Goal: Task Accomplishment & Management: Manage account settings

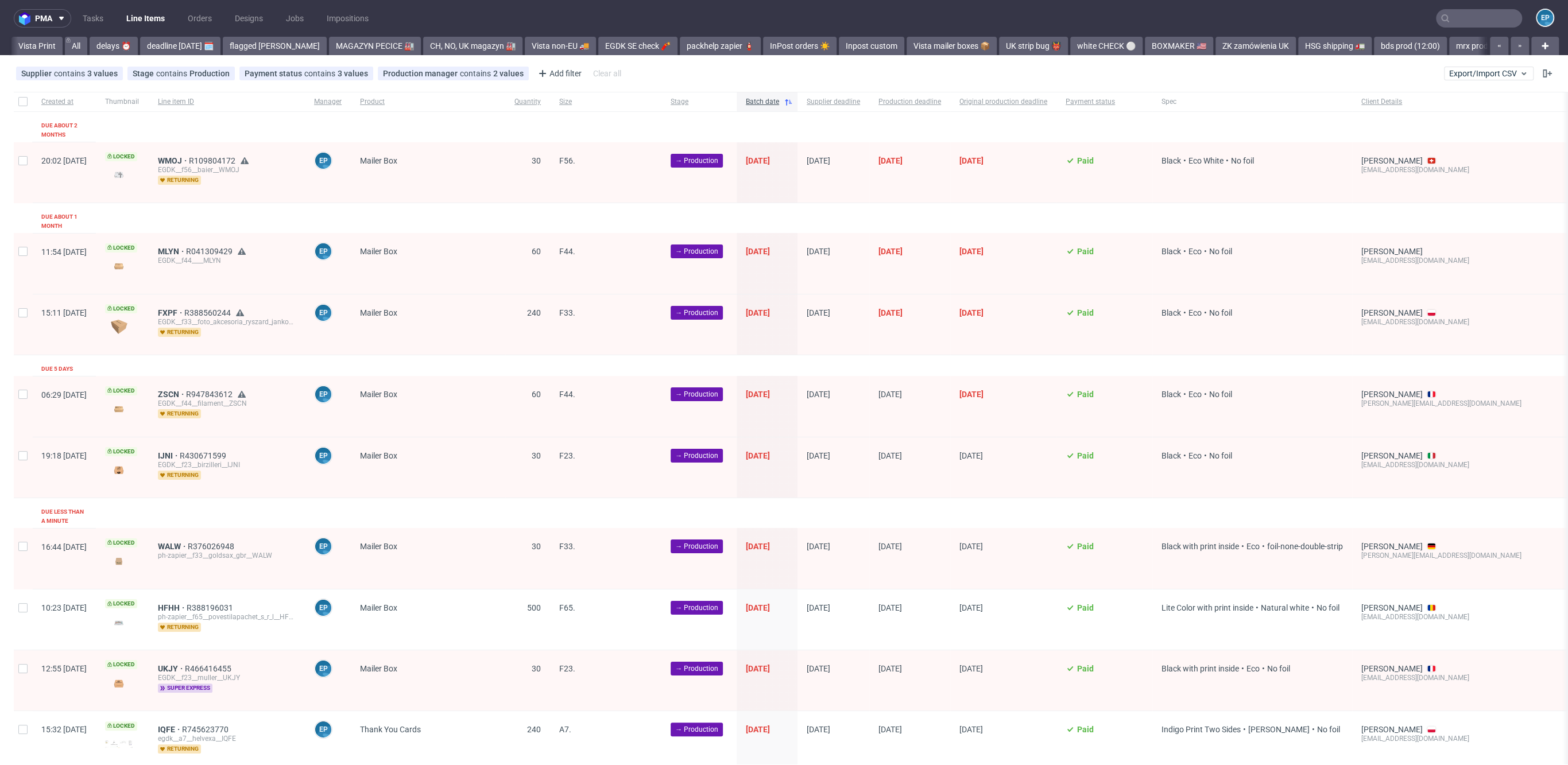
scroll to position [0, 853]
click at [834, 43] on link "BONG prod" at bounding box center [861, 46] width 55 height 18
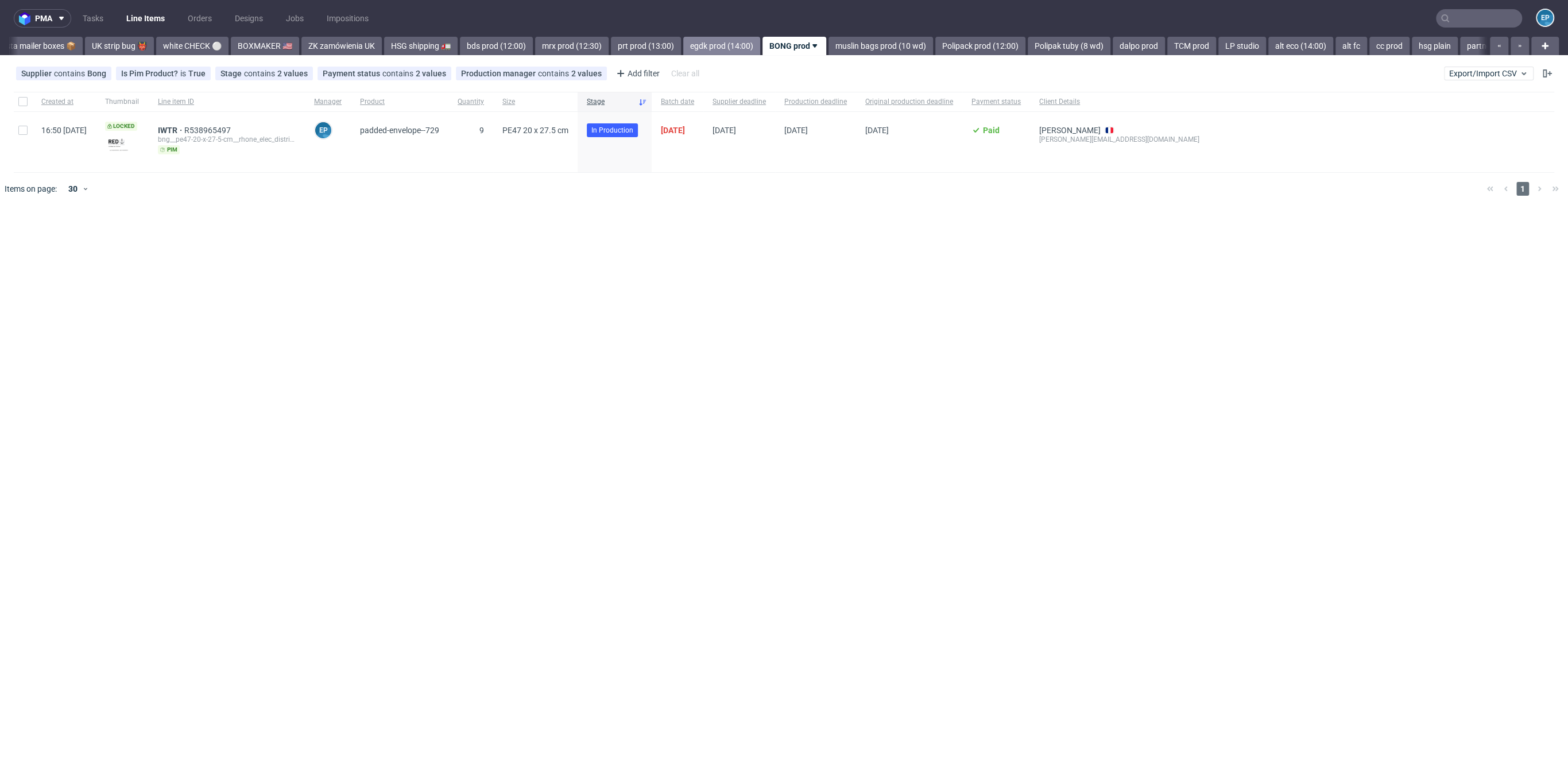
click at [683, 48] on link "egdk prod (14:00)" at bounding box center [721, 46] width 77 height 18
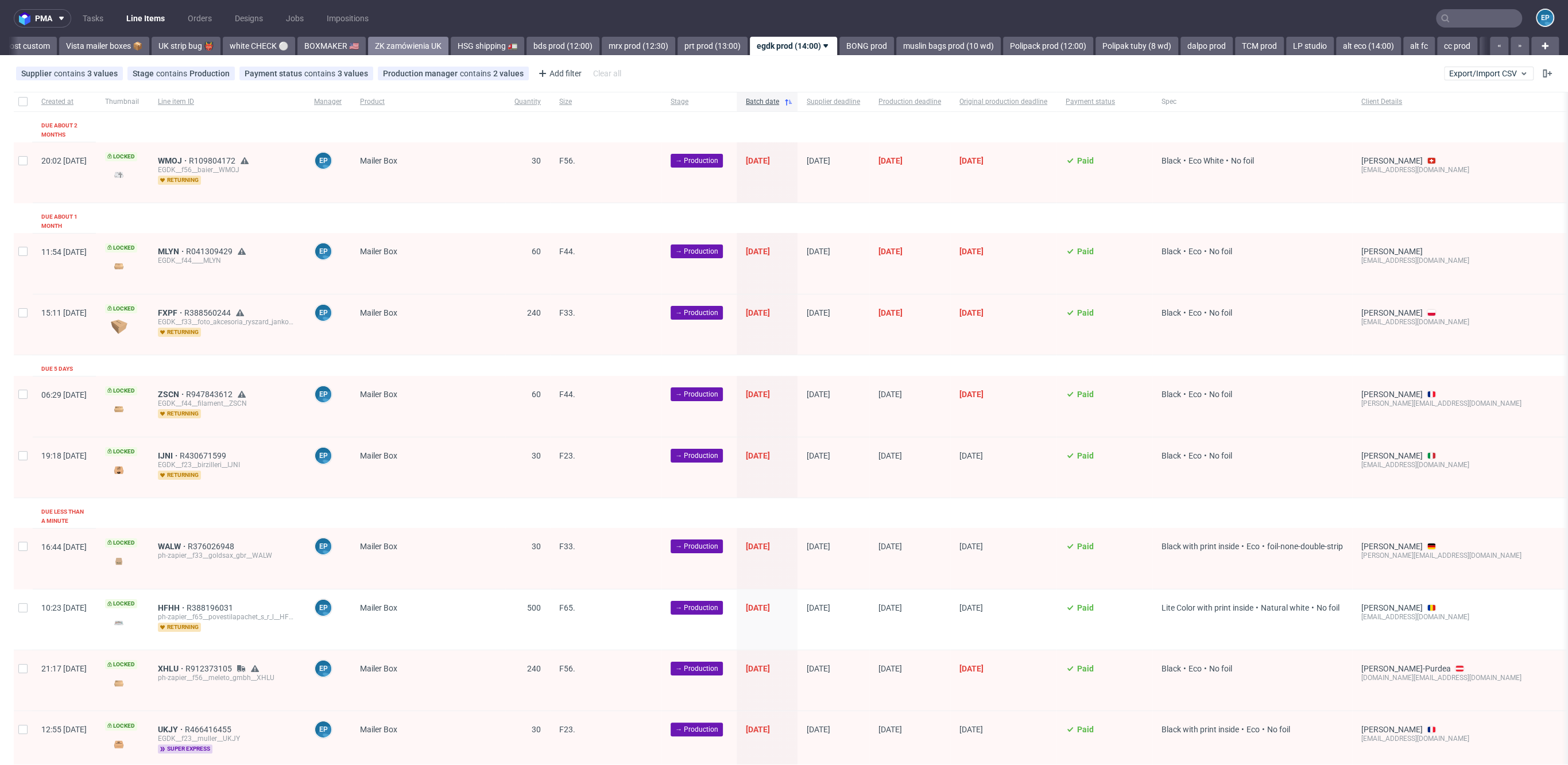
click at [368, 44] on link "ZK zamówienia UK" at bounding box center [408, 46] width 80 height 18
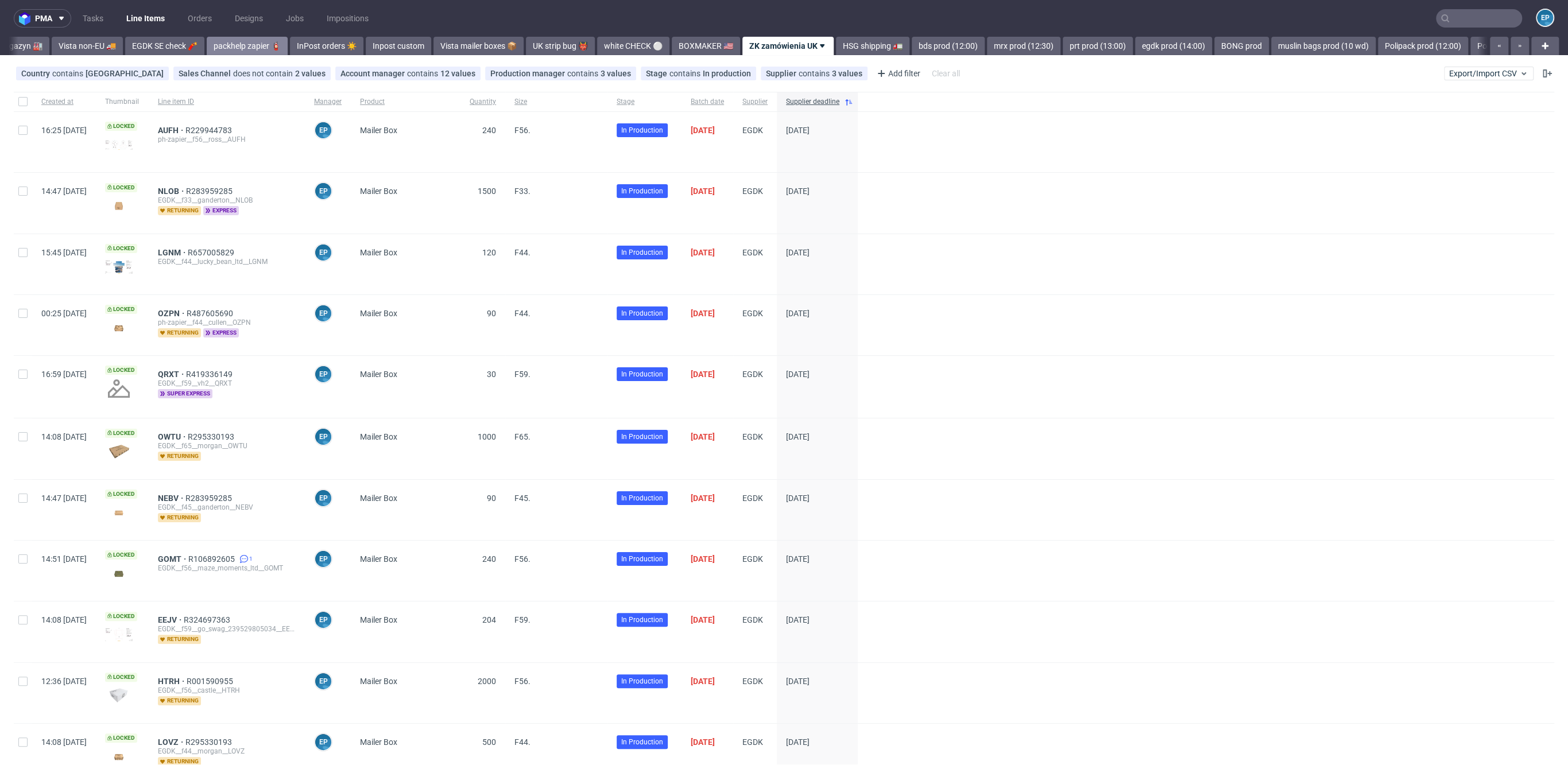
click at [207, 49] on link "packhelp zapier 🧯" at bounding box center [247, 46] width 81 height 18
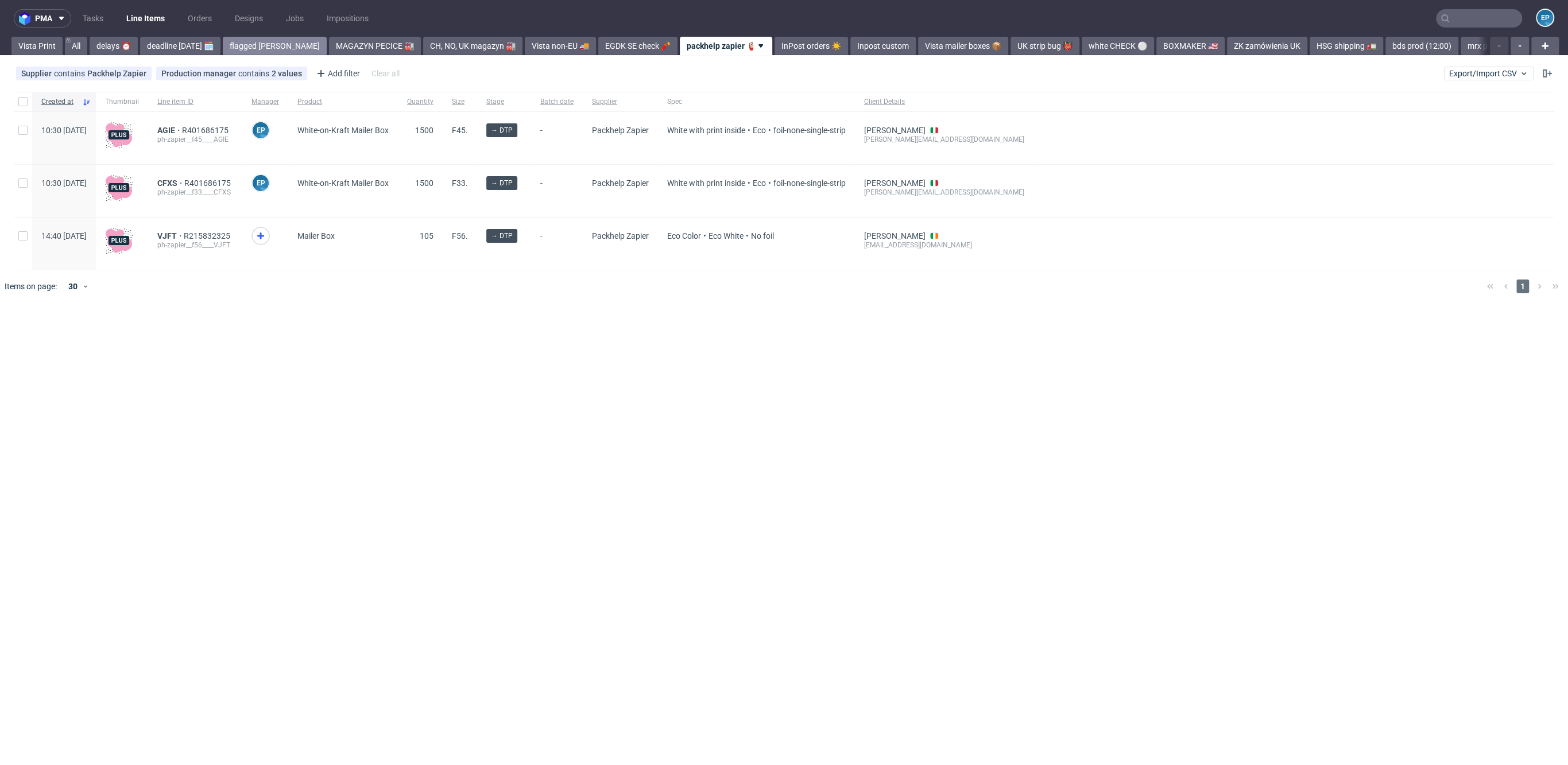
click at [250, 46] on link "flagged [PERSON_NAME]" at bounding box center [275, 46] width 104 height 18
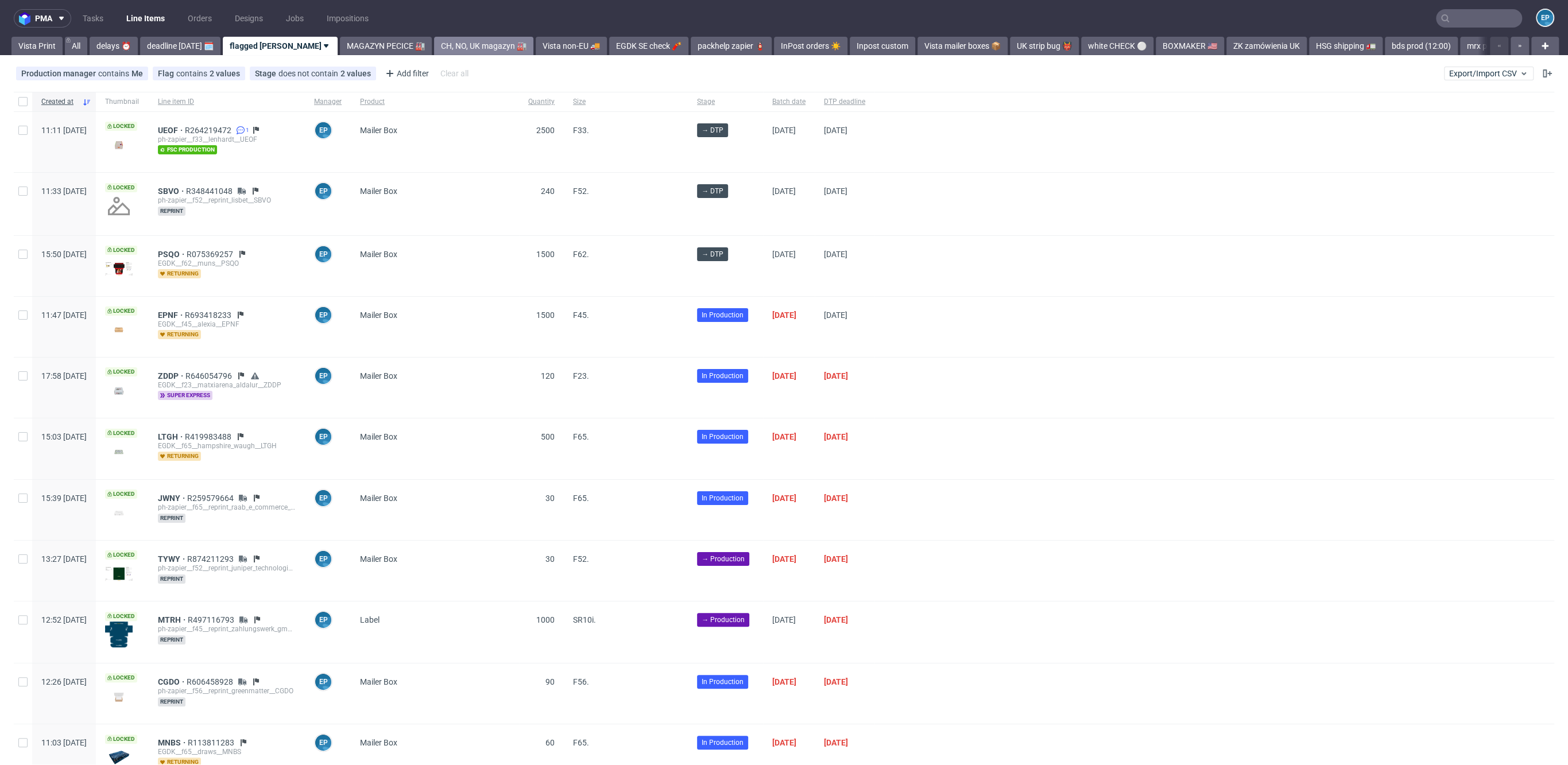
click at [434, 51] on link "CH, NO, UK magazyn 🏭" at bounding box center [483, 46] width 99 height 18
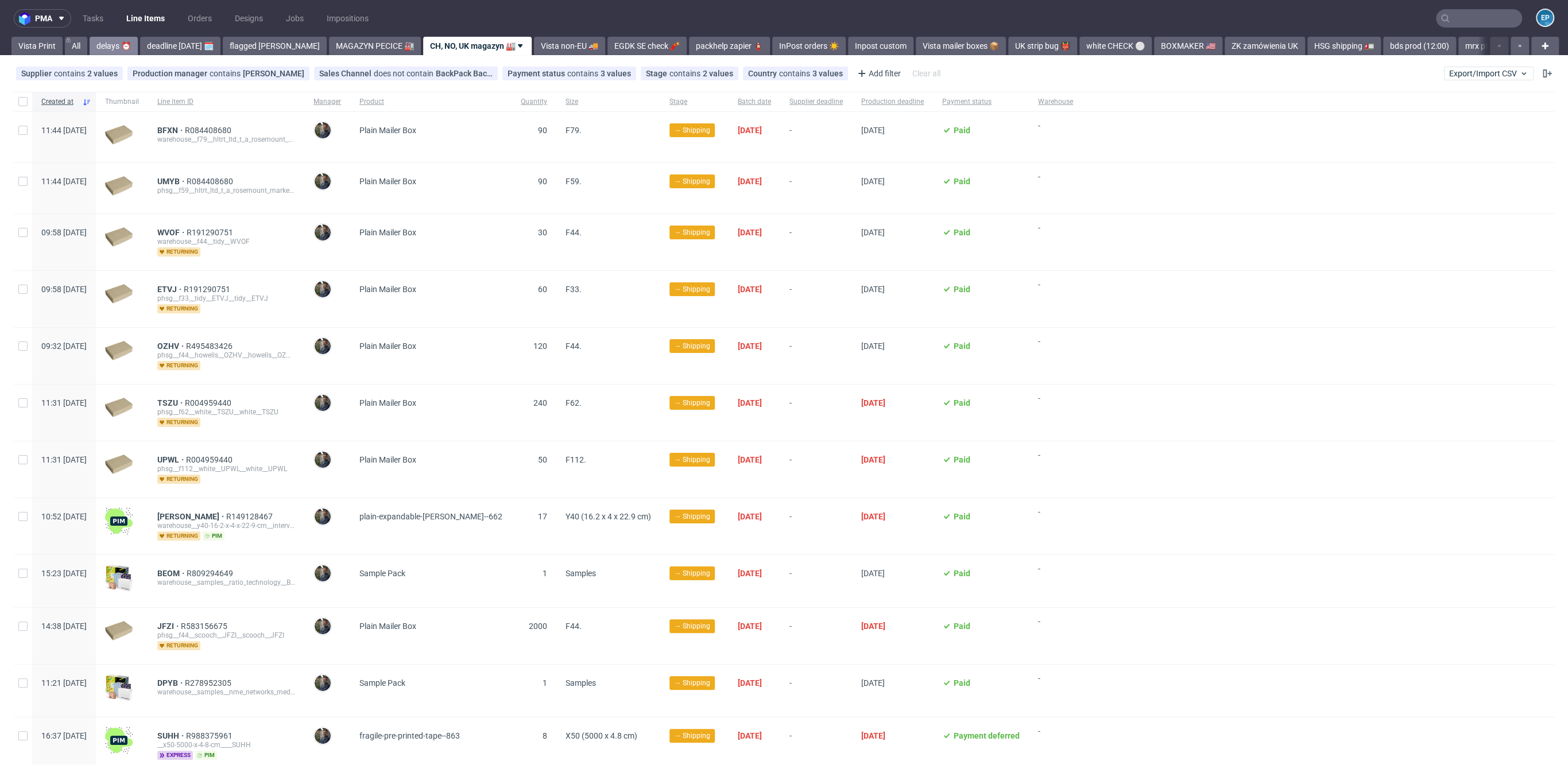
click at [127, 52] on link "delays ⏰" at bounding box center [113, 46] width 48 height 18
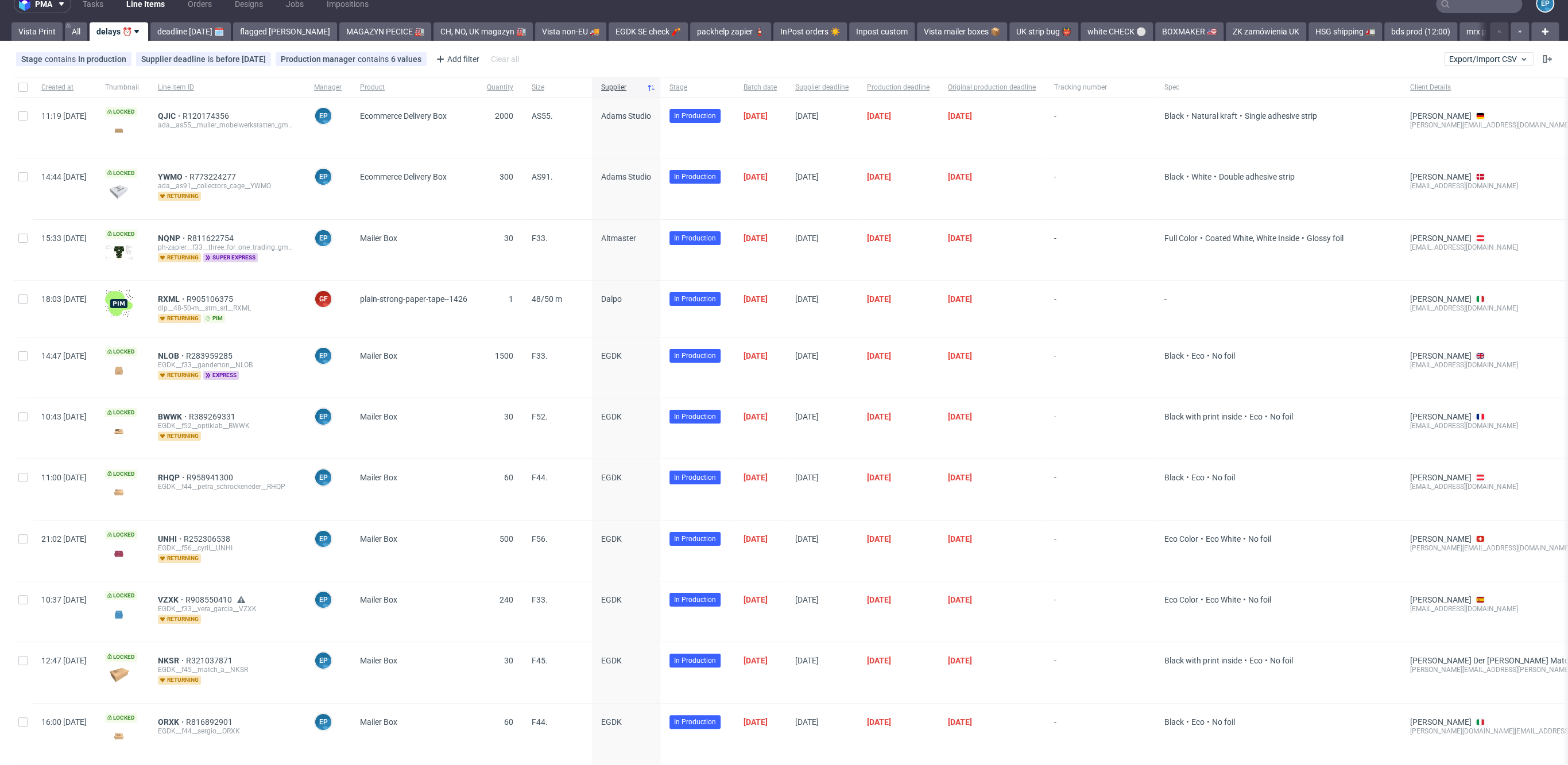
scroll to position [37, 0]
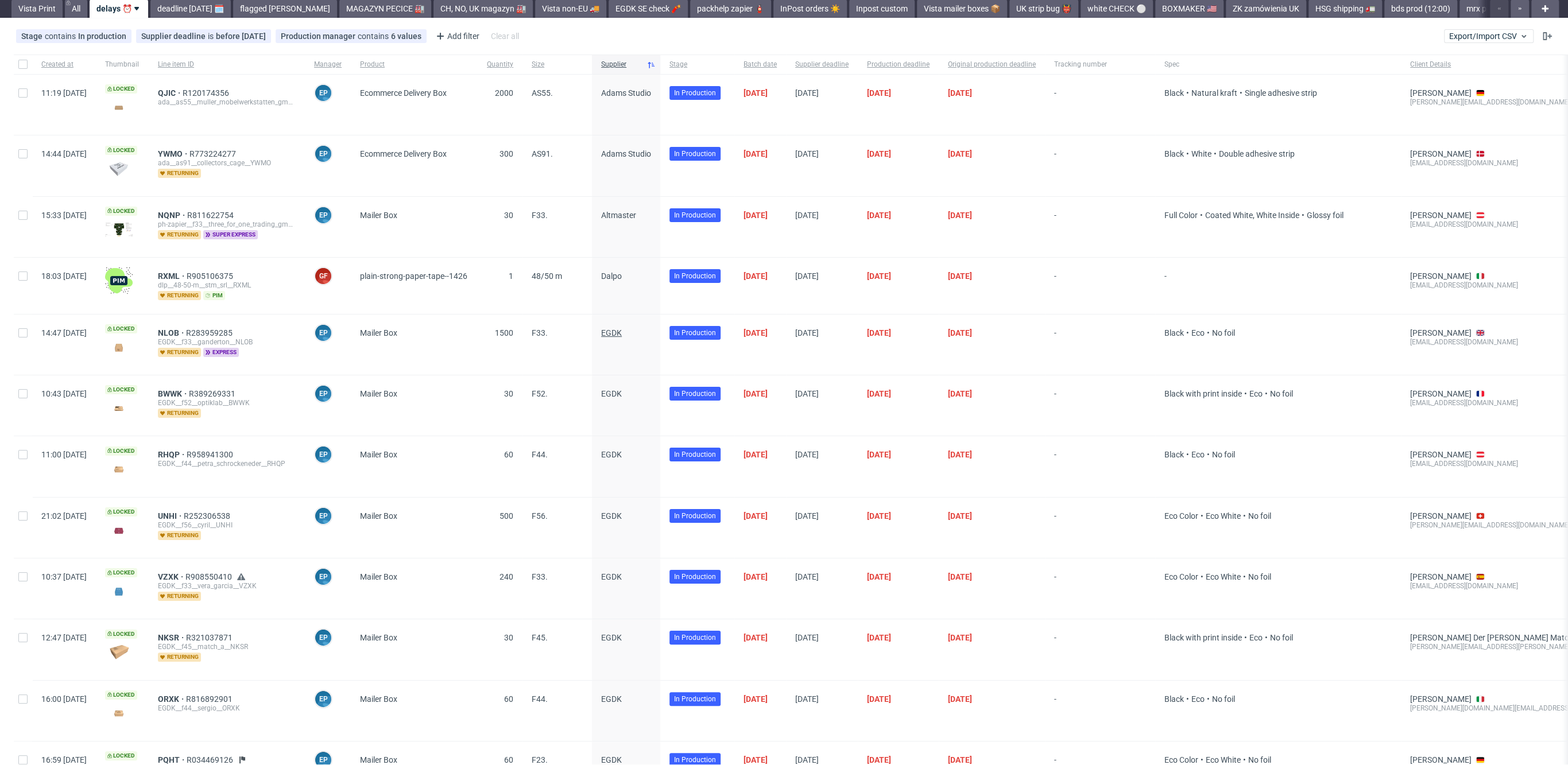
click at [622, 329] on span "EGDK" at bounding box center [612, 333] width 21 height 9
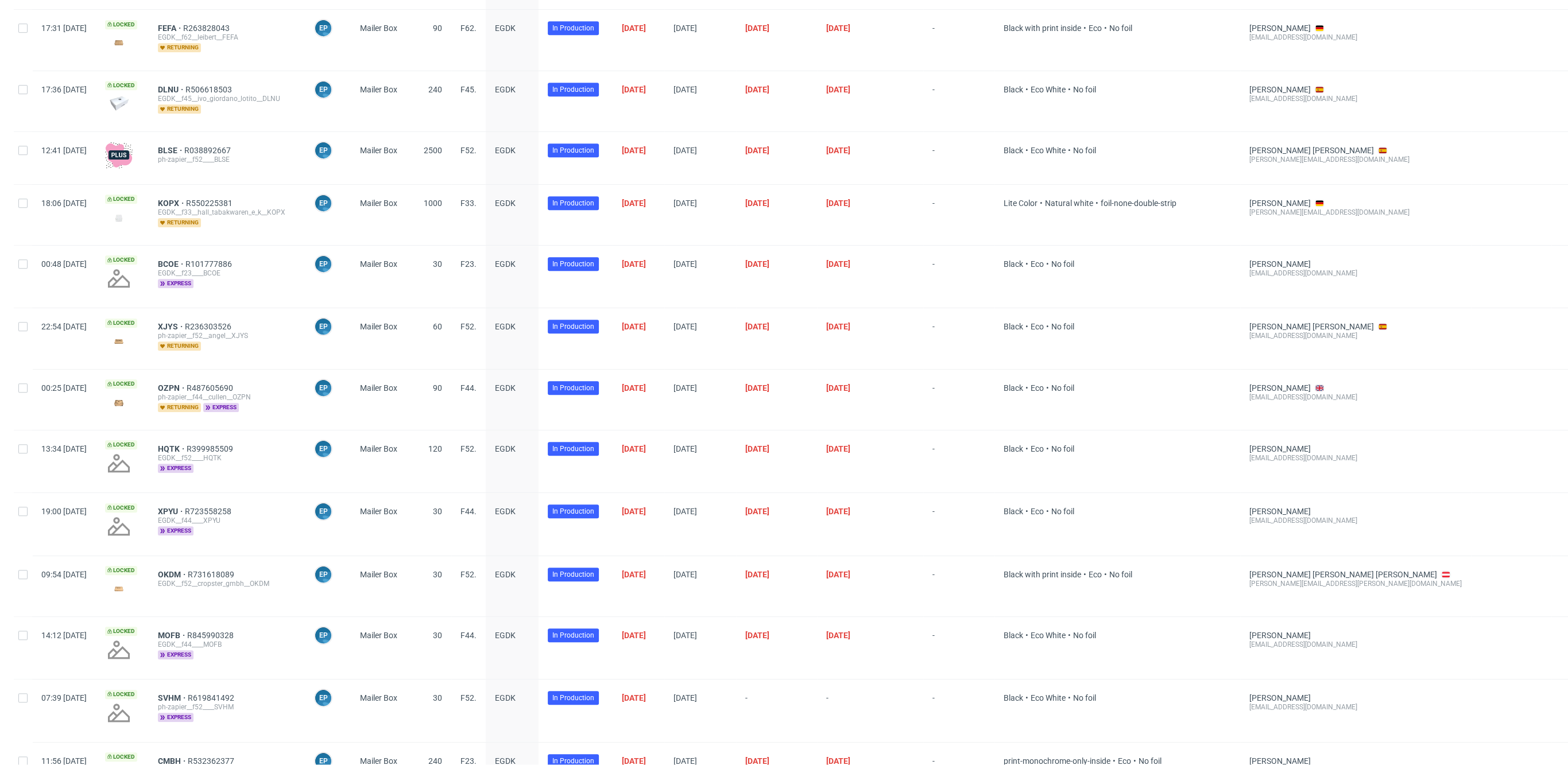
scroll to position [0, 0]
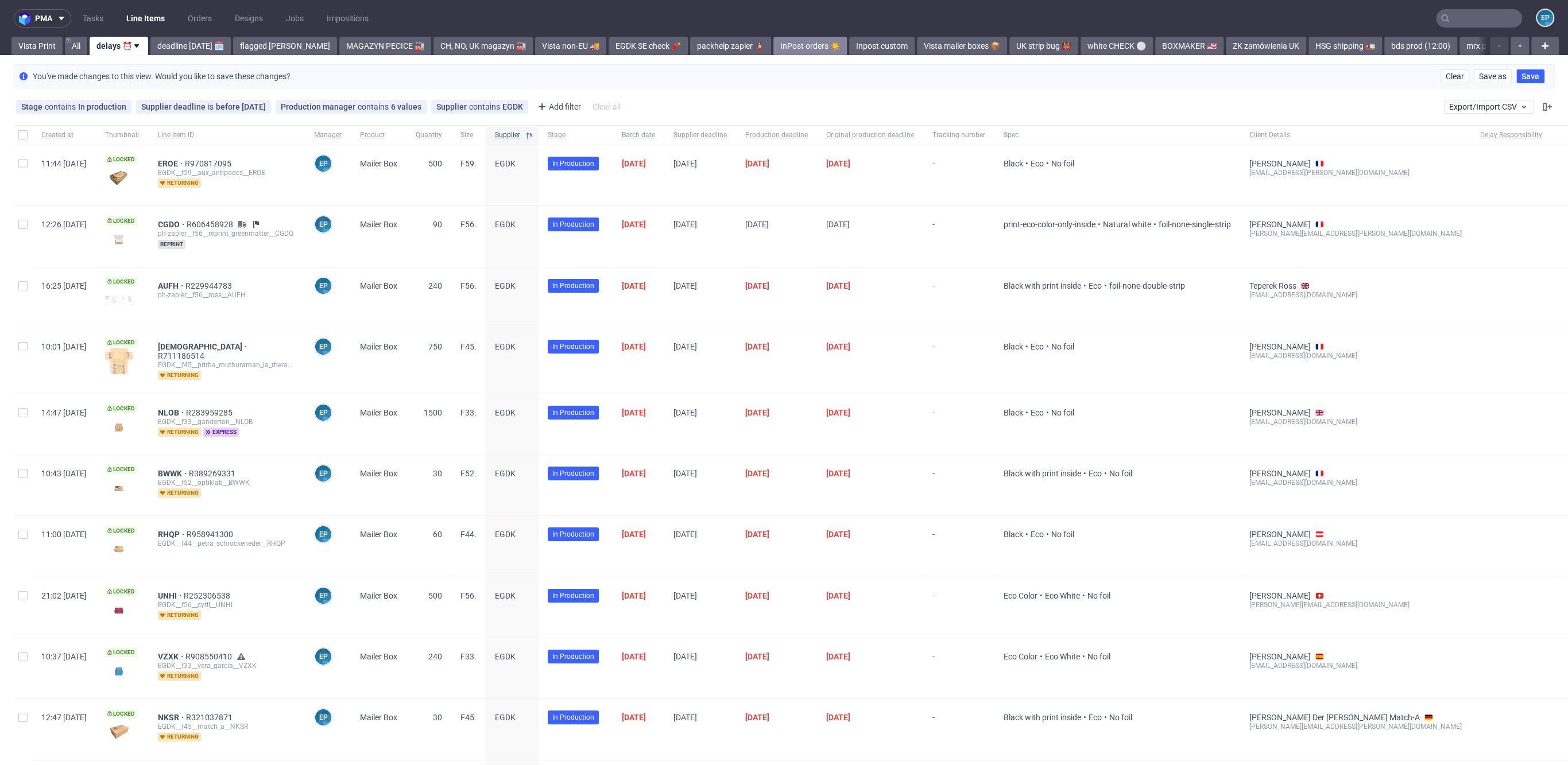
click at [774, 49] on link "InPost orders ☀️" at bounding box center [810, 46] width 74 height 18
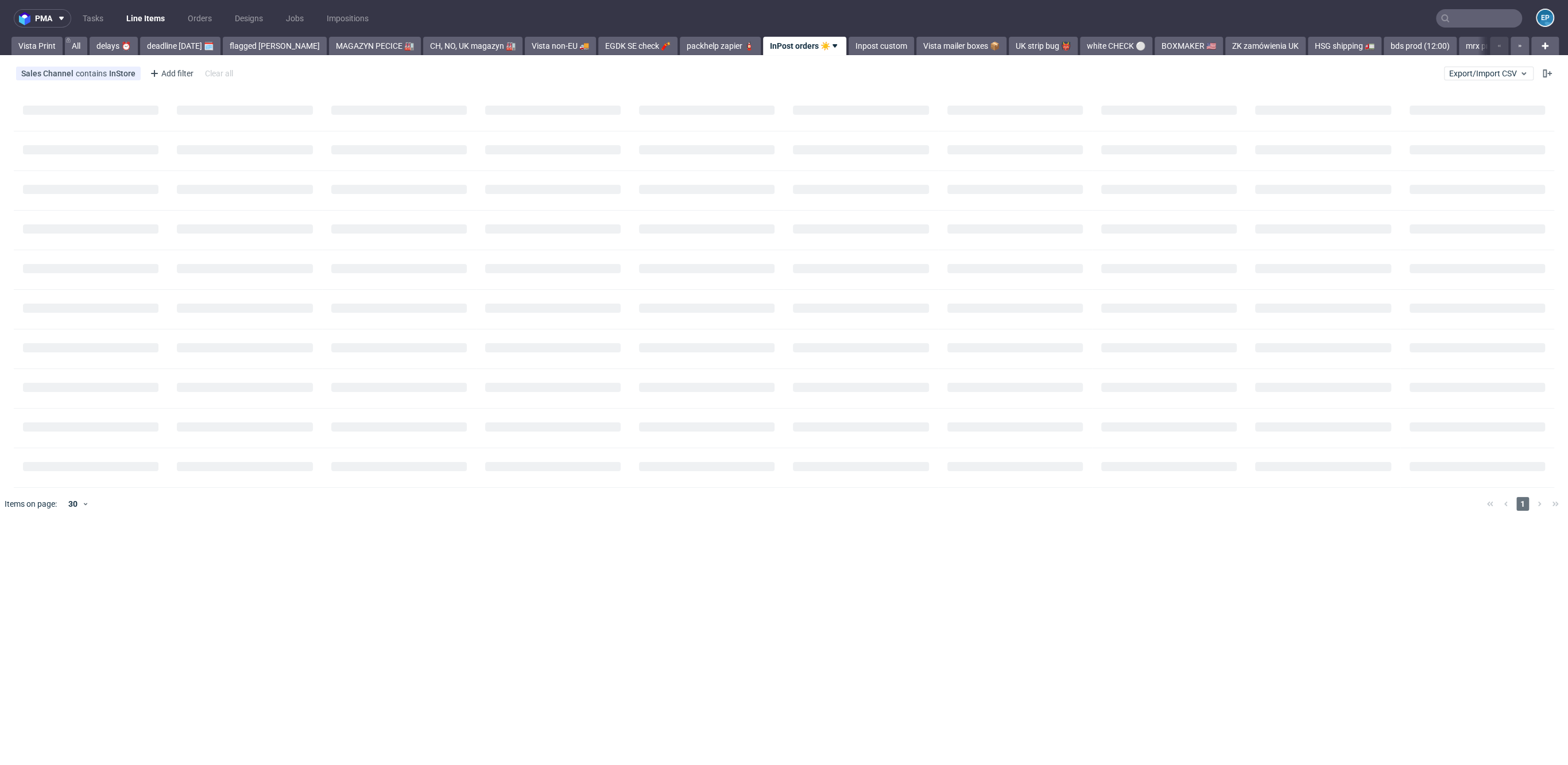
scroll to position [0, 15]
click at [690, 46] on link "packhelp zapier 🧯" at bounding box center [705, 46] width 81 height 18
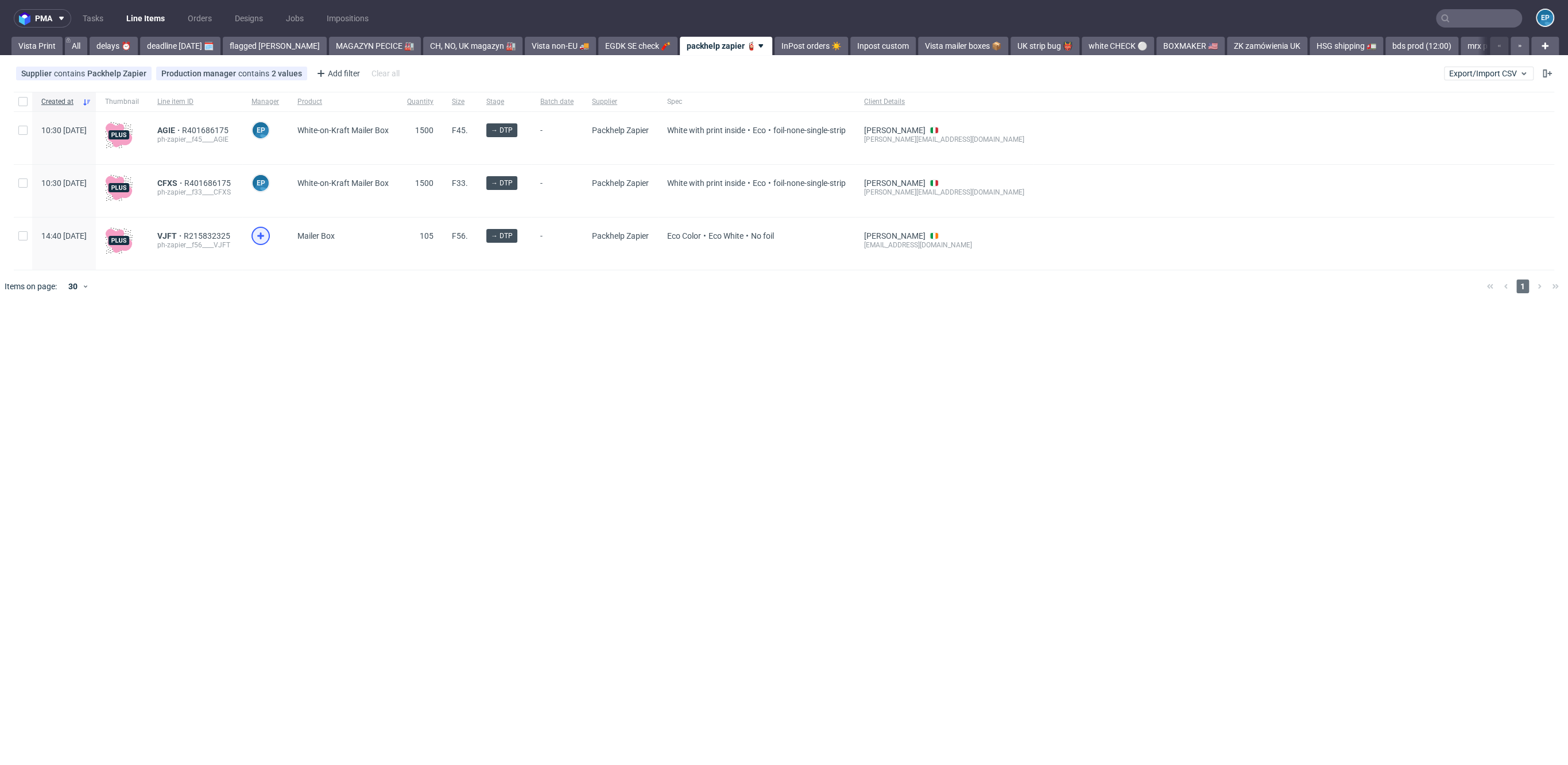
click at [270, 243] on div at bounding box center [261, 236] width 18 height 18
click at [22, 178] on input "checkbox" at bounding box center [23, 183] width 9 height 9
checkbox input "true"
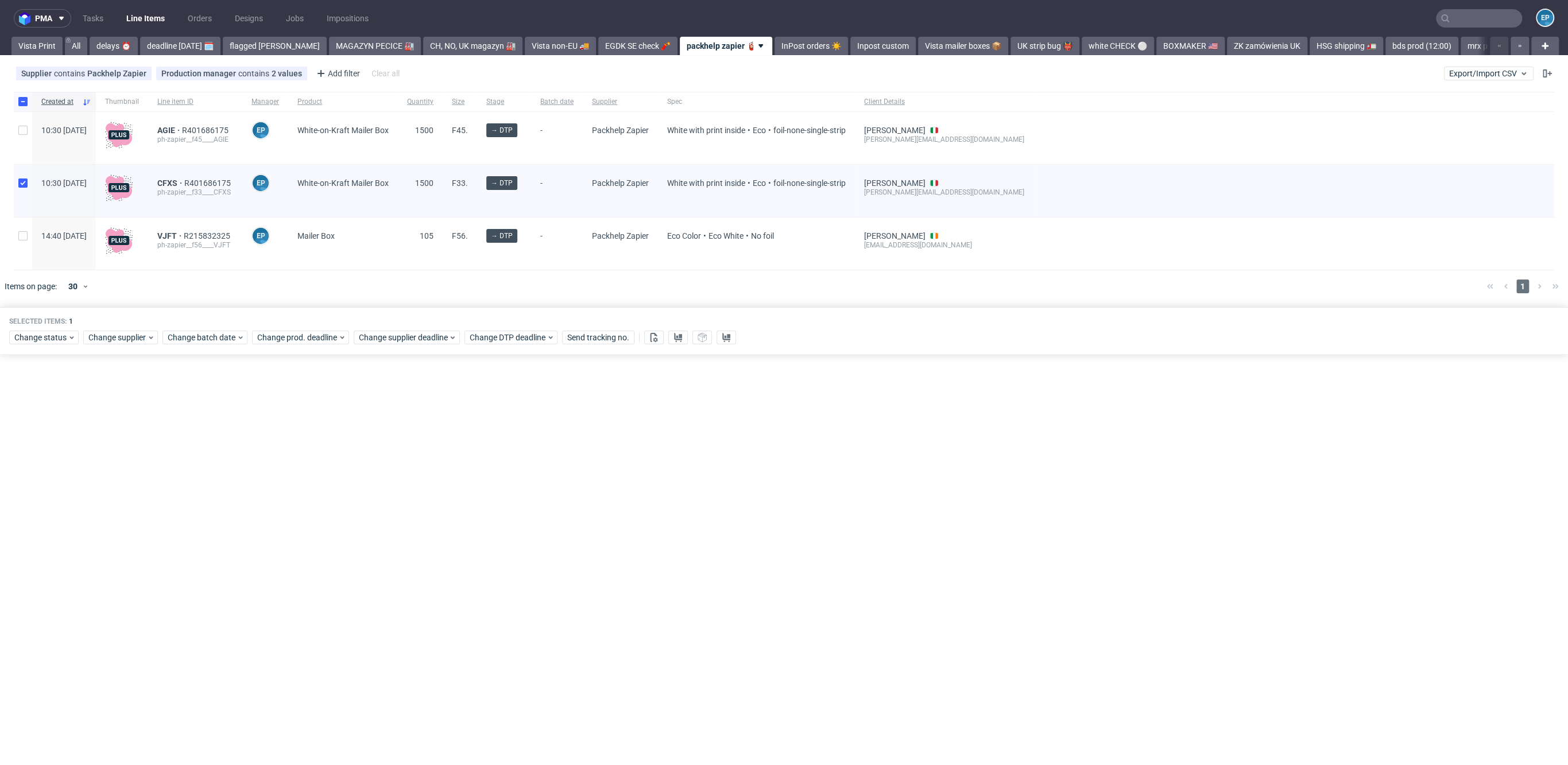
click at [15, 144] on div at bounding box center [23, 138] width 18 height 52
checkbox input "true"
click at [141, 343] on span "Change supplier" at bounding box center [117, 337] width 58 height 12
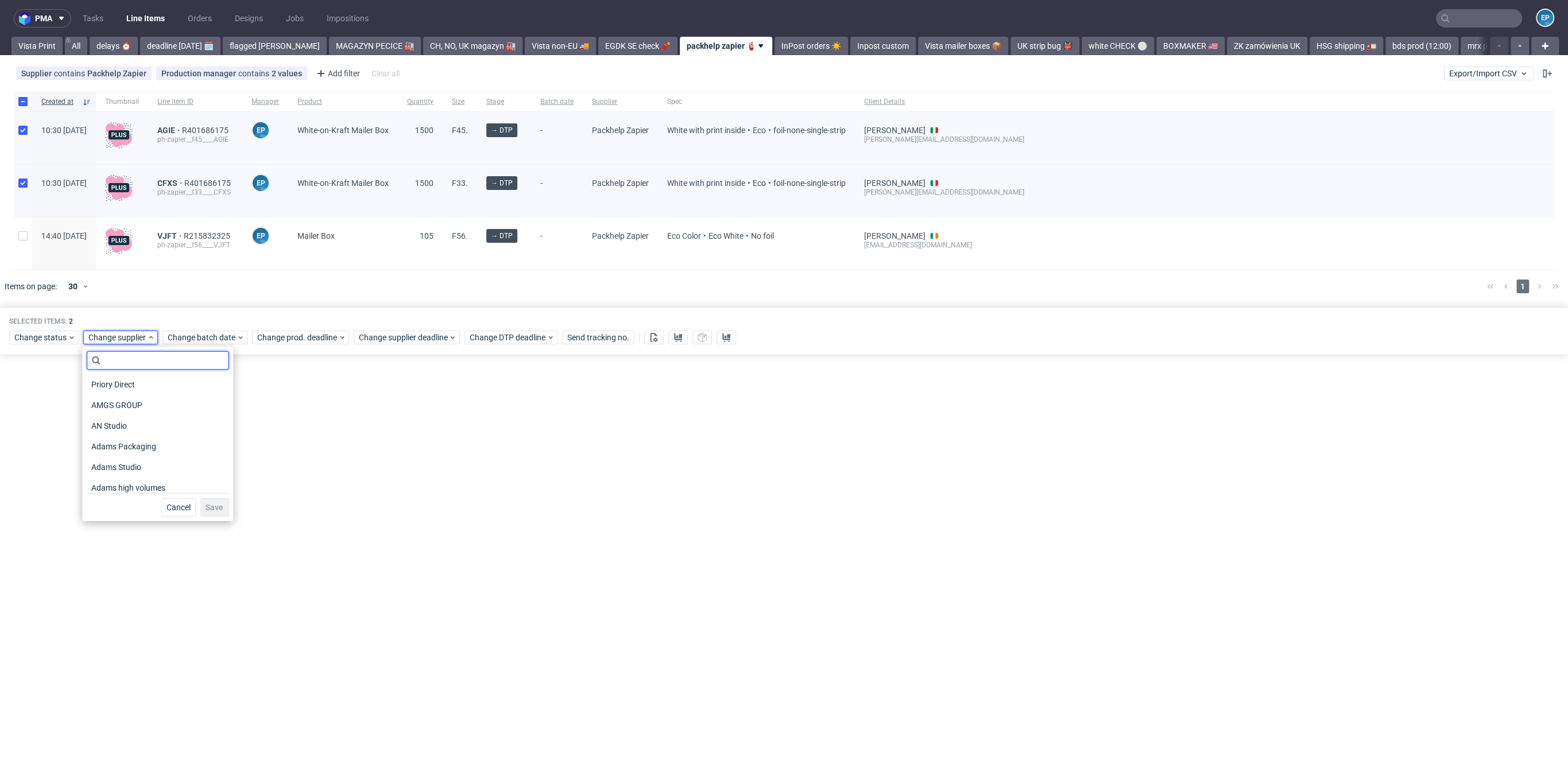
click at [166, 366] on input "text" at bounding box center [157, 360] width 142 height 18
type input "mare"
click at [139, 386] on div "Marex" at bounding box center [152, 385] width 131 height 16
click at [195, 427] on span "Save" at bounding box center [204, 430] width 18 height 8
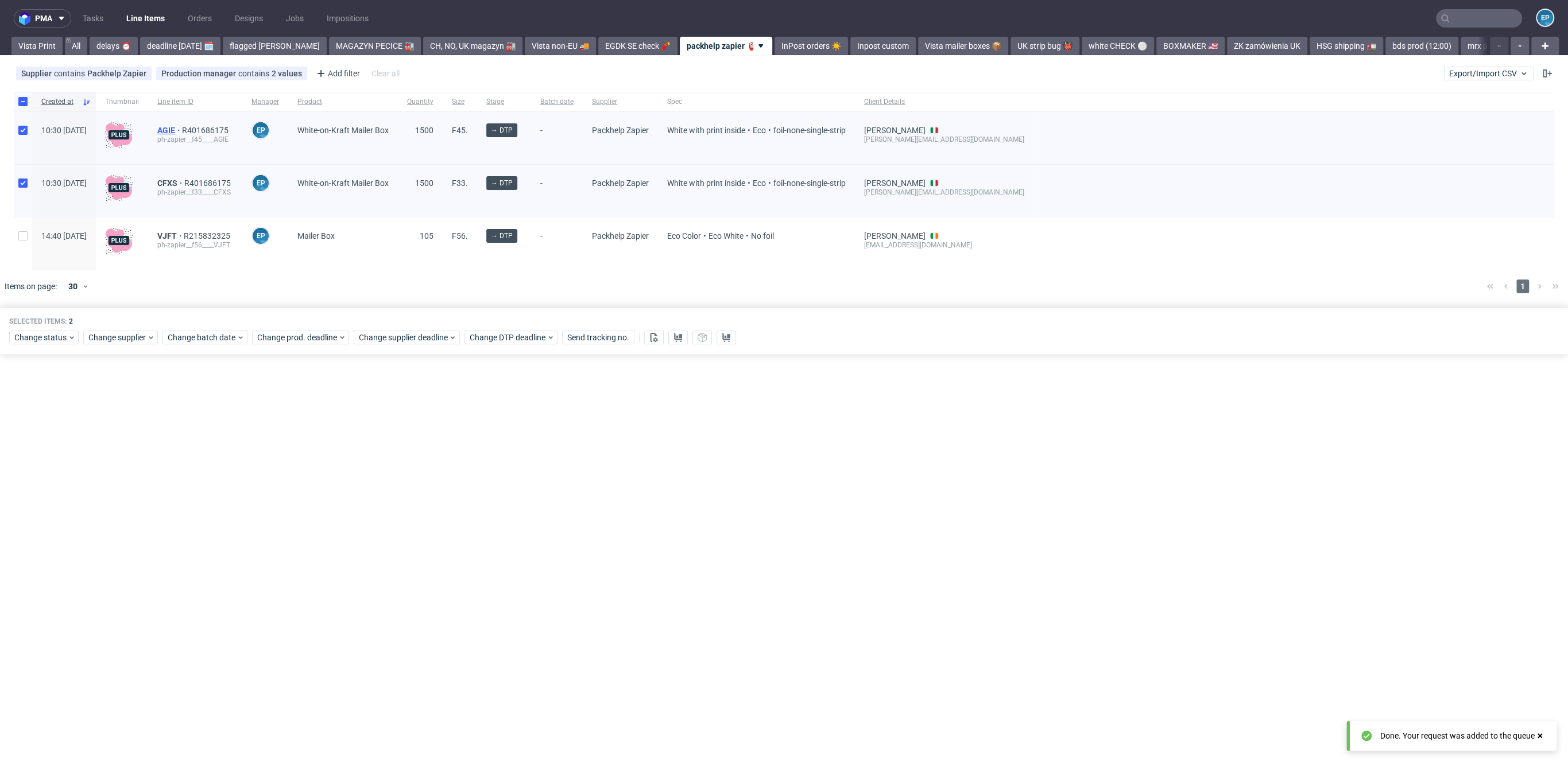
click at [182, 128] on span "AGIE" at bounding box center [169, 130] width 25 height 9
click at [184, 183] on span "CFXS" at bounding box center [170, 183] width 27 height 9
click at [201, 229] on div "VJFT R215832325 ph-zapier__f56____VJFT" at bounding box center [195, 243] width 94 height 52
click at [184, 232] on span "VJFT" at bounding box center [170, 236] width 26 height 9
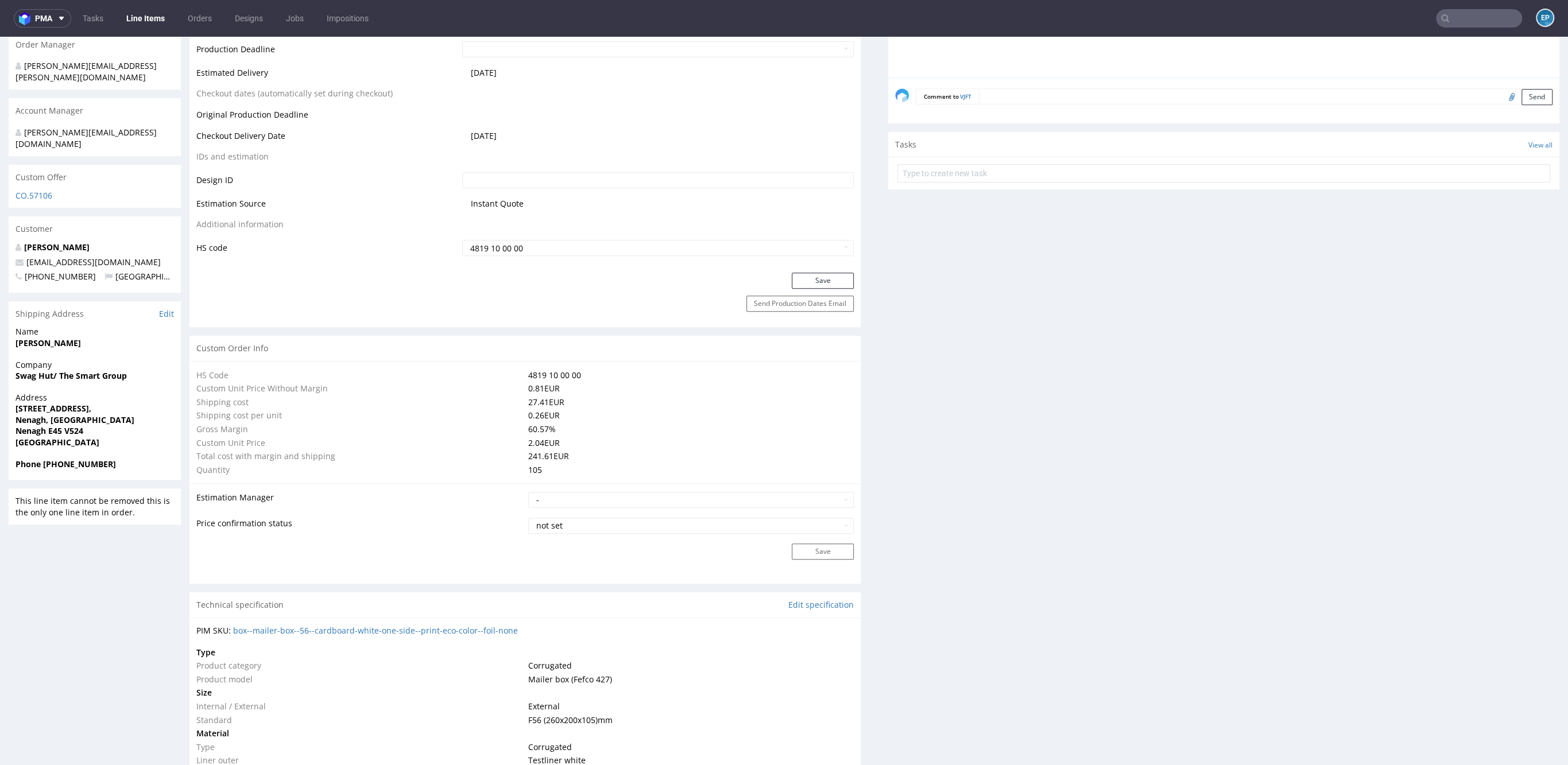
scroll to position [674, 0]
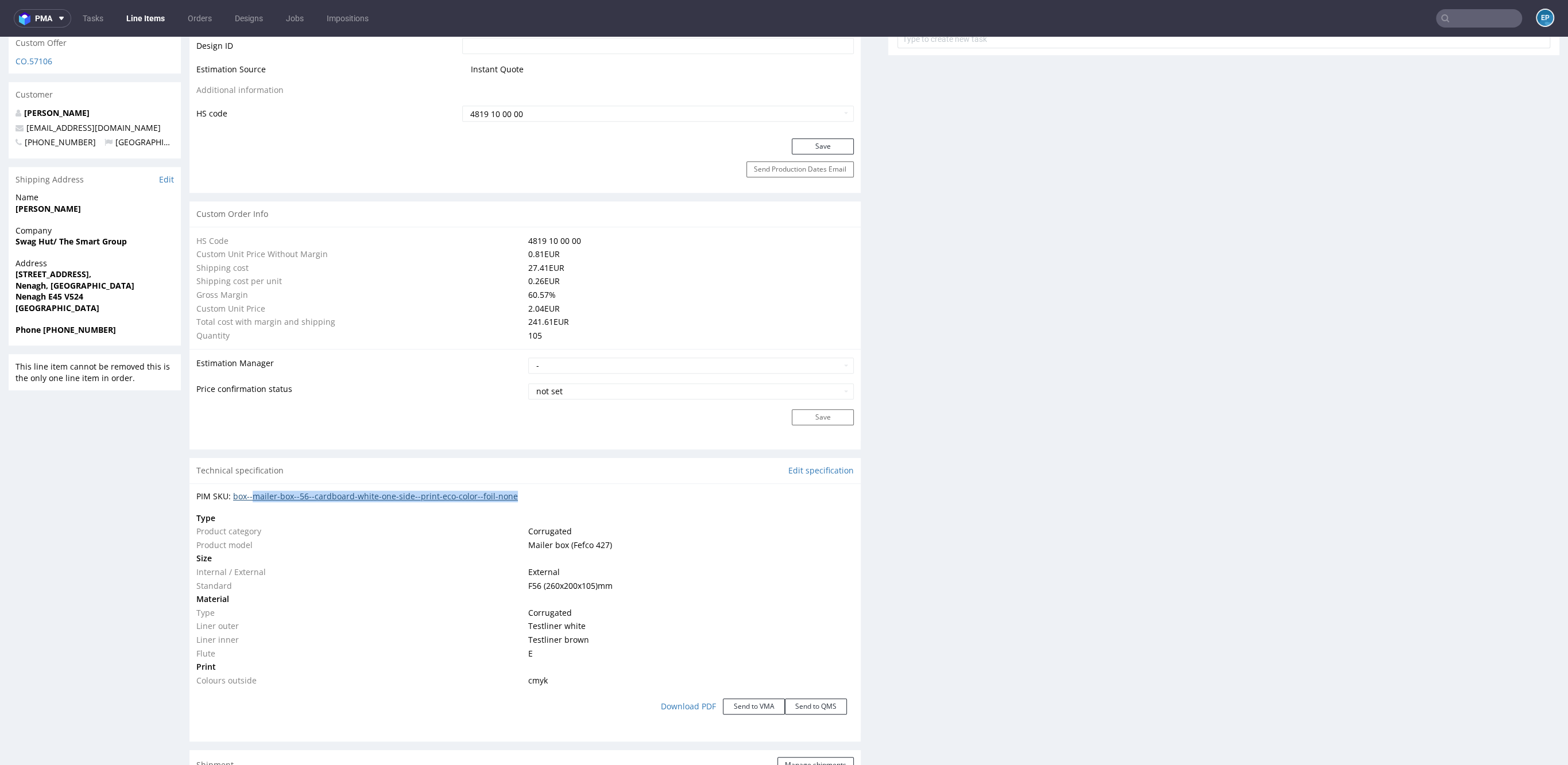
drag, startPoint x: 539, startPoint y: 497, endPoint x: 257, endPoint y: 496, distance: 282.0
click at [257, 496] on div "PIM SKU: box--mailer-box--56--cardboard-white-one-side--print-eco-color--foil-n…" at bounding box center [525, 496] width 657 height 12
copy link "mailer-box--56--cardboard-white-one-side--print-eco-color--foil-none"
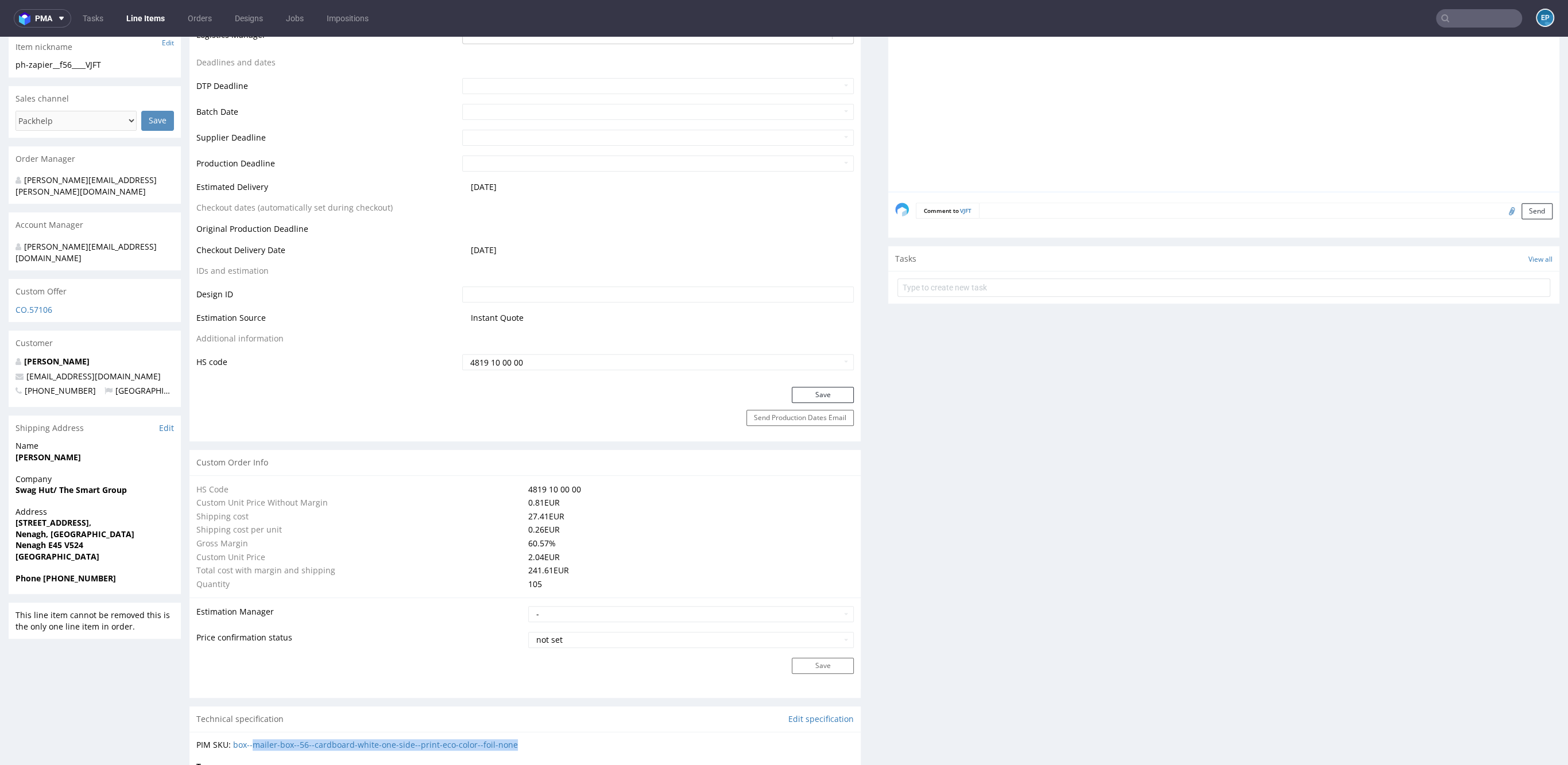
scroll to position [0, 0]
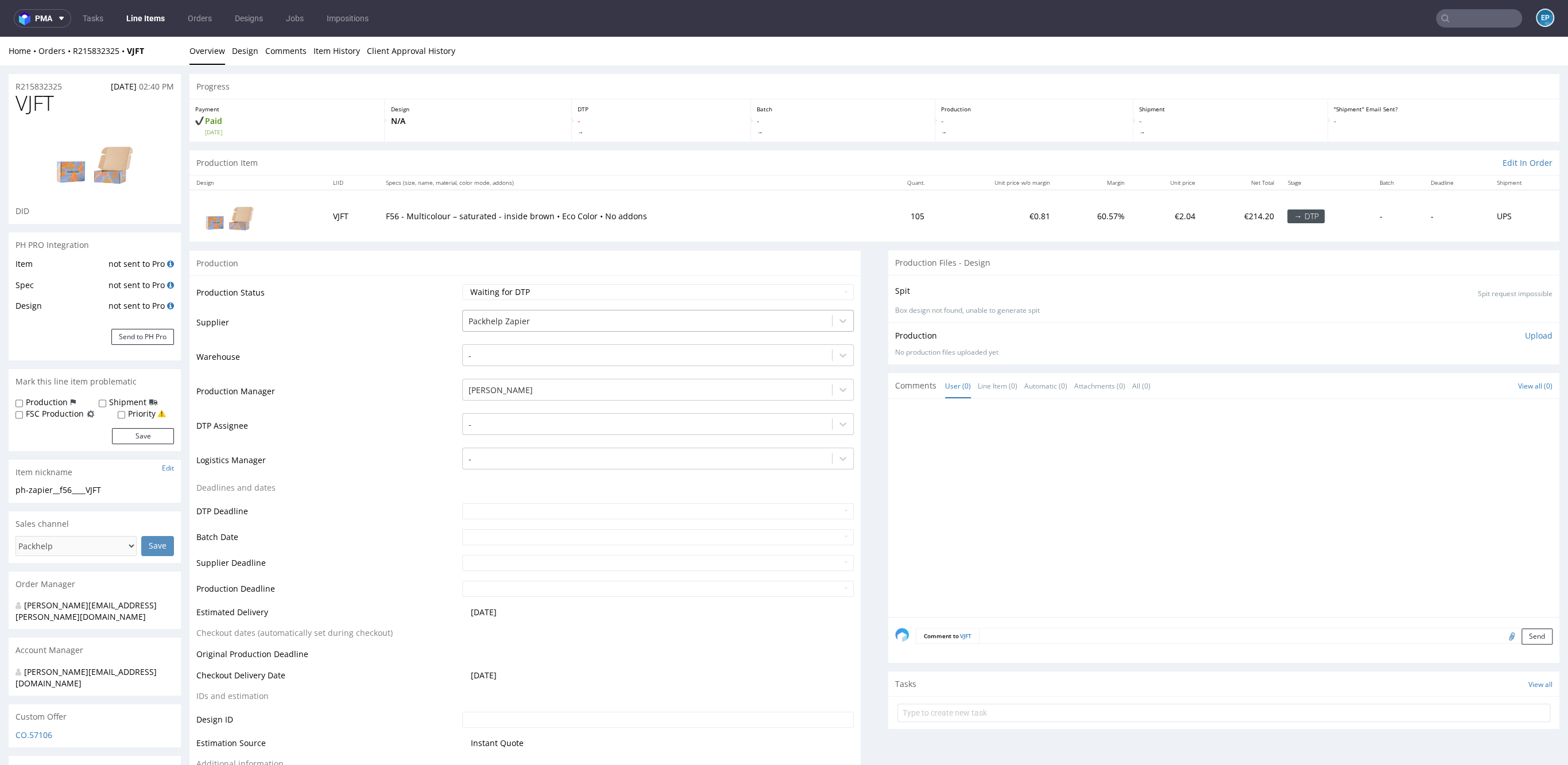
click at [567, 312] on div "Packhelp Zapier" at bounding box center [647, 321] width 369 height 18
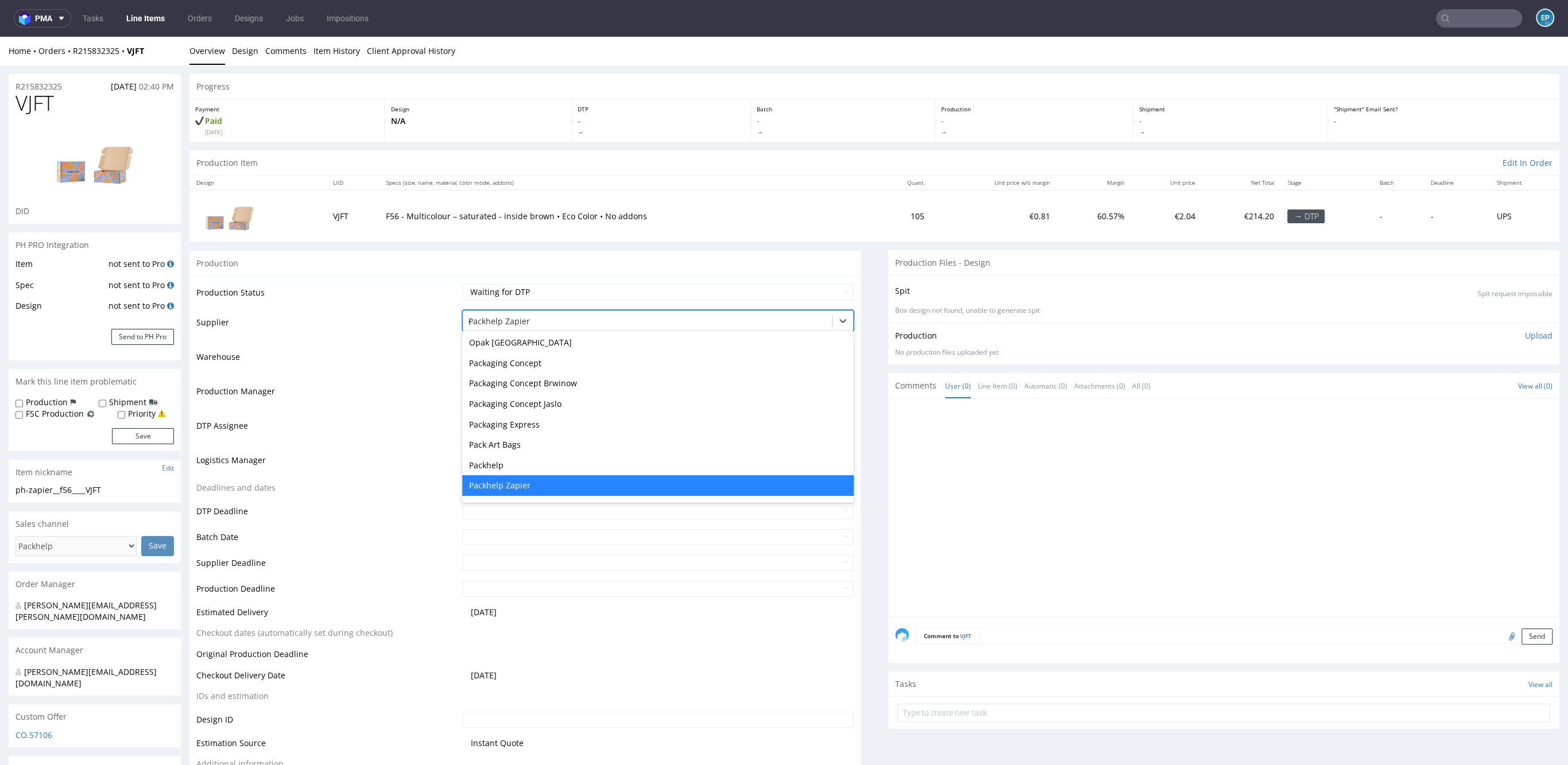
scroll to position [1288, 0]
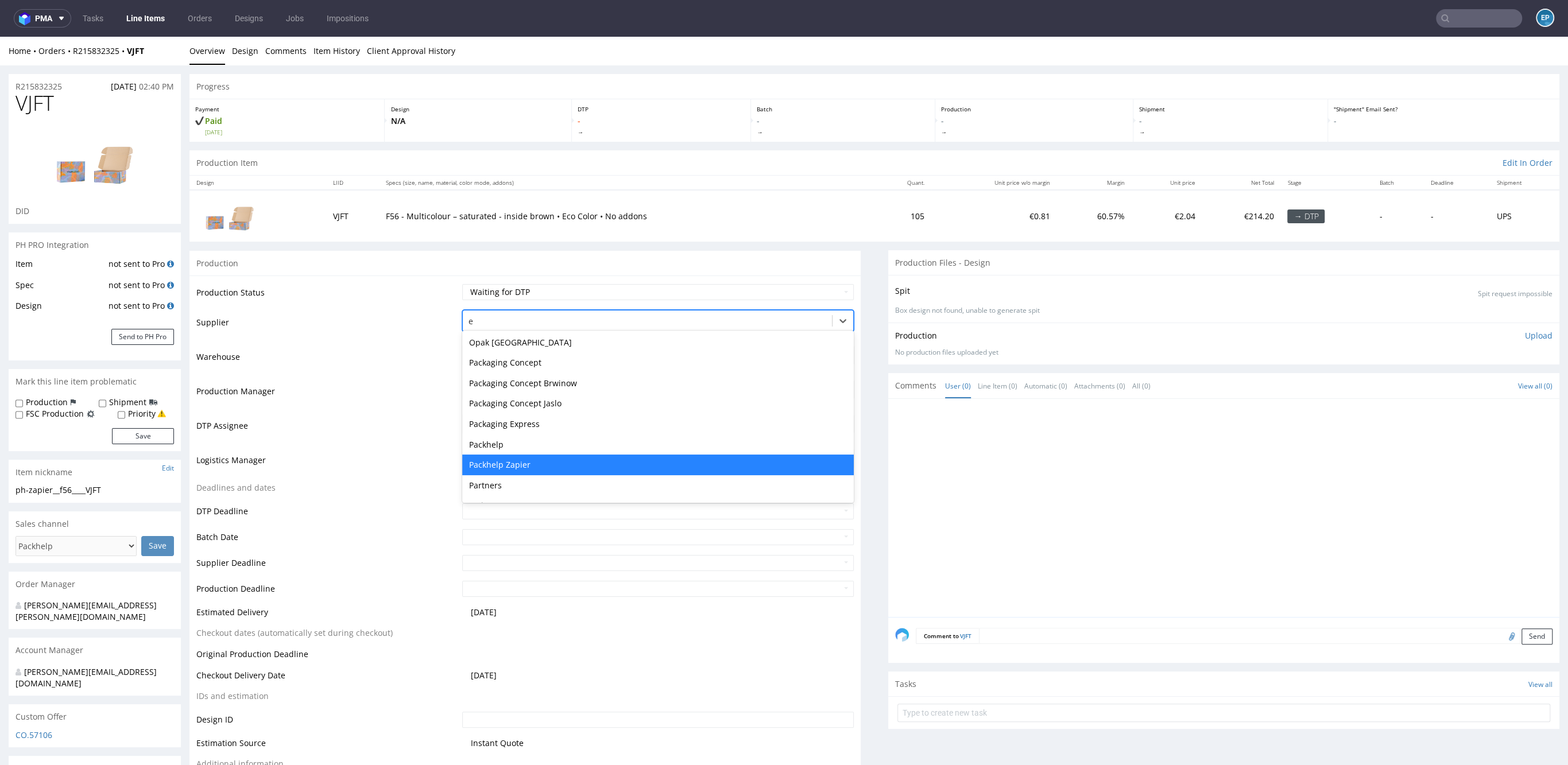
type input "eg"
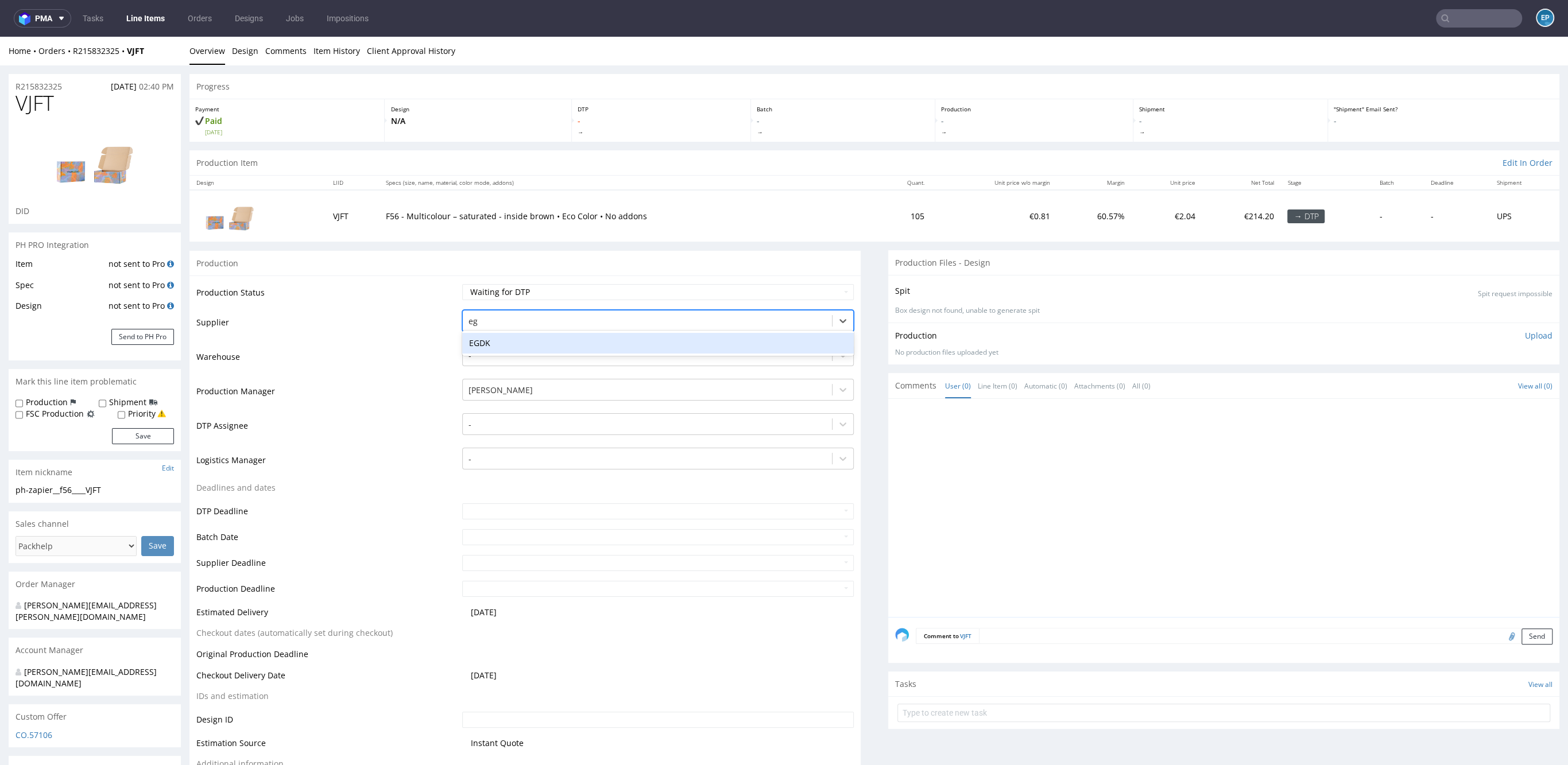
click at [538, 339] on div "EGDK" at bounding box center [657, 343] width 391 height 21
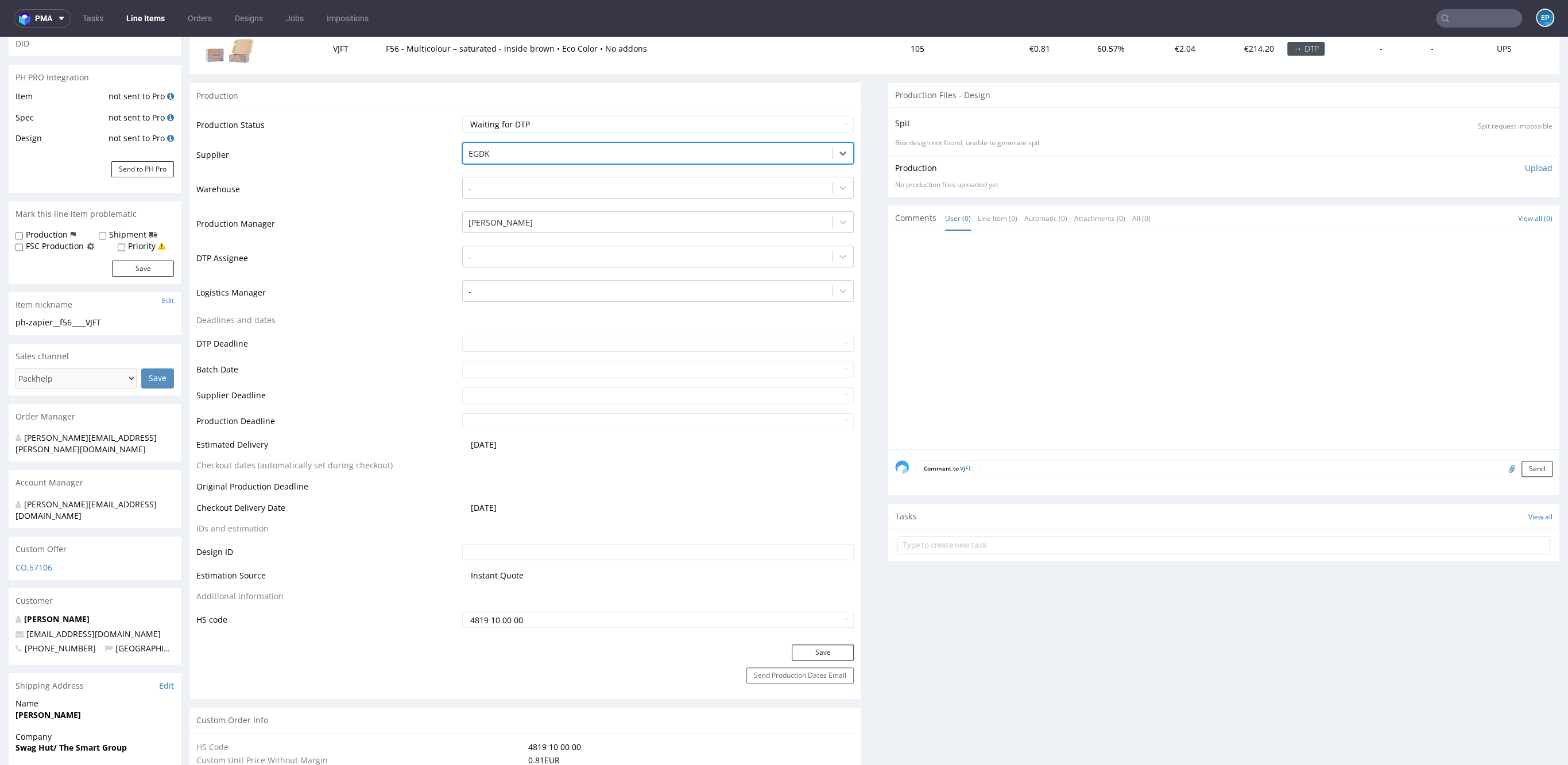
scroll to position [173, 0]
click at [827, 644] on button "Save" at bounding box center [823, 648] width 62 height 16
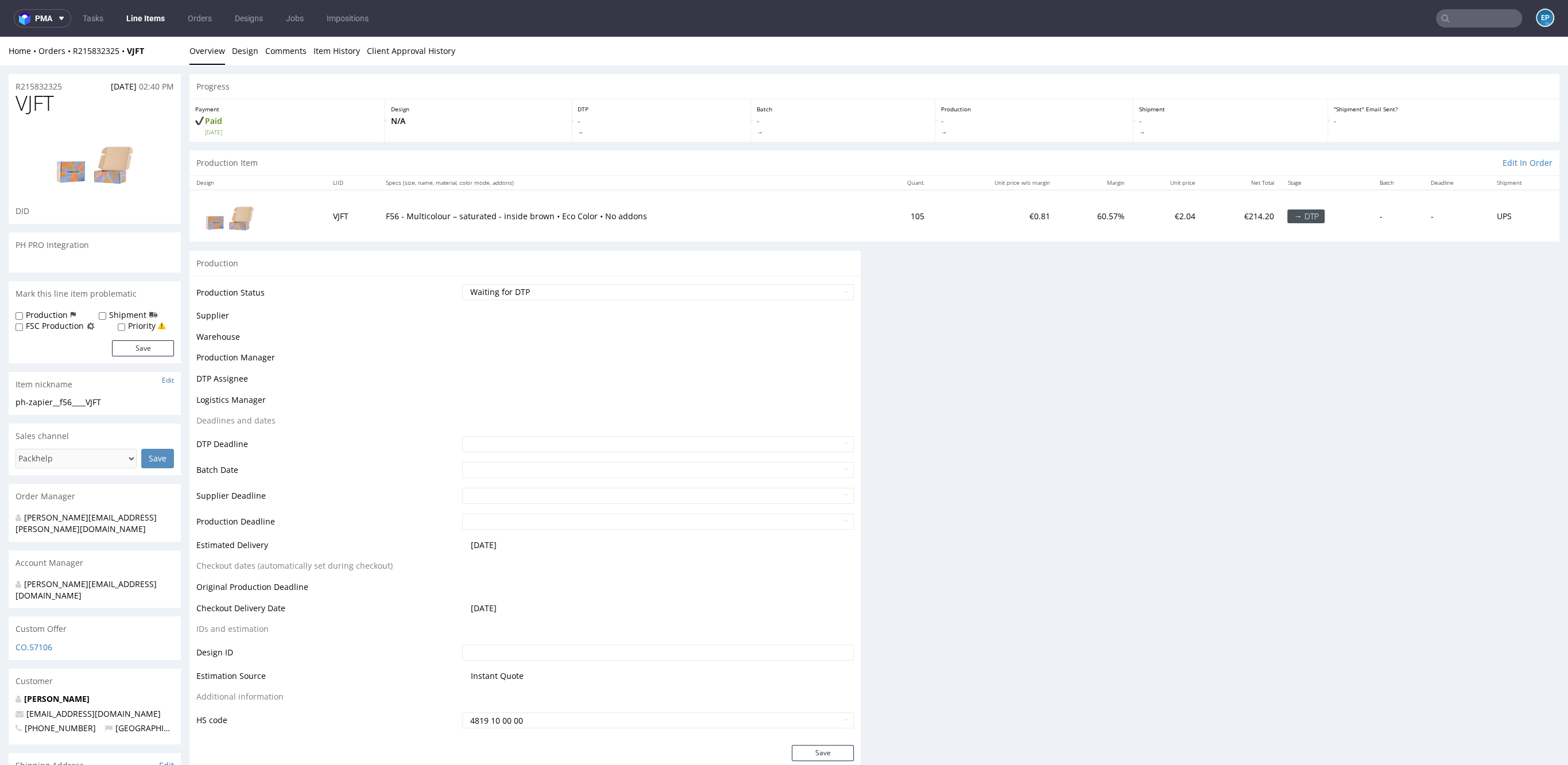
click at [145, 19] on link "Line Items" at bounding box center [145, 18] width 52 height 18
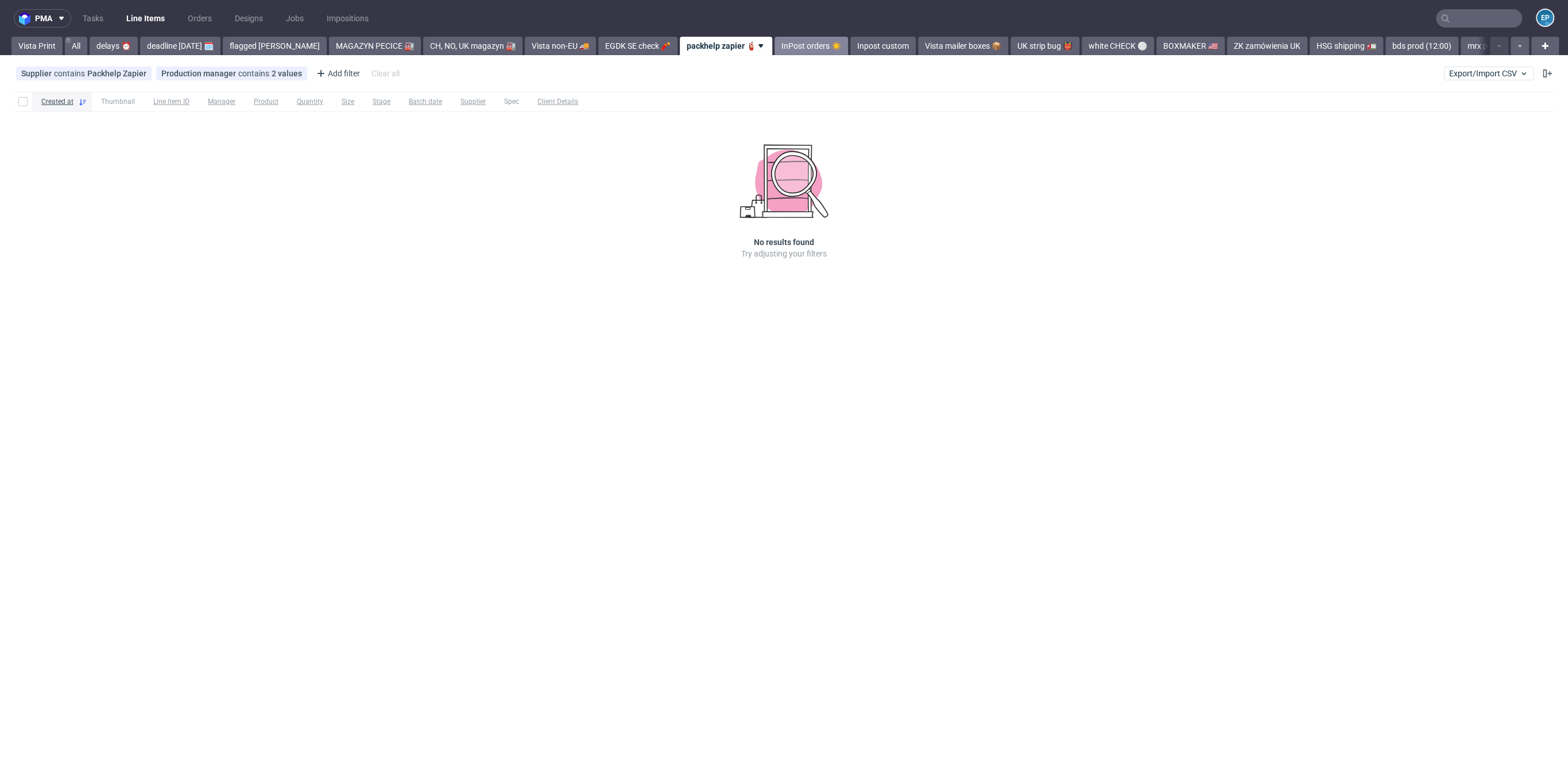
click at [774, 48] on link "InPost orders ☀️" at bounding box center [811, 46] width 74 height 18
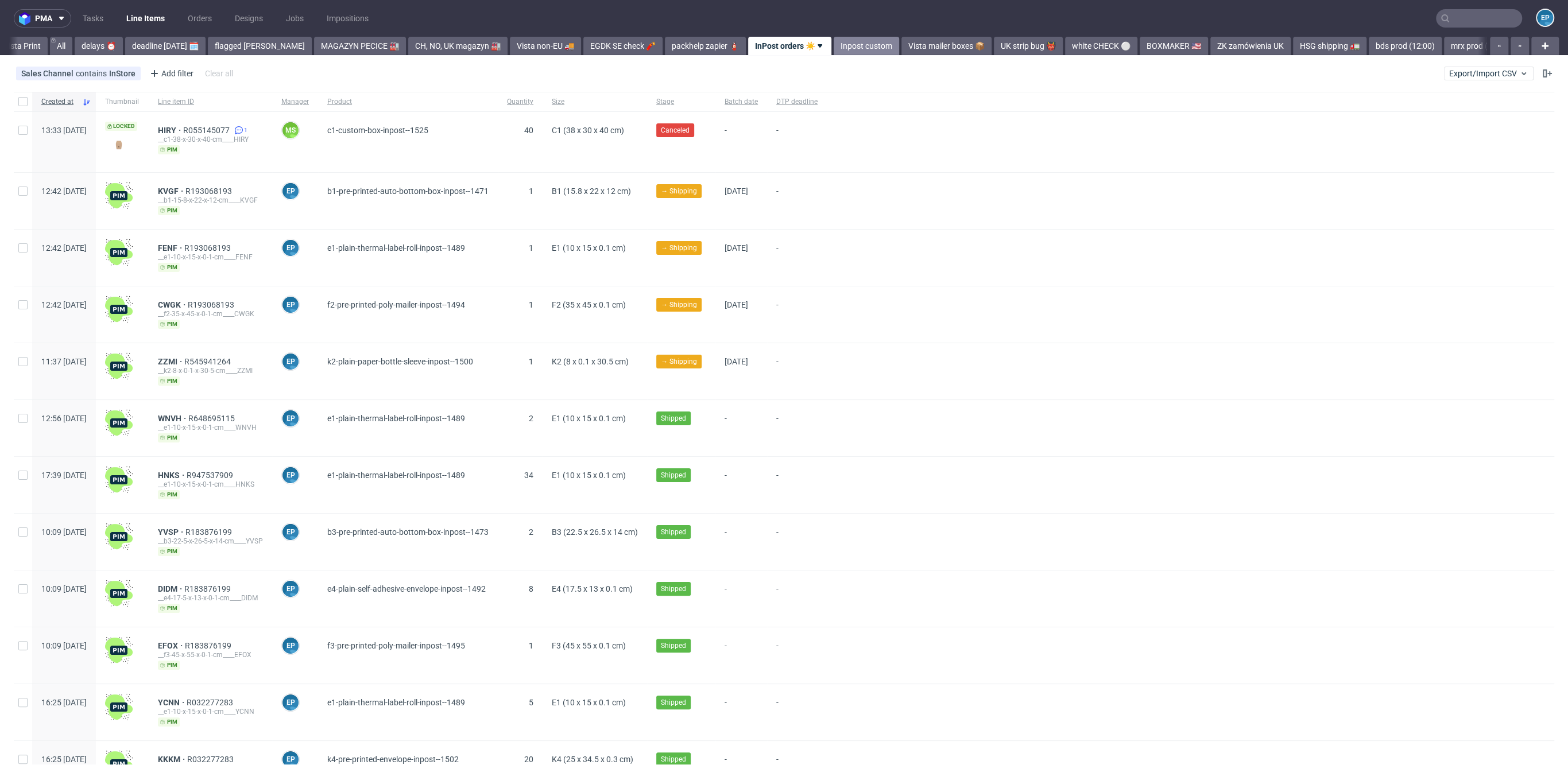
click at [834, 43] on link "Inpost custom" at bounding box center [867, 46] width 66 height 18
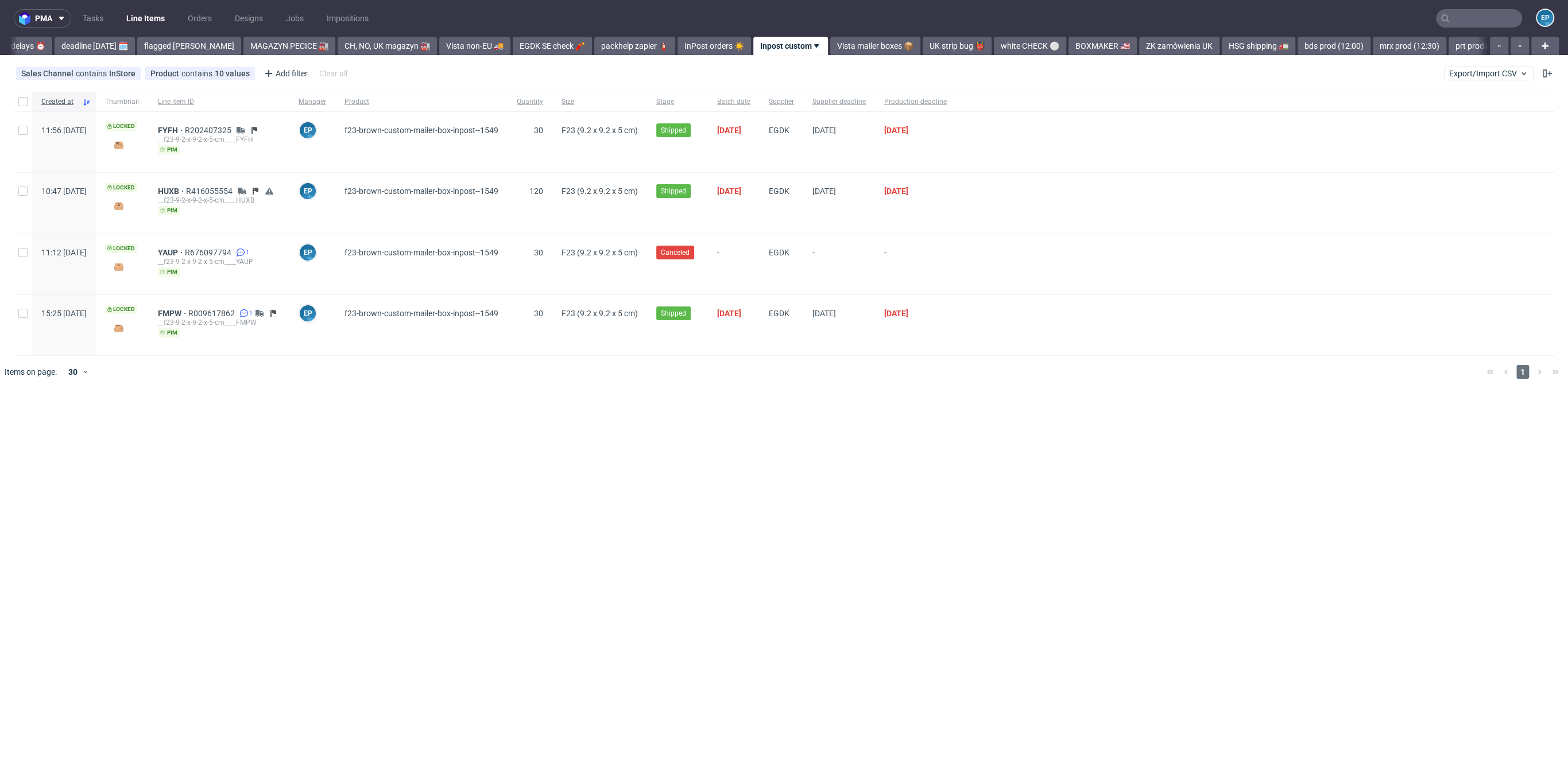
click at [830, 43] on link "Vista mailer boxes 📦" at bounding box center [875, 46] width 90 height 18
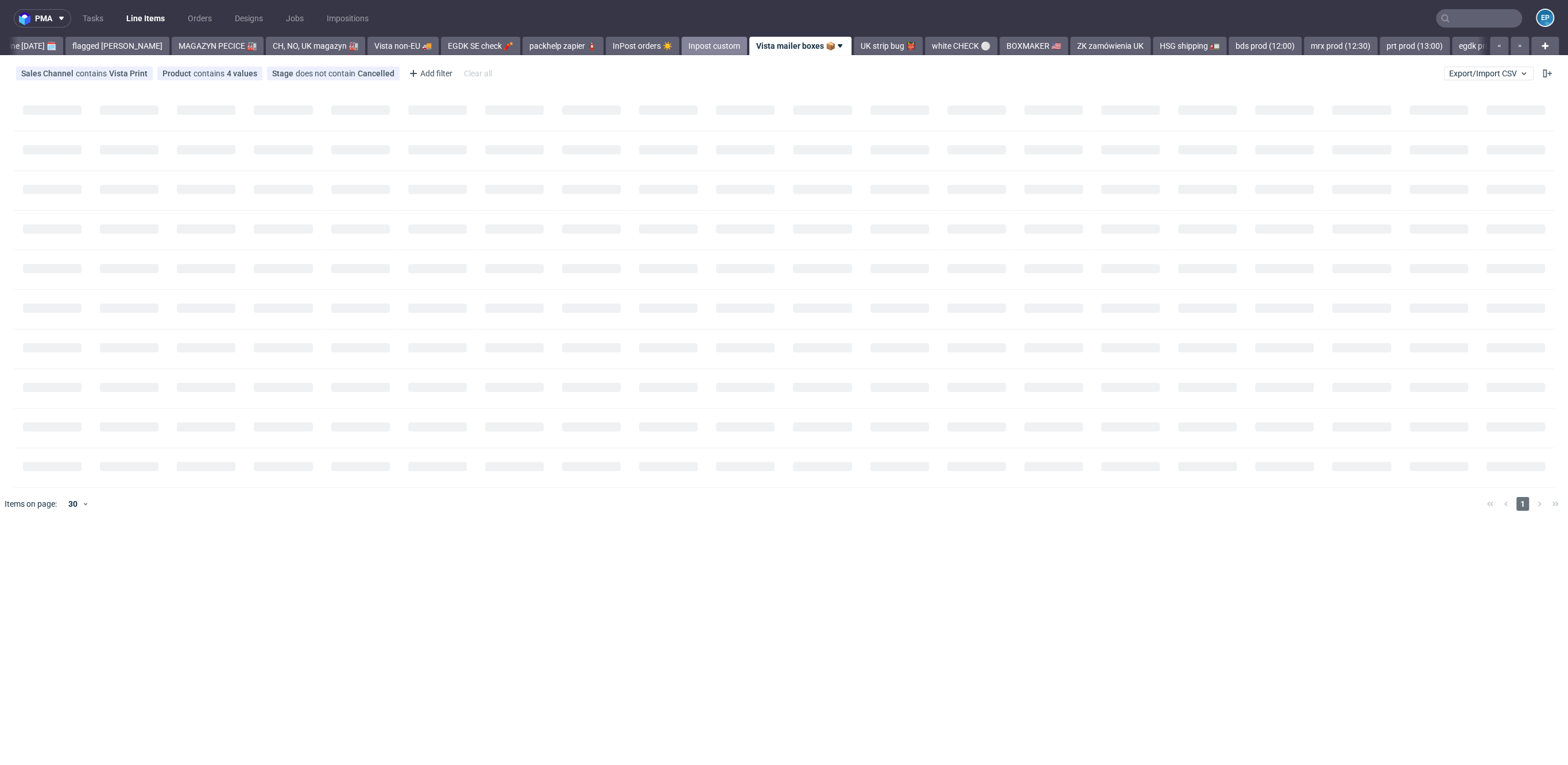
scroll to position [0, 166]
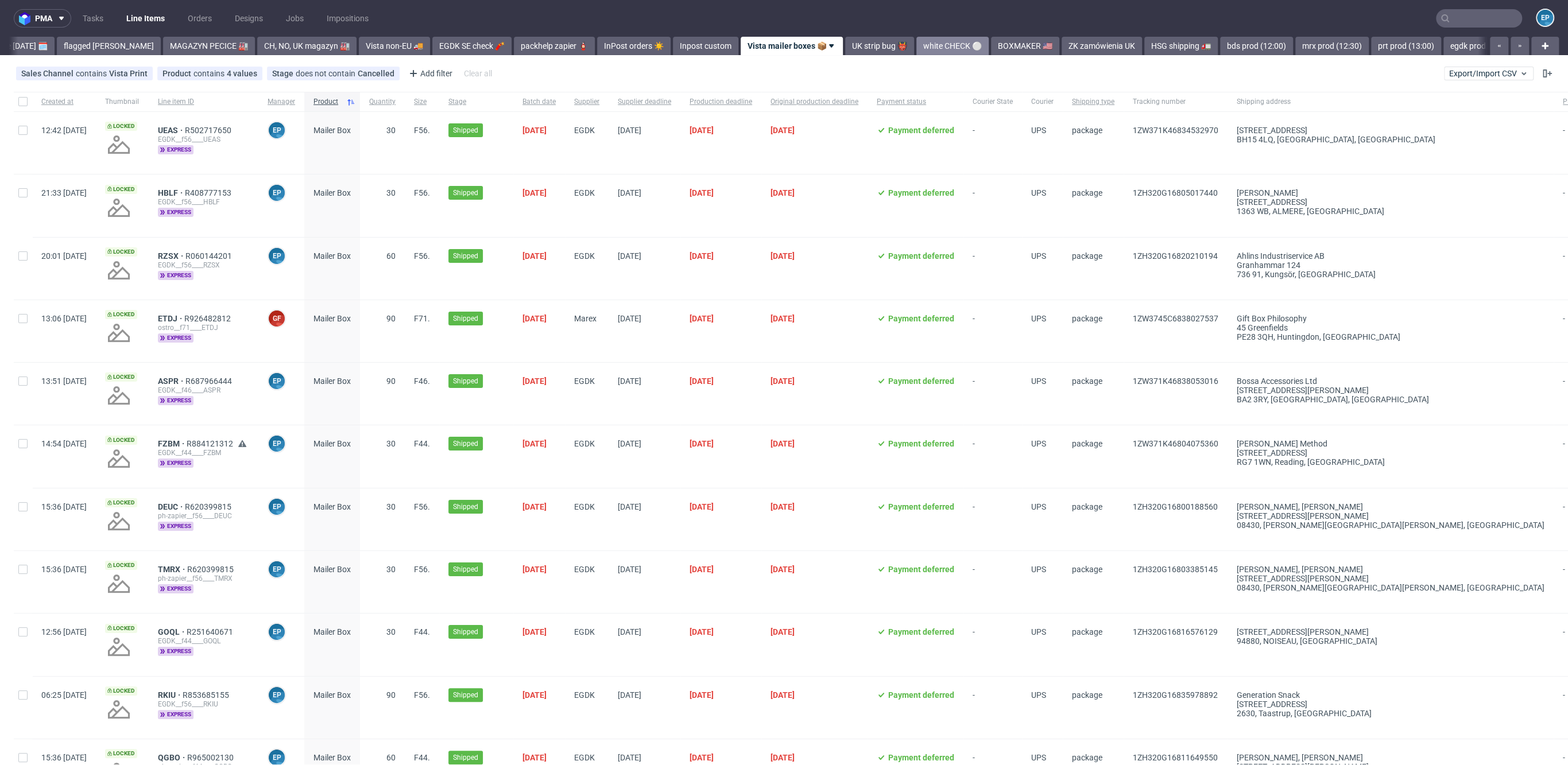
click at [916, 45] on link "white CHECK ⚪️" at bounding box center [952, 46] width 72 height 18
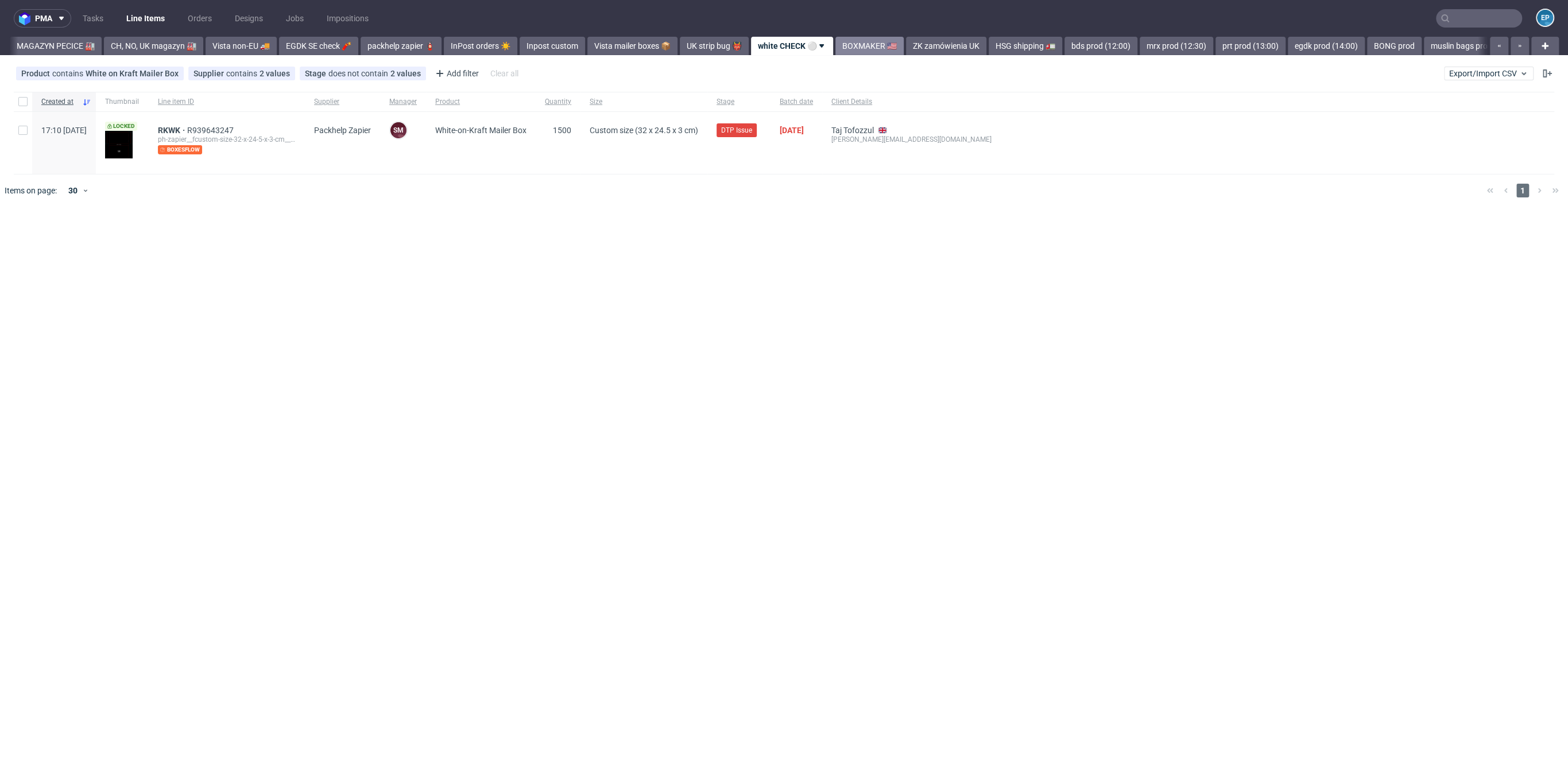
click at [835, 46] on link "BOXMAKER 🇺🇸" at bounding box center [869, 46] width 68 height 18
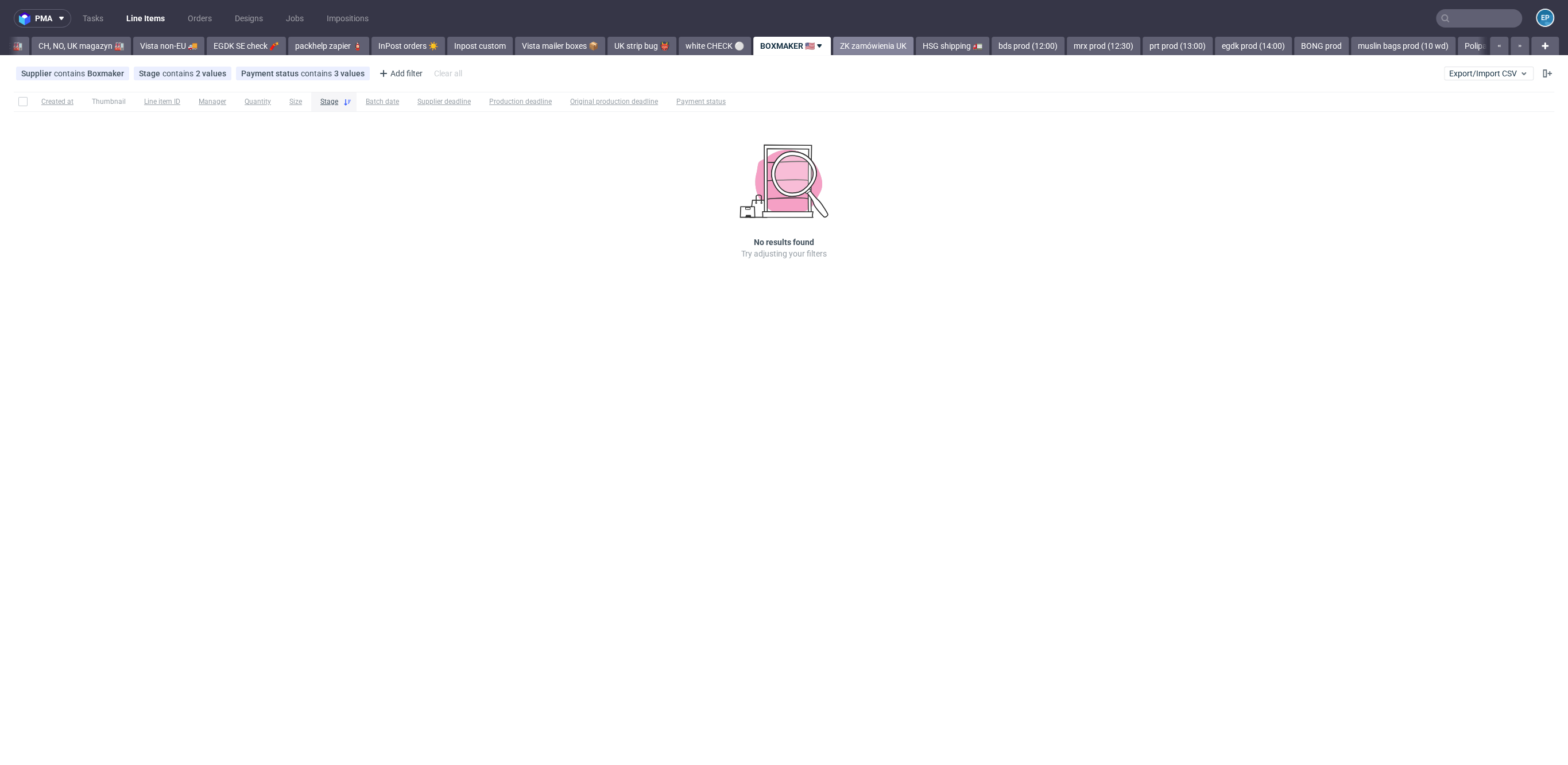
click at [833, 46] on link "ZK zamówienia UK" at bounding box center [873, 46] width 80 height 18
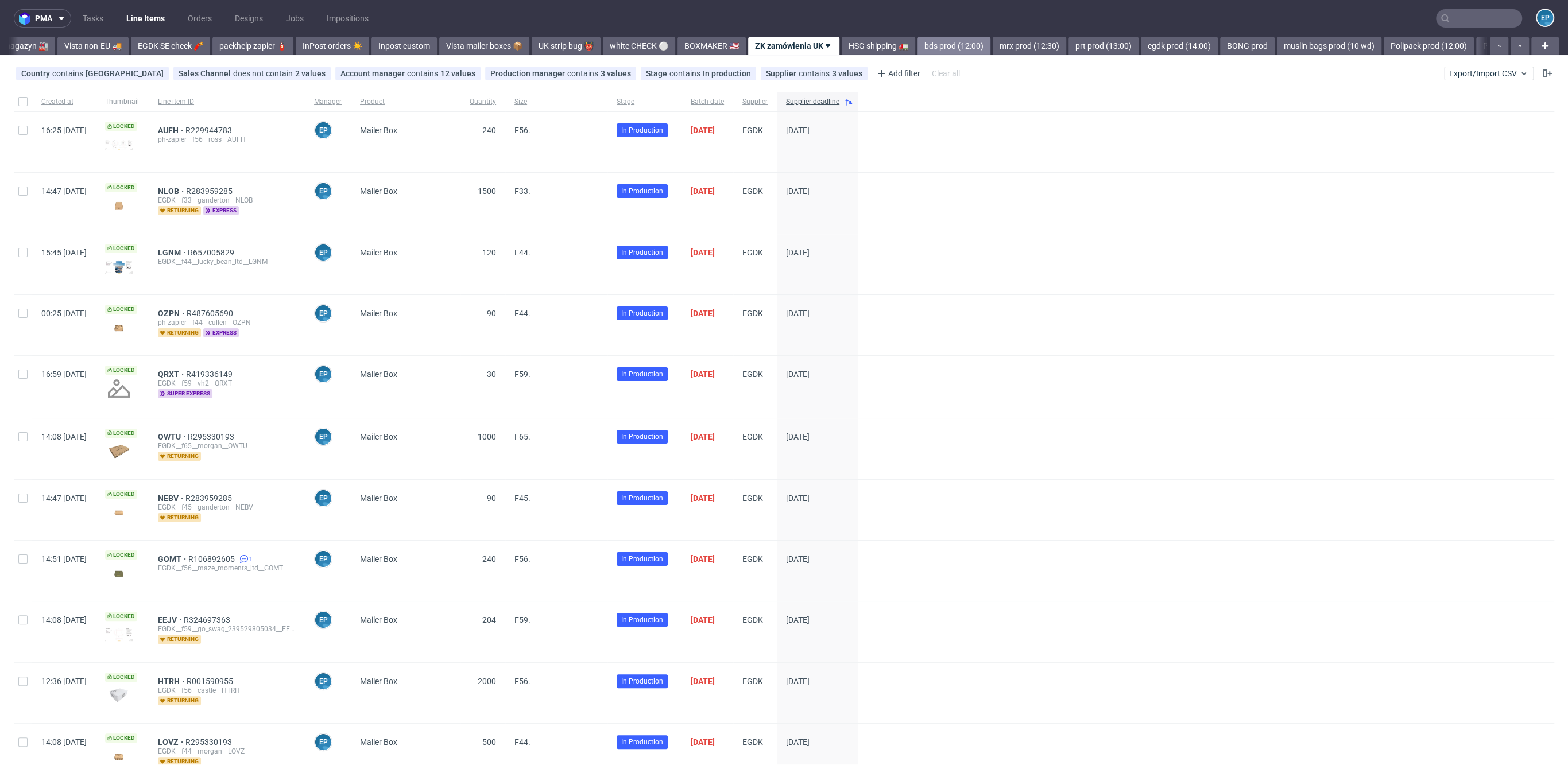
click at [917, 43] on link "bds prod (12:00)" at bounding box center [954, 46] width 73 height 18
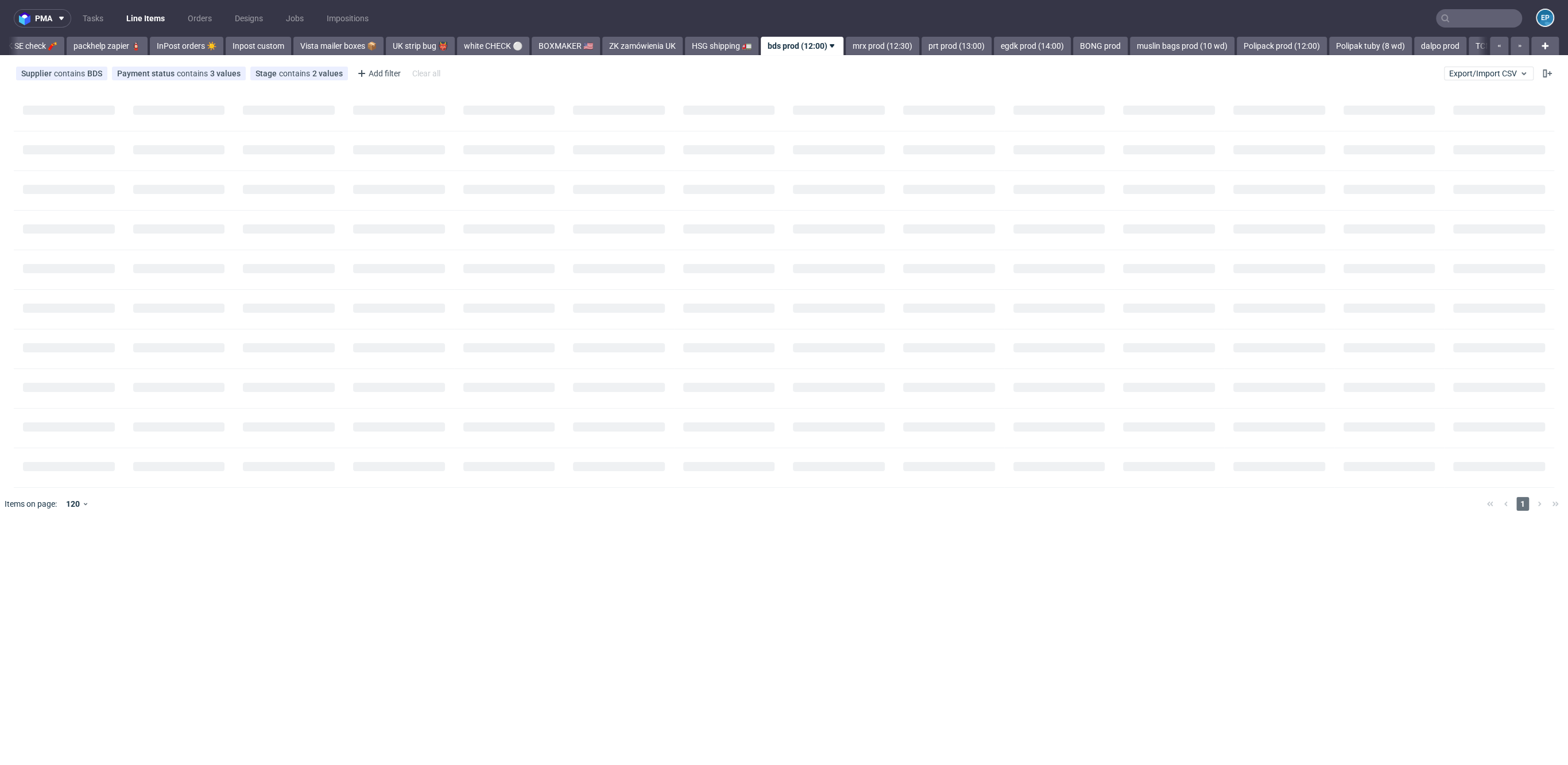
scroll to position [0, 622]
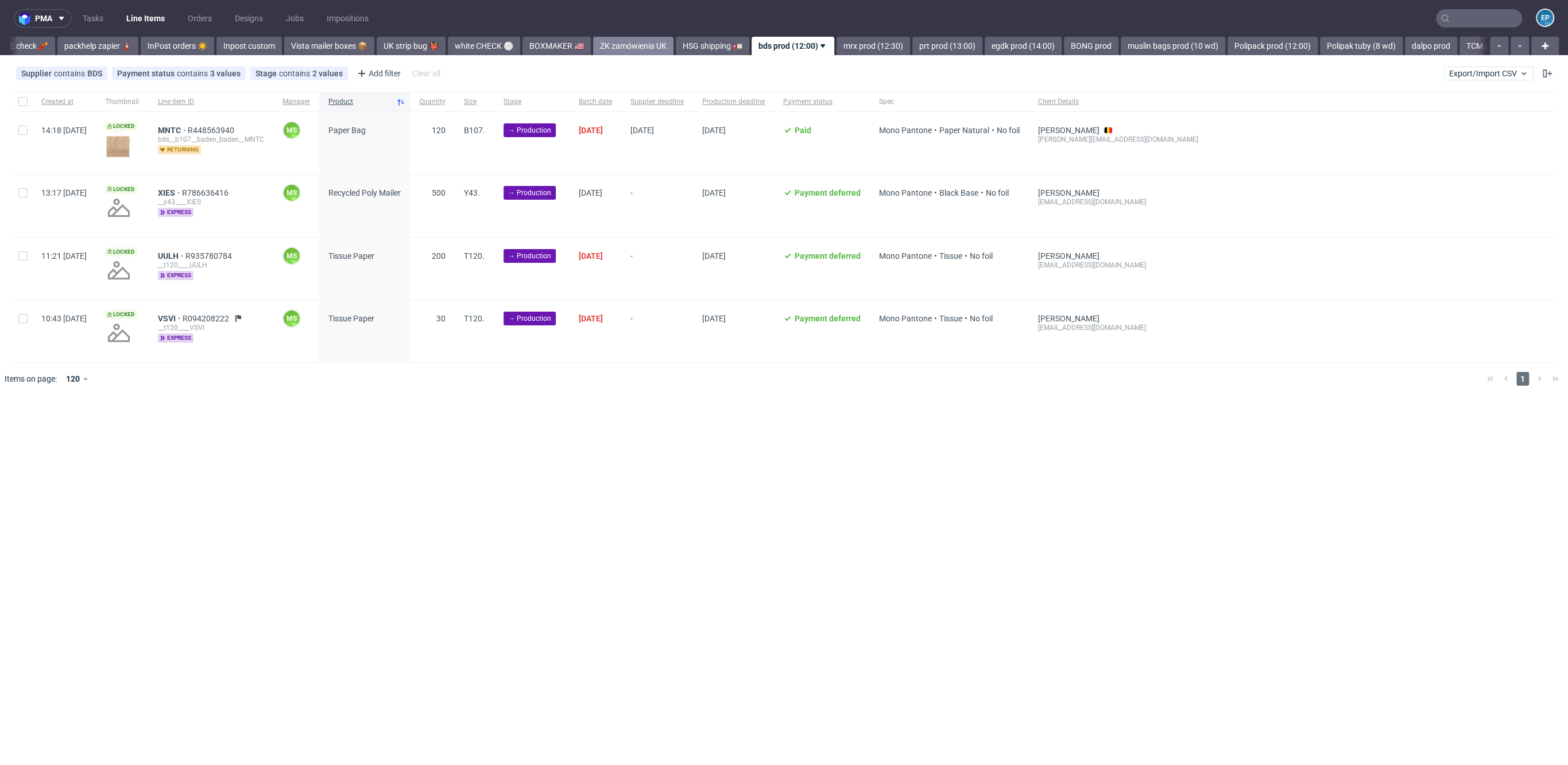
click at [596, 45] on link "ZK zamówienia UK" at bounding box center [633, 46] width 80 height 18
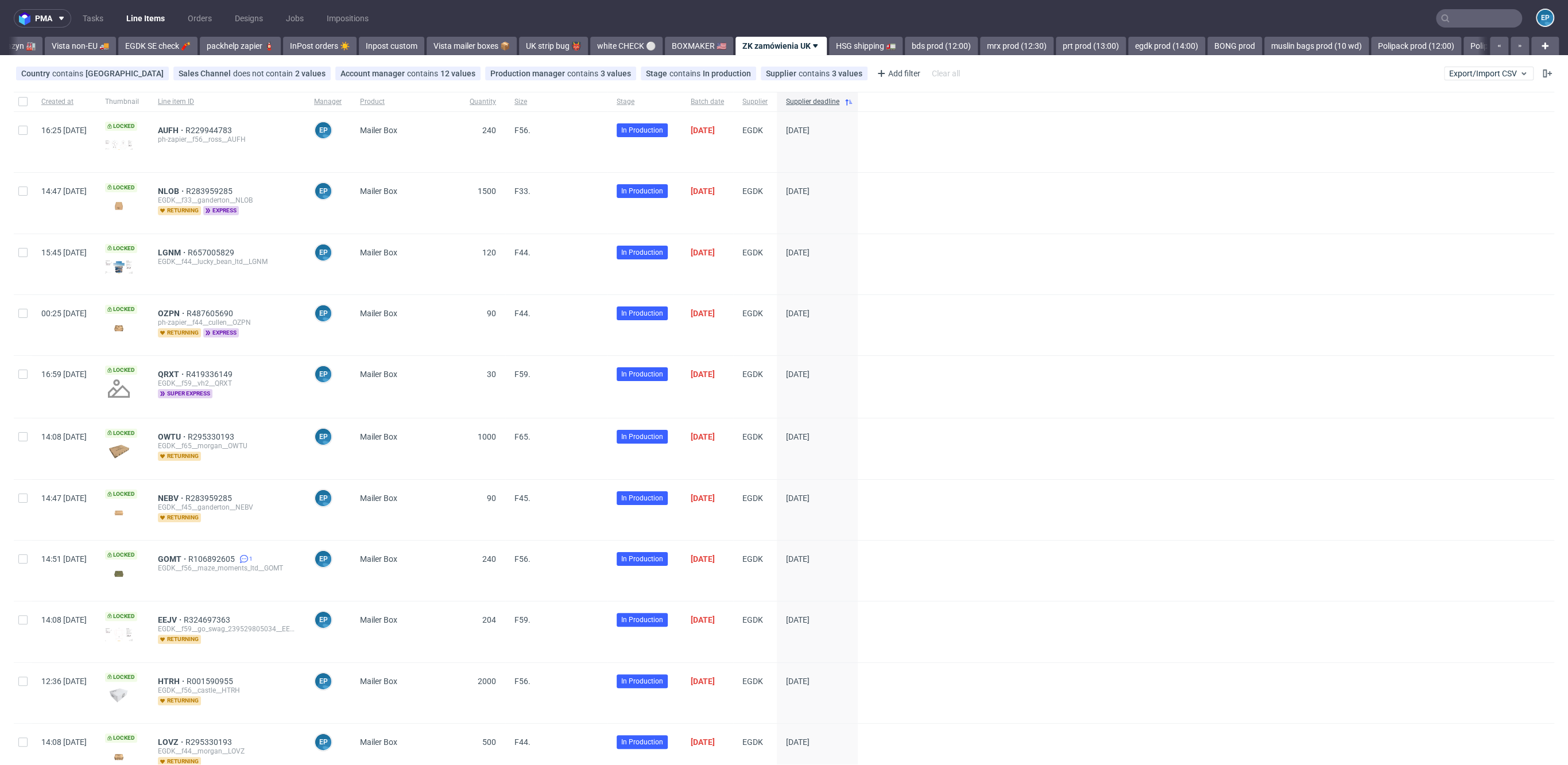
scroll to position [0, 473]
click at [673, 82] on div "Country contains United Kingdom Sales Channel does not contain 2 values BackPac…" at bounding box center [489, 74] width 951 height 18
click at [673, 75] on div "Stage contains In production" at bounding box center [698, 73] width 105 height 9
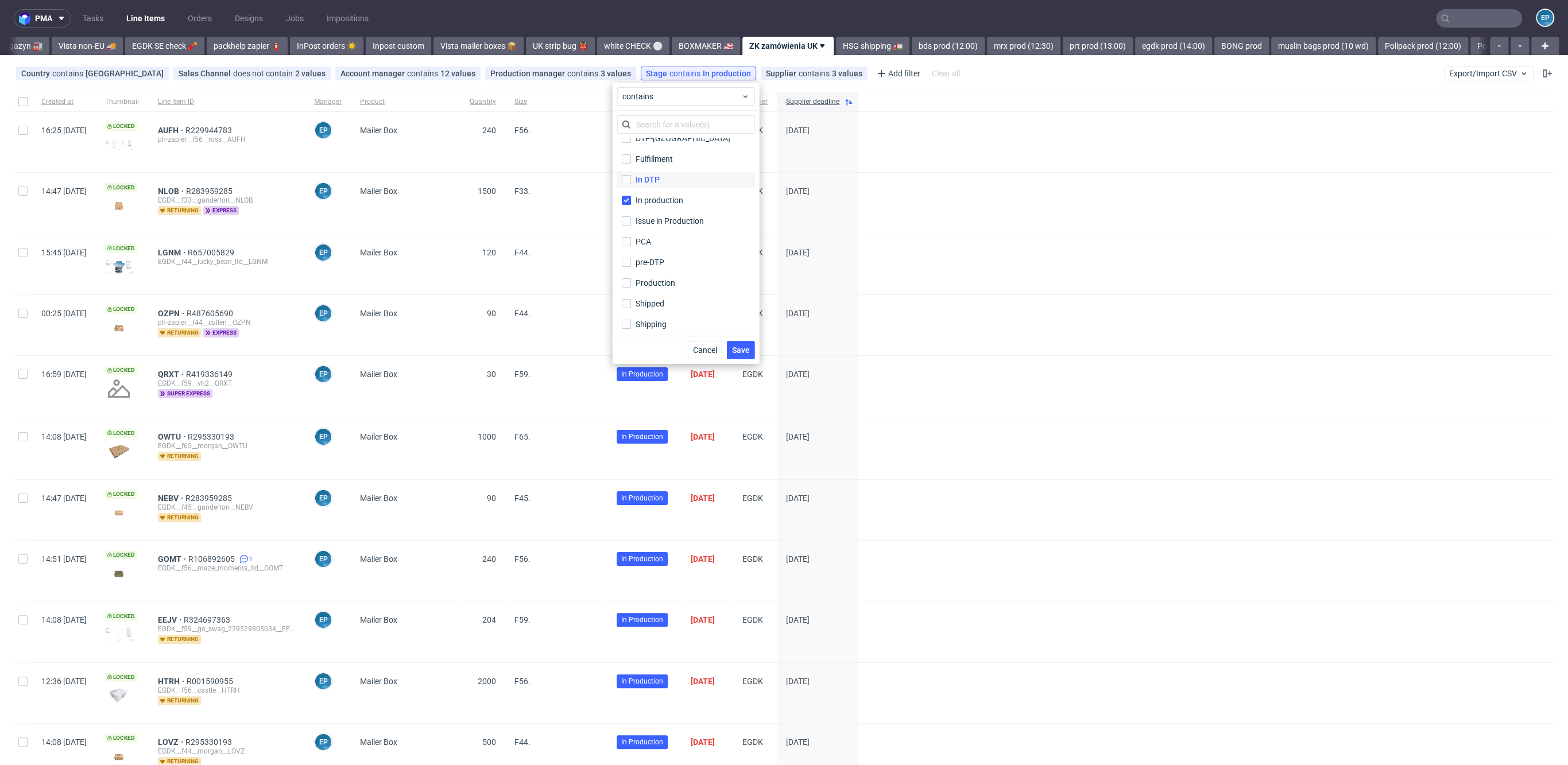
scroll to position [76, 0]
click at [686, 294] on label "Shipped" at bounding box center [686, 300] width 138 height 16
click at [631, 296] on input "Shipped" at bounding box center [626, 300] width 9 height 9
checkbox input "true"
click at [747, 348] on span "Save" at bounding box center [741, 350] width 18 height 8
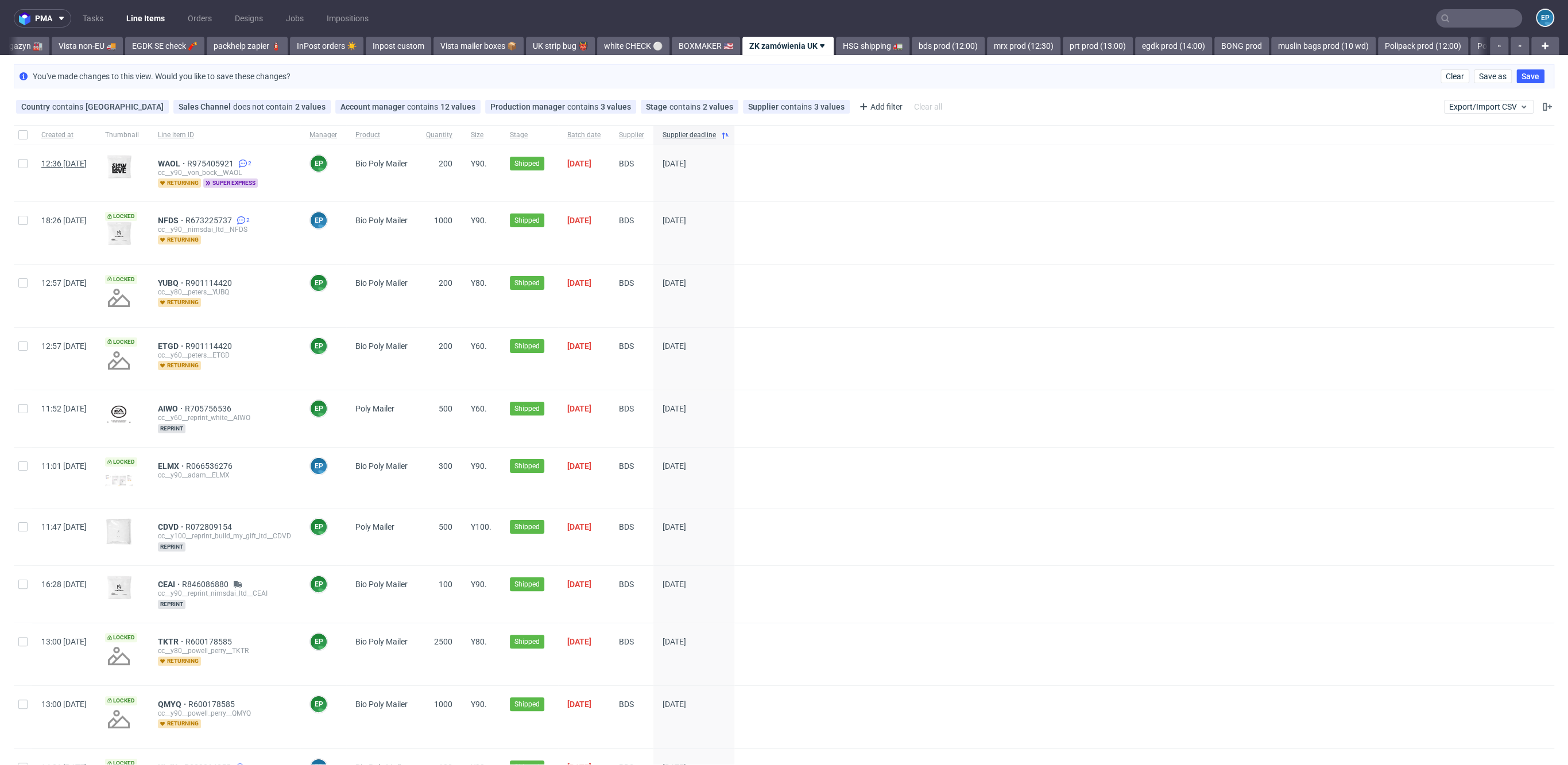
click at [86, 163] on span "12:36 Sun 11.09.2022" at bounding box center [64, 163] width 46 height 9
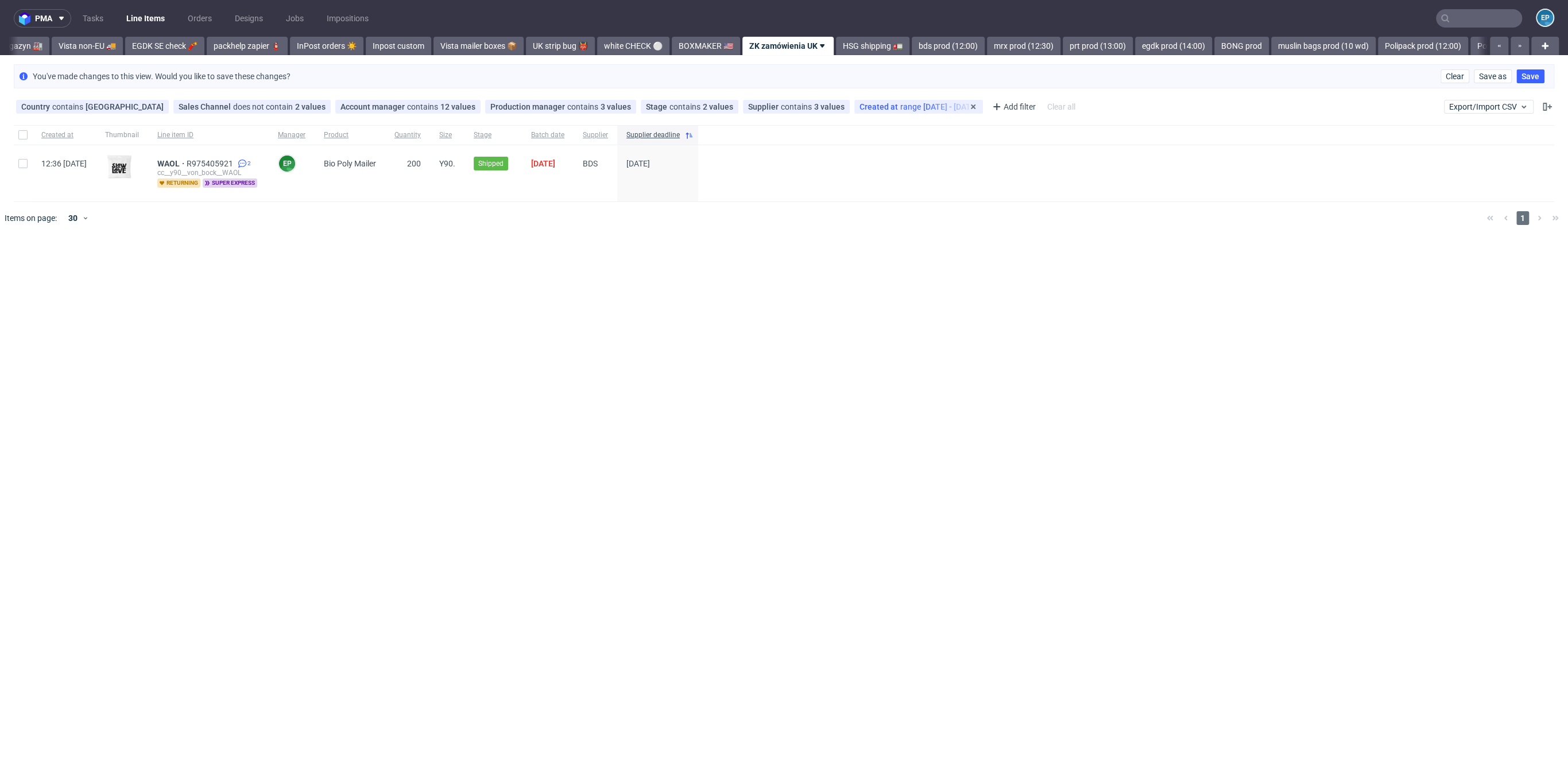
click at [925, 102] on div "Created at range 11/09/2022 - 11/09/2022" at bounding box center [919, 107] width 118 height 9
click at [877, 131] on span "range" at bounding box center [892, 129] width 119 height 12
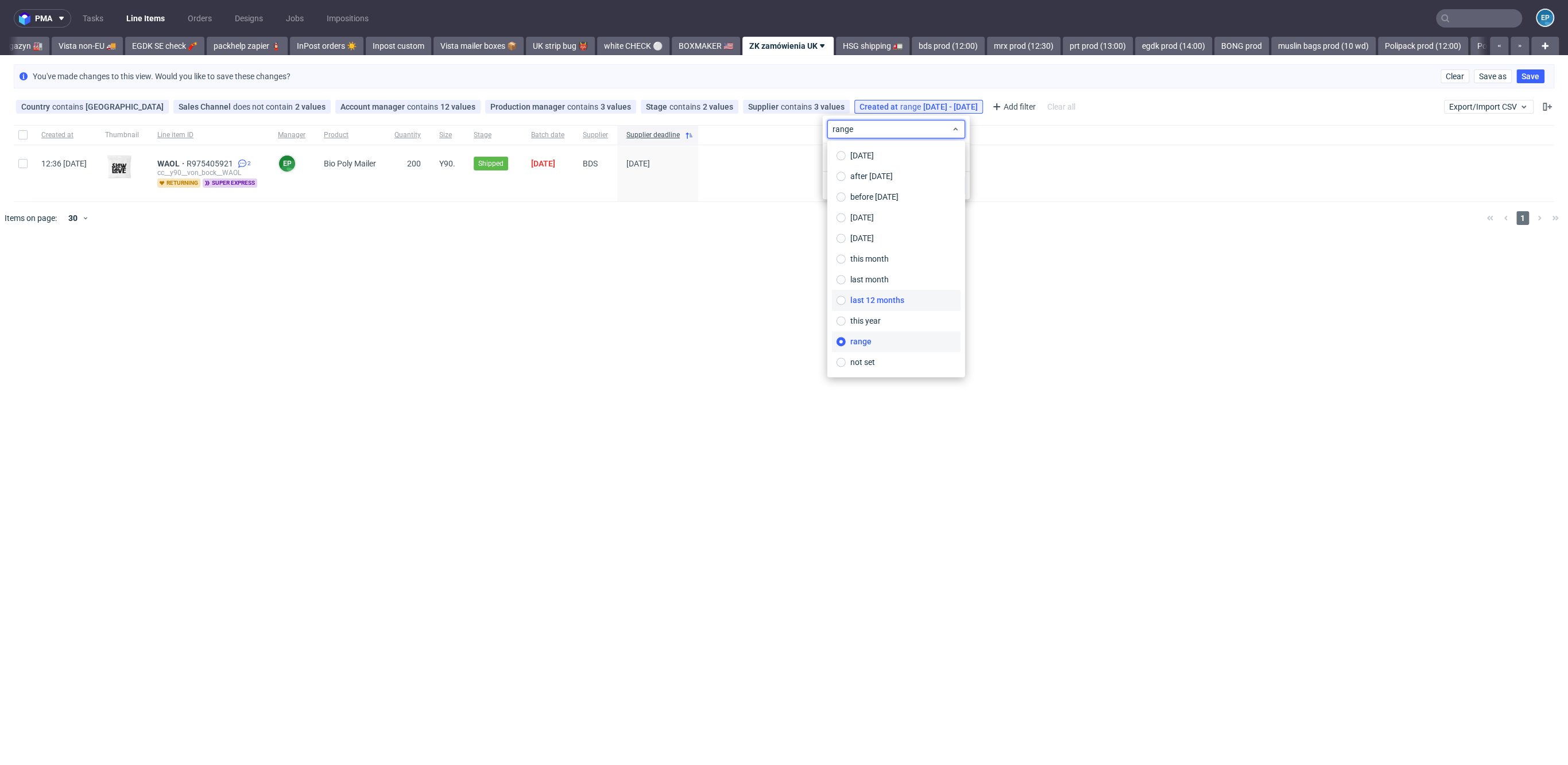
click at [896, 295] on span "last 12 months" at bounding box center [877, 300] width 54 height 12
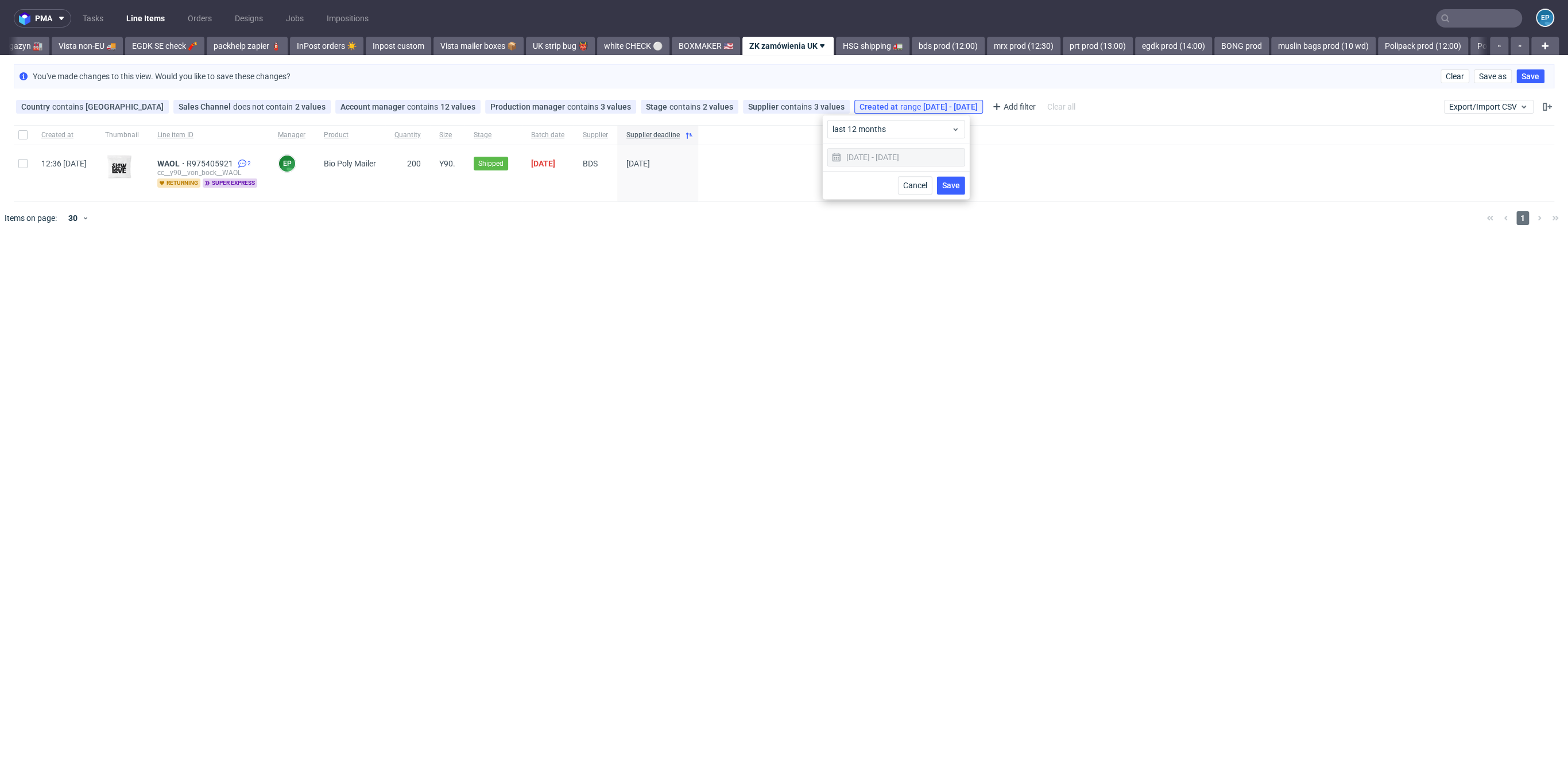
type input "08/10/2024 - 08/10/2025"
click at [948, 184] on span "Save" at bounding box center [951, 185] width 18 height 8
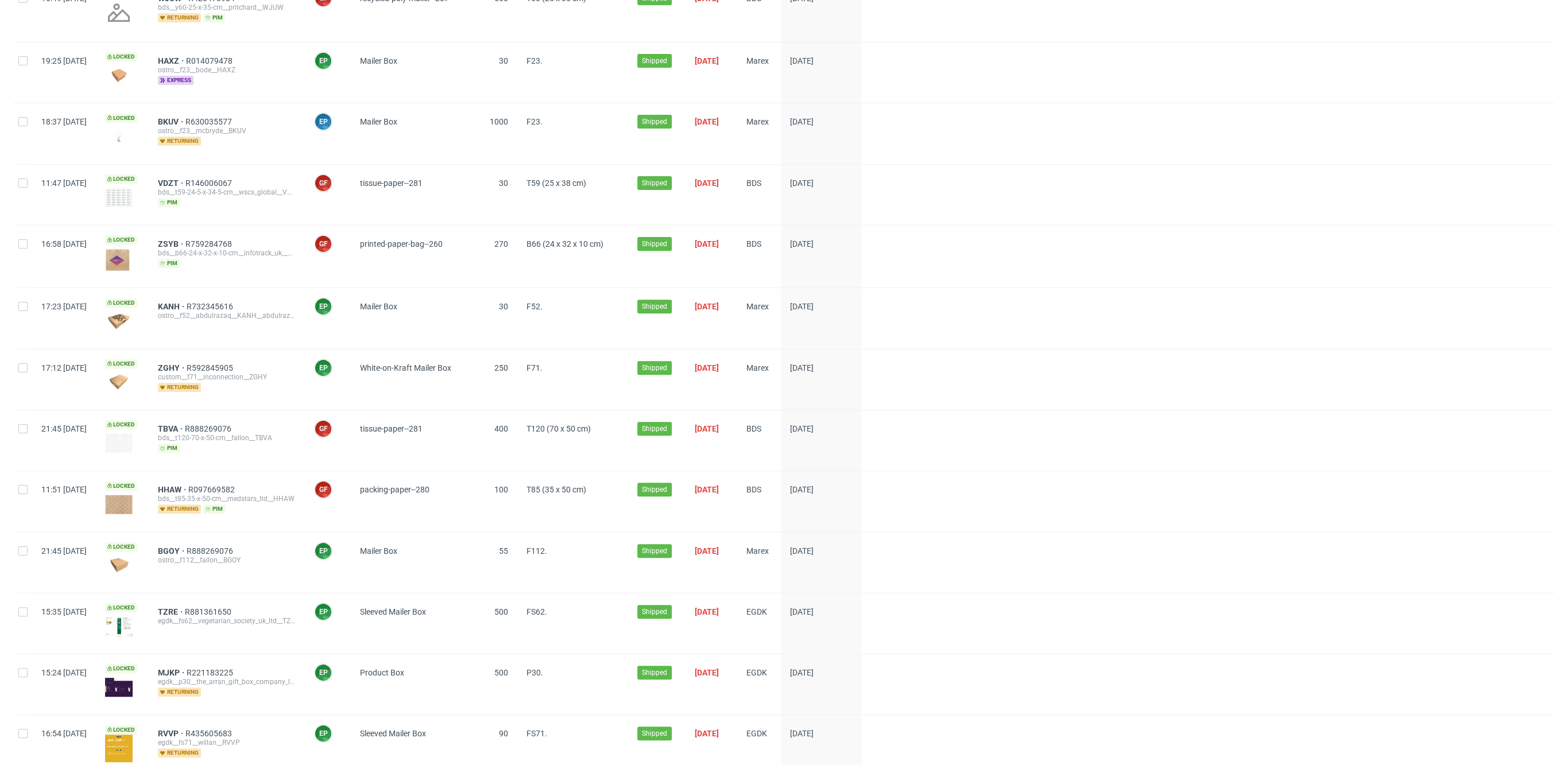
scroll to position [0, 0]
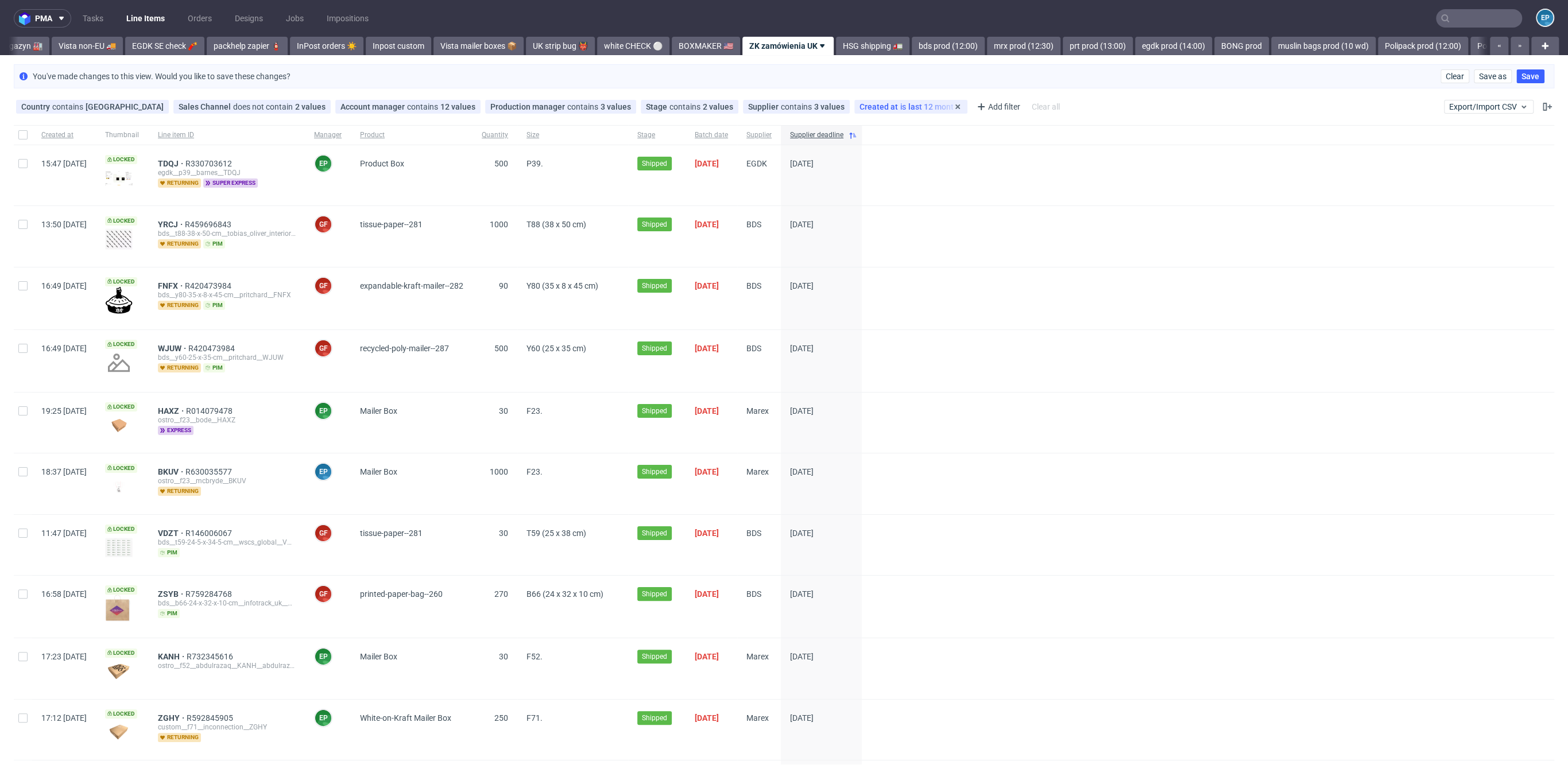
click at [865, 110] on span "Created at" at bounding box center [880, 107] width 41 height 9
click at [855, 135] on div "last 12 months" at bounding box center [896, 129] width 138 height 18
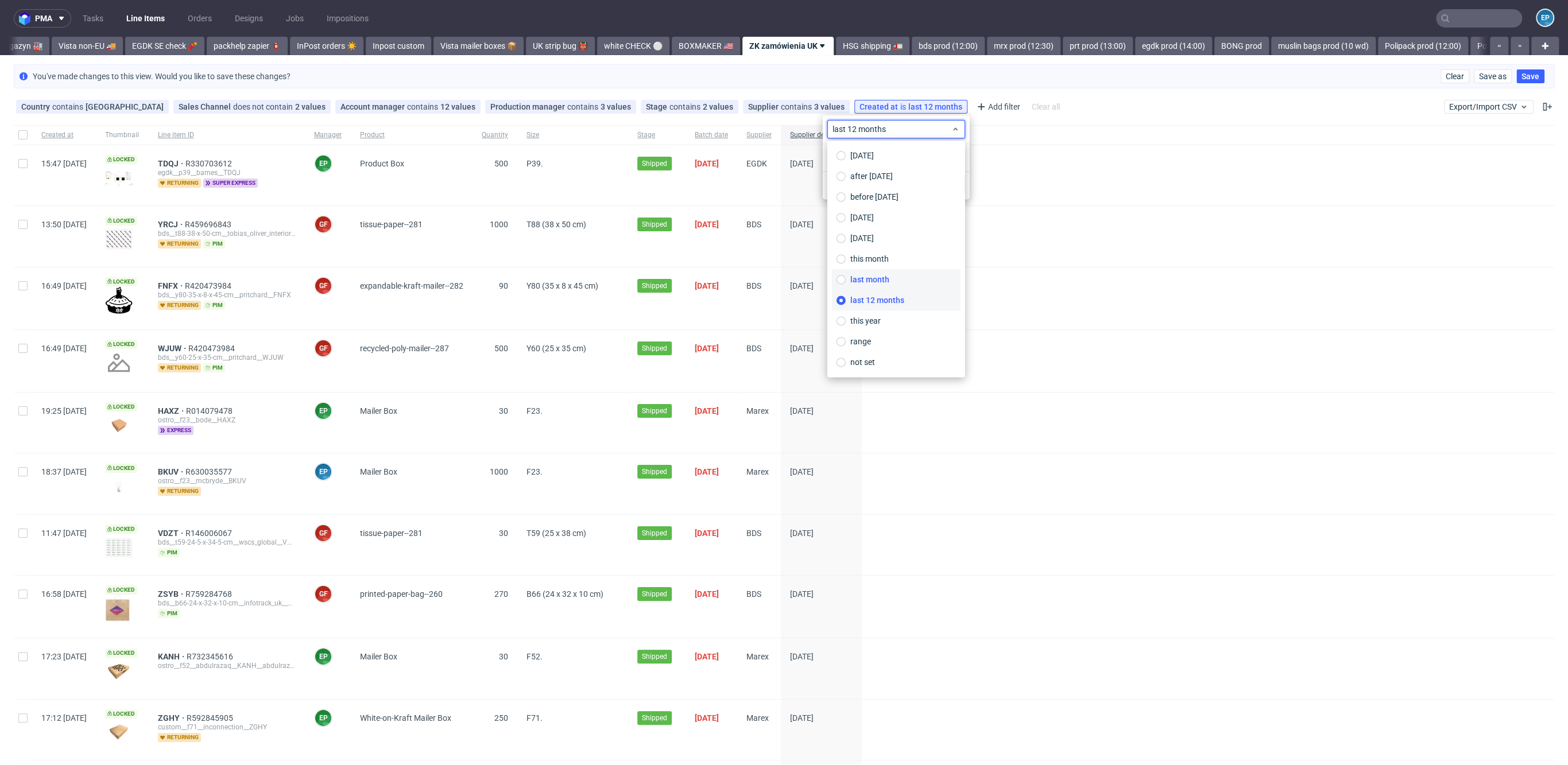
click at [901, 279] on label "last month" at bounding box center [896, 279] width 128 height 21
type input "01/09/2025 - 30/09/2025"
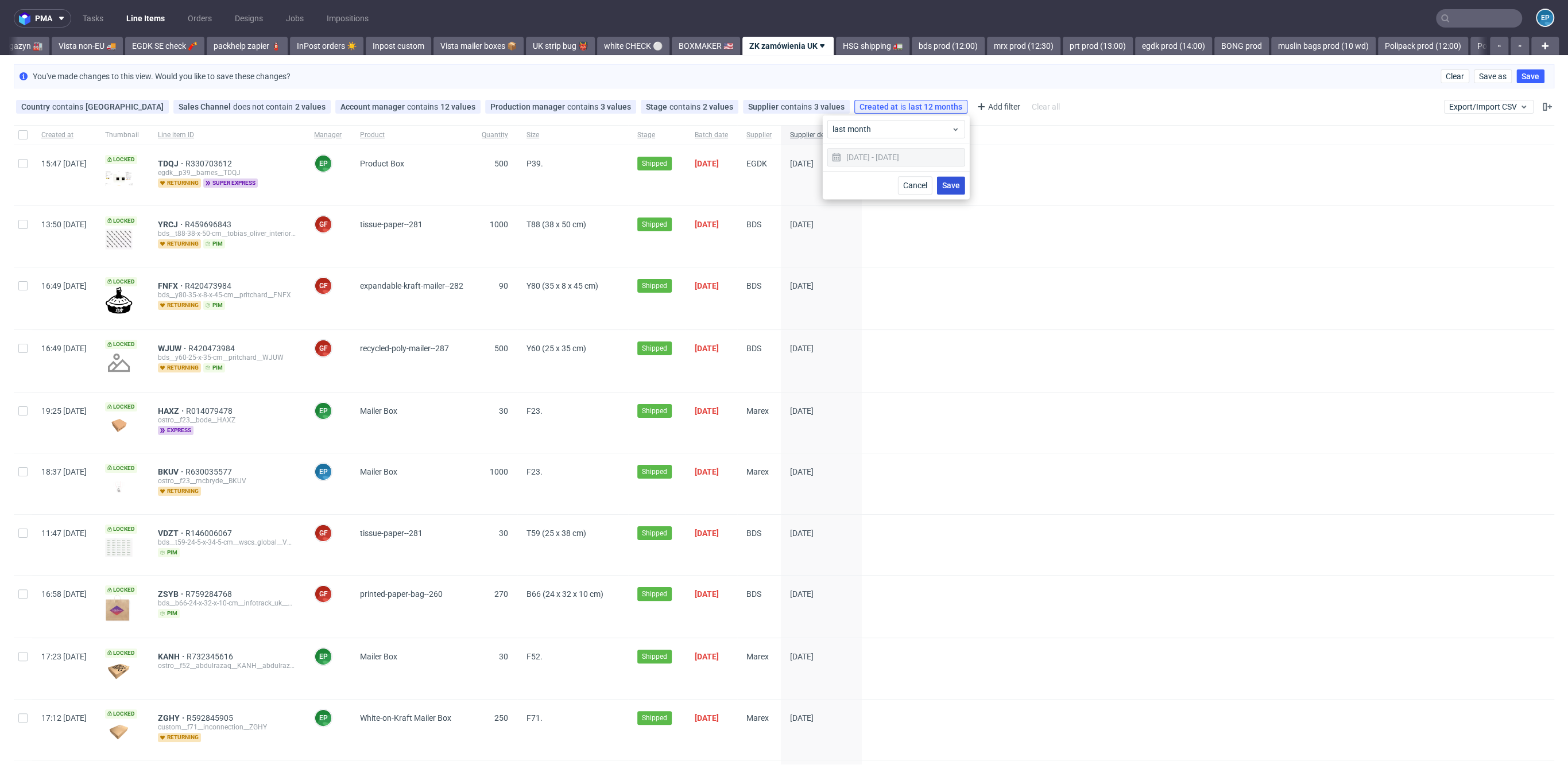
click at [952, 183] on span "Save" at bounding box center [951, 185] width 18 height 8
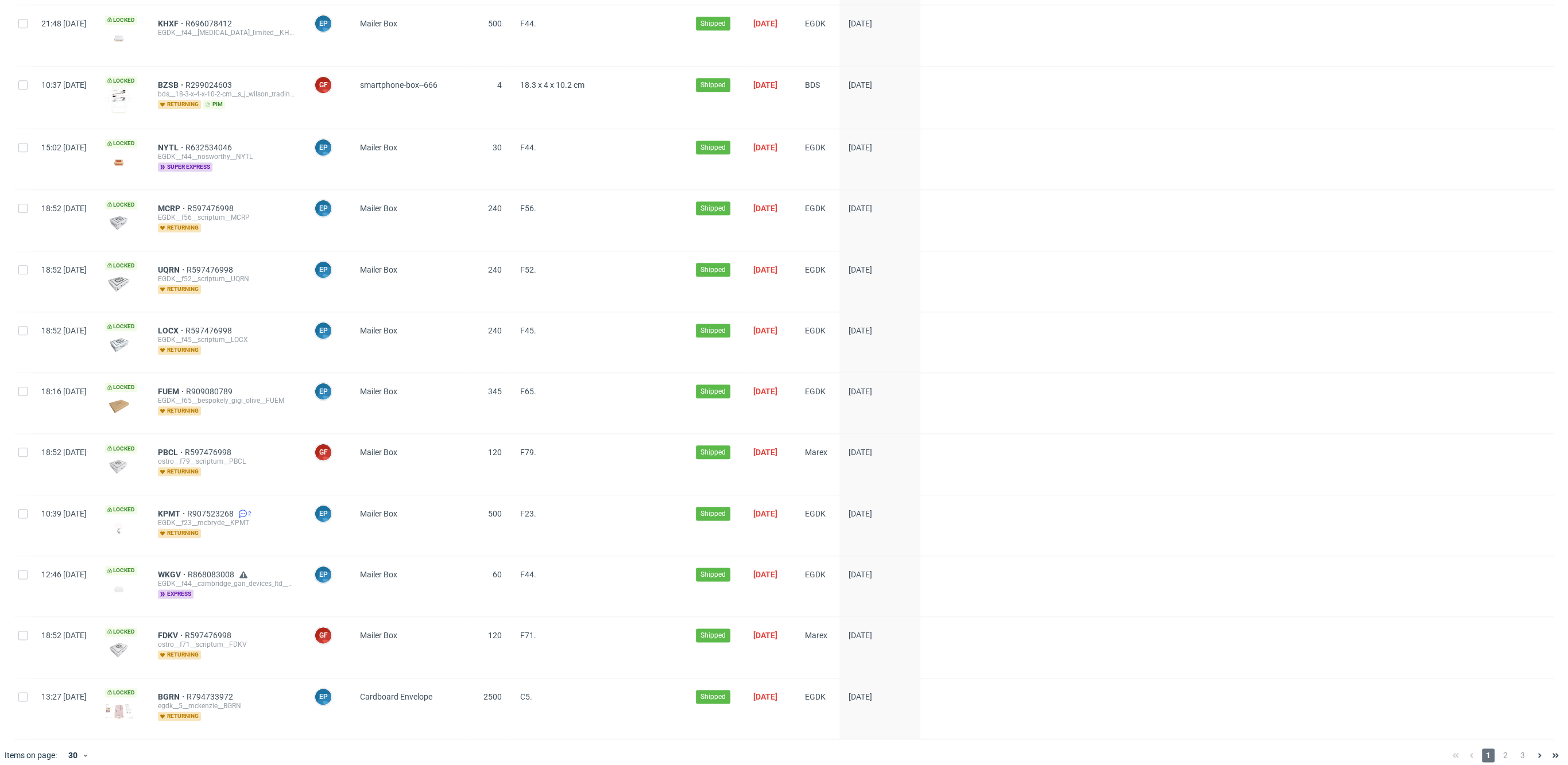
scroll to position [1247, 0]
click at [1516, 749] on span "3" at bounding box center [1522, 755] width 13 height 14
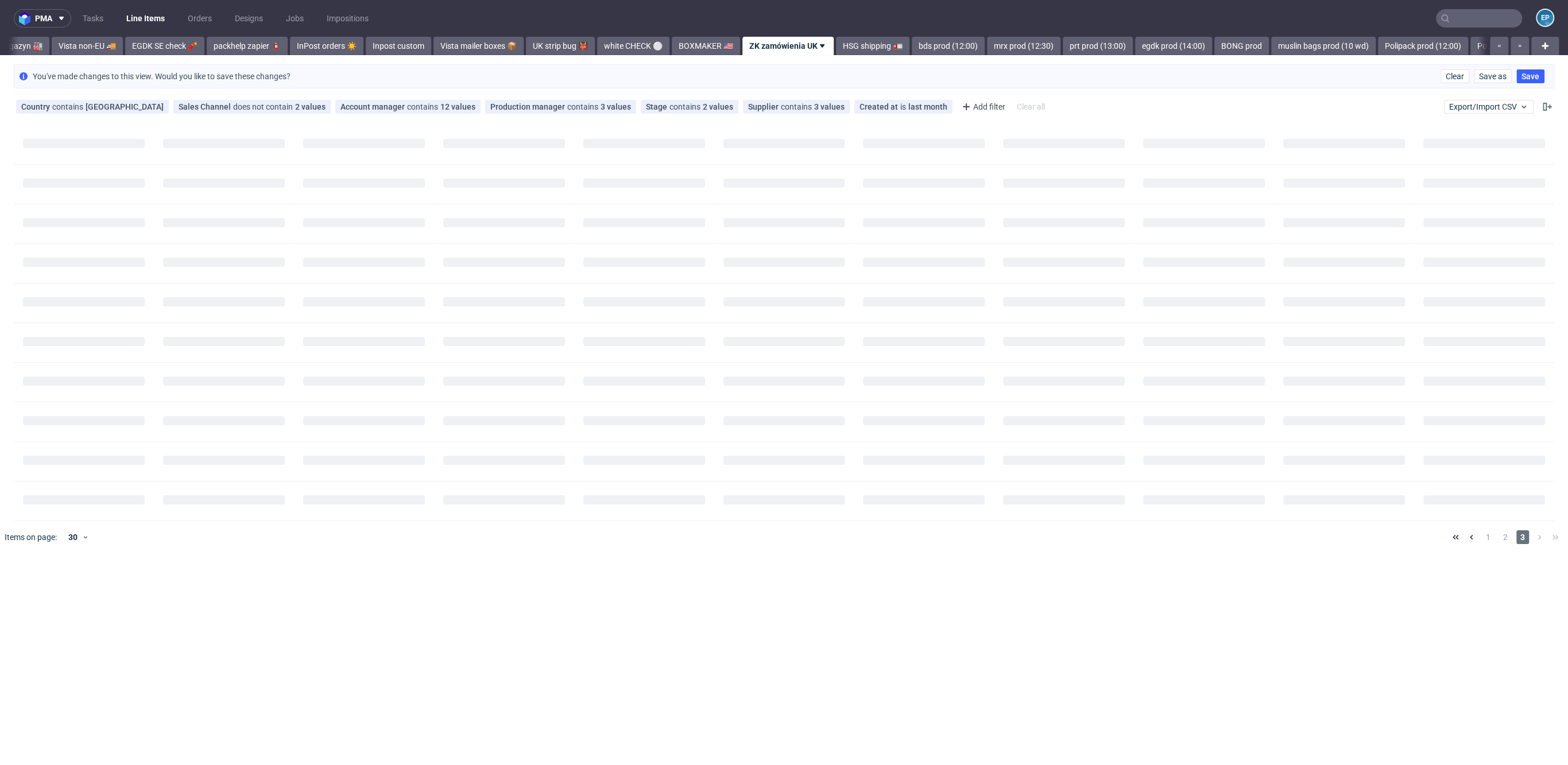
scroll to position [0, 467]
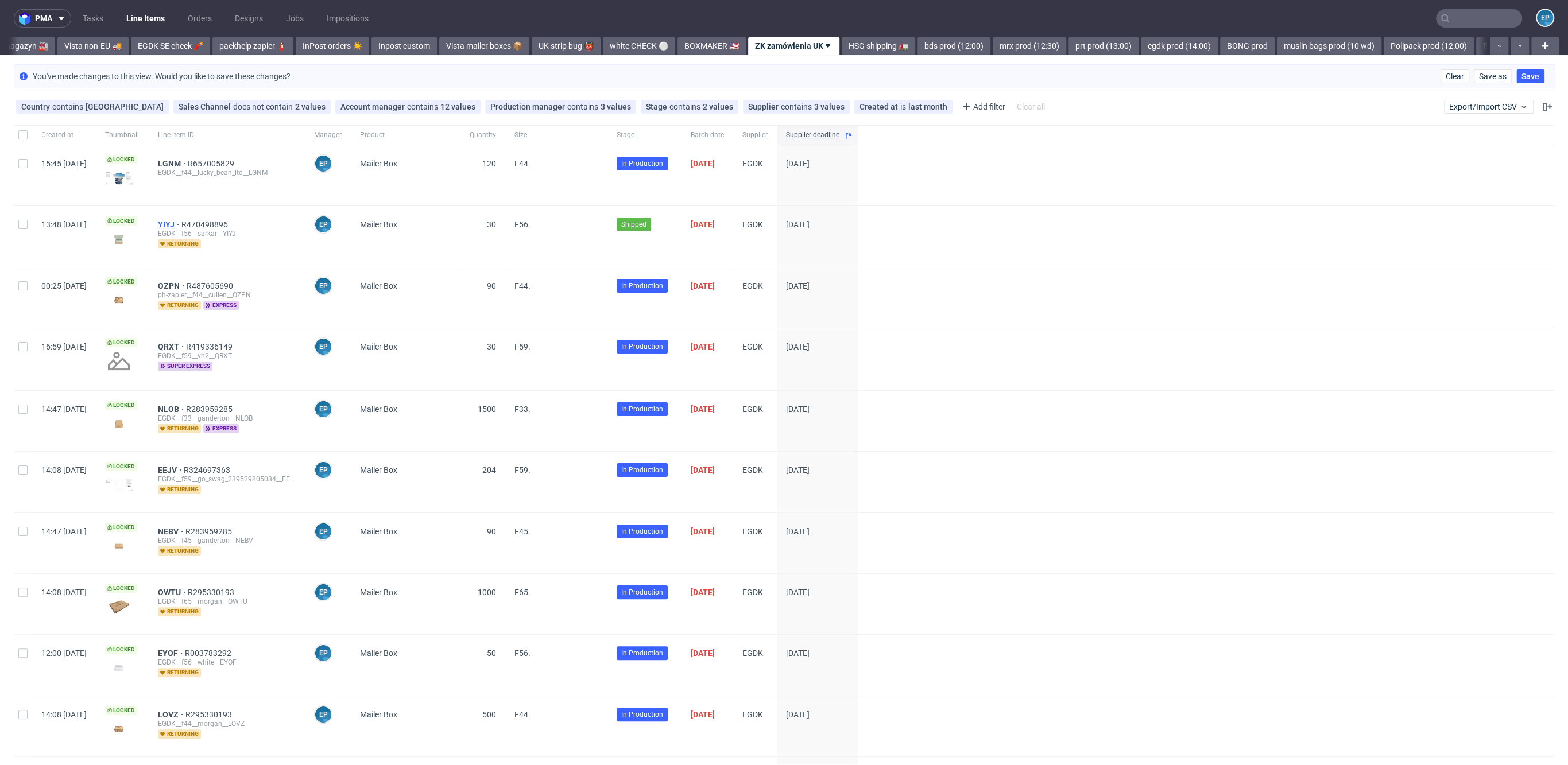
click at [181, 221] on span "YIYJ" at bounding box center [169, 224] width 24 height 9
click at [842, 51] on link "HSG shipping 🚛" at bounding box center [878, 46] width 74 height 18
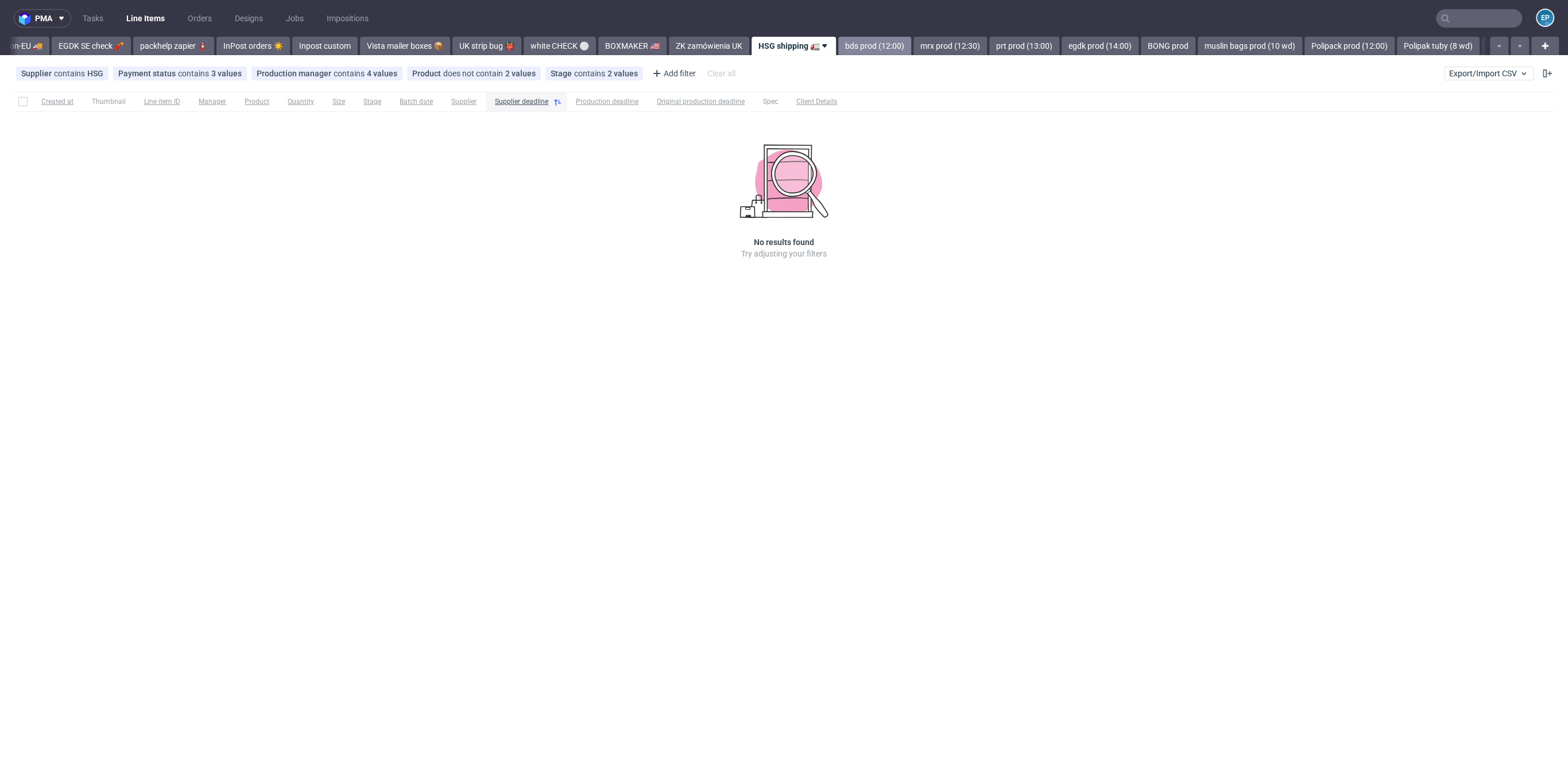
click at [858, 38] on link "bds prod (12:00)" at bounding box center [875, 46] width 73 height 18
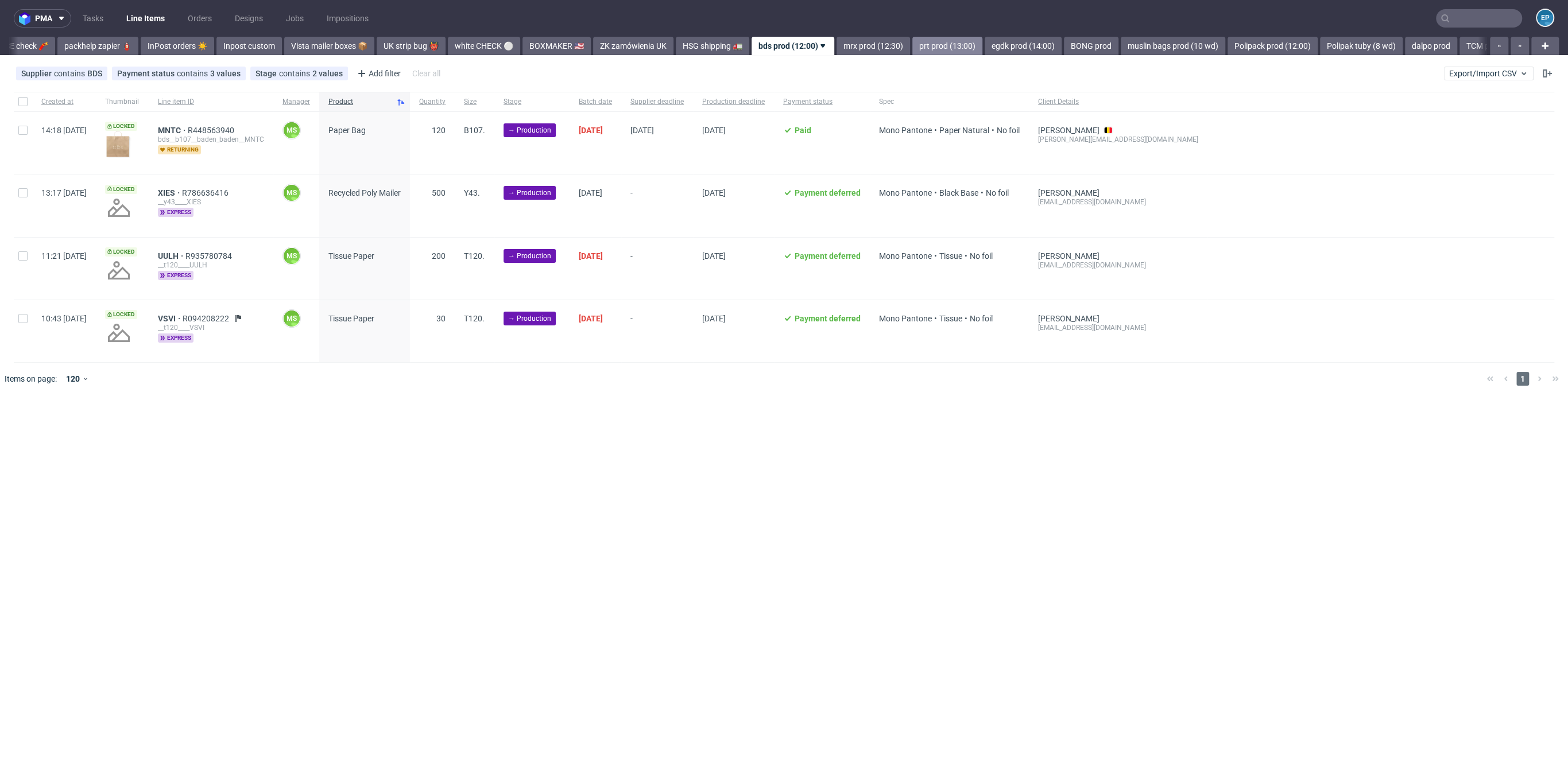
click at [912, 47] on link "prt prod (13:00)" at bounding box center [947, 46] width 70 height 18
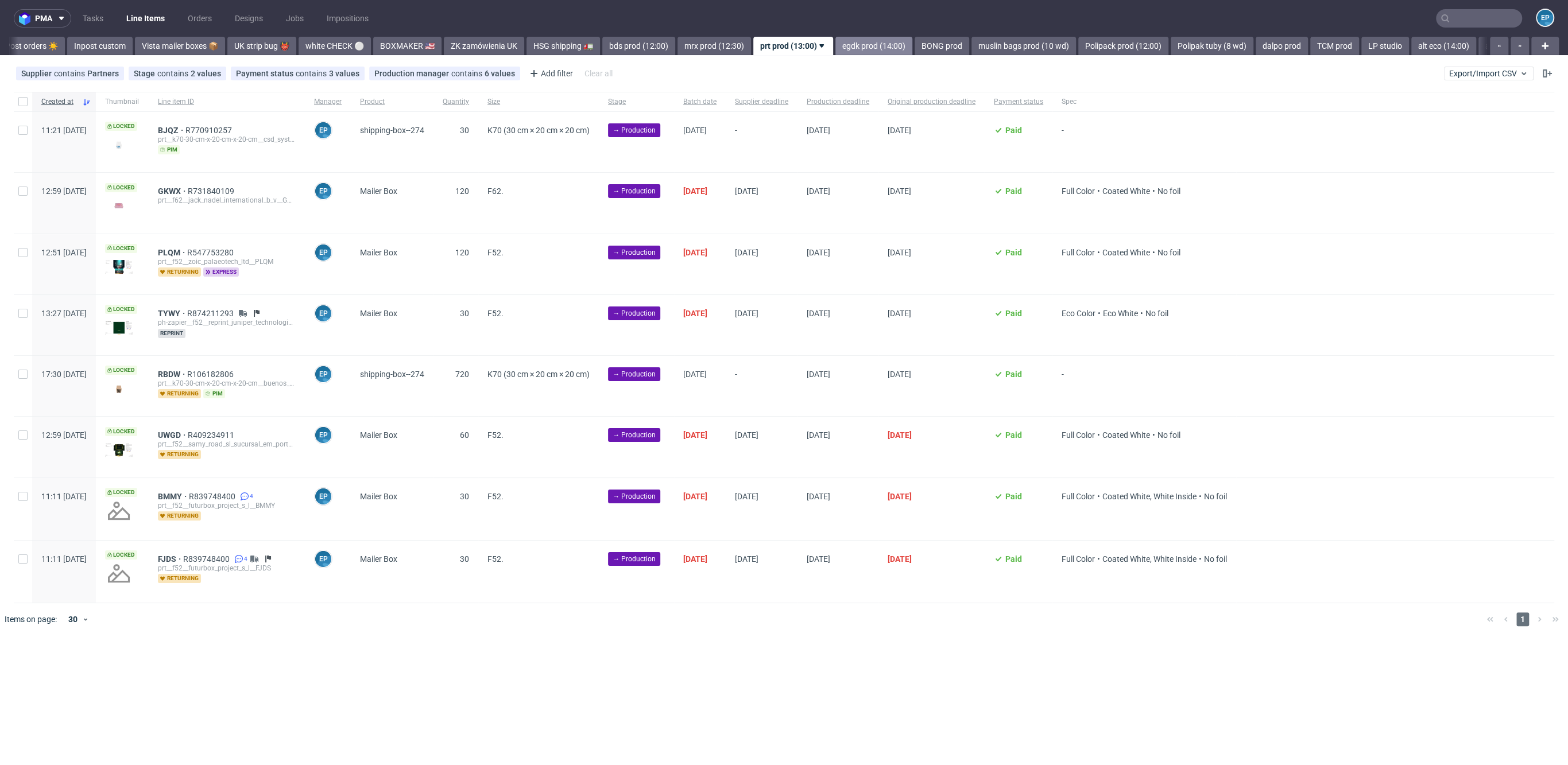
click at [835, 44] on link "egdk prod (14:00)" at bounding box center [873, 46] width 77 height 18
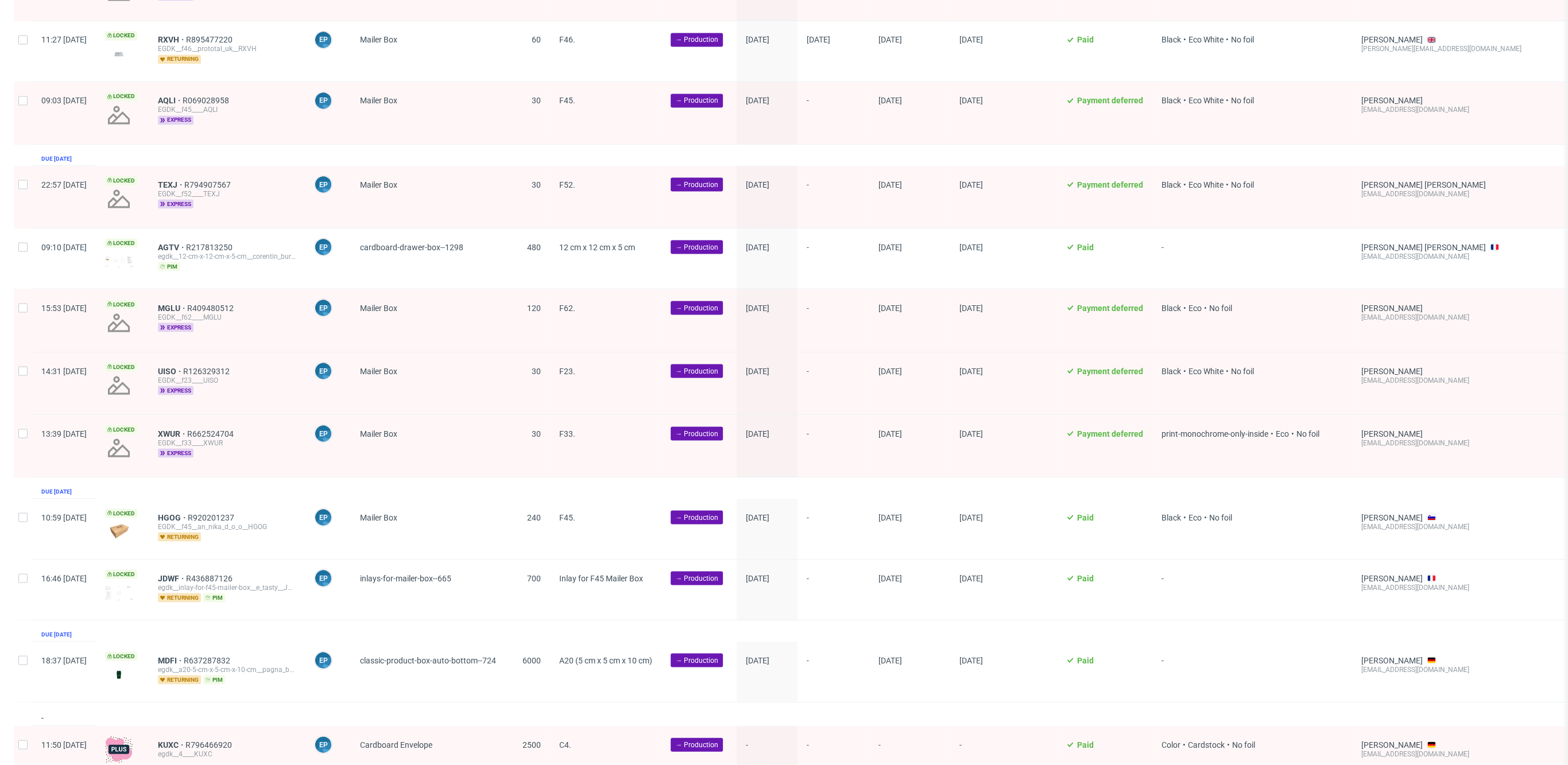
scroll to position [2321, 0]
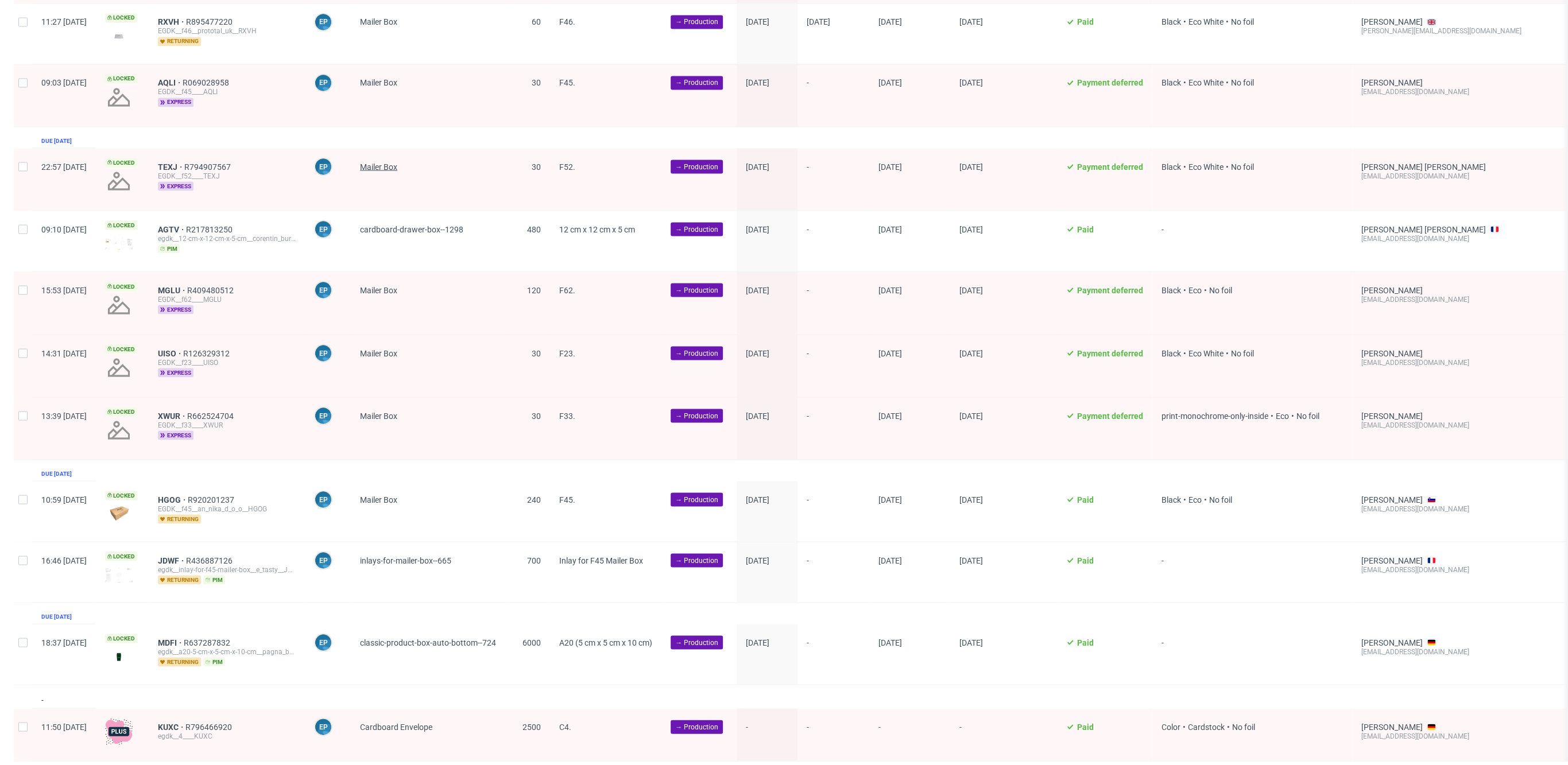
click at [397, 162] on span "Mailer Box" at bounding box center [378, 166] width 37 height 9
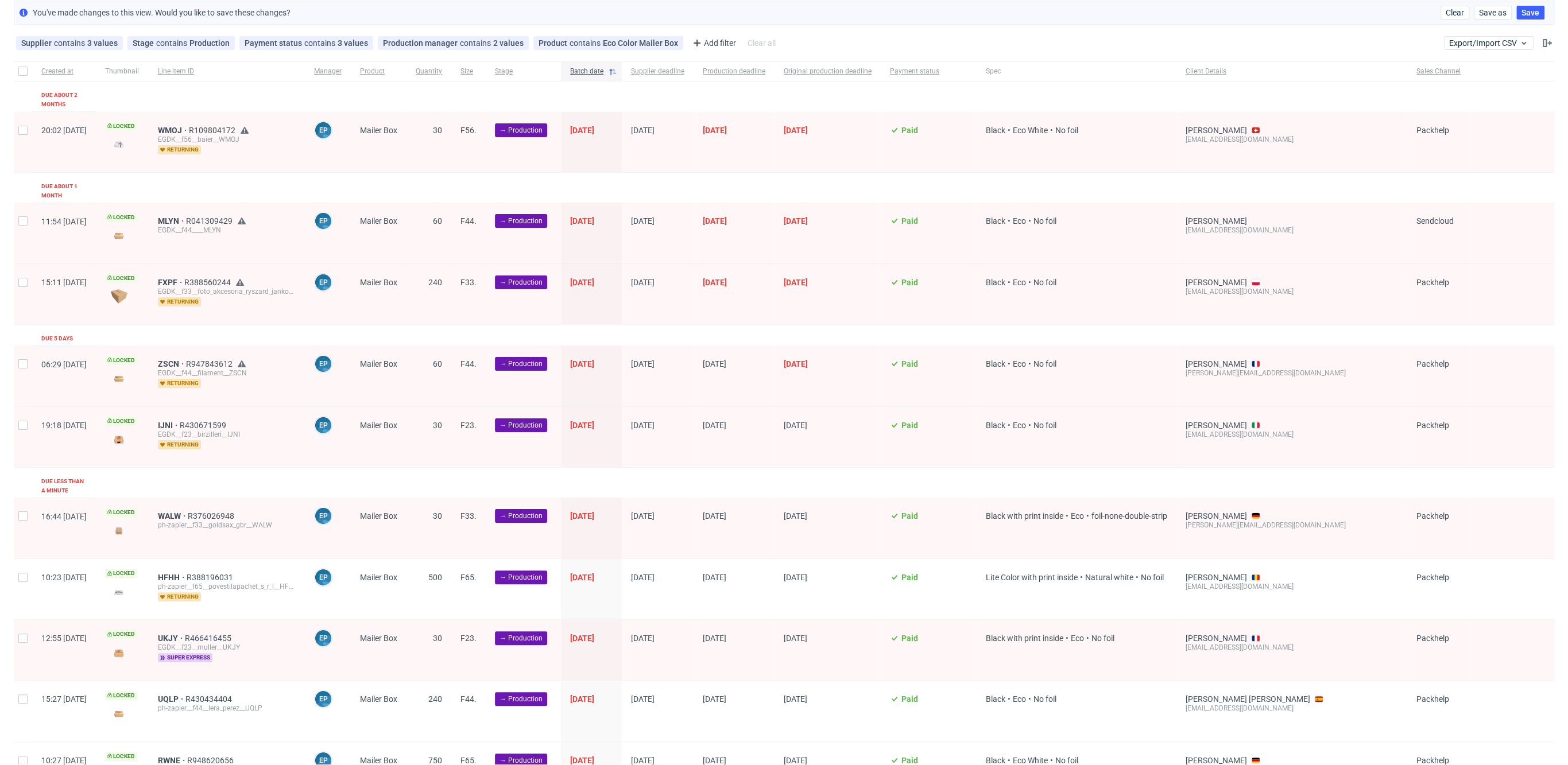
scroll to position [0, 0]
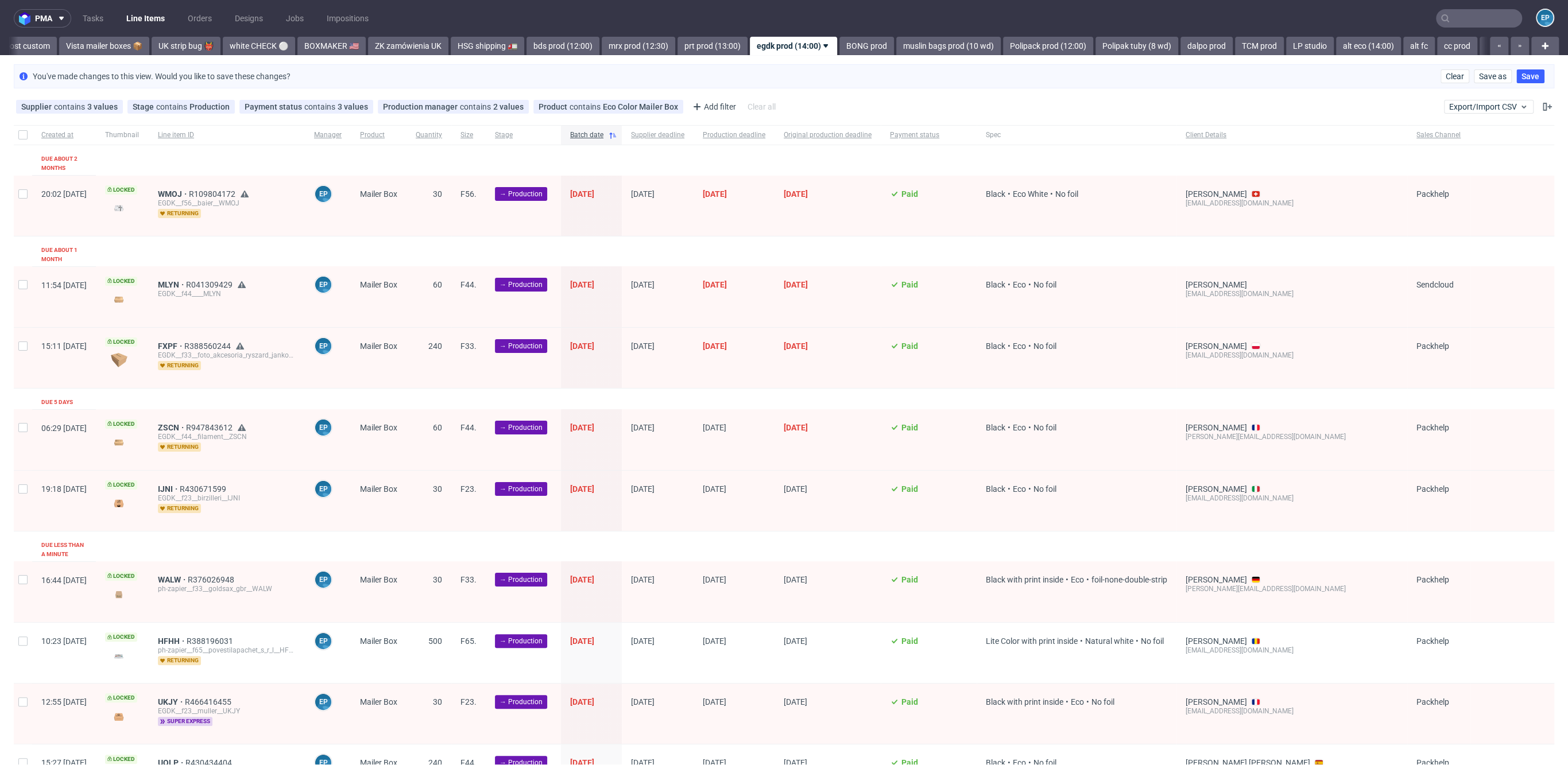
click at [20, 189] on input "checkbox" at bounding box center [23, 194] width 9 height 9
checkbox input "true"
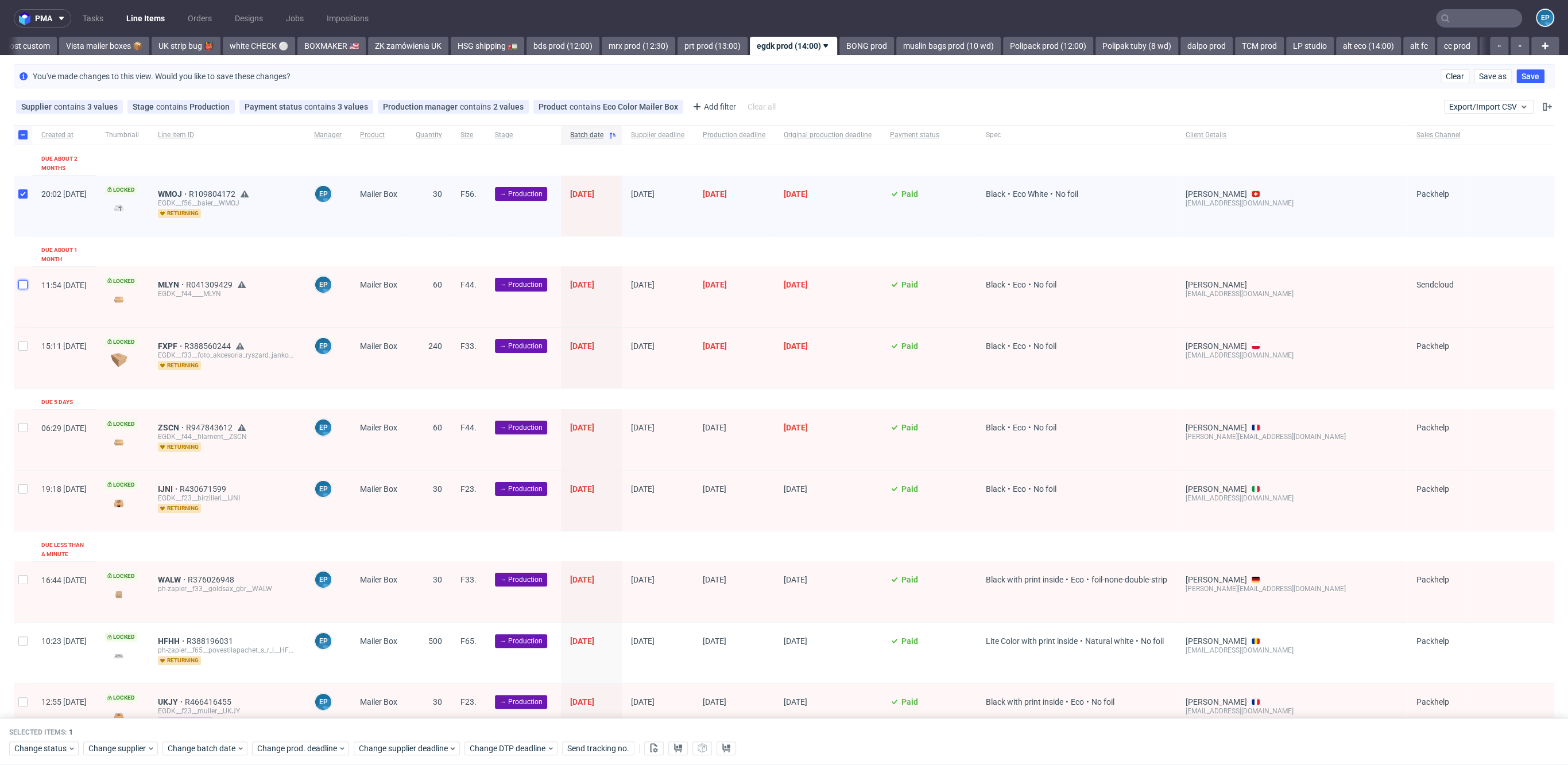
click at [20, 280] on input "checkbox" at bounding box center [23, 284] width 9 height 9
checkbox input "true"
click at [22, 331] on div at bounding box center [23, 358] width 18 height 60
checkbox input "true"
click at [27, 417] on div at bounding box center [23, 439] width 18 height 60
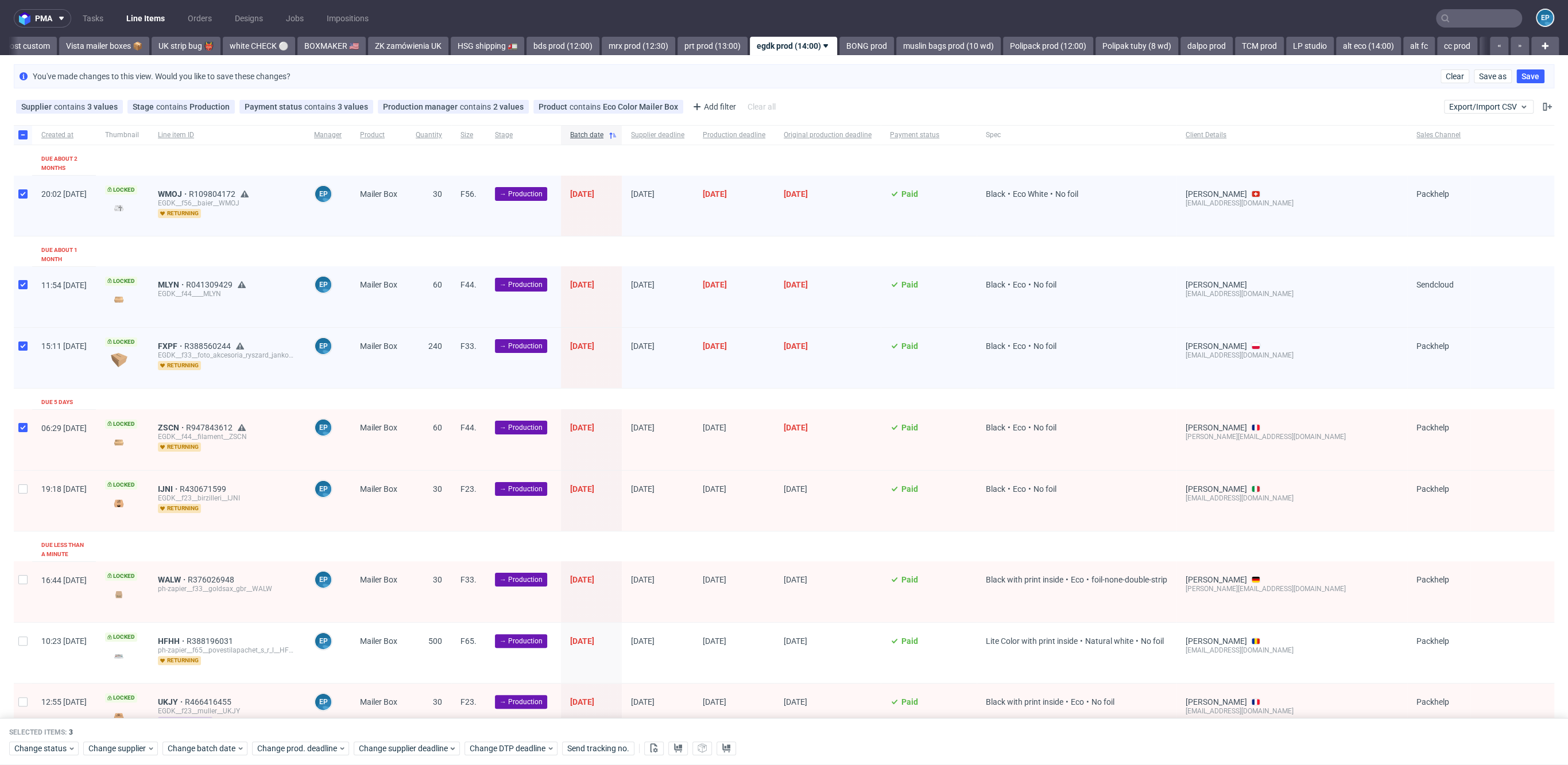
checkbox input "true"
click at [21, 472] on div at bounding box center [23, 500] width 18 height 60
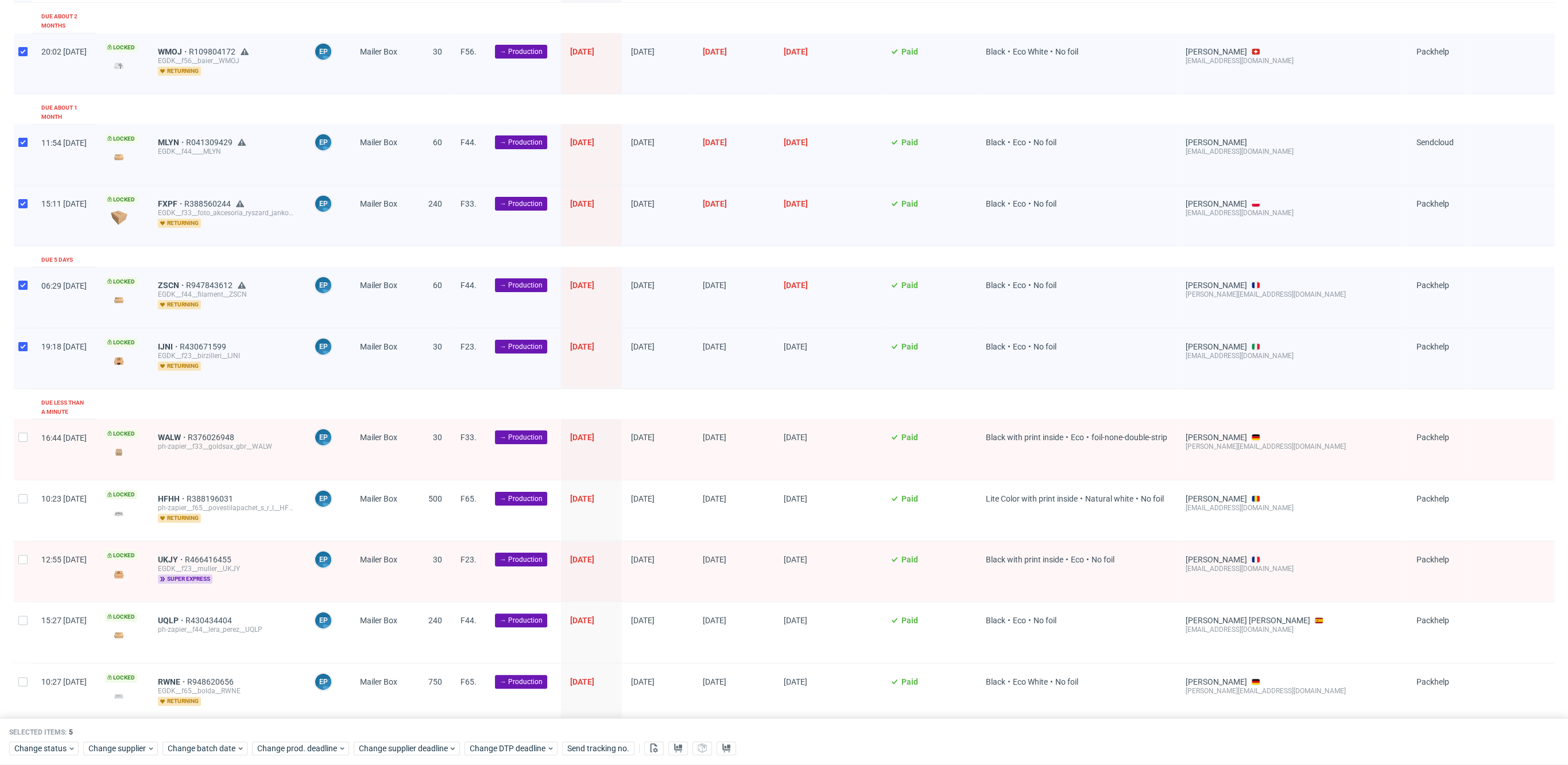
scroll to position [142, 0]
click at [216, 753] on span "Change batch date" at bounding box center [201, 749] width 69 height 12
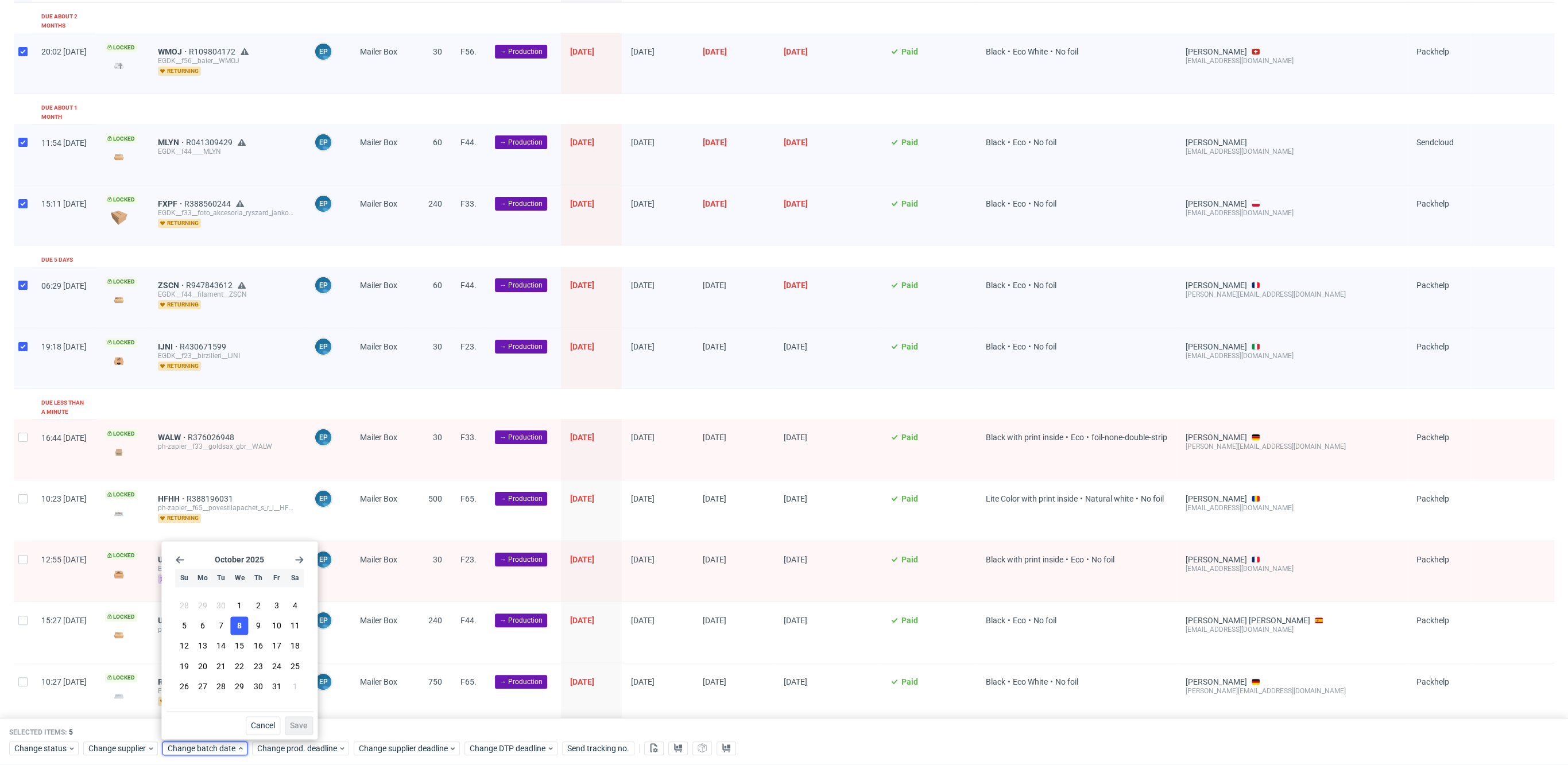
click at [237, 630] on button "8" at bounding box center [239, 626] width 18 height 18
click at [302, 726] on span "Save" at bounding box center [298, 725] width 18 height 8
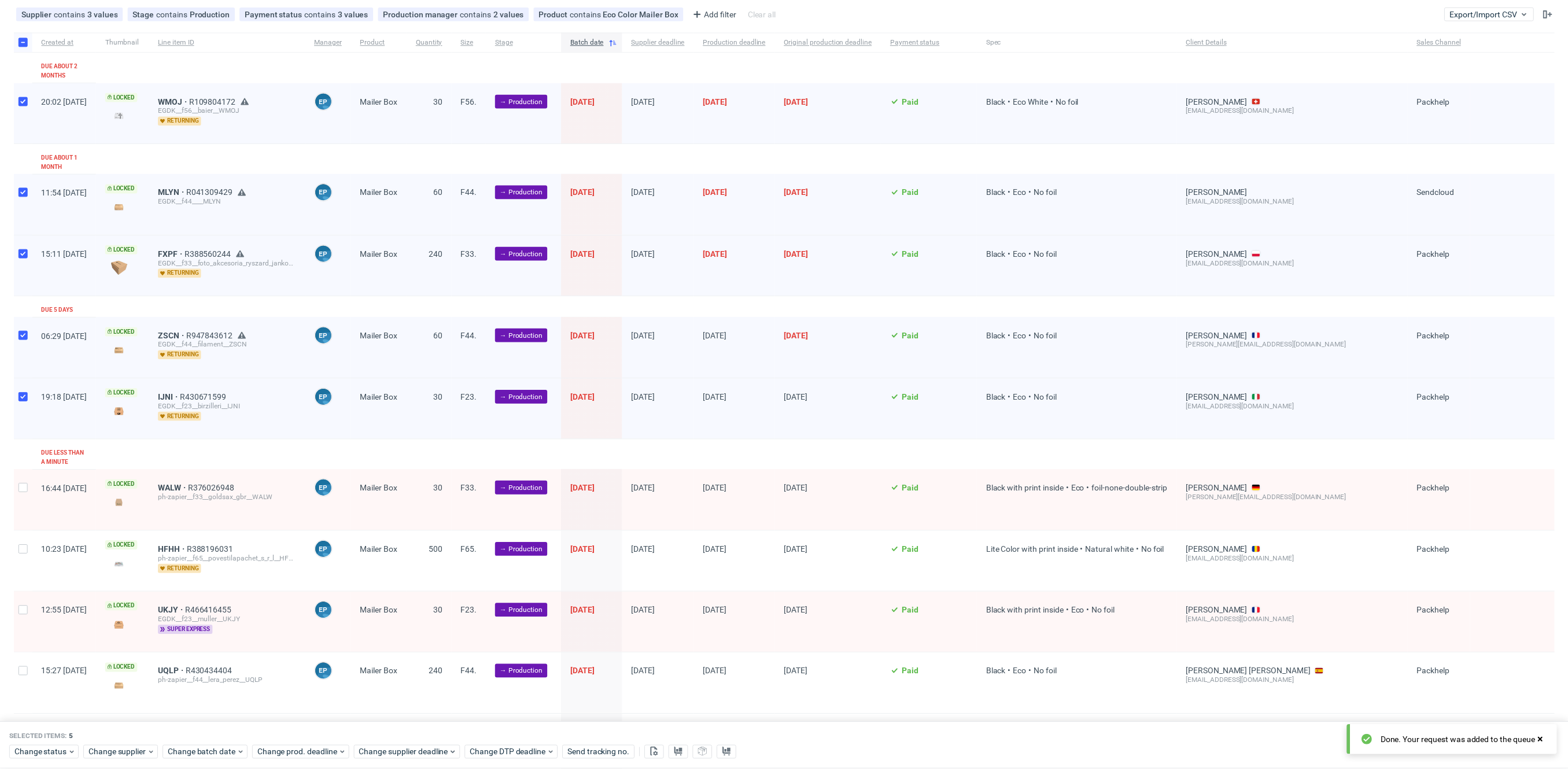
scroll to position [0, 0]
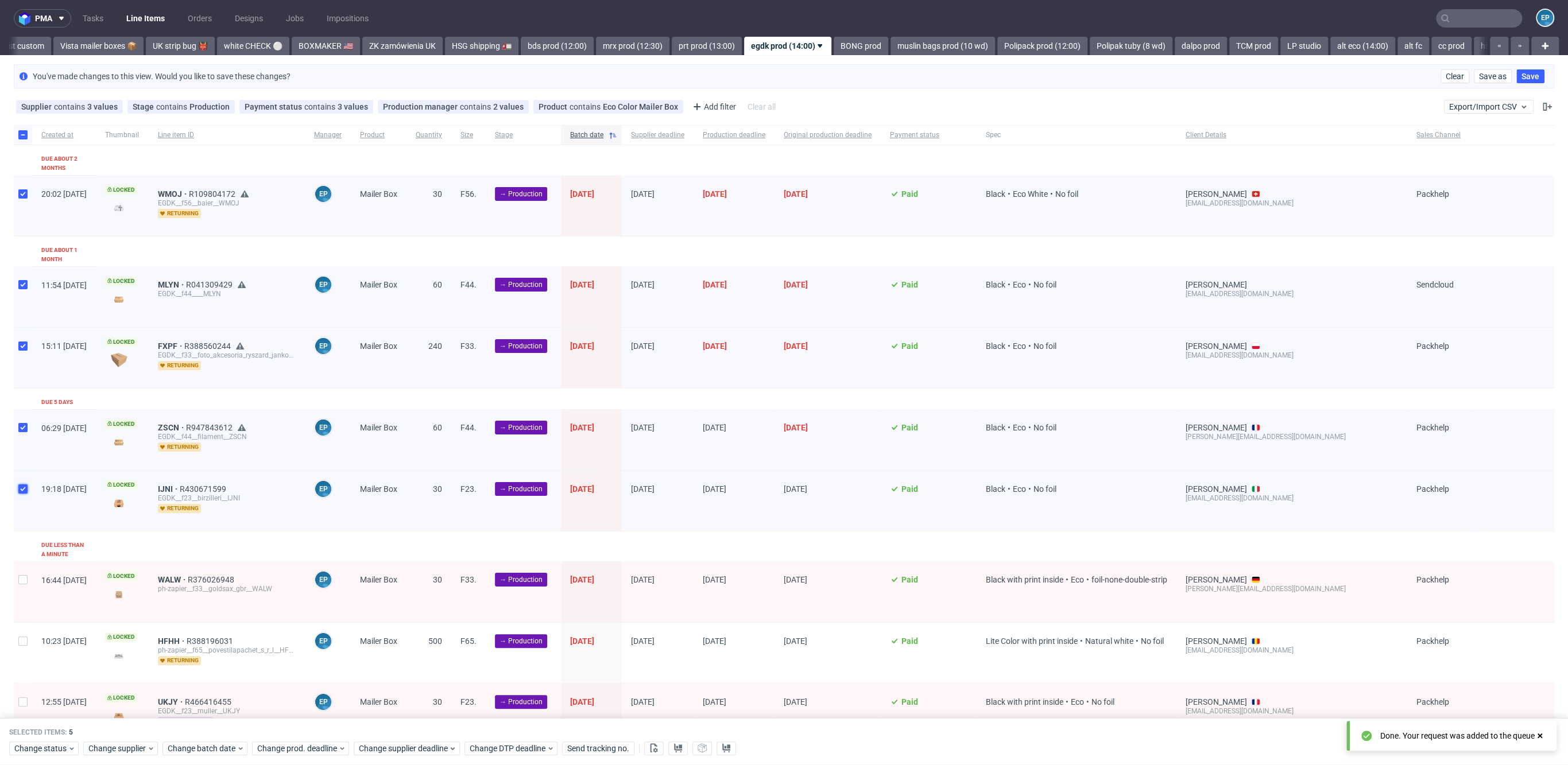
click at [23, 484] on input "checkbox" at bounding box center [23, 489] width 9 height 9
checkbox input "false"
click at [421, 755] on div "Change supplier deadline" at bounding box center [407, 749] width 107 height 14
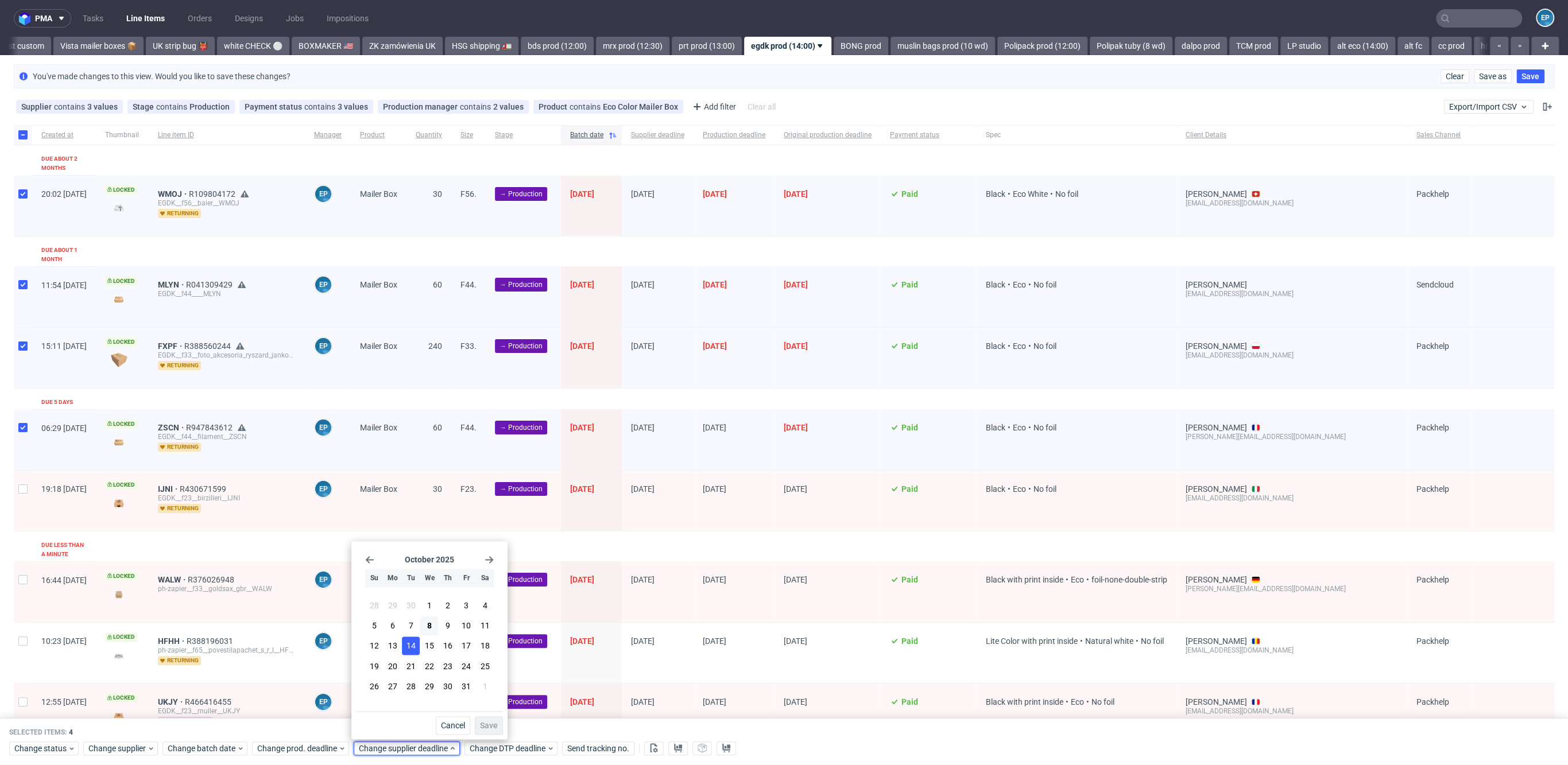
click at [407, 643] on span "14" at bounding box center [411, 646] width 9 height 12
click at [488, 722] on span "Save" at bounding box center [489, 725] width 18 height 8
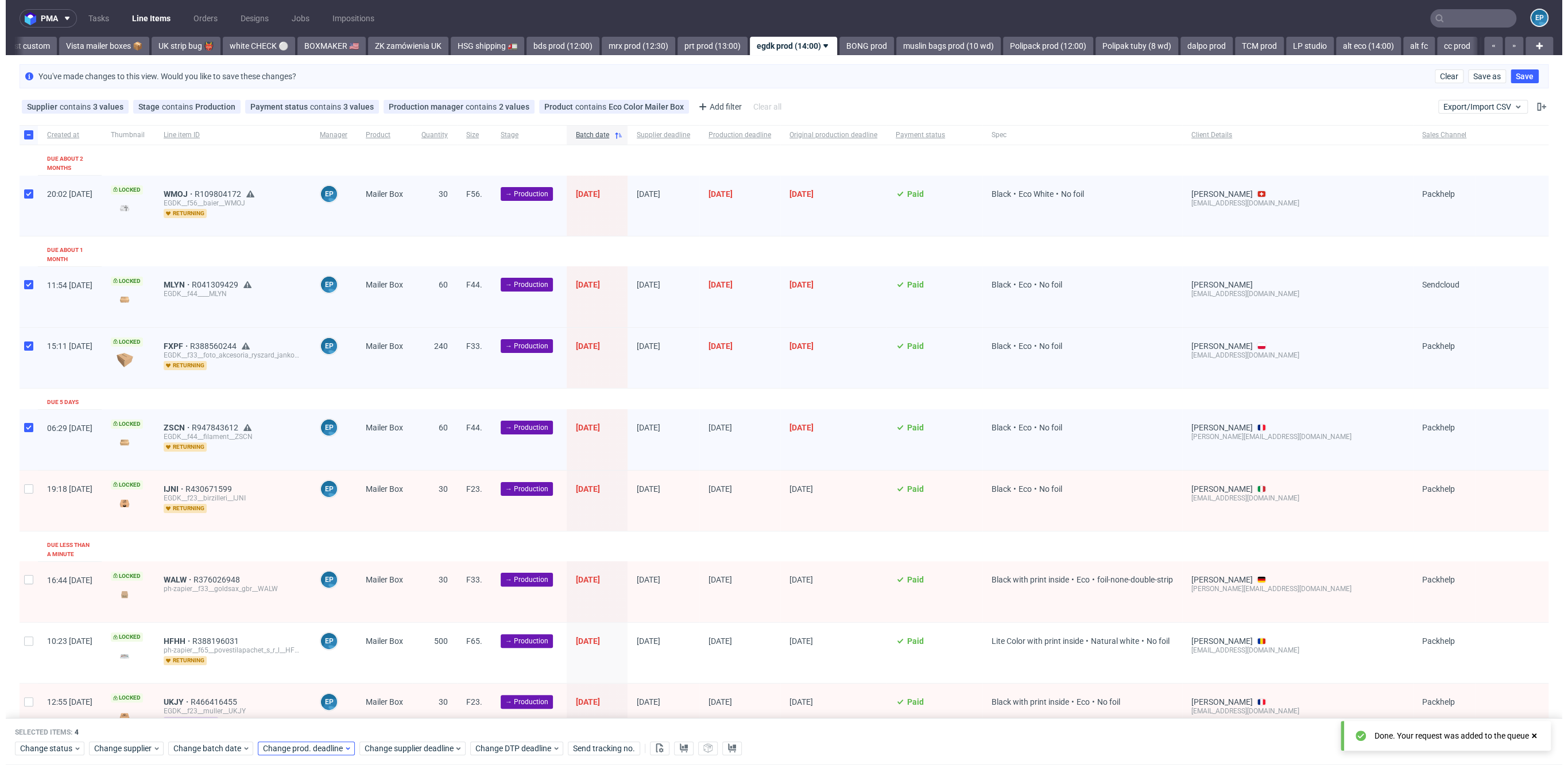
scroll to position [0, 853]
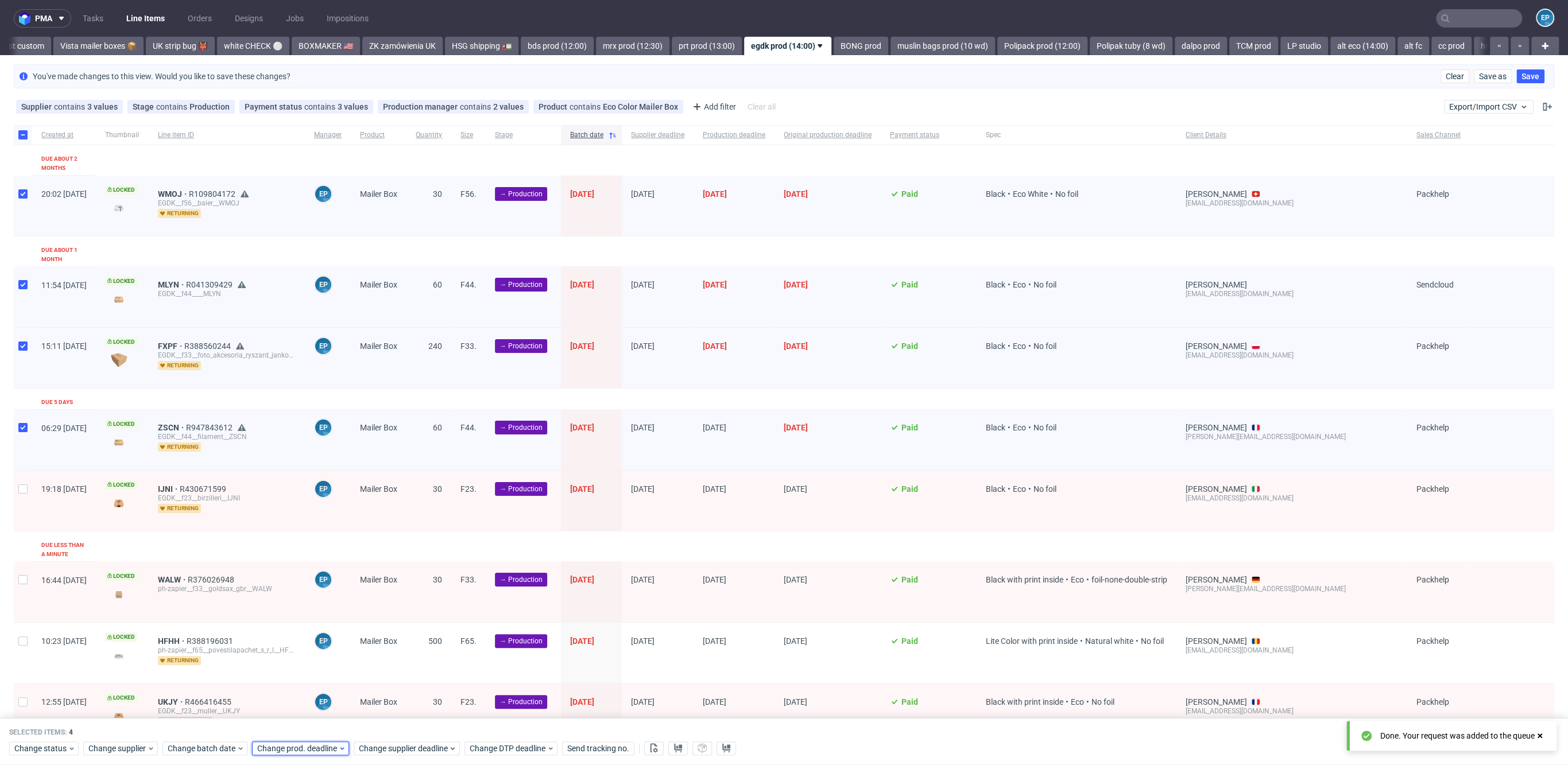
click at [326, 753] on span "Change prod. deadline" at bounding box center [298, 749] width 81 height 12
click at [310, 646] on span "14" at bounding box center [309, 646] width 9 height 12
click at [396, 731] on button "Save" at bounding box center [387, 725] width 28 height 18
click at [19, 130] on input "checkbox" at bounding box center [23, 134] width 9 height 9
checkbox input "false"
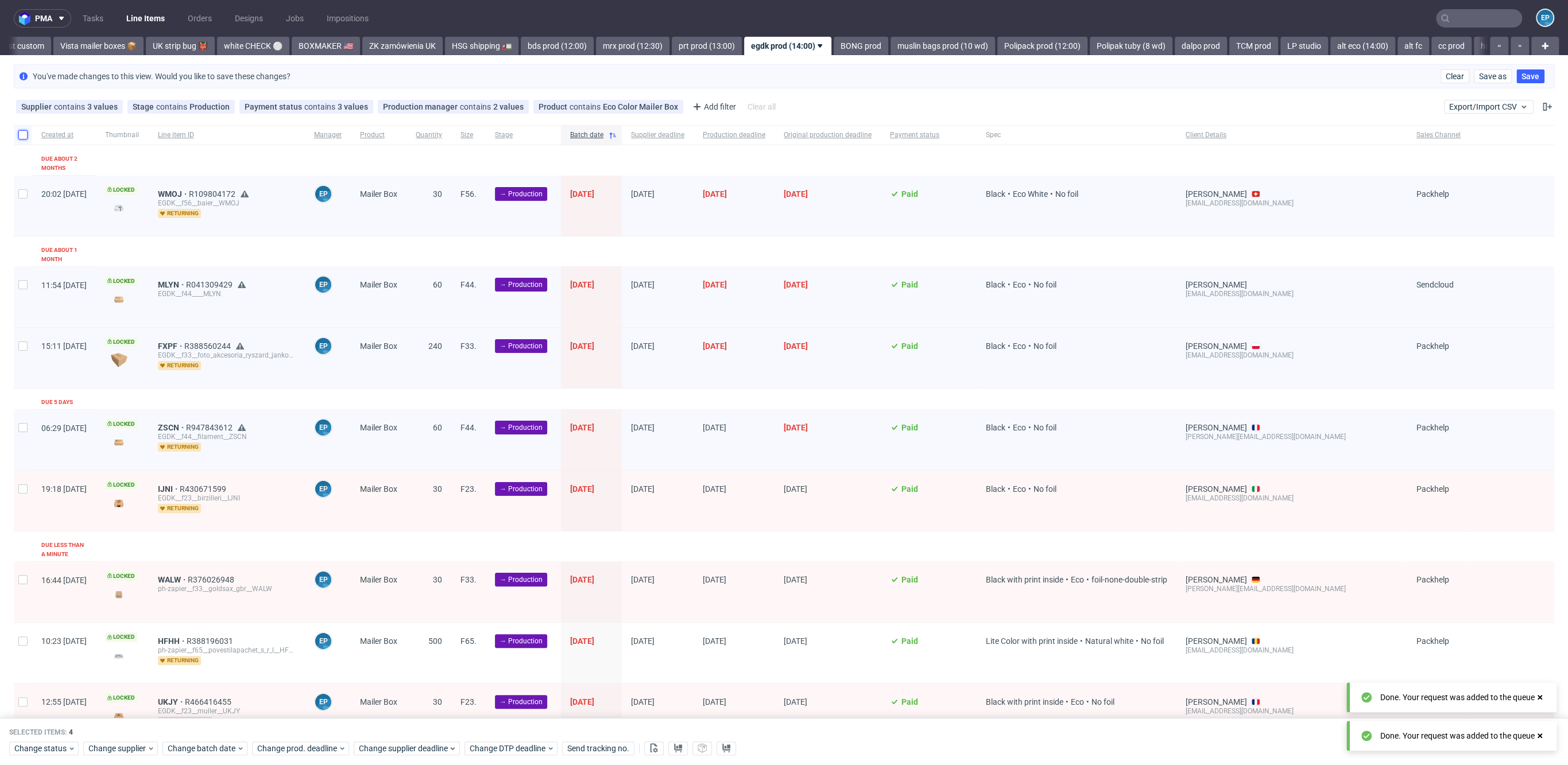
checkbox input "false"
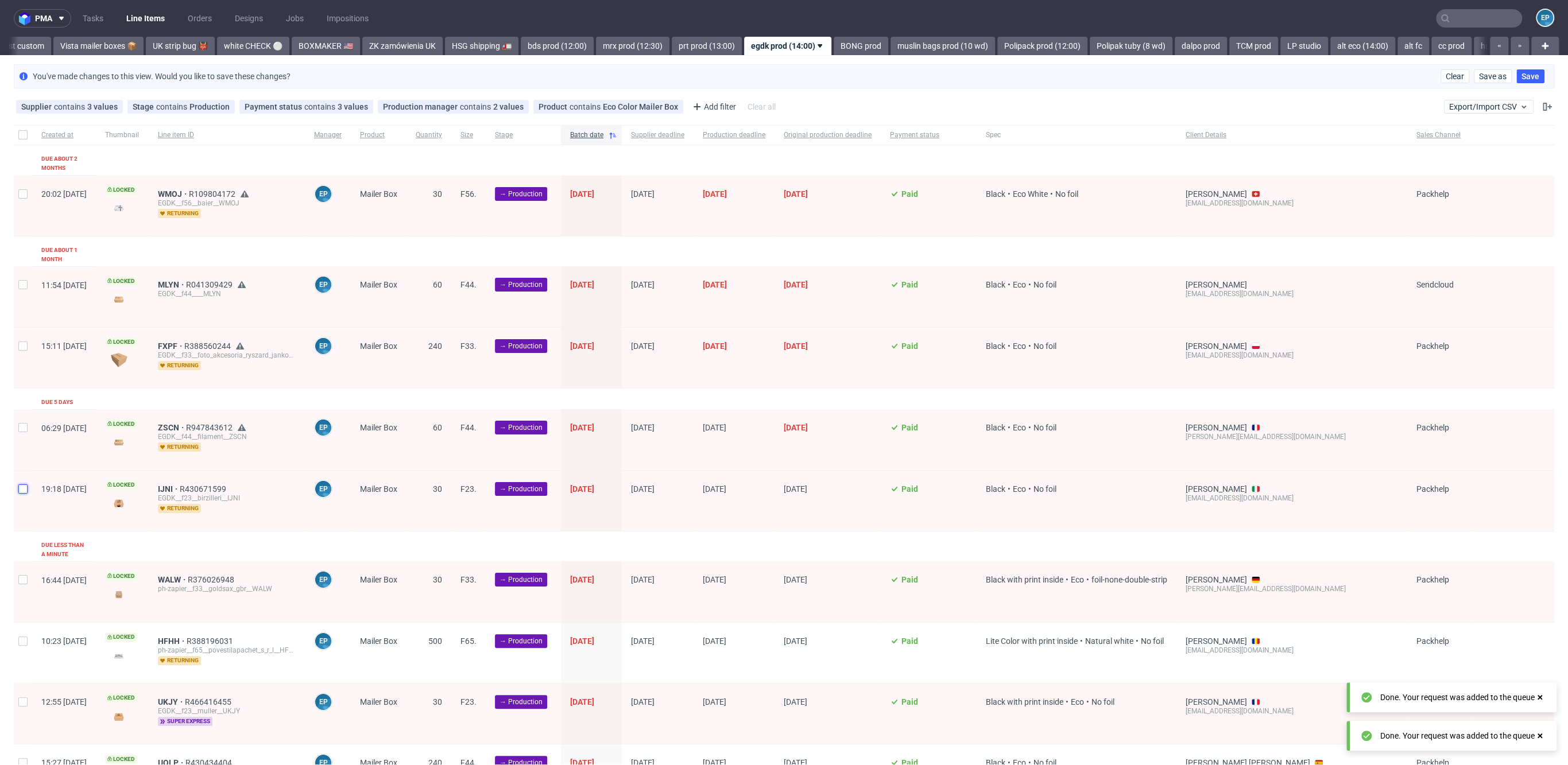
click at [27, 484] on input "checkbox" at bounding box center [23, 489] width 9 height 9
checkbox input "true"
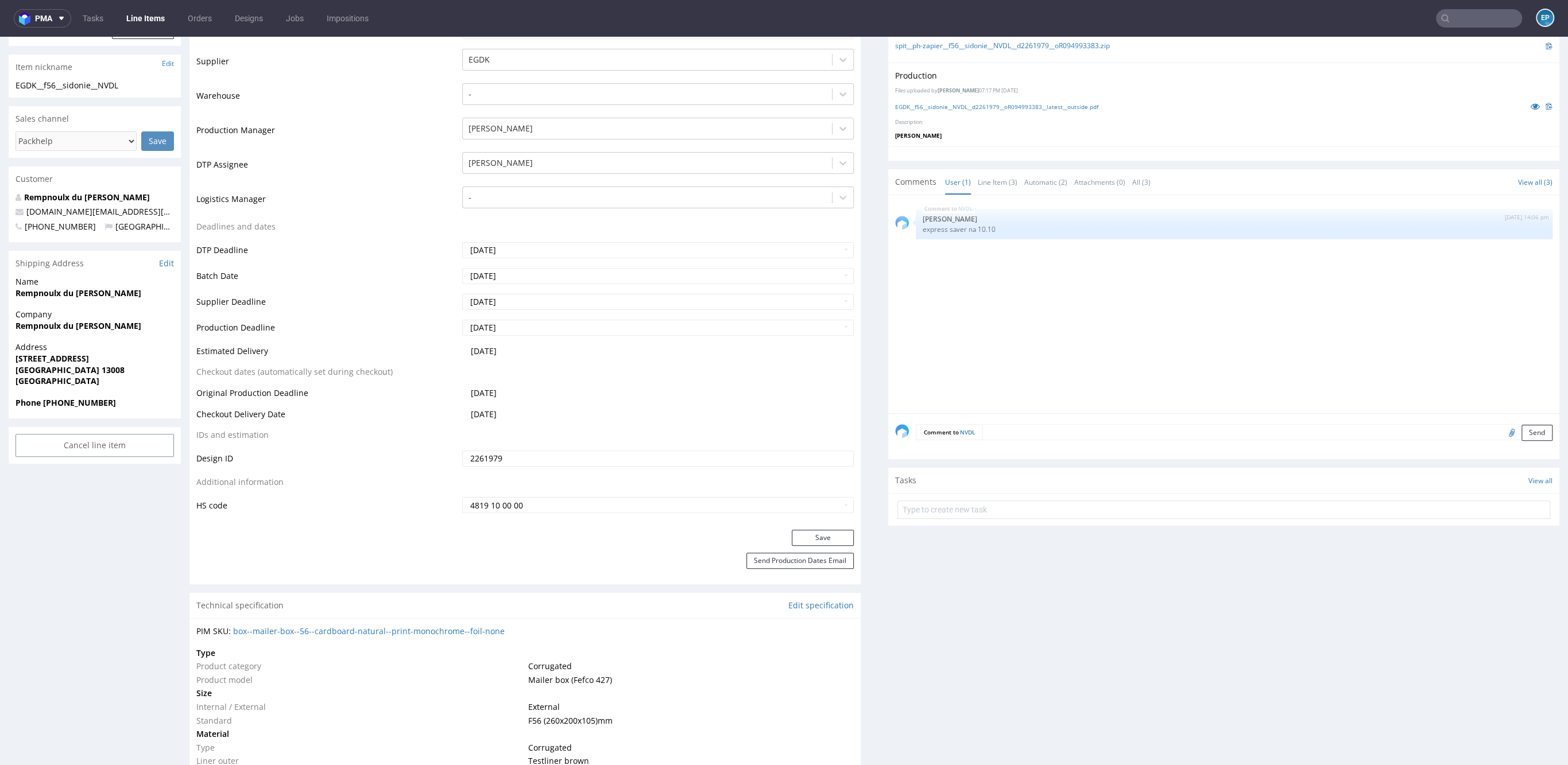
scroll to position [250, 0]
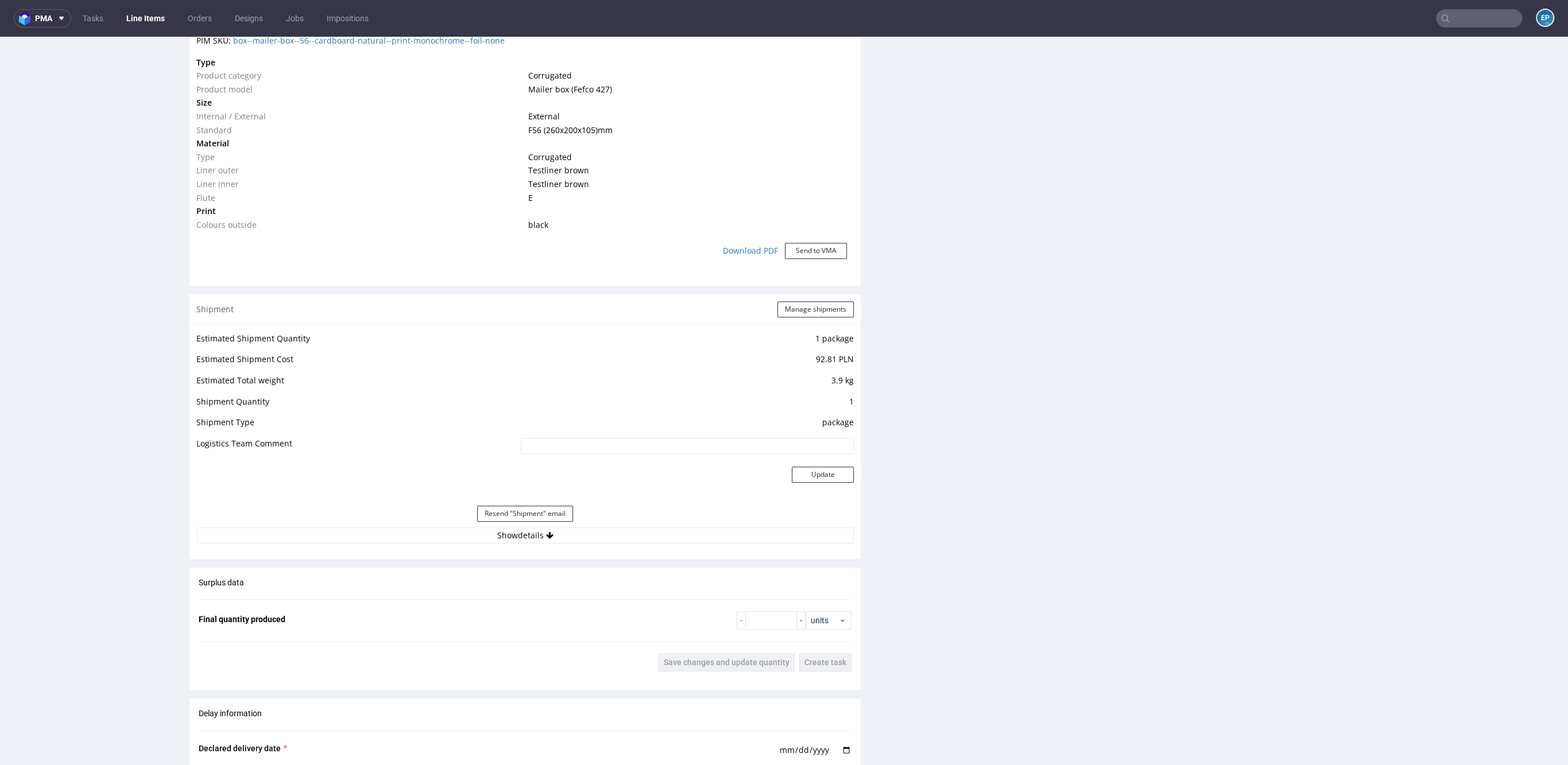
scroll to position [1301, 0]
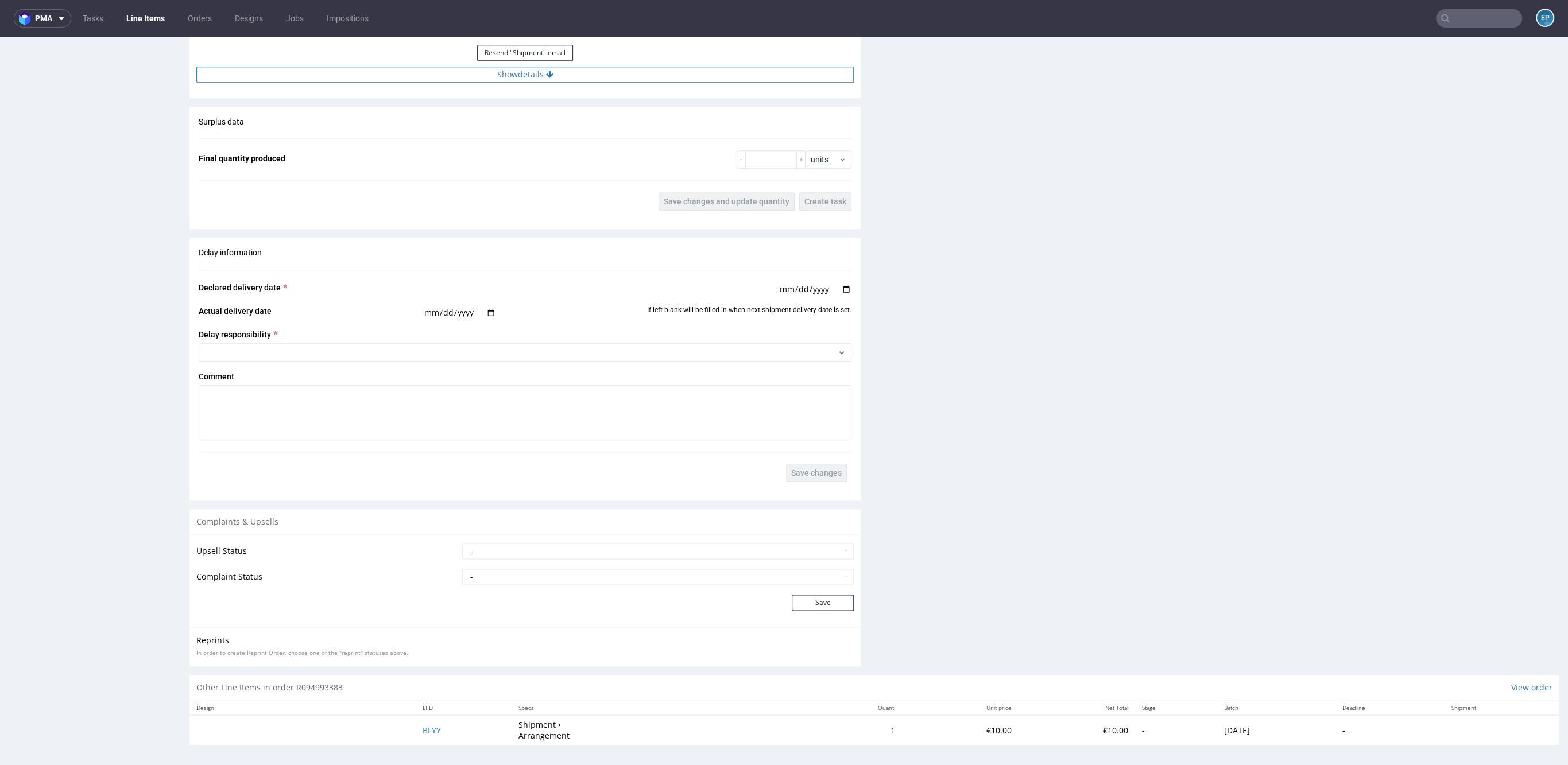
click at [584, 71] on button "Show details" at bounding box center [525, 74] width 657 height 16
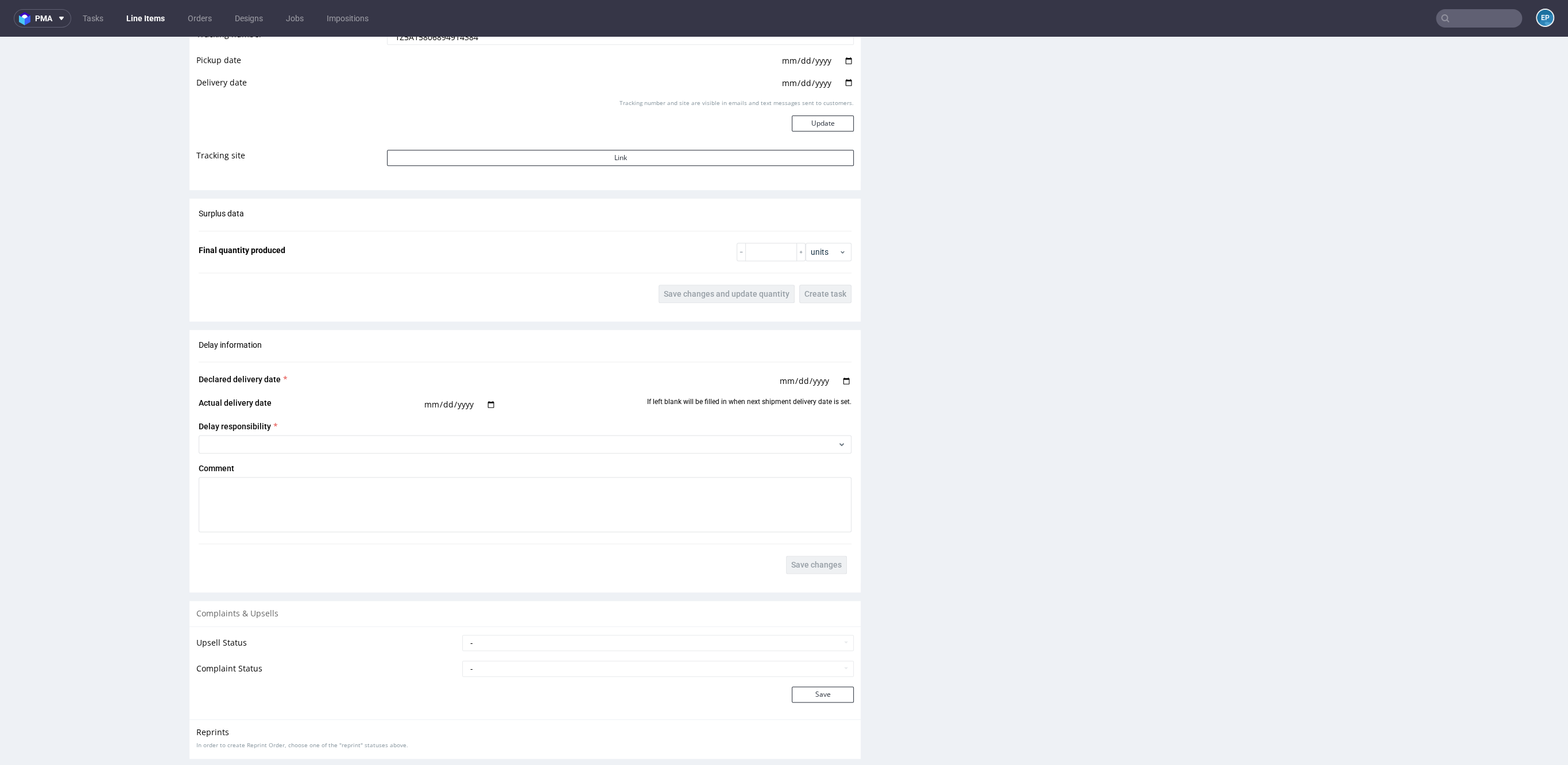
scroll to position [1325, 0]
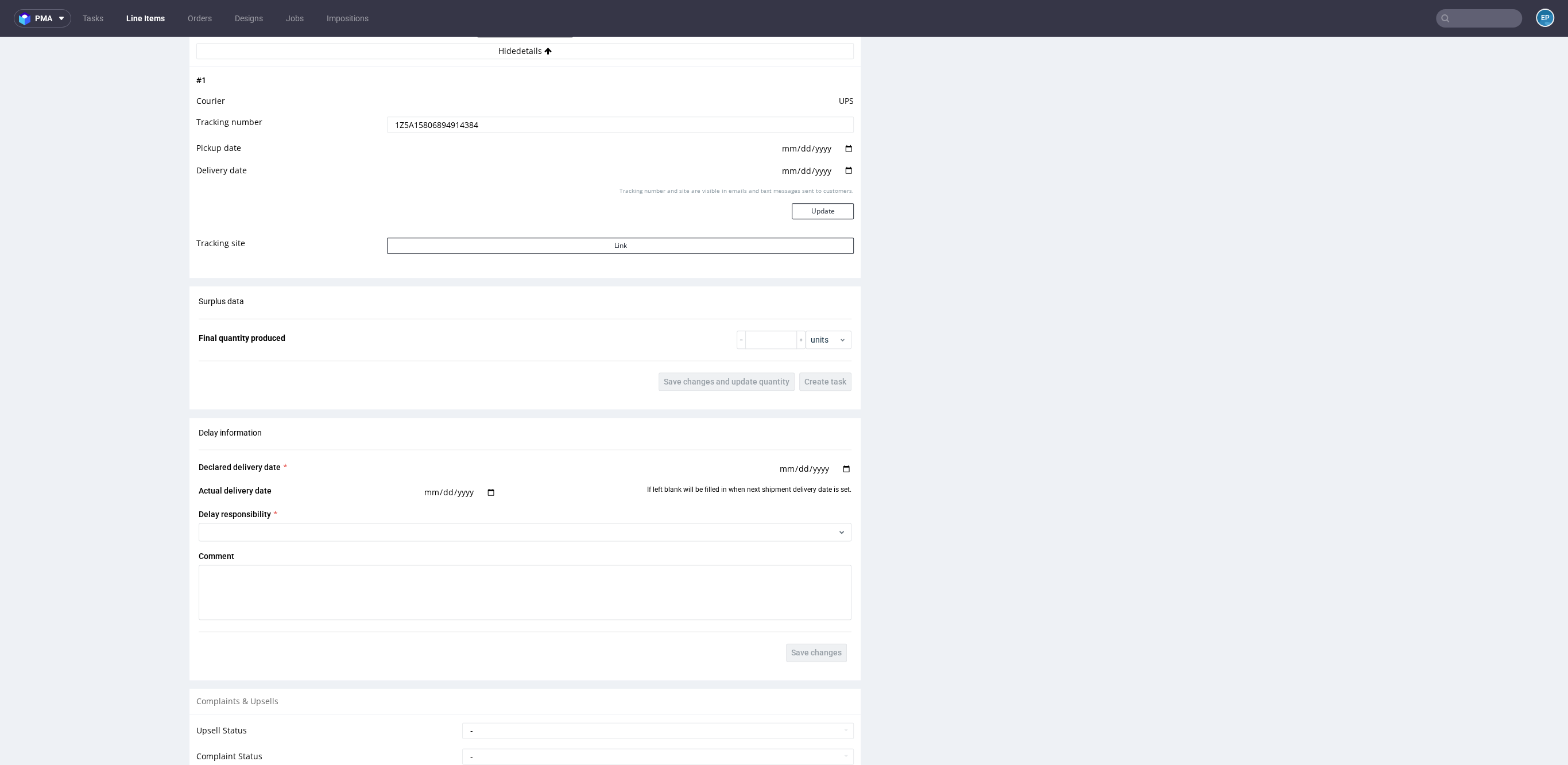
click at [449, 121] on input "1Z5A15806894914384" at bounding box center [620, 124] width 467 height 16
click at [449, 121] on input "1Z5A15806894914384" at bounding box center [620, 124] width 467 height 16
paste input "1Z5A15800491769694"
type input "1Z5A158068949 1Z5A15800491769694 4384"
paste input "1Z5A15800491769694"
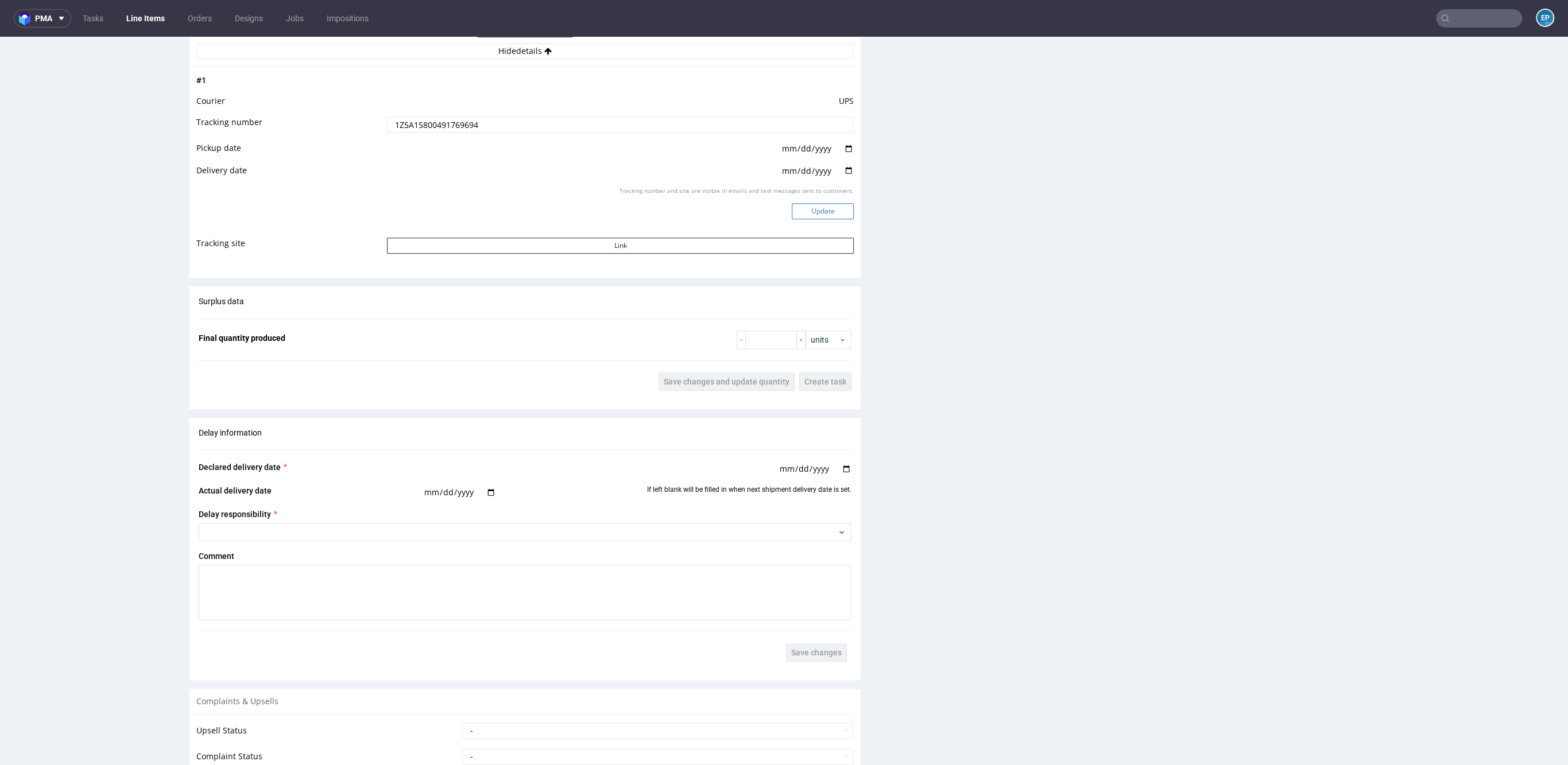
type input "1Z5A15800491769694"
click at [792, 208] on button "Update" at bounding box center [823, 211] width 62 height 16
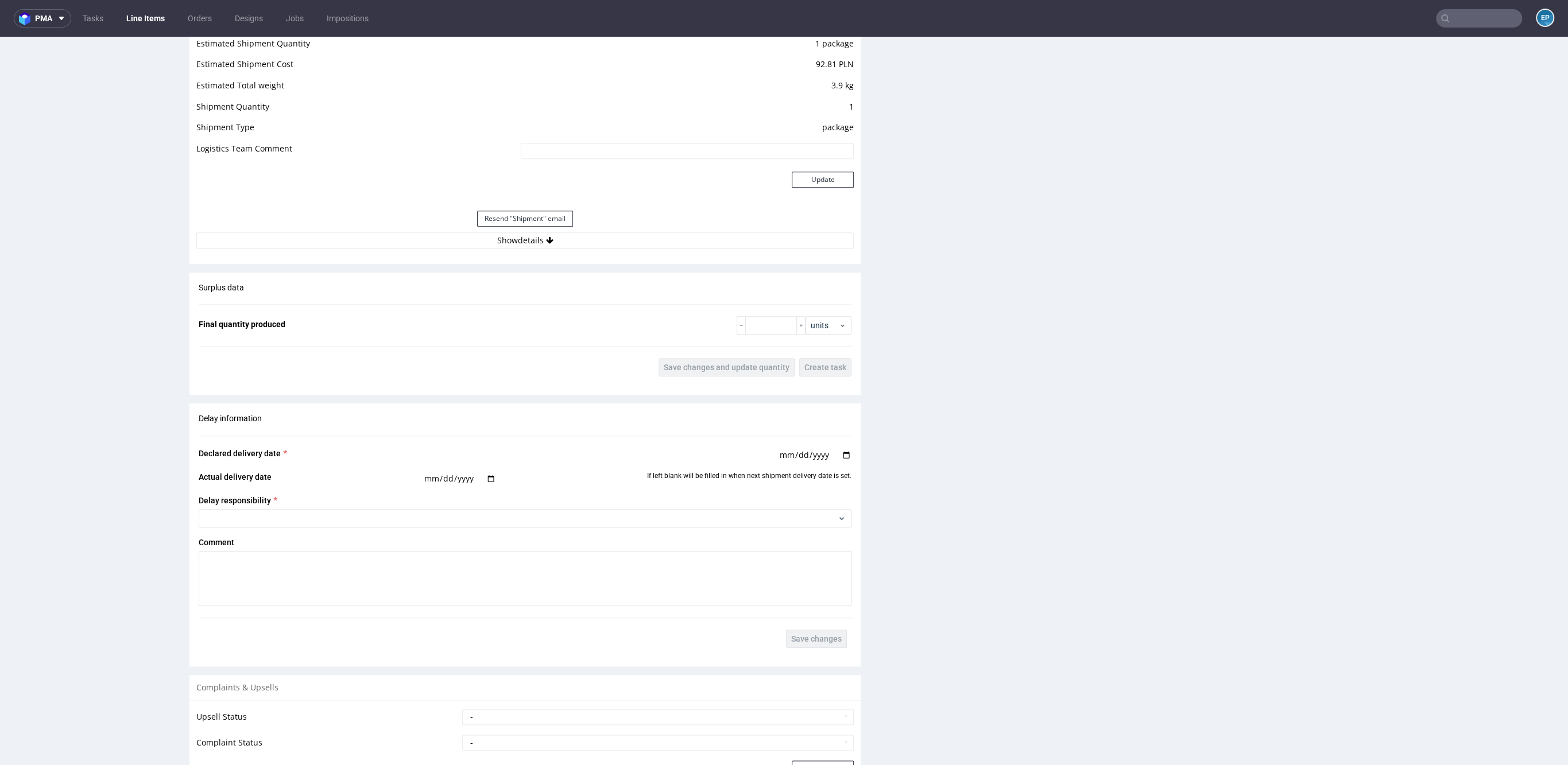
scroll to position [1083, 0]
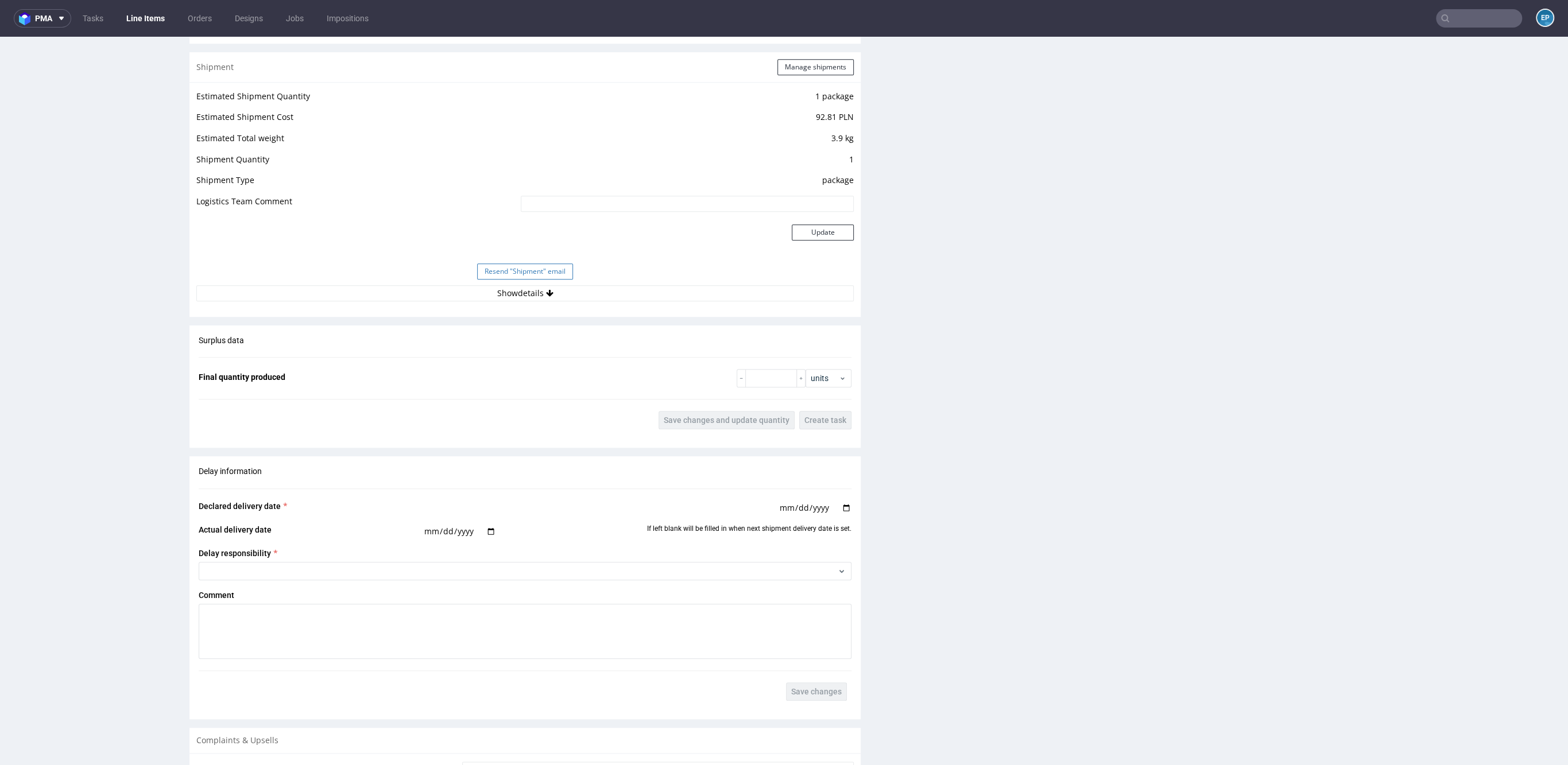
click at [505, 266] on button "Resend "Shipment" email" at bounding box center [525, 271] width 96 height 16
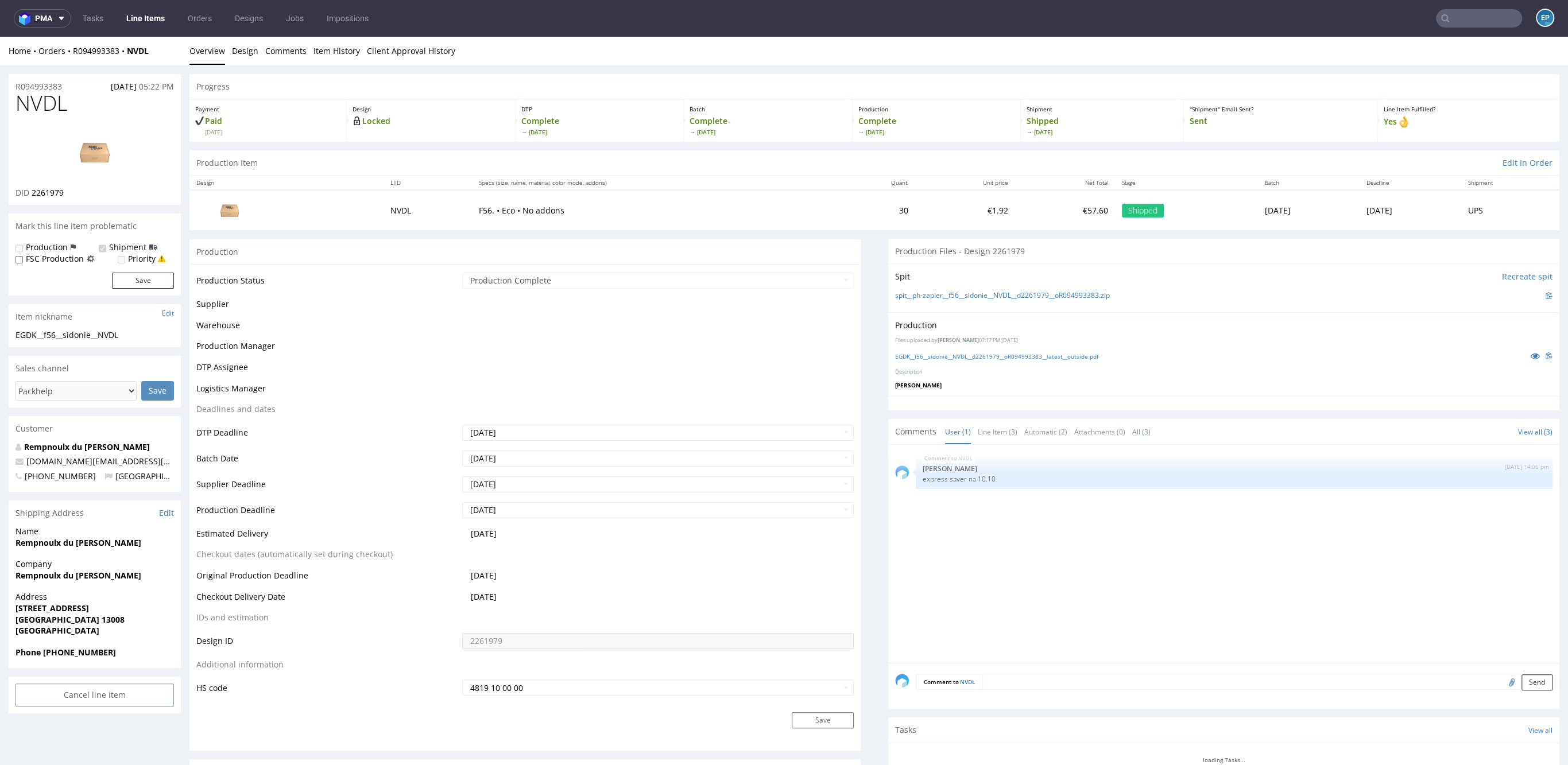
scroll to position [424, 0]
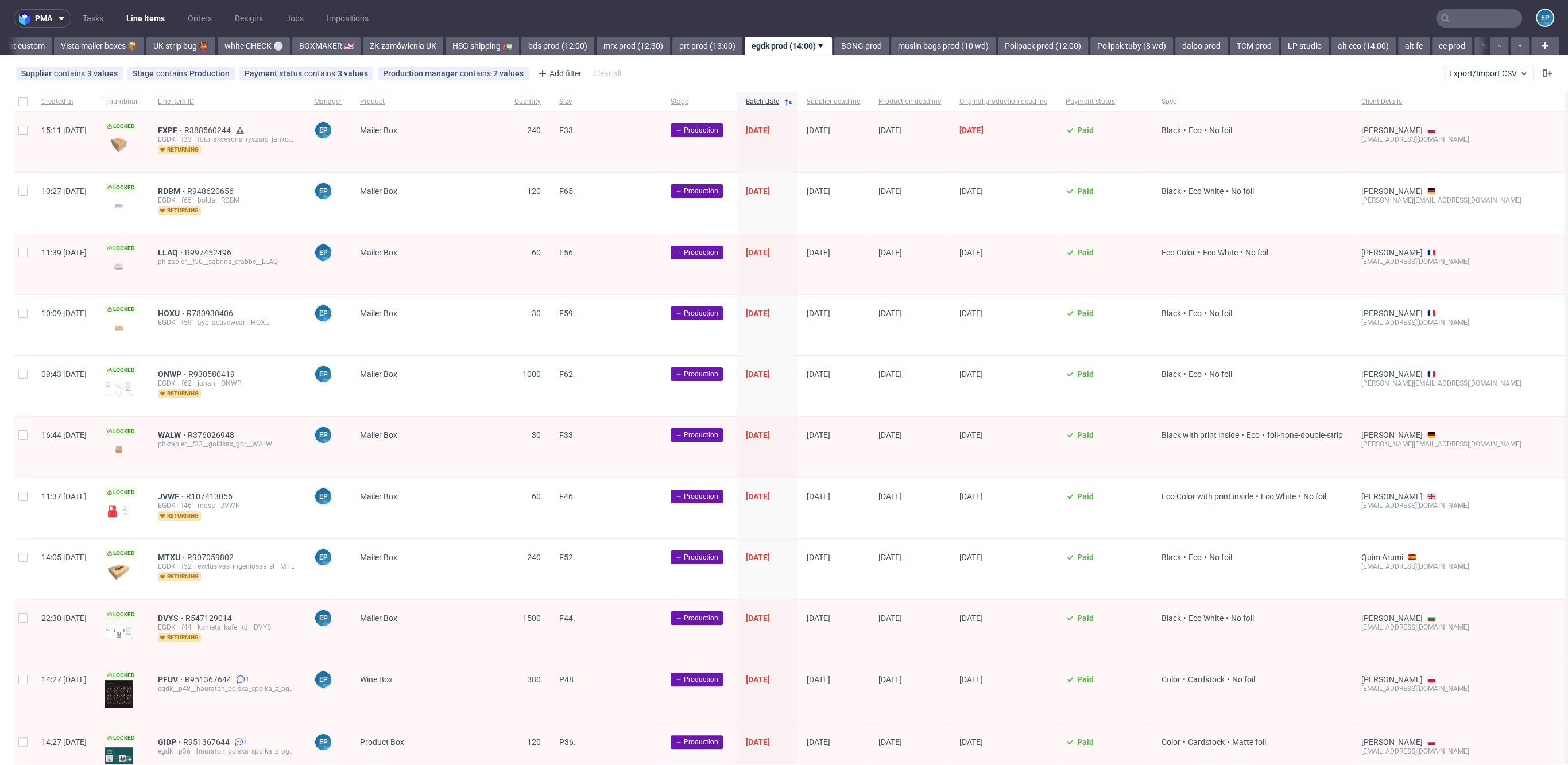
scroll to position [0, 853]
click at [397, 315] on span "Mailer Box" at bounding box center [378, 313] width 37 height 9
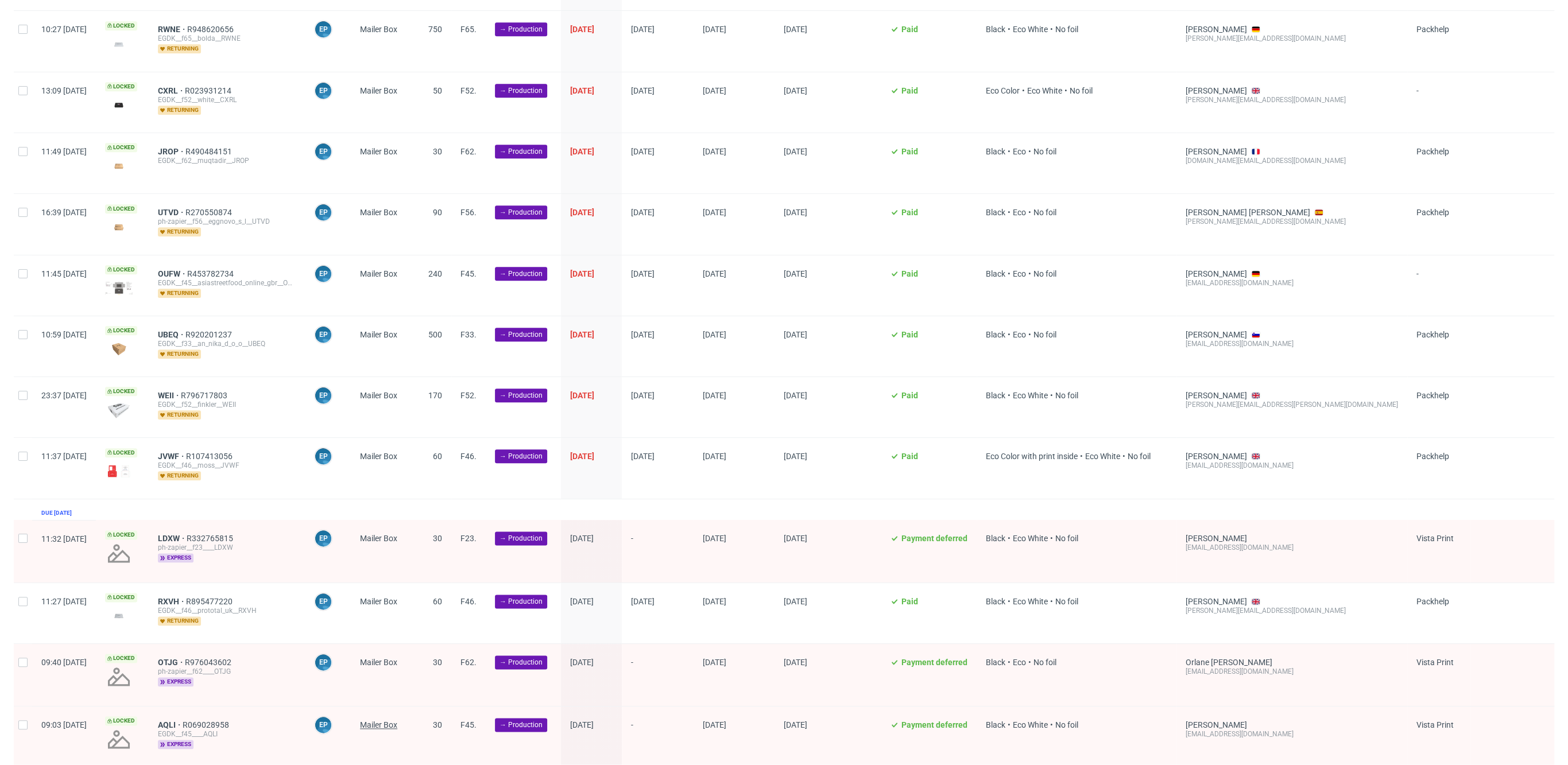
scroll to position [1614, 0]
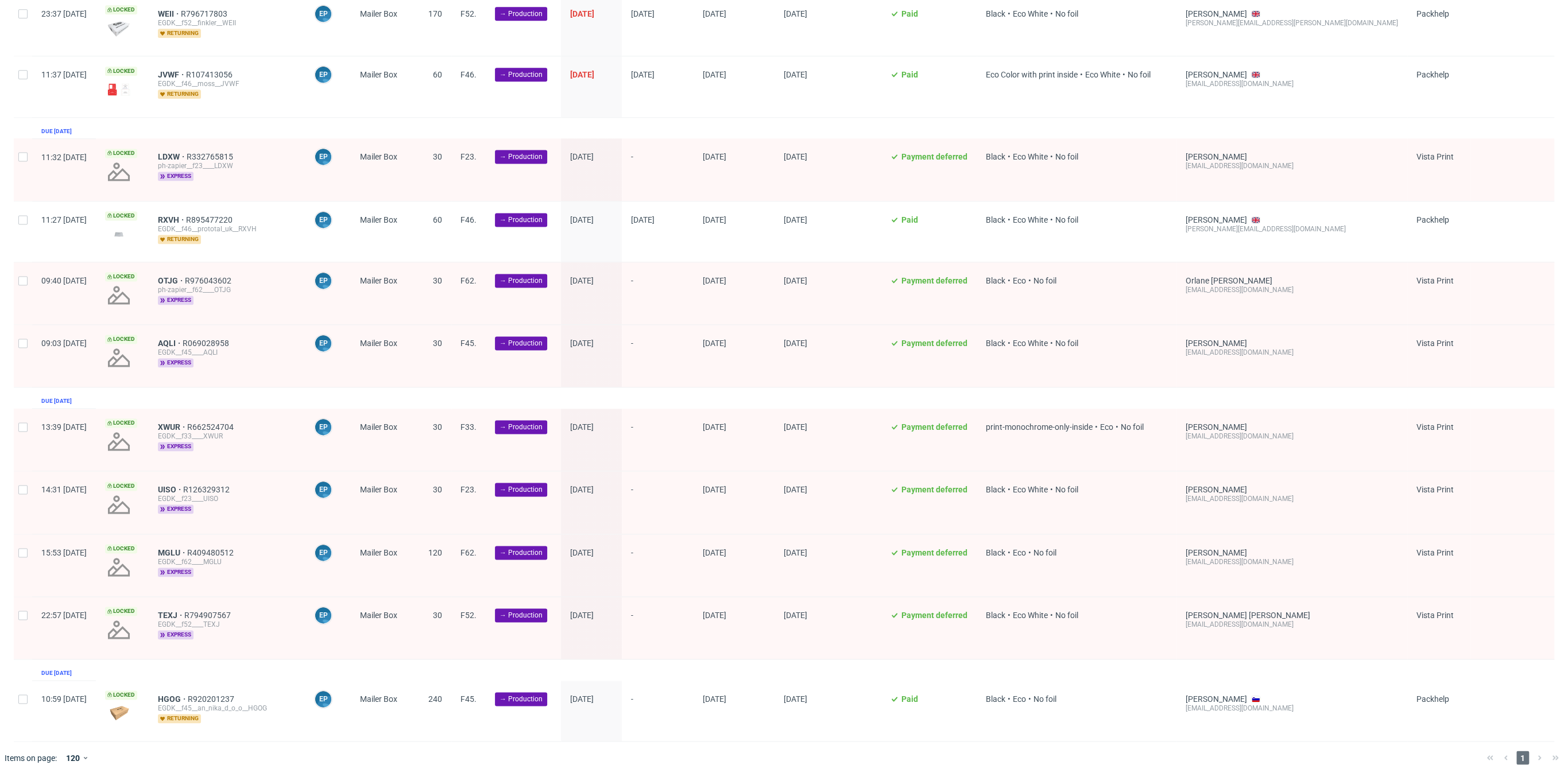
click at [26, 152] on div at bounding box center [23, 169] width 18 height 62
checkbox input "true"
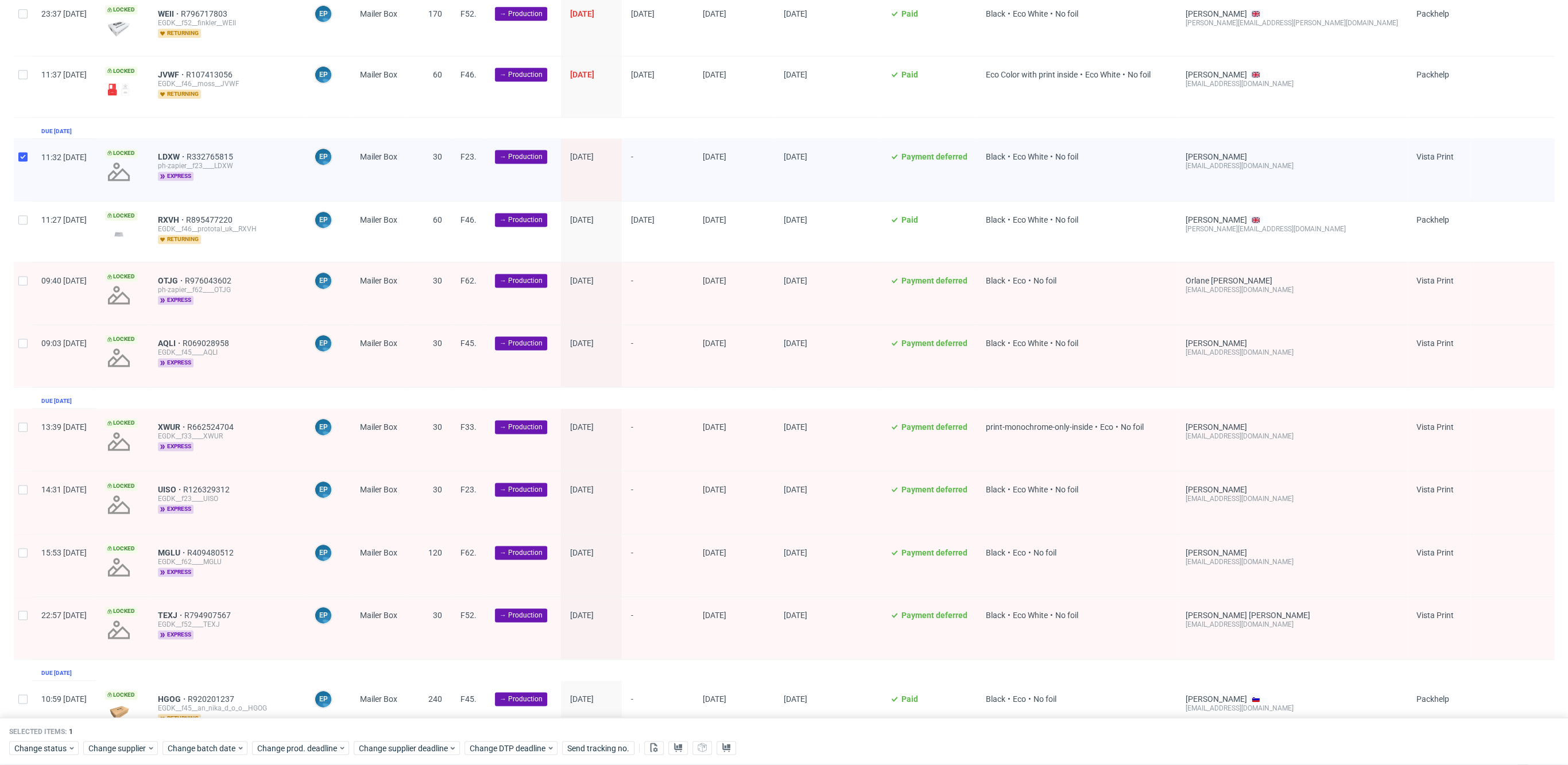
click at [21, 220] on div at bounding box center [23, 231] width 18 height 60
checkbox input "true"
click at [21, 276] on input "checkbox" at bounding box center [23, 281] width 9 height 9
checkbox input "true"
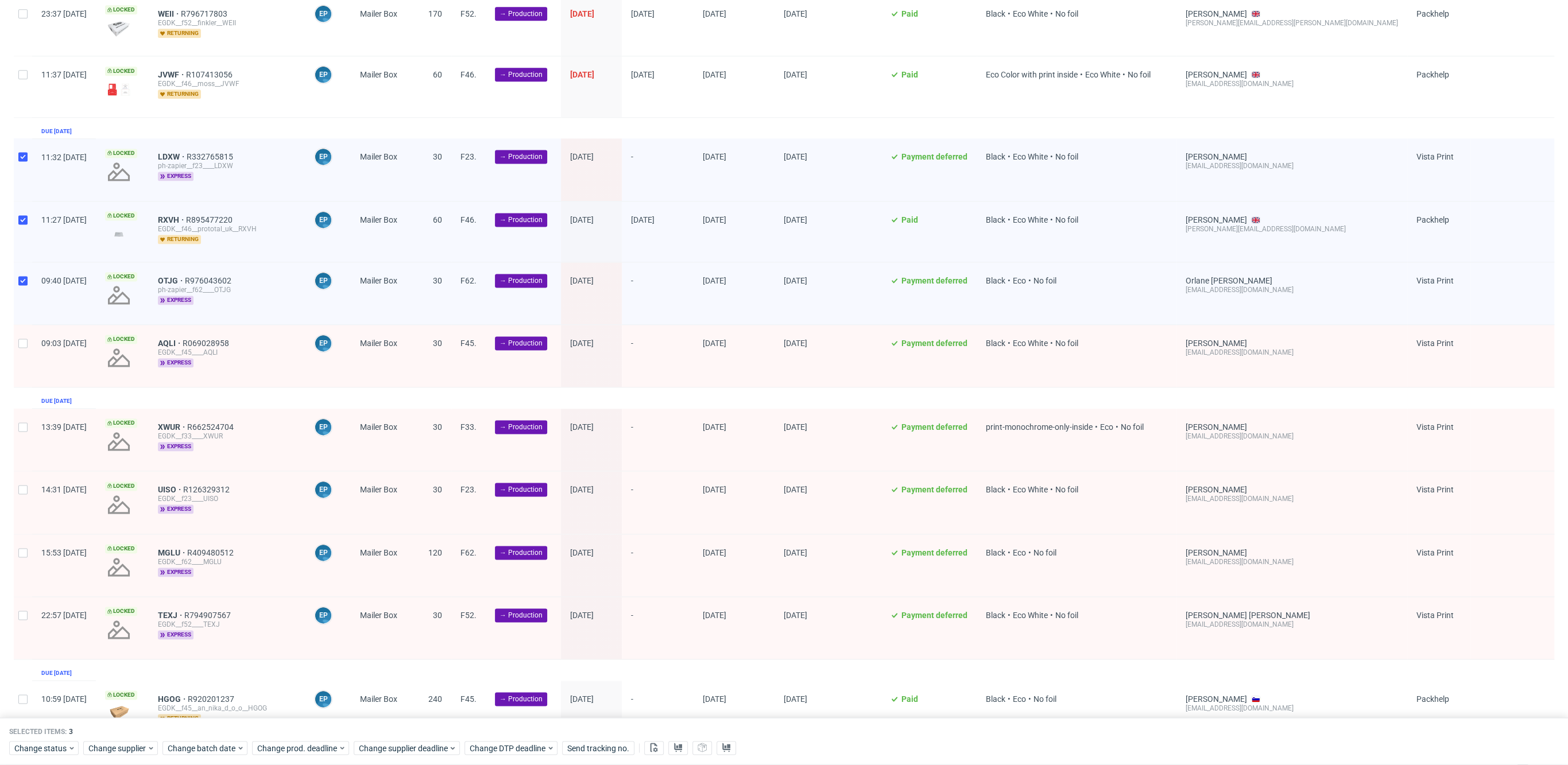
click at [23, 348] on div at bounding box center [23, 356] width 18 height 62
checkbox input "true"
click at [27, 422] on input "checkbox" at bounding box center [23, 427] width 9 height 9
checkbox input "true"
click at [35, 477] on div "14:31 [DATE]" at bounding box center [64, 502] width 64 height 62
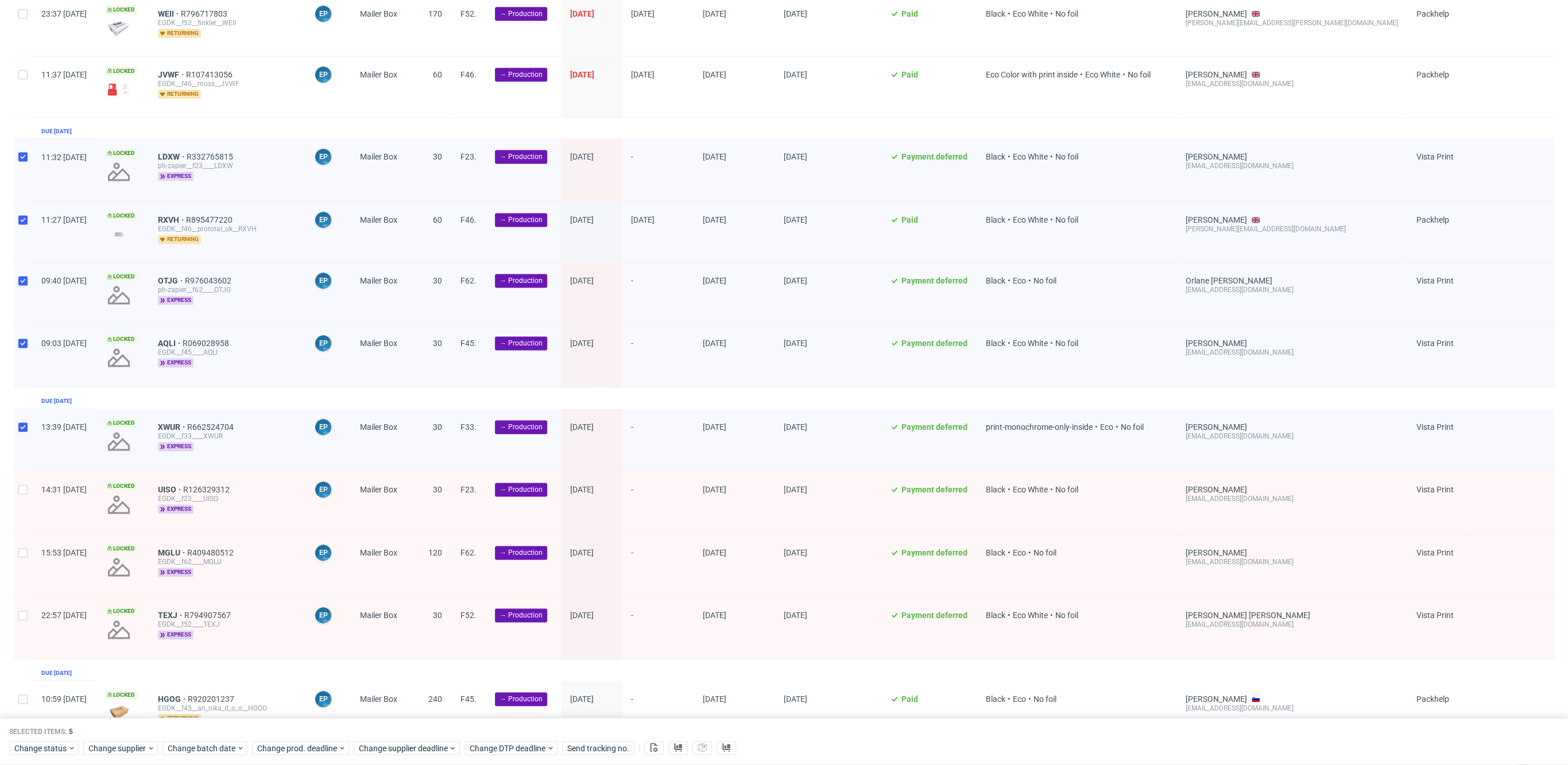
click at [19, 484] on div at bounding box center [23, 502] width 18 height 62
checkbox input "true"
click at [26, 548] on input "checkbox" at bounding box center [23, 553] width 9 height 9
checkbox input "true"
click at [23, 615] on div at bounding box center [23, 628] width 18 height 62
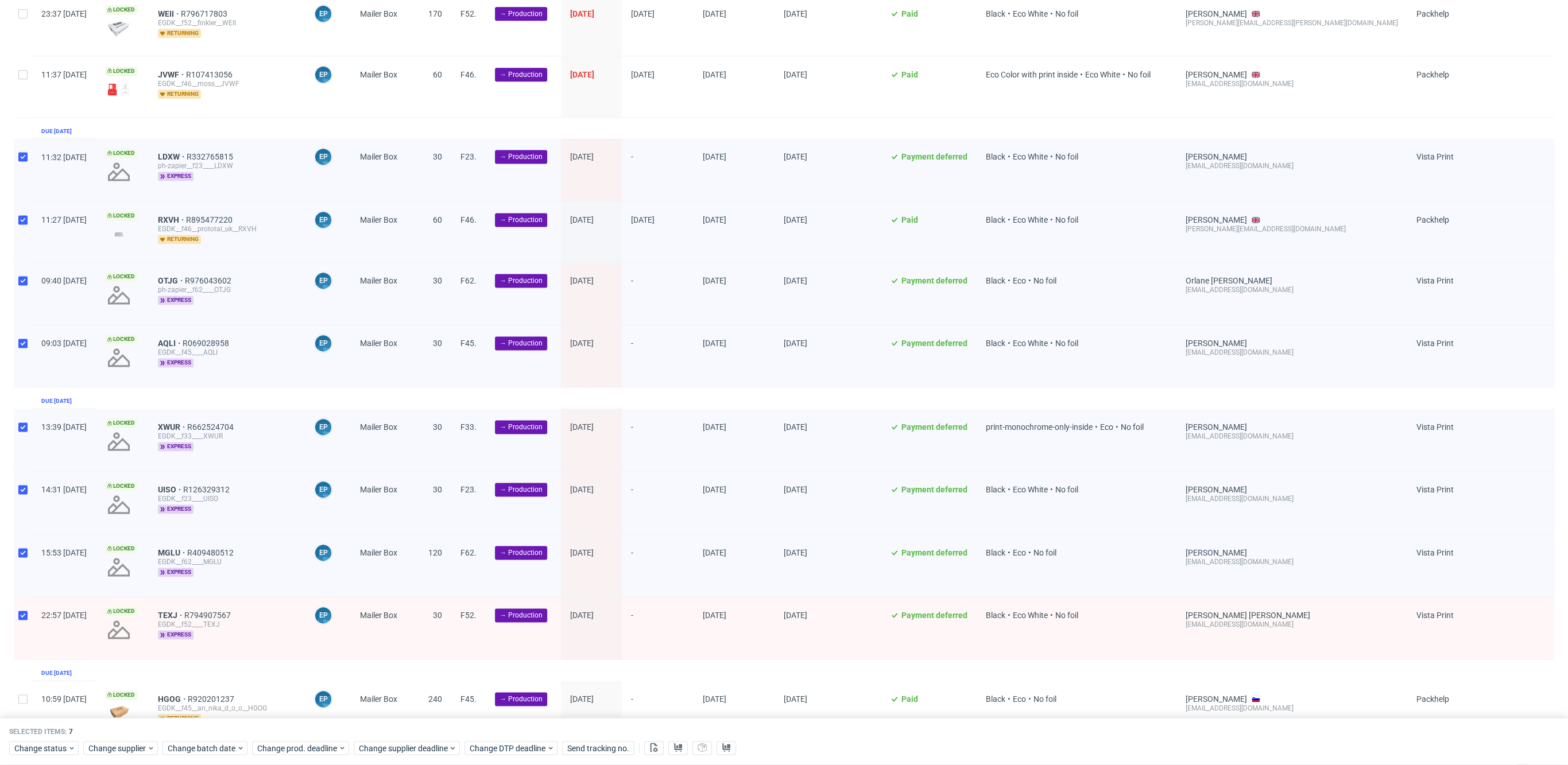
checkbox input "true"
click at [26, 696] on div at bounding box center [23, 711] width 18 height 60
checkbox input "true"
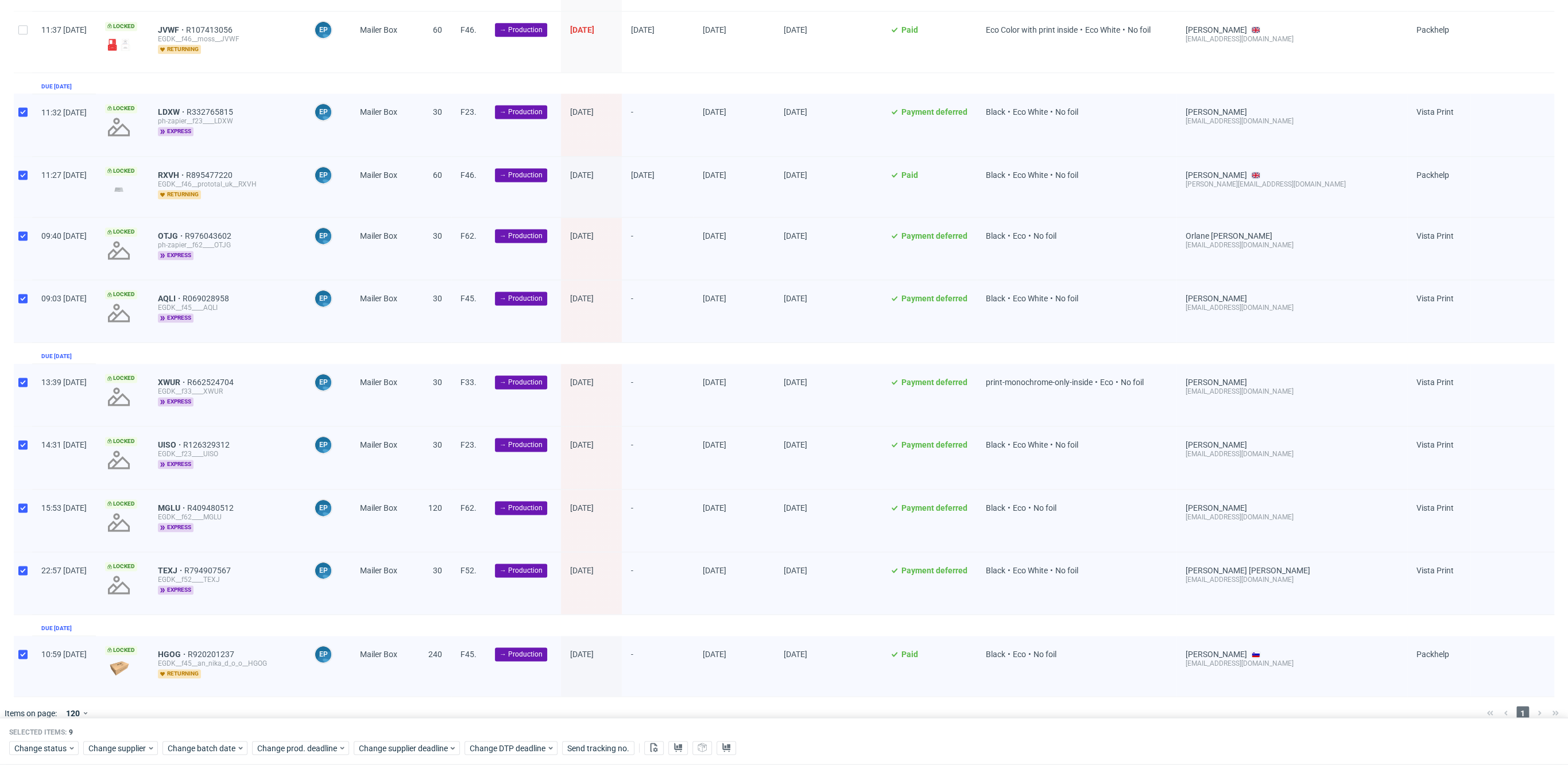
scroll to position [1661, 0]
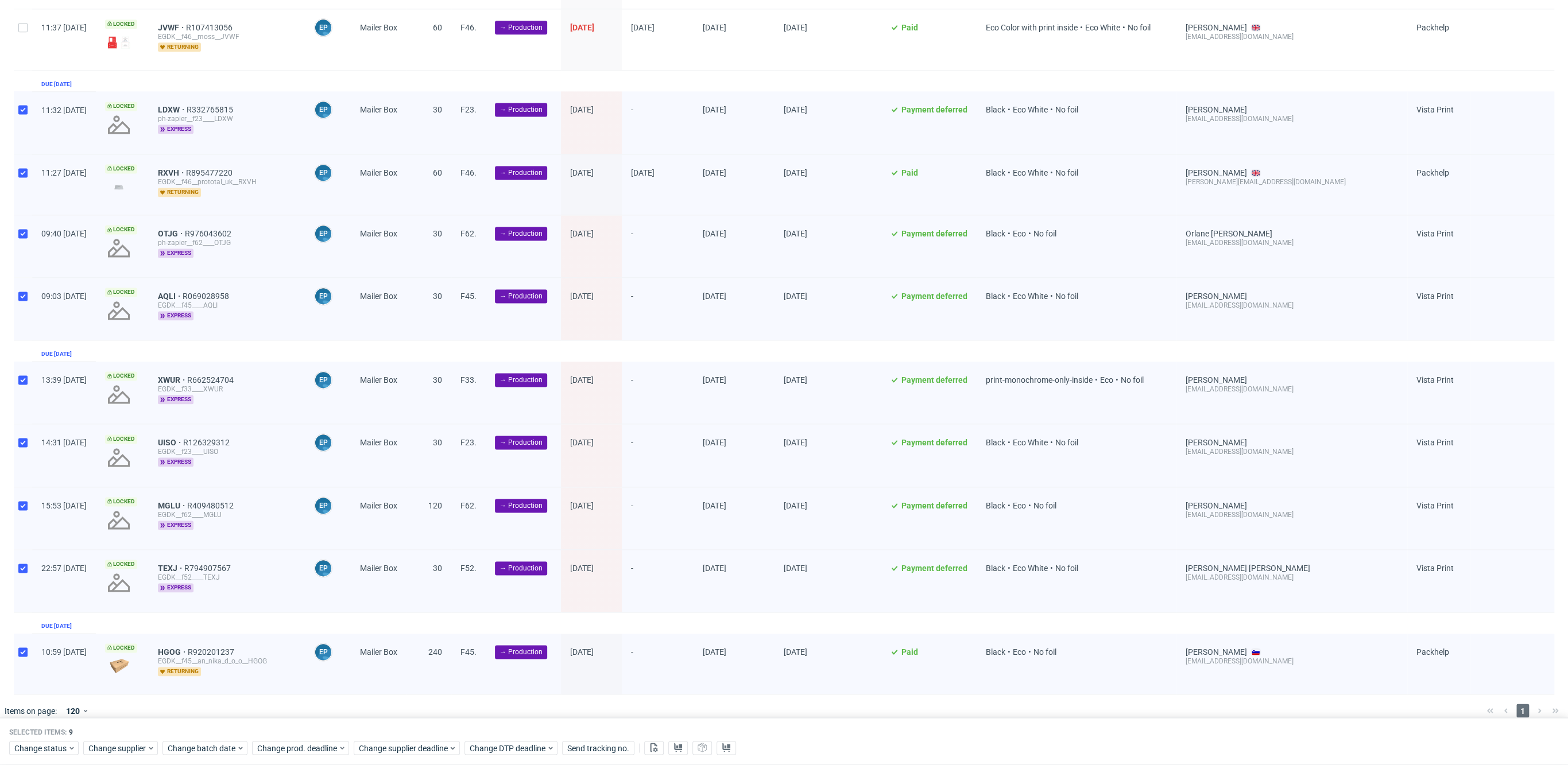
click at [224, 758] on div "Selected items: 9 Change status Change supplier Change batch date Change prod. …" at bounding box center [784, 742] width 1568 height 47
click at [223, 751] on span "Change batch date" at bounding box center [201, 749] width 69 height 12
click at [242, 625] on button "8" at bounding box center [239, 626] width 18 height 18
click at [305, 726] on span "Save" at bounding box center [298, 725] width 18 height 8
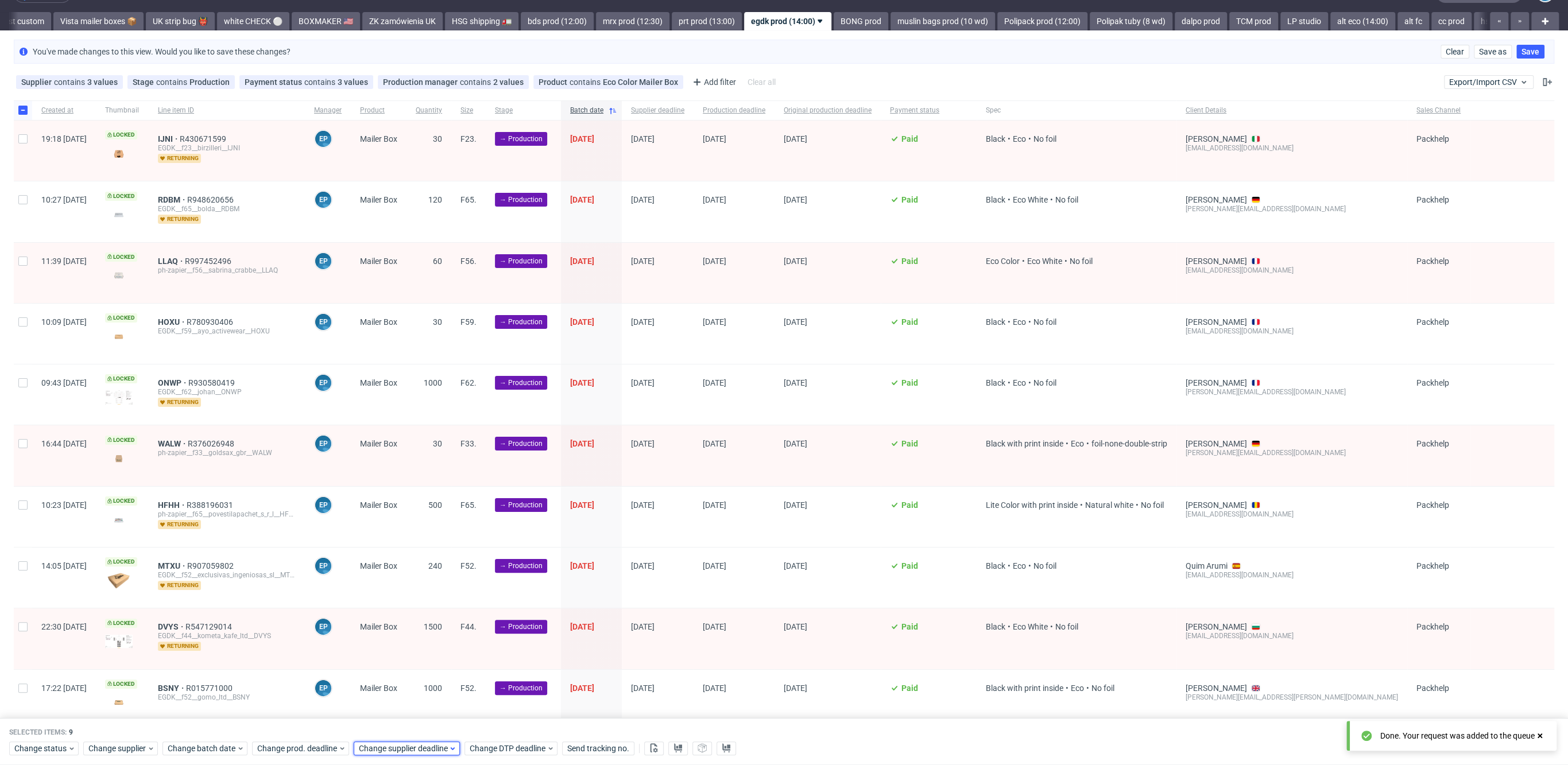
scroll to position [0, 0]
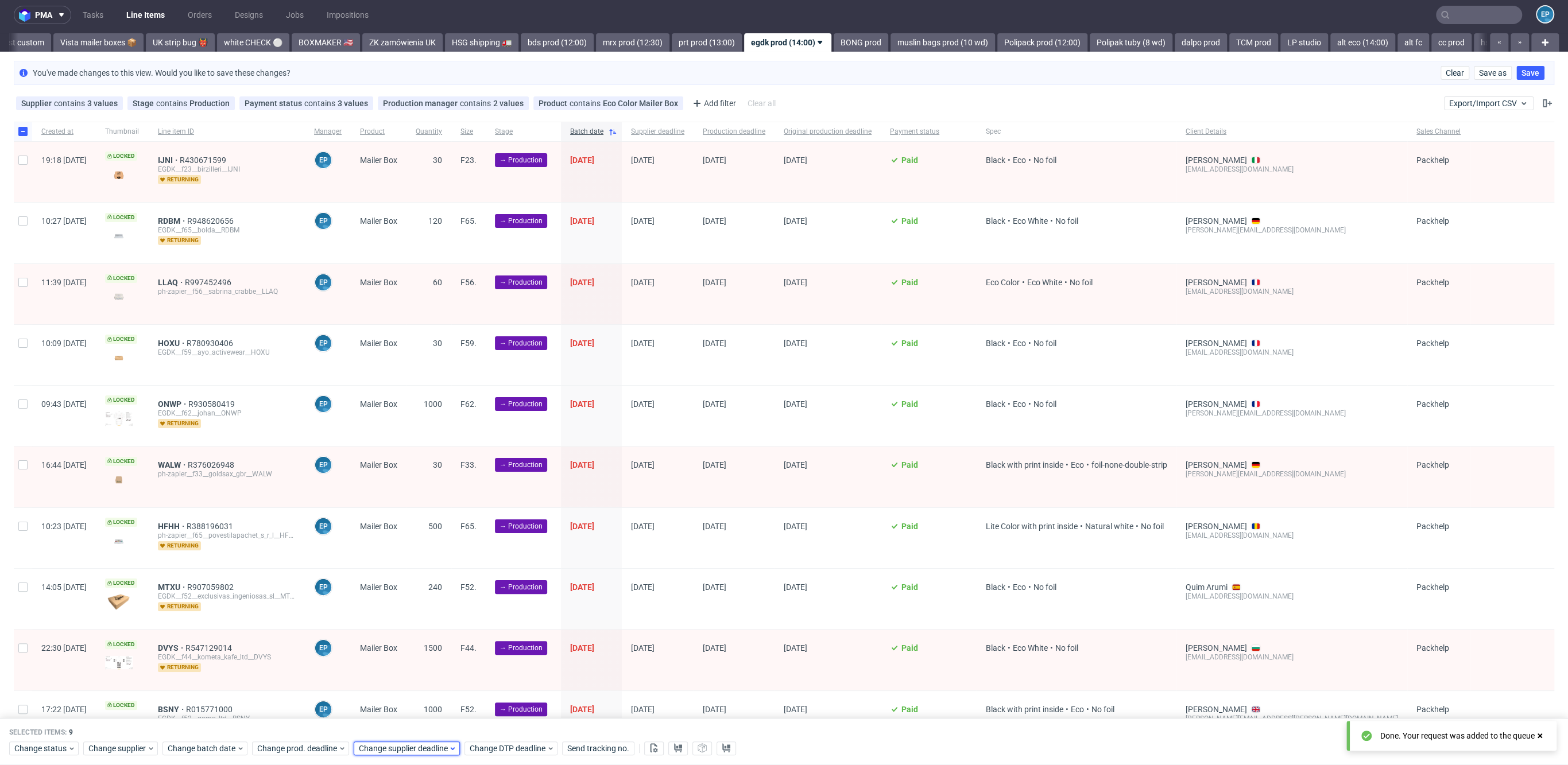
click at [397, 750] on span "Change supplier deadline" at bounding box center [404, 749] width 89 height 12
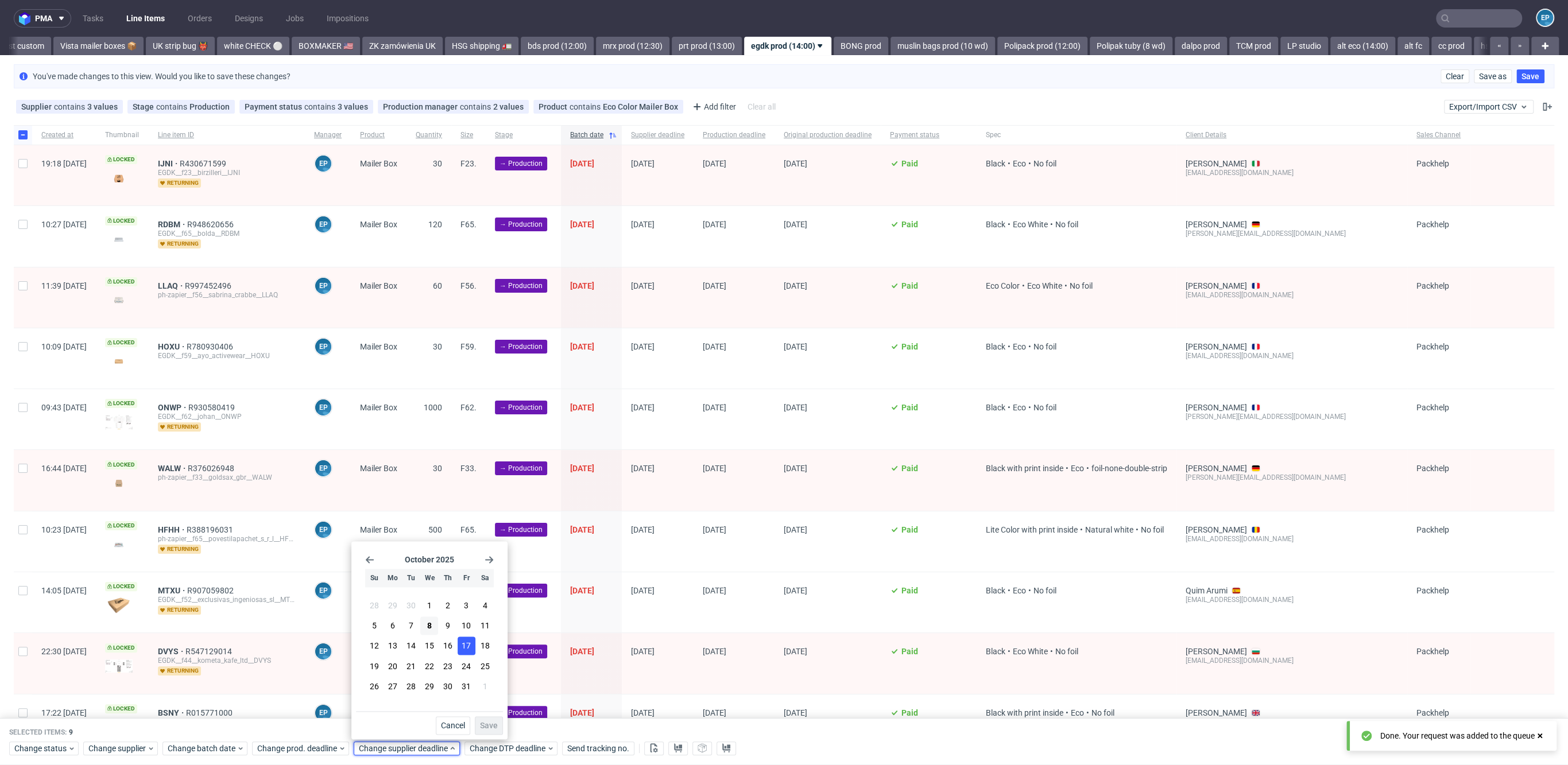
click at [461, 649] on span "17" at bounding box center [466, 646] width 9 height 12
click at [497, 725] on span "Save" at bounding box center [489, 725] width 18 height 8
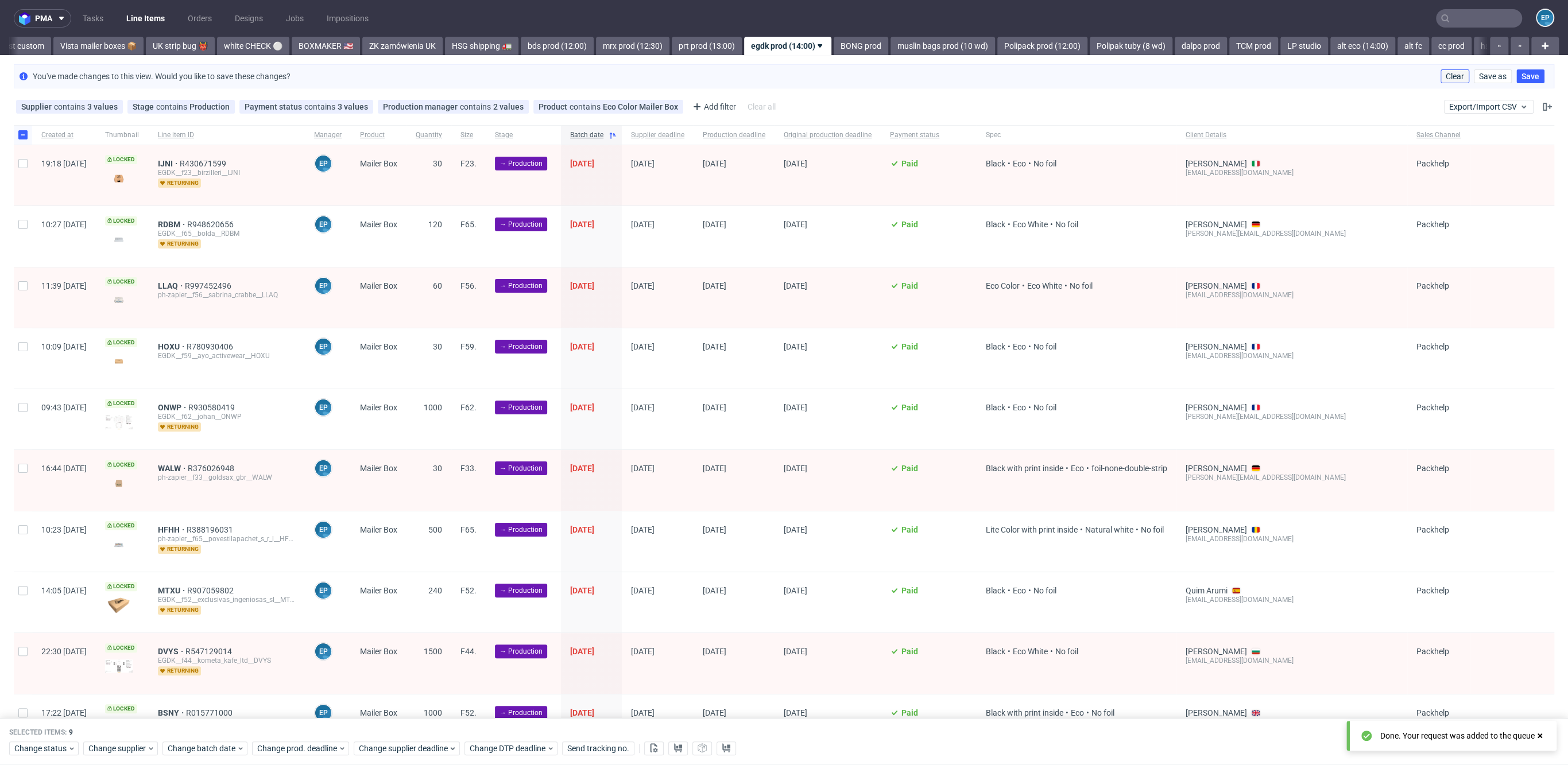
click at [1452, 70] on button "Clear" at bounding box center [1455, 76] width 29 height 14
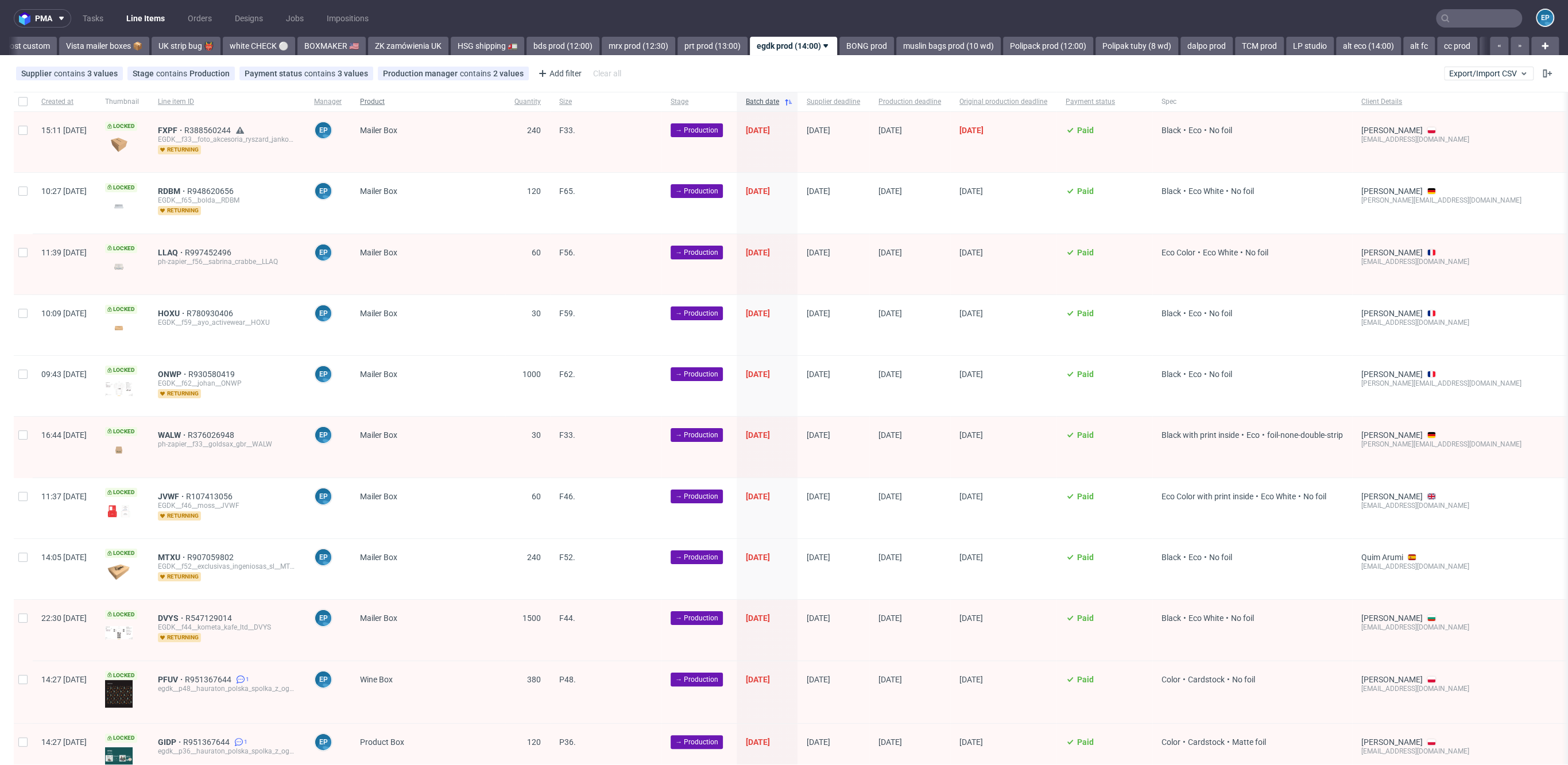
click at [413, 100] on span "Product" at bounding box center [428, 102] width 136 height 10
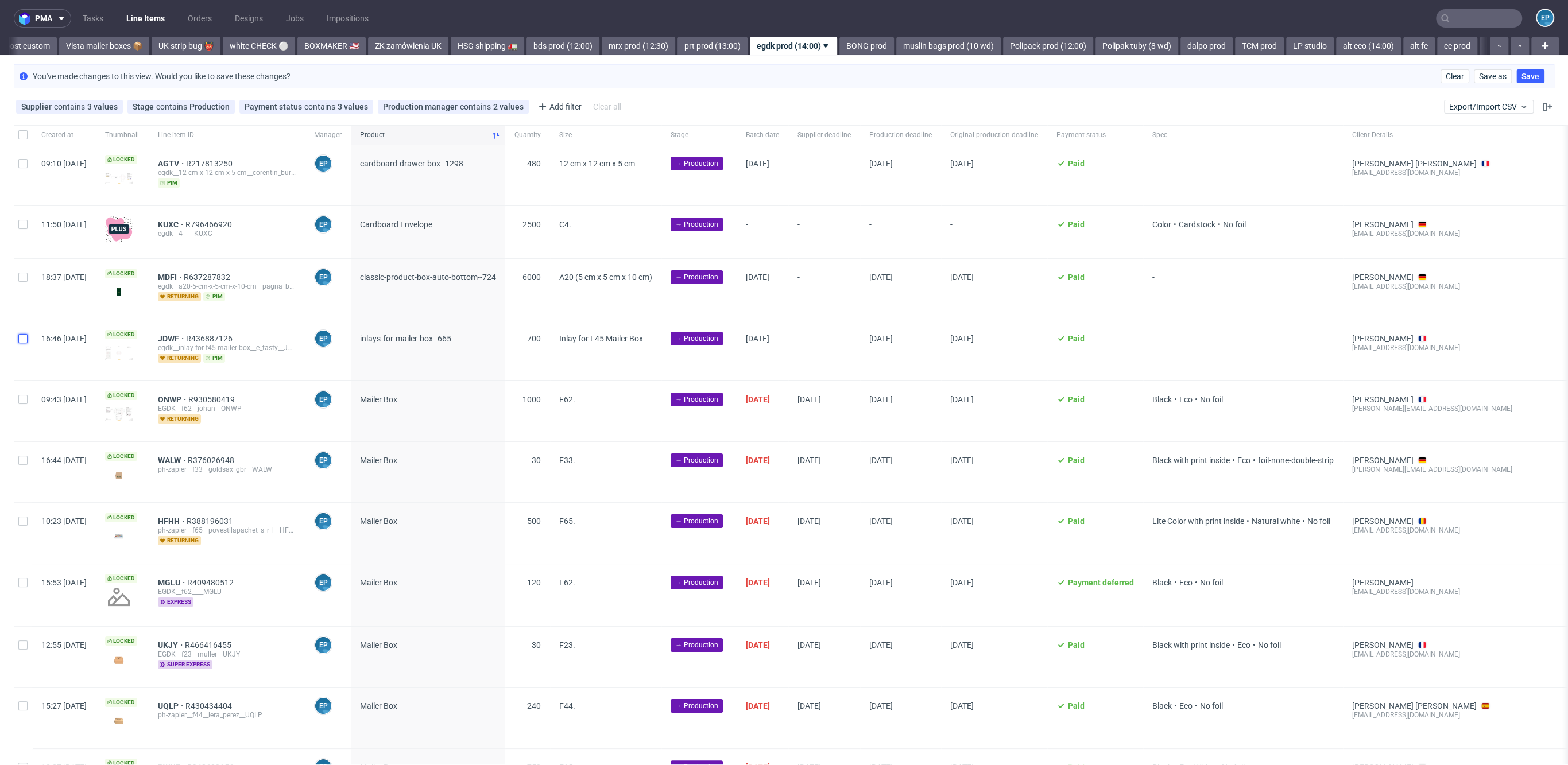
click at [23, 337] on input "checkbox" at bounding box center [23, 338] width 9 height 9
checkbox input "true"
click at [21, 276] on input "checkbox" at bounding box center [23, 277] width 9 height 9
checkbox input "true"
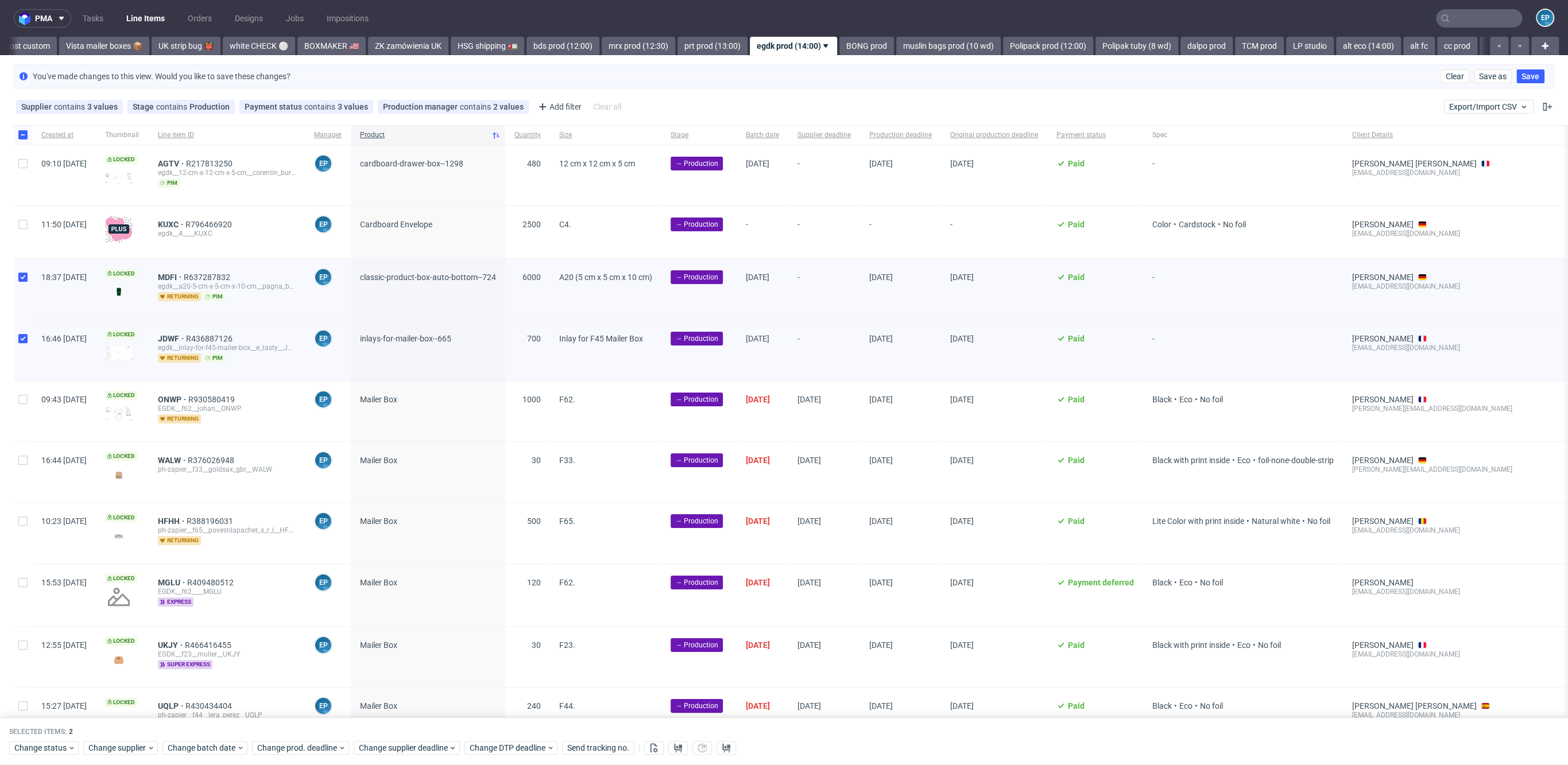
click at [27, 173] on div at bounding box center [23, 175] width 18 height 60
checkbox input "true"
click at [211, 745] on span "Change batch date" at bounding box center [201, 749] width 69 height 12
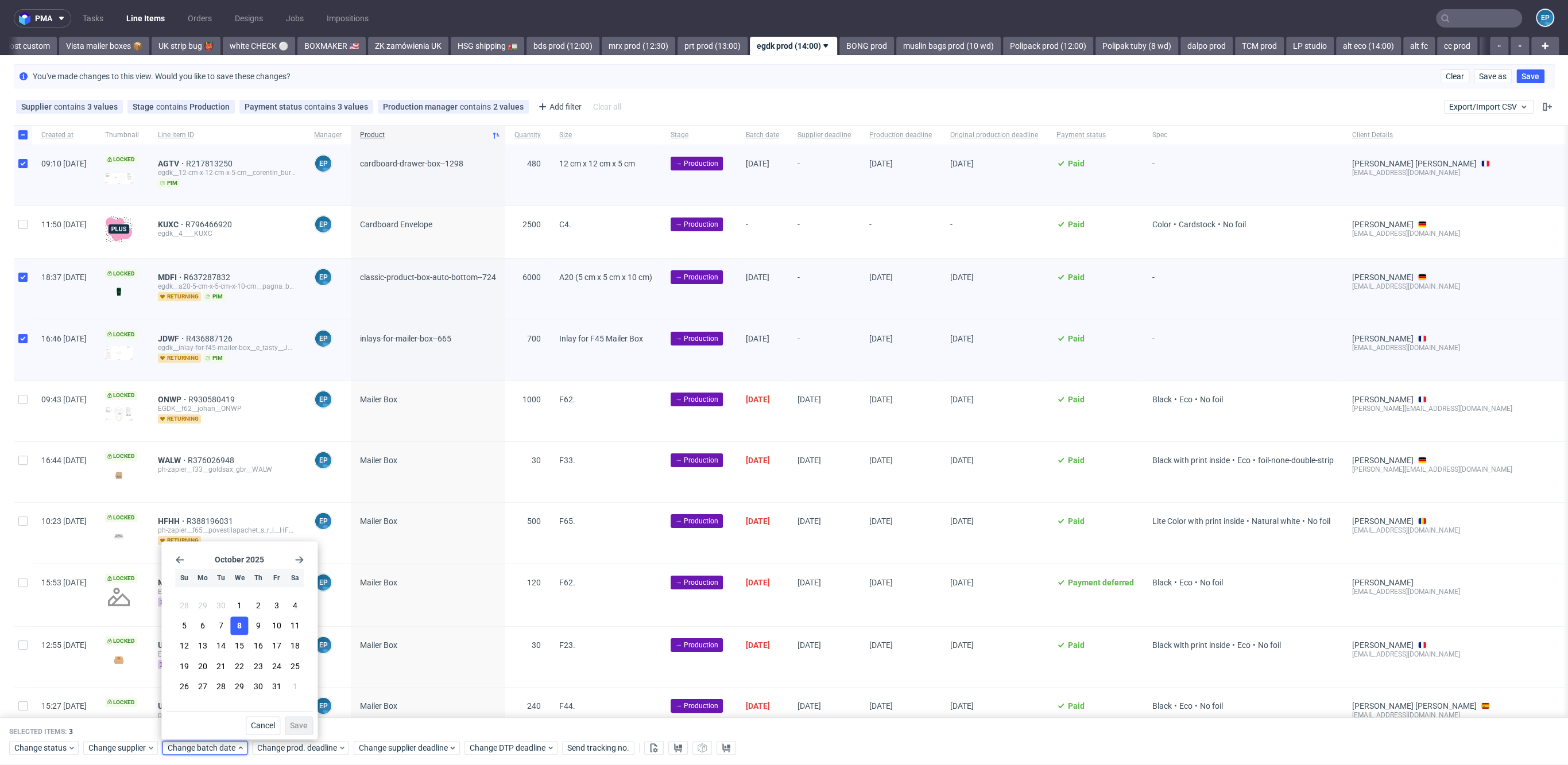
click at [239, 627] on span "8" at bounding box center [240, 626] width 5 height 12
click at [290, 719] on button "Save" at bounding box center [299, 725] width 28 height 18
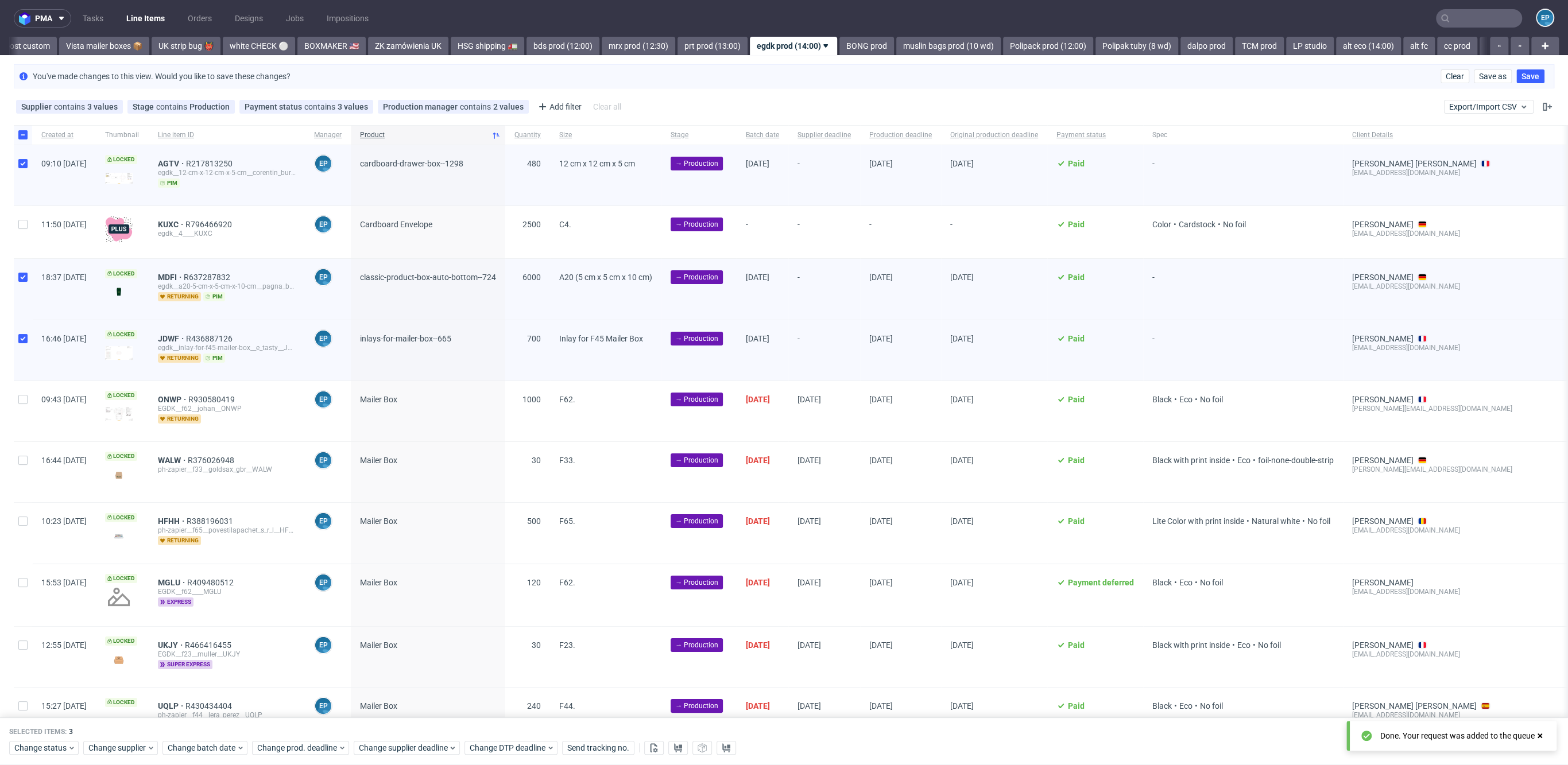
scroll to position [0, 853]
click at [407, 744] on span "Change supplier deadline" at bounding box center [404, 749] width 89 height 12
click at [430, 643] on span "15" at bounding box center [429, 646] width 9 height 12
click at [500, 730] on button "Save" at bounding box center [489, 725] width 28 height 18
click at [21, 130] on input "checkbox" at bounding box center [23, 134] width 9 height 9
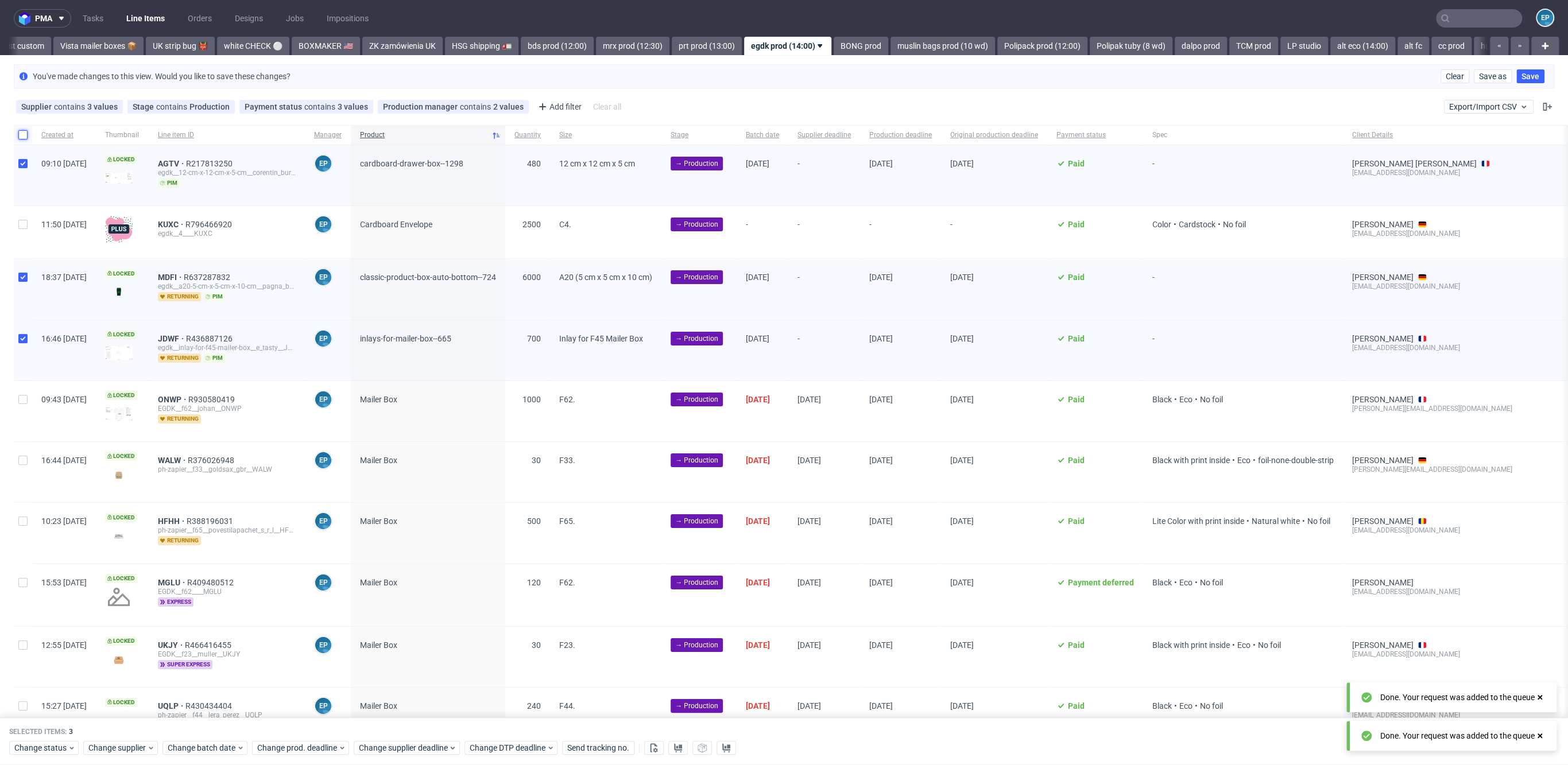
checkbox input "false"
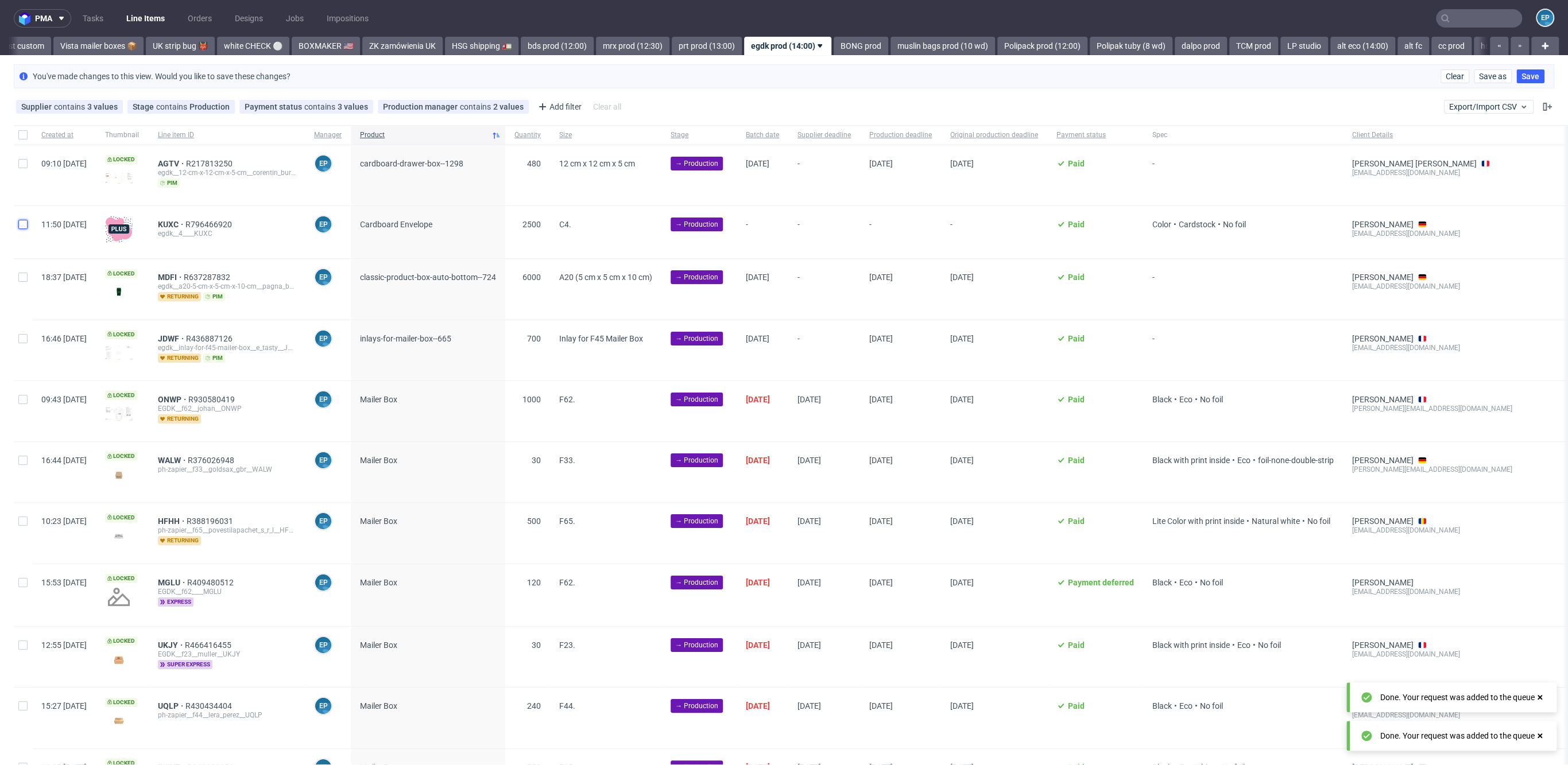
click at [27, 220] on input "checkbox" at bounding box center [23, 224] width 9 height 9
checkbox input "true"
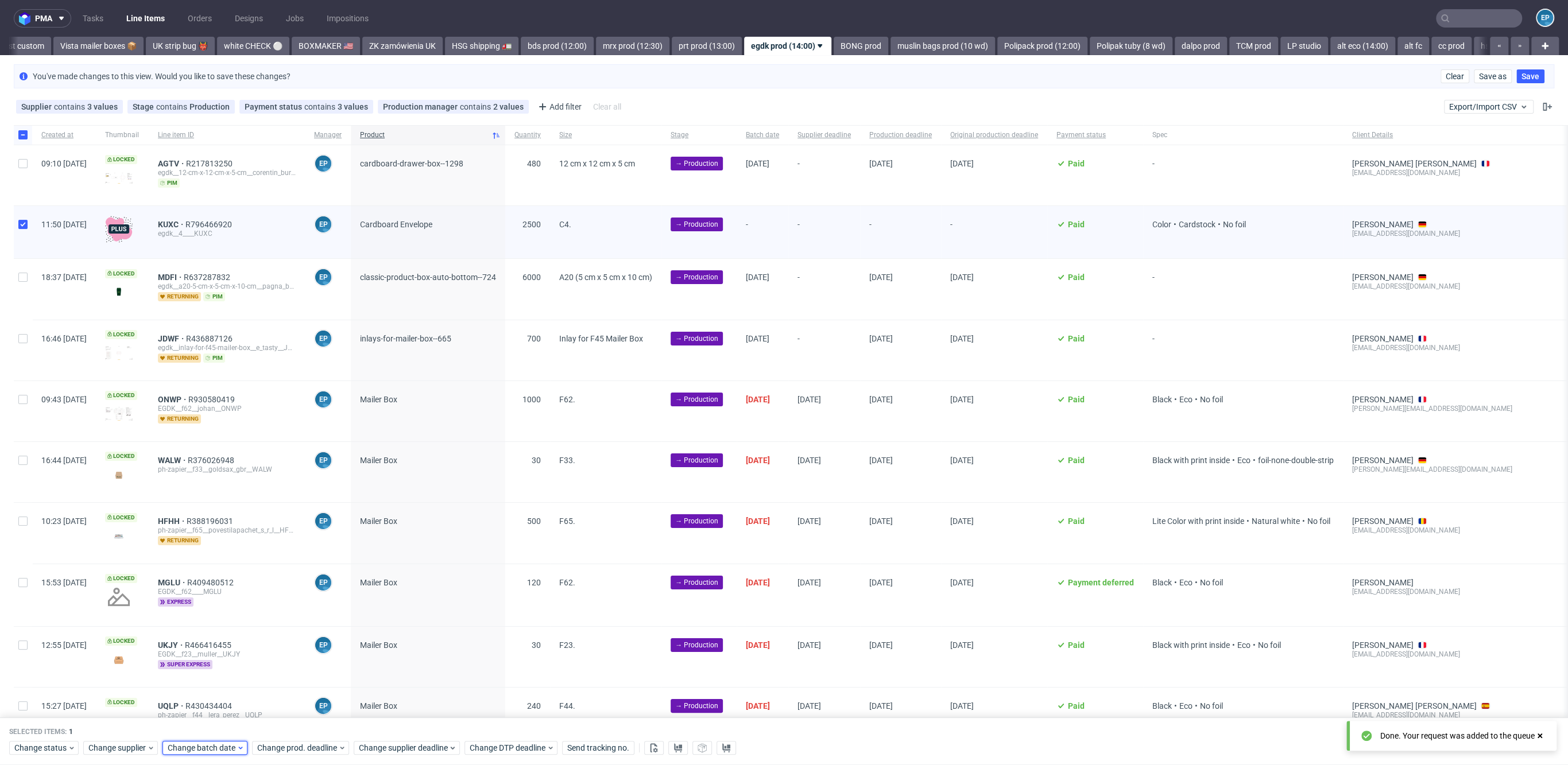
click at [217, 752] on span "Change batch date" at bounding box center [201, 749] width 69 height 12
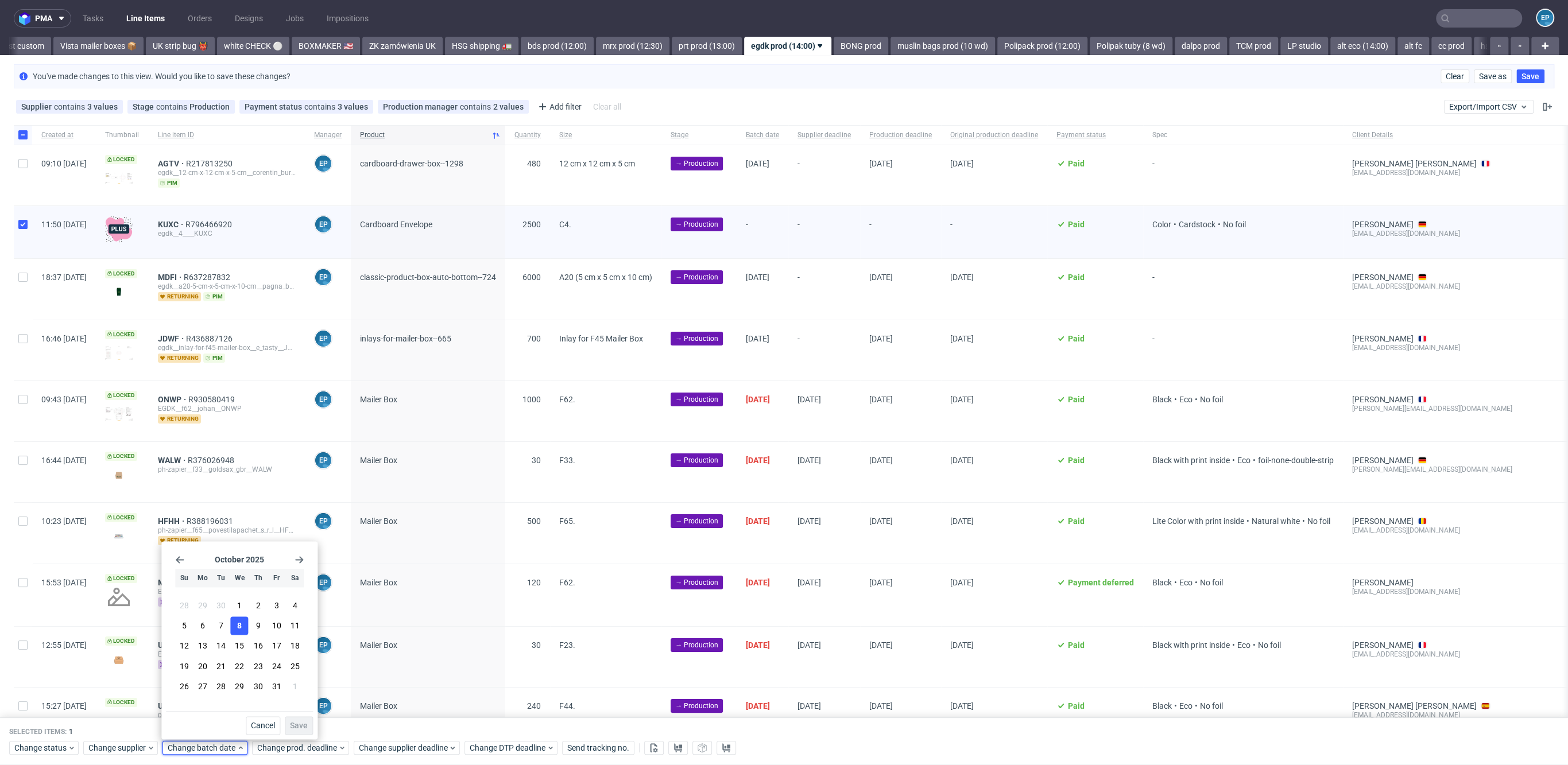
click at [248, 623] on button "8" at bounding box center [239, 626] width 18 height 18
click at [296, 721] on button "Save" at bounding box center [299, 725] width 28 height 18
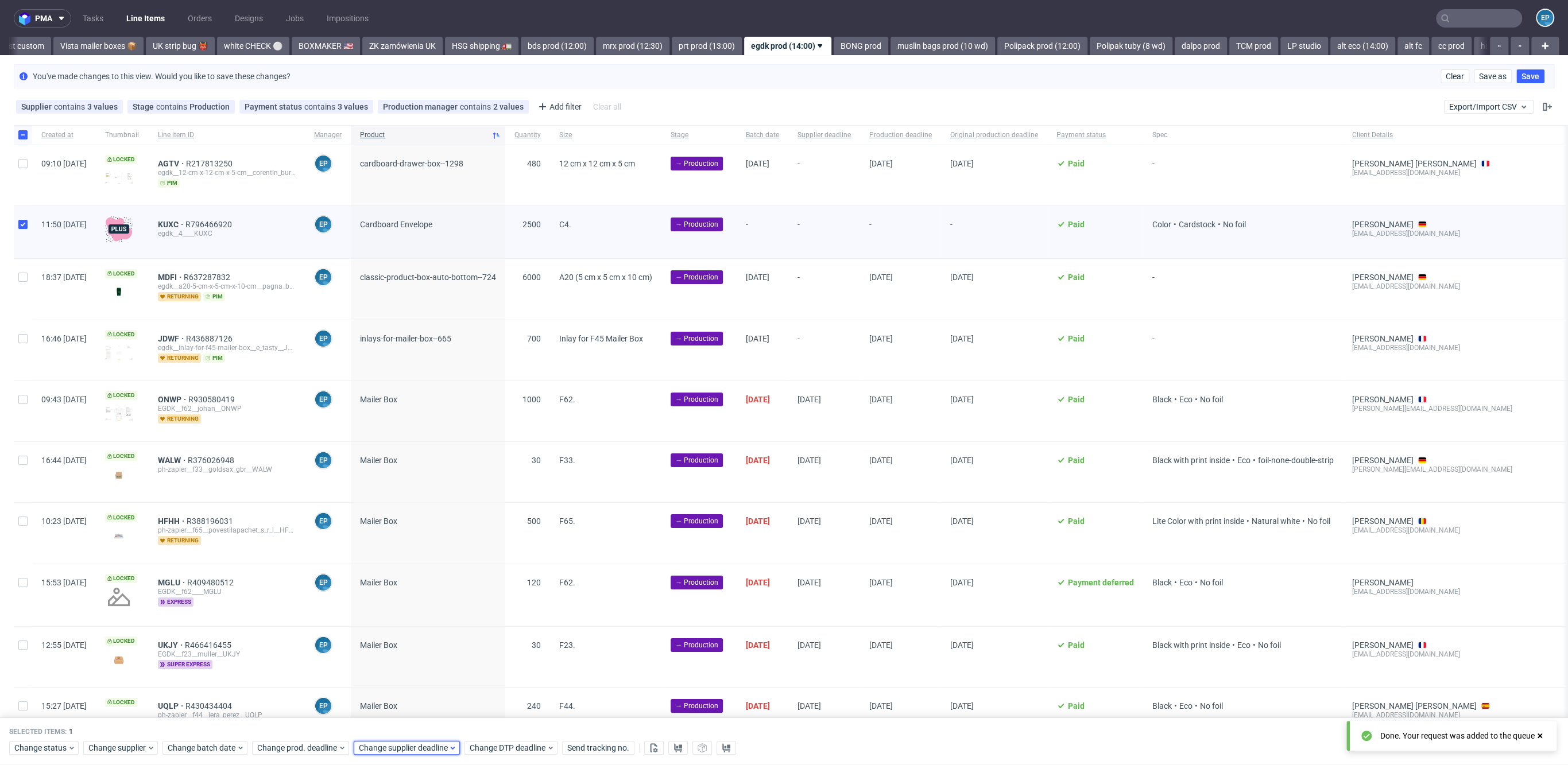
click at [405, 749] on span "Change supplier deadline" at bounding box center [404, 749] width 89 height 12
click at [436, 671] on button "22" at bounding box center [429, 666] width 18 height 18
click at [496, 724] on span "Save" at bounding box center [489, 725] width 18 height 8
click at [332, 753] on span "Change prod. deadline" at bounding box center [298, 749] width 81 height 12
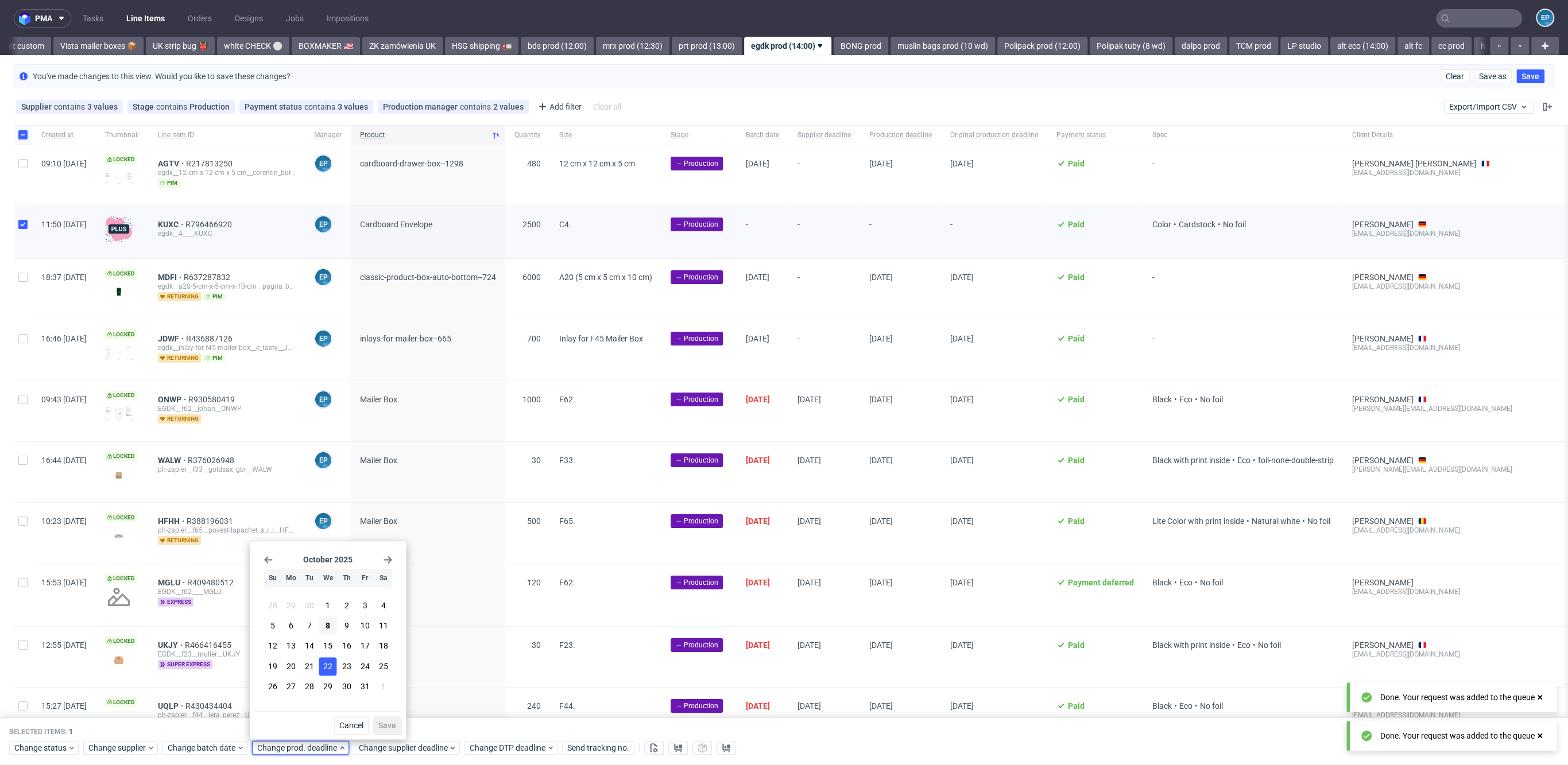
click at [334, 669] on button "22" at bounding box center [327, 666] width 18 height 18
click at [389, 721] on button "Save" at bounding box center [387, 725] width 28 height 18
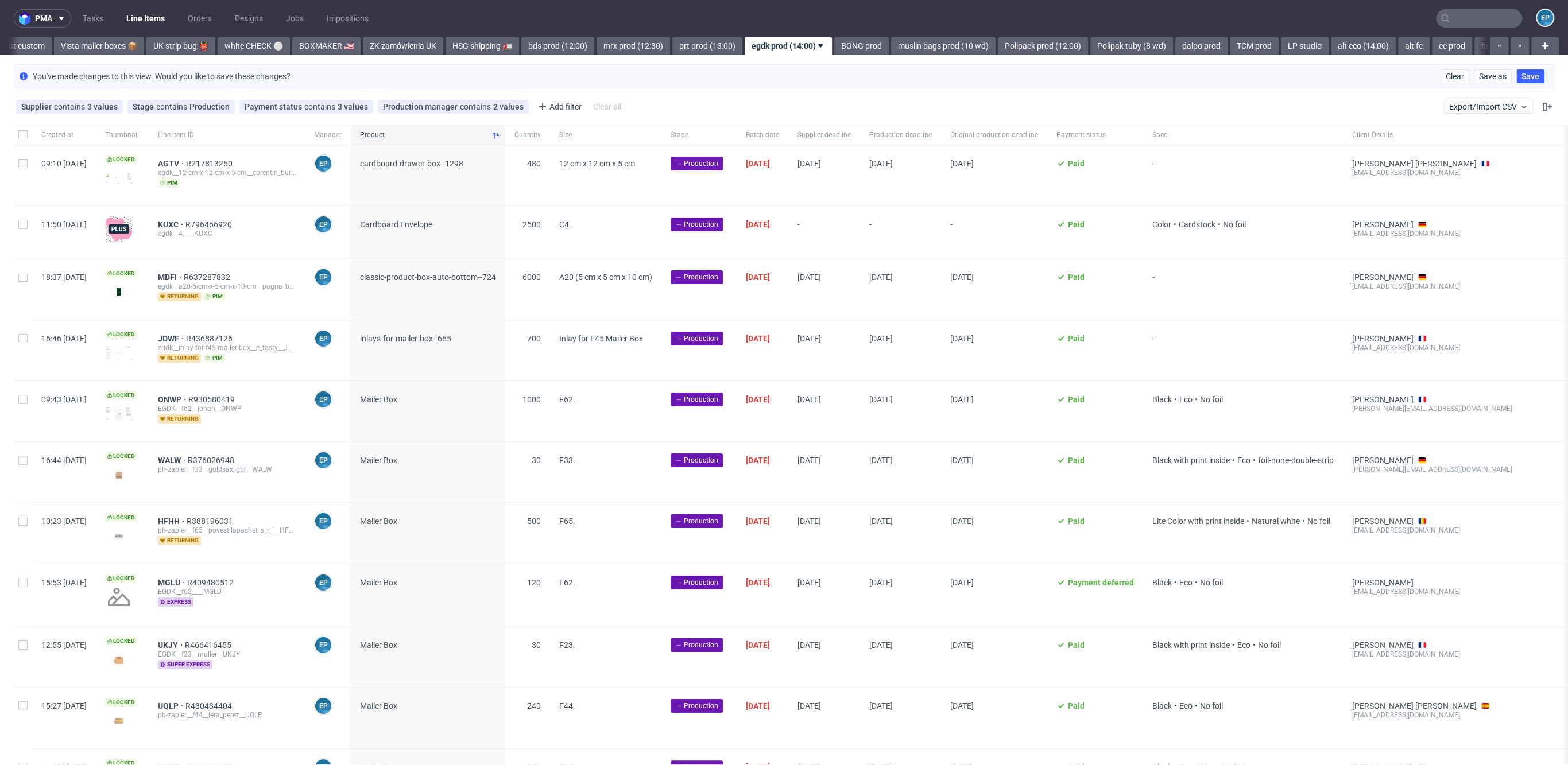
scroll to position [0, 853]
click at [1457, 71] on button "Clear" at bounding box center [1455, 76] width 29 height 14
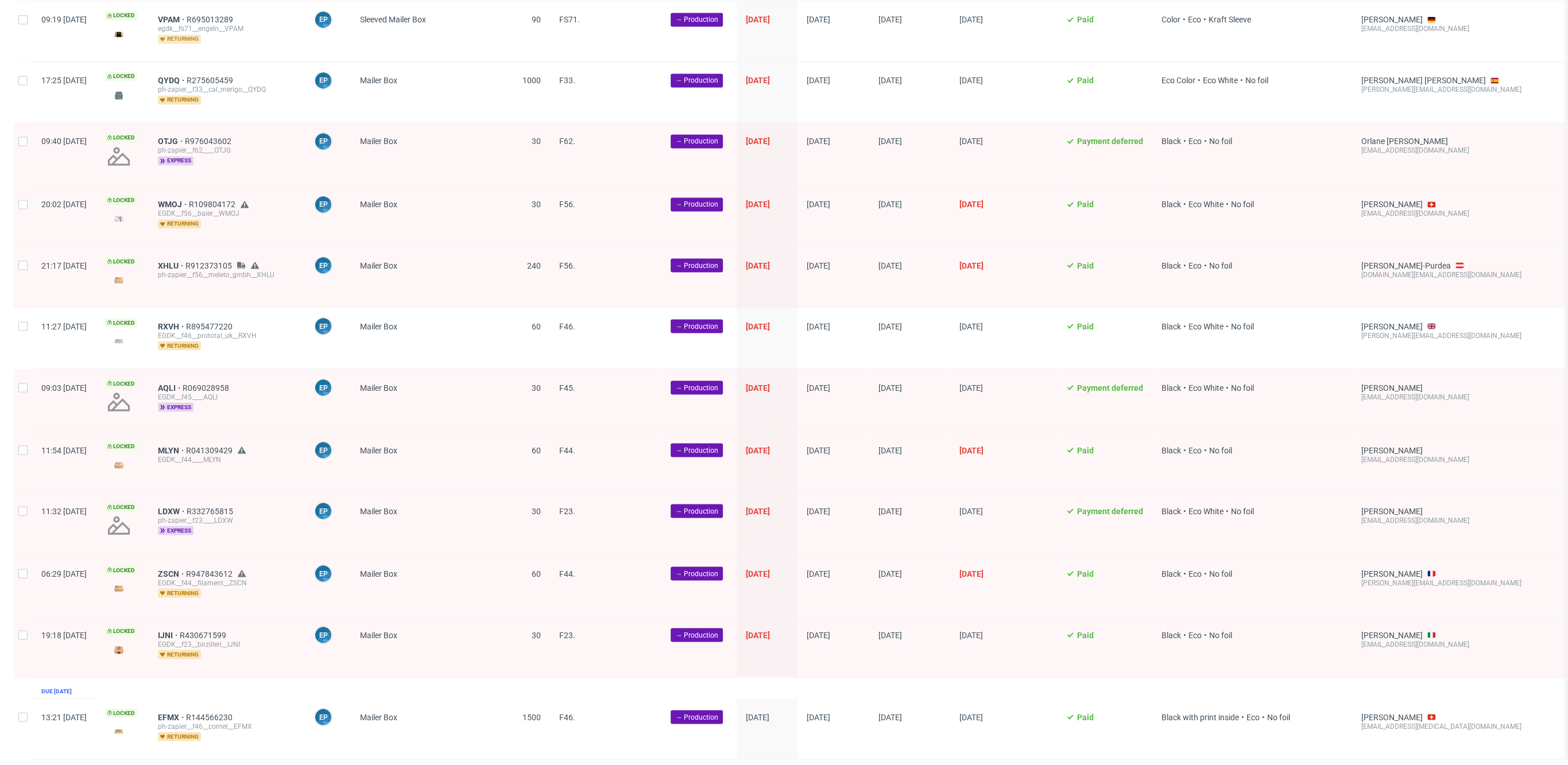
scroll to position [2212, 0]
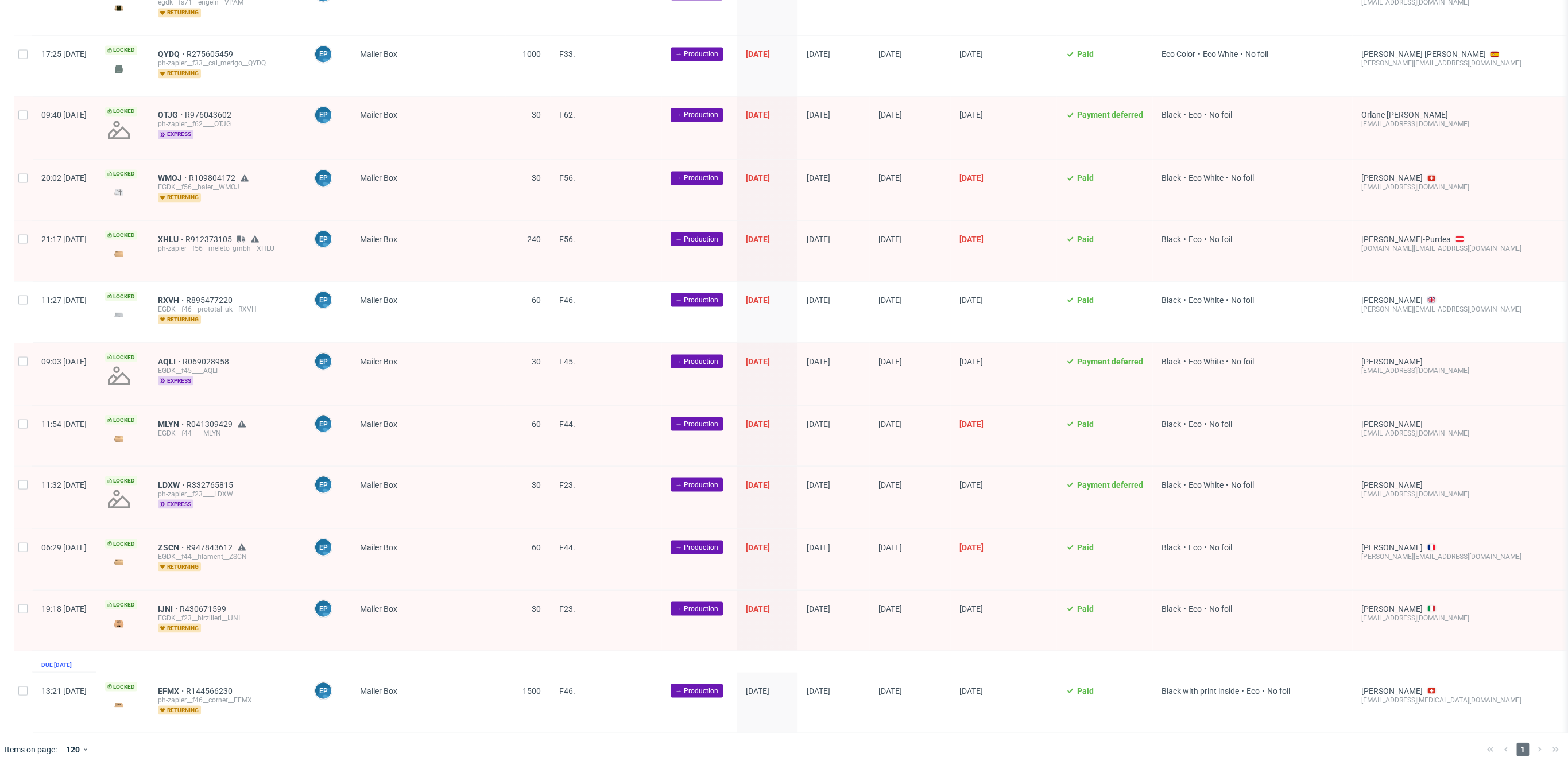
click at [21, 683] on div at bounding box center [23, 702] width 18 height 60
checkbox input "true"
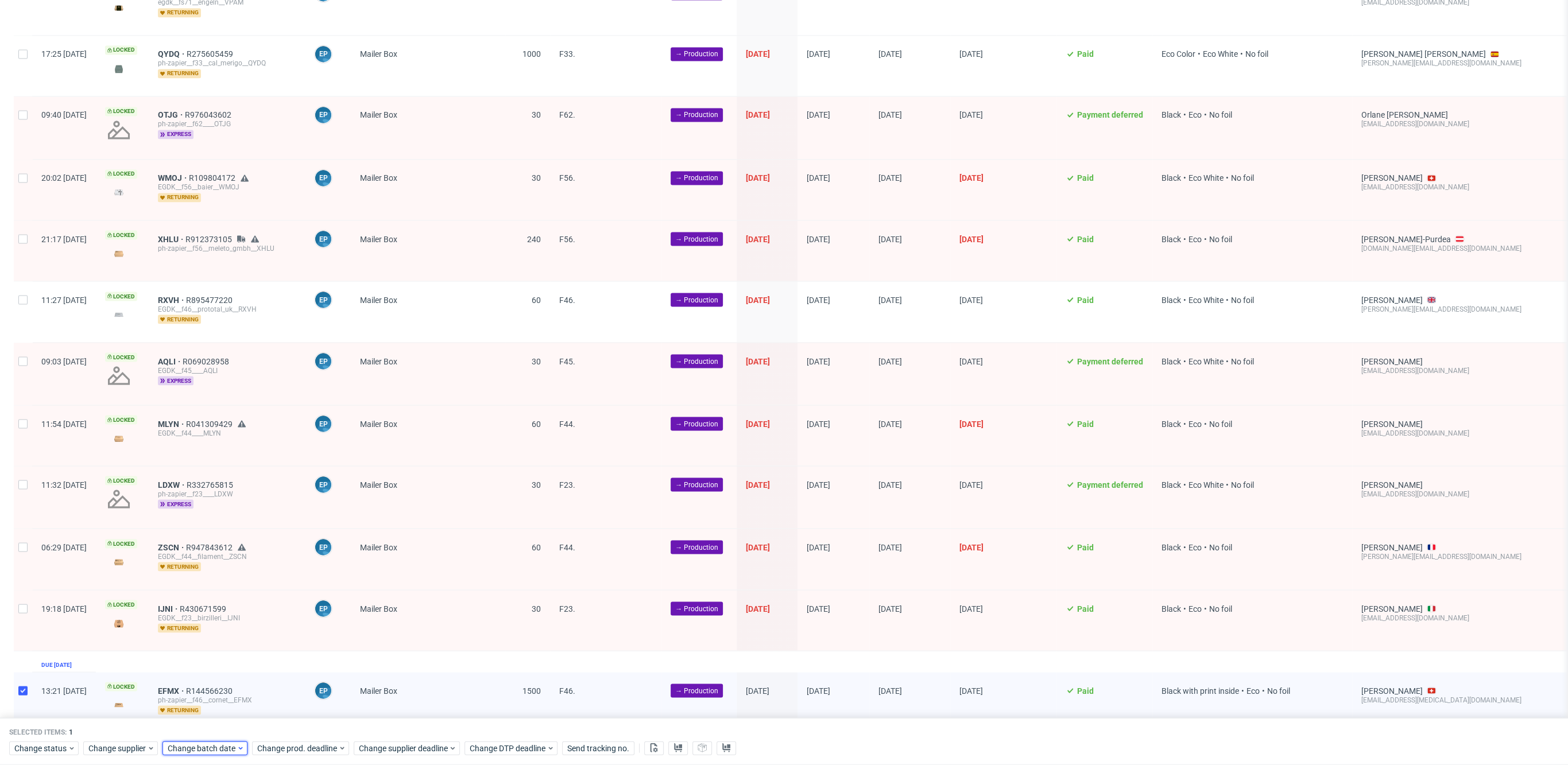
click at [208, 742] on div "Change batch date" at bounding box center [205, 749] width 85 height 14
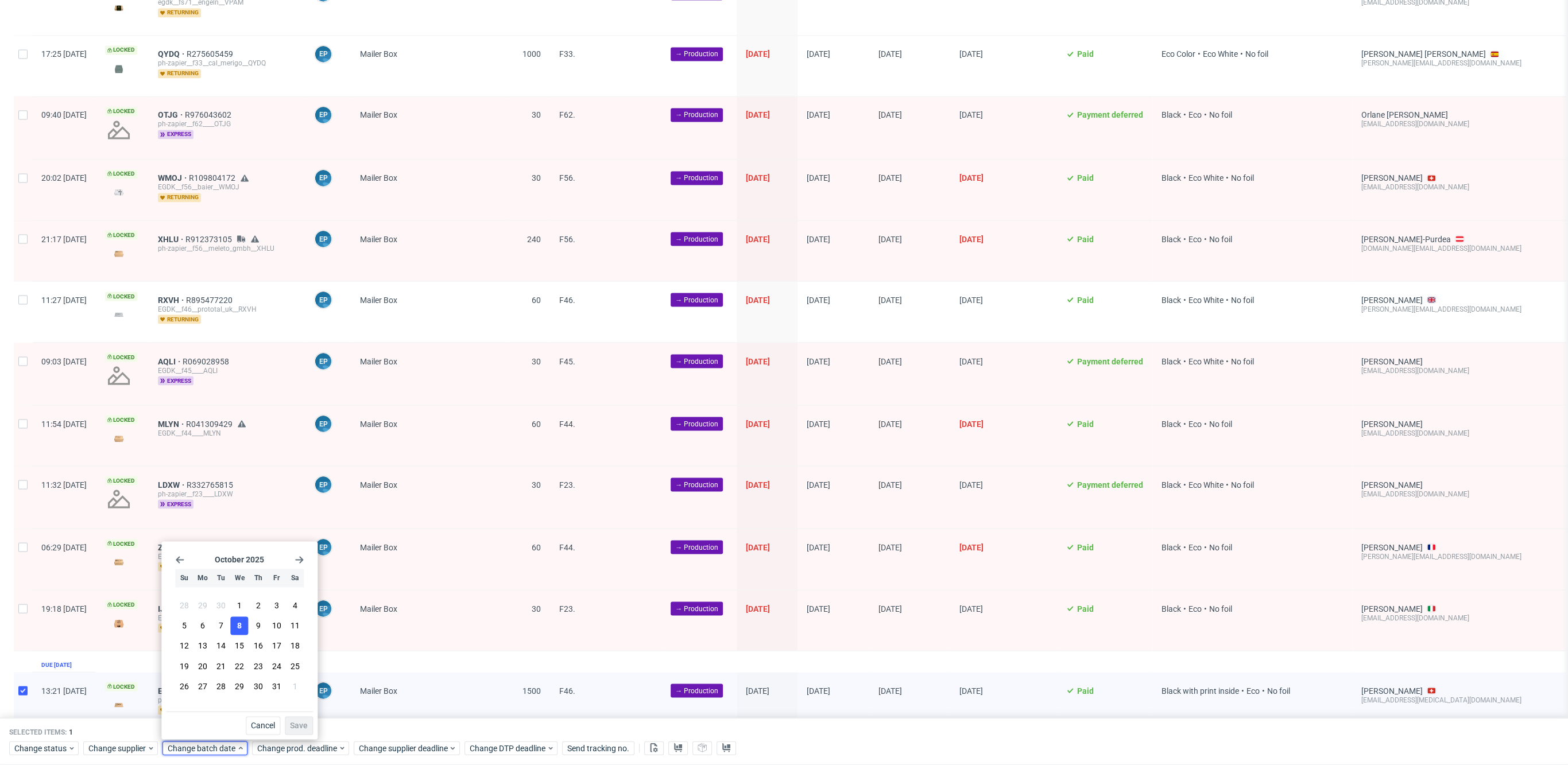
click at [242, 627] on span "8" at bounding box center [240, 626] width 5 height 12
click at [303, 730] on span "Save" at bounding box center [298, 725] width 18 height 8
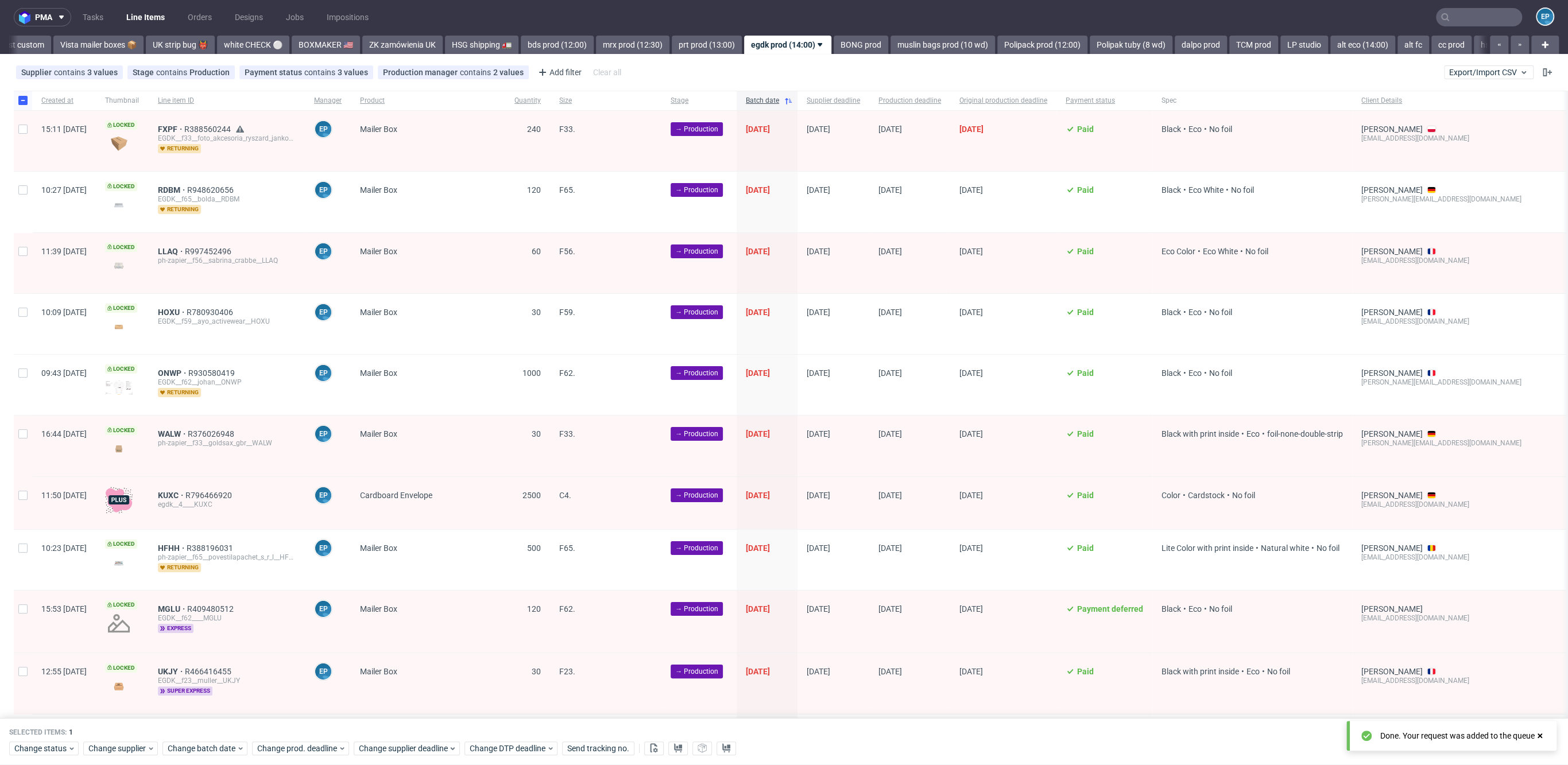
scroll to position [2260, 0]
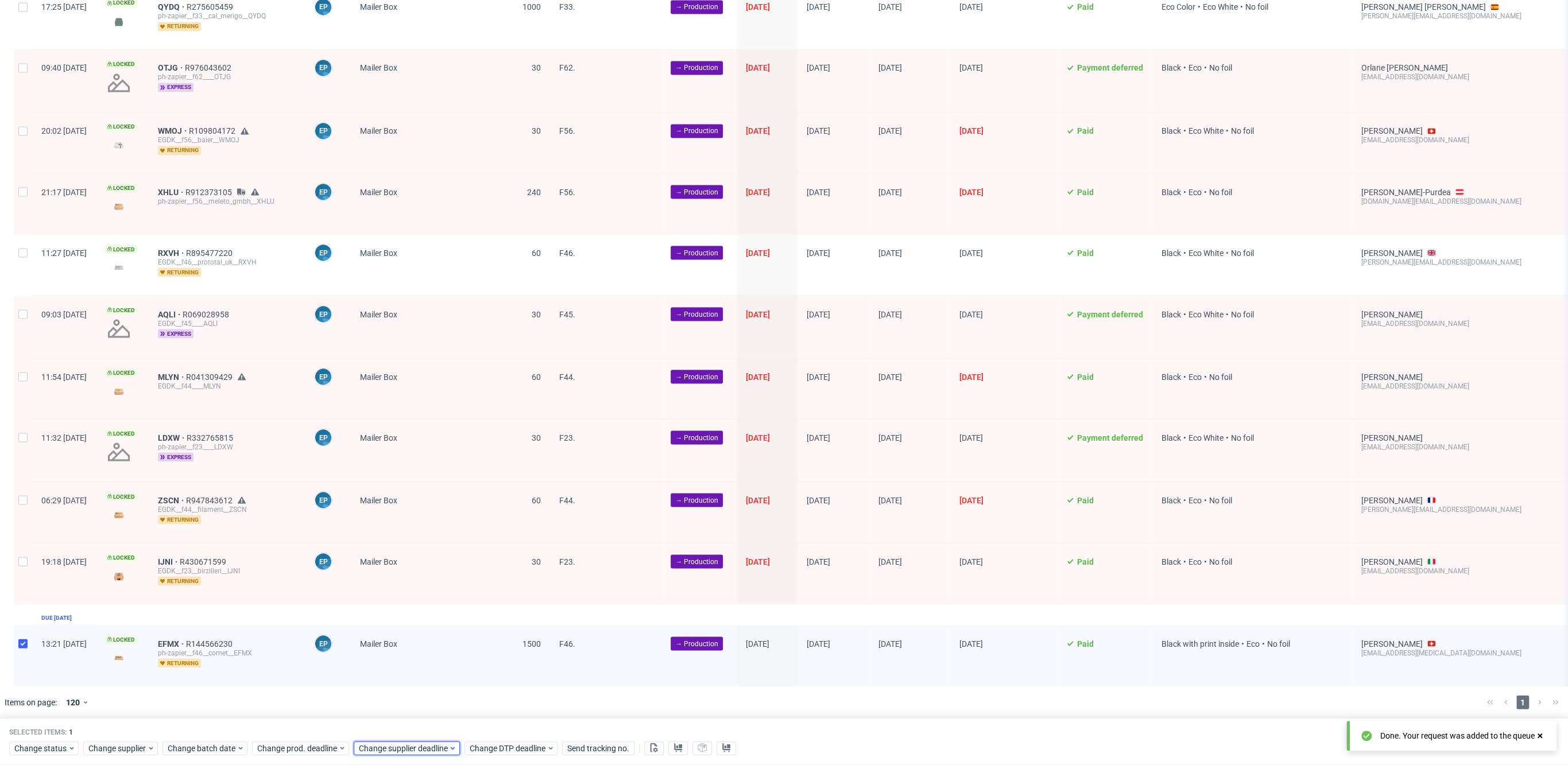
click at [395, 753] on span "Change supplier deadline" at bounding box center [404, 749] width 89 height 12
click at [452, 660] on button "23" at bounding box center [448, 666] width 18 height 18
click at [466, 649] on span "17" at bounding box center [466, 646] width 9 height 12
click at [495, 722] on span "Save" at bounding box center [489, 725] width 18 height 8
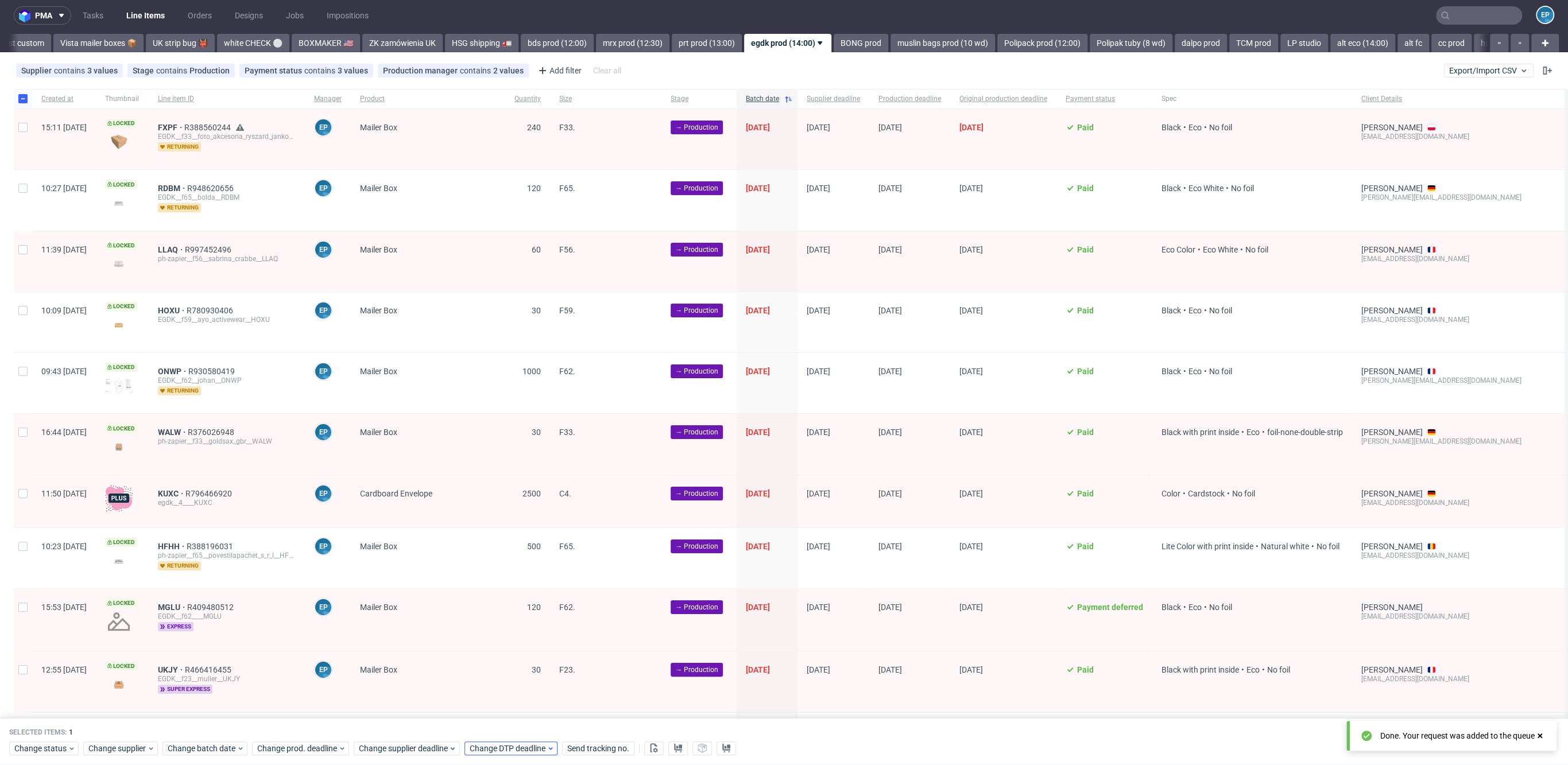
scroll to position [0, 0]
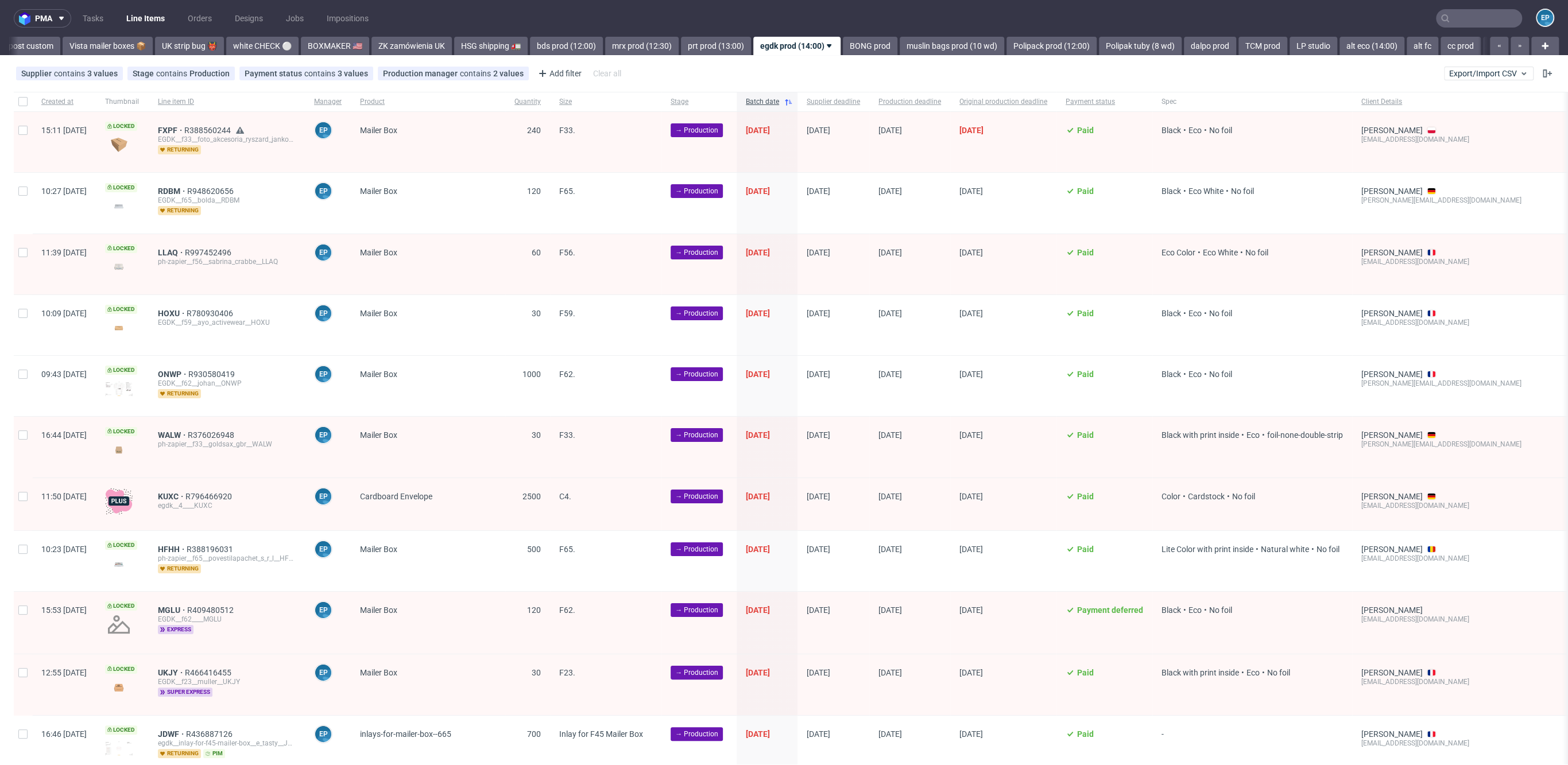
scroll to position [0, 853]
click at [19, 98] on input "checkbox" at bounding box center [23, 101] width 9 height 9
checkbox input "true"
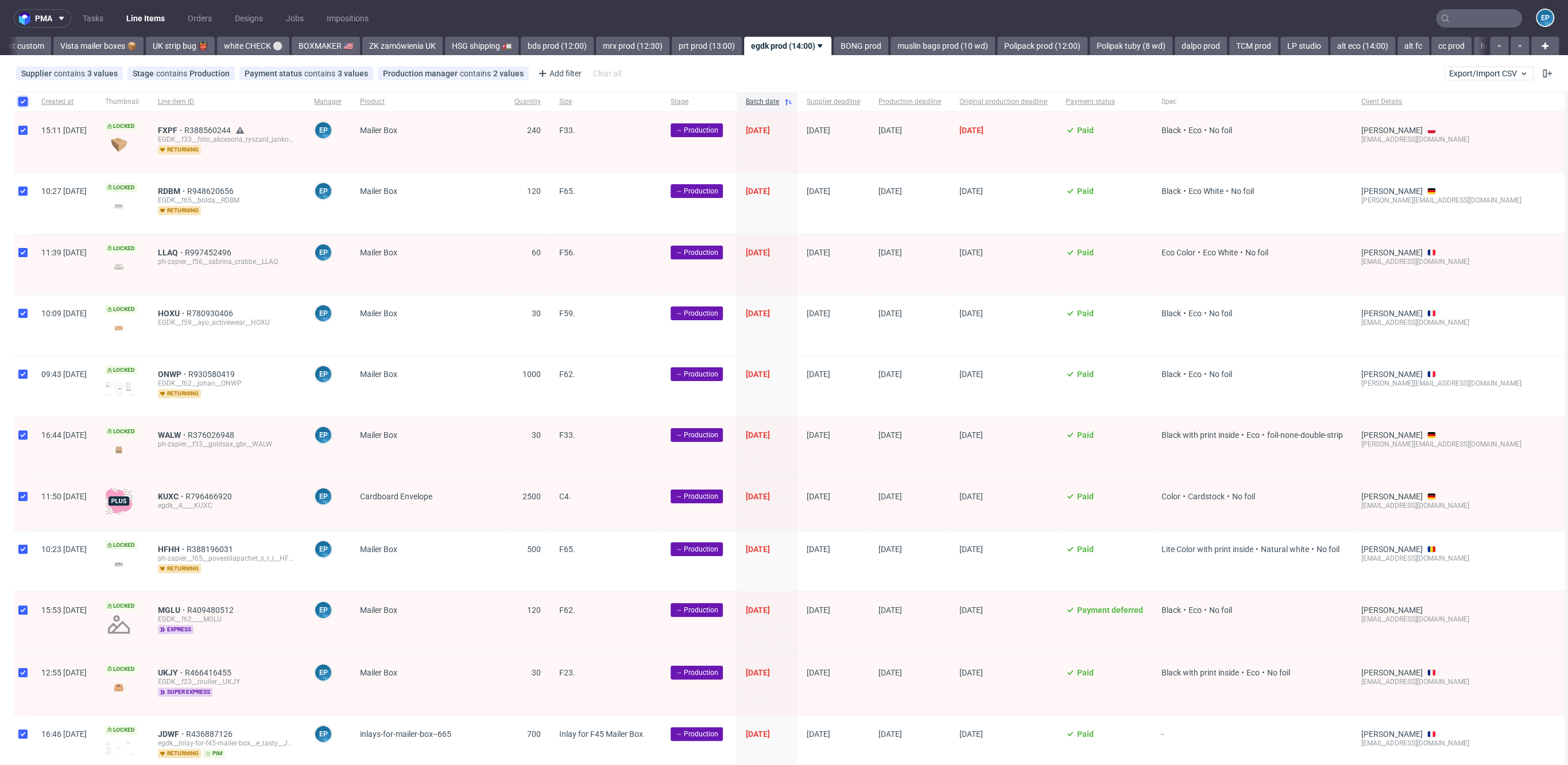
checkbox input "true"
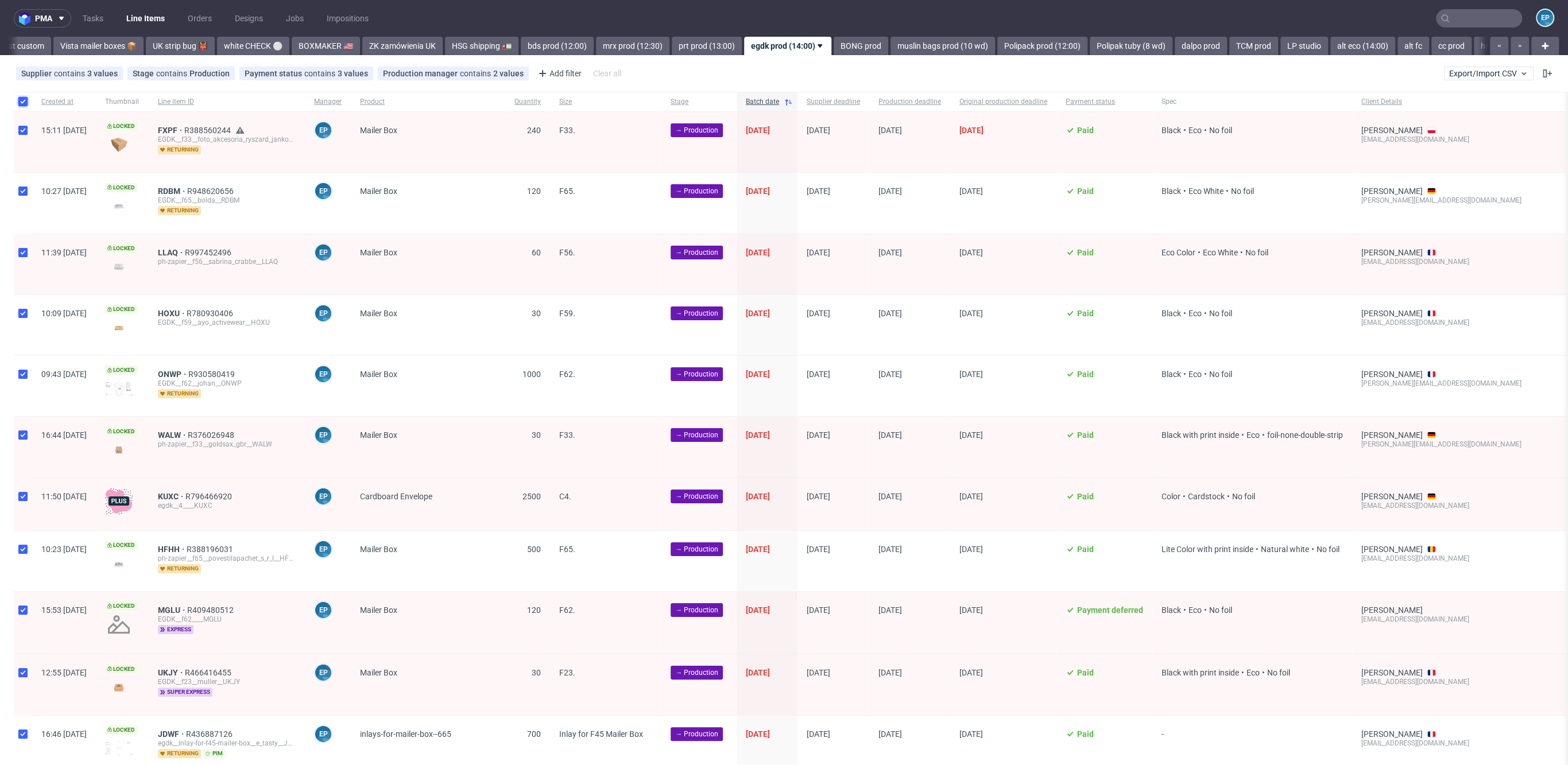
checkbox input "true"
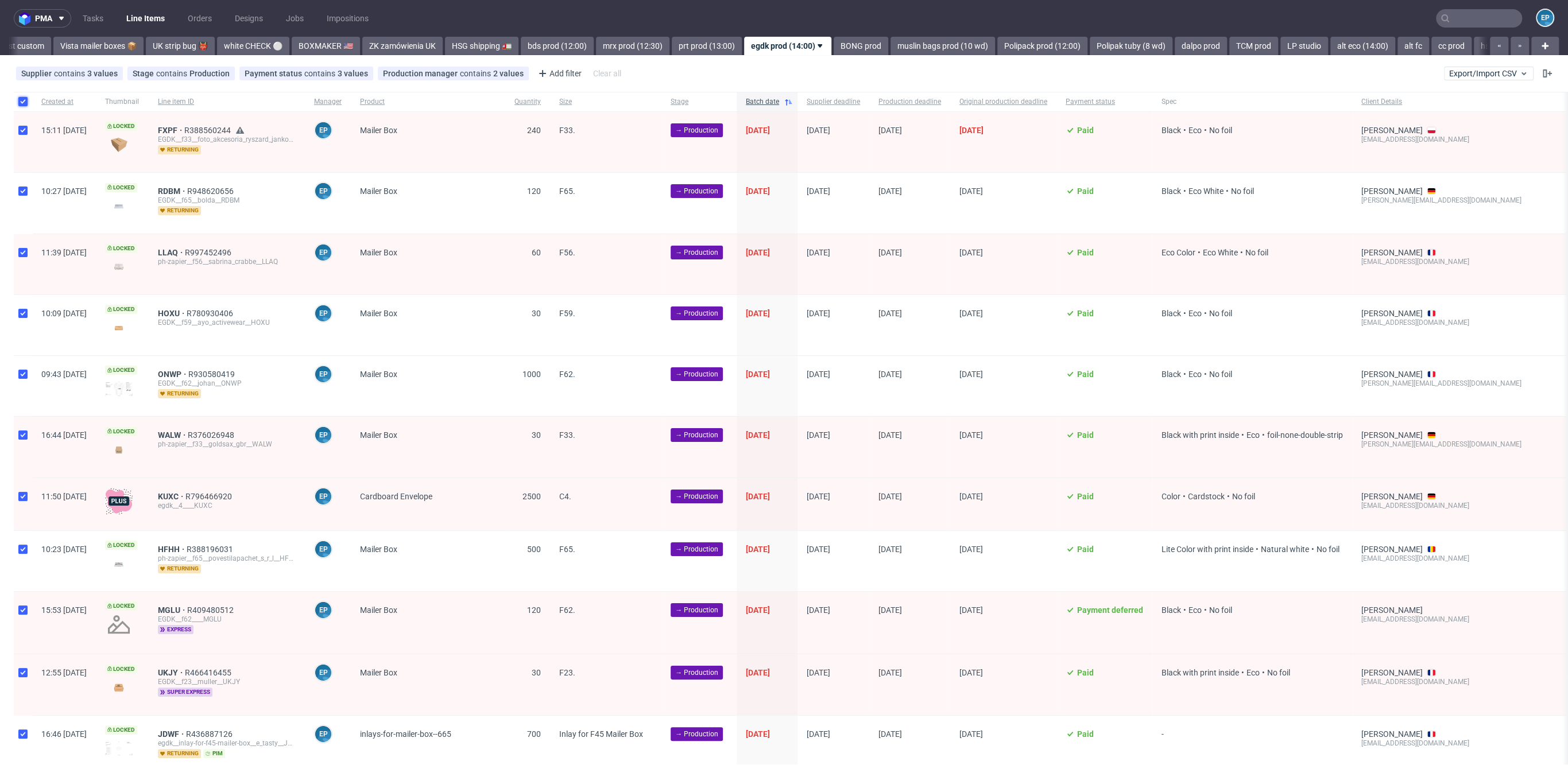
checkbox input "true"
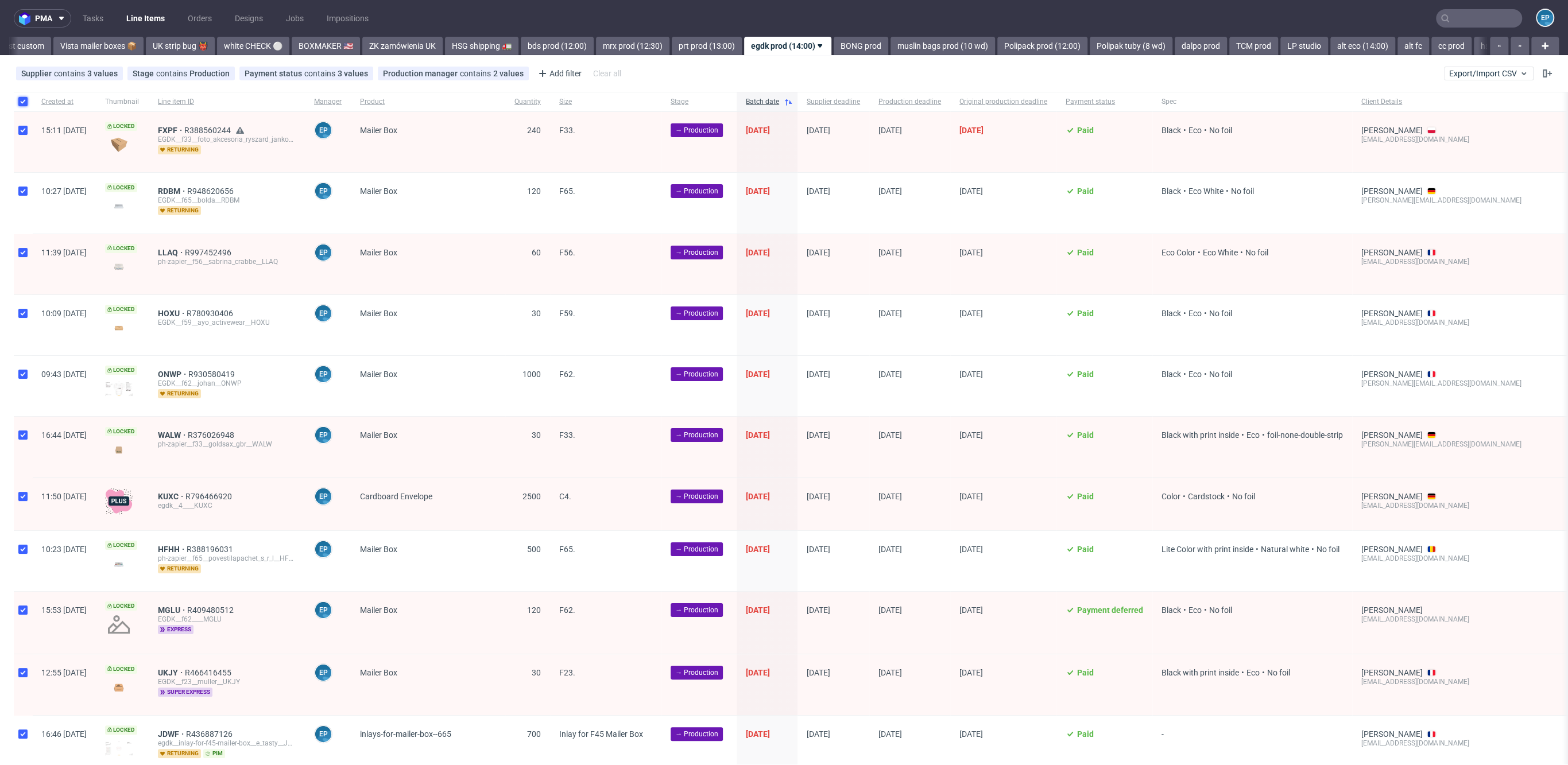
checkbox input "true"
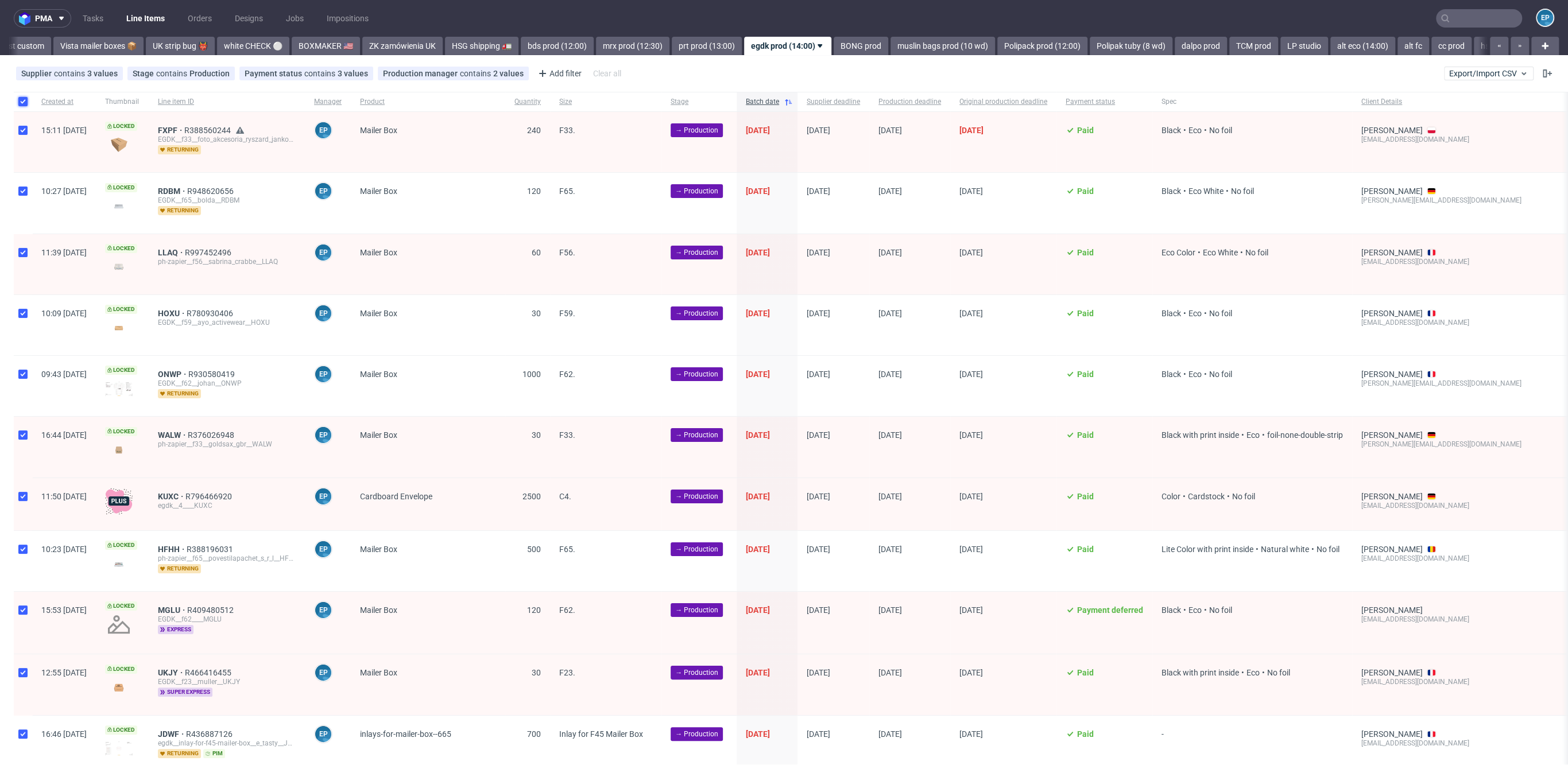
checkbox input "true"
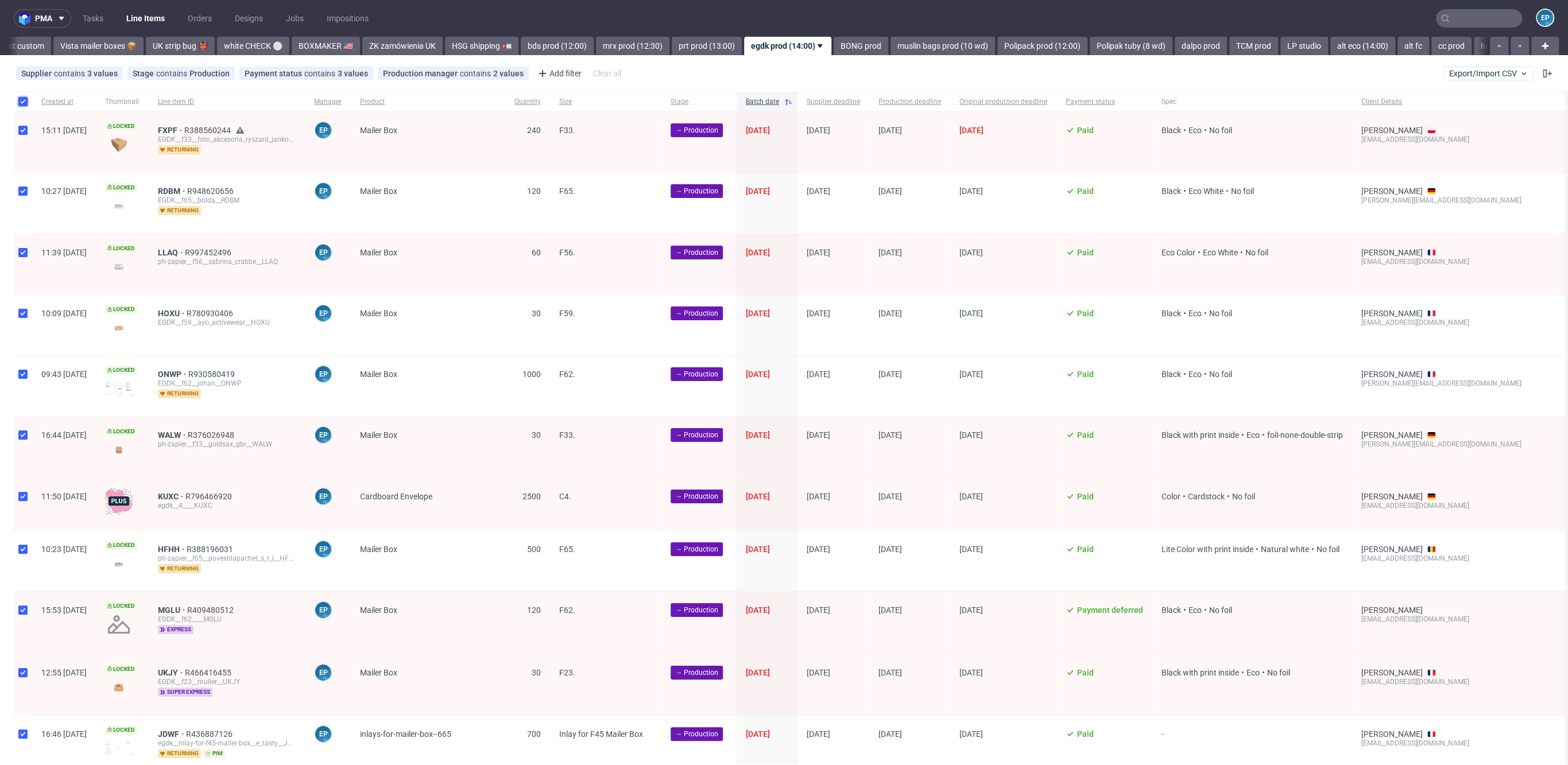
checkbox input "true"
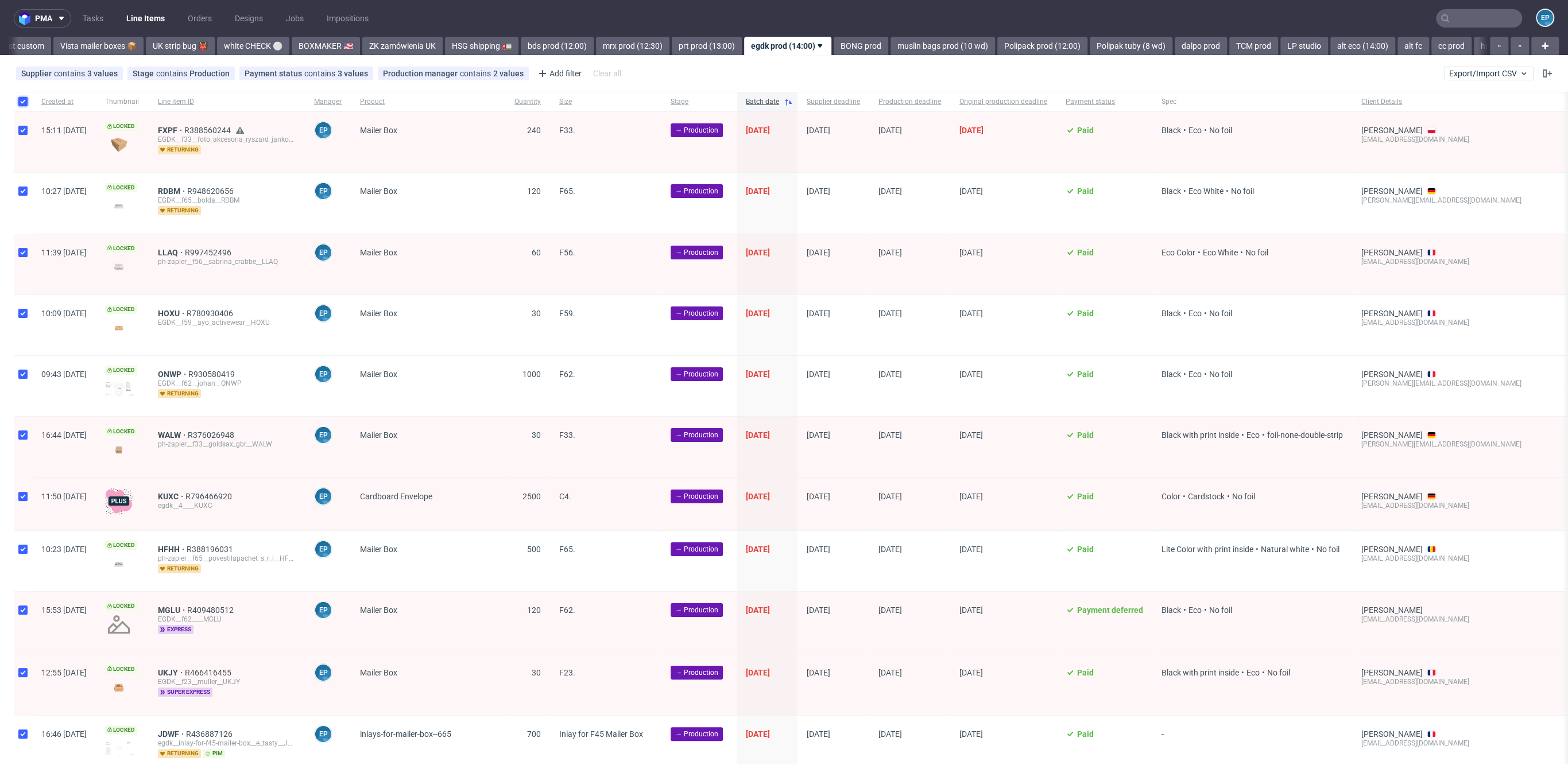
checkbox input "true"
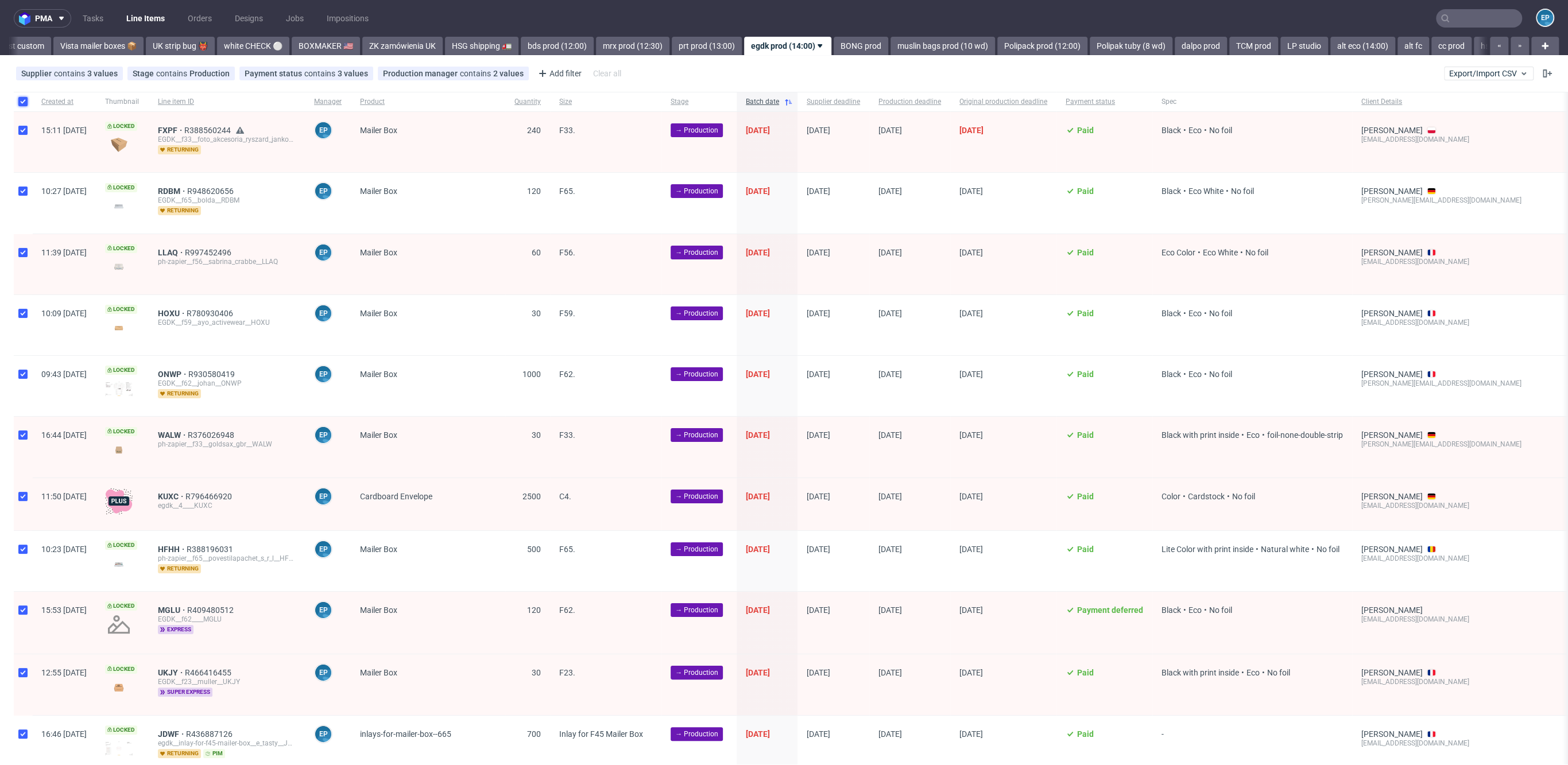
checkbox input "true"
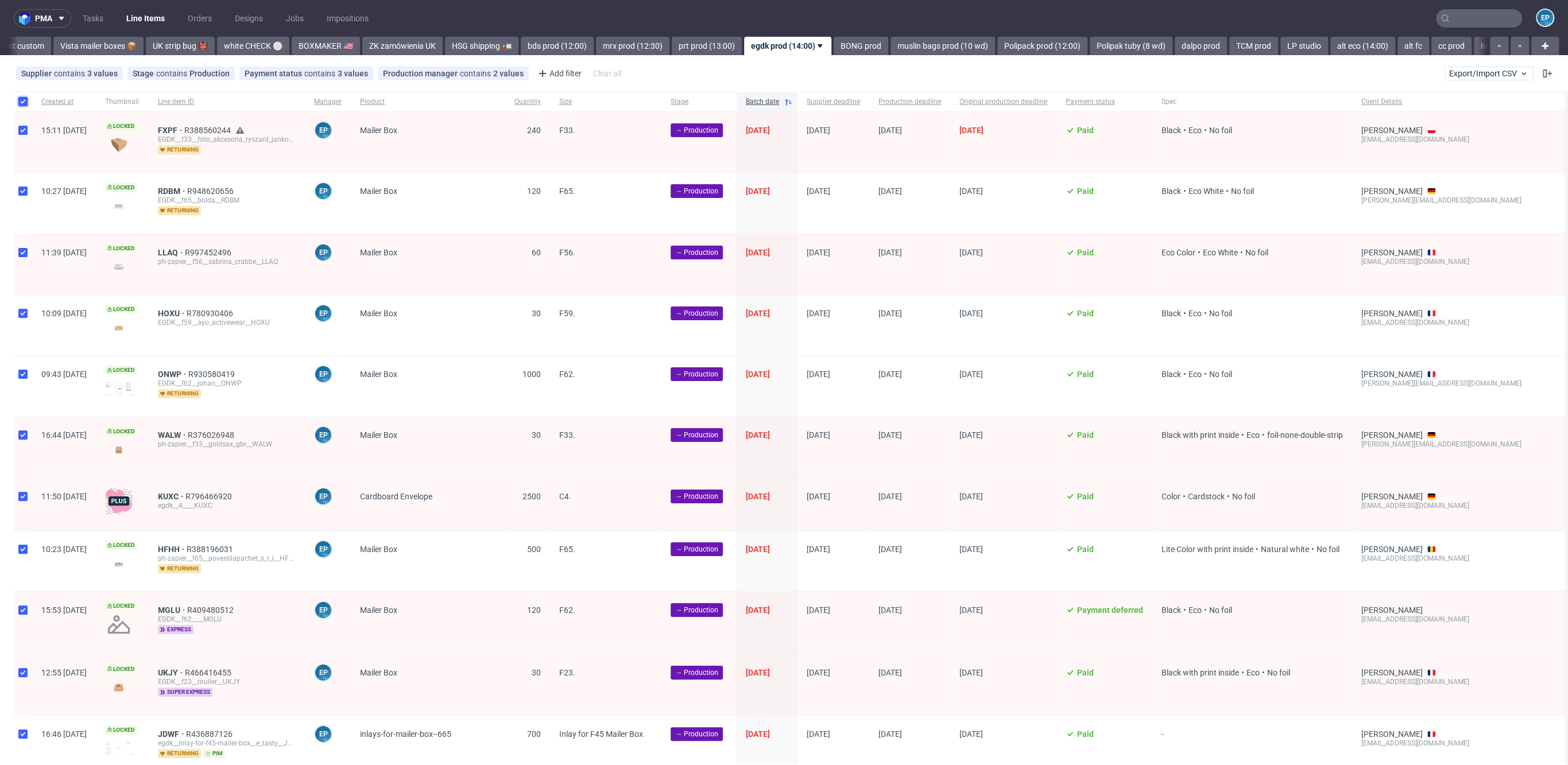
checkbox input "true"
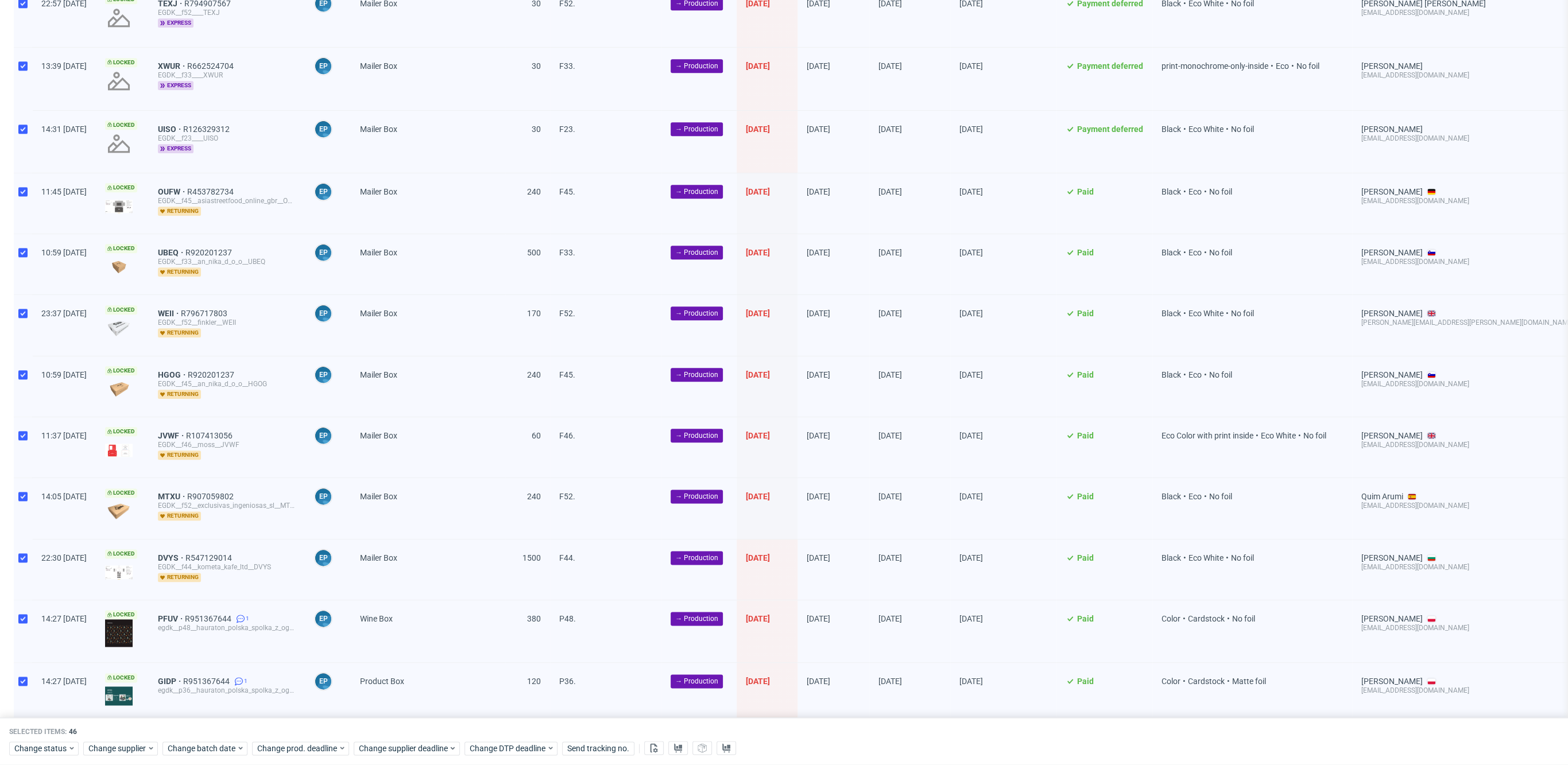
scroll to position [2239, 0]
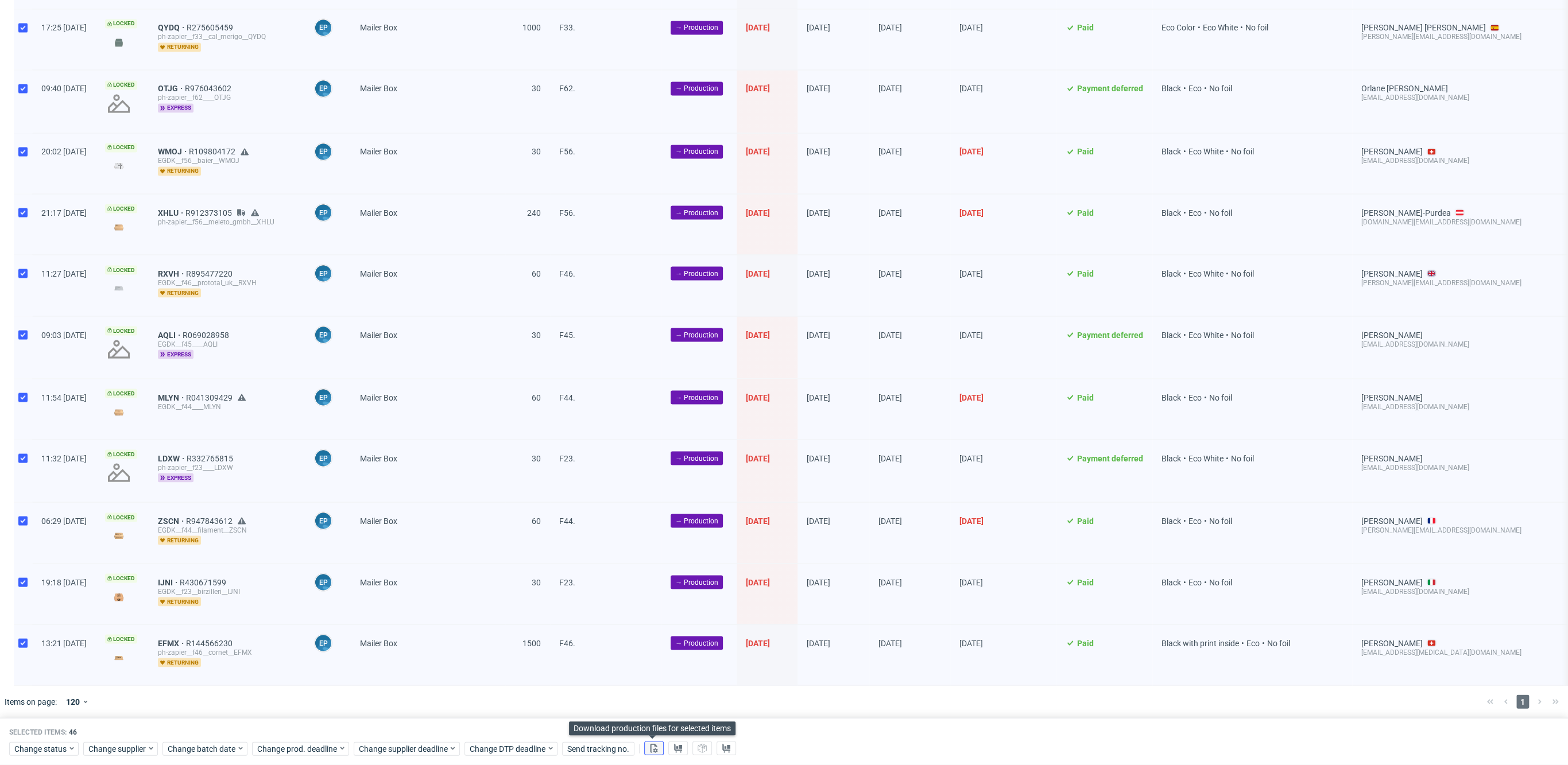
click at [657, 750] on button at bounding box center [654, 749] width 19 height 14
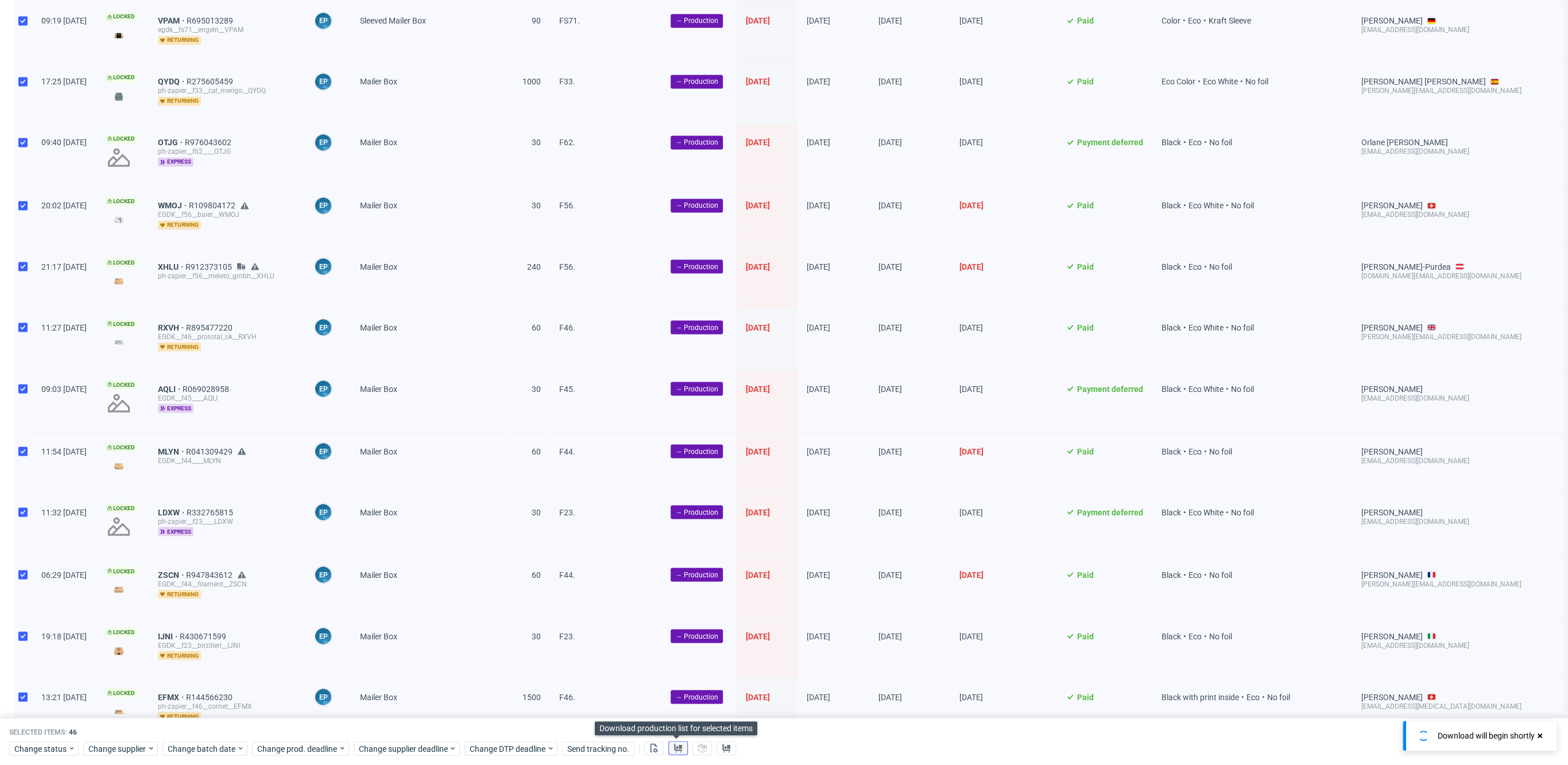
click at [673, 750] on icon at bounding box center [677, 748] width 9 height 9
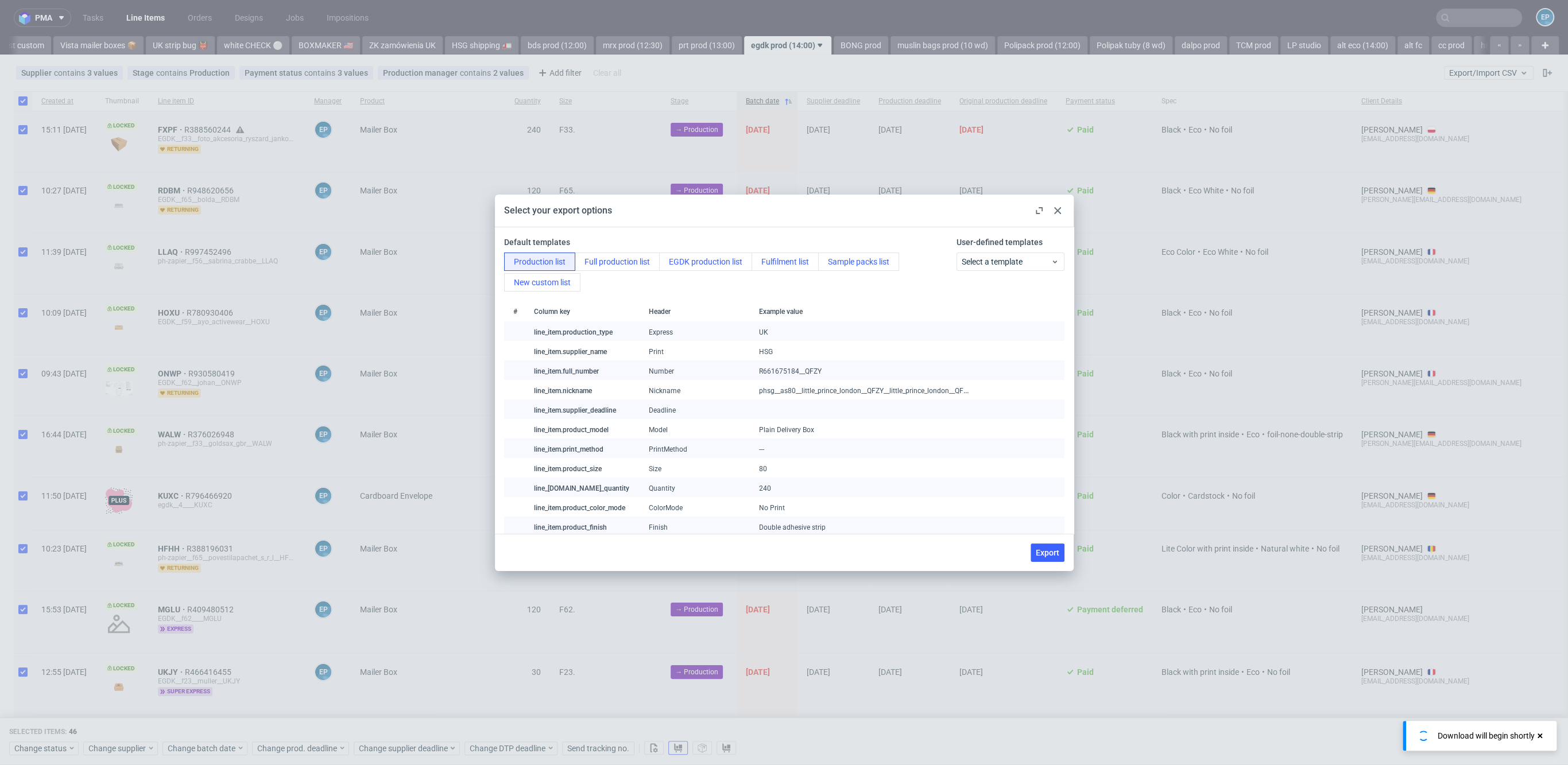
scroll to position [0, 0]
click at [707, 273] on div "Production list Full production list EGDK production list Fulfilment list Sampl…" at bounding box center [728, 272] width 449 height 39
click at [712, 253] on button "EGDK production list" at bounding box center [705, 262] width 93 height 18
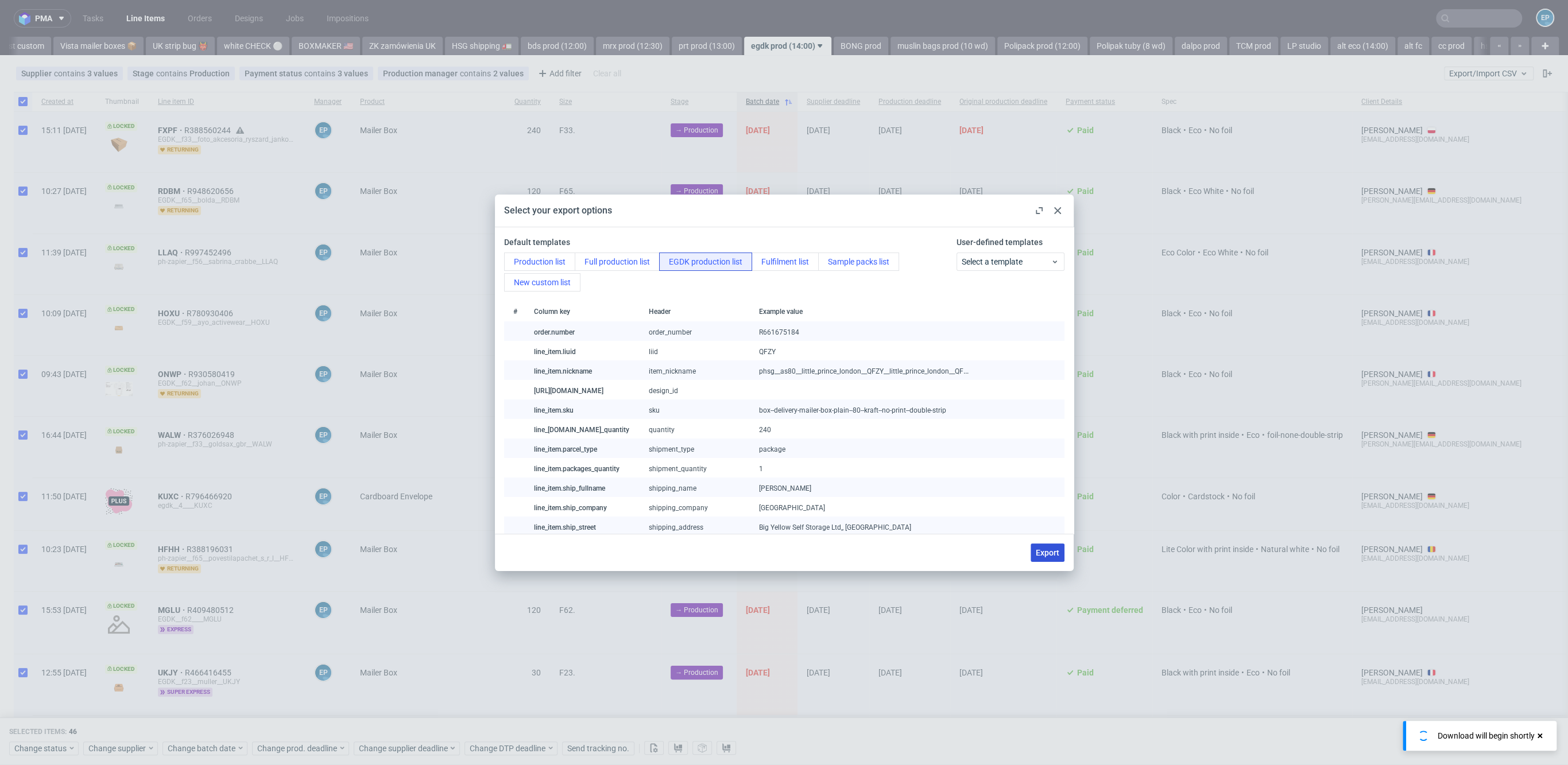
click at [1038, 555] on span "Export" at bounding box center [1048, 553] width 24 height 8
checkbox input "false"
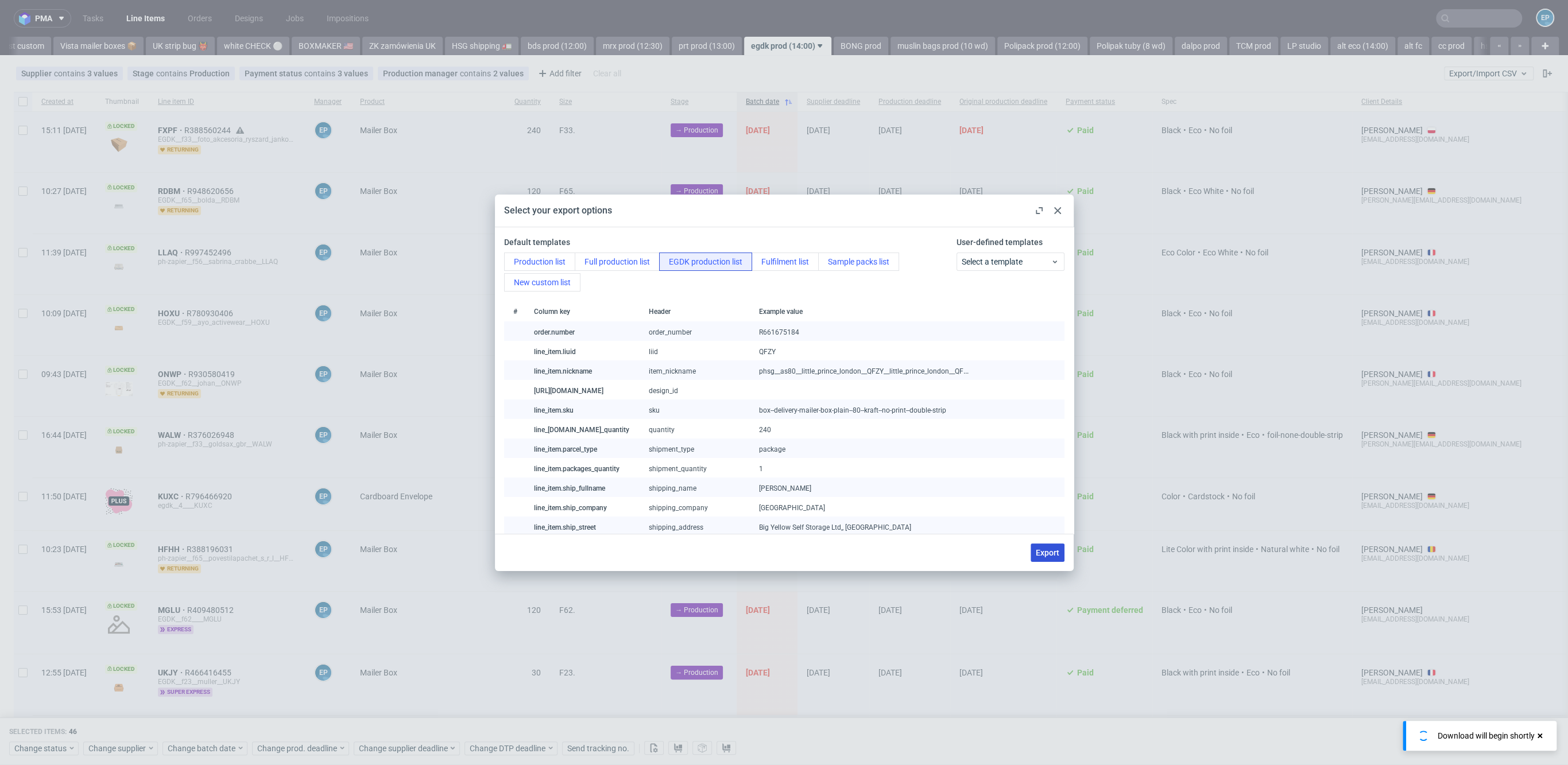
checkbox input "false"
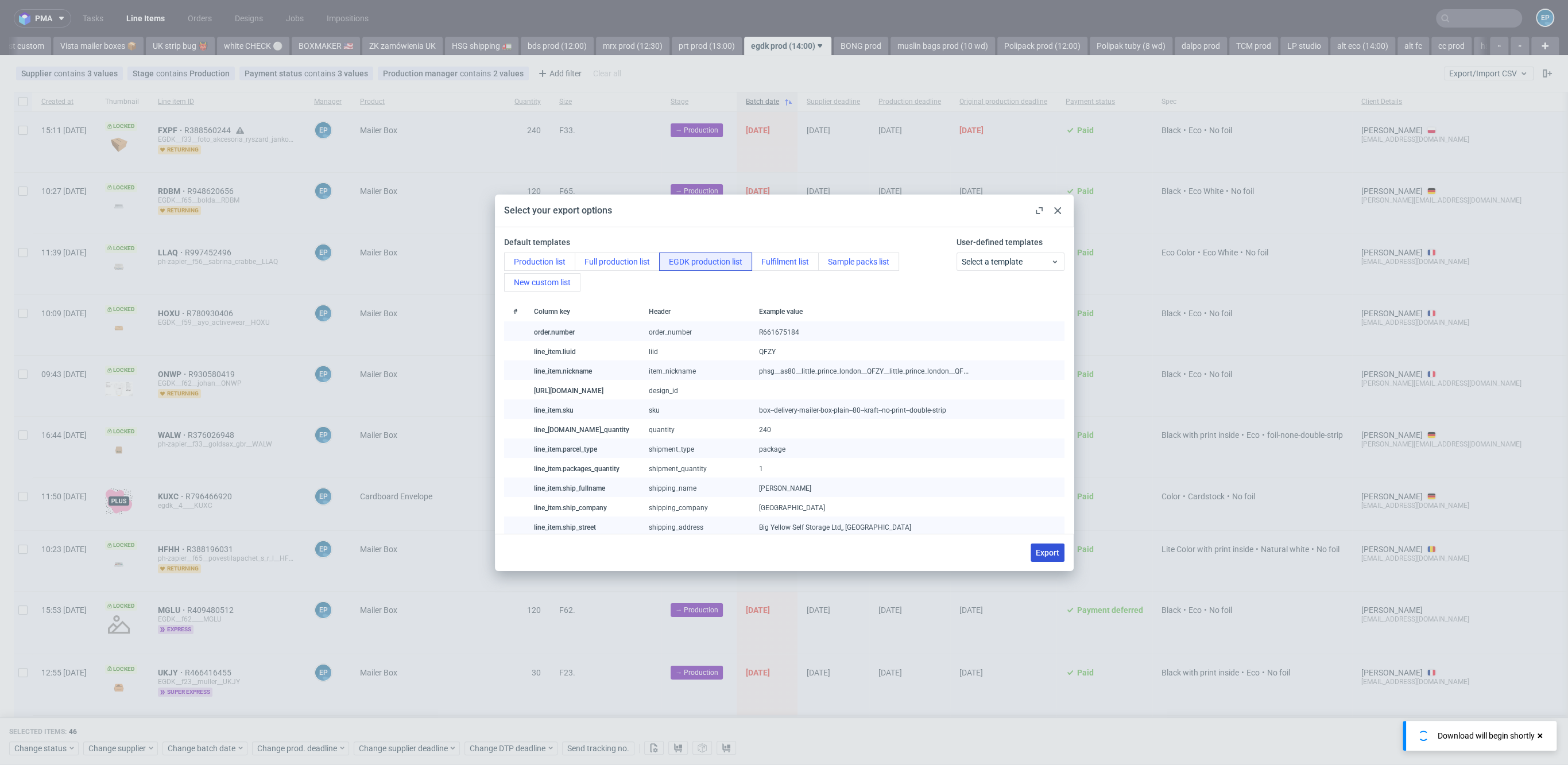
checkbox input "false"
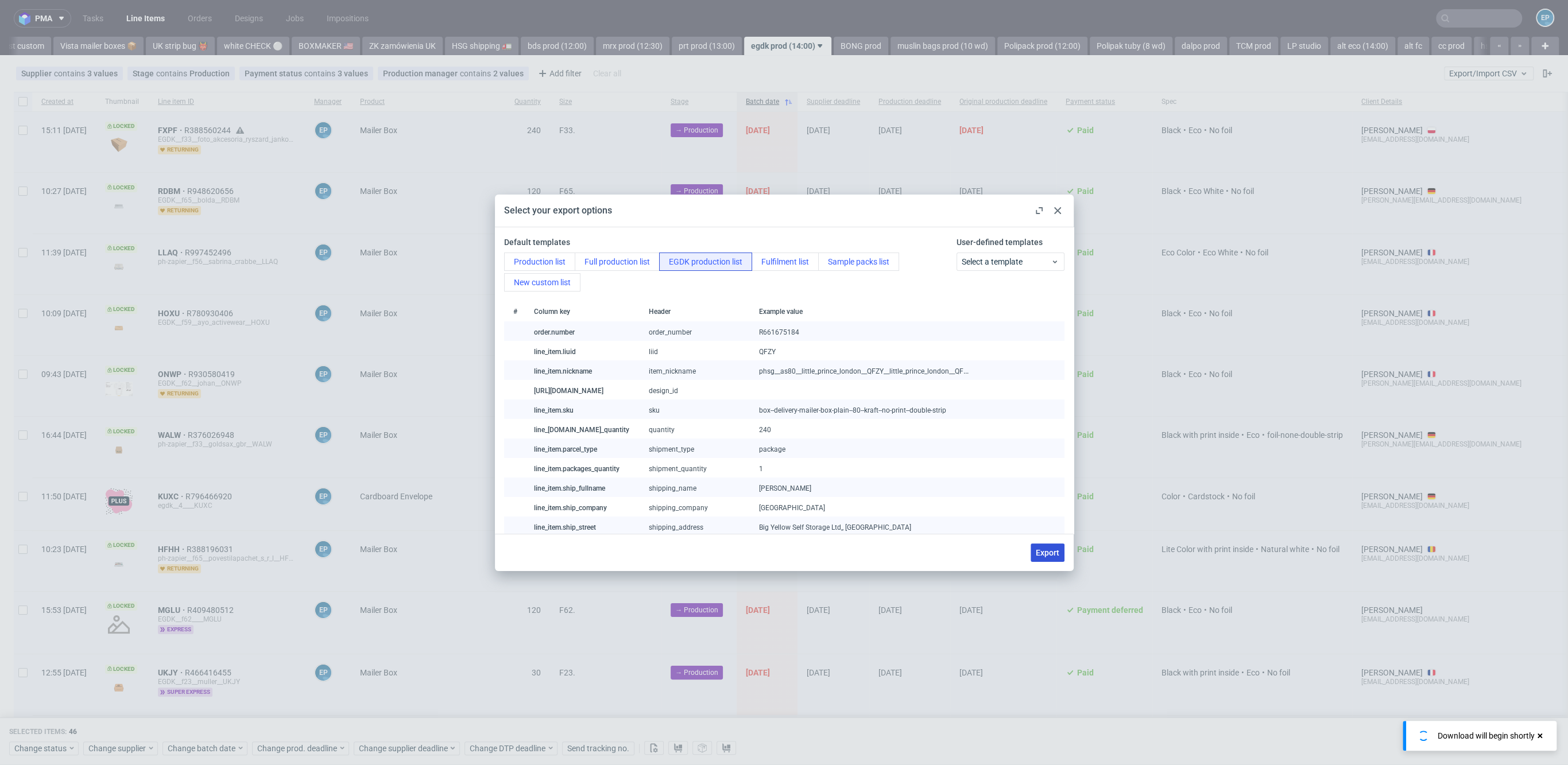
checkbox input "false"
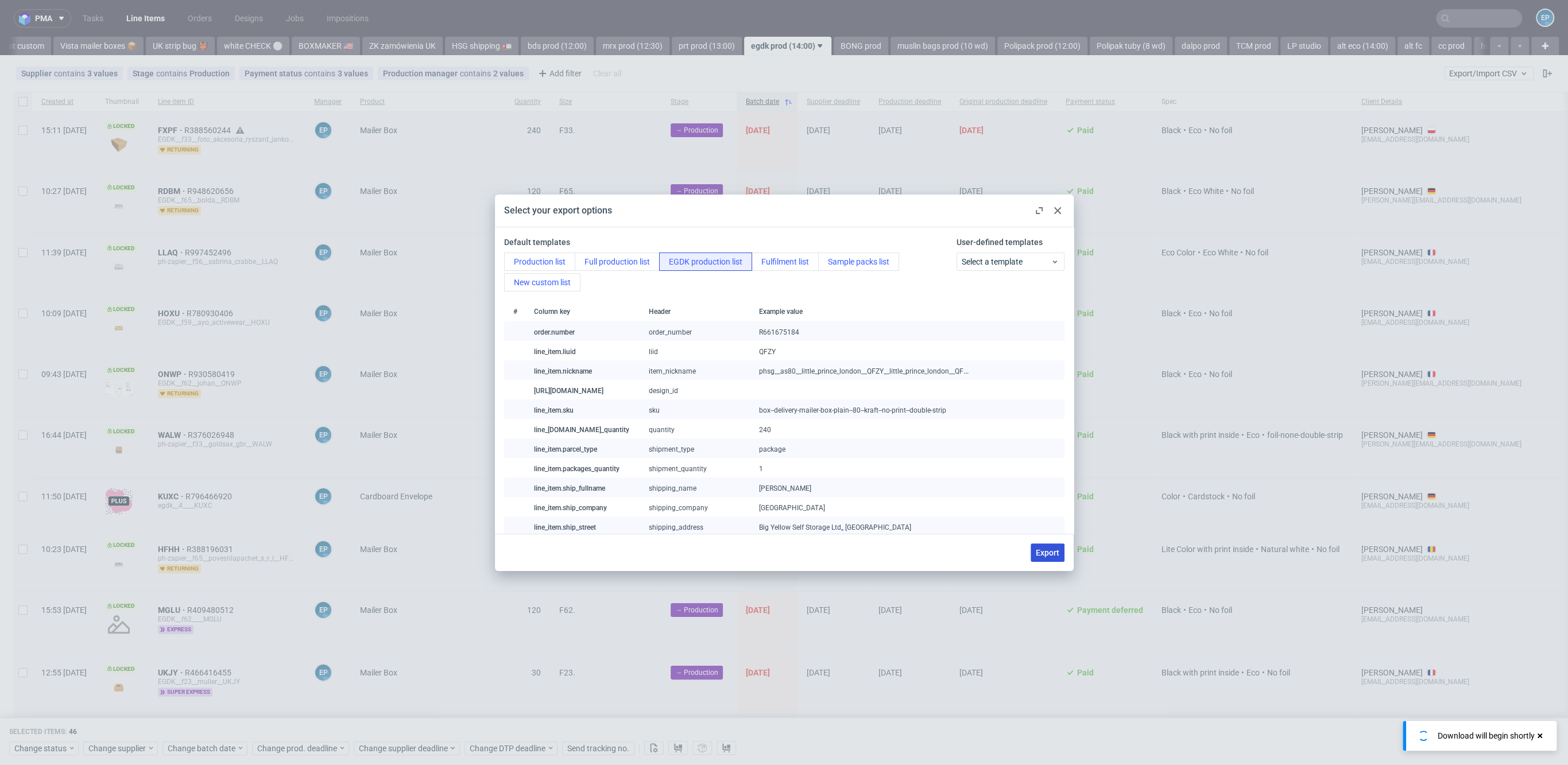
checkbox input "false"
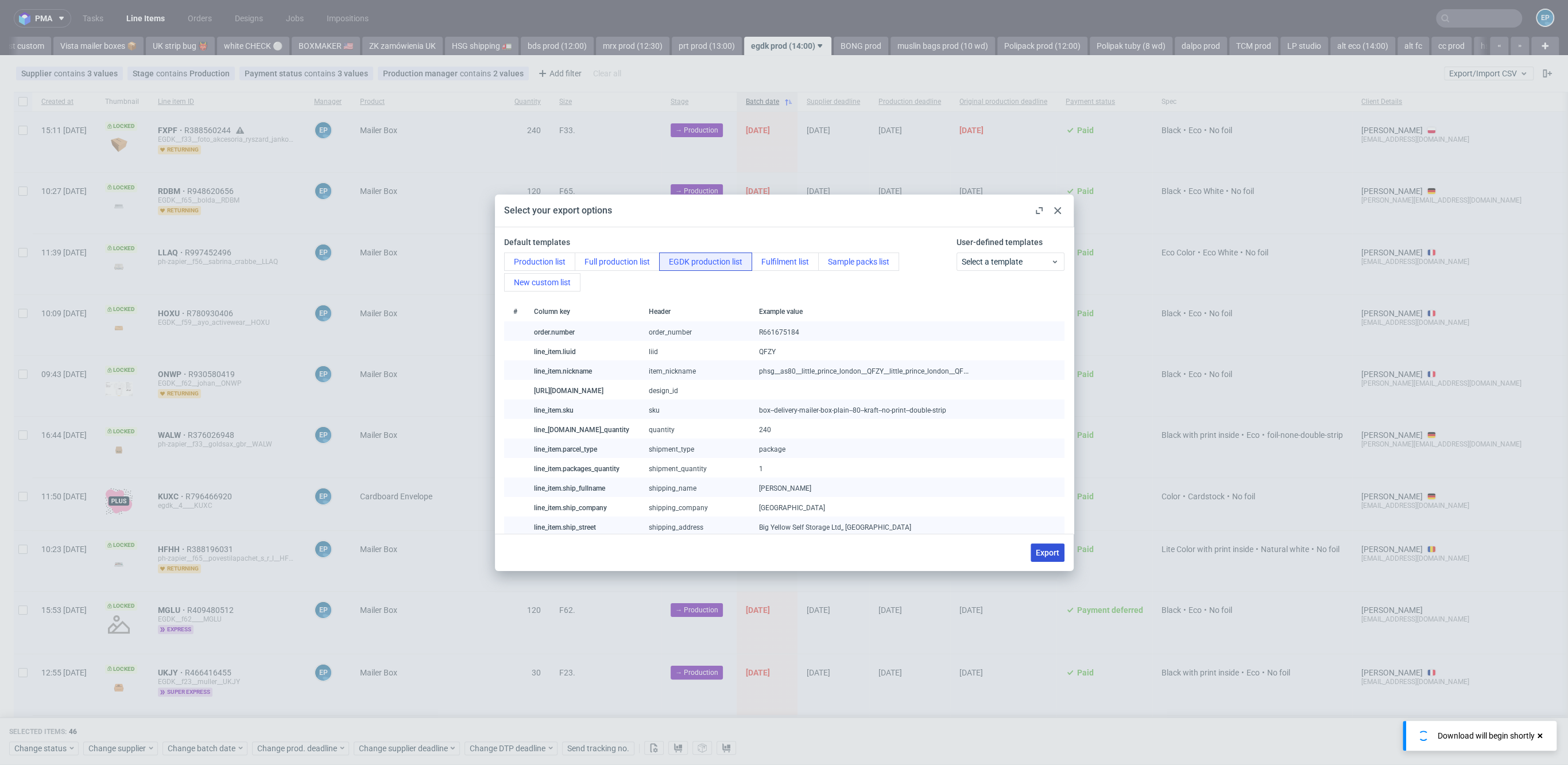
checkbox input "false"
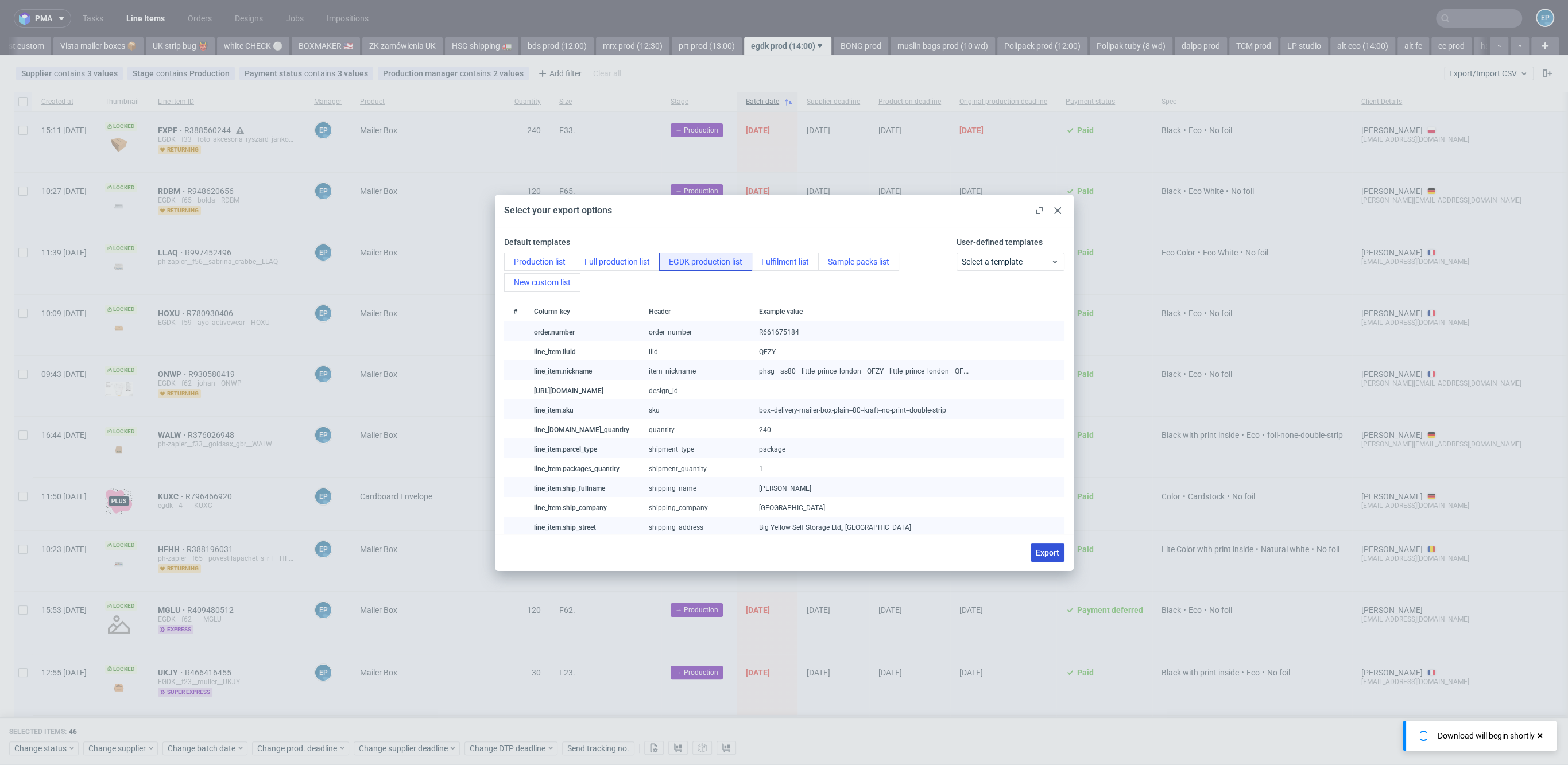
checkbox input "false"
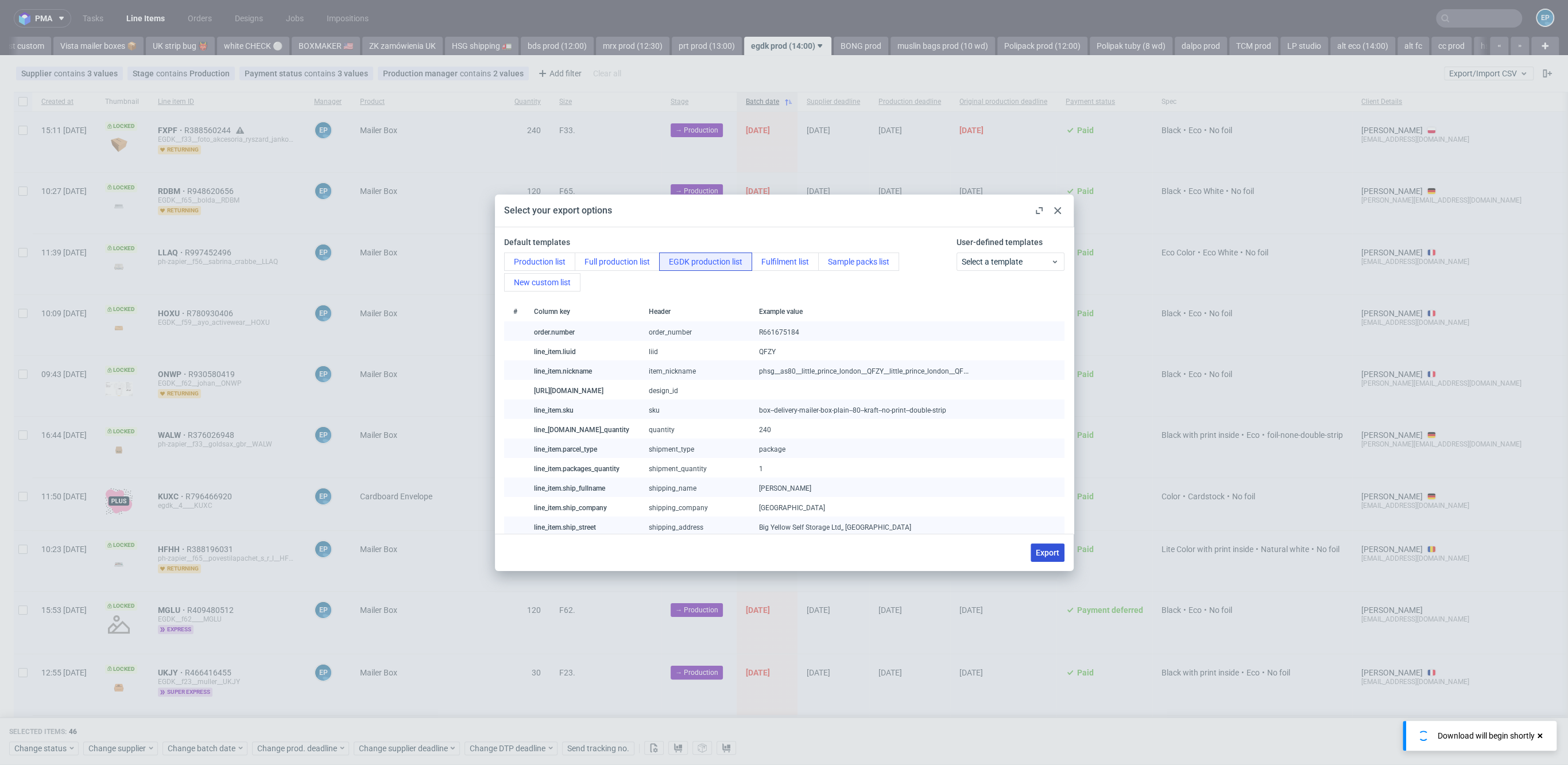
checkbox input "false"
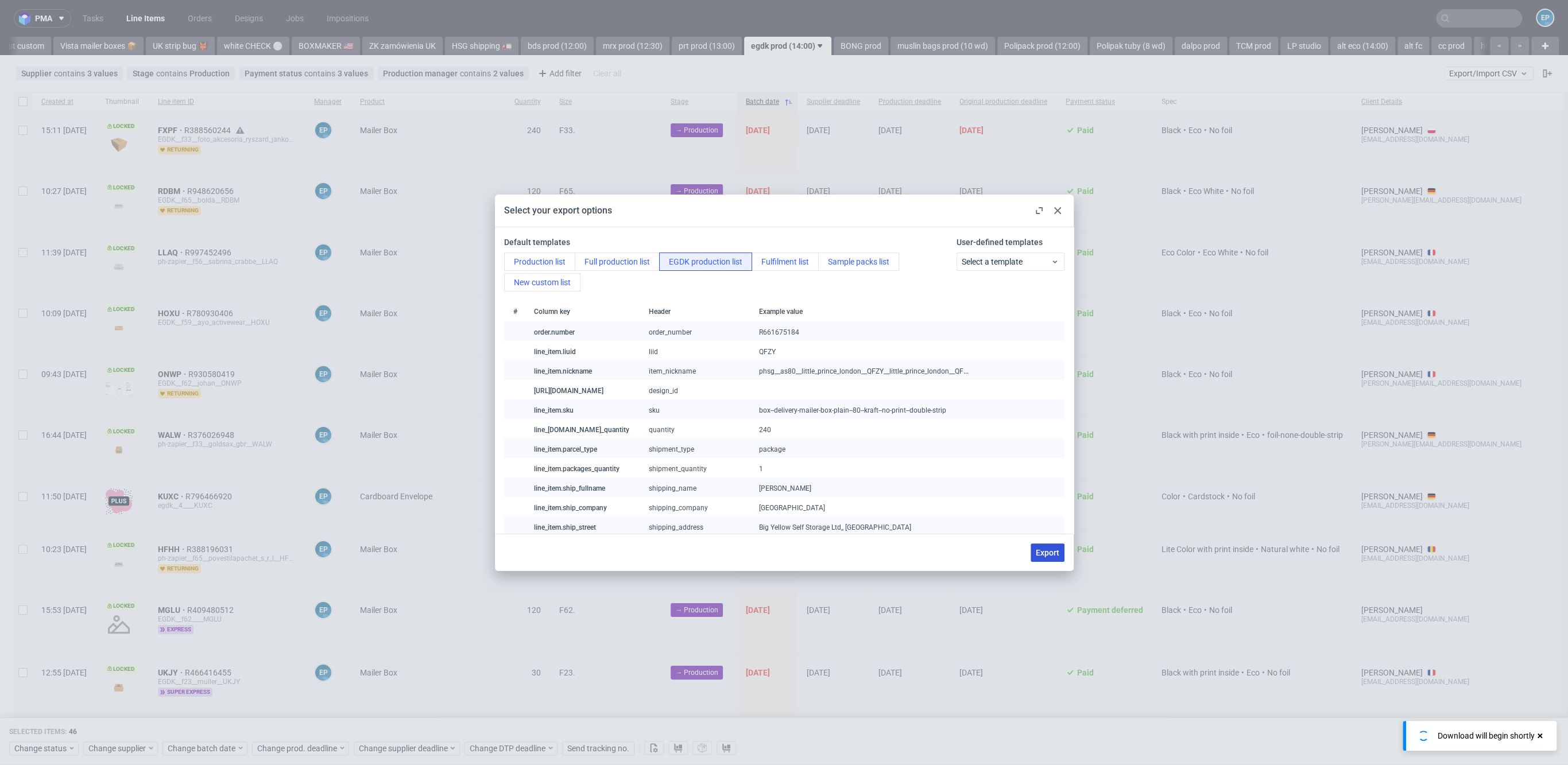
checkbox input "false"
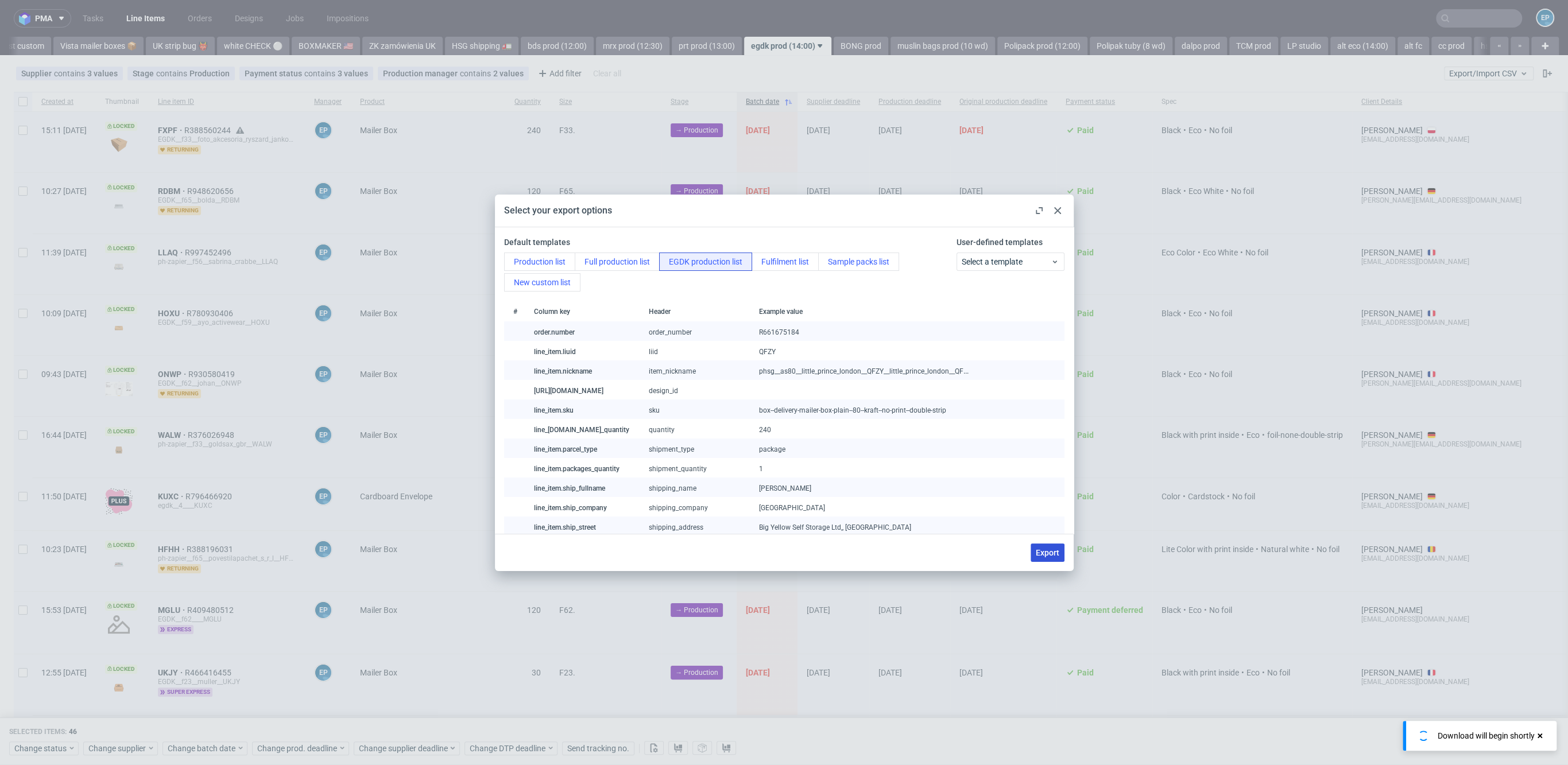
checkbox input "false"
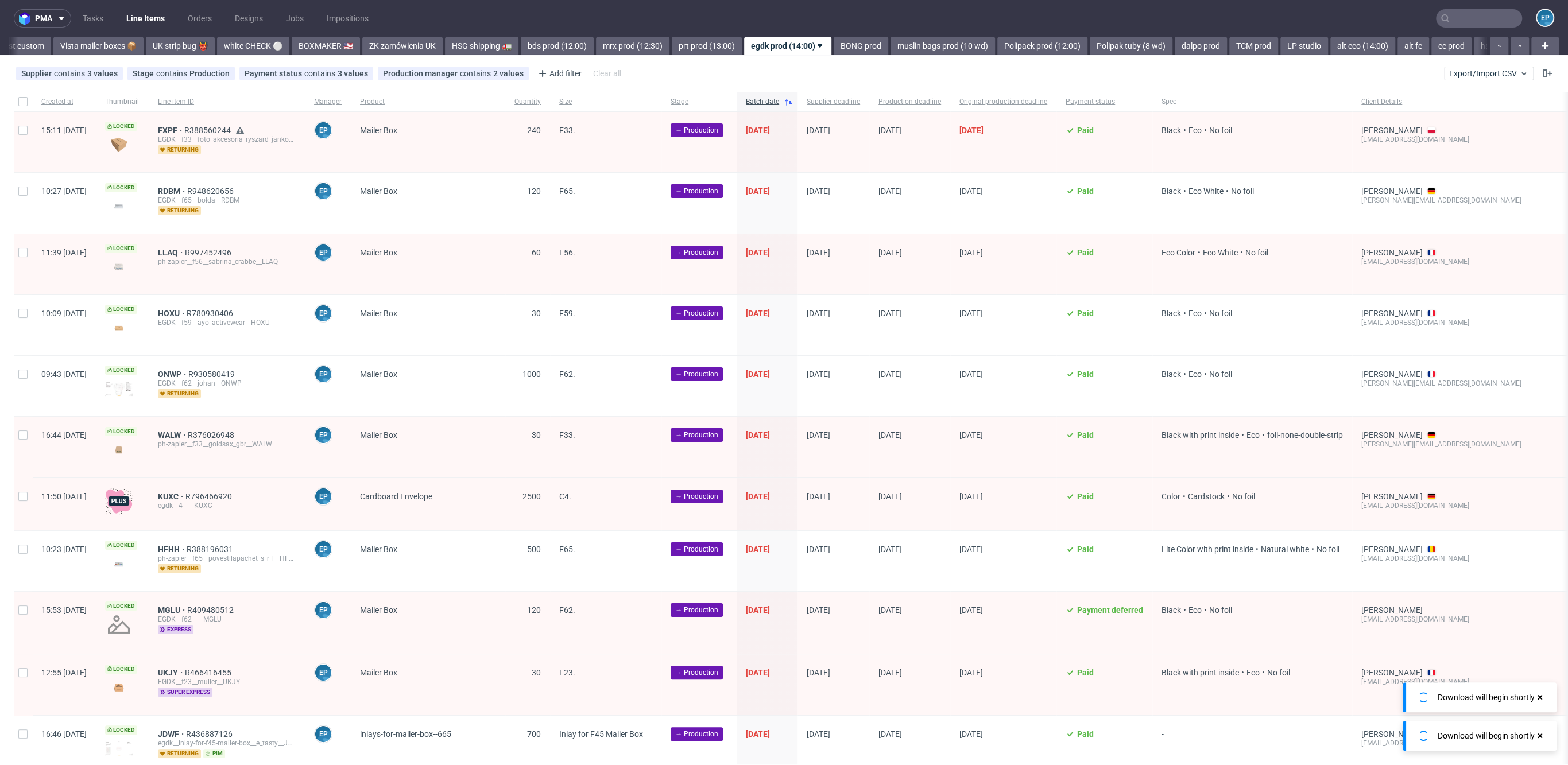
scroll to position [0, 853]
click at [196, 501] on div "egdk__4____KUXC" at bounding box center [226, 505] width 138 height 9
click at [186, 497] on span "KUXC" at bounding box center [171, 496] width 27 height 9
click at [16, 102] on div at bounding box center [23, 102] width 18 height 19
checkbox input "true"
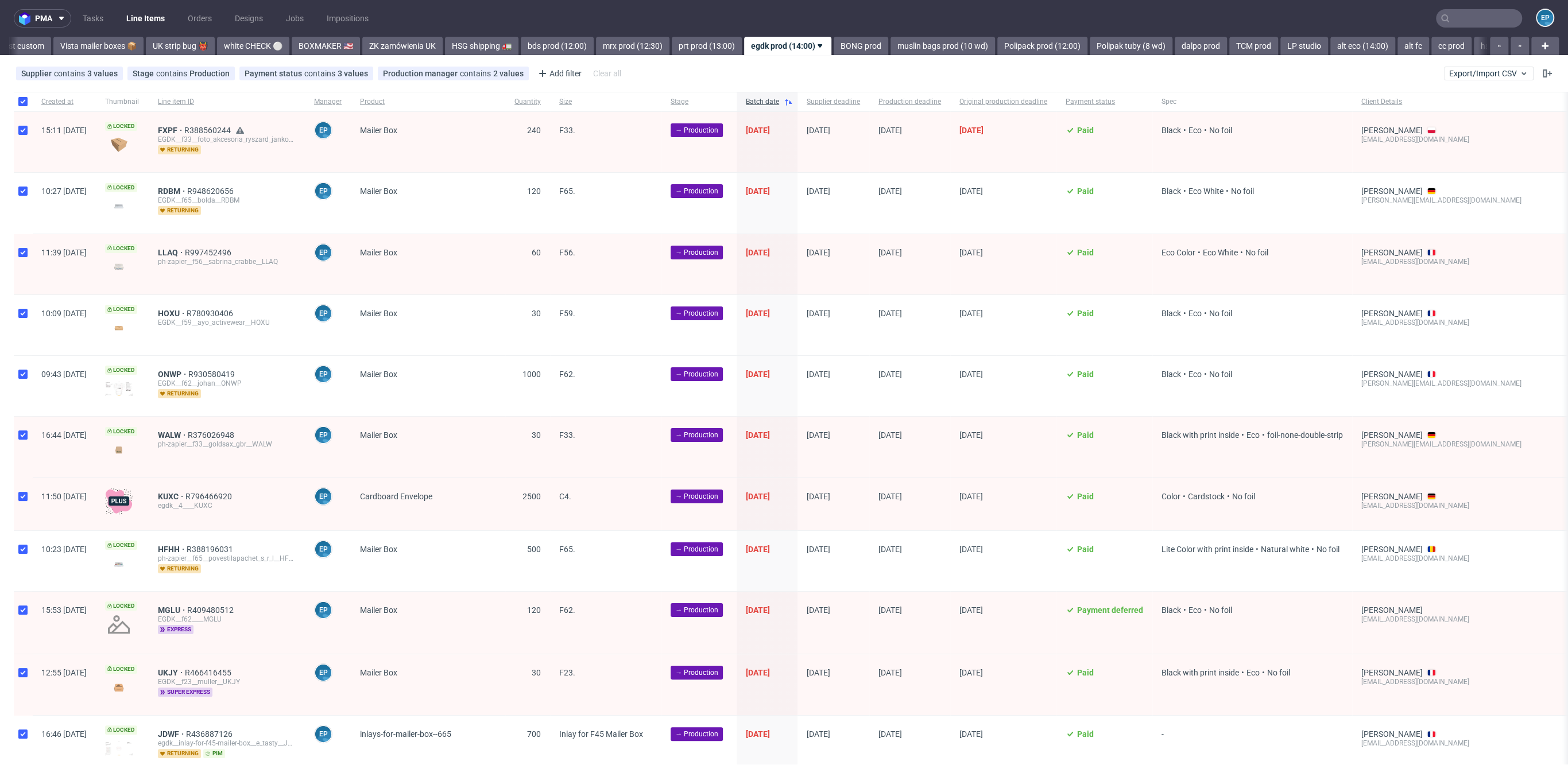
checkbox input "true"
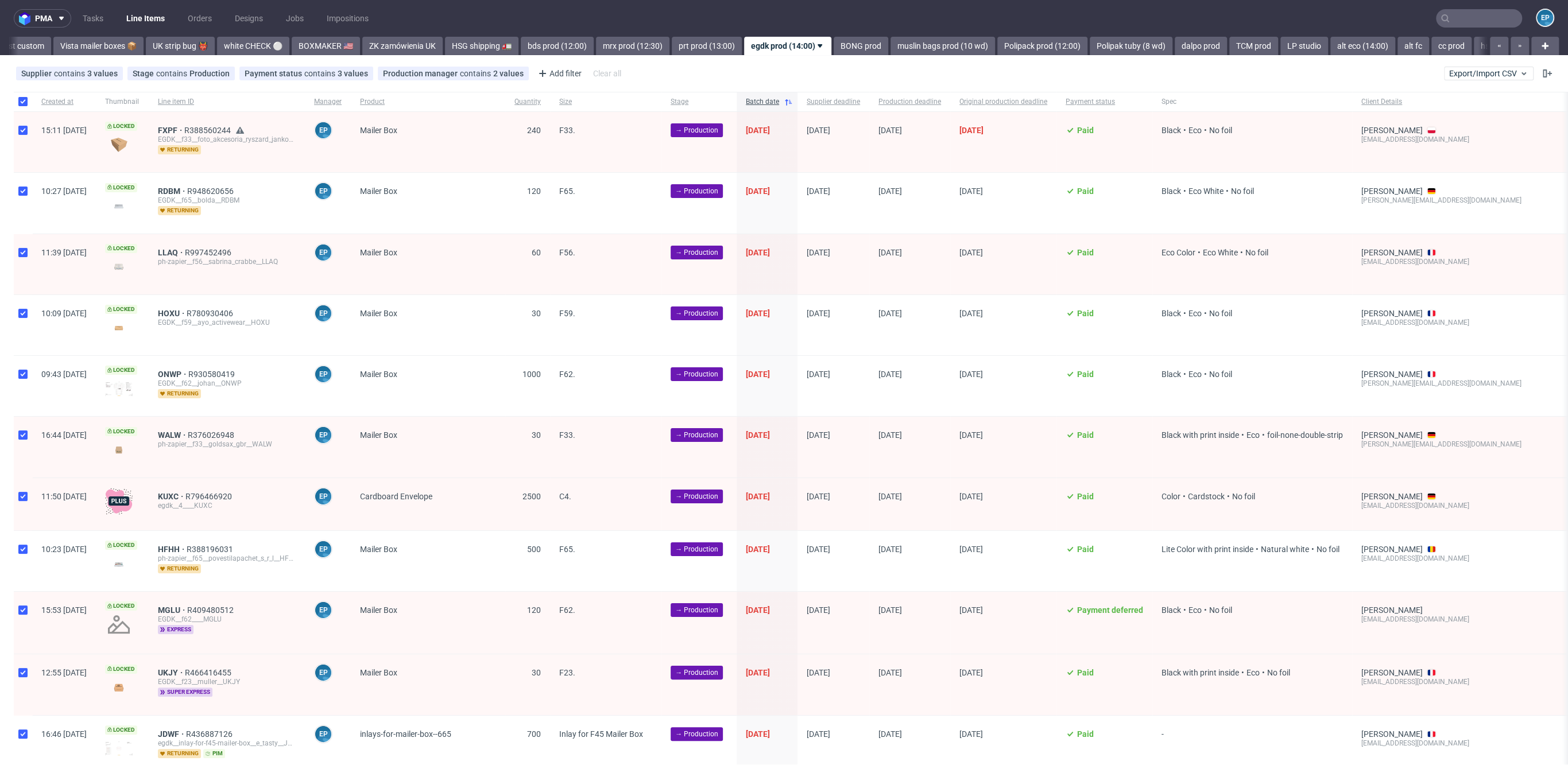
checkbox input "true"
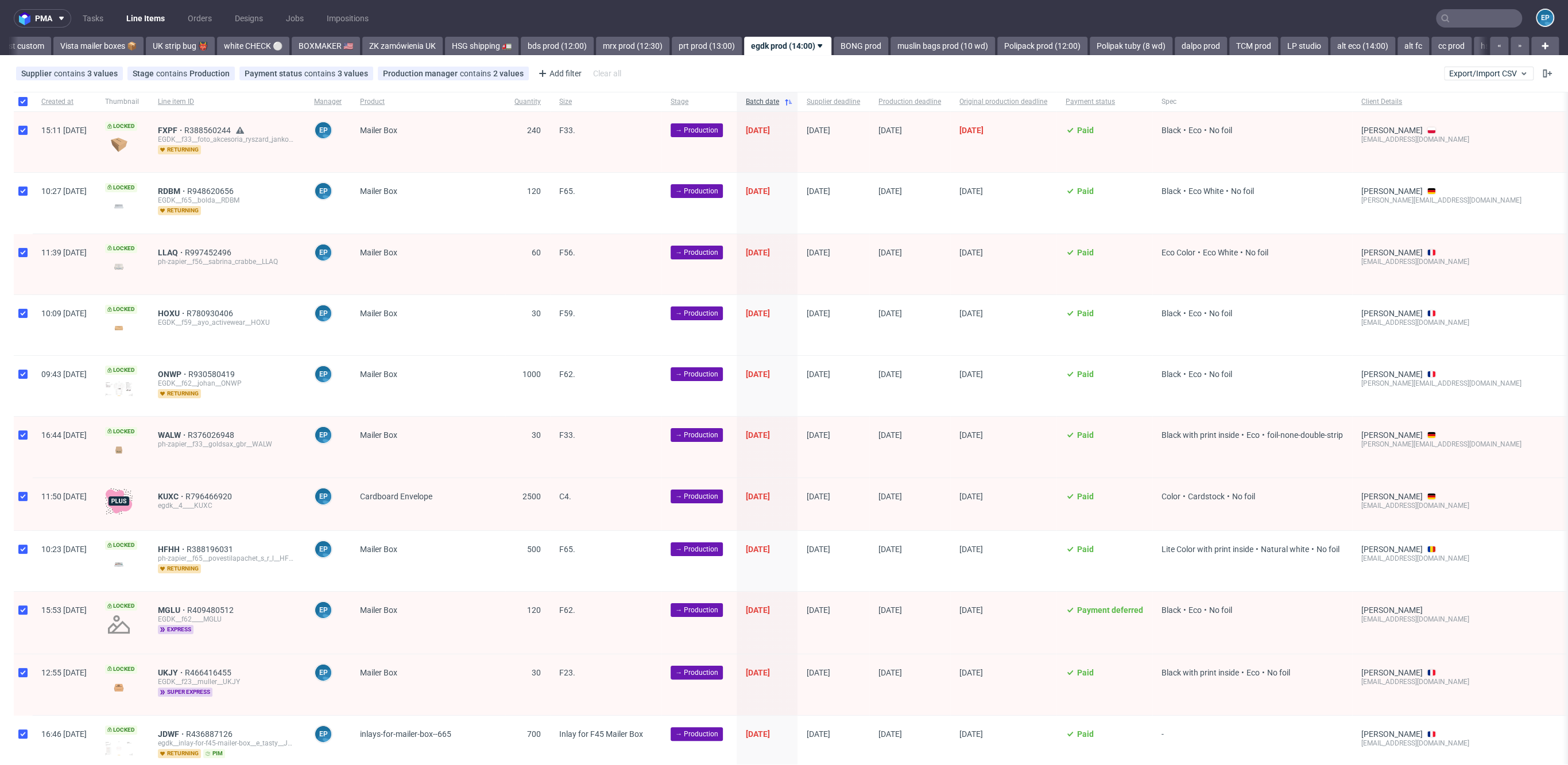
checkbox input "true"
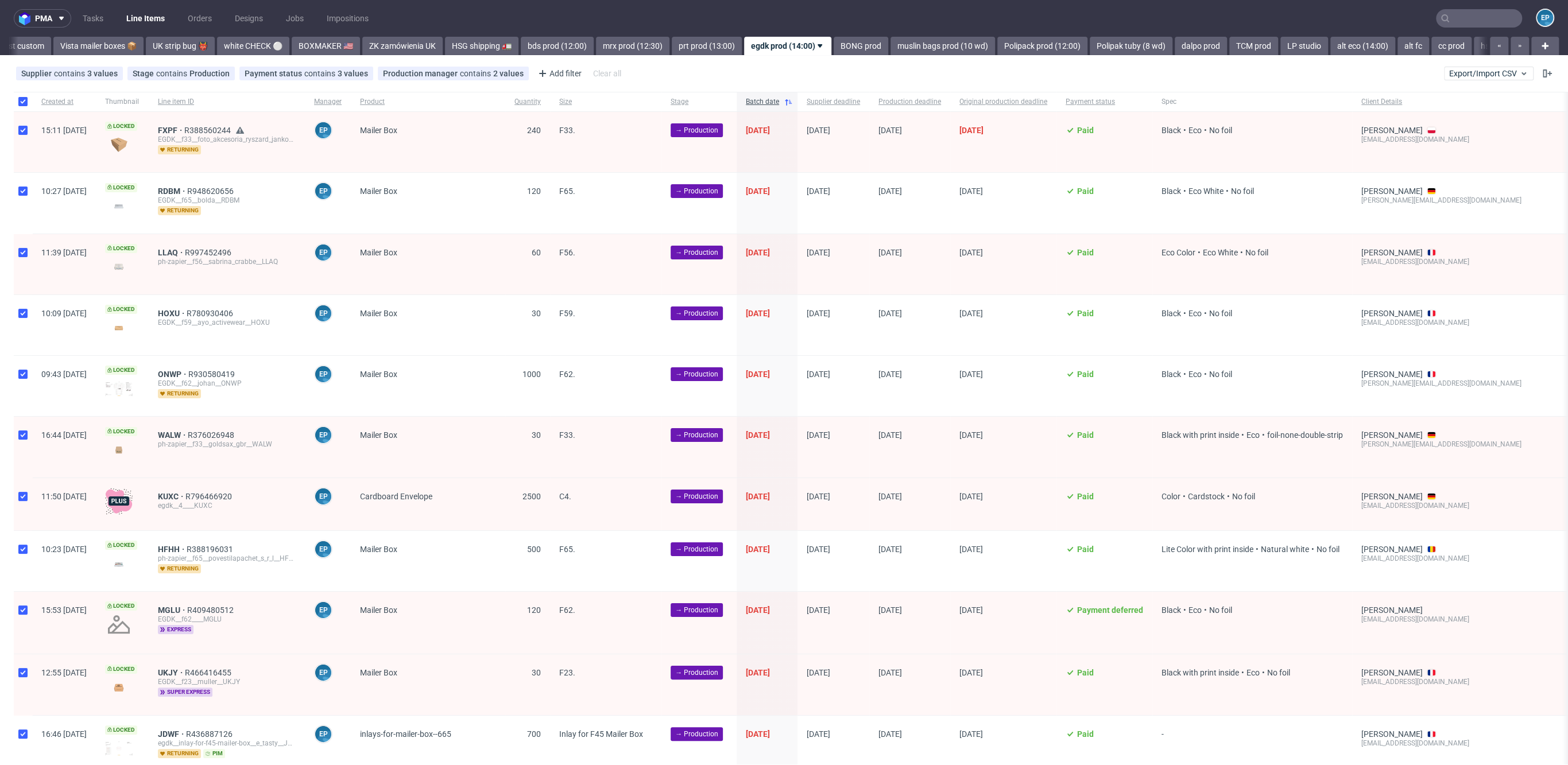
checkbox input "true"
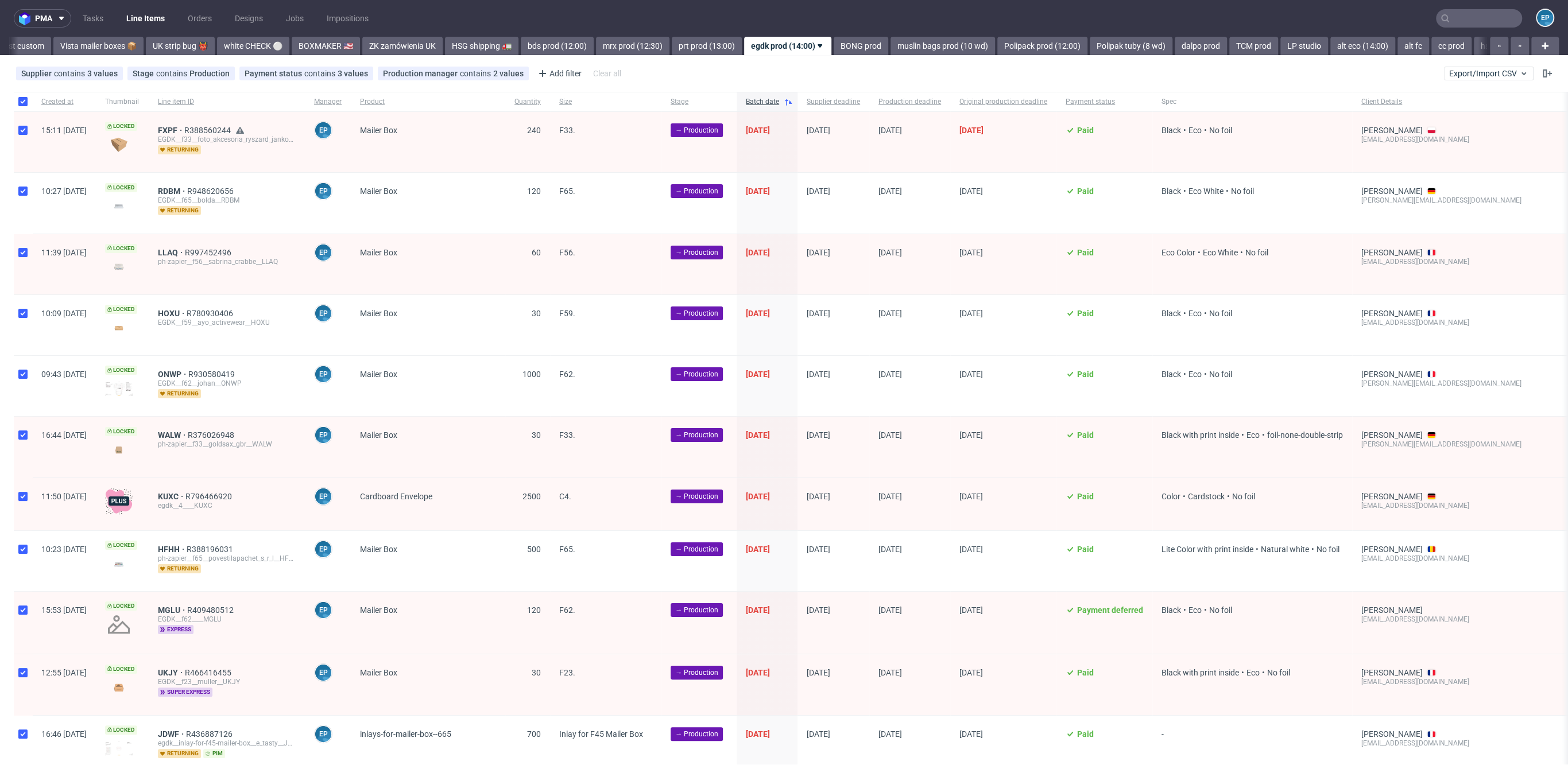
checkbox input "true"
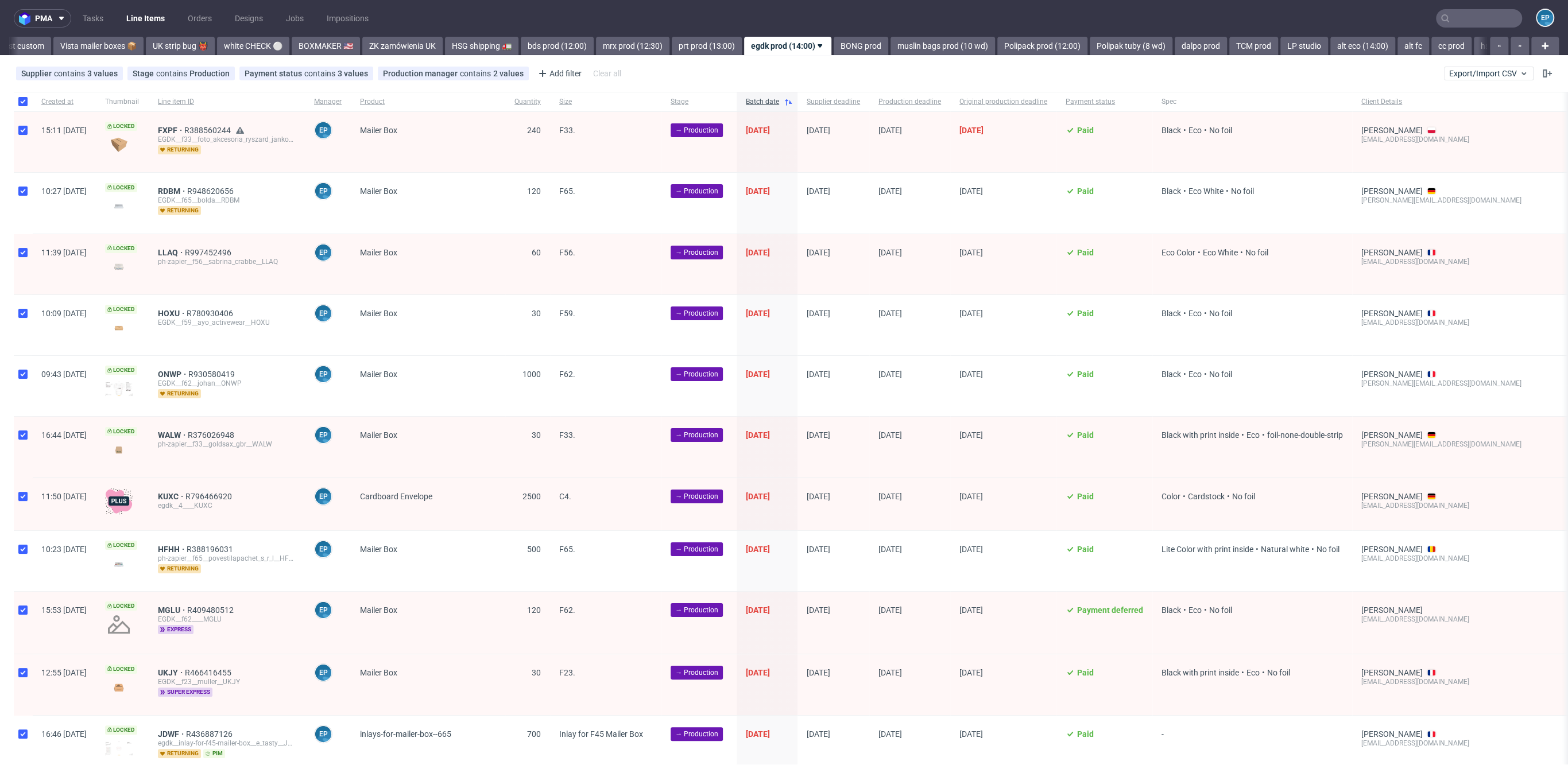
checkbox input "true"
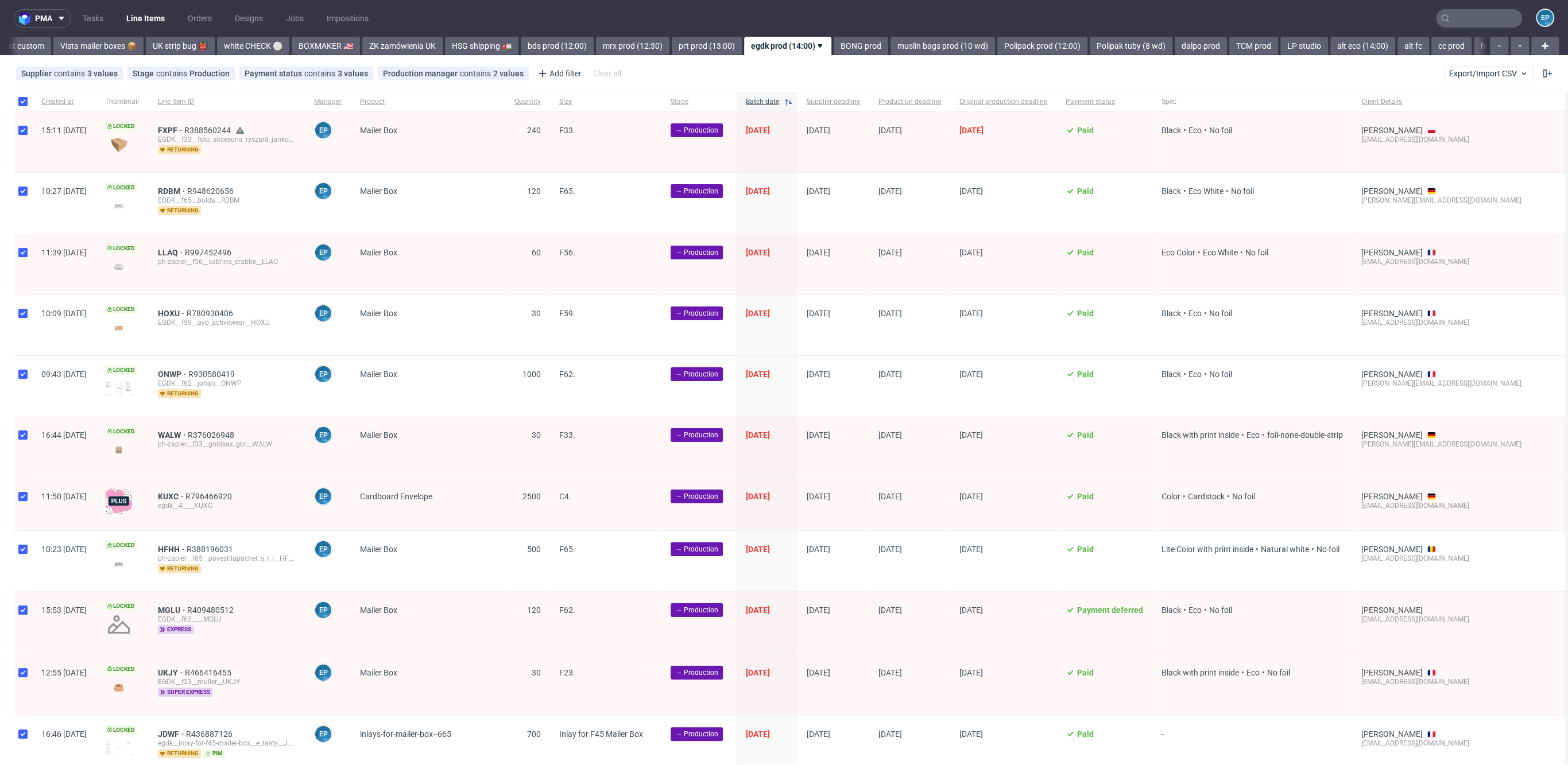
checkbox input "true"
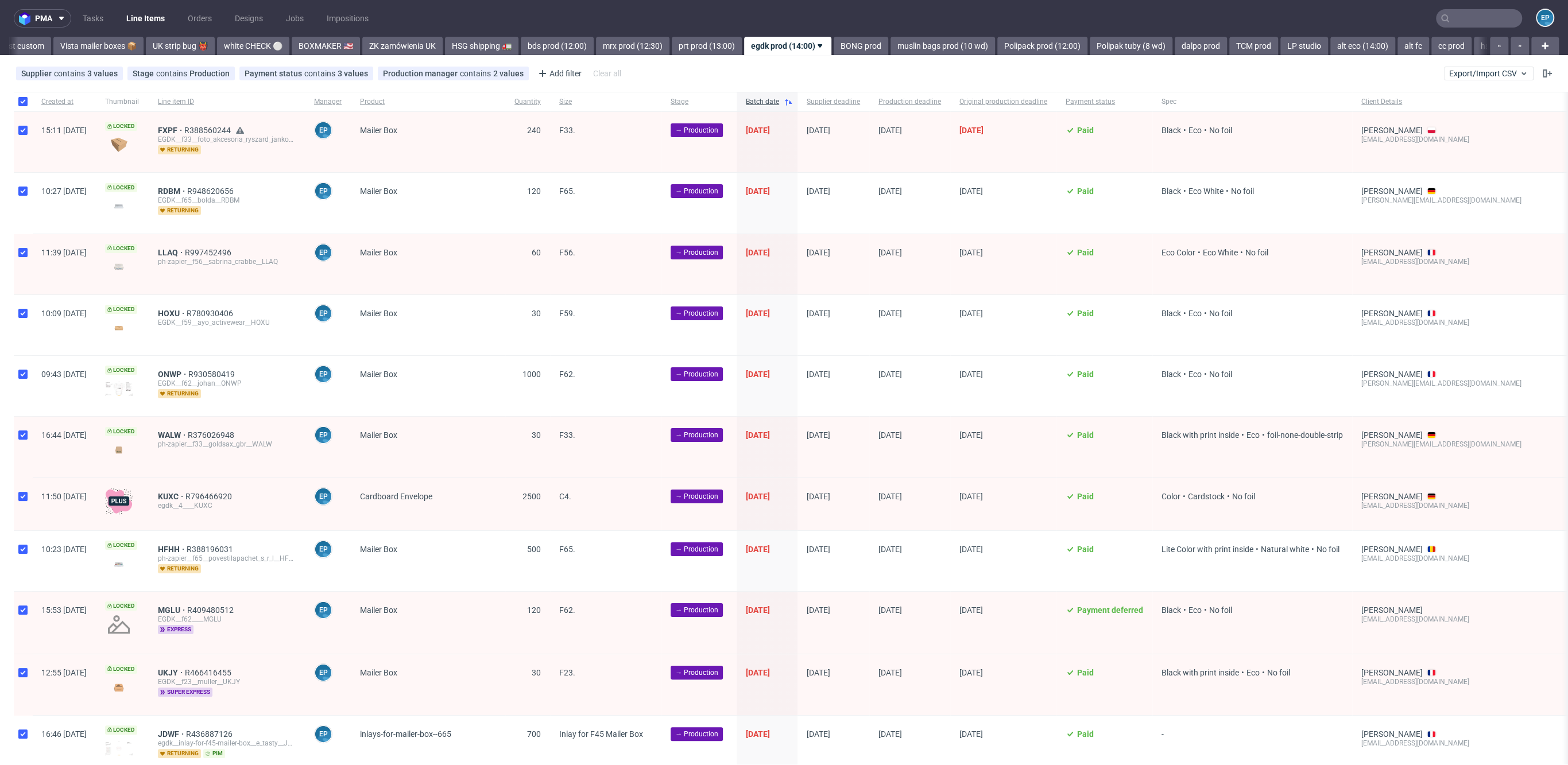
checkbox input "true"
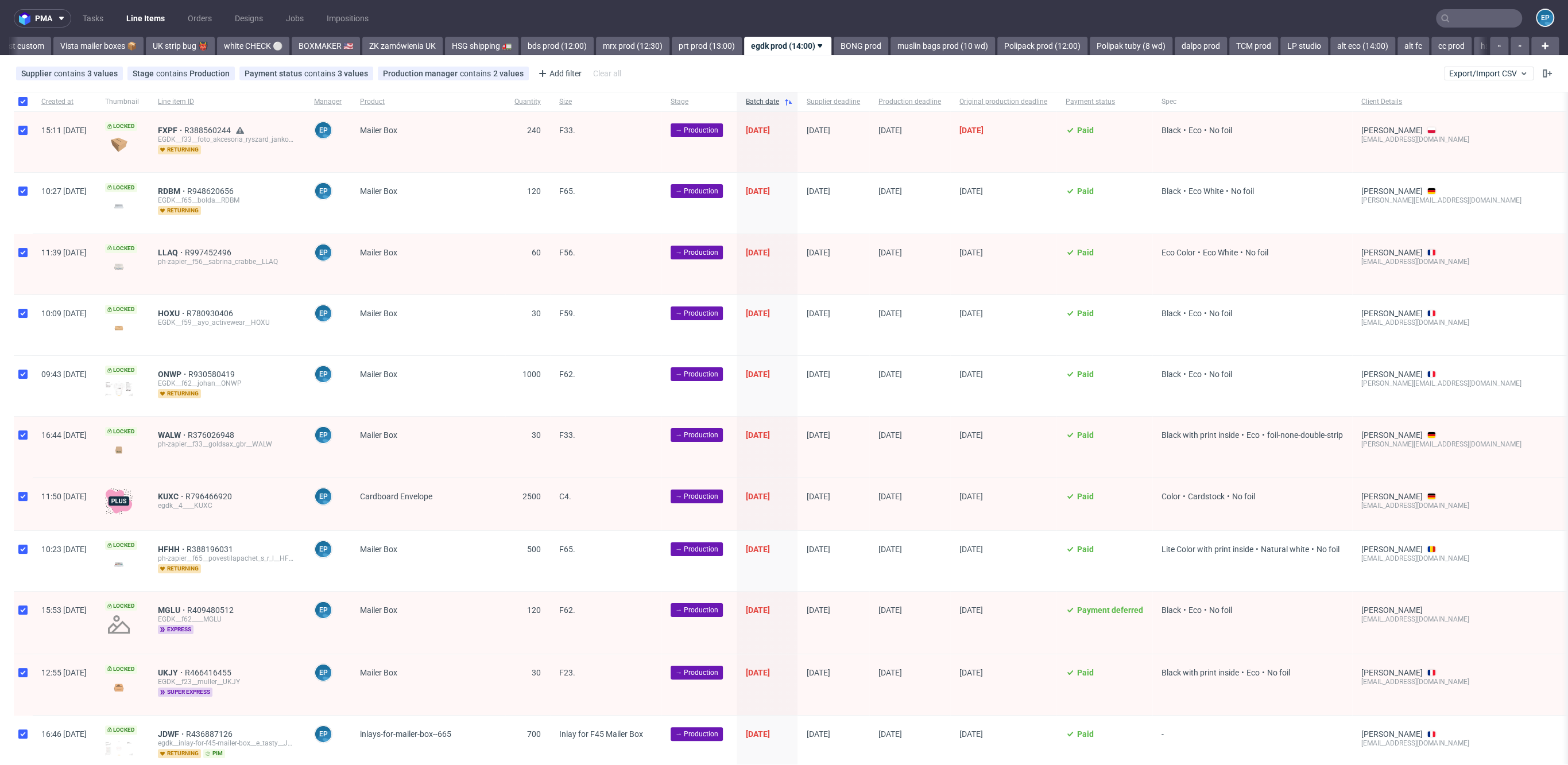
checkbox input "true"
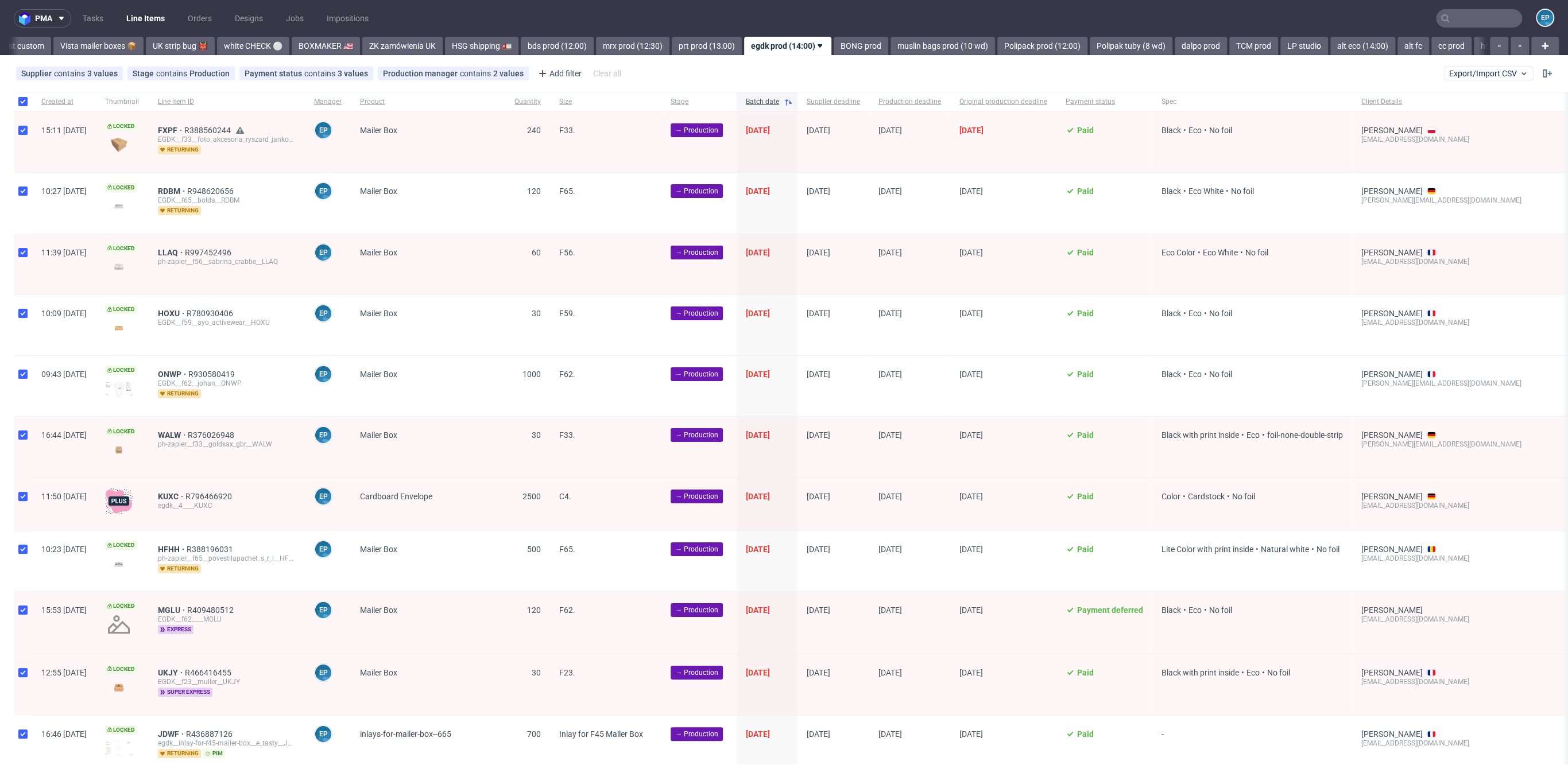
checkbox input "true"
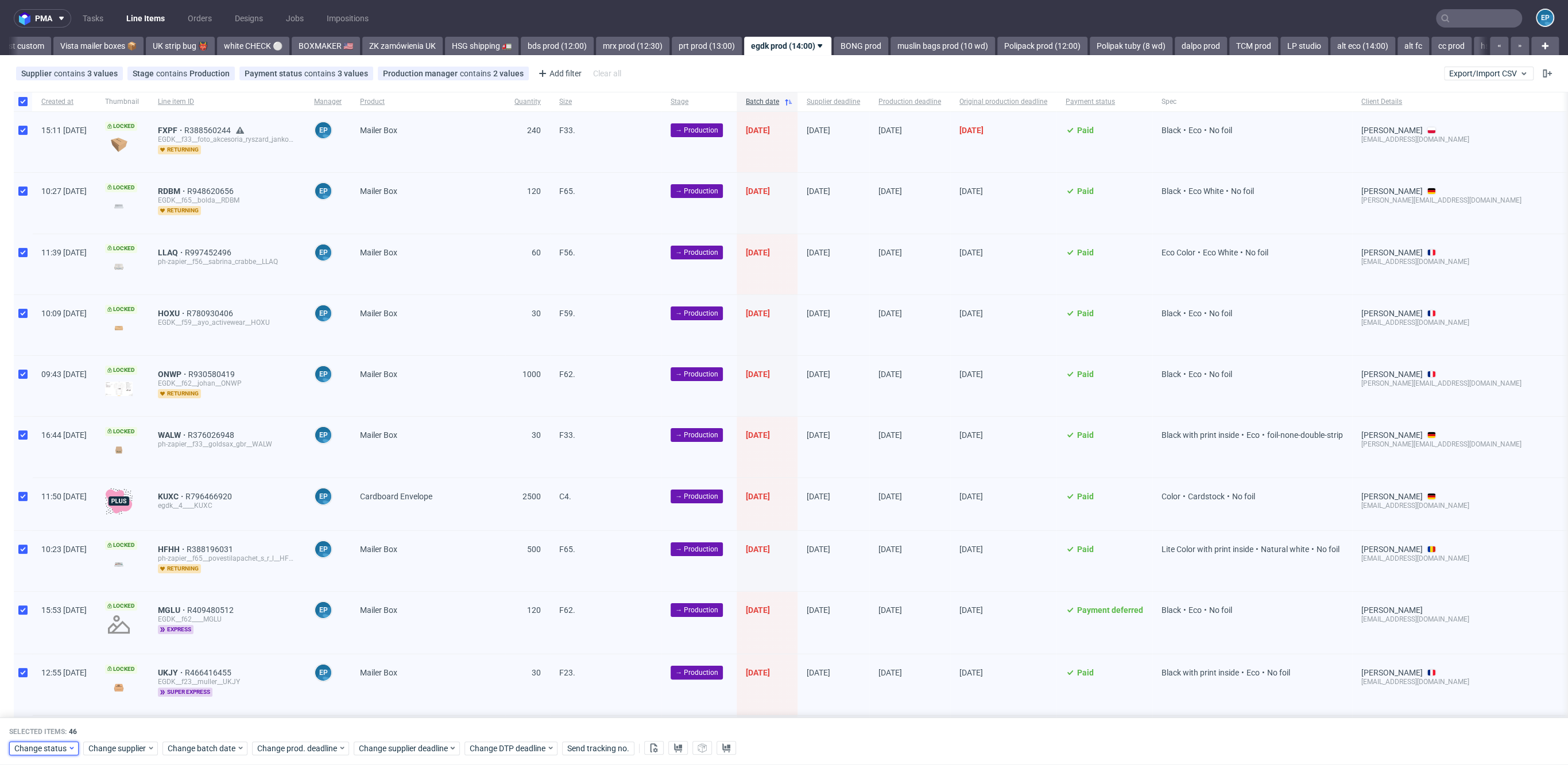
click at [48, 753] on span "Change status" at bounding box center [41, 749] width 54 height 12
click at [53, 665] on span "In Production" at bounding box center [43, 665] width 58 height 16
click at [102, 722] on span "Cancel" at bounding box center [96, 725] width 24 height 8
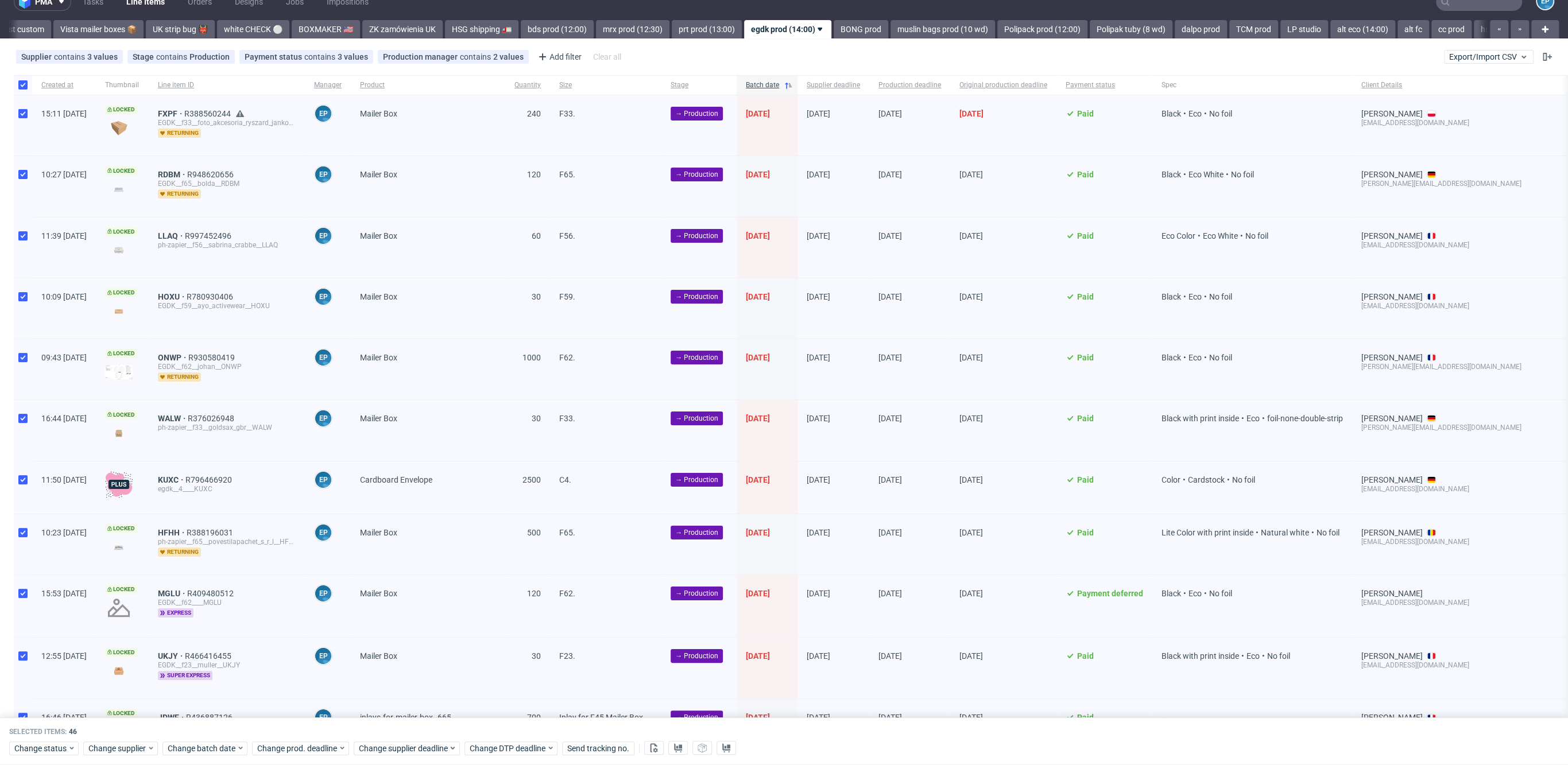
scroll to position [41, 0]
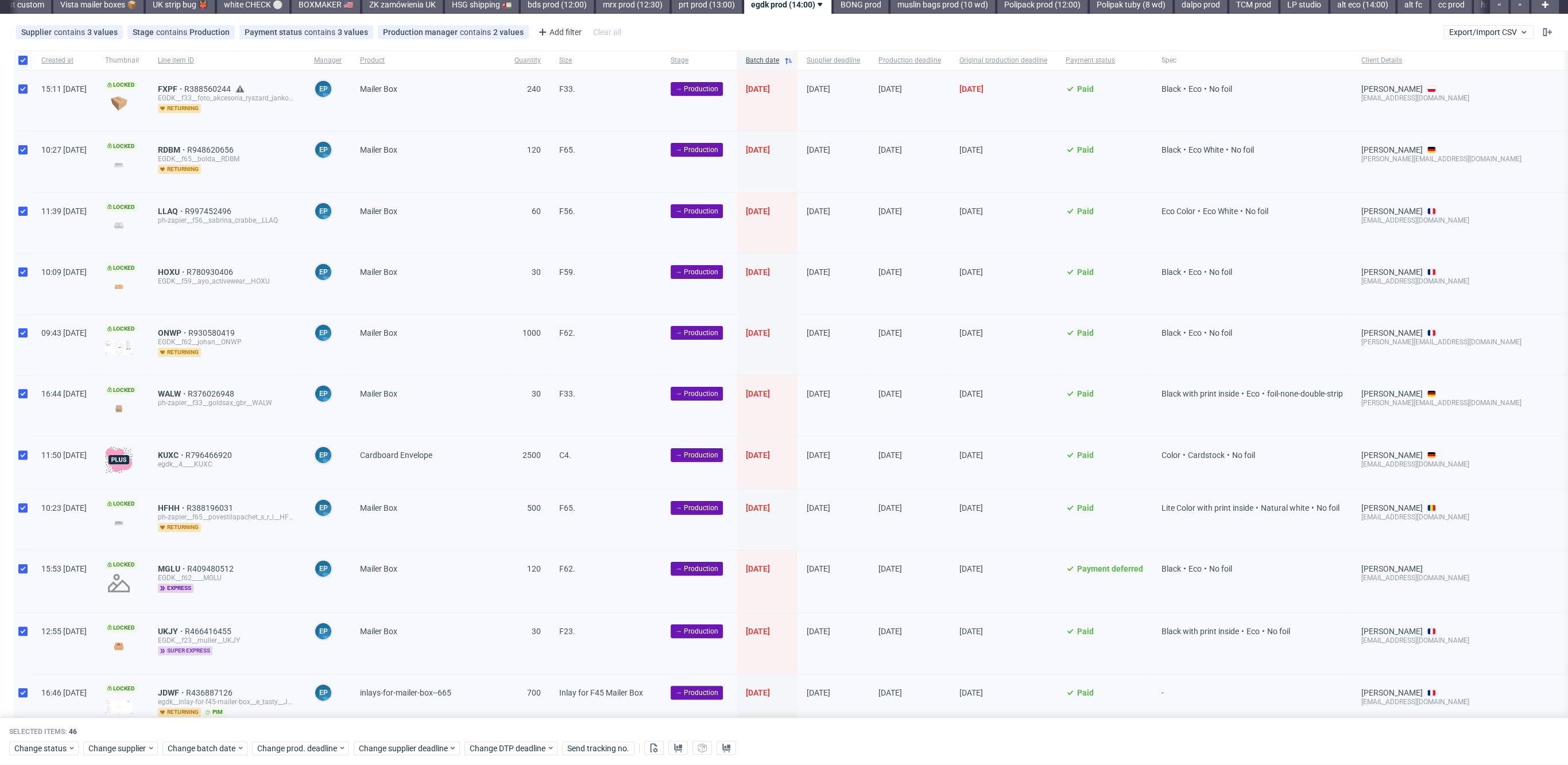
click at [202, 646] on span "super express" at bounding box center [185, 651] width 55 height 9
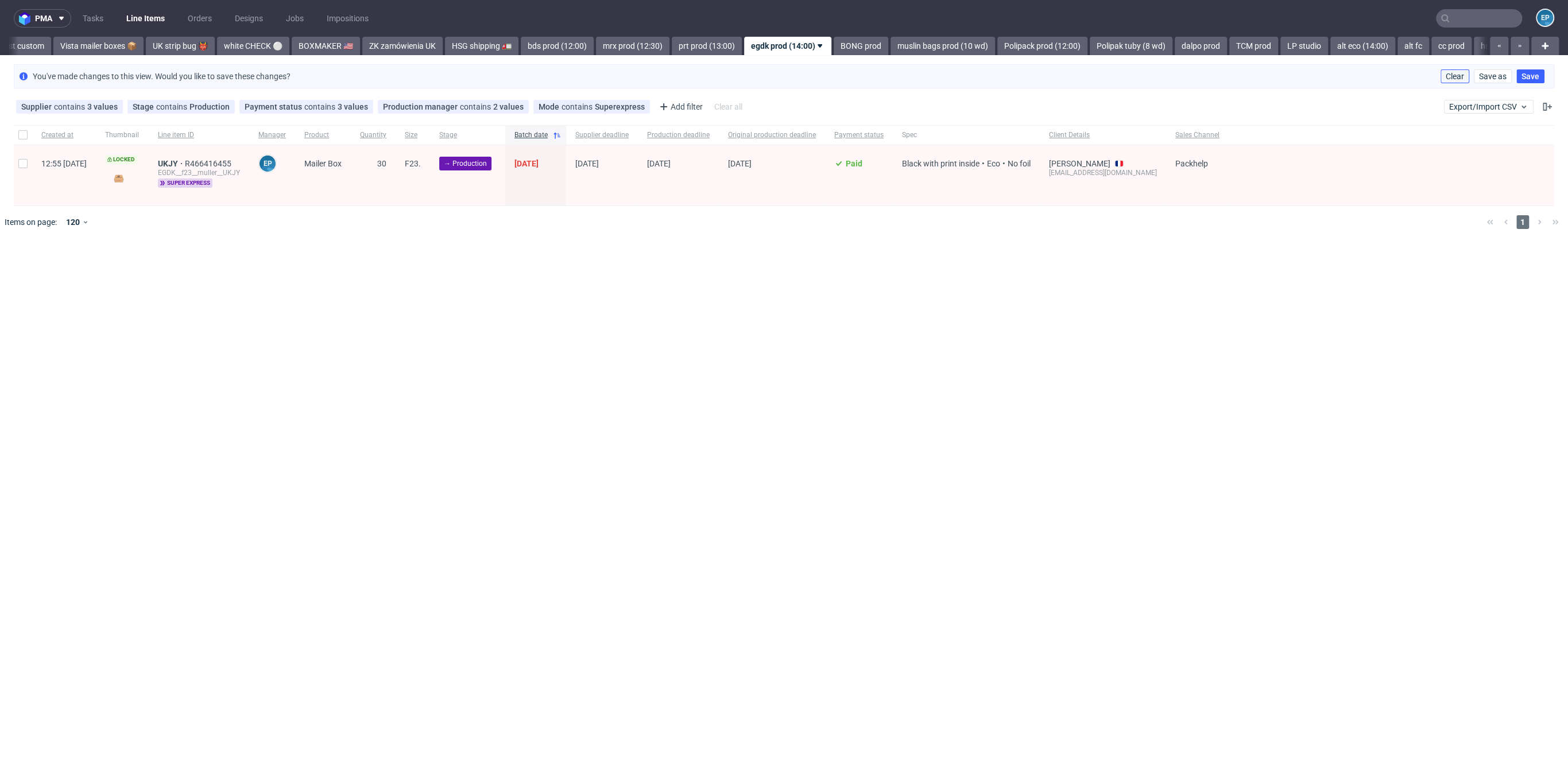
click at [1452, 77] on span "Clear" at bounding box center [1455, 76] width 18 height 8
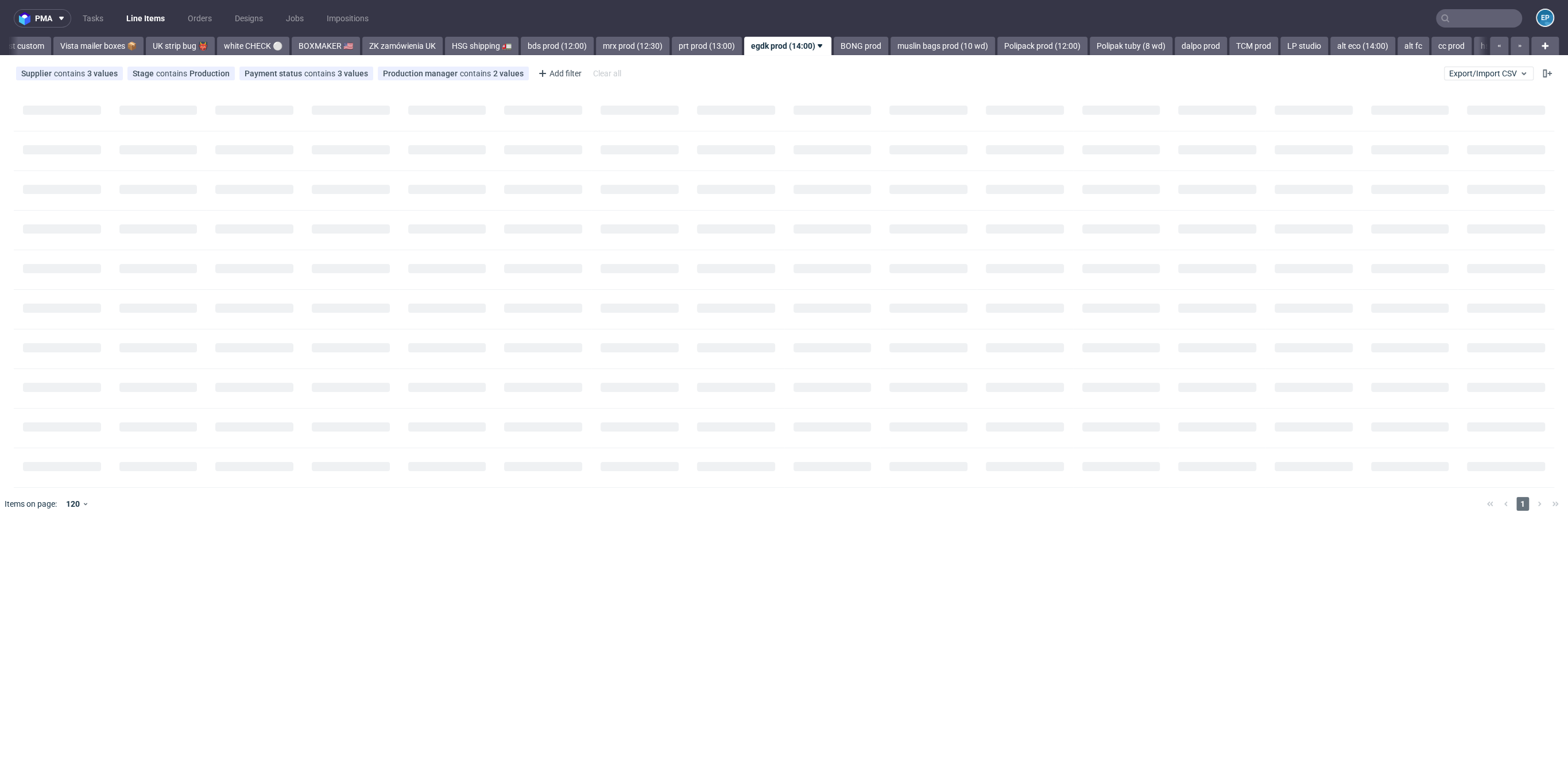
scroll to position [0, 847]
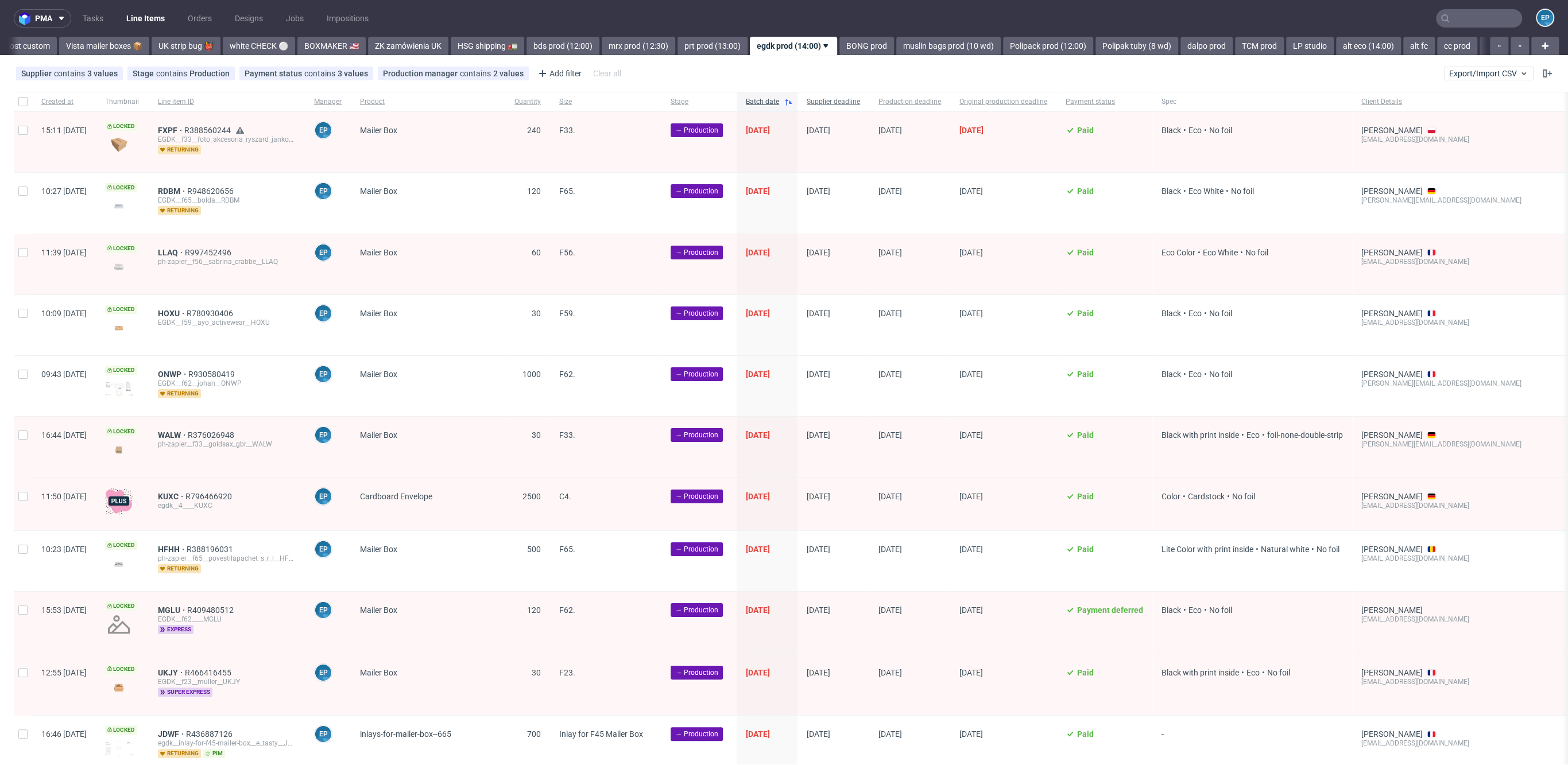
click at [860, 103] on span "Supplier deadline" at bounding box center [833, 102] width 54 height 10
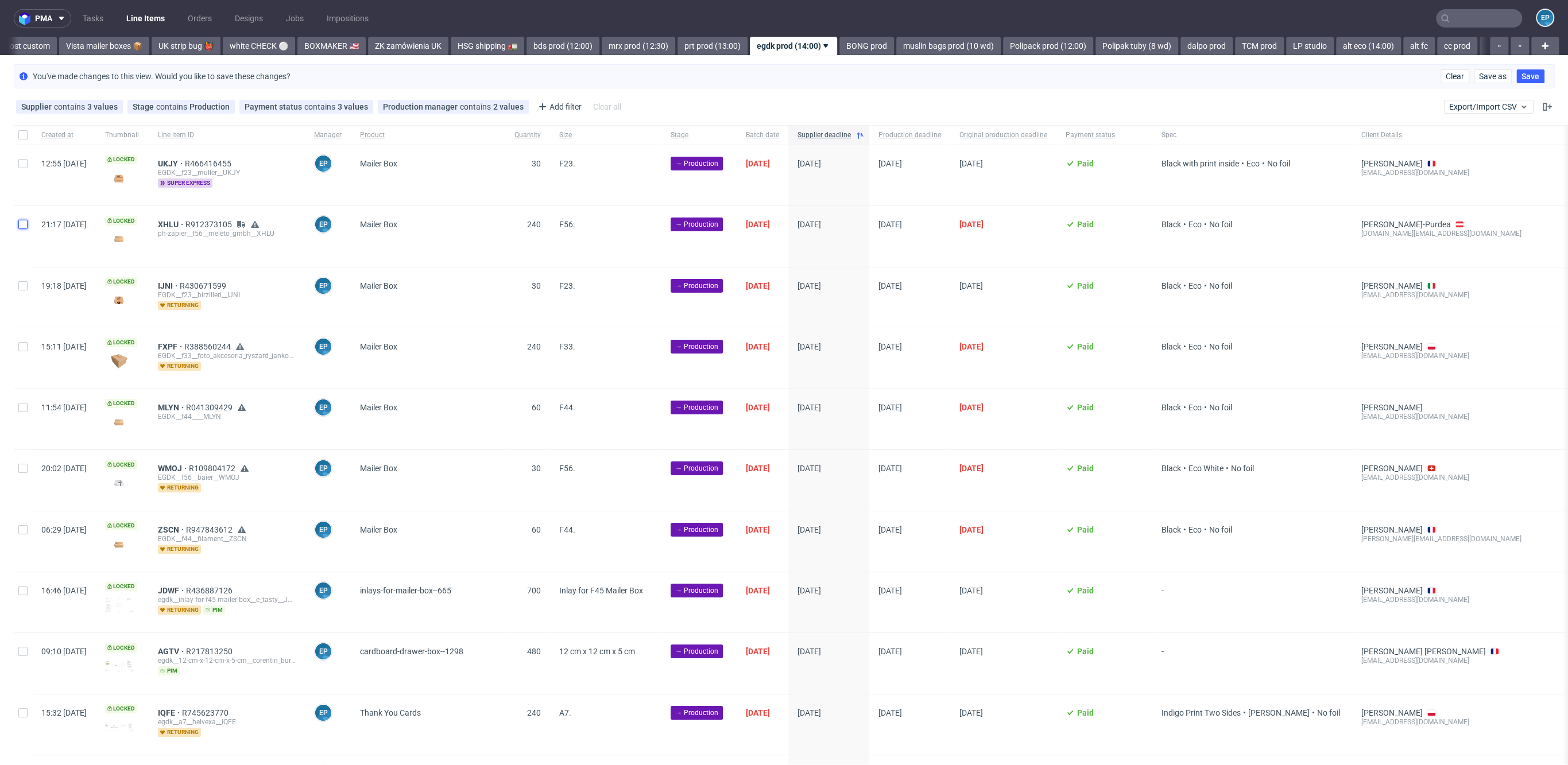
click at [21, 226] on input "checkbox" at bounding box center [23, 224] width 9 height 9
checkbox input "true"
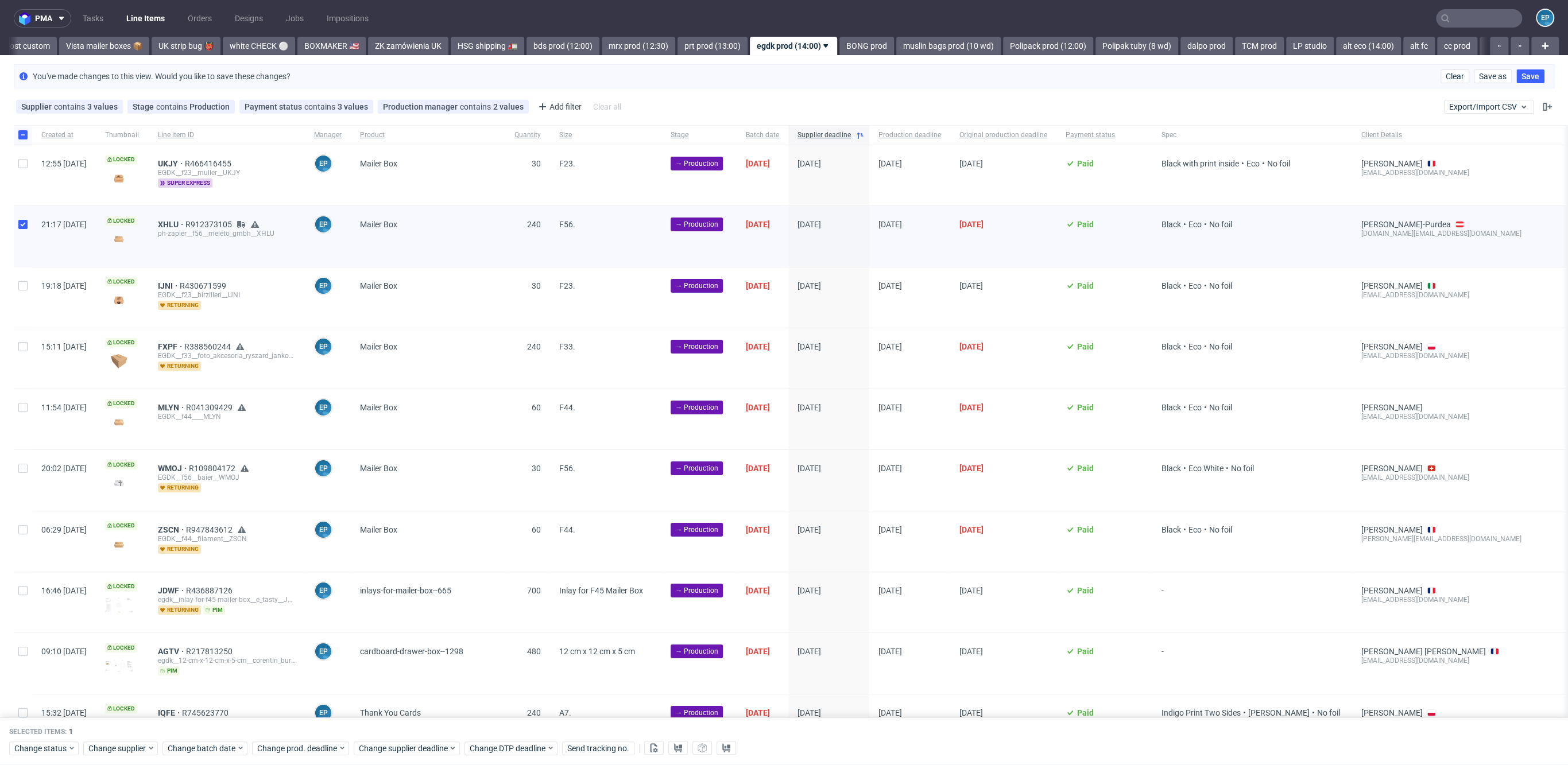
click at [16, 162] on div at bounding box center [23, 175] width 18 height 60
checkbox input "true"
click at [17, 278] on div at bounding box center [23, 298] width 18 height 60
checkbox input "true"
click at [21, 349] on input "checkbox" at bounding box center [23, 346] width 9 height 9
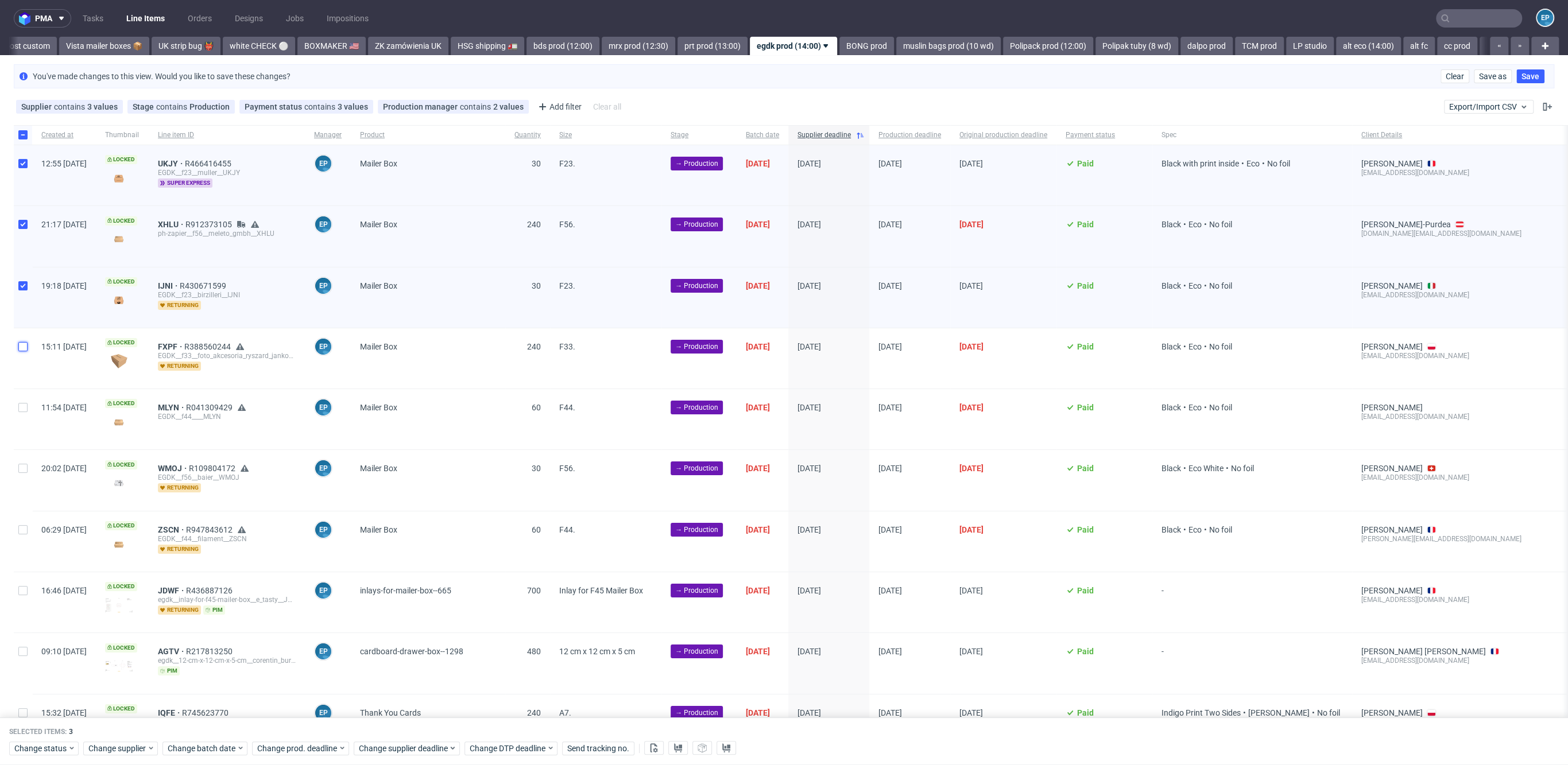
checkbox input "true"
click at [21, 407] on input "checkbox" at bounding box center [23, 407] width 9 height 9
checkbox input "true"
click at [16, 467] on div at bounding box center [23, 480] width 18 height 60
checkbox input "true"
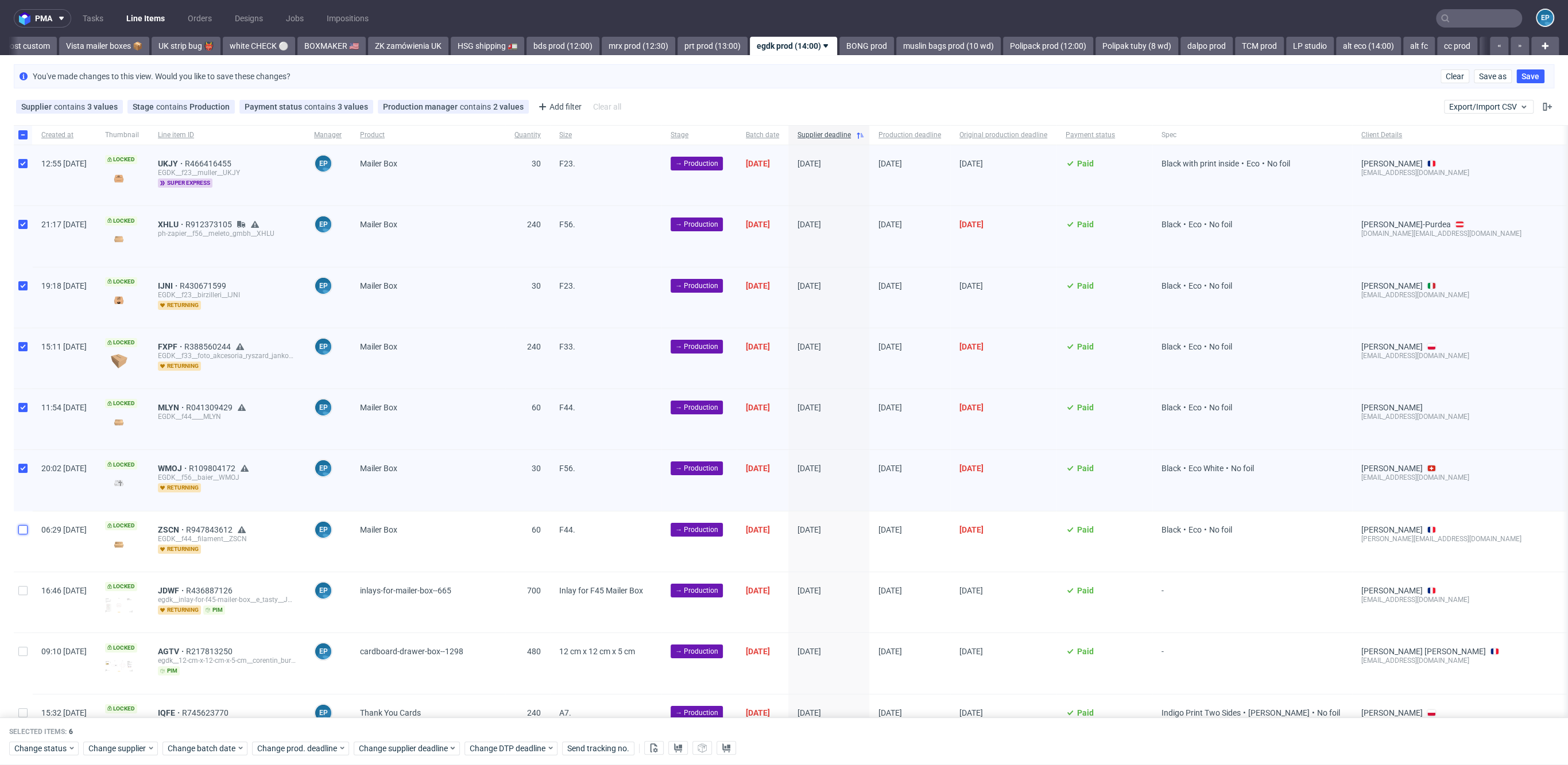
click at [27, 528] on input "checkbox" at bounding box center [23, 529] width 9 height 9
checkbox input "true"
click at [675, 752] on icon at bounding box center [677, 748] width 9 height 9
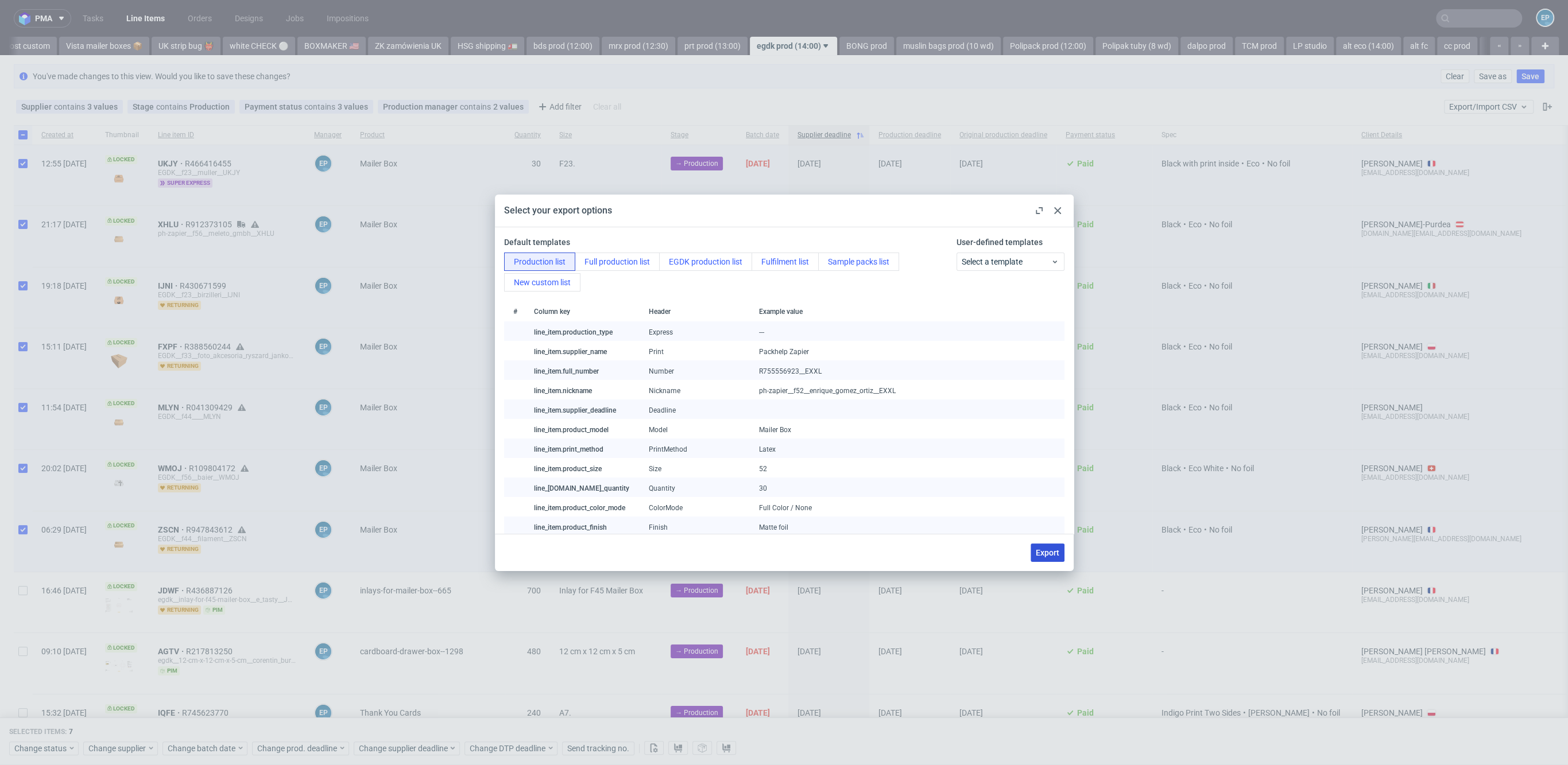
click at [1045, 547] on button "Export" at bounding box center [1048, 553] width 34 height 18
checkbox input "false"
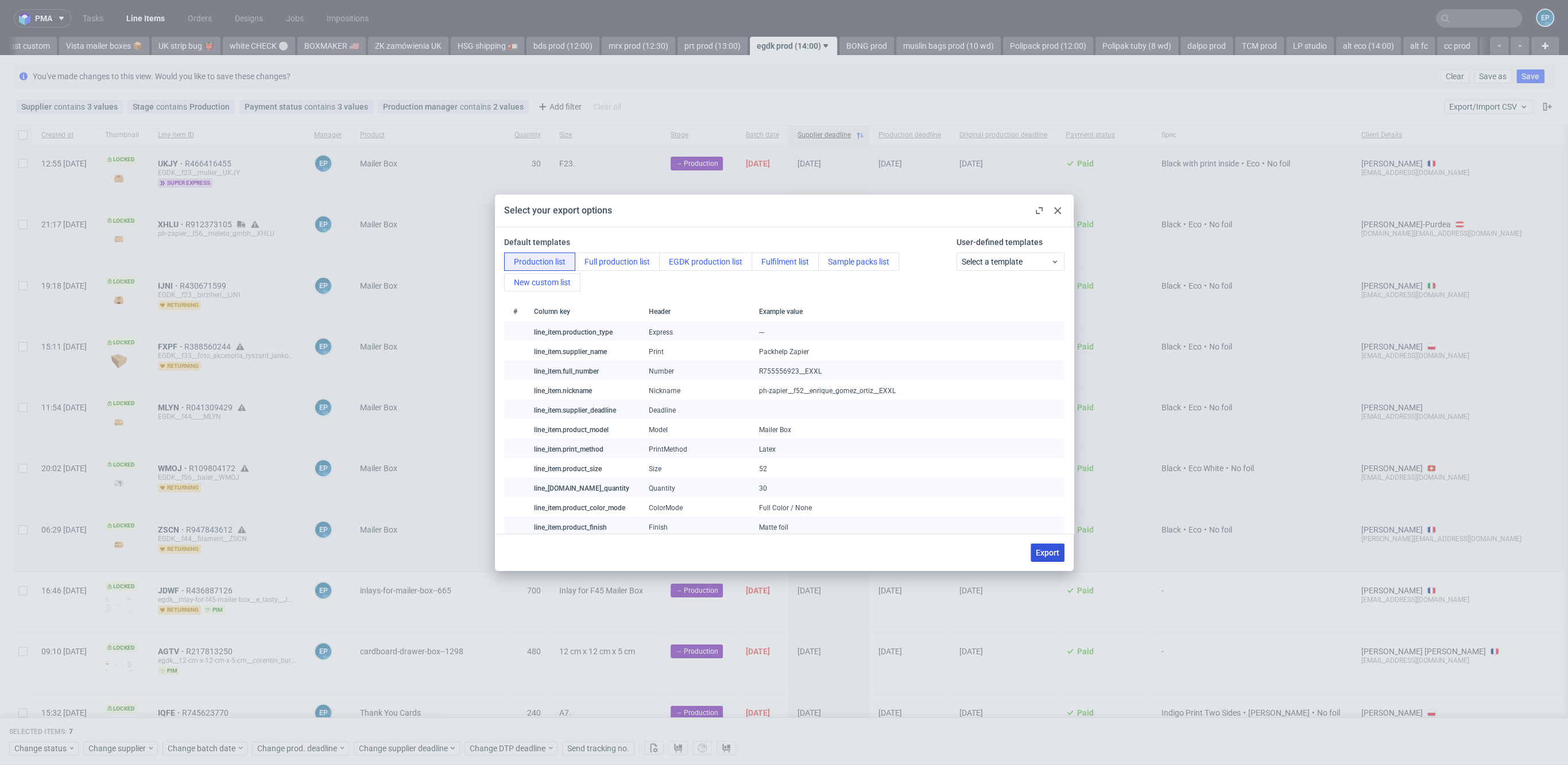
checkbox input "false"
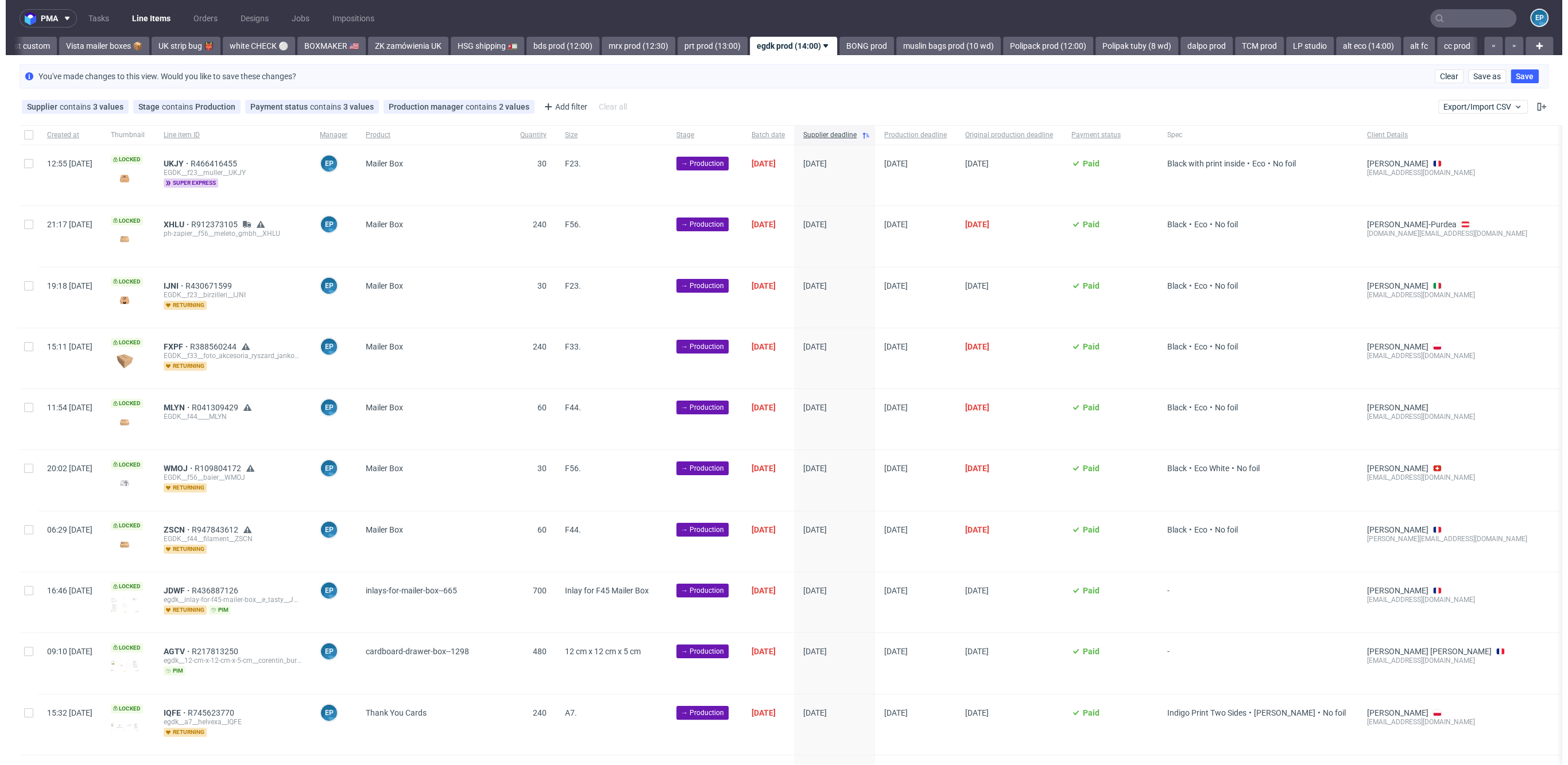
scroll to position [0, 853]
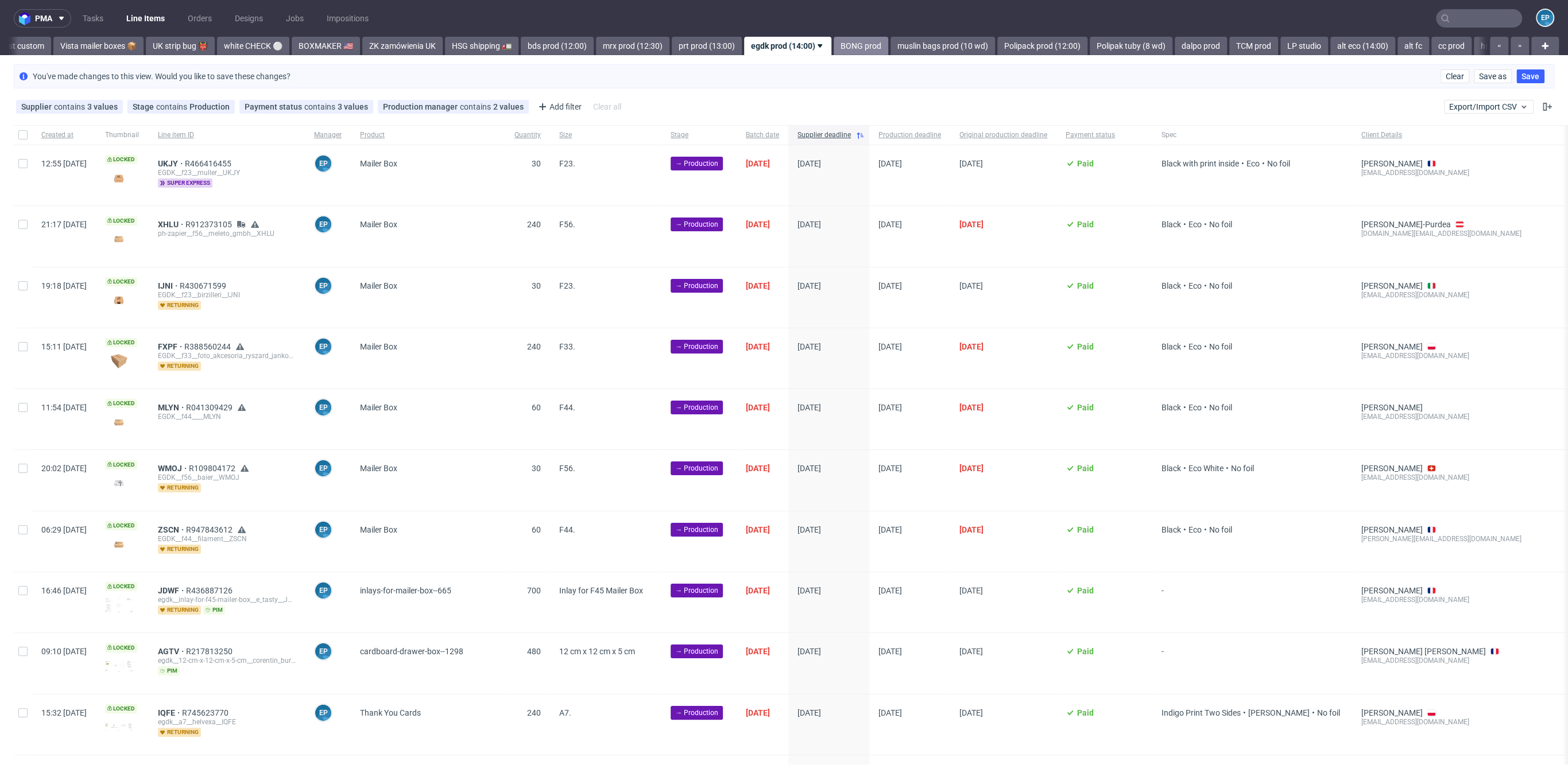
click at [834, 38] on link "BONG prod" at bounding box center [861, 46] width 55 height 18
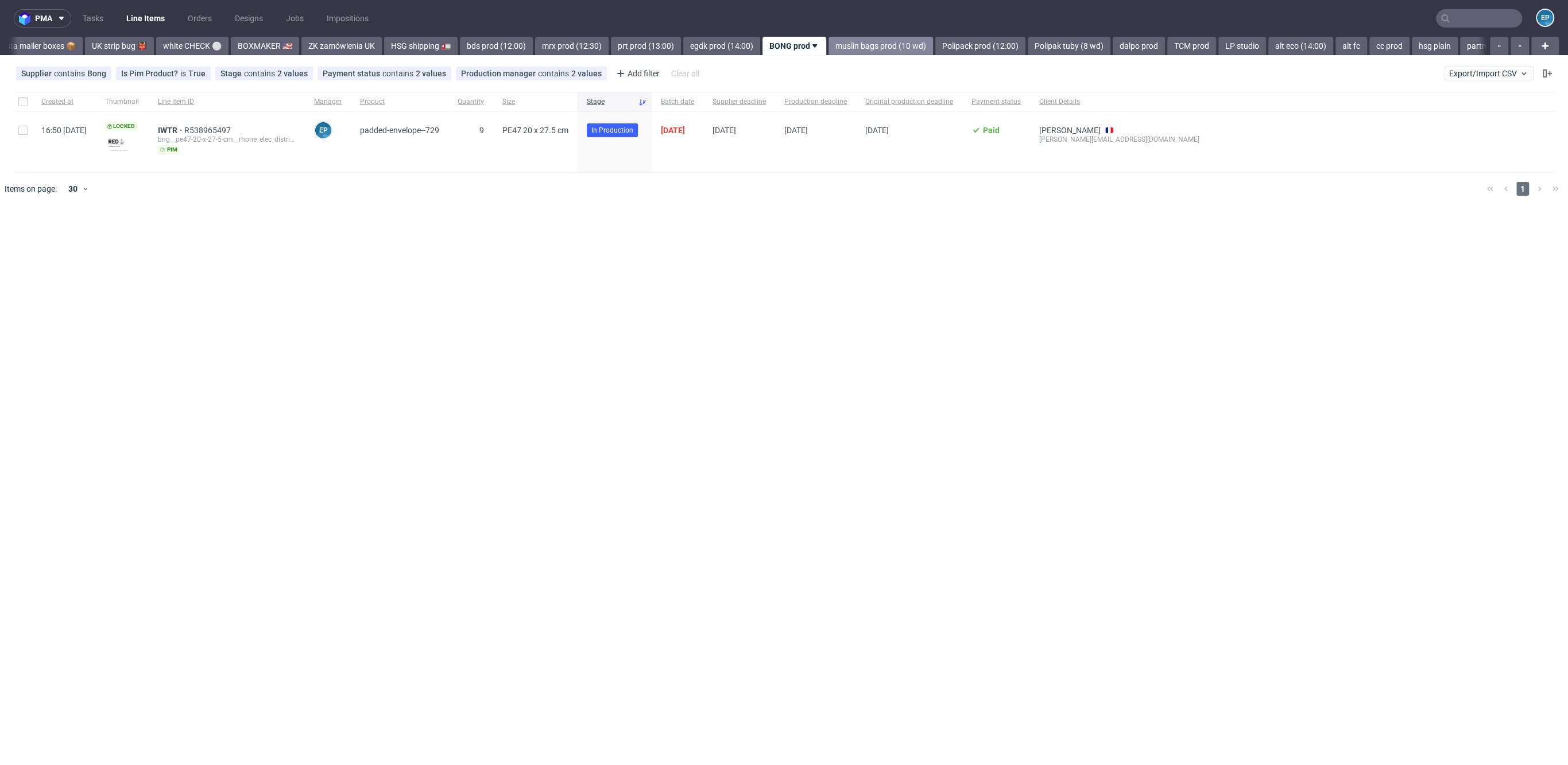
click at [828, 37] on link "muslin bags prod (10 wd)" at bounding box center [881, 46] width 105 height 18
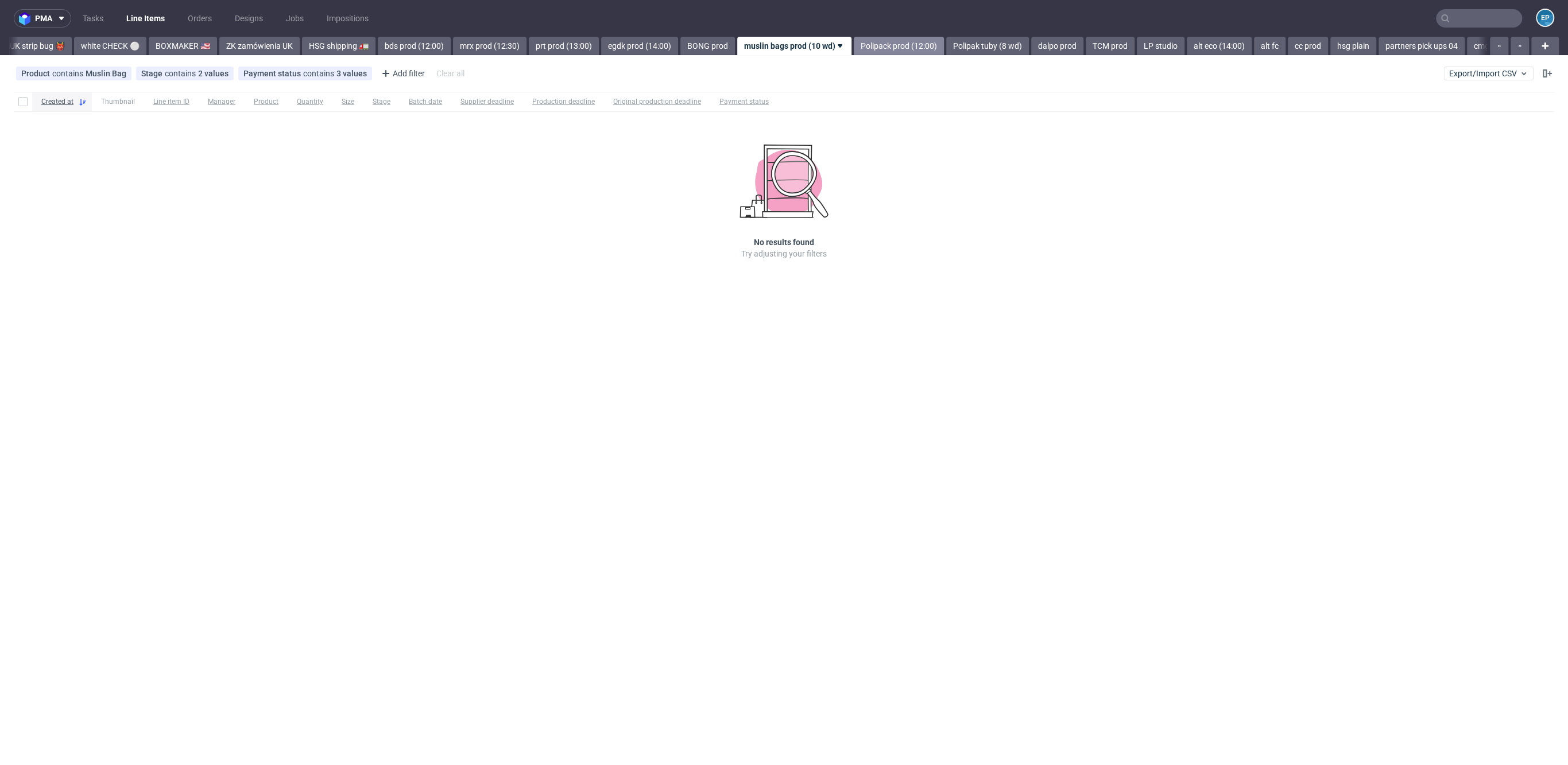
click at [854, 37] on link "Polipack prod (12:00)" at bounding box center [899, 46] width 90 height 18
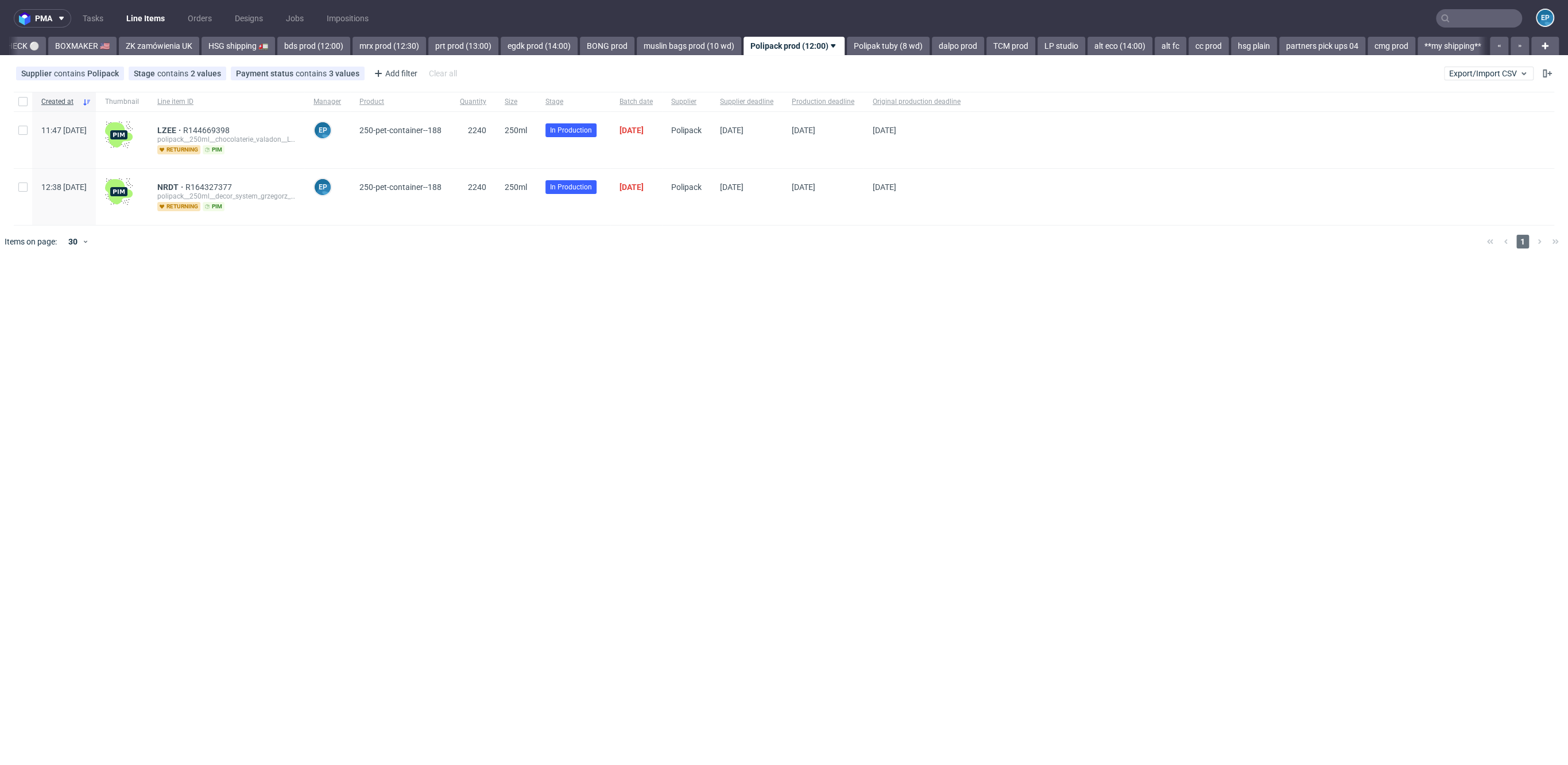
click at [847, 37] on link "Polipak tuby (8 wd)" at bounding box center [888, 46] width 83 height 18
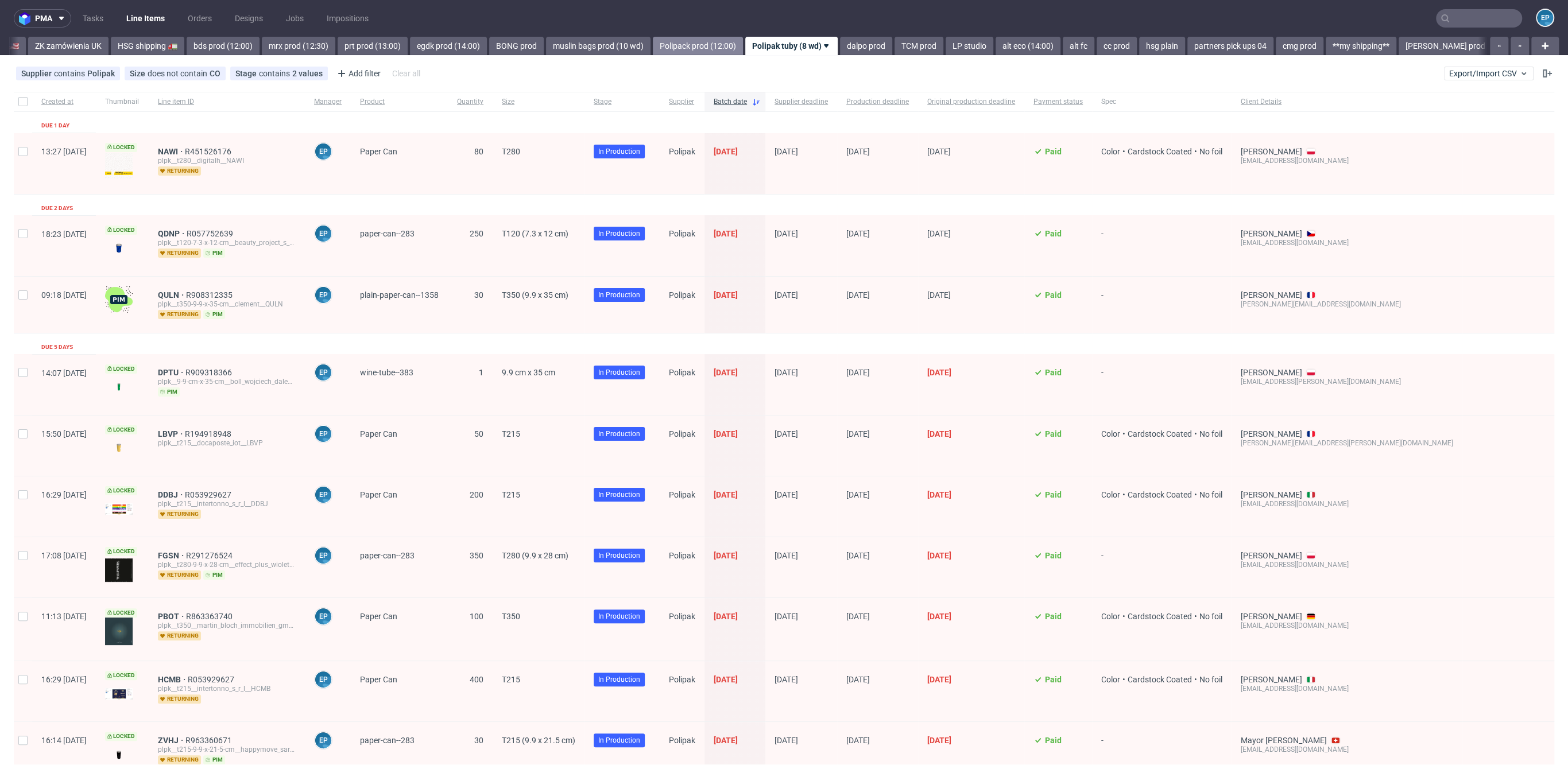
scroll to position [0, 1191]
click at [836, 39] on link "dalpo prod" at bounding box center [863, 46] width 52 height 18
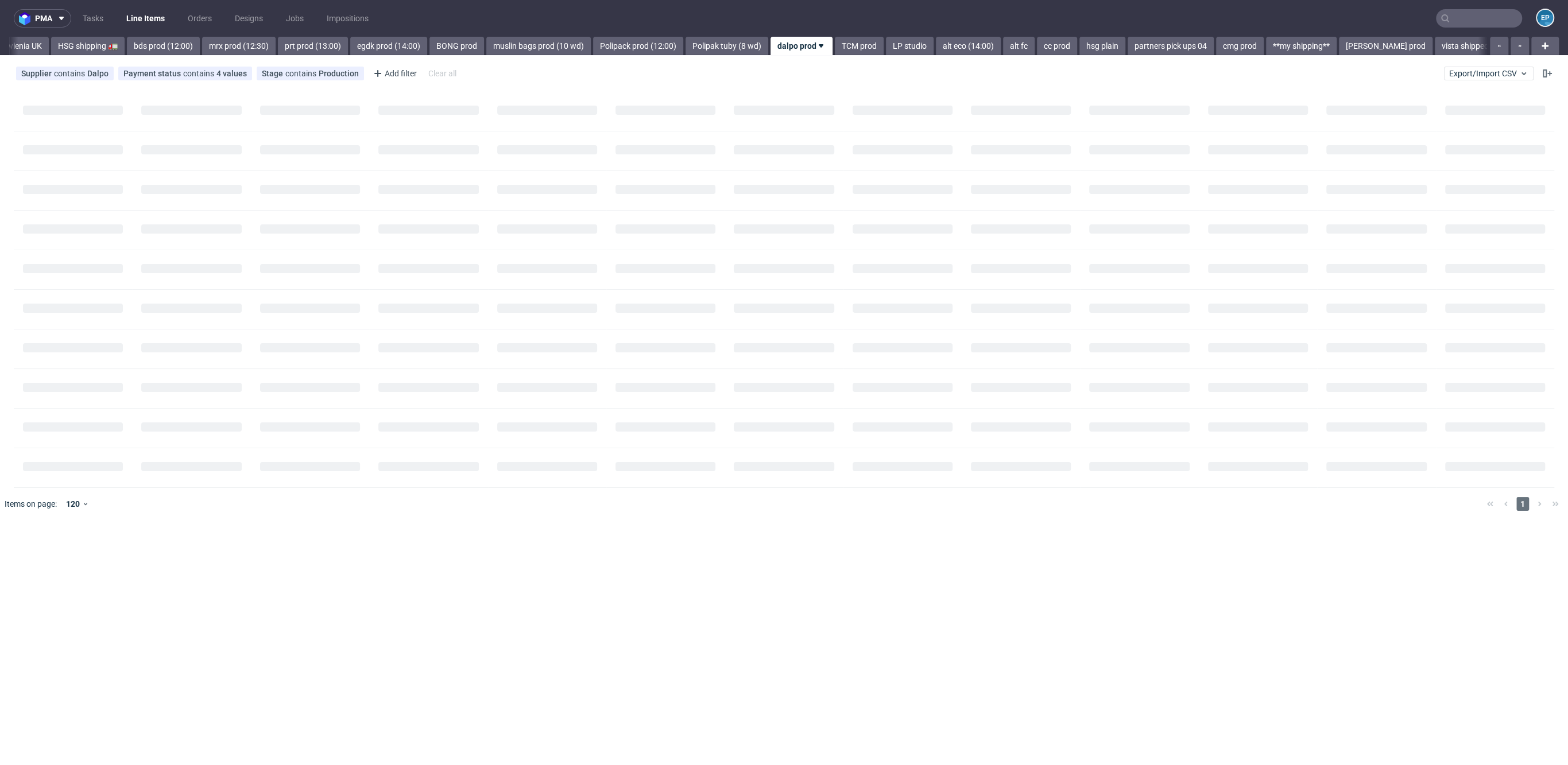
scroll to position [0, 1254]
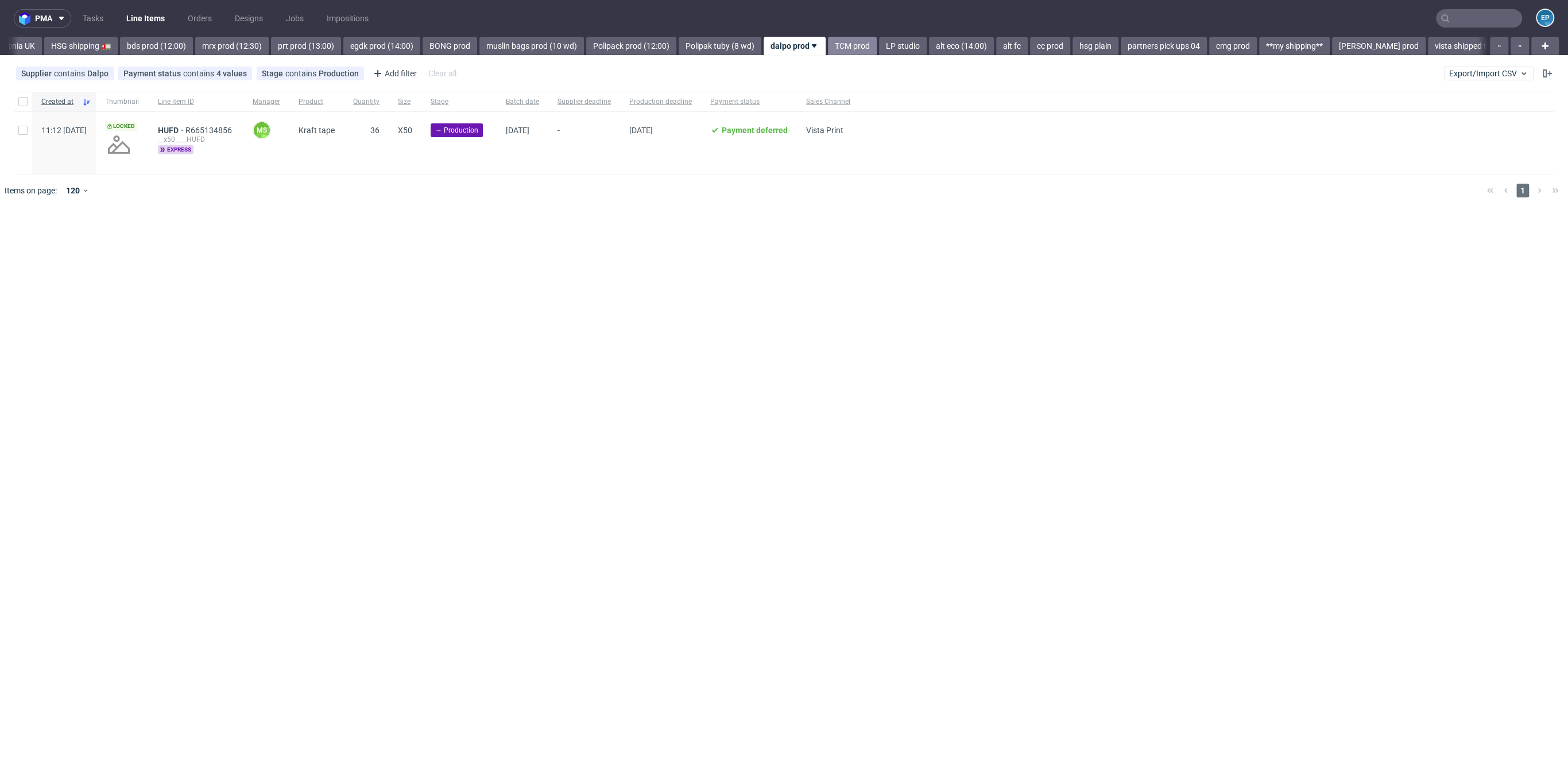
click at [828, 46] on link "TCM prod" at bounding box center [852, 46] width 49 height 18
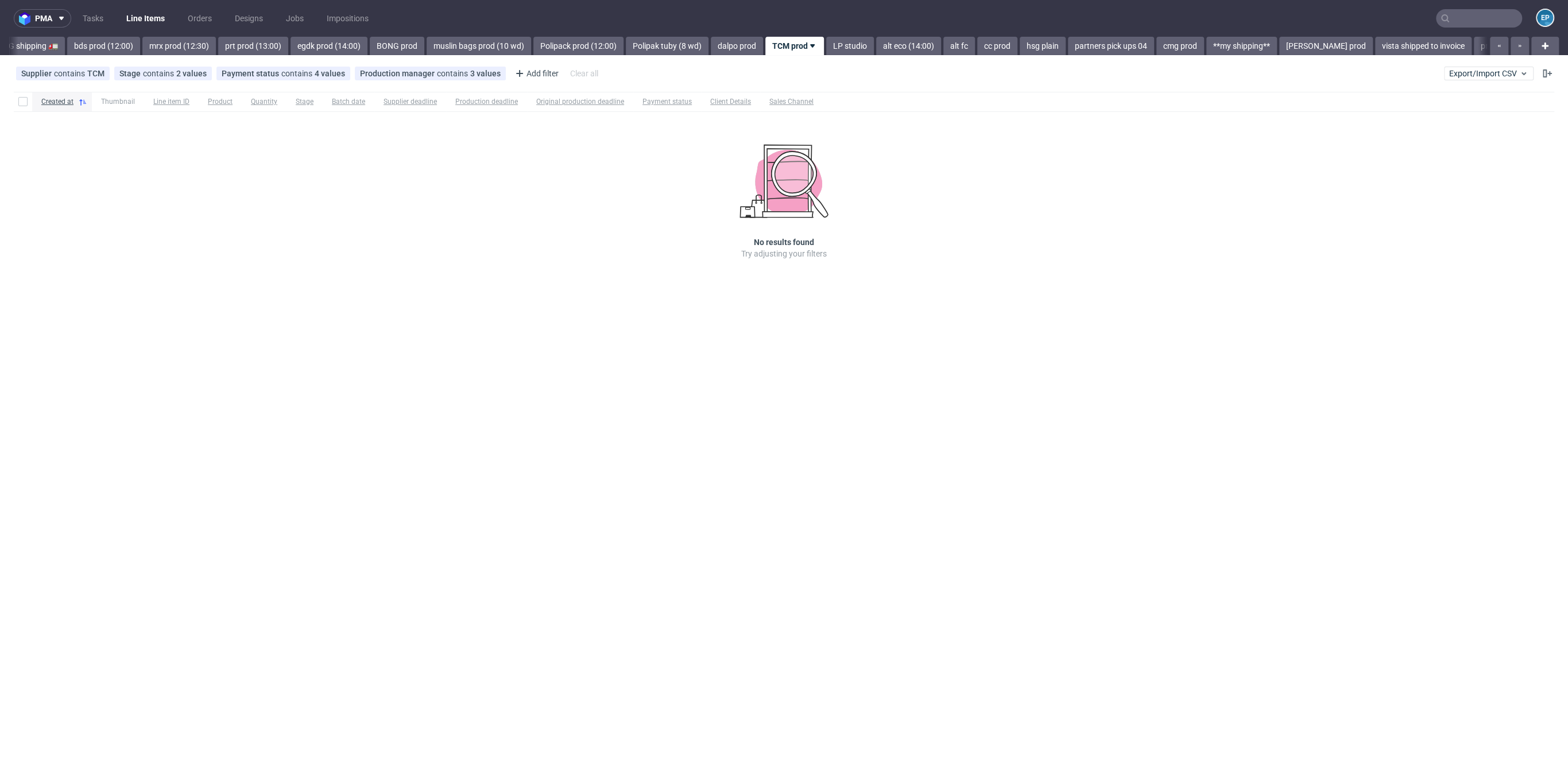
click at [826, 46] on link "LP studio" at bounding box center [850, 46] width 47 height 18
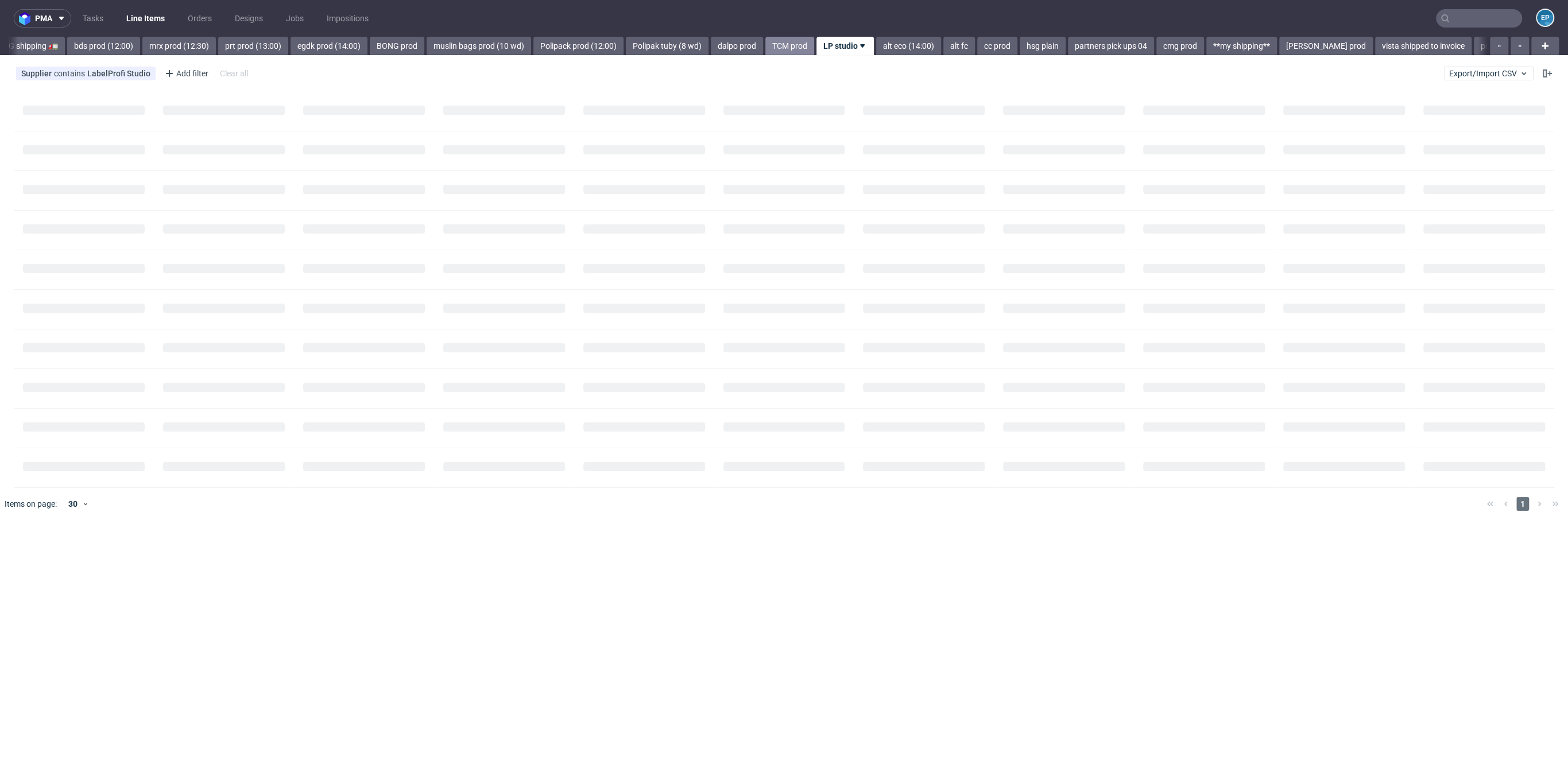
scroll to position [0, 1357]
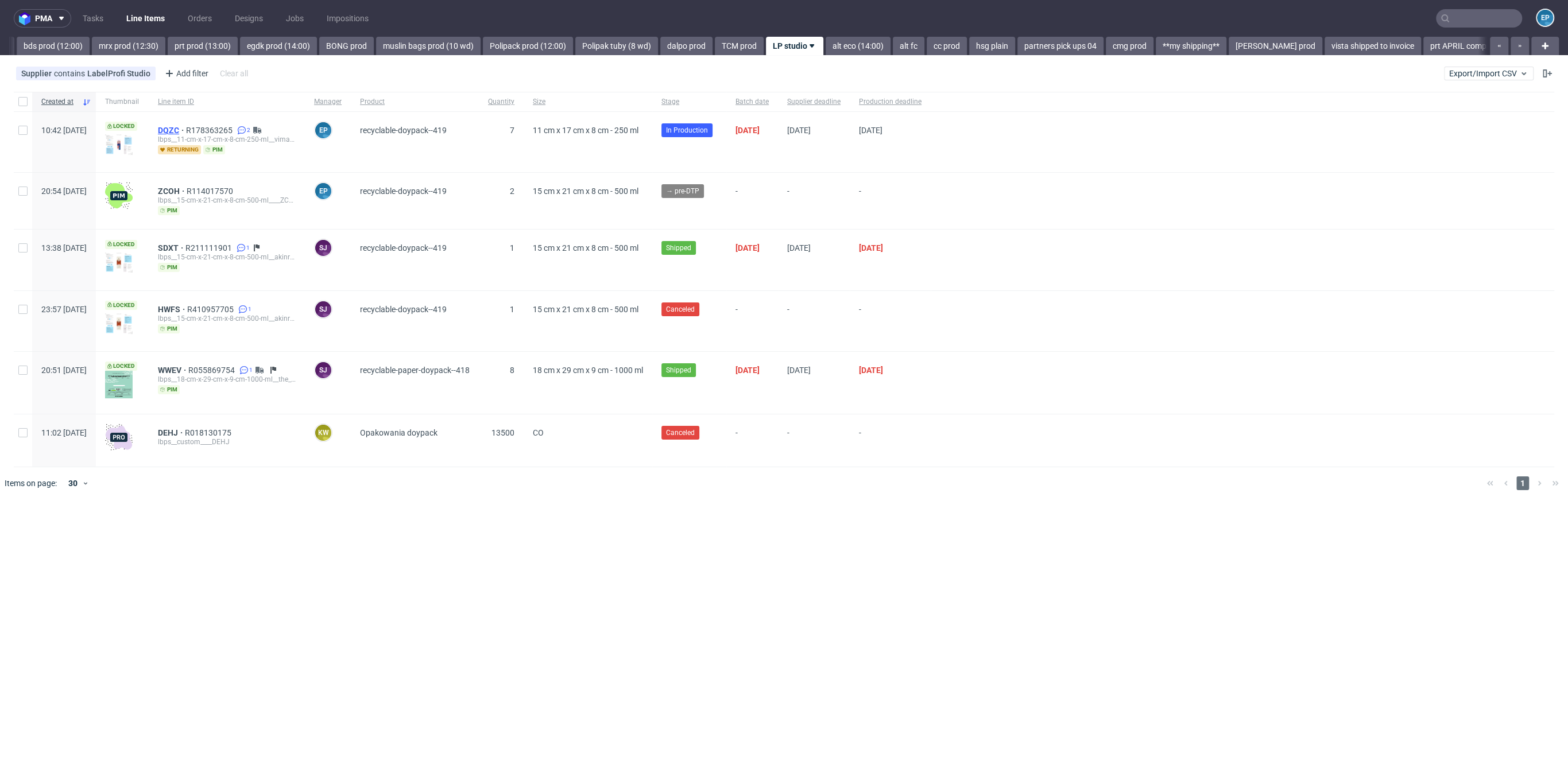
click at [186, 128] on span "DQZC" at bounding box center [172, 130] width 28 height 9
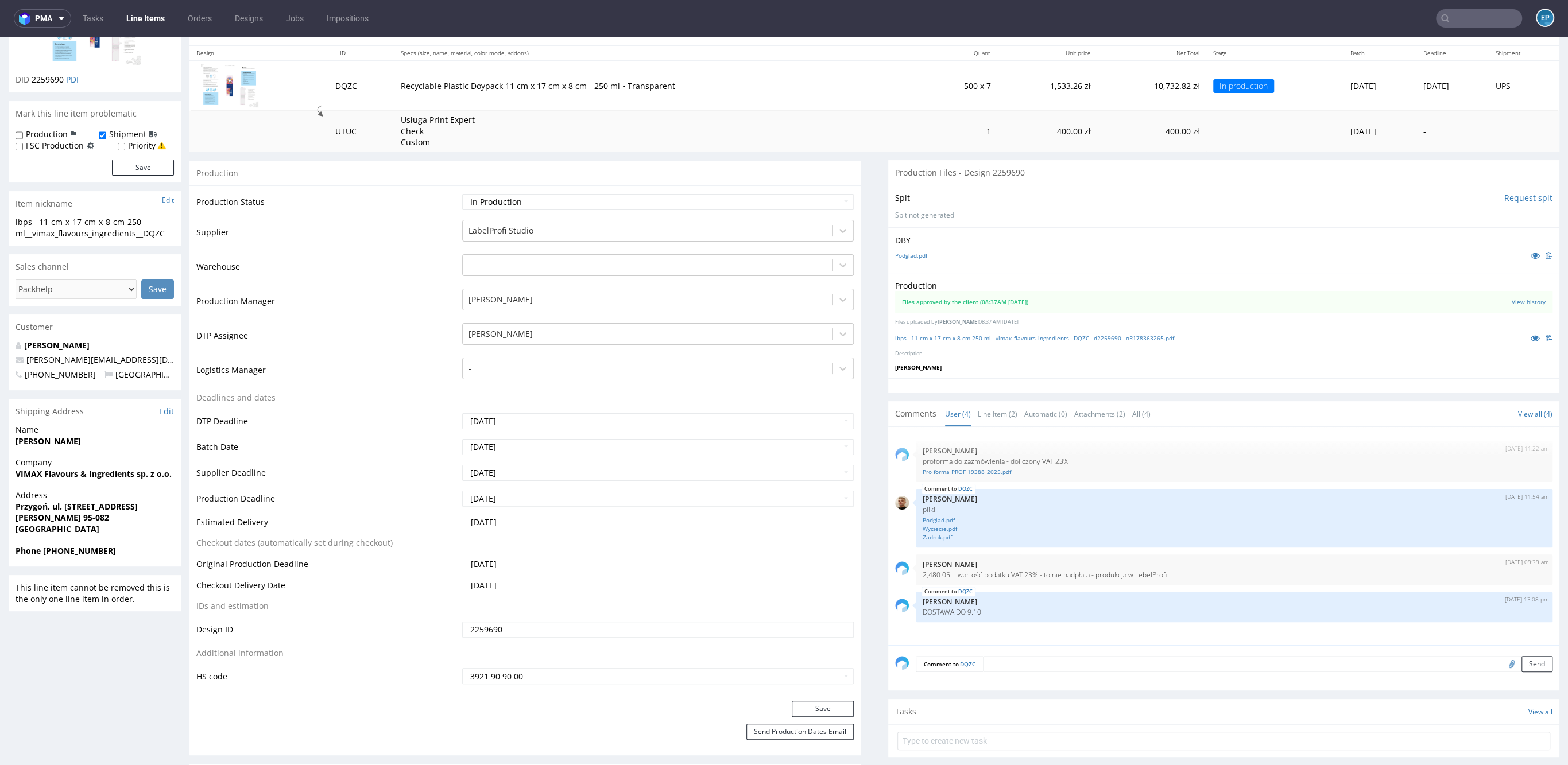
scroll to position [203, 0]
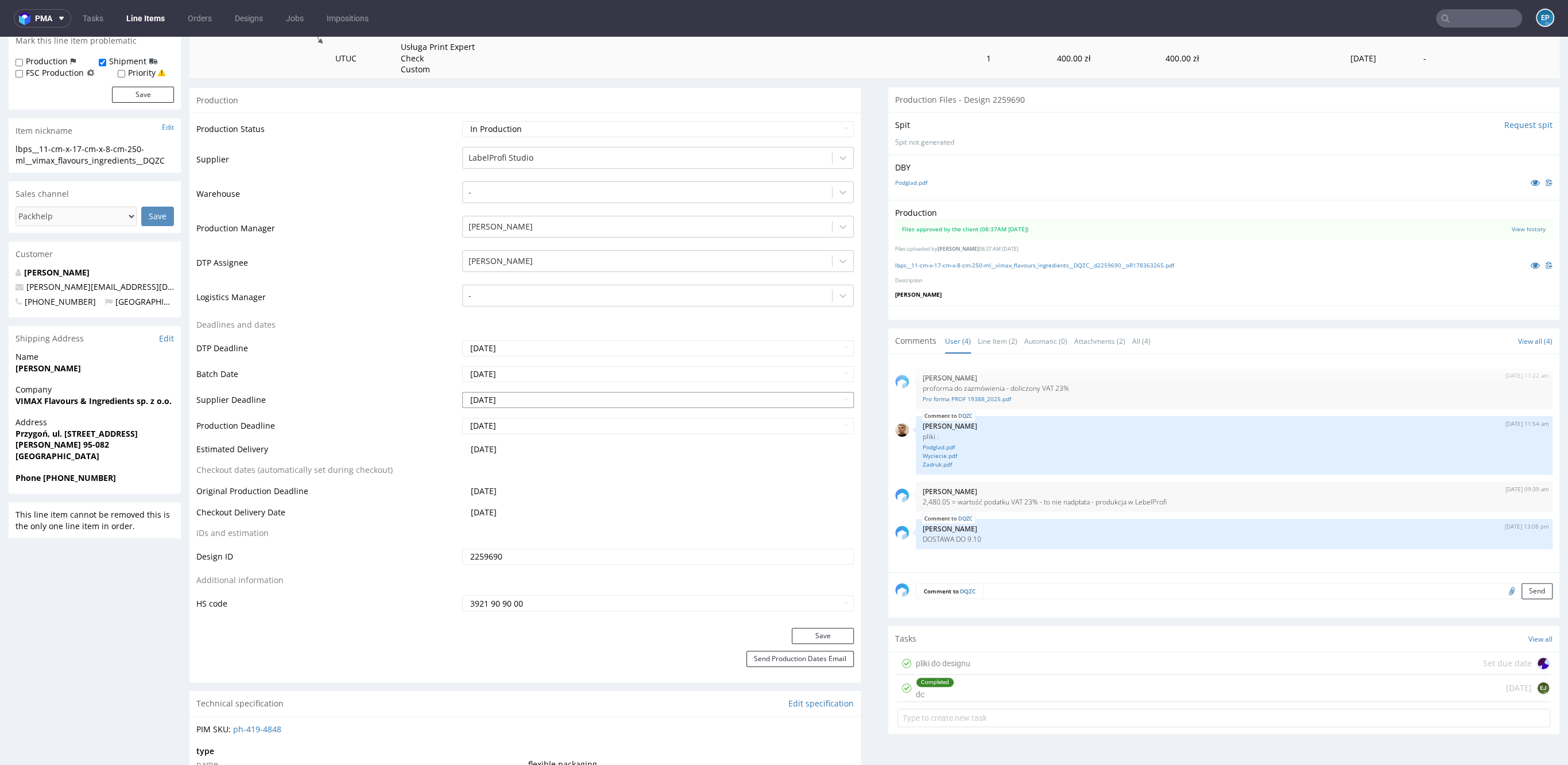
click at [527, 404] on input "[DATE]" at bounding box center [657, 400] width 391 height 16
click at [561, 312] on td "10" at bounding box center [557, 314] width 17 height 17
type input "2025-10-10"
click at [516, 424] on input "[DATE]" at bounding box center [657, 426] width 391 height 16
click at [557, 341] on td "10" at bounding box center [557, 340] width 17 height 17
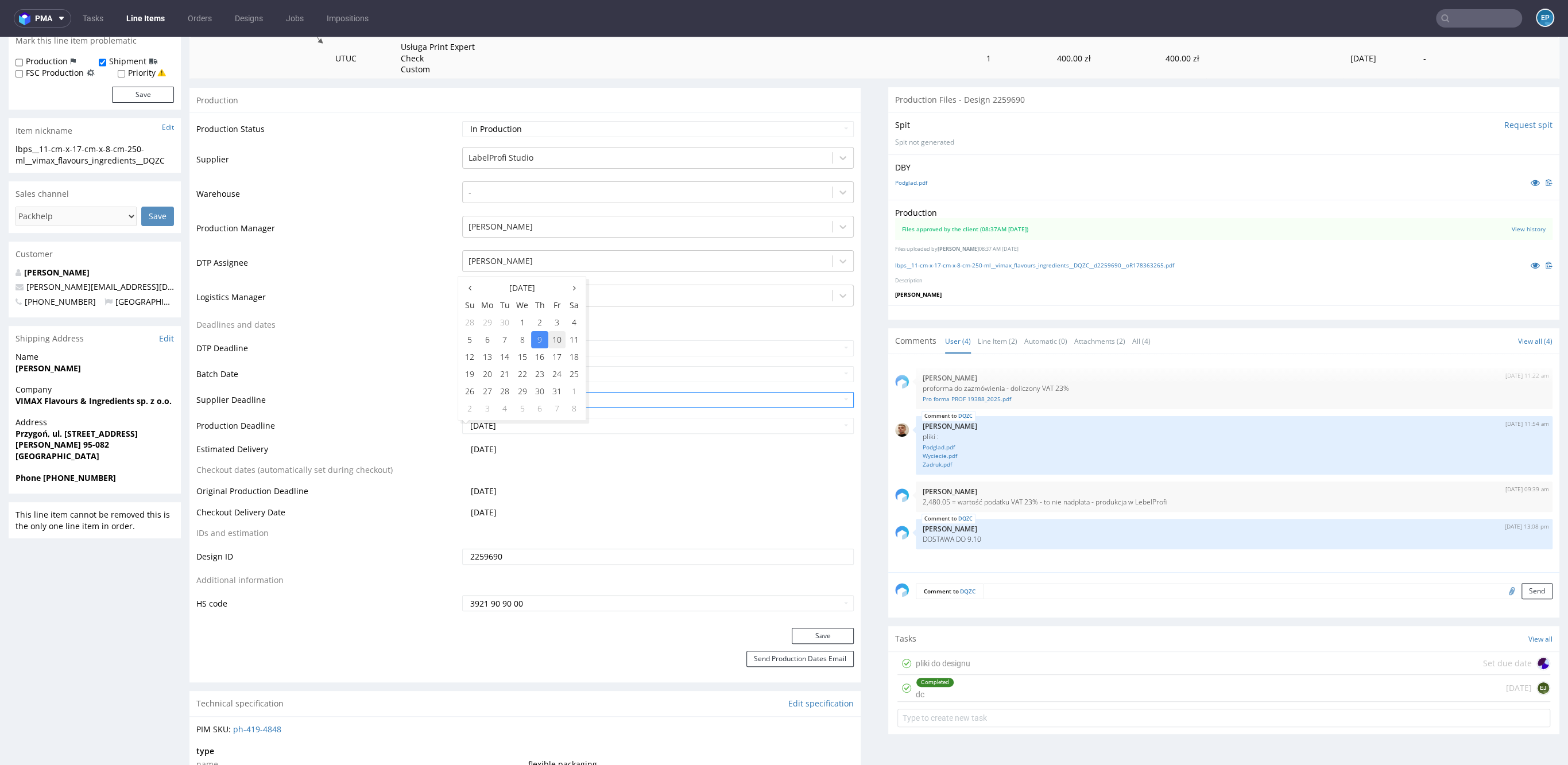
type input "2025-10-10"
click at [797, 634] on button "Save" at bounding box center [823, 636] width 62 height 16
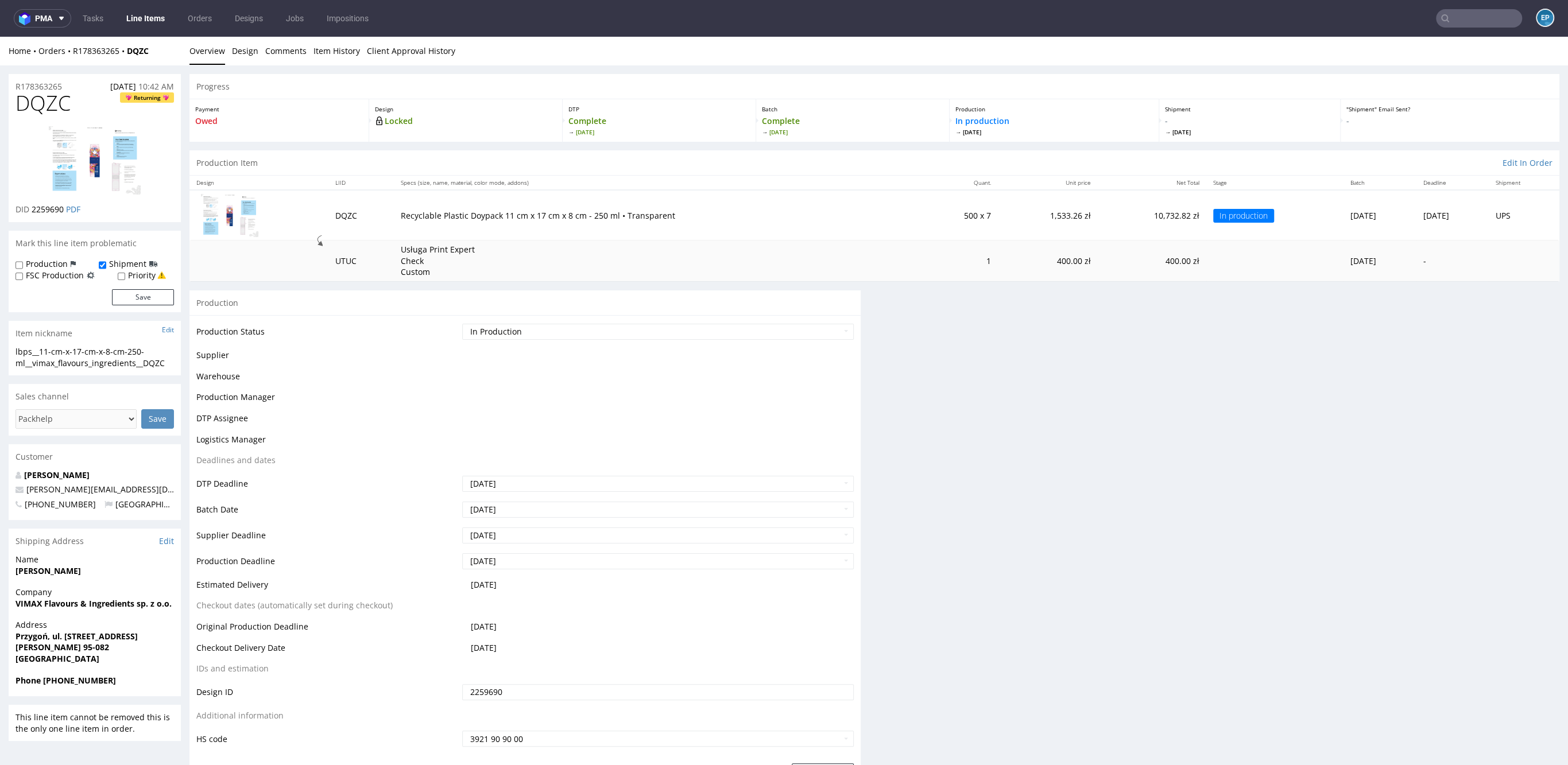
scroll to position [195, 0]
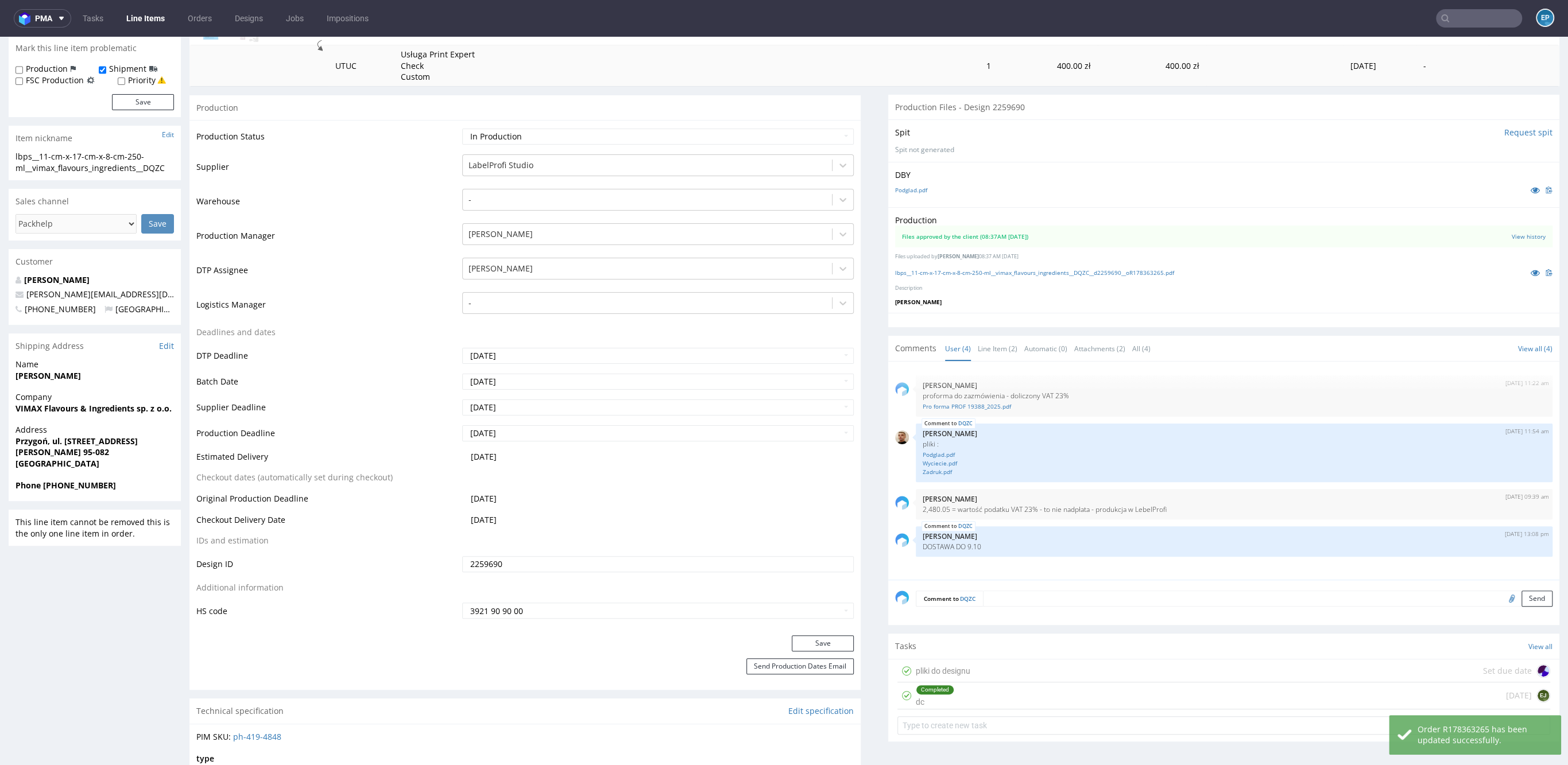
click at [170, 23] on ul "Tasks Line Items Orders Designs Jobs Impositions" at bounding box center [225, 18] width 309 height 18
click at [164, 25] on link "Line Items" at bounding box center [145, 18] width 52 height 18
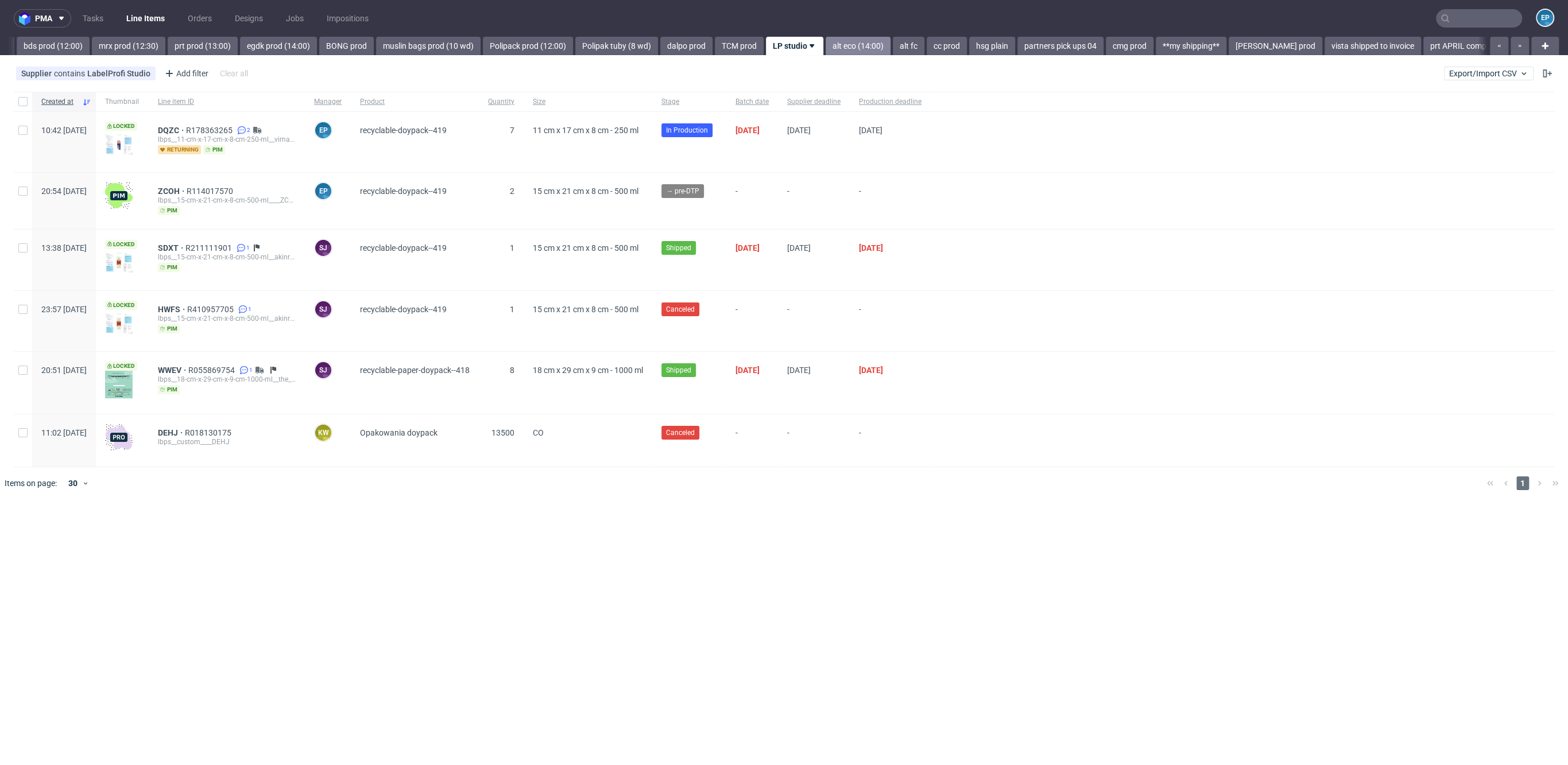
click at [825, 45] on link "alt eco (14:00)" at bounding box center [858, 46] width 65 height 18
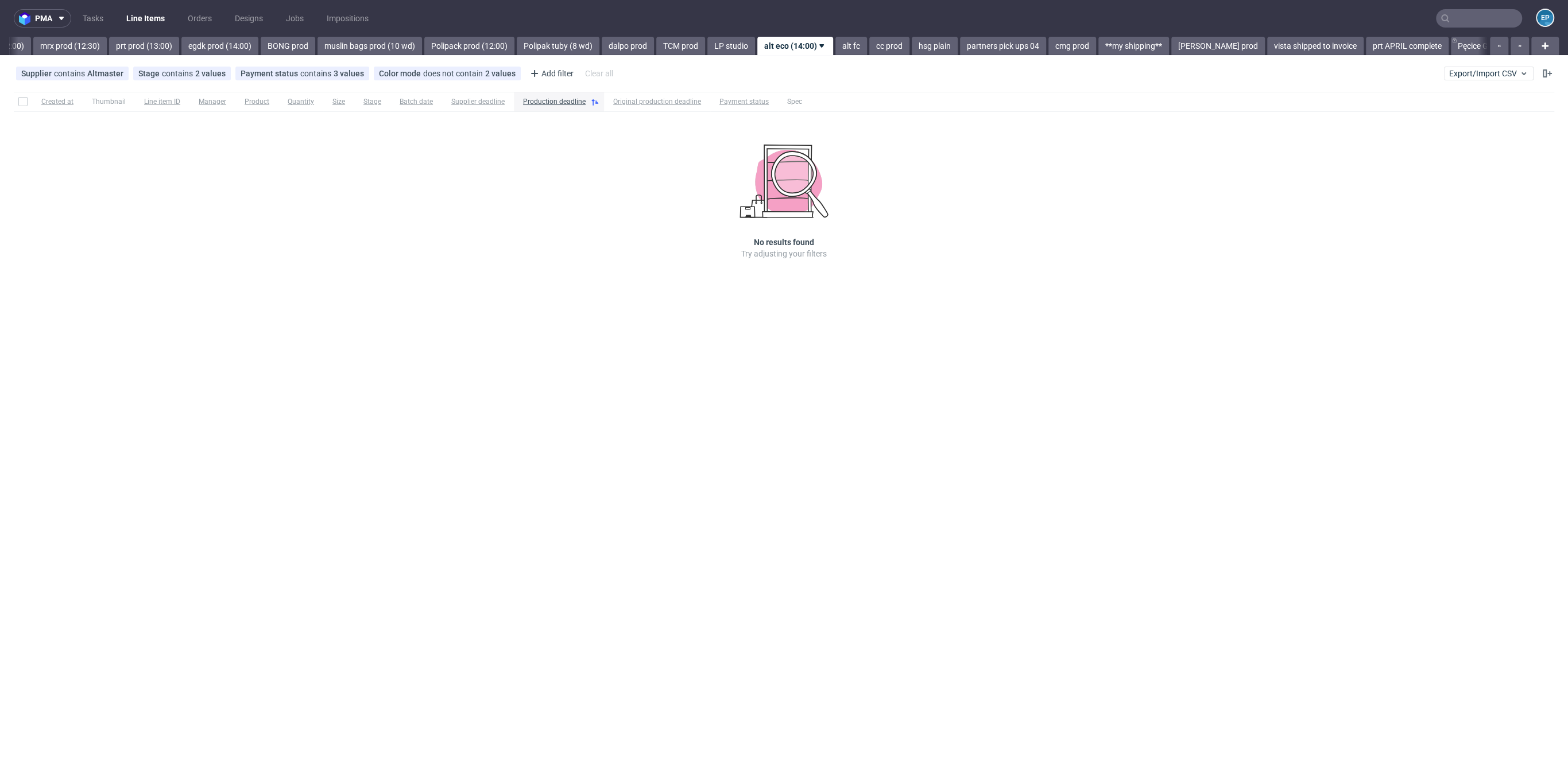
click at [835, 45] on link "alt fc" at bounding box center [851, 46] width 32 height 18
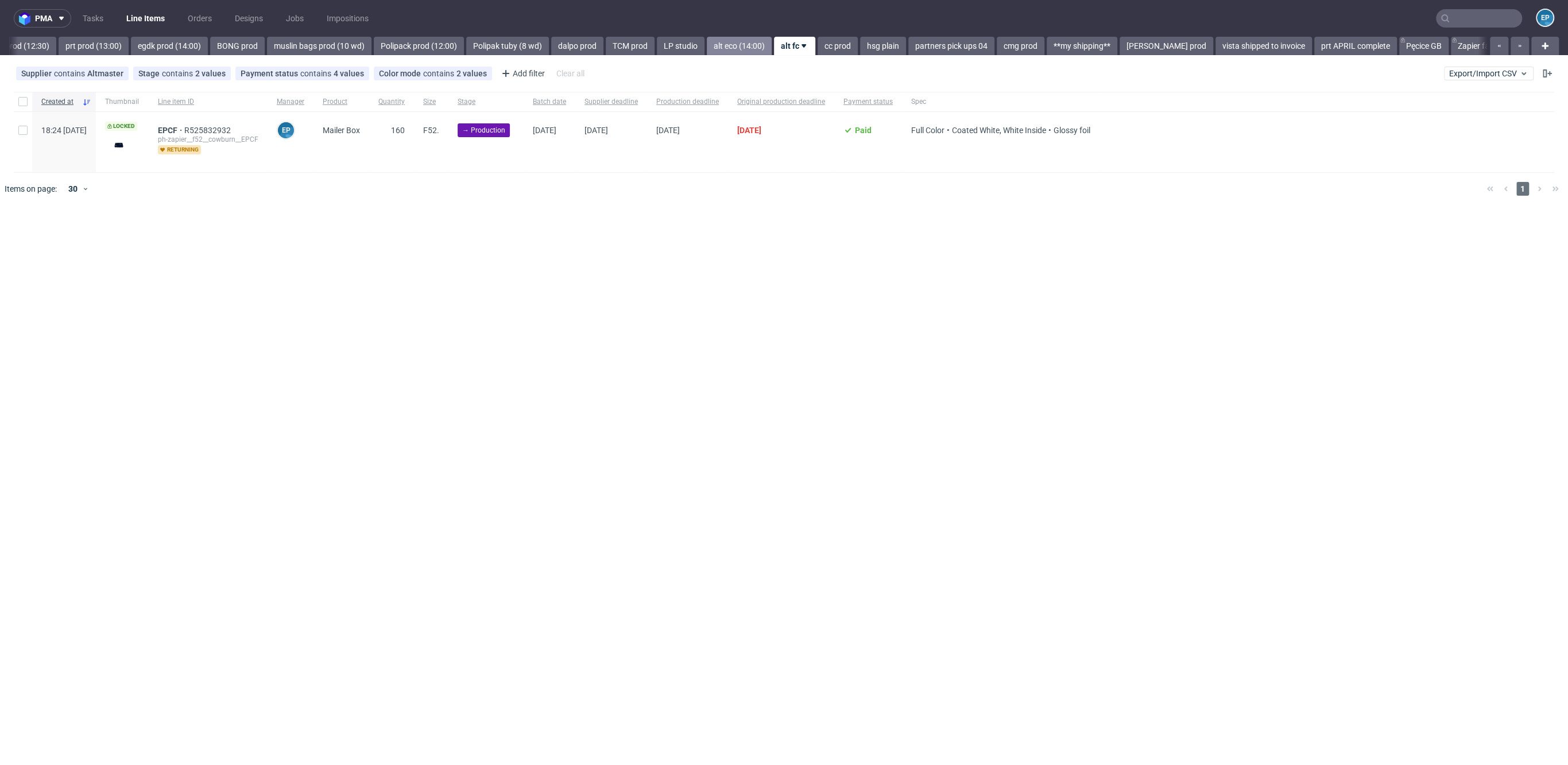
click at [817, 45] on link "cc prod" at bounding box center [838, 46] width 40 height 18
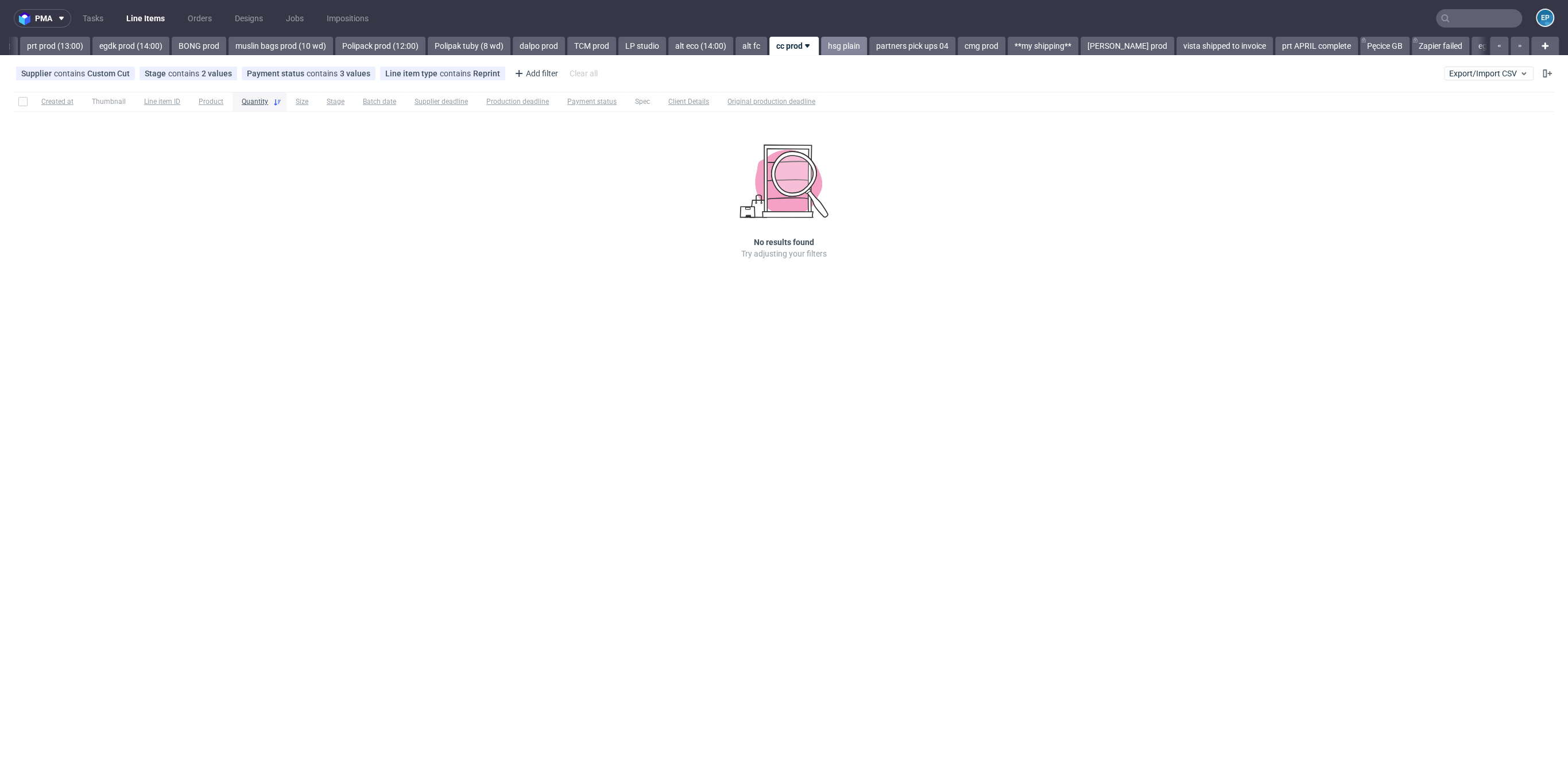
click at [821, 46] on link "hsg plain" at bounding box center [844, 46] width 46 height 18
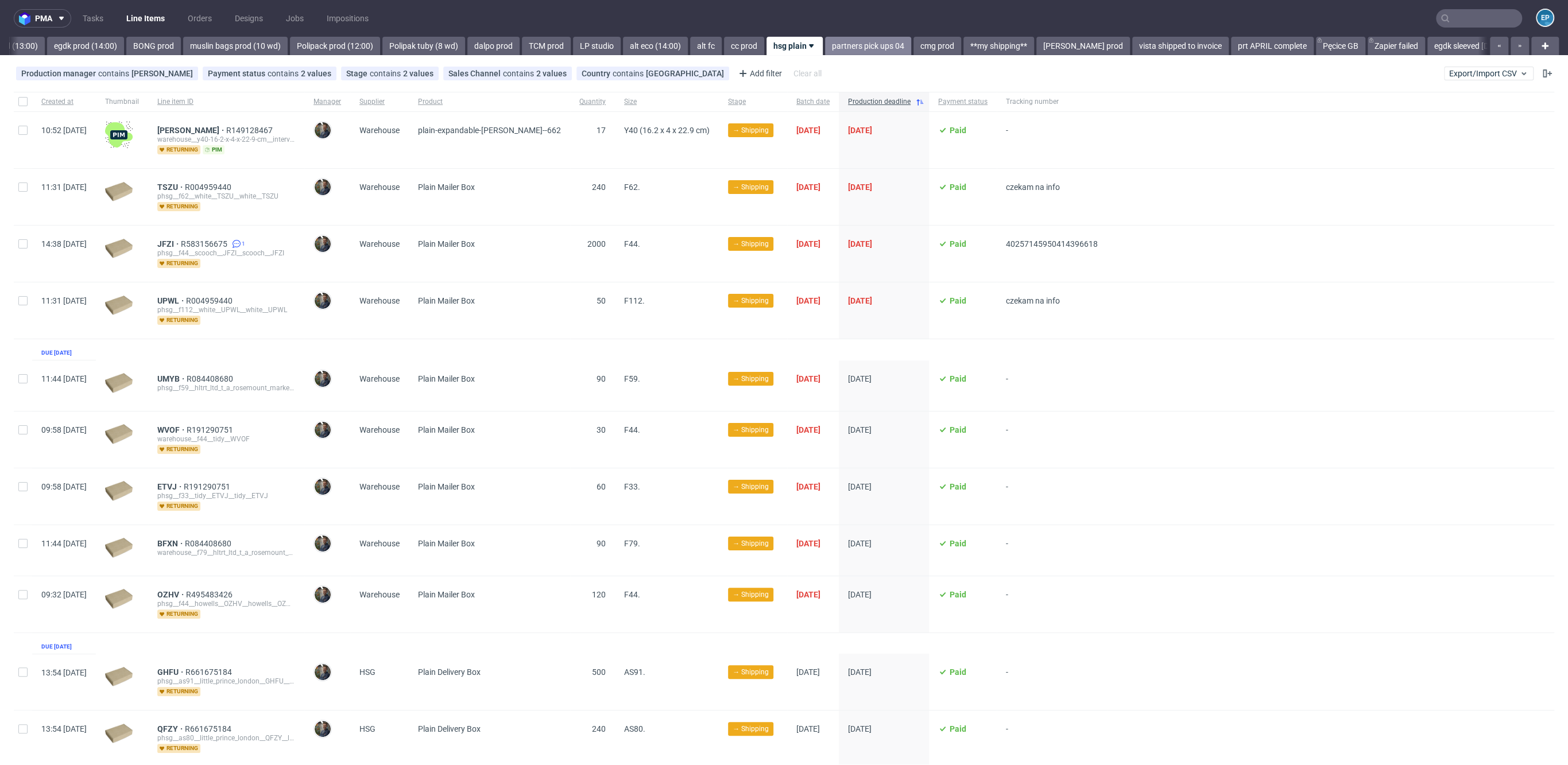
click at [825, 44] on link "partners pick ups 04" at bounding box center [867, 46] width 86 height 18
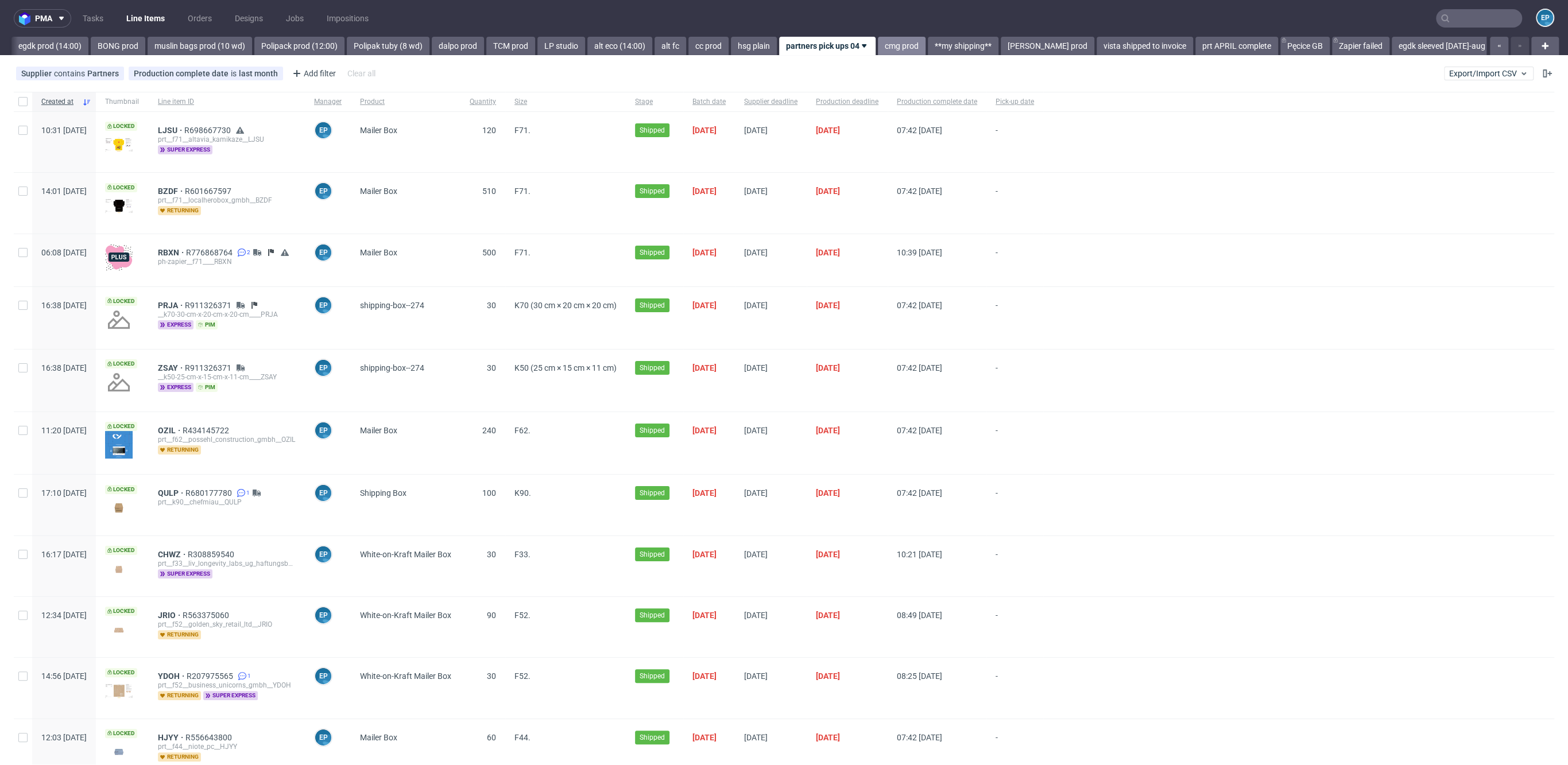
click at [878, 40] on link "cmg prod" at bounding box center [901, 46] width 47 height 18
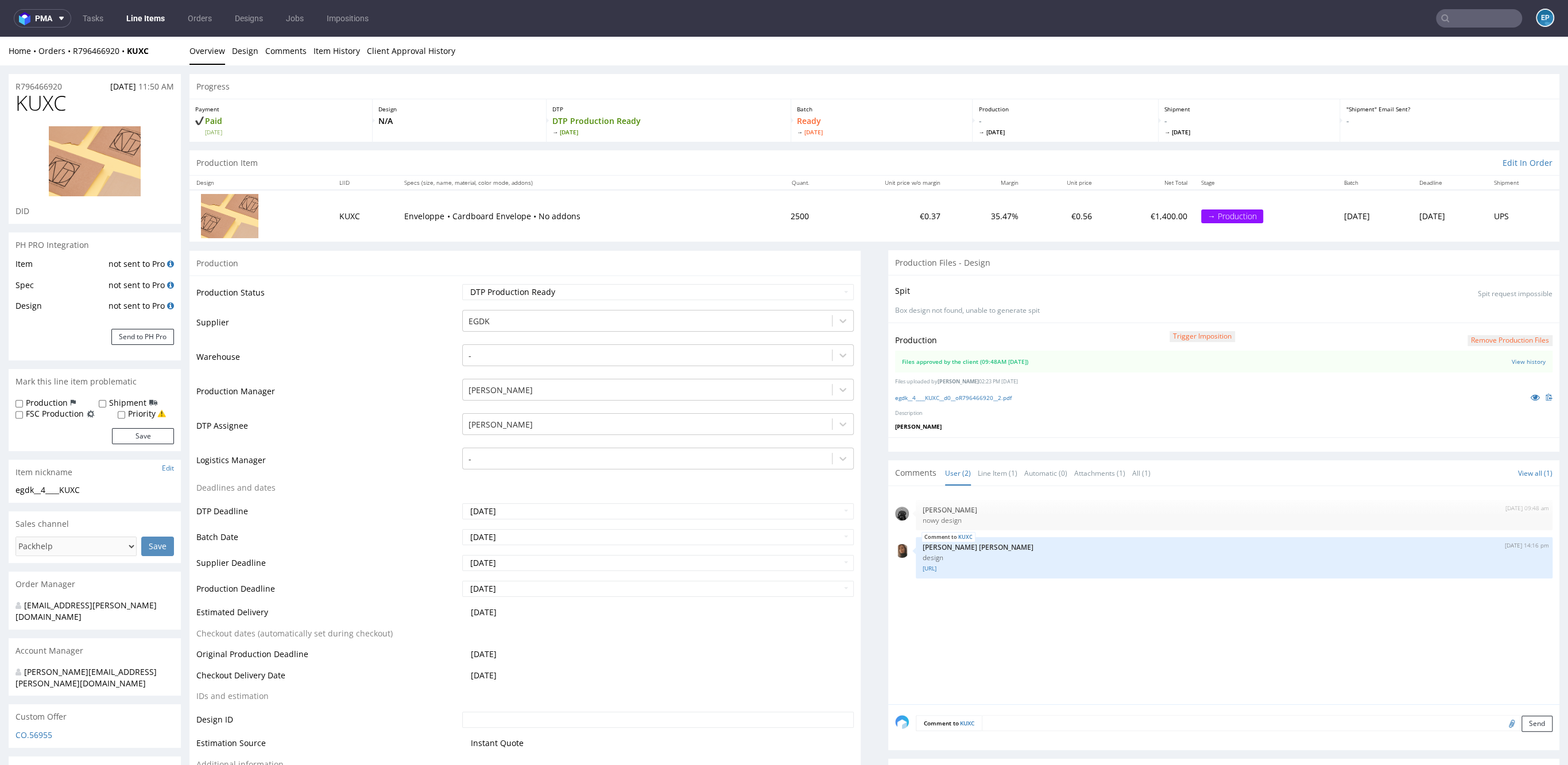
click at [1475, 19] on input "text" at bounding box center [1479, 18] width 86 height 18
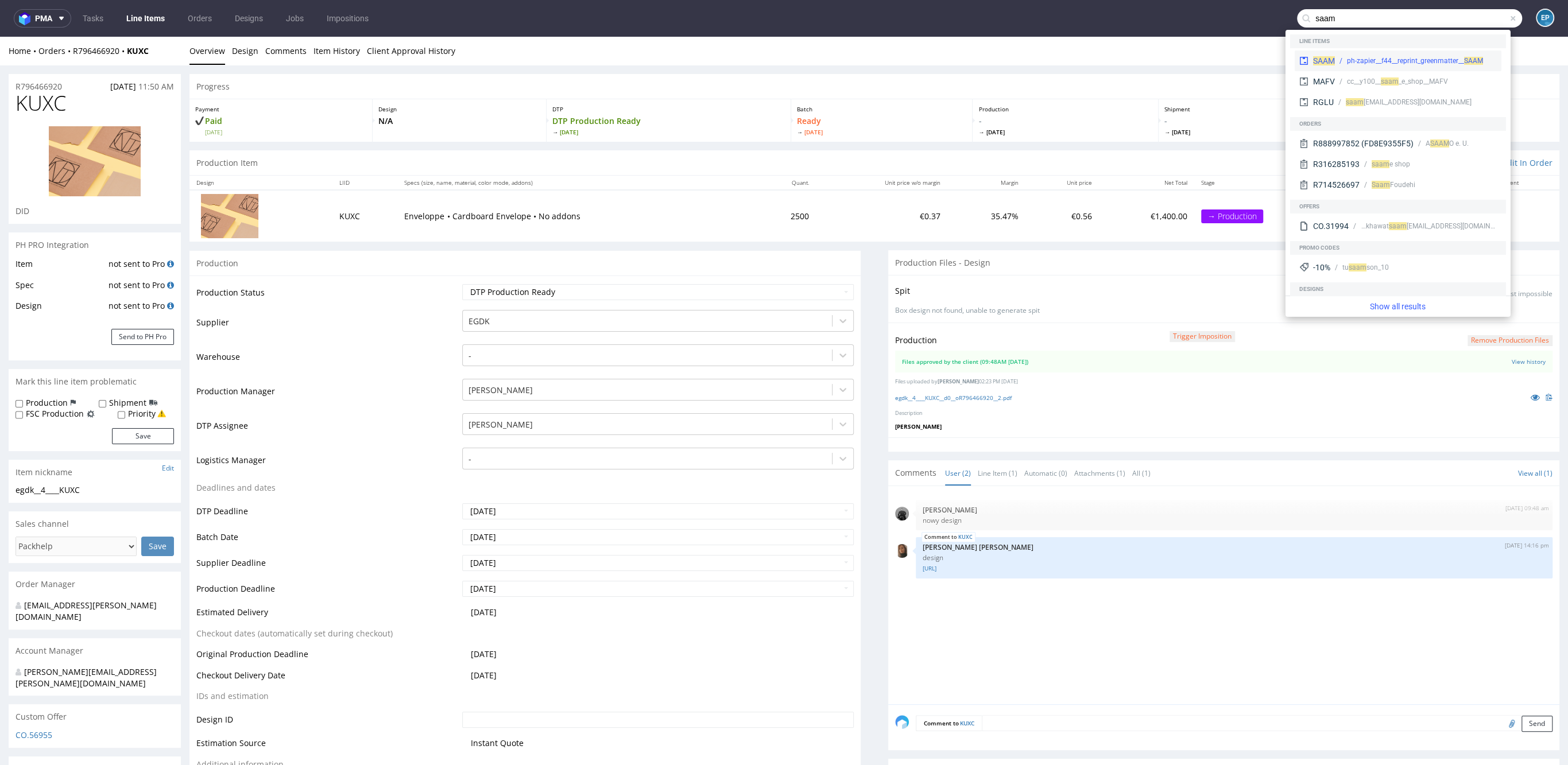
type input "saam"
click at [1385, 60] on div "ph-zapier__f44__reprint_greenmatter__ SAAM" at bounding box center [1415, 60] width 136 height 10
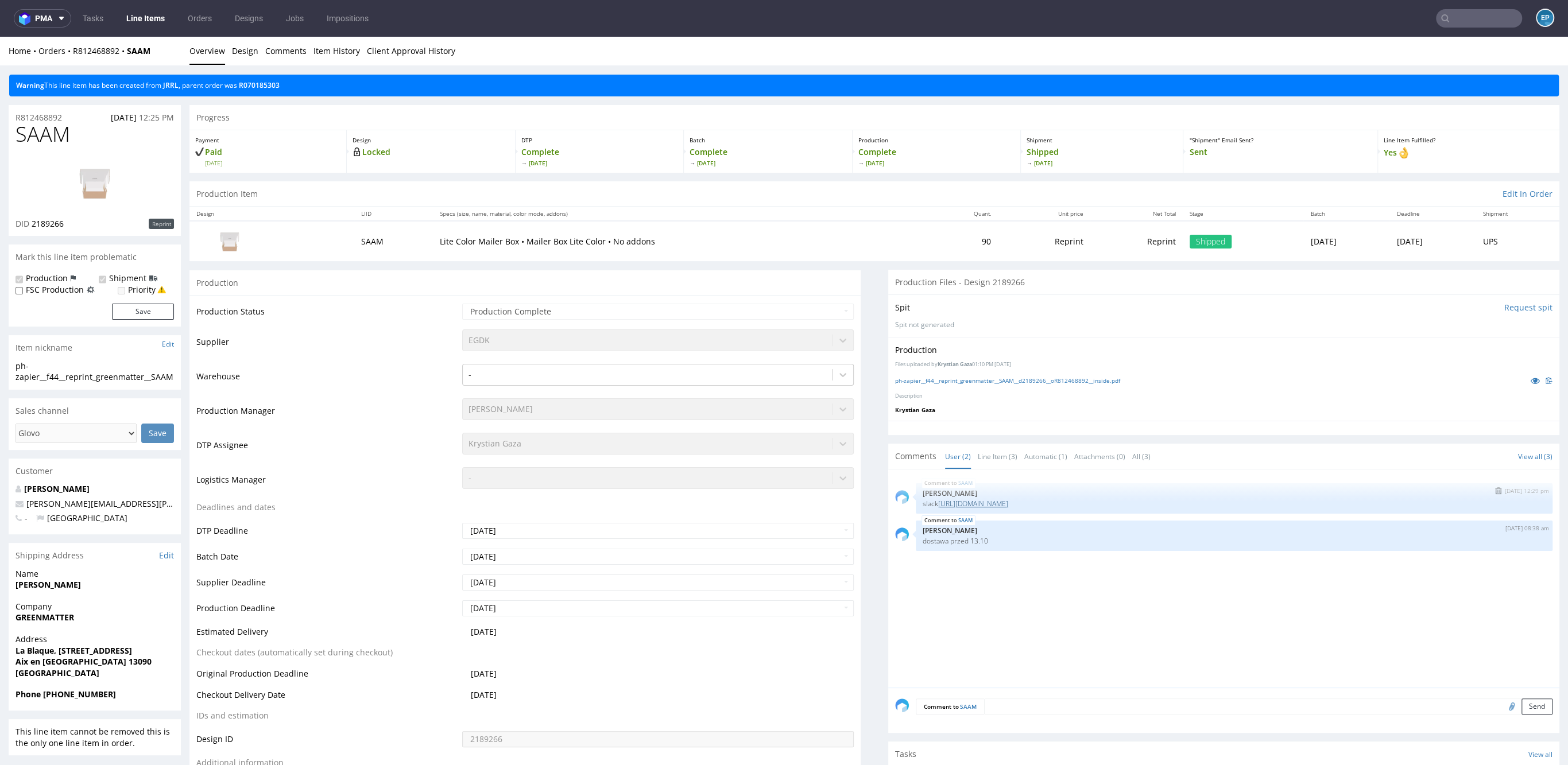
click at [1008, 503] on link "[URL][DOMAIN_NAME]" at bounding box center [973, 504] width 70 height 10
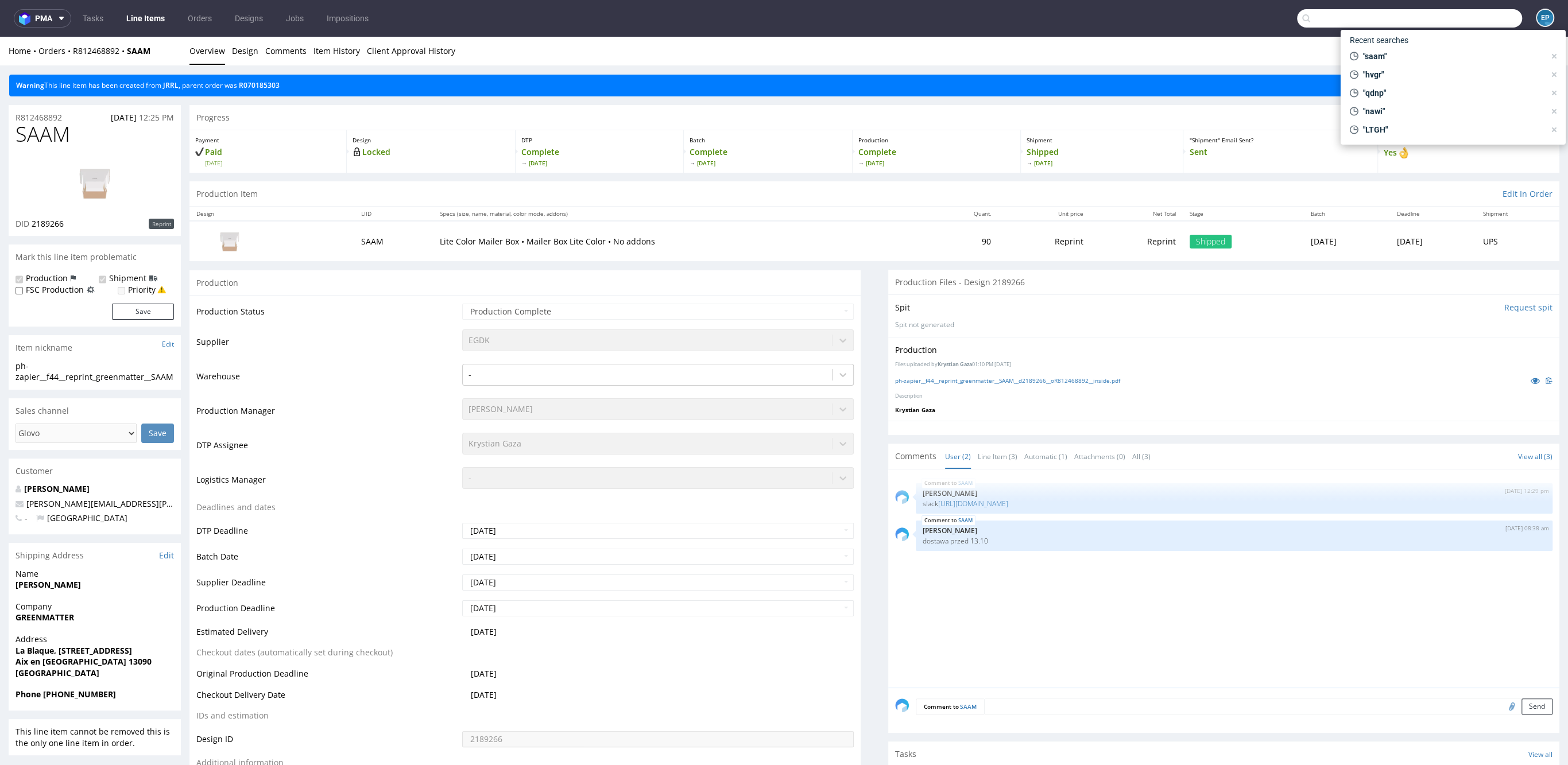
click at [1458, 17] on input "text" at bounding box center [1410, 18] width 225 height 18
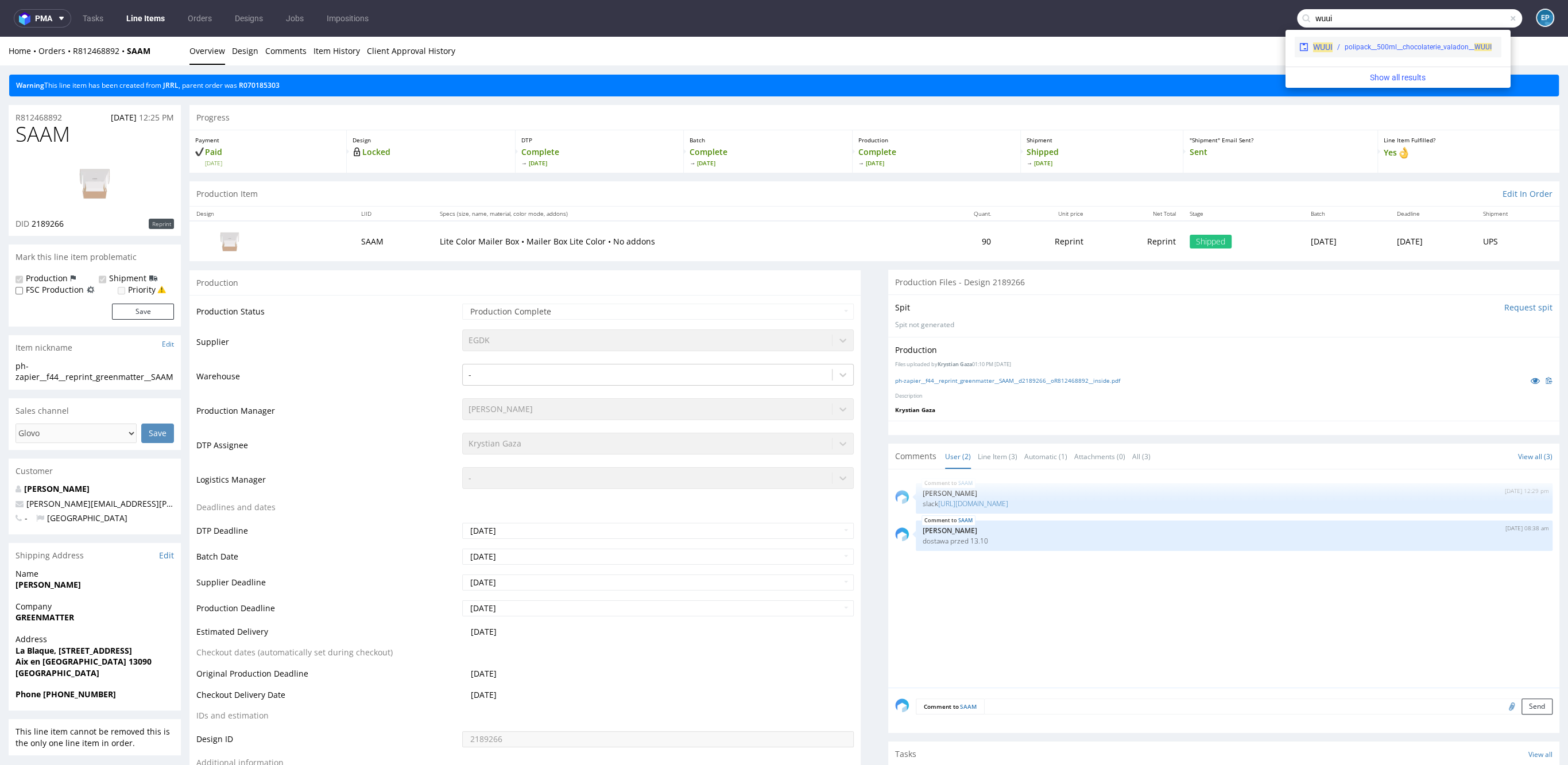
type input "wuui"
click at [1393, 54] on div "WUUI polipack__500ml__chocolaterie_valadon__ WUUI" at bounding box center [1398, 47] width 207 height 21
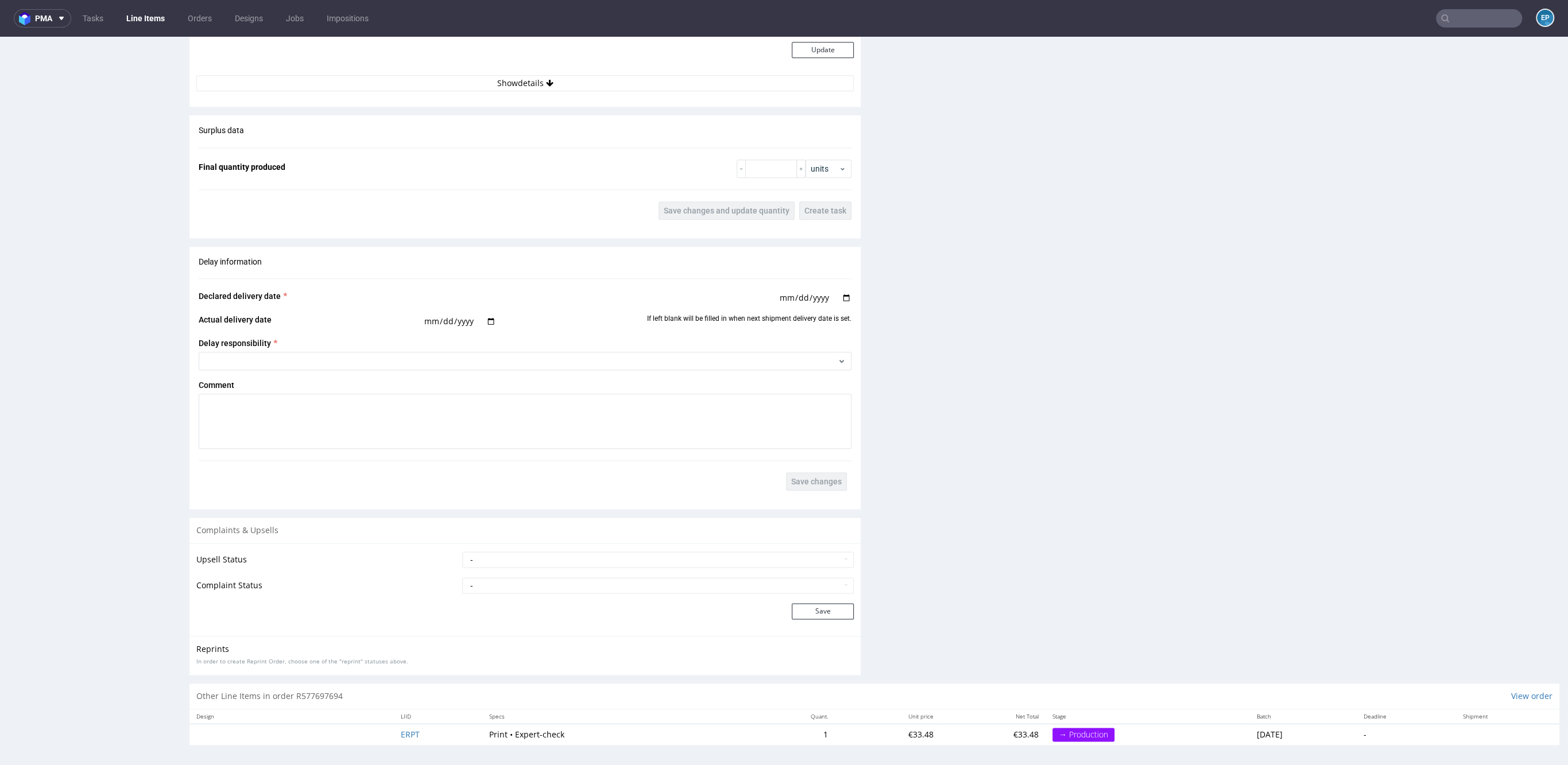
scroll to position [831, 0]
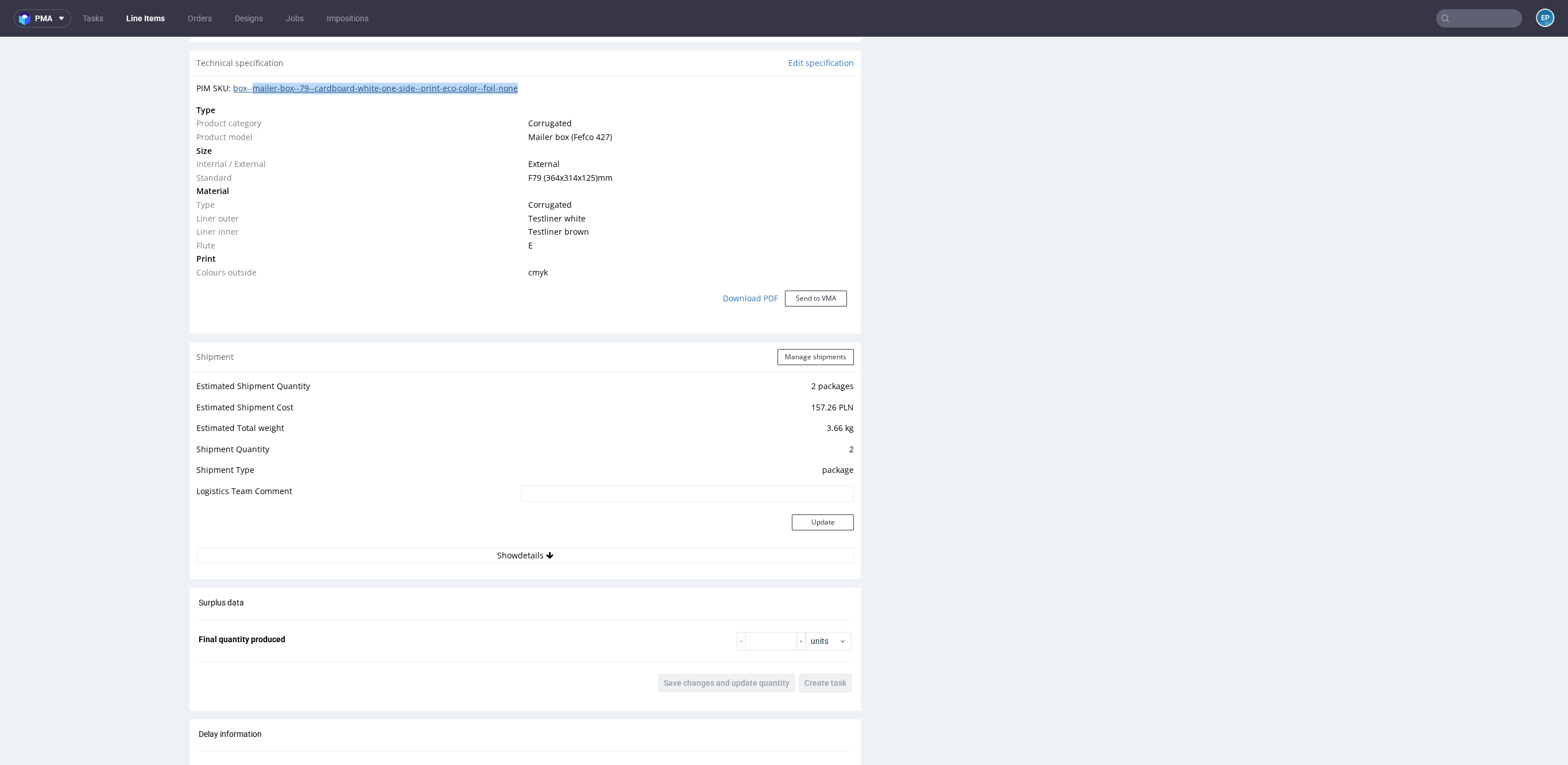
drag, startPoint x: 541, startPoint y: 86, endPoint x: 254, endPoint y: 87, distance: 287.0
click at [254, 87] on div "PIM SKU: box--mailer-box--79--cardboard-white-one-side--print-eco-color--foil-n…" at bounding box center [525, 88] width 657 height 12
copy link "mailer-box--79--cardboard-white-one-side--print-eco-color--foil-none"
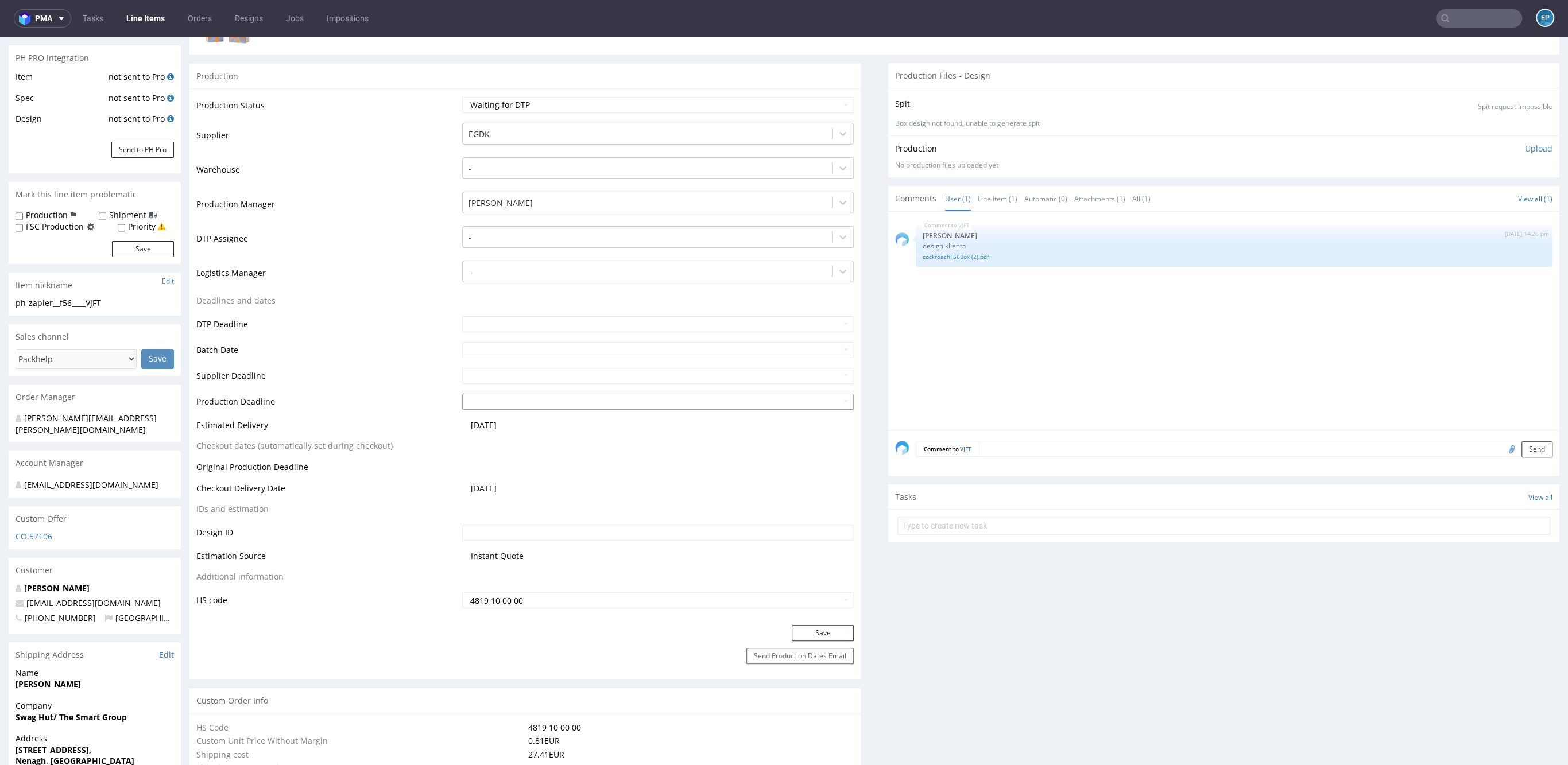
scroll to position [184, 0]
click at [490, 332] on input "text" at bounding box center [657, 327] width 391 height 16
click at [538, 243] on td "9" at bounding box center [540, 242] width 17 height 17
type input "[DATE]"
click at [818, 632] on button "Save" at bounding box center [823, 637] width 62 height 16
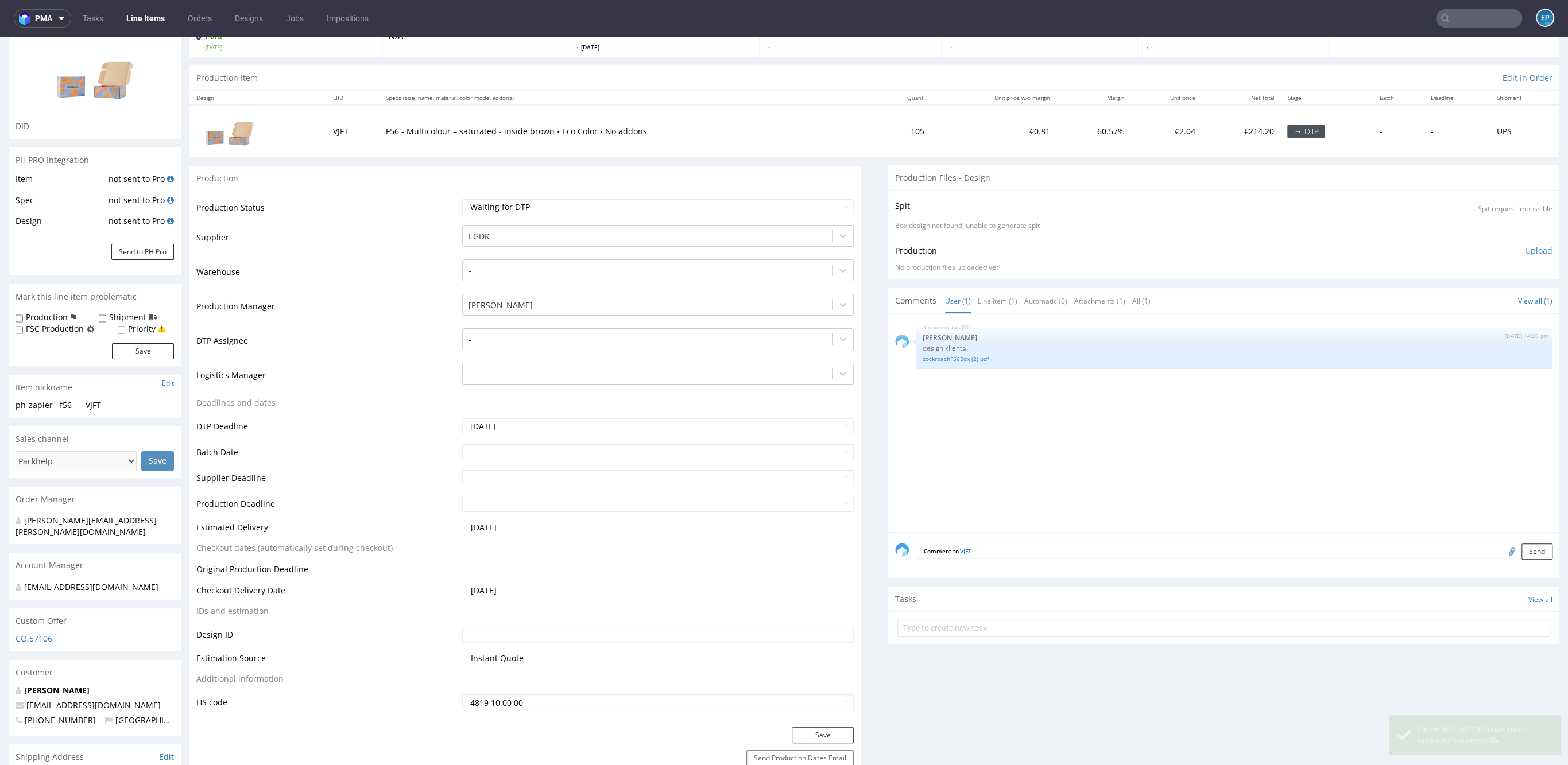
scroll to position [0, 0]
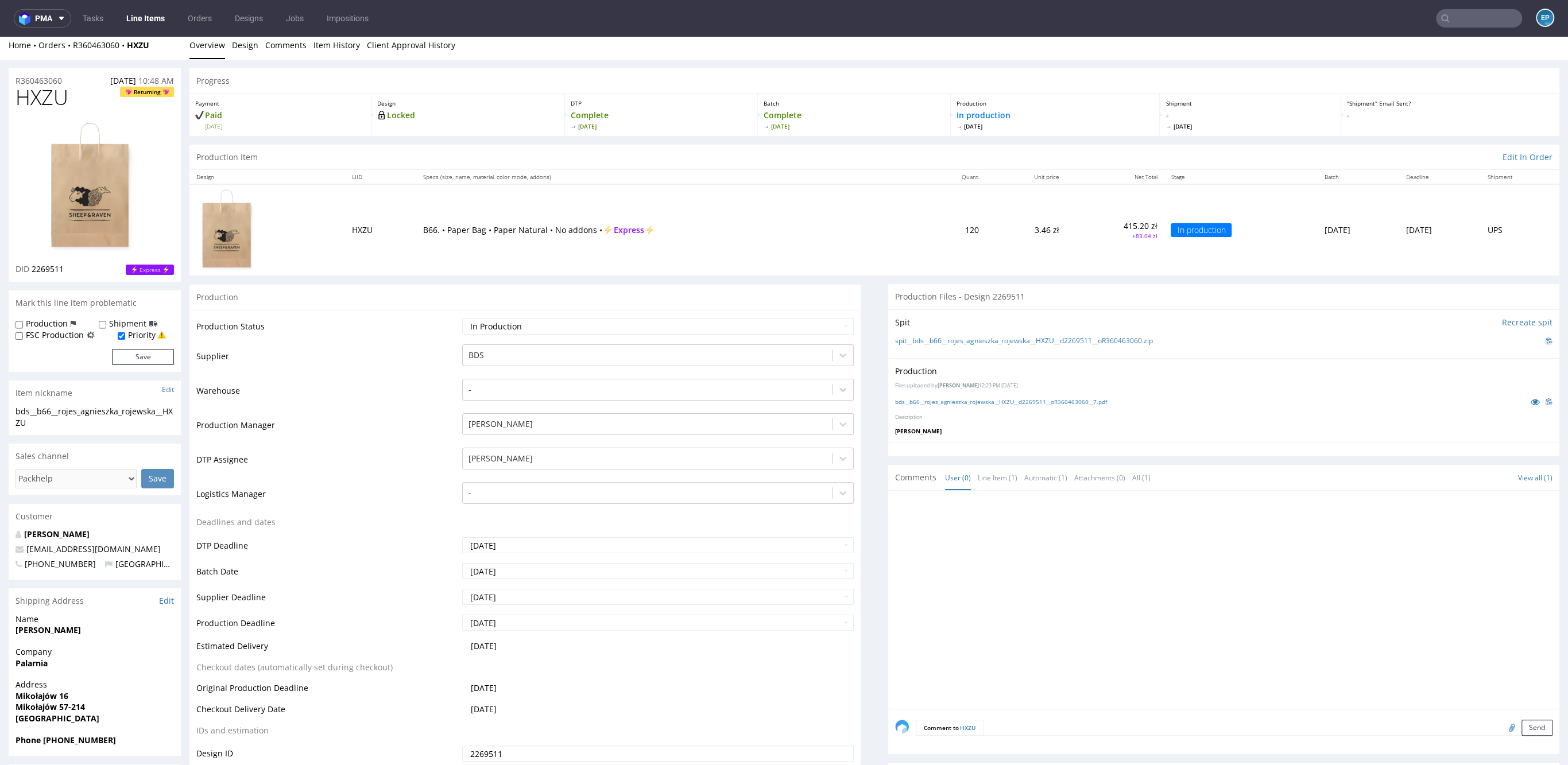
scroll to position [1, 0]
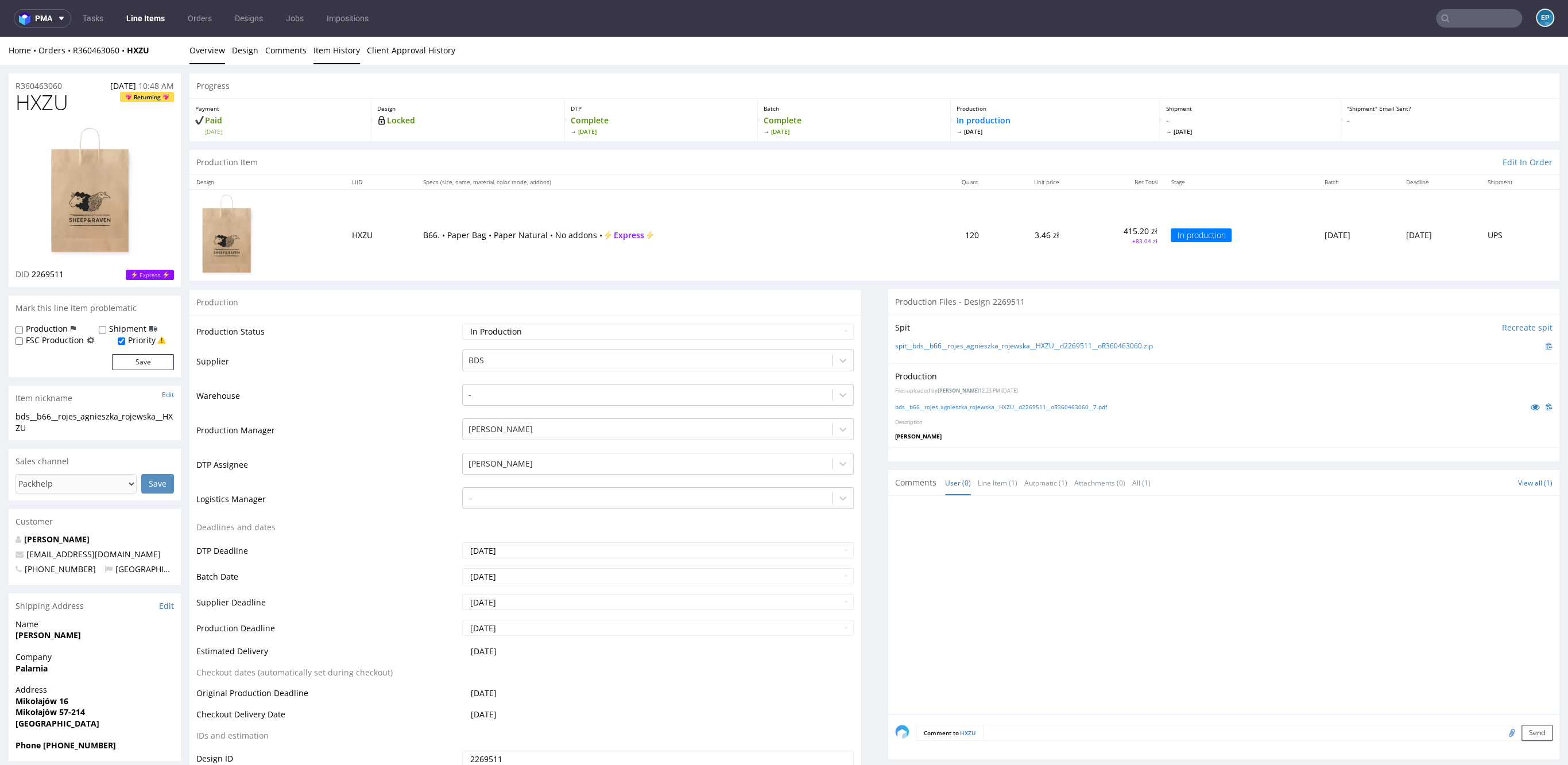
click at [319, 57] on link "Item History" at bounding box center [337, 50] width 46 height 28
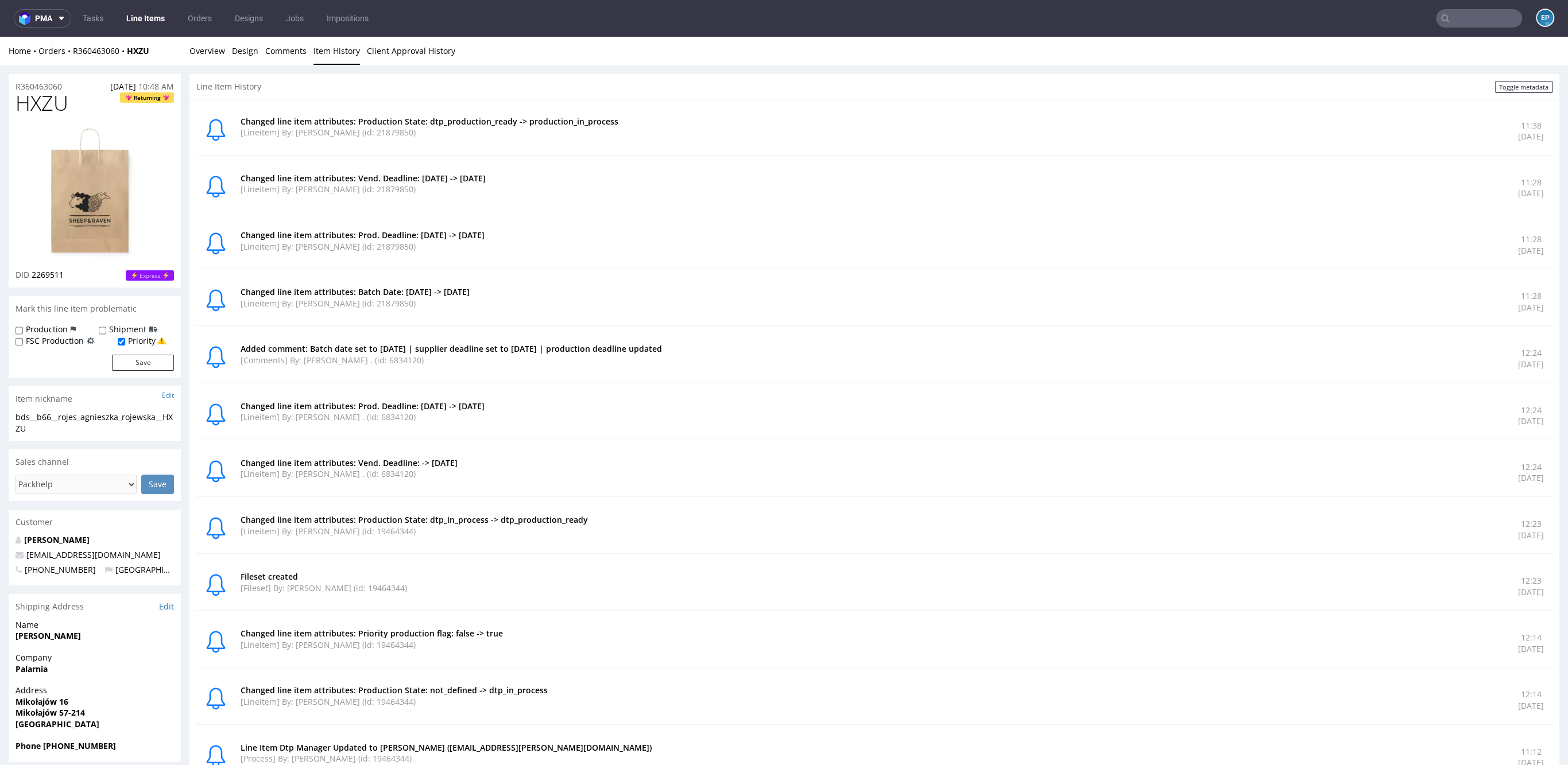
scroll to position [0, 0]
click at [217, 58] on link "Overview" at bounding box center [207, 51] width 35 height 28
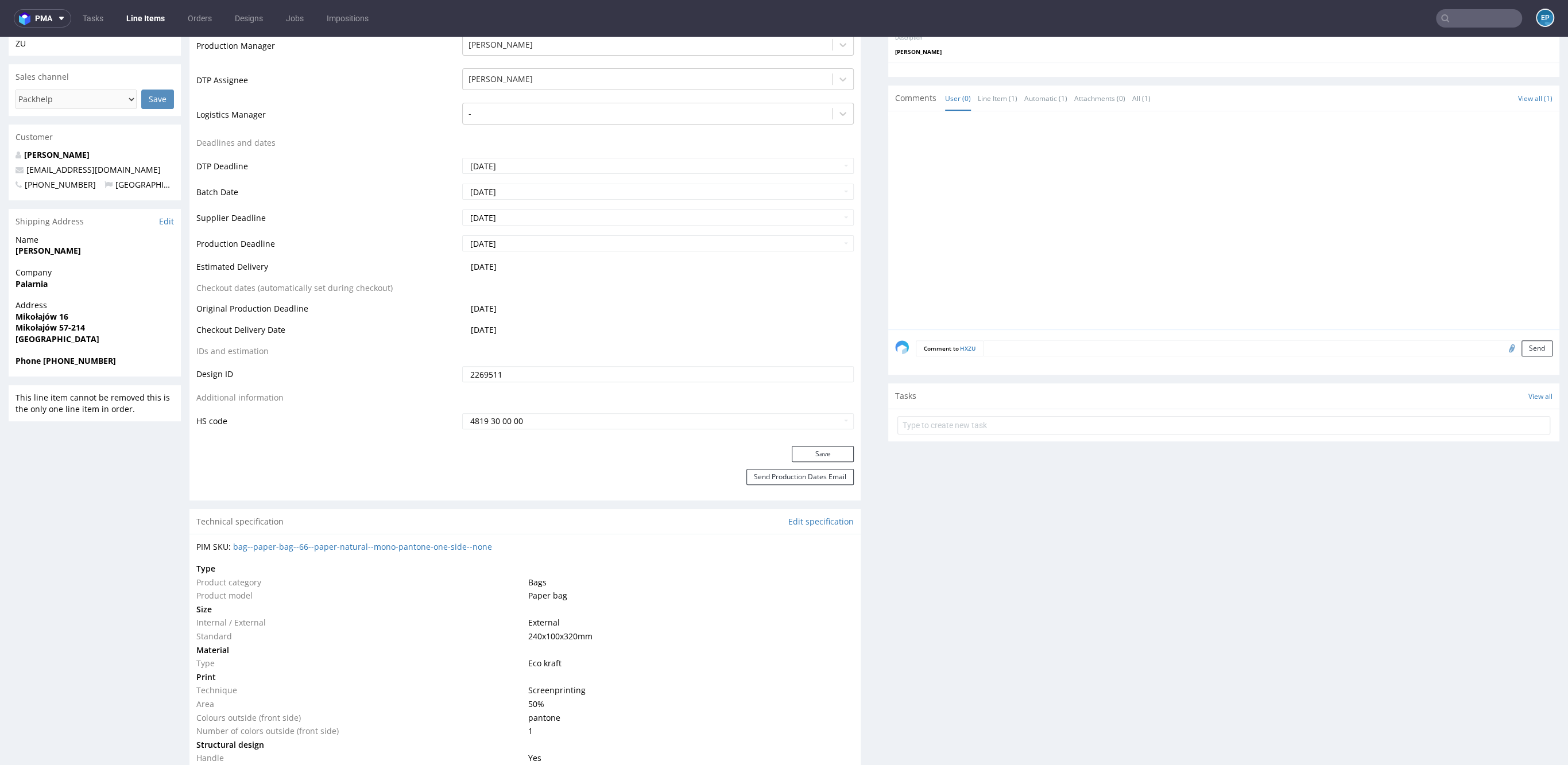
scroll to position [386, 0]
click at [352, 543] on link "bag--paper-bag--66--paper-natural--mono-pantone-one-side--none" at bounding box center [362, 547] width 259 height 11
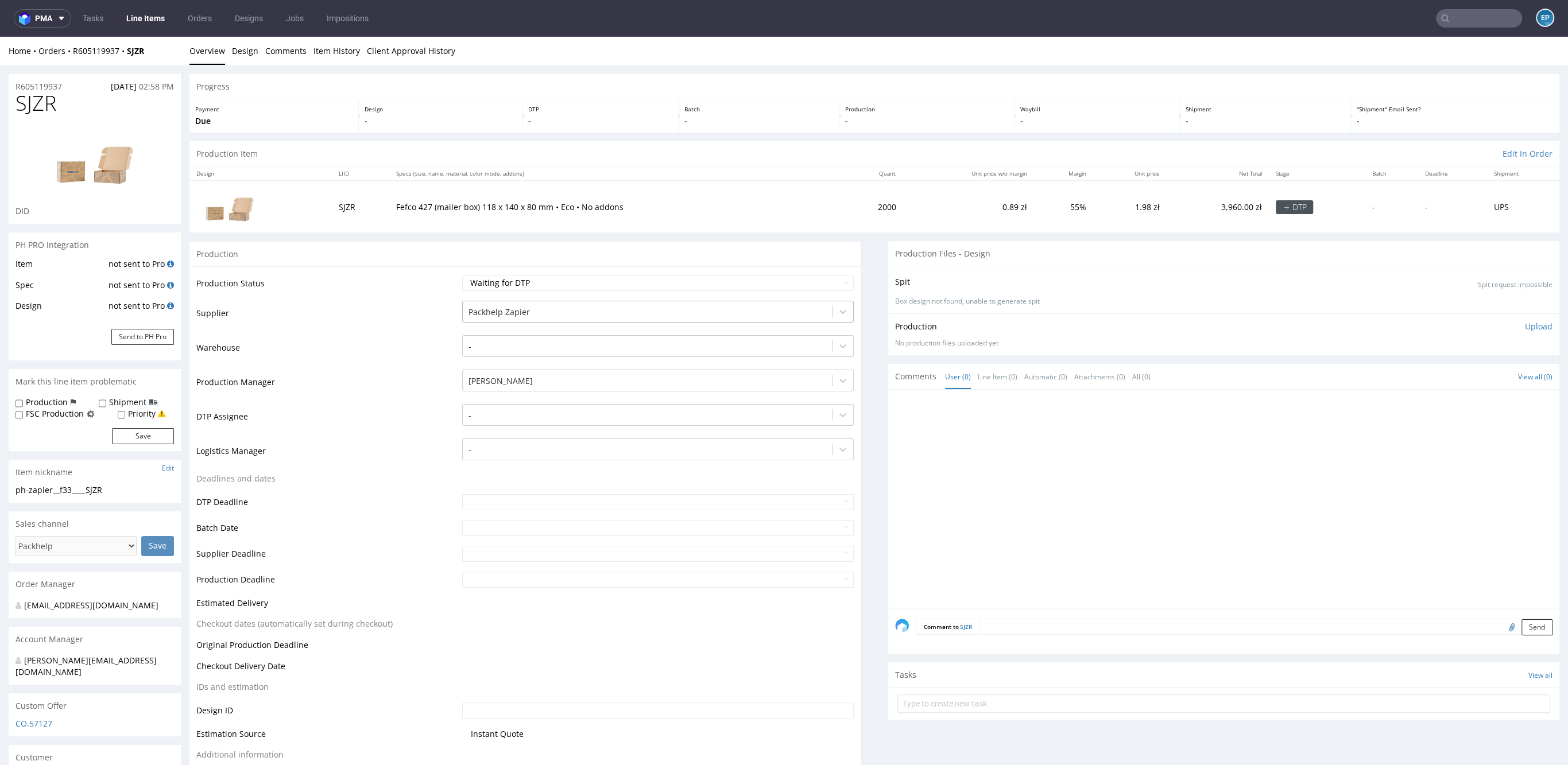
click at [541, 315] on div at bounding box center [648, 312] width 358 height 14
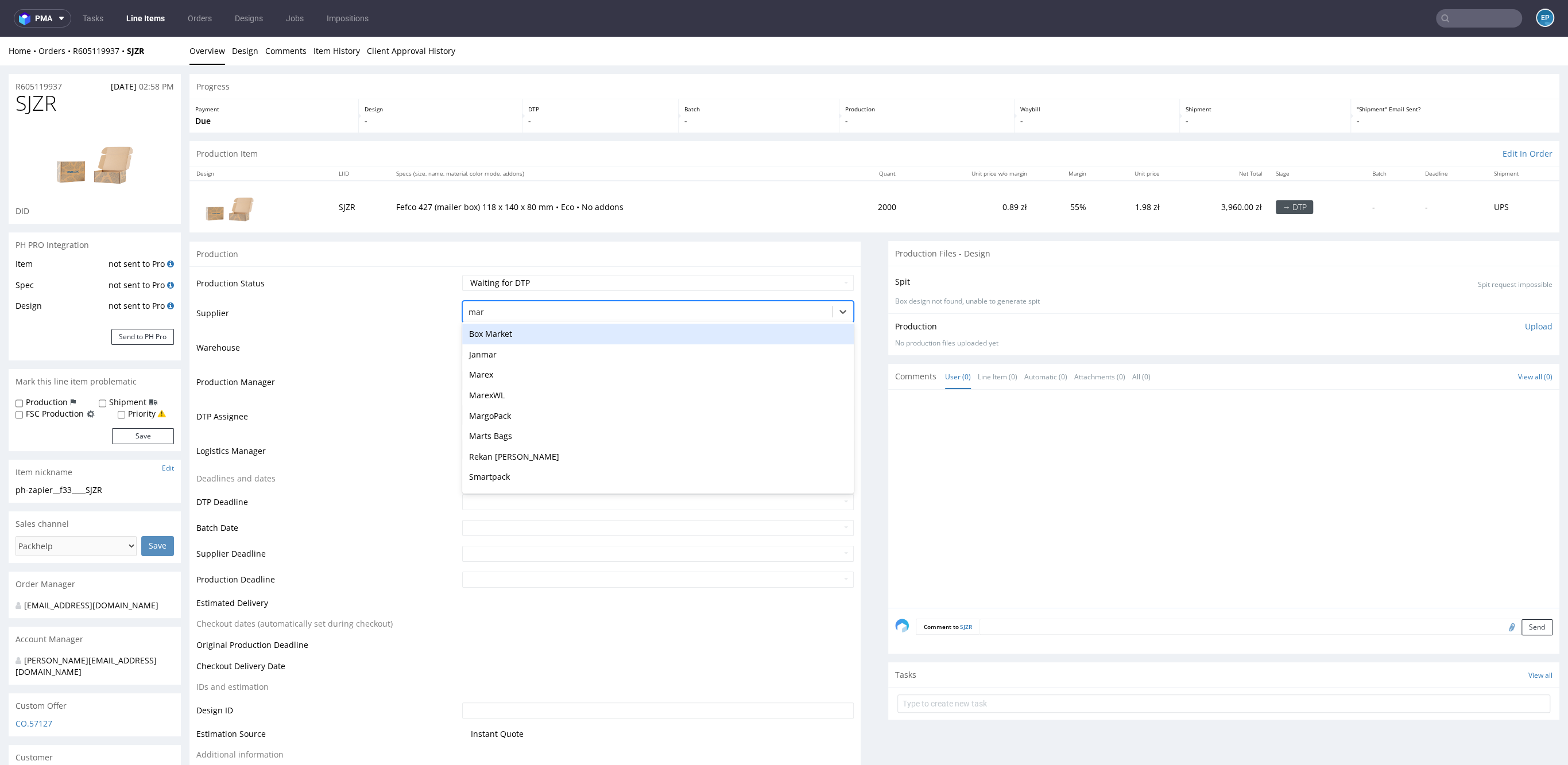
type input "mare"
click at [541, 332] on div "Marex" at bounding box center [657, 334] width 391 height 21
click at [536, 378] on div at bounding box center [648, 381] width 358 height 14
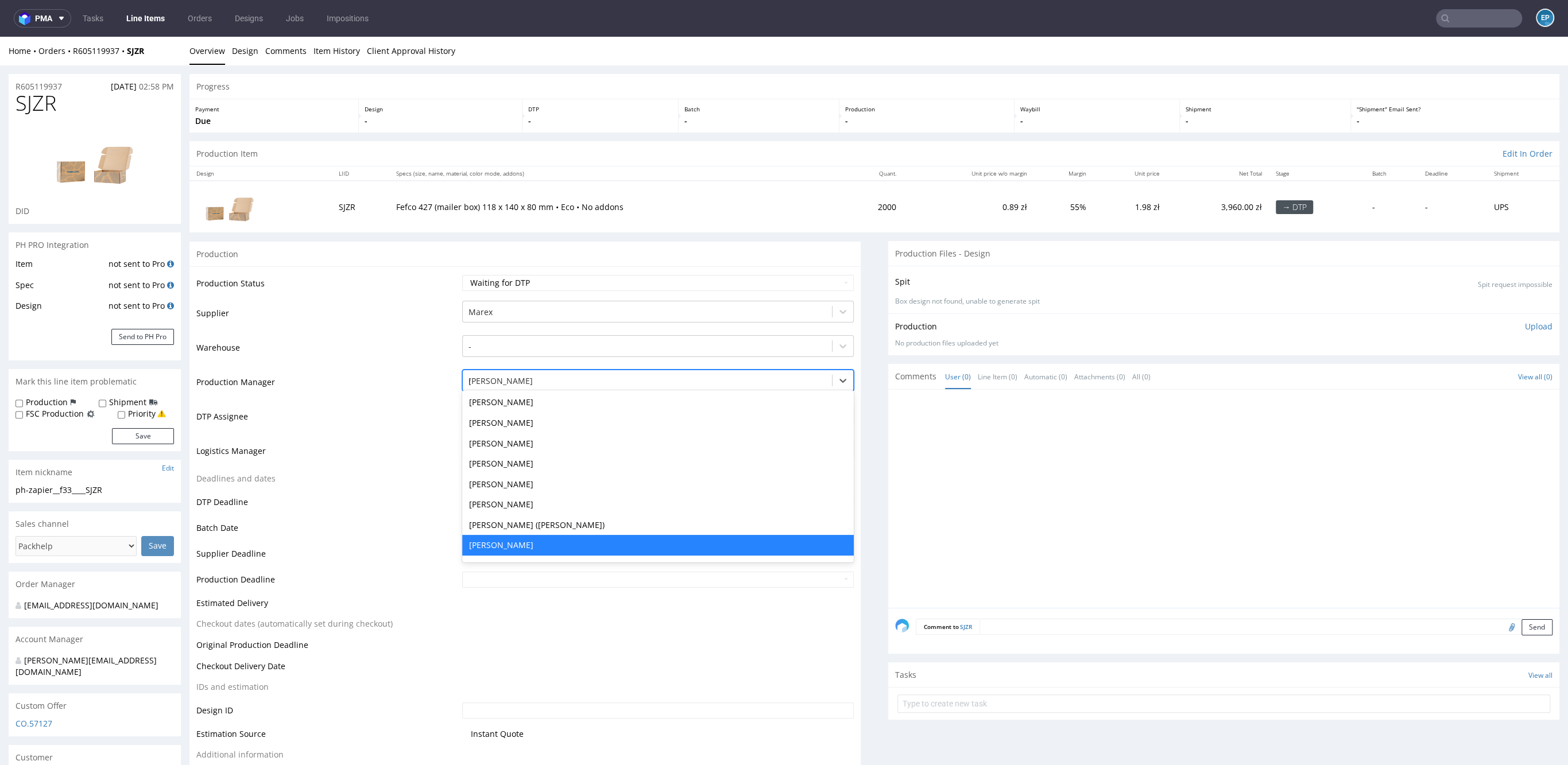
scroll to position [123, 0]
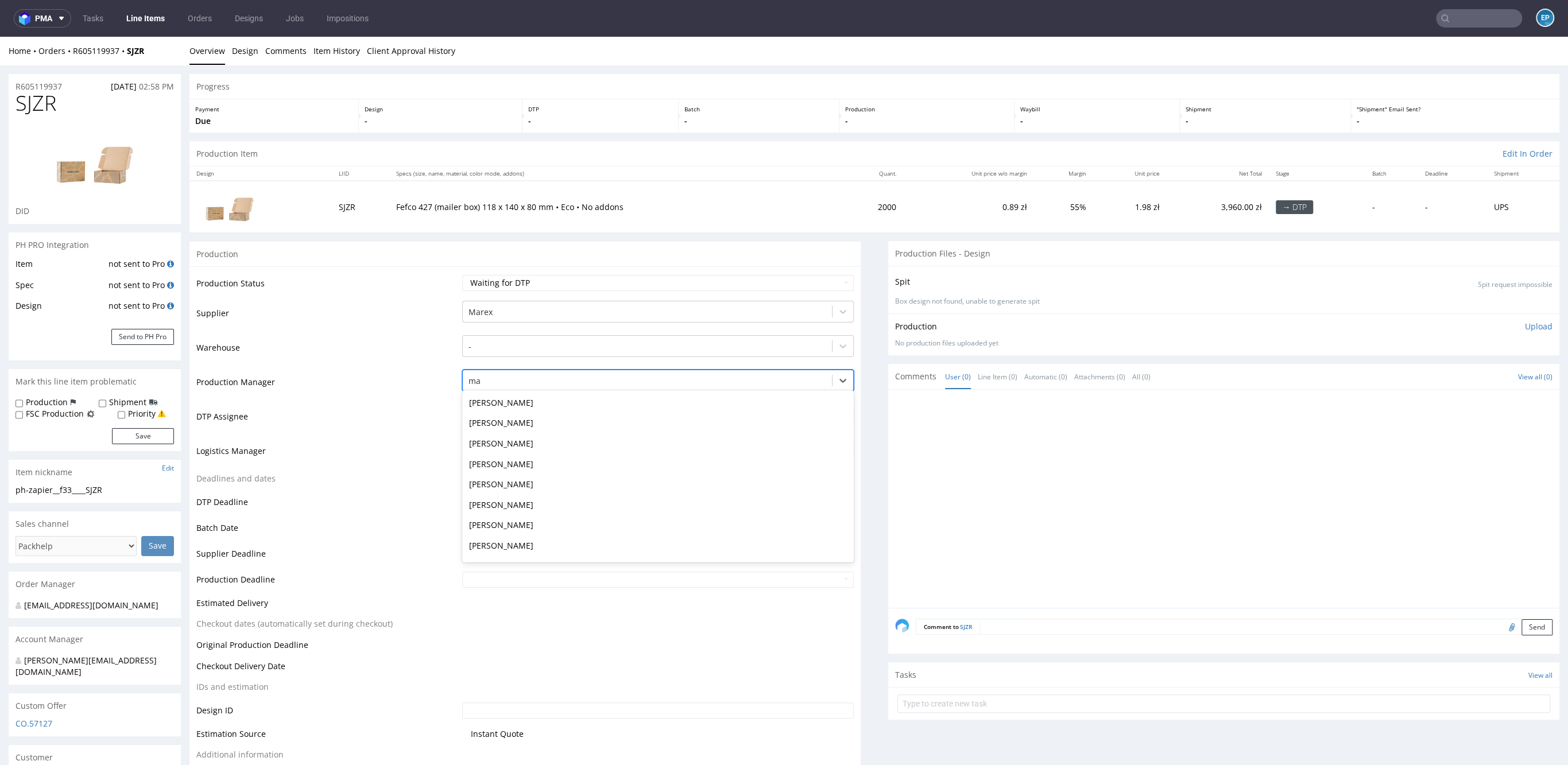
type input "mak"
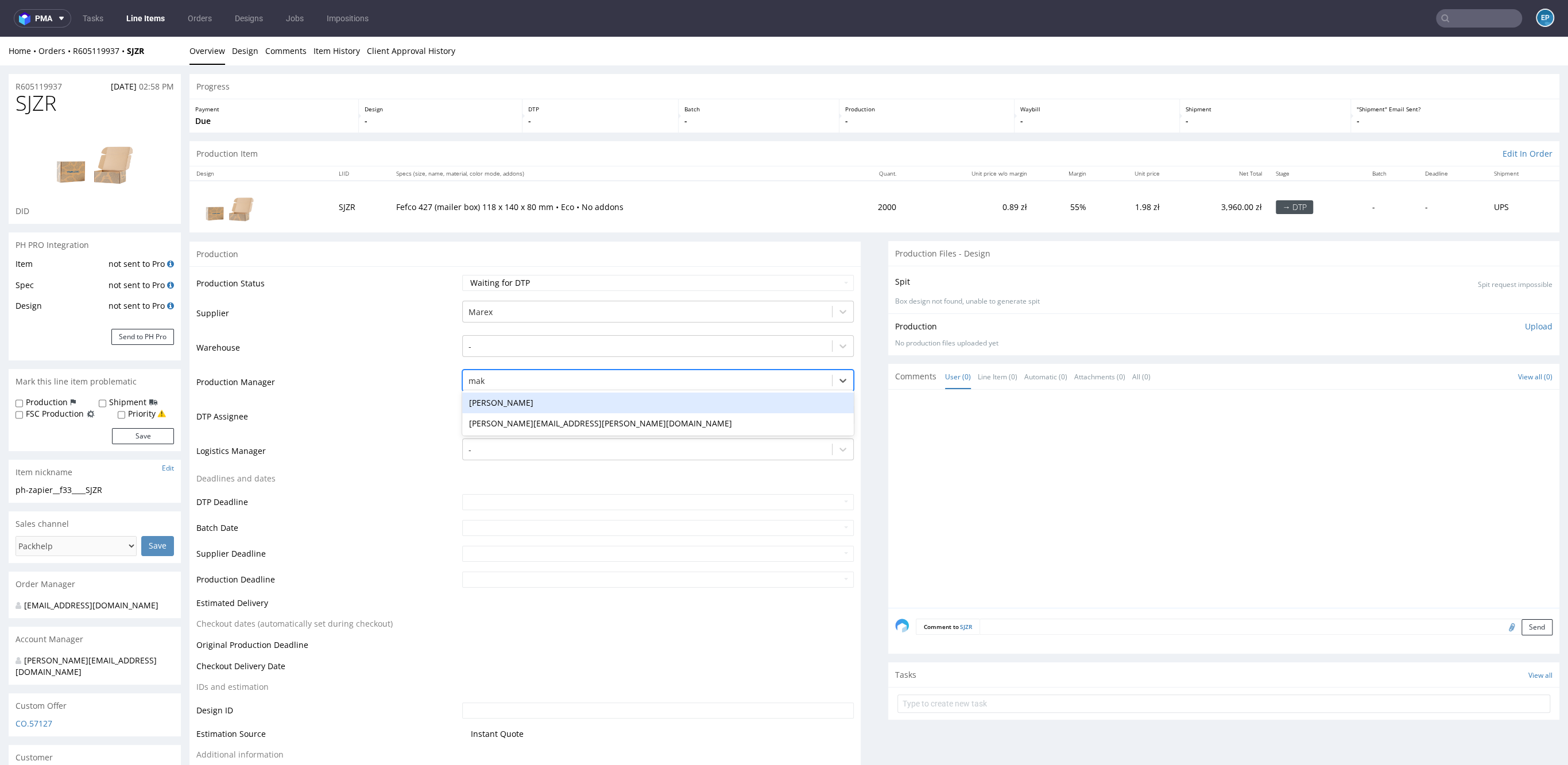
scroll to position [0, 0]
click at [545, 402] on div "Maksymilian Szyszko" at bounding box center [657, 403] width 391 height 21
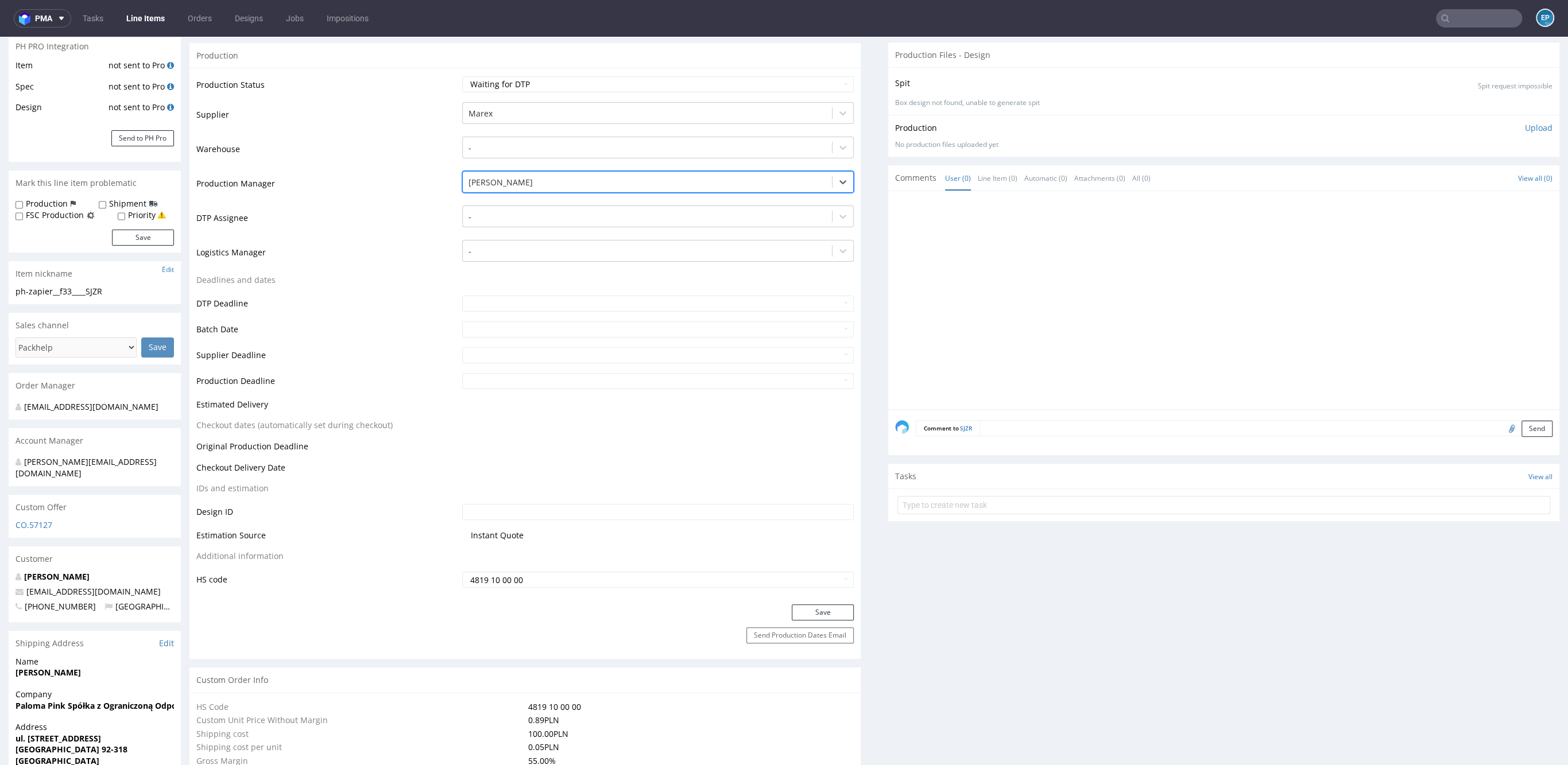
scroll to position [251, 0]
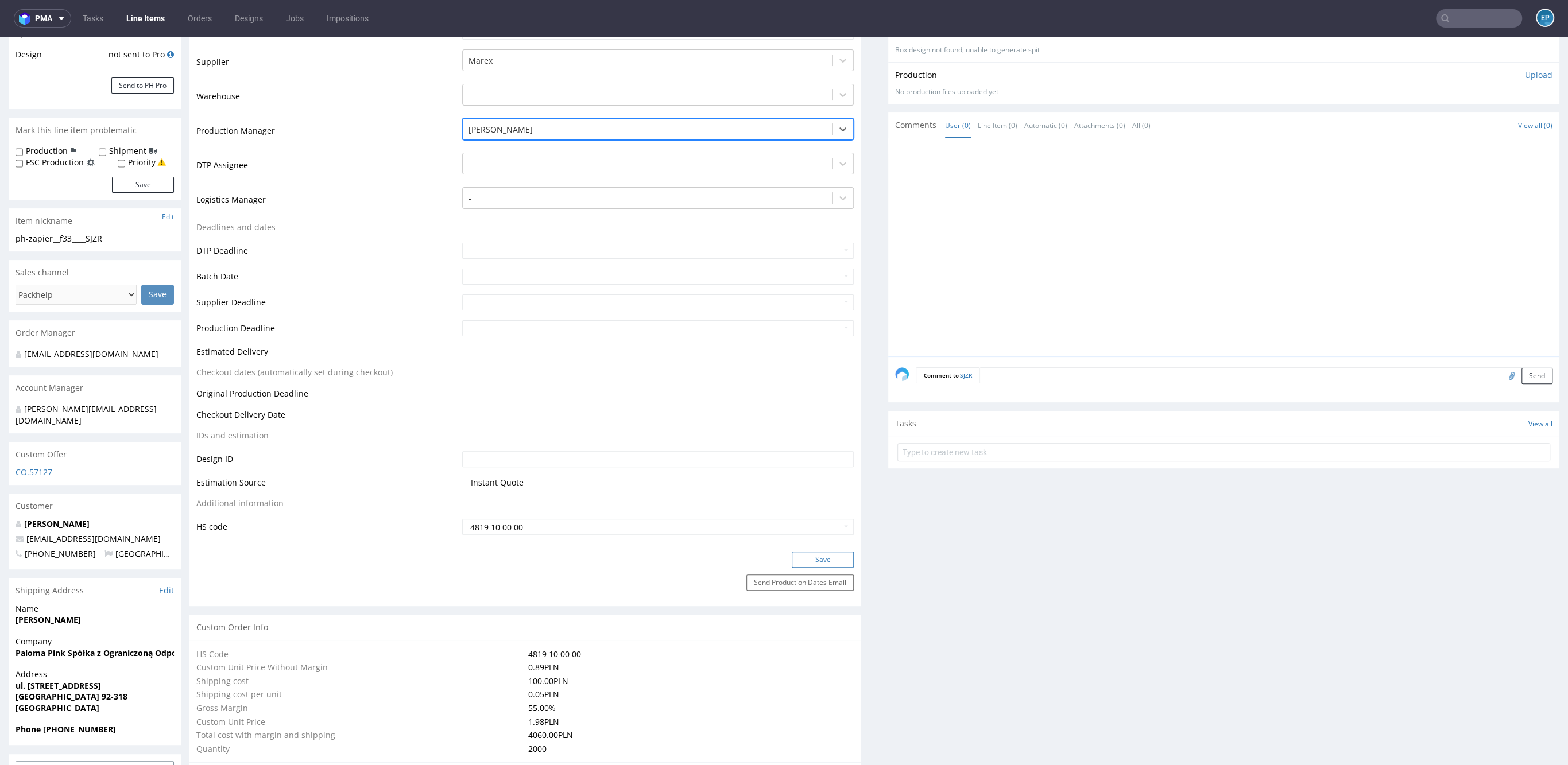
click at [817, 553] on button "Save" at bounding box center [823, 559] width 62 height 16
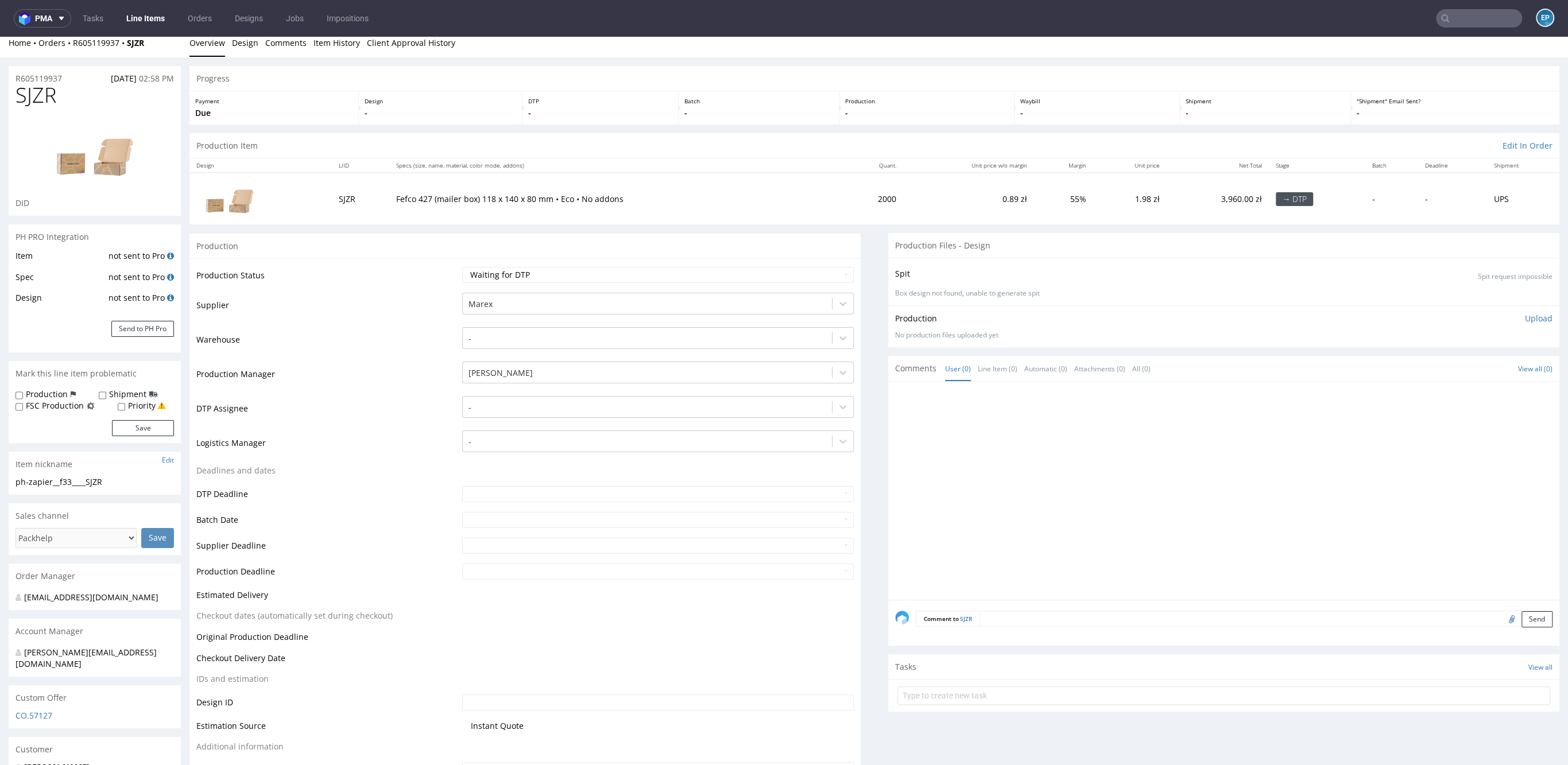
scroll to position [0, 0]
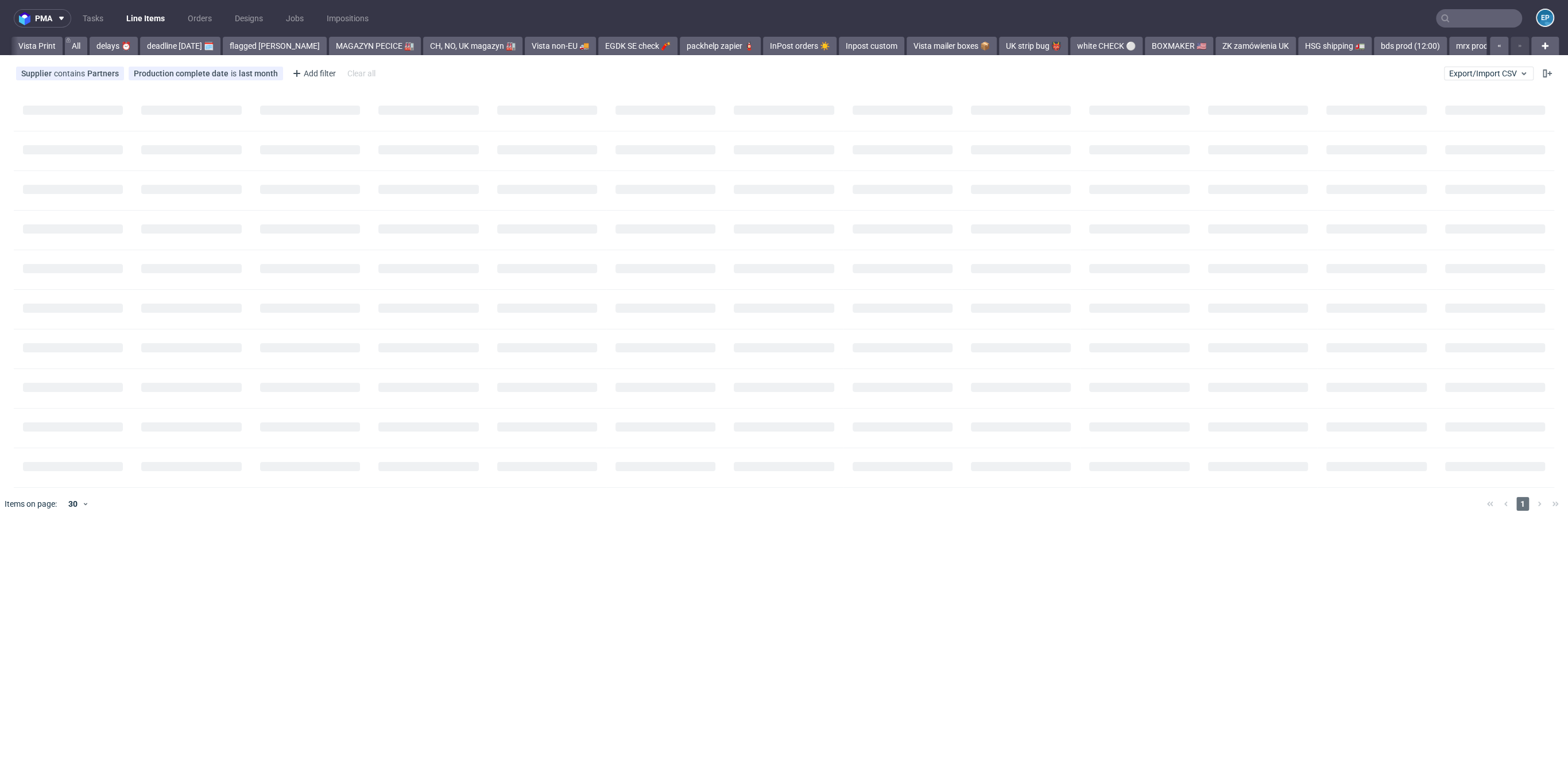
scroll to position [0, 1586]
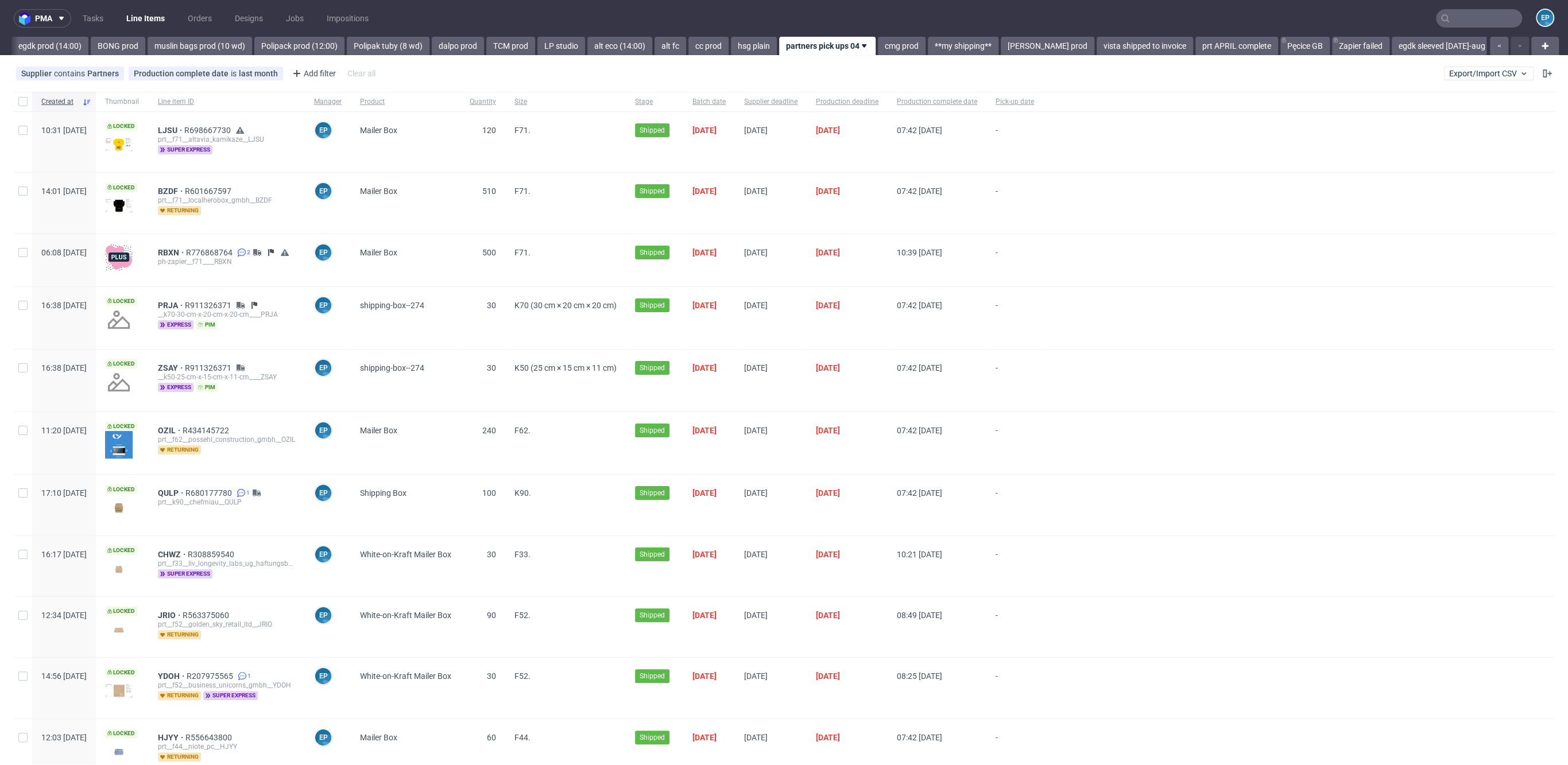
click at [689, 58] on div "pma Tasks Line Items Orders Designs Jobs Impositions EP Vista Print All delays …" at bounding box center [784, 382] width 1568 height 765
click at [254, 51] on link "Polipack prod (12:00)" at bounding box center [299, 46] width 90 height 18
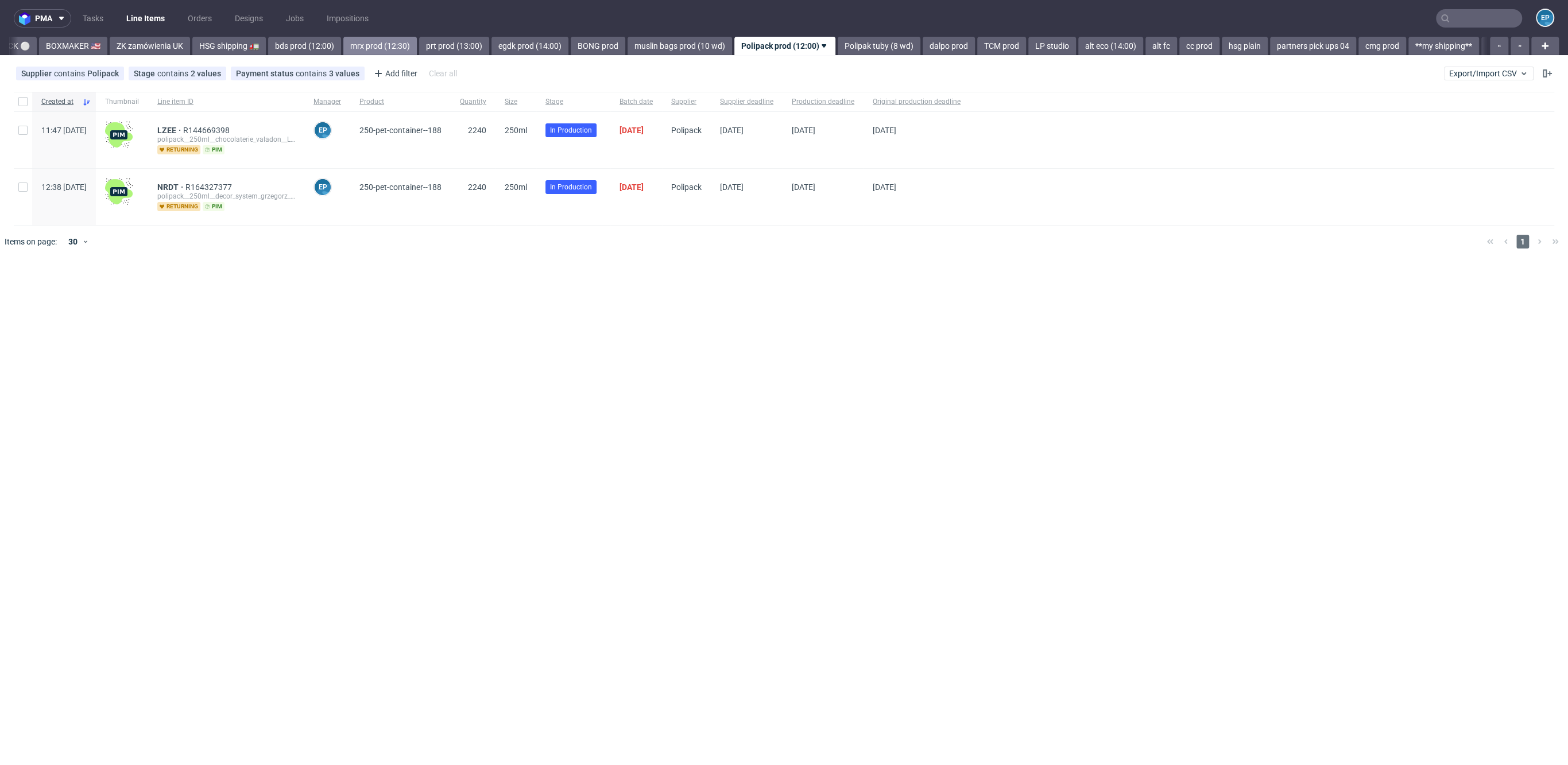
scroll to position [0, 1097]
click at [429, 47] on link "prt prod (13:00)" at bounding box center [463, 46] width 70 height 18
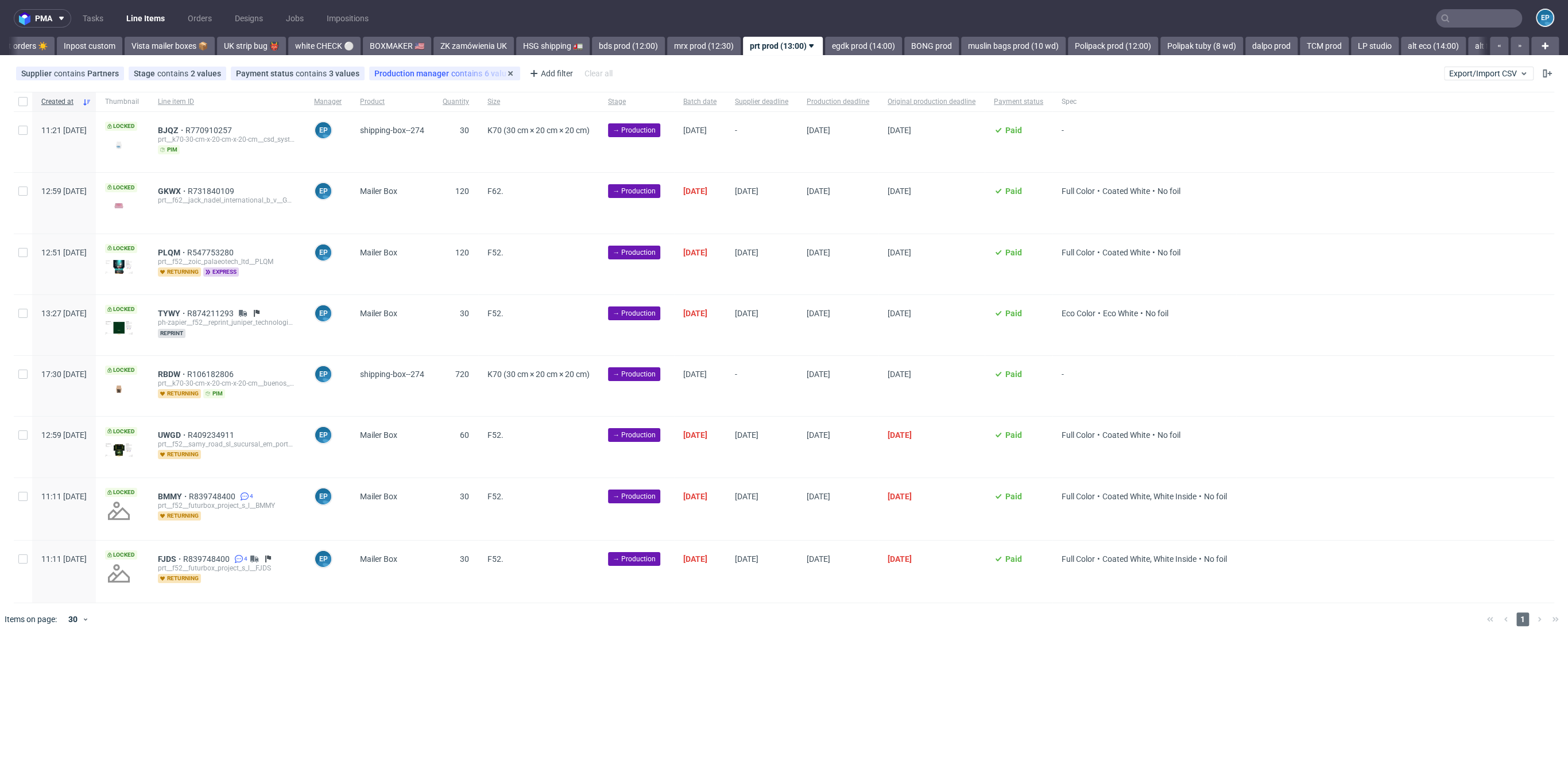
scroll to position [0, 772]
click at [21, 372] on input "checkbox" at bounding box center [23, 374] width 9 height 9
checkbox input "true"
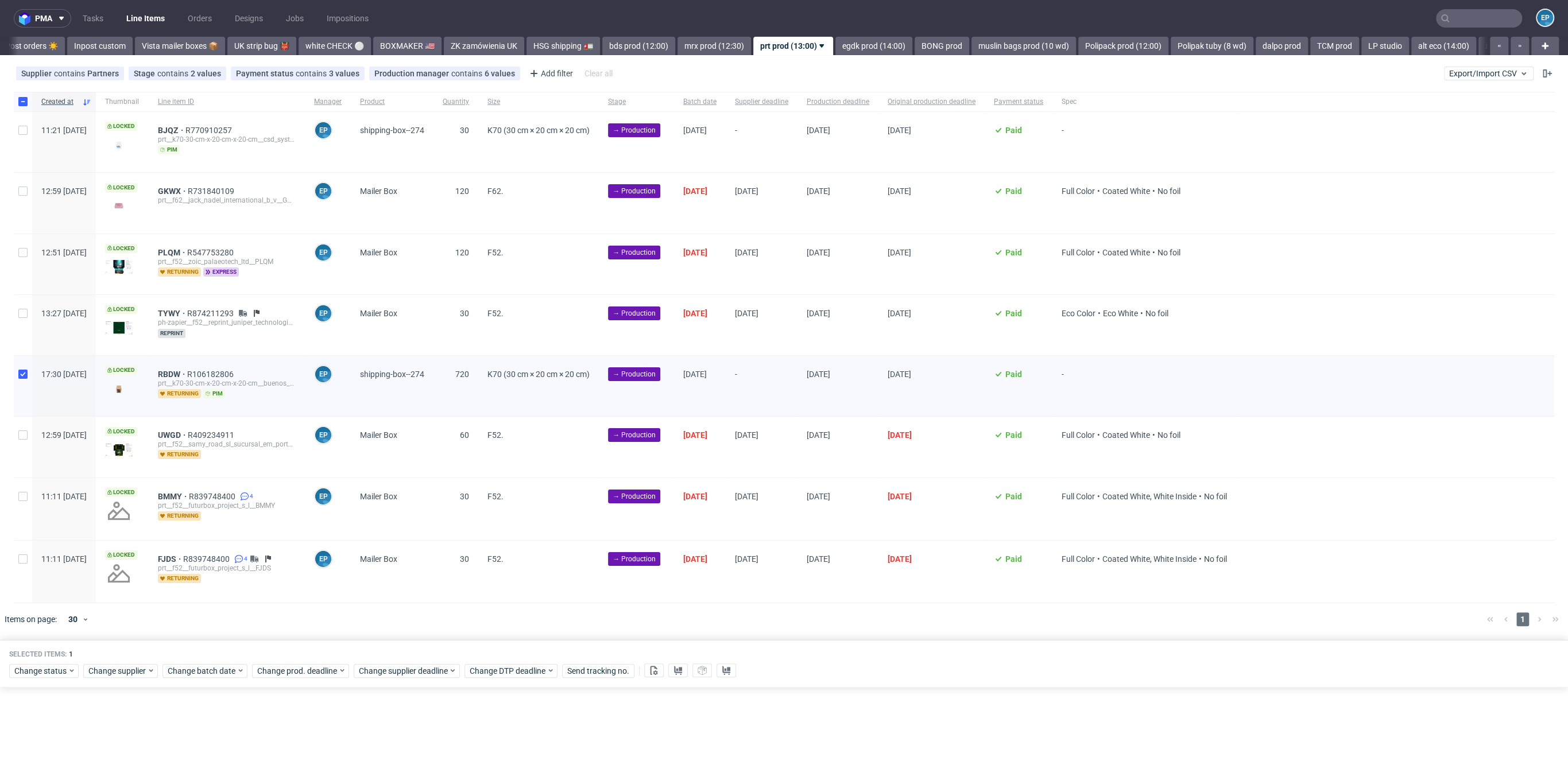
click at [16, 138] on div at bounding box center [23, 142] width 18 height 60
checkbox input "true"
click at [219, 666] on span "Change batch date" at bounding box center [201, 671] width 69 height 12
click at [242, 552] on button "8" at bounding box center [239, 545] width 18 height 18
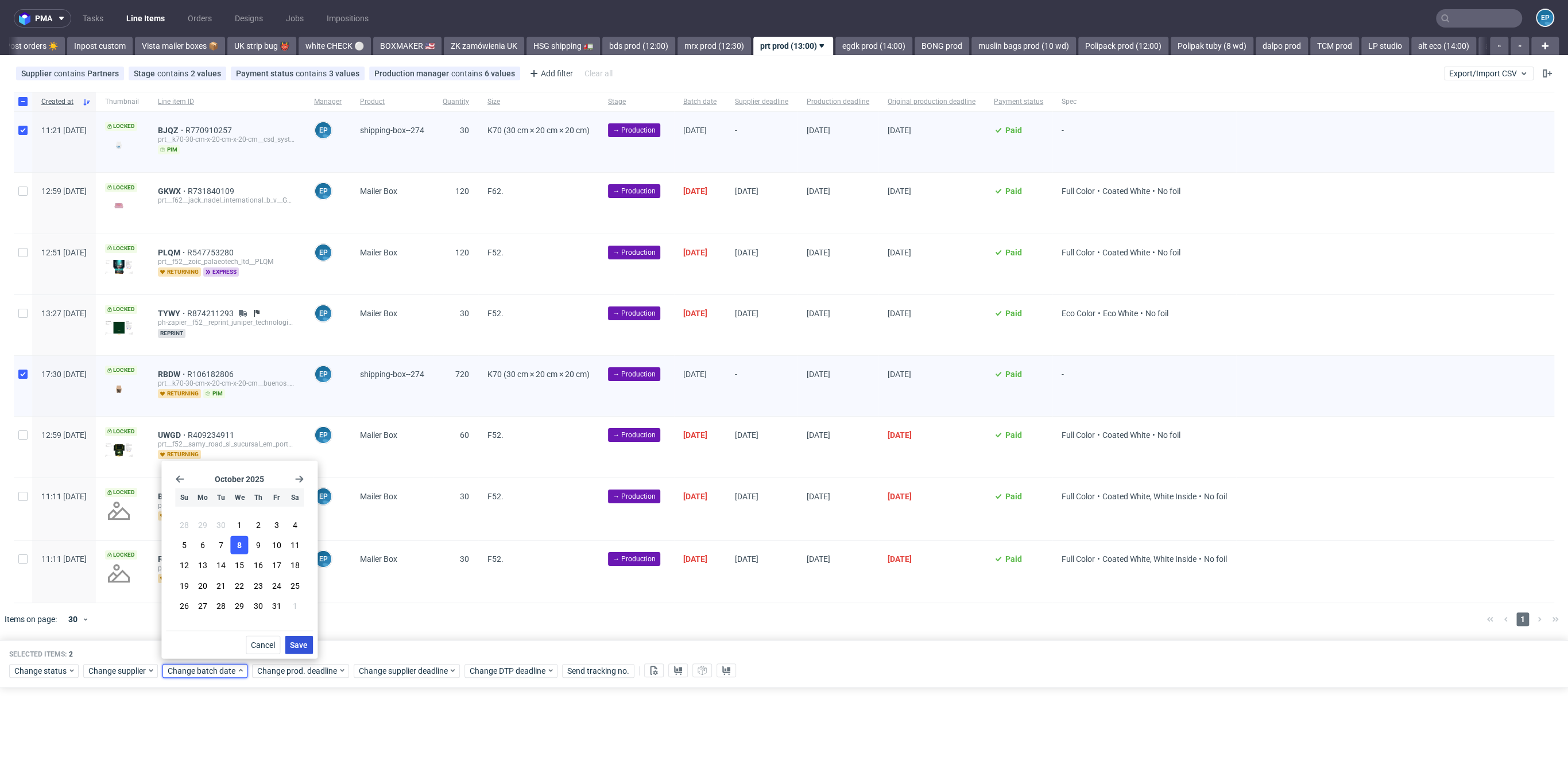
click at [290, 644] on span "Save" at bounding box center [298, 645] width 18 height 8
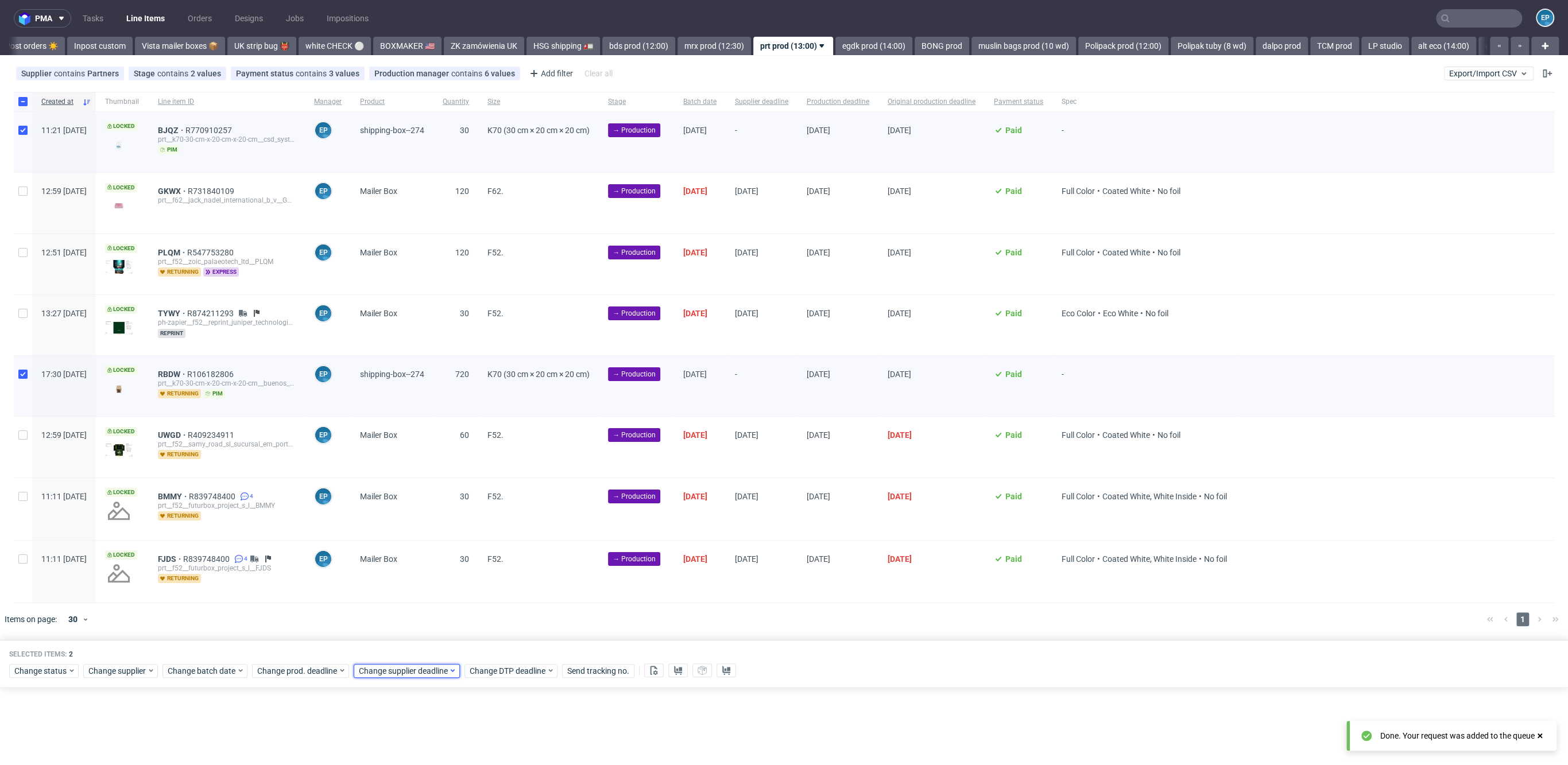
click at [439, 668] on span "Change supplier deadline" at bounding box center [404, 671] width 89 height 12
click at [470, 562] on span "17" at bounding box center [466, 565] width 9 height 12
click at [485, 643] on span "Save" at bounding box center [489, 645] width 18 height 8
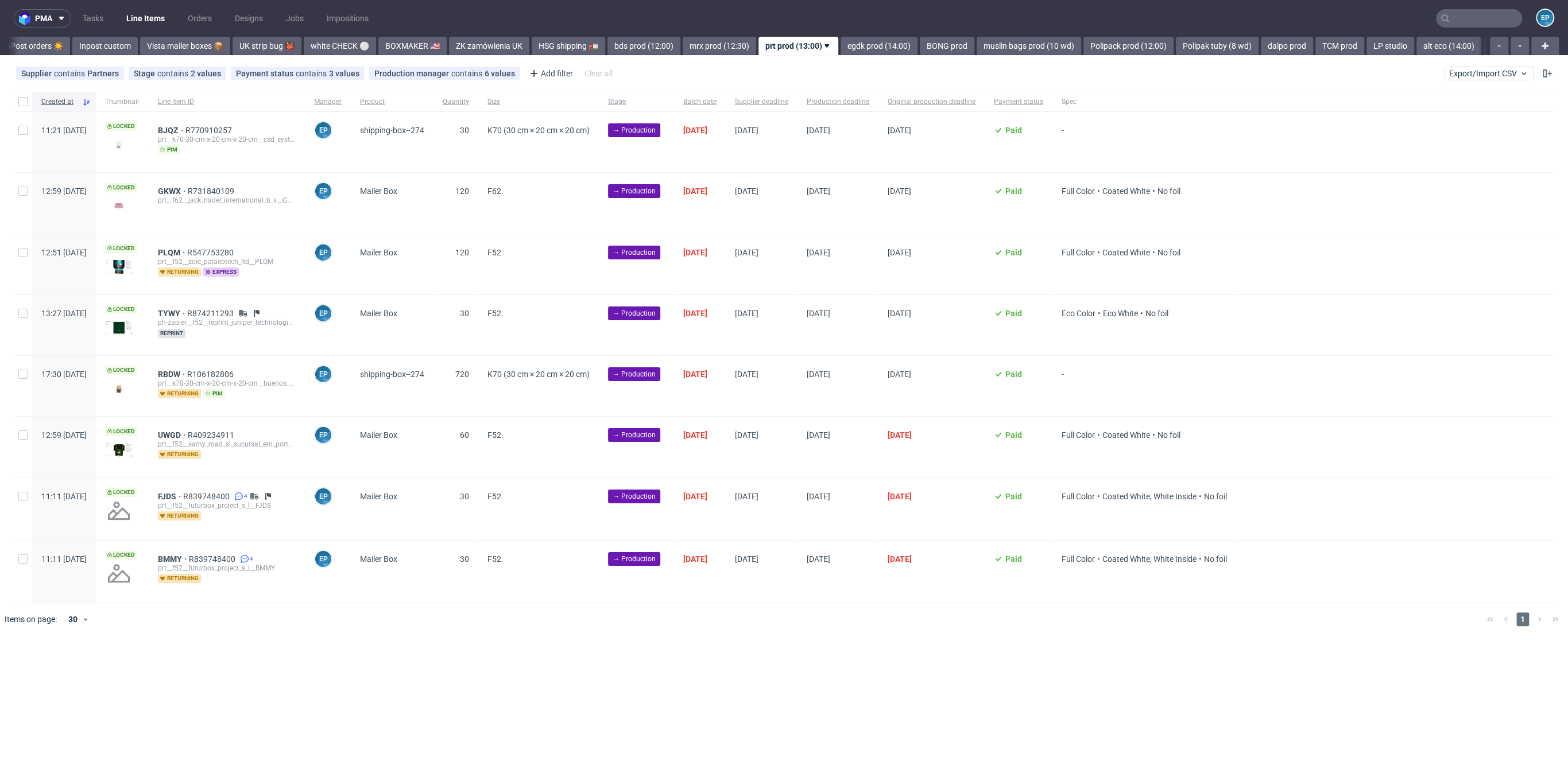
scroll to position [0, 772]
click at [15, 107] on div at bounding box center [23, 102] width 18 height 19
checkbox input "true"
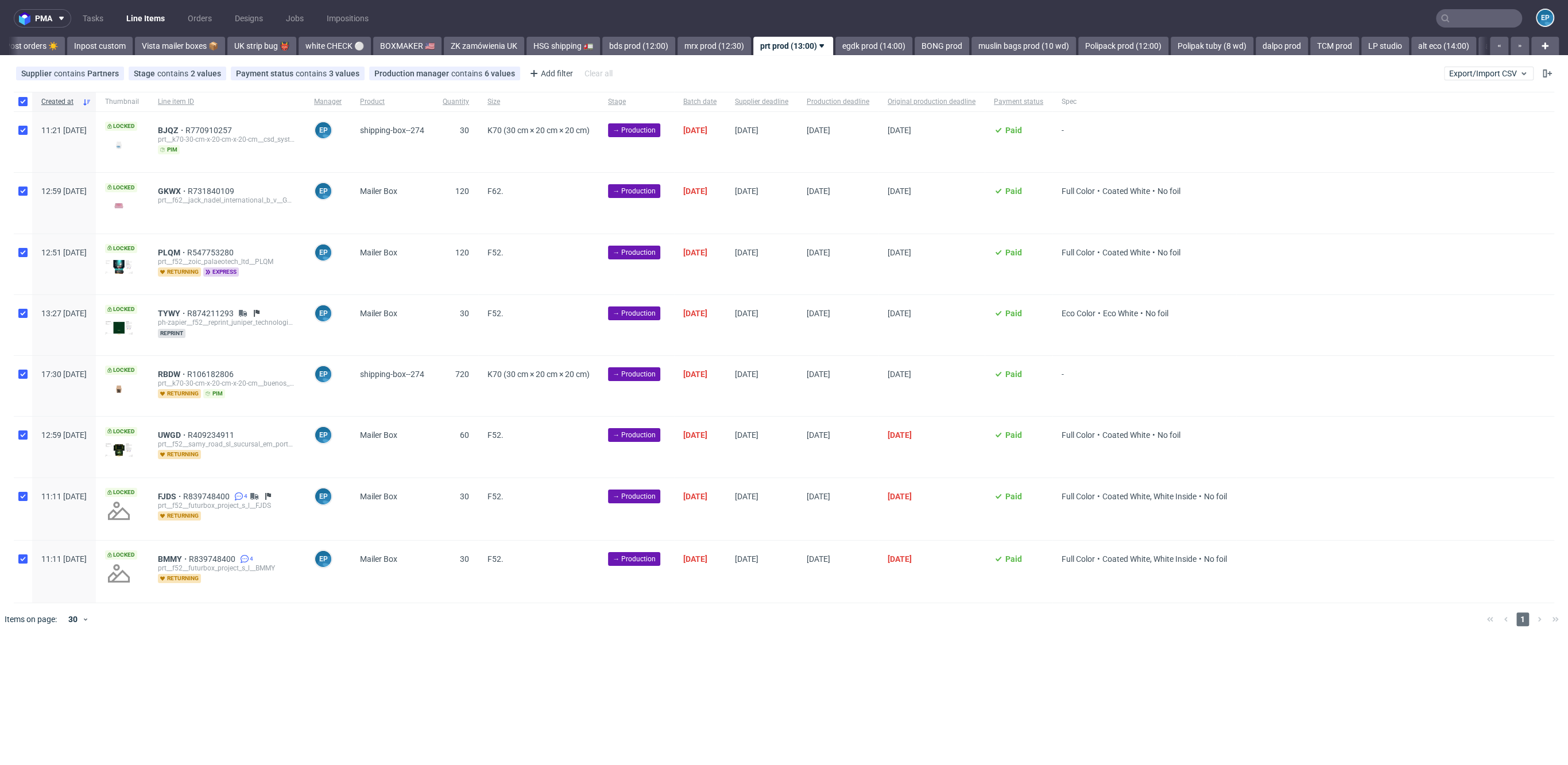
checkbox input "true"
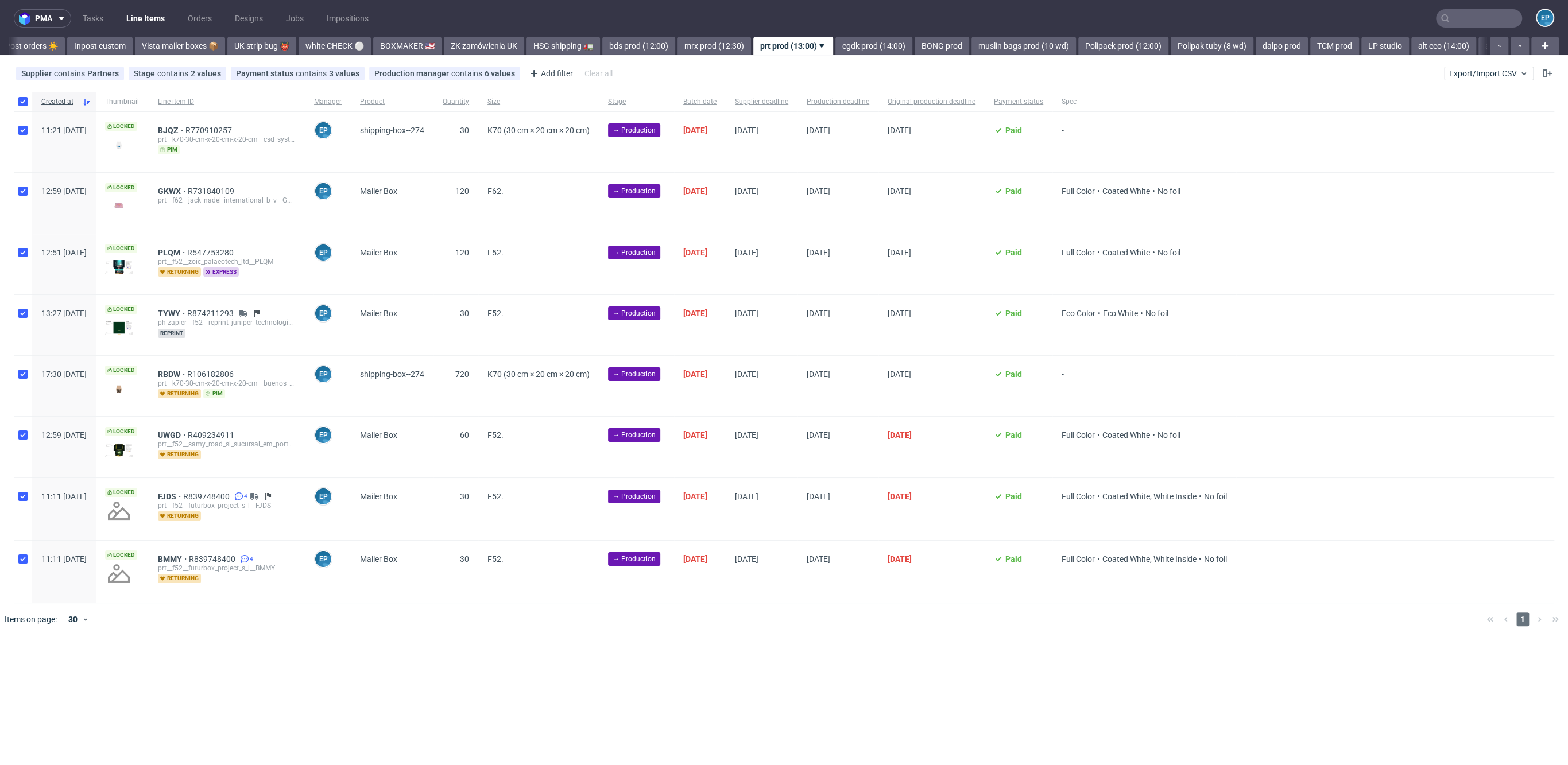
checkbox input "true"
click at [24, 101] on input "checkbox" at bounding box center [23, 101] width 9 height 9
checkbox input "false"
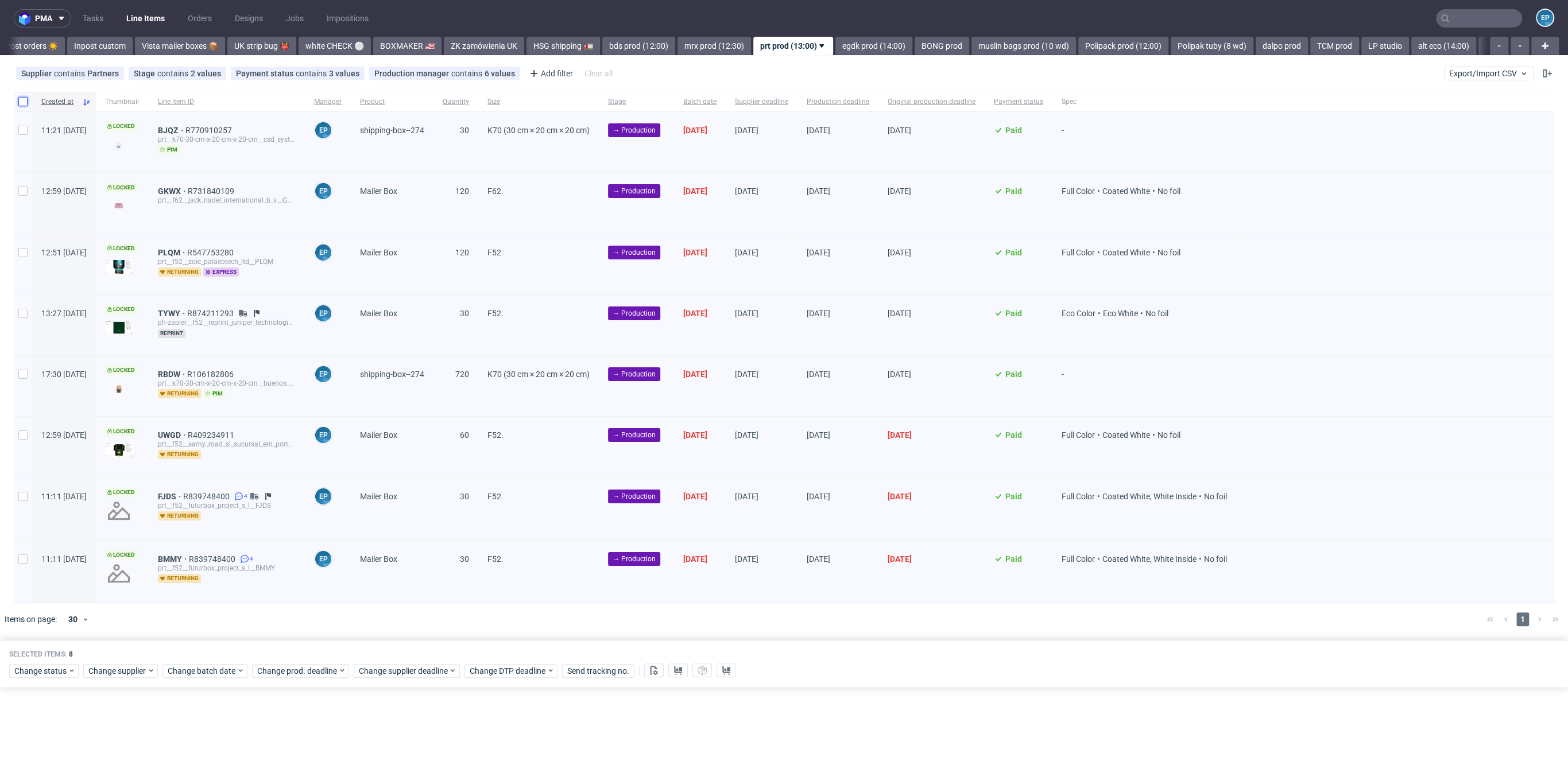
checkbox input "false"
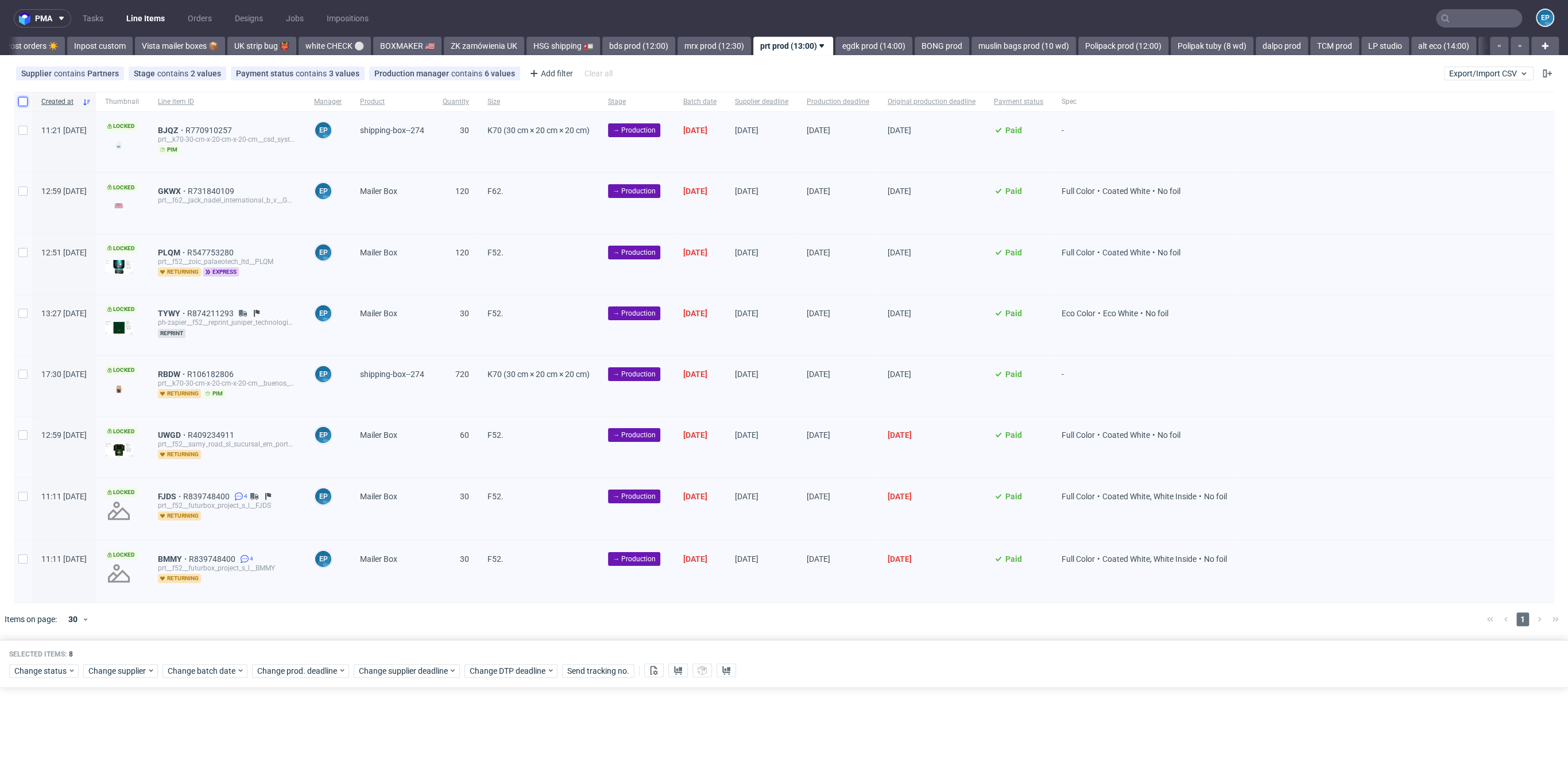
checkbox input "false"
click at [14, 258] on div at bounding box center [23, 264] width 18 height 60
checkbox input "true"
click at [195, 672] on span "Change batch date" at bounding box center [201, 671] width 69 height 12
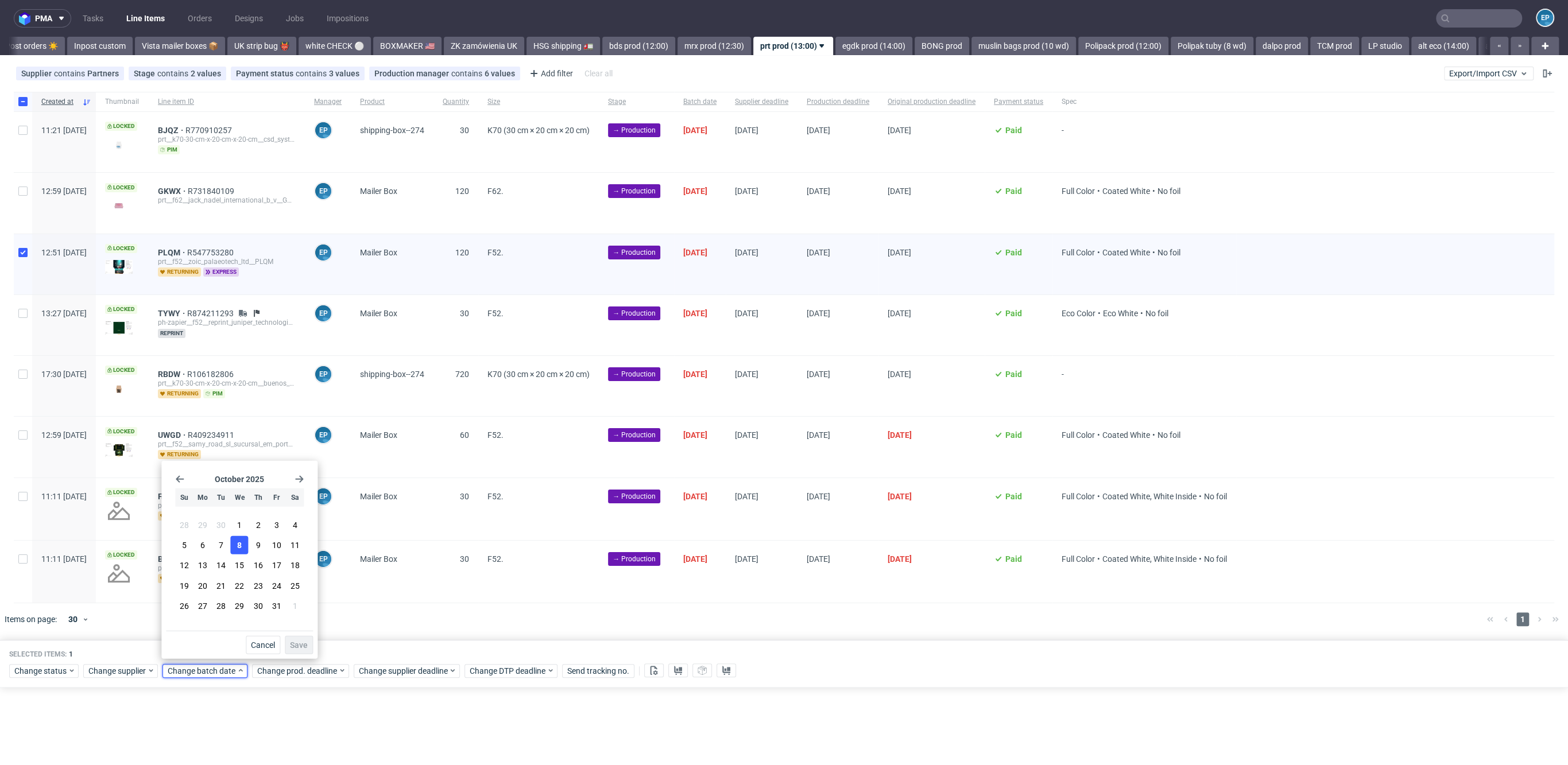
click at [243, 542] on button "8" at bounding box center [239, 545] width 18 height 18
click at [303, 653] on button "Save" at bounding box center [299, 645] width 28 height 18
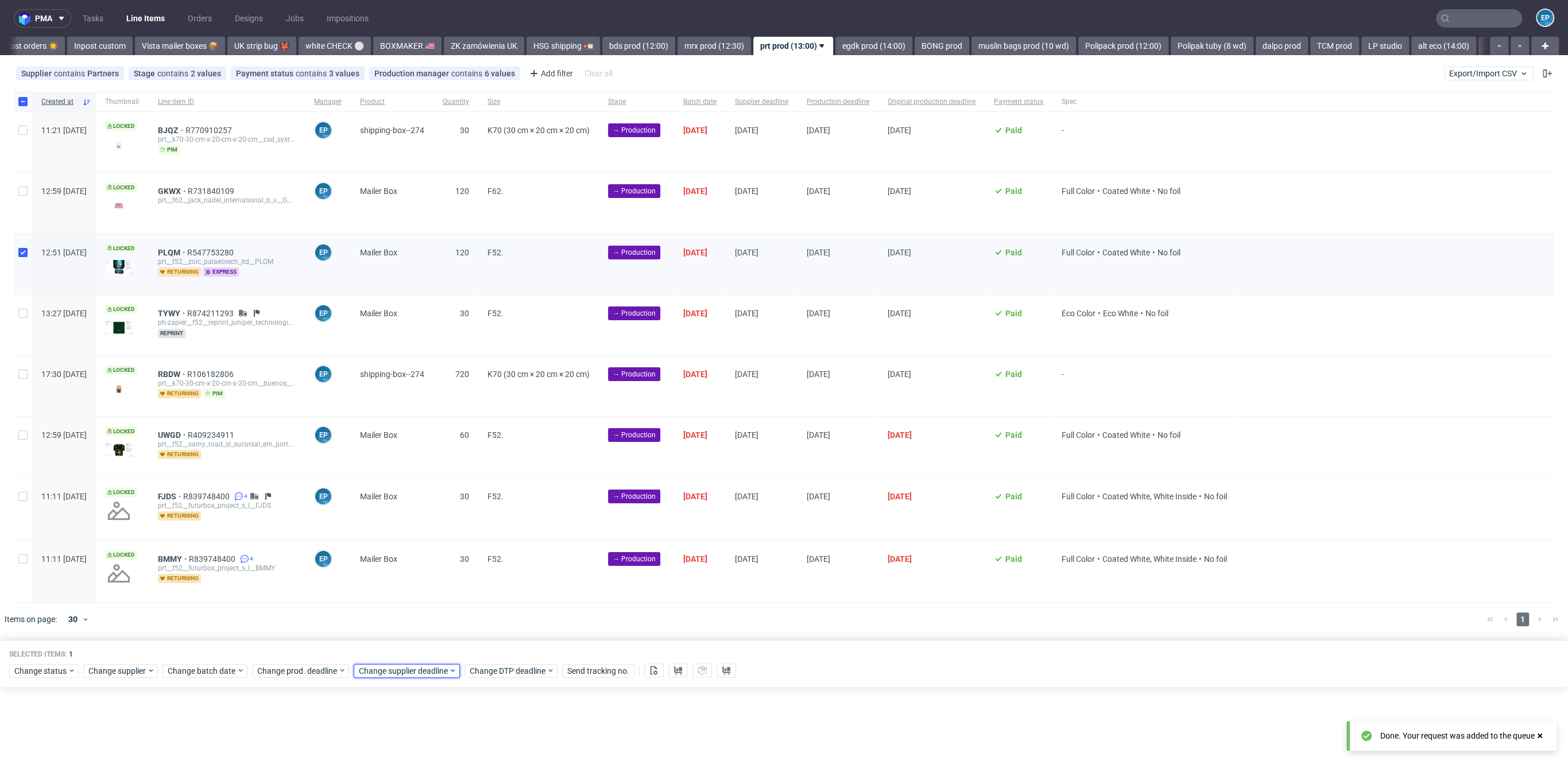
click at [432, 666] on span "Change supplier deadline" at bounding box center [404, 671] width 89 height 12
click at [414, 559] on button "14" at bounding box center [410, 565] width 18 height 18
click at [464, 561] on span "17" at bounding box center [466, 565] width 9 height 12
click at [491, 644] on span "Save" at bounding box center [489, 645] width 18 height 8
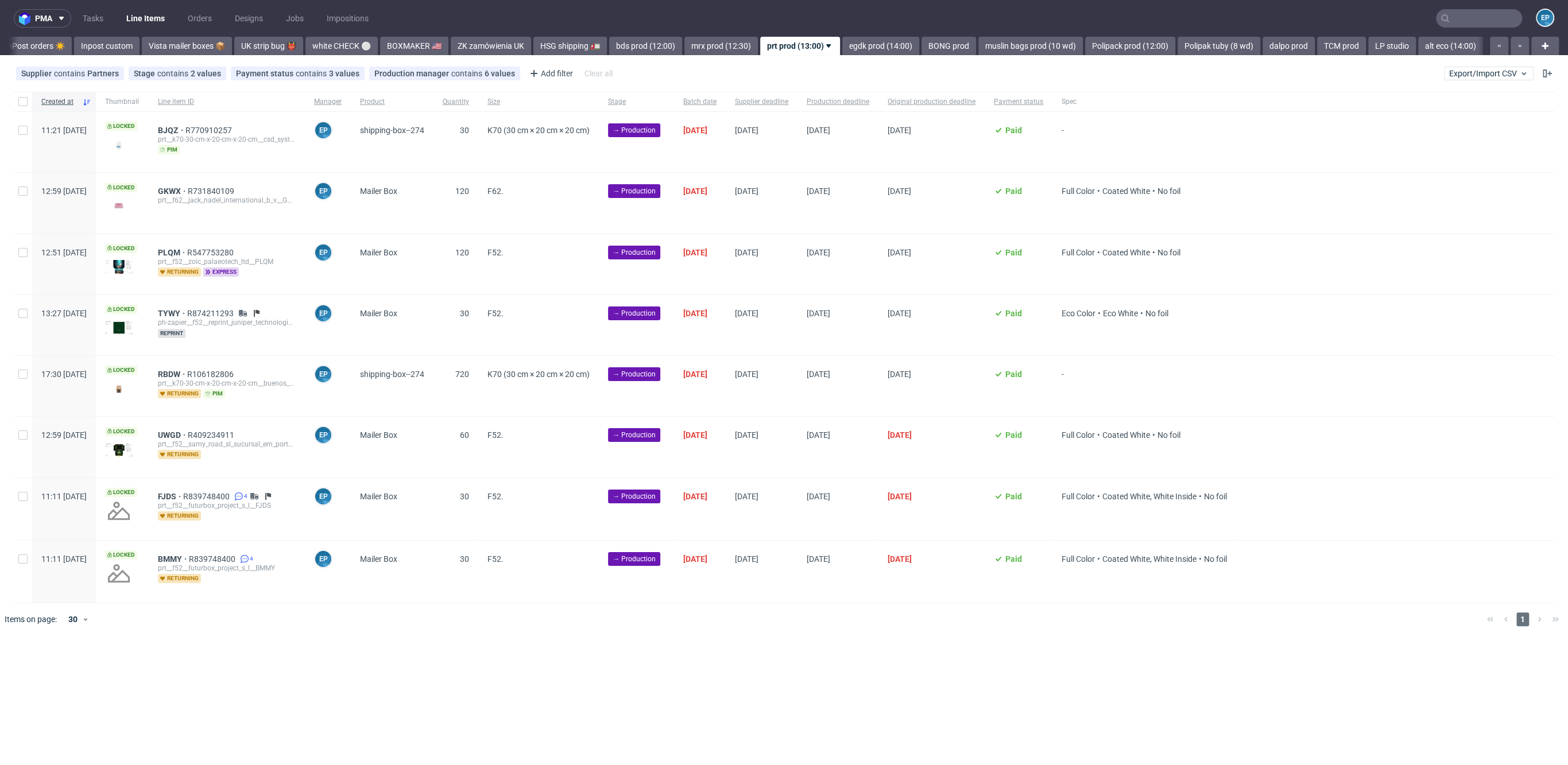
scroll to position [0, 772]
click at [23, 102] on input "checkbox" at bounding box center [23, 101] width 9 height 9
checkbox input "true"
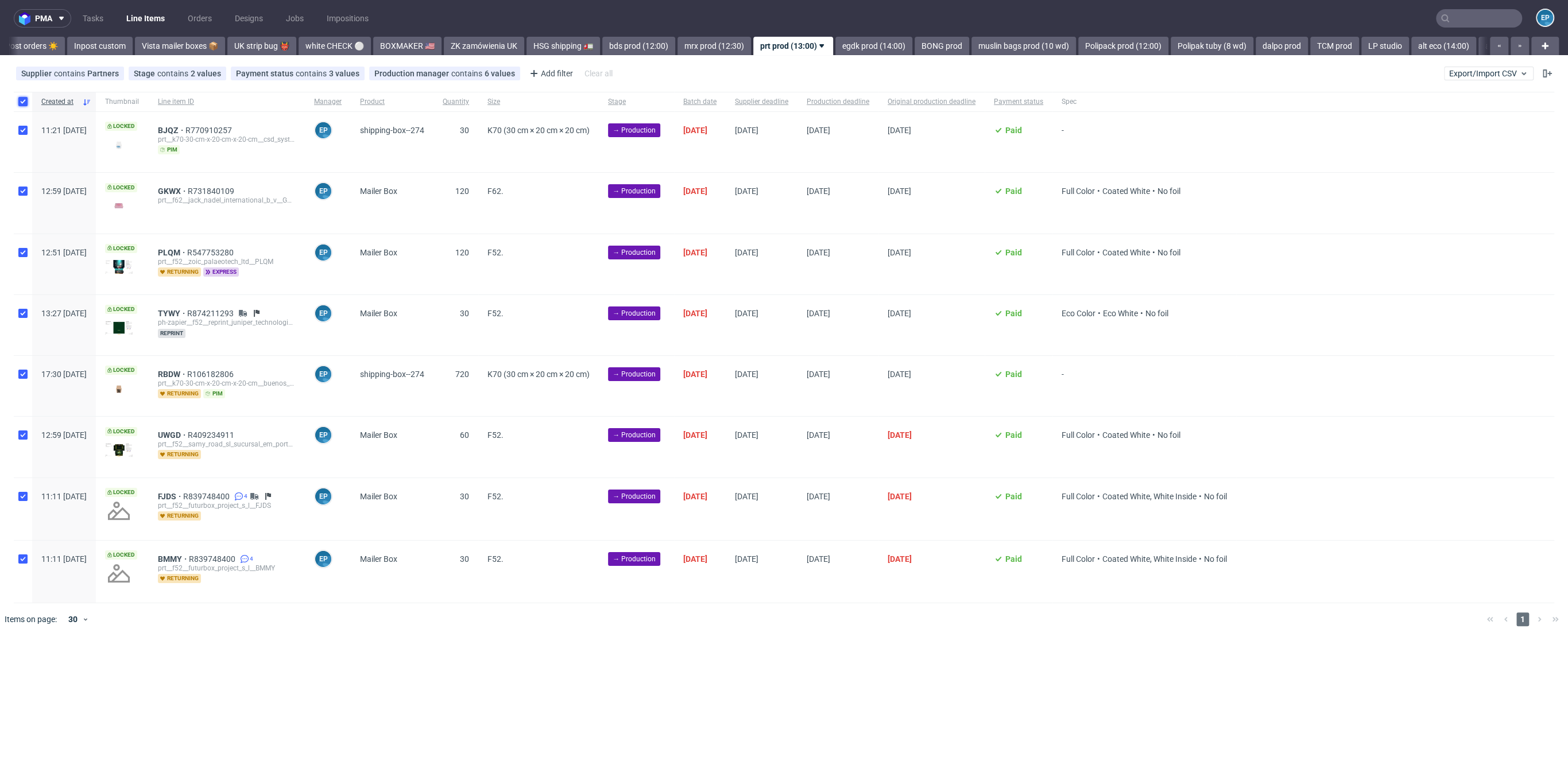
checkbox input "true"
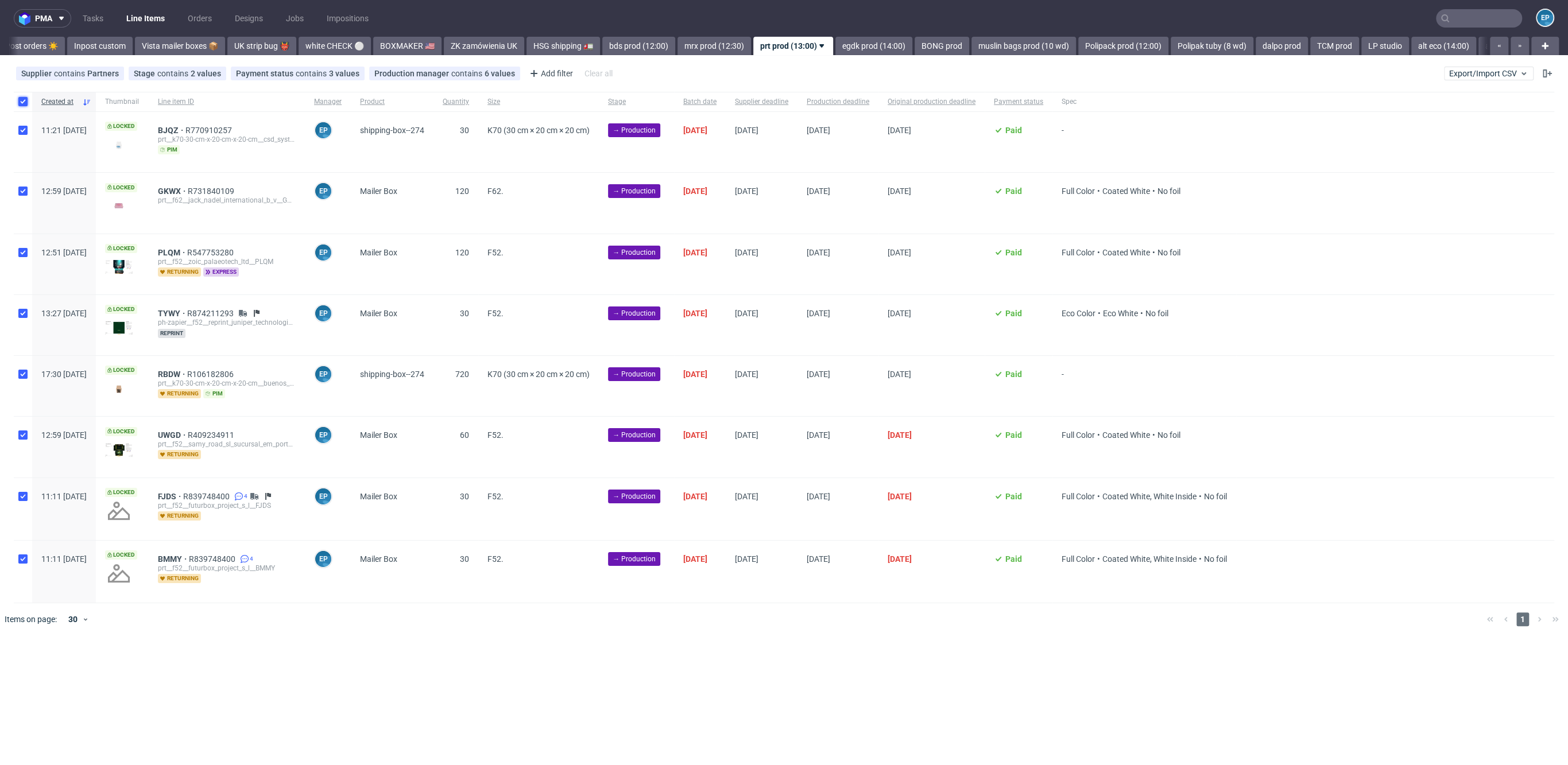
checkbox input "true"
click at [26, 103] on input "checkbox" at bounding box center [23, 101] width 9 height 9
checkbox input "false"
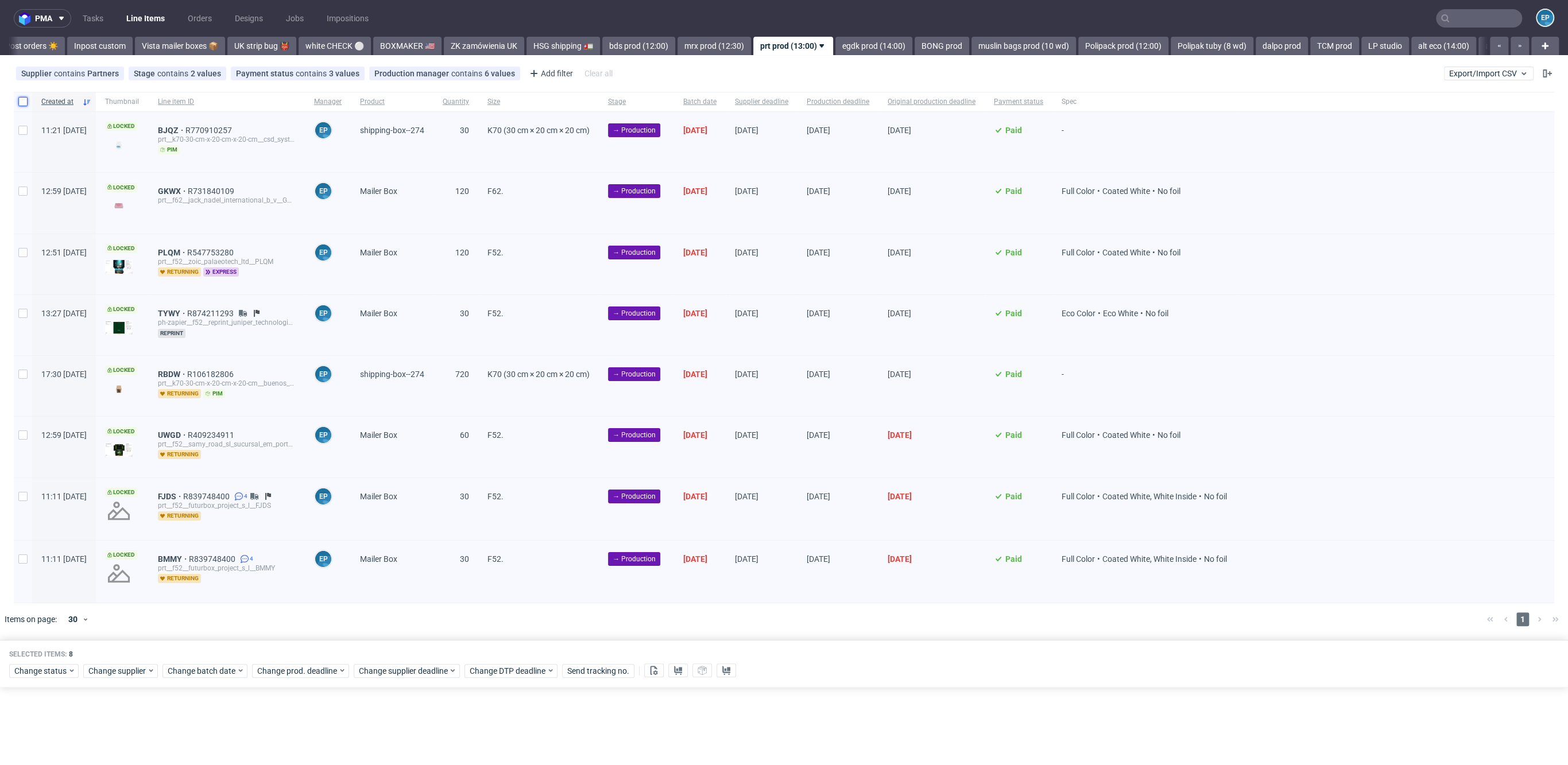
checkbox input "false"
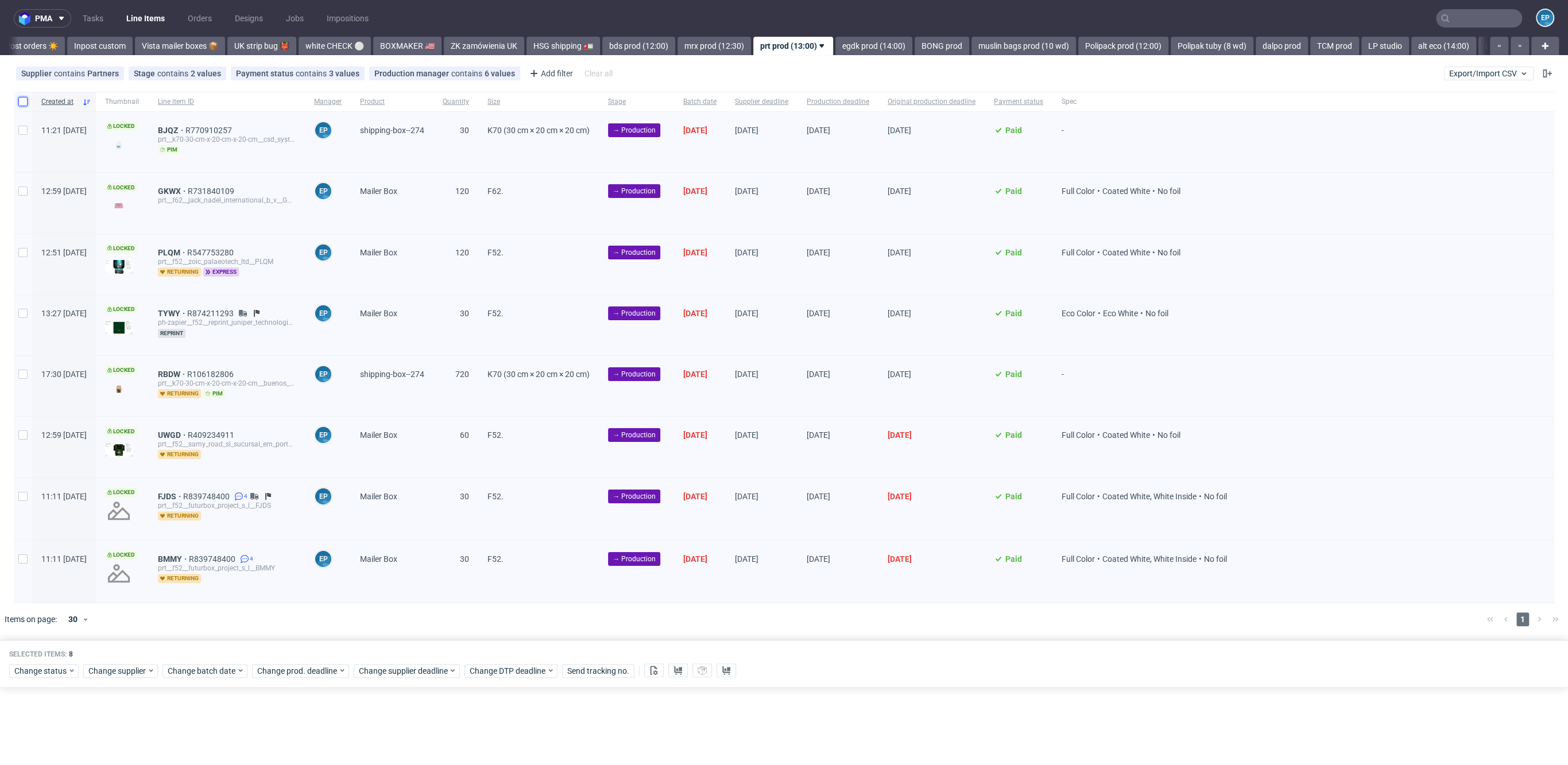
checkbox input "false"
click at [16, 308] on div at bounding box center [23, 325] width 18 height 60
checkbox input "true"
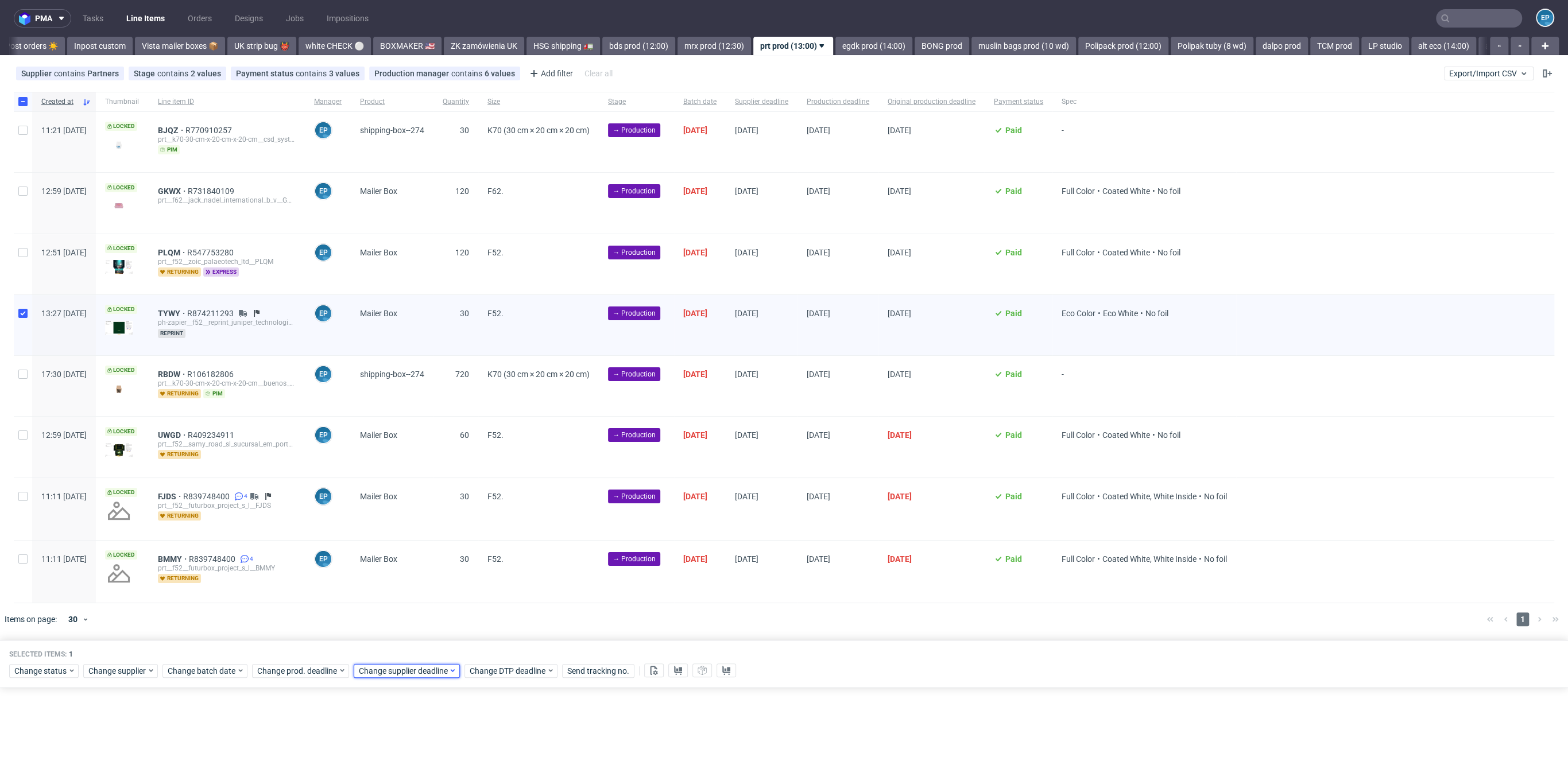
click at [410, 664] on div "Change supplier deadline" at bounding box center [407, 671] width 107 height 14
click at [387, 566] on button "13" at bounding box center [392, 565] width 18 height 18
click at [491, 647] on span "Save" at bounding box center [489, 645] width 18 height 8
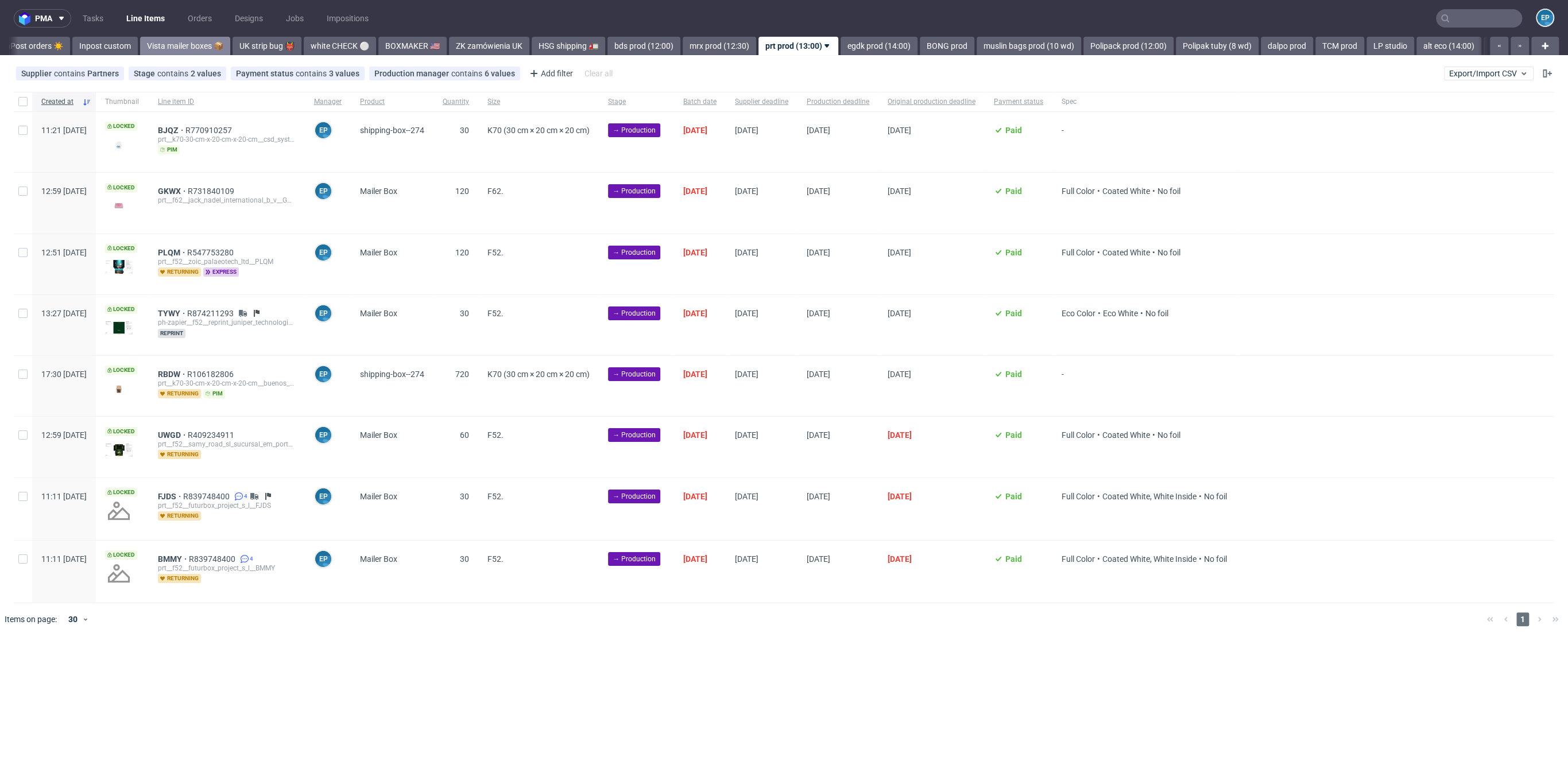
scroll to position [0, 772]
click at [23, 98] on input "checkbox" at bounding box center [23, 101] width 9 height 9
checkbox input "true"
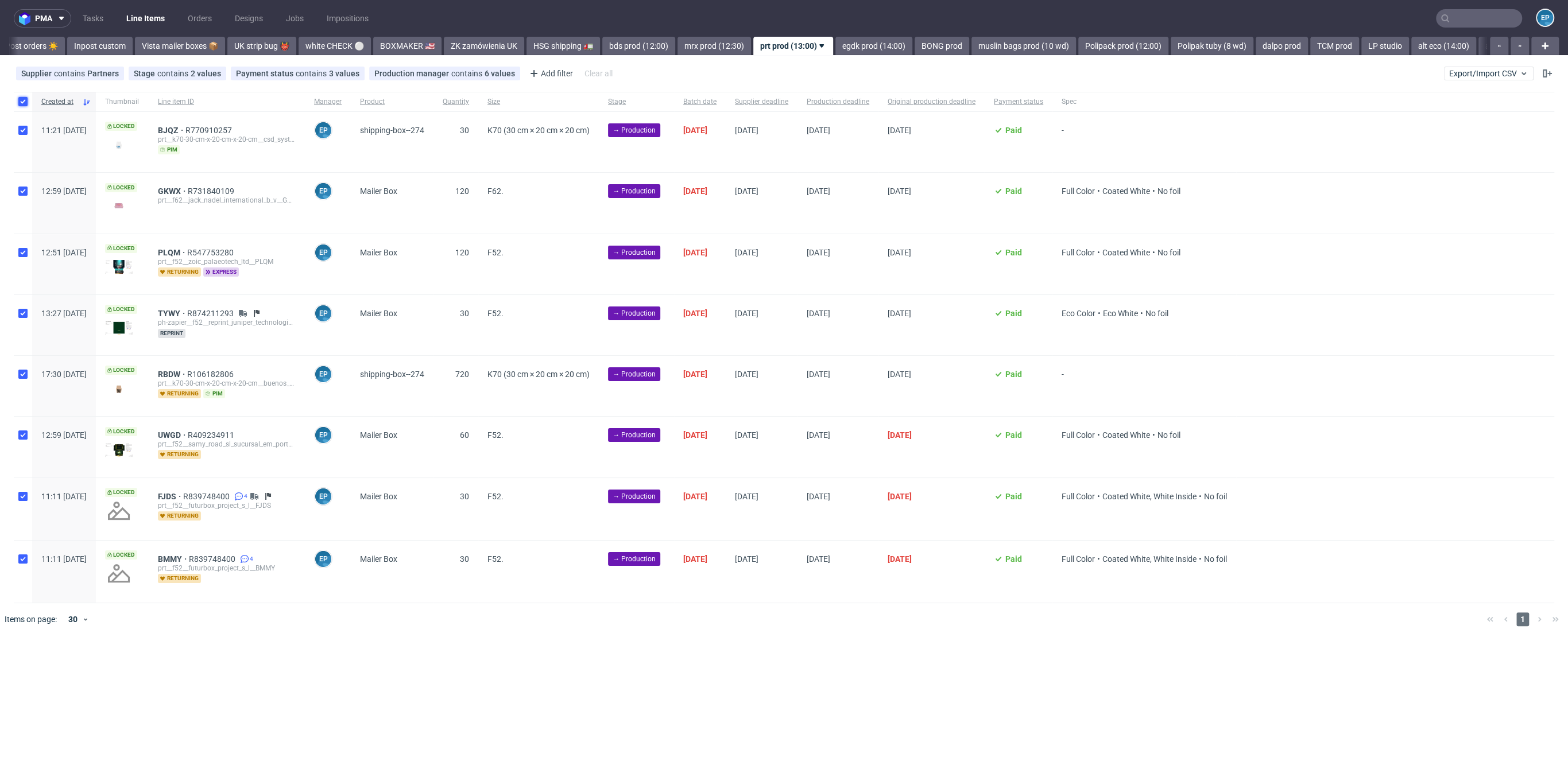
checkbox input "true"
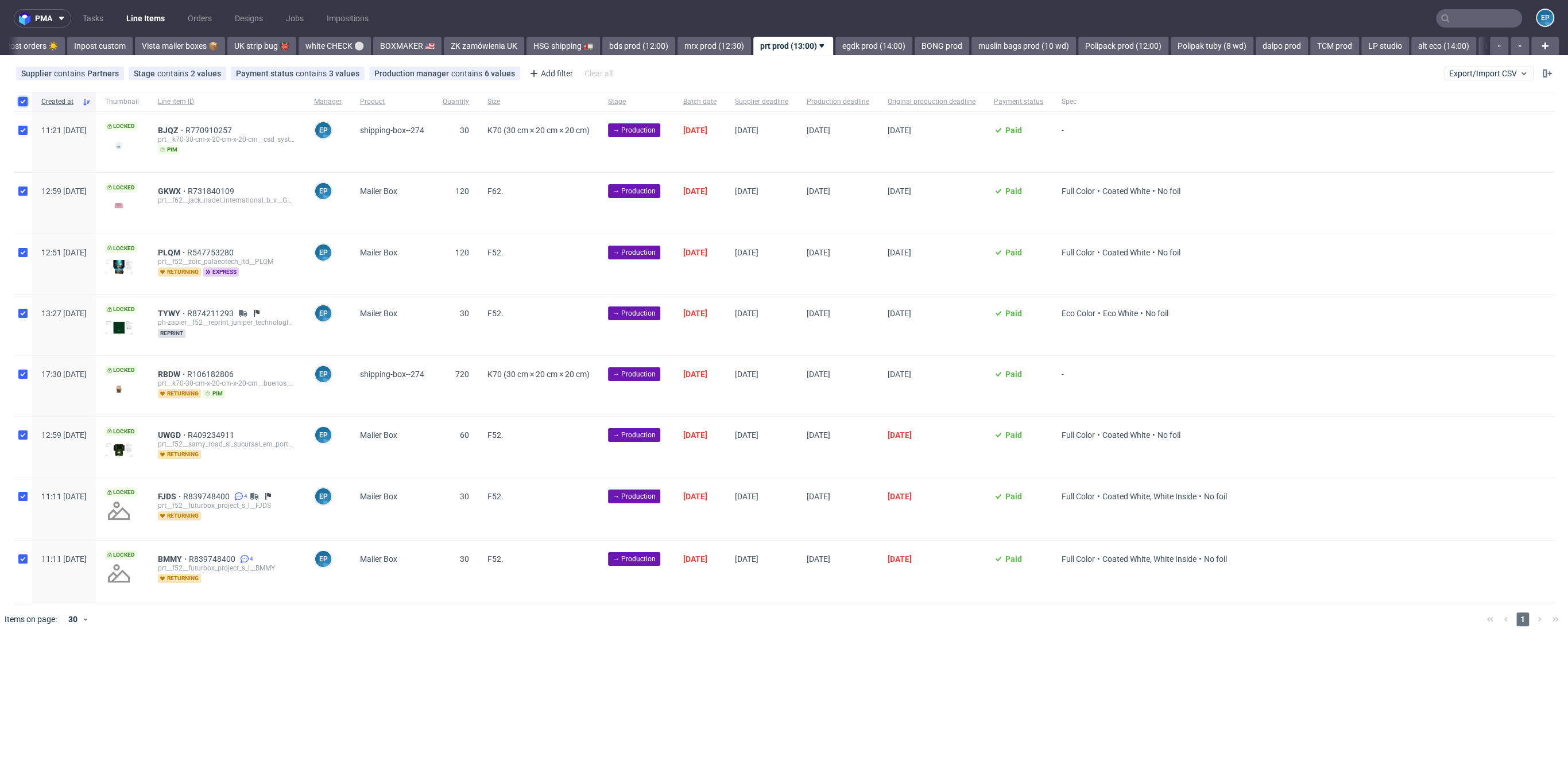
checkbox input "true"
click at [651, 672] on icon at bounding box center [654, 670] width 9 height 9
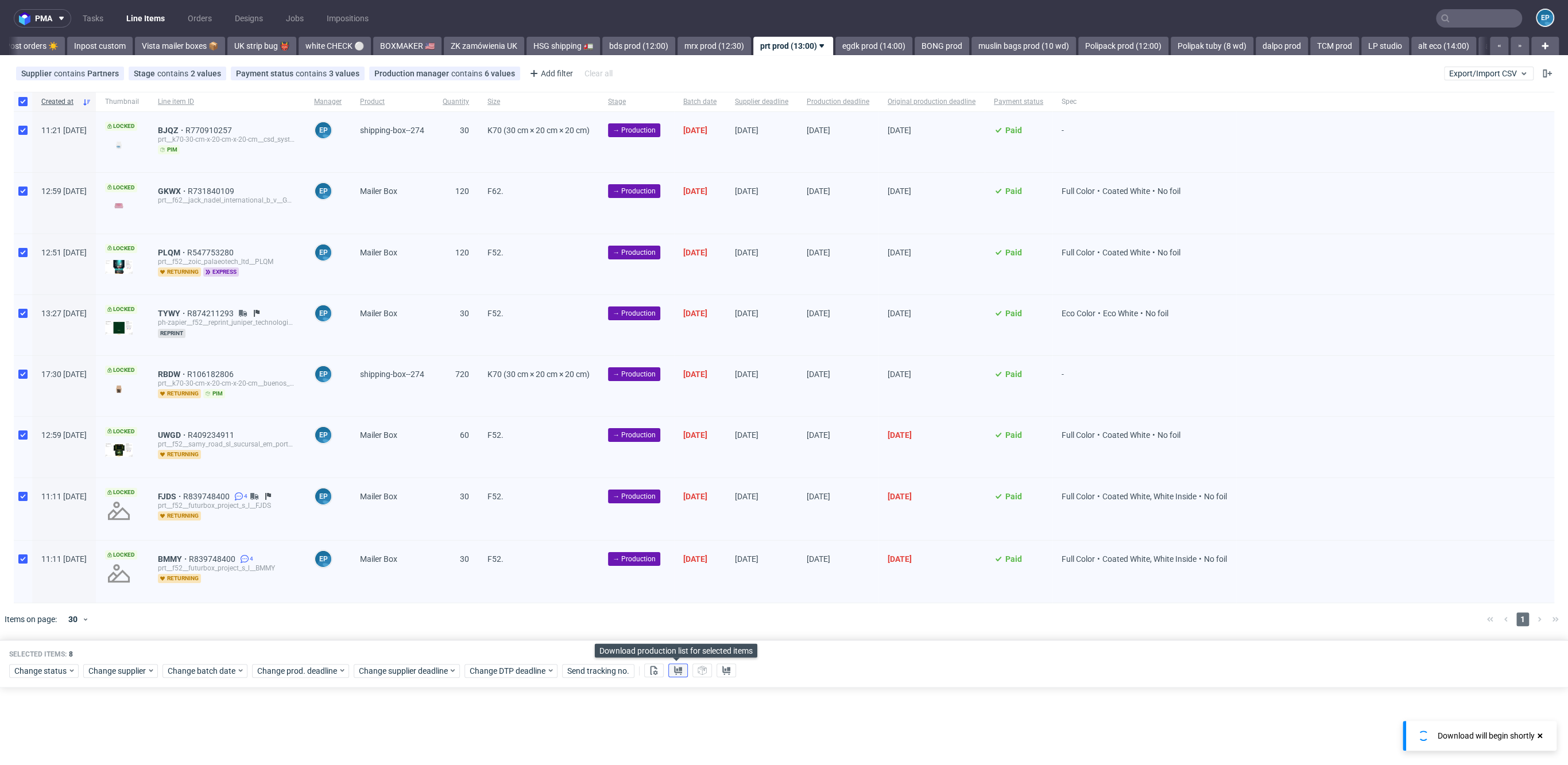
click at [670, 671] on button at bounding box center [678, 670] width 19 height 14
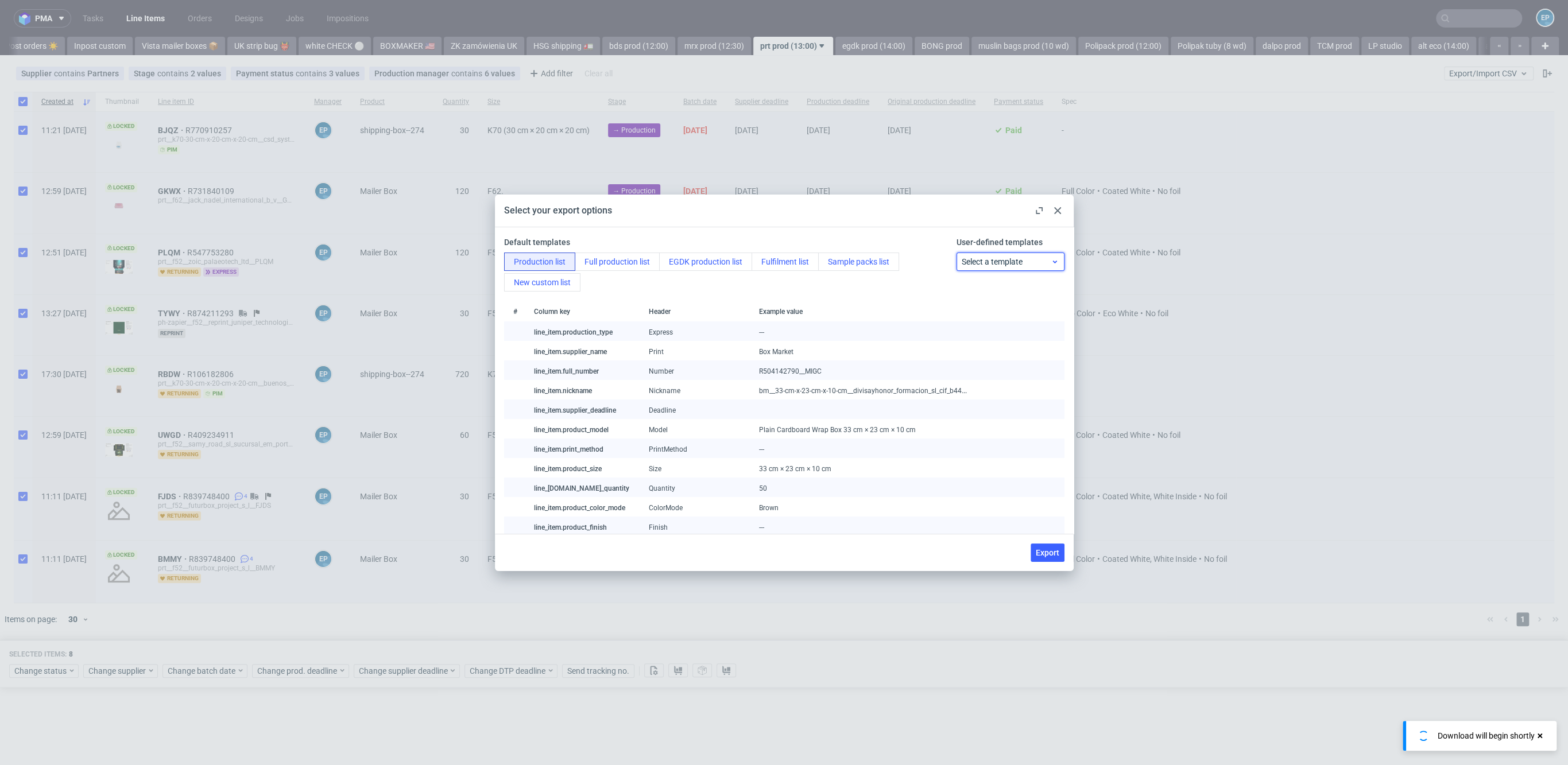
drag, startPoint x: 956, startPoint y: 261, endPoint x: 962, endPoint y: 262, distance: 6.1
click at [962, 262] on span "Select a template" at bounding box center [1006, 262] width 89 height 12
click at [993, 307] on div "prt production list" at bounding box center [1000, 309] width 96 height 21
click at [1034, 548] on button "Export" at bounding box center [1048, 553] width 34 height 18
checkbox input "false"
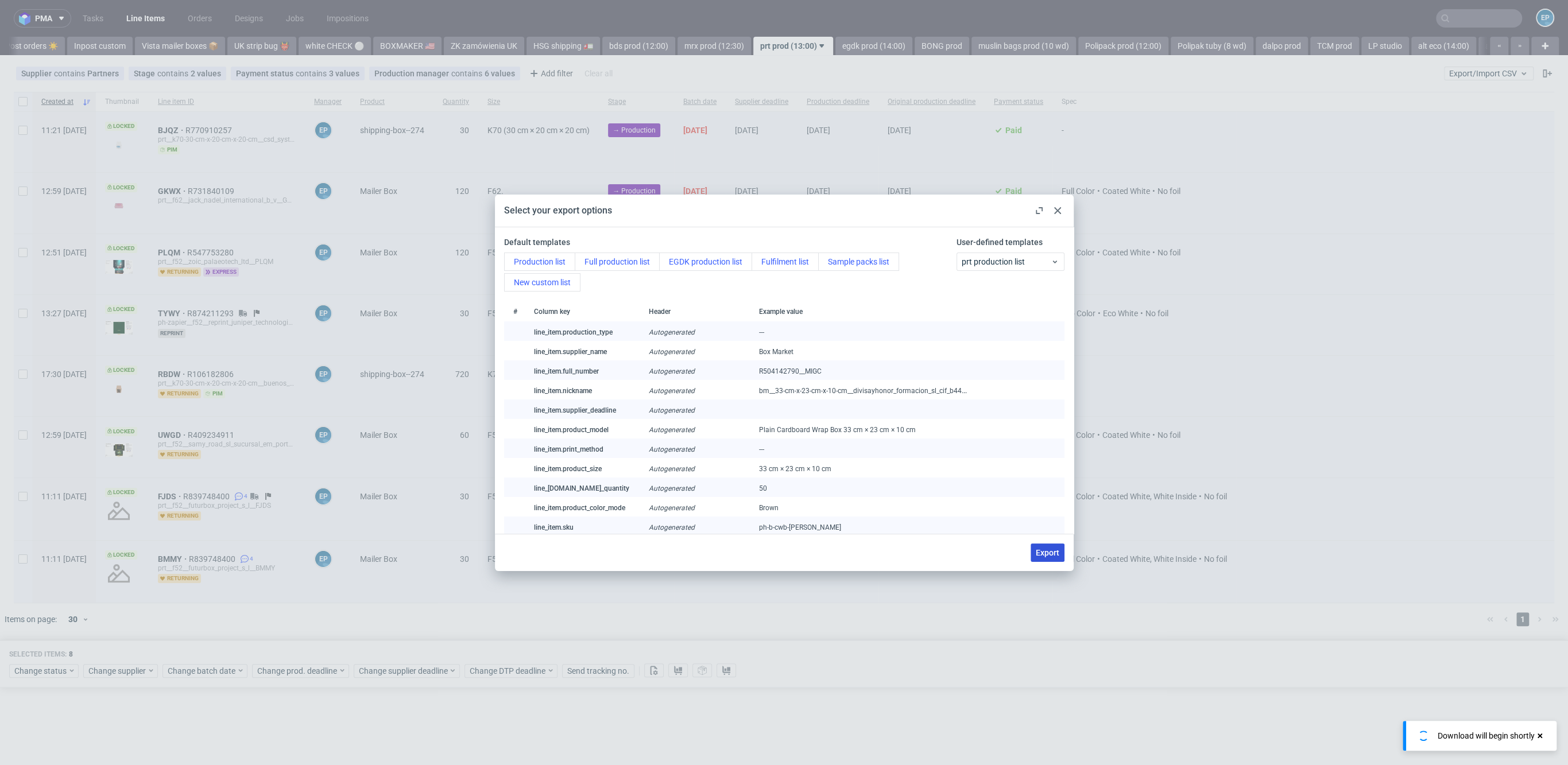
checkbox input "false"
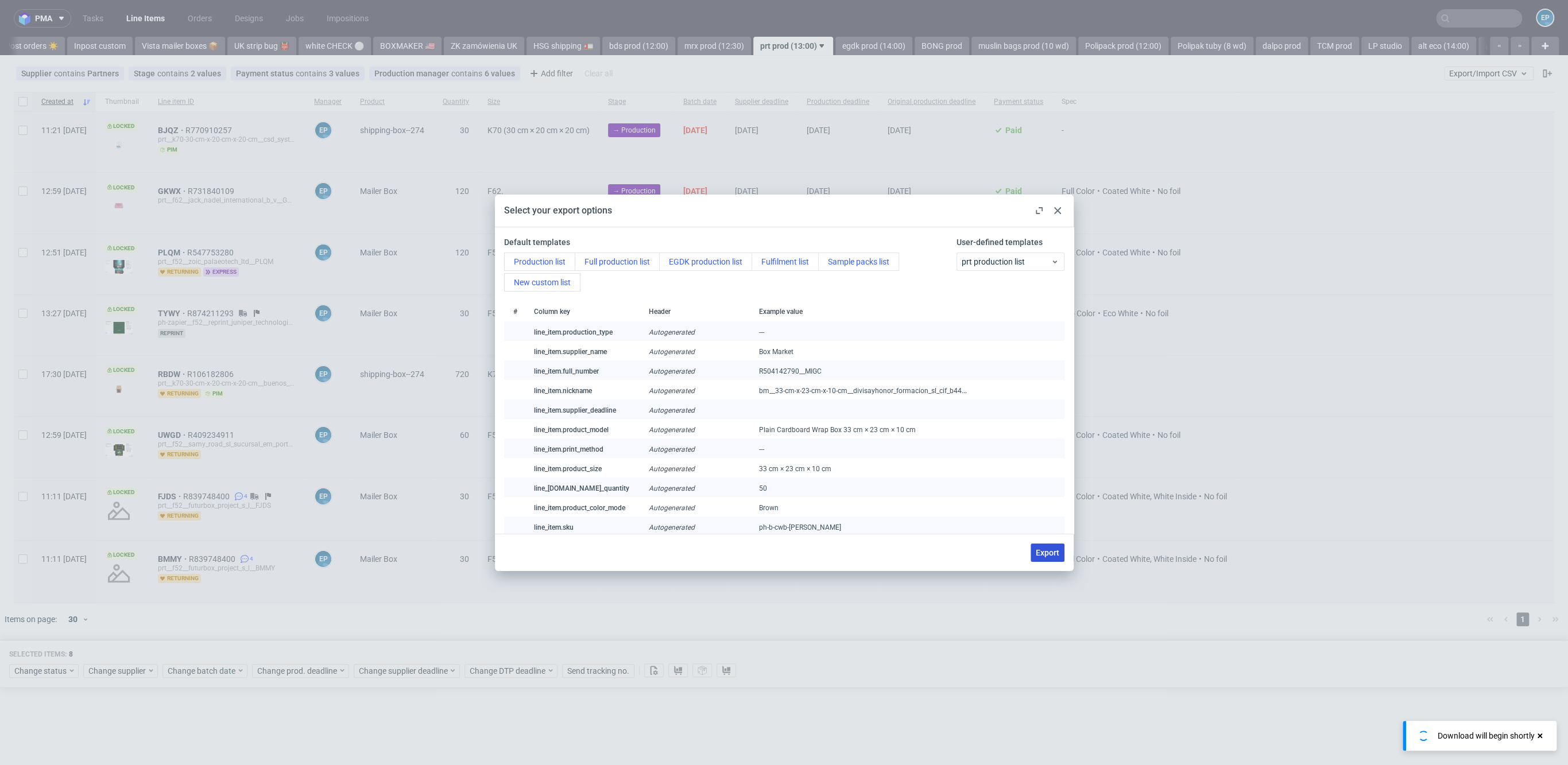
checkbox input "false"
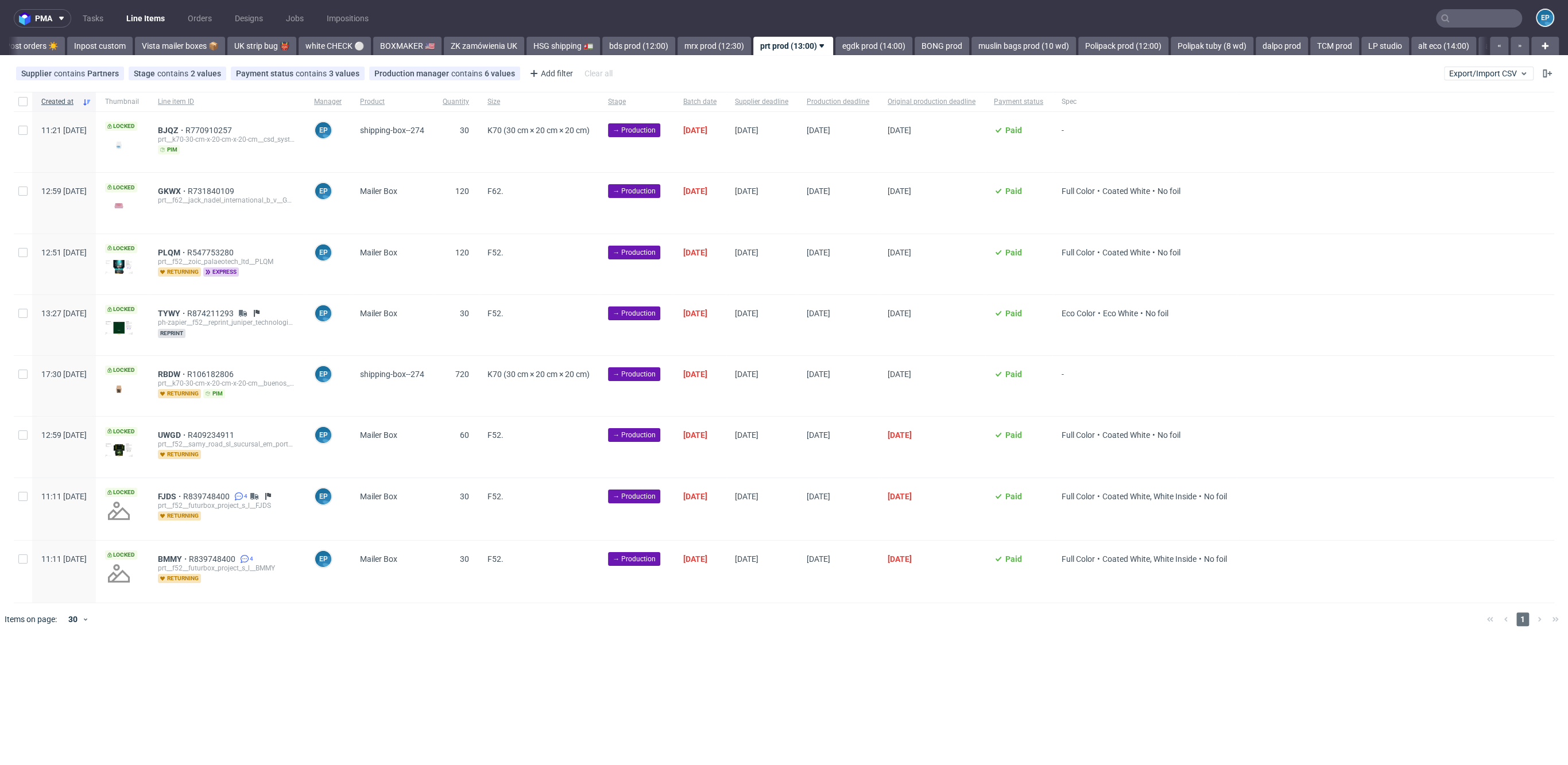
click at [30, 100] on div at bounding box center [23, 102] width 18 height 19
checkbox input "true"
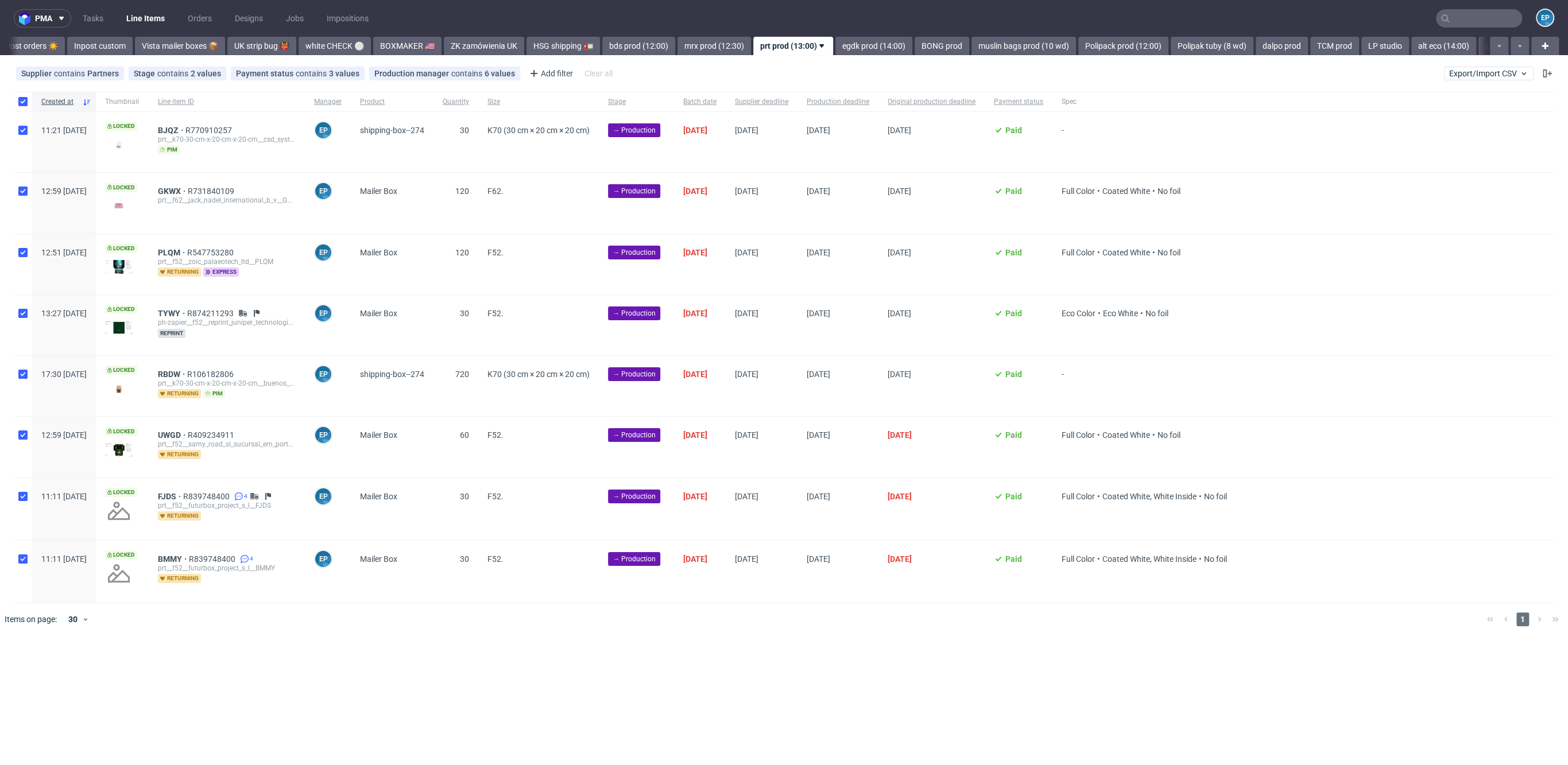
checkbox input "true"
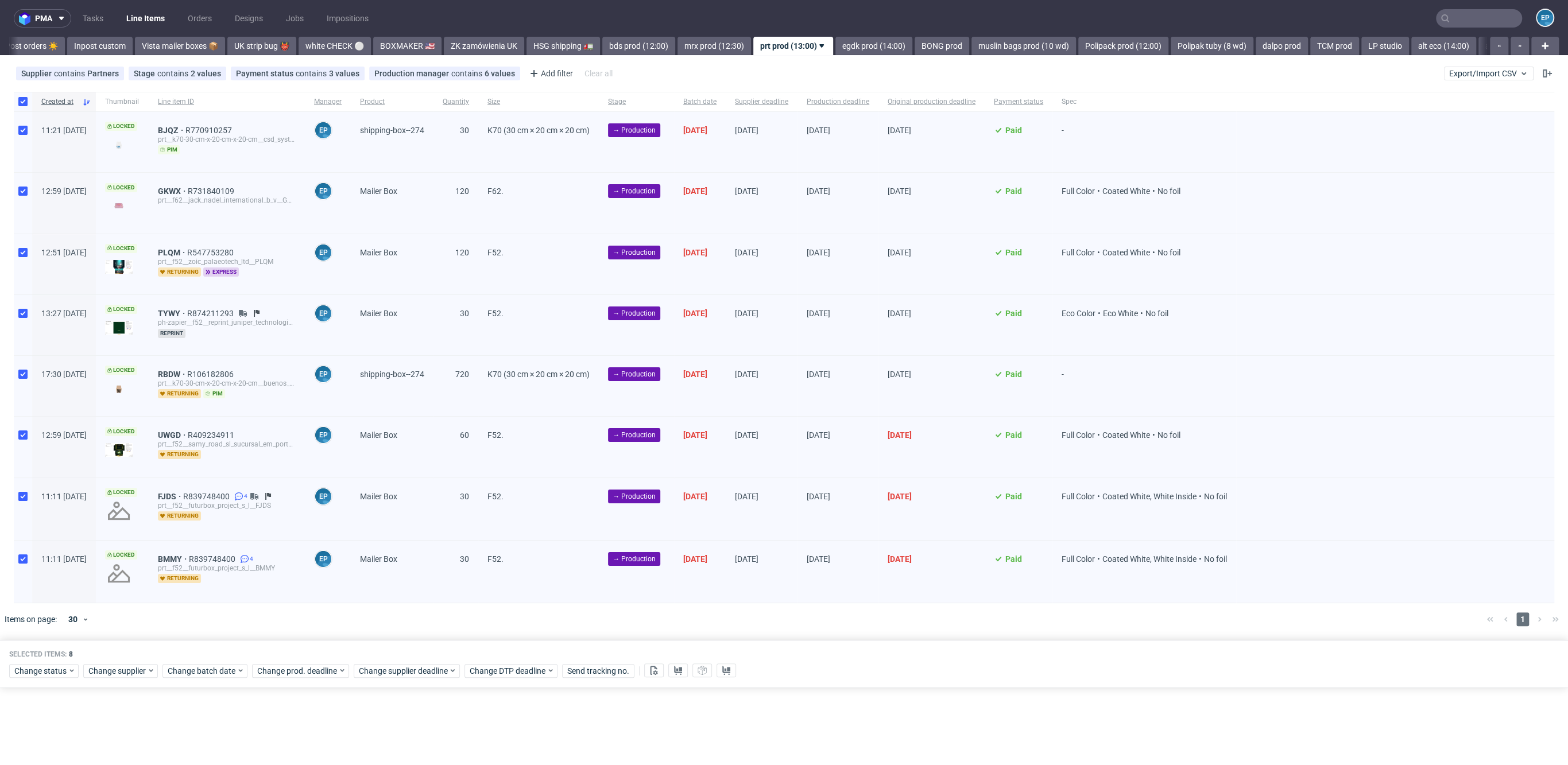
click at [55, 681] on div "Selected items: 8 Change status Change supplier Change batch date Change prod. …" at bounding box center [784, 664] width 1568 height 47
click at [55, 674] on div "Change status" at bounding box center [44, 671] width 69 height 14
click at [66, 589] on span "In Production" at bounding box center [43, 590] width 58 height 16
click at [126, 637] on button "Save" at bounding box center [131, 645] width 28 height 18
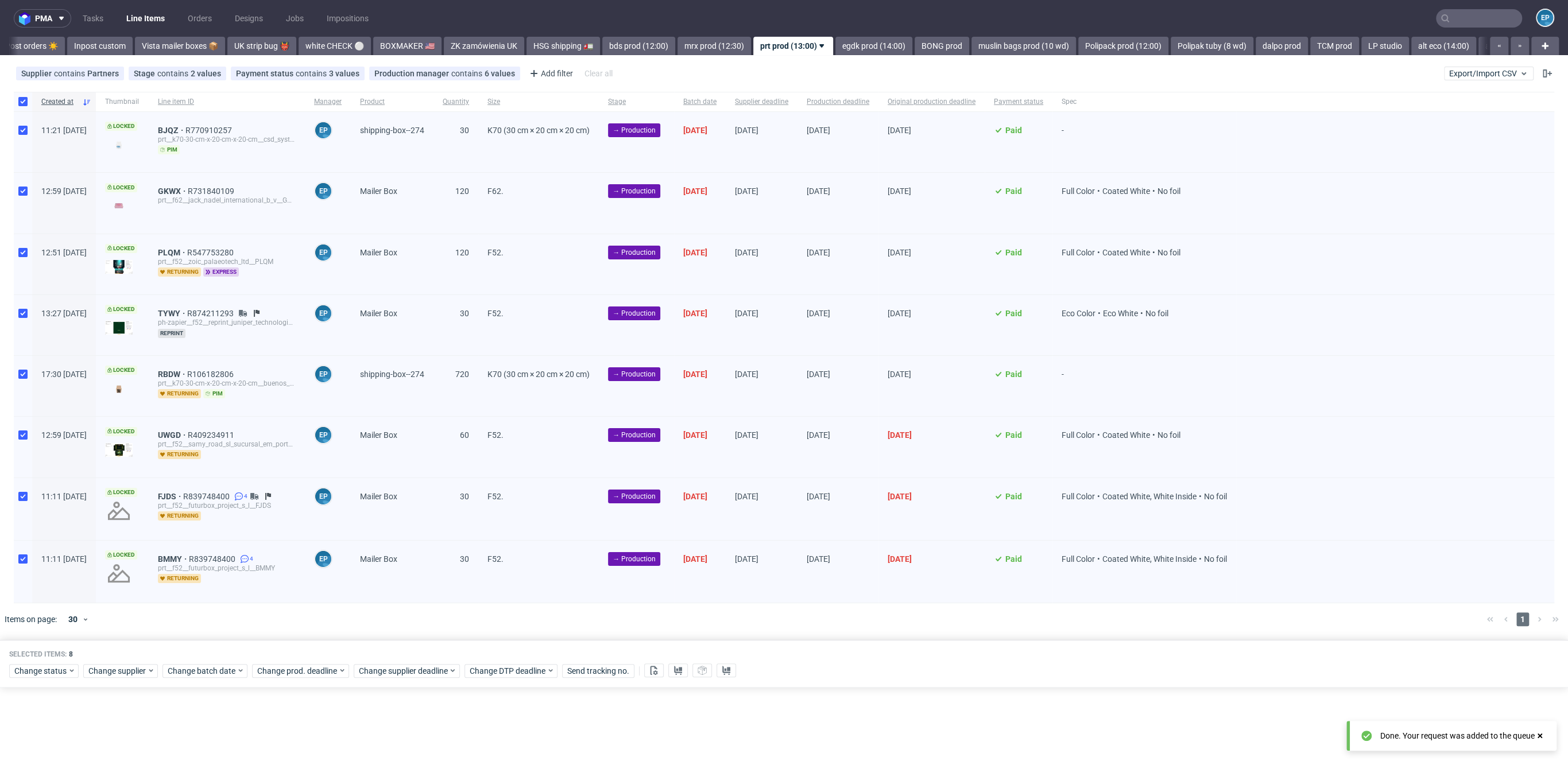
scroll to position [0, 772]
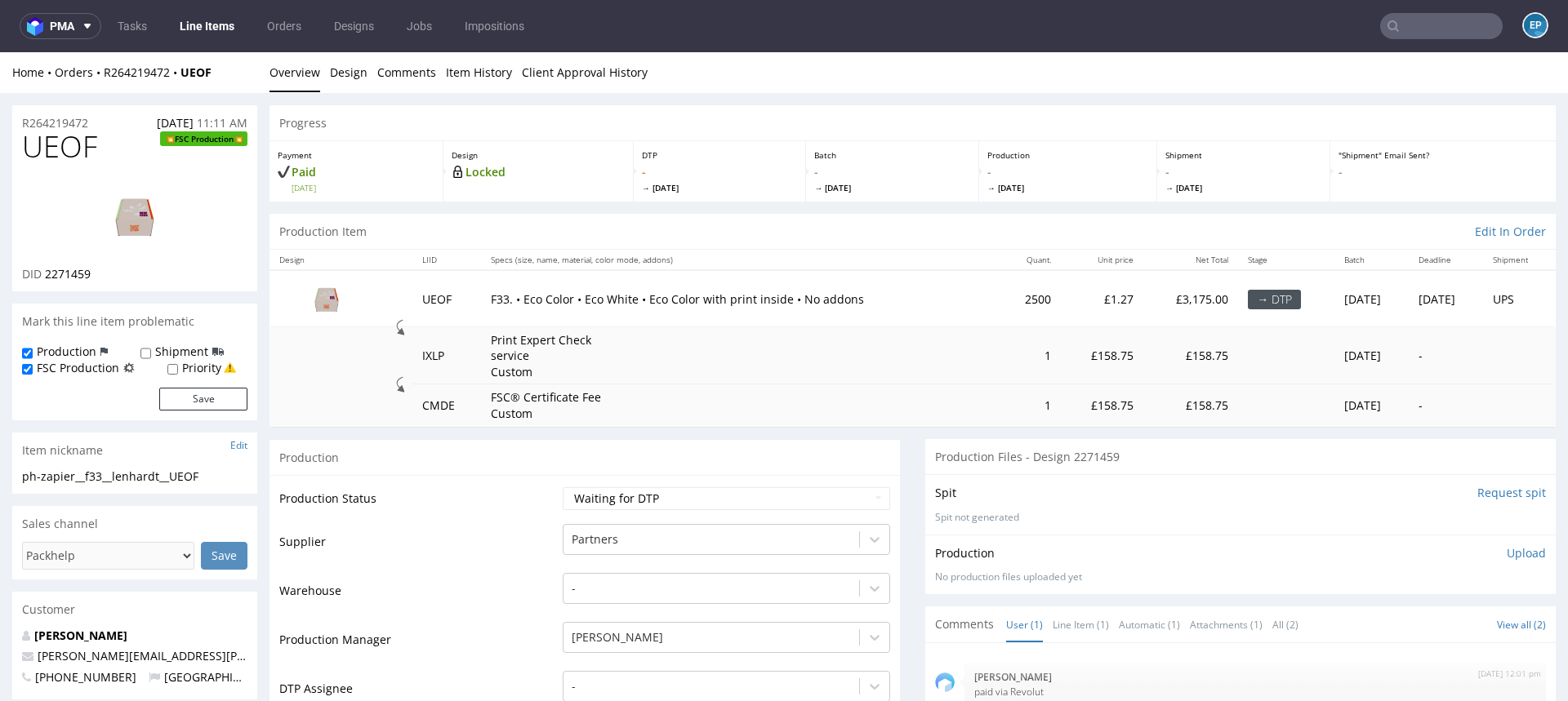
click at [220, 22] on link "Line Items" at bounding box center [207, 26] width 74 height 26
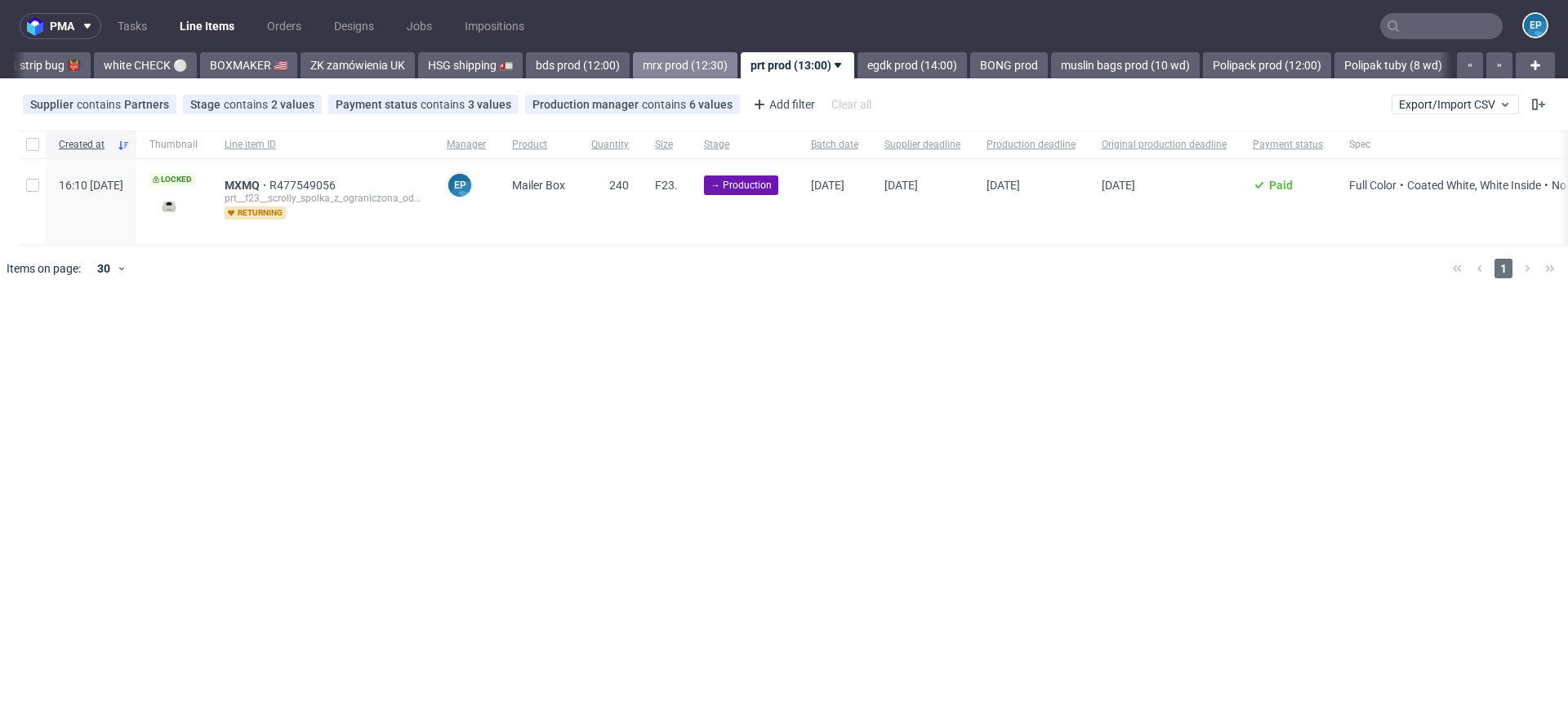
click at [633, 56] on link "mrx prod (12:30)" at bounding box center [685, 65] width 105 height 26
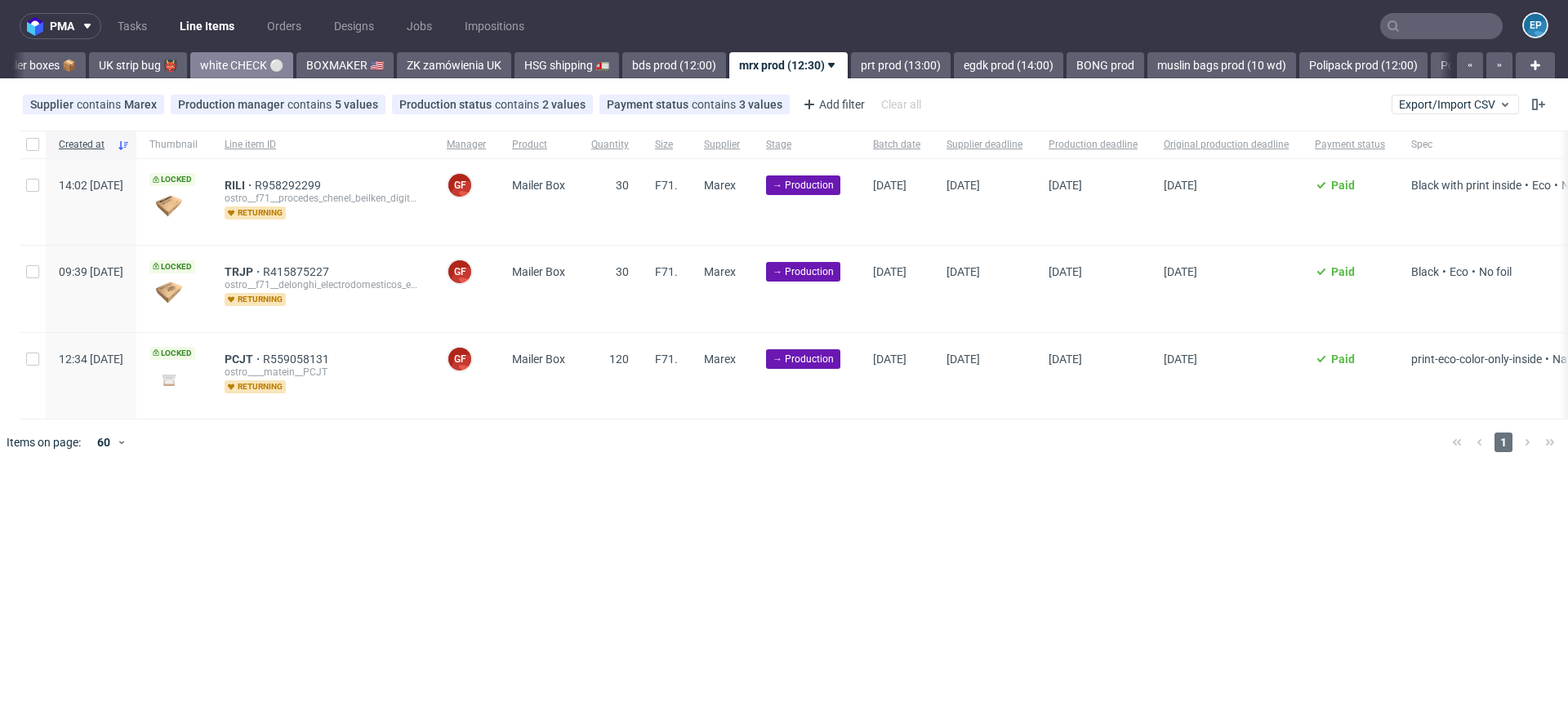
click at [190, 60] on link "white CHECK ⚪️" at bounding box center [242, 65] width 103 height 26
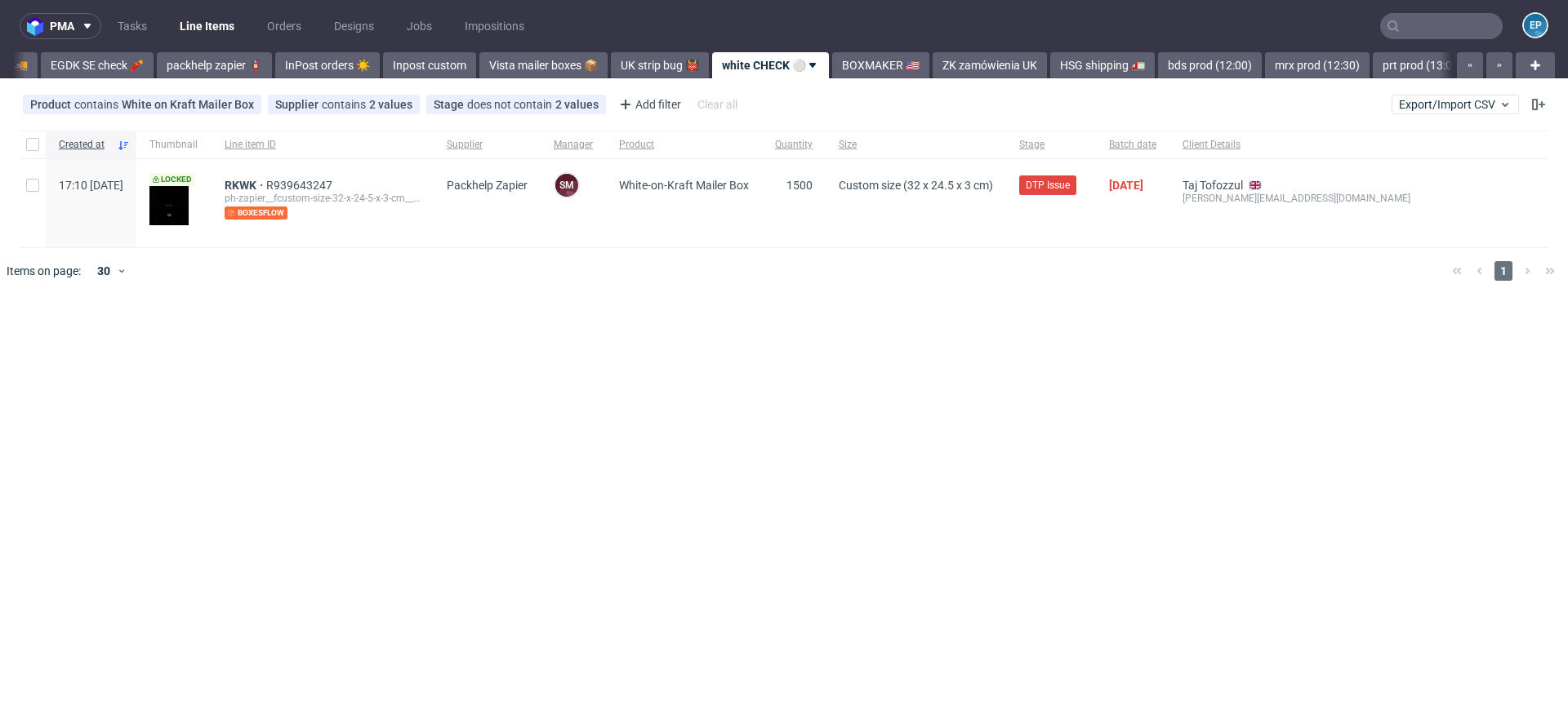
scroll to position [0, 785]
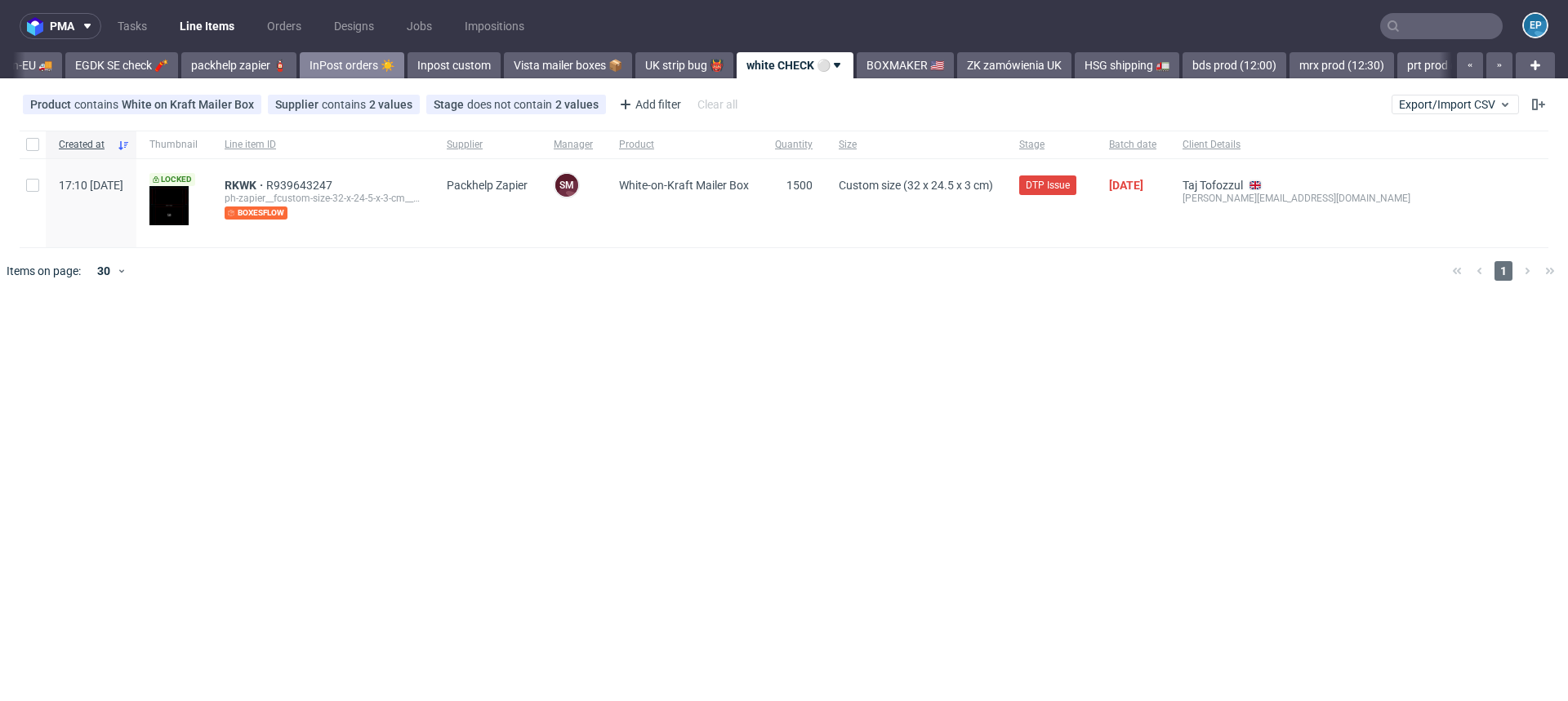
click at [300, 67] on link "InPost orders ☀️" at bounding box center [352, 65] width 105 height 26
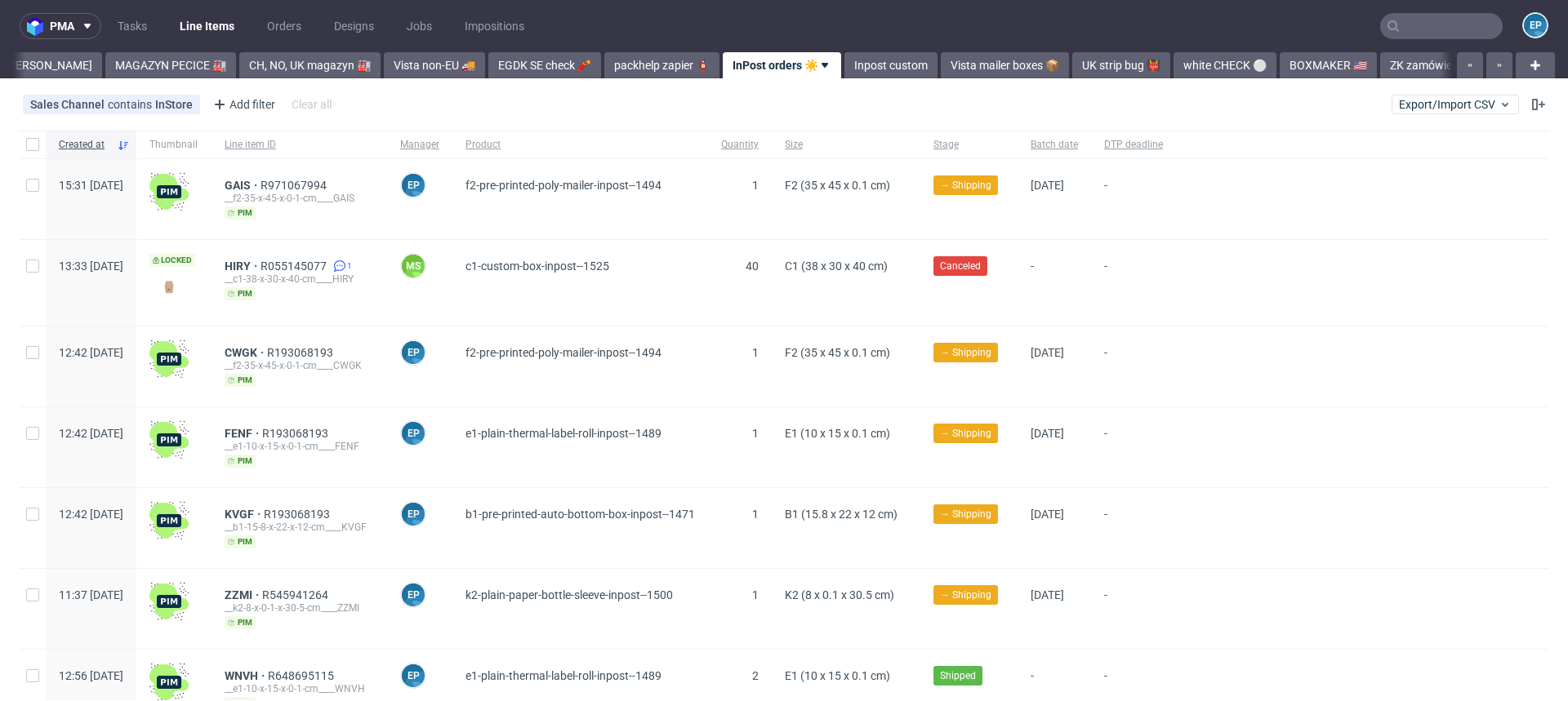
scroll to position [0, 361]
click at [846, 66] on link "Inpost custom" at bounding box center [893, 65] width 94 height 26
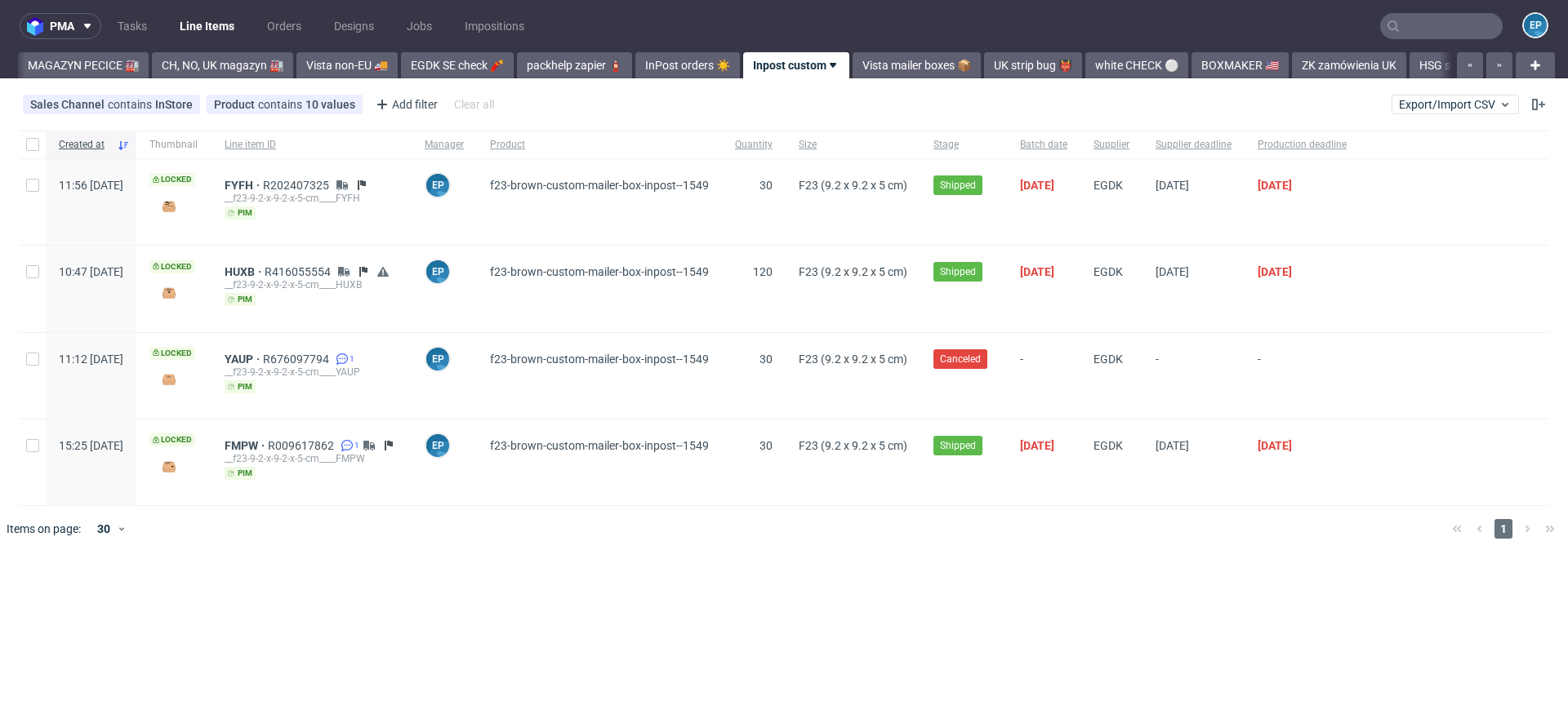
scroll to position [0, 453]
click at [642, 65] on link "InPost orders ☀️" at bounding box center [685, 65] width 105 height 26
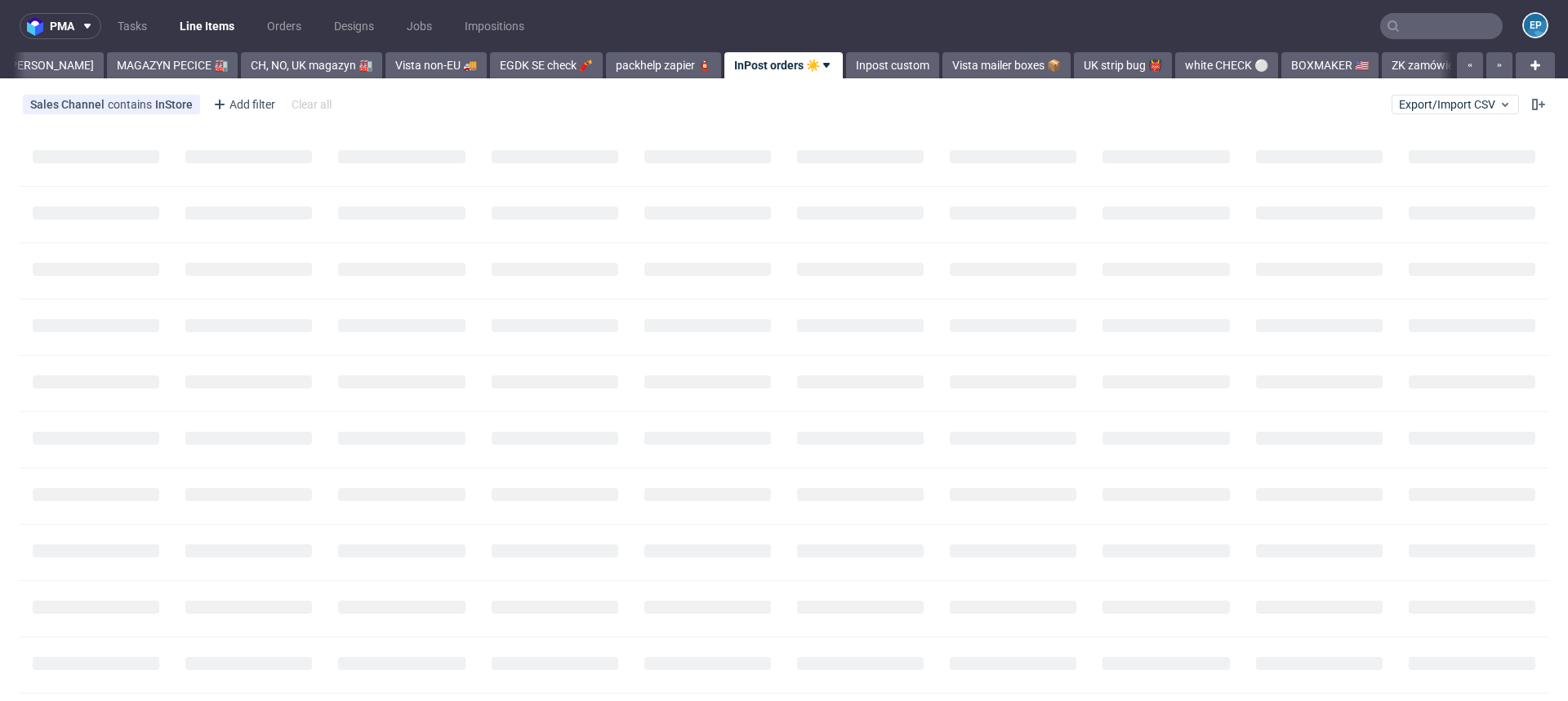
scroll to position [0, 361]
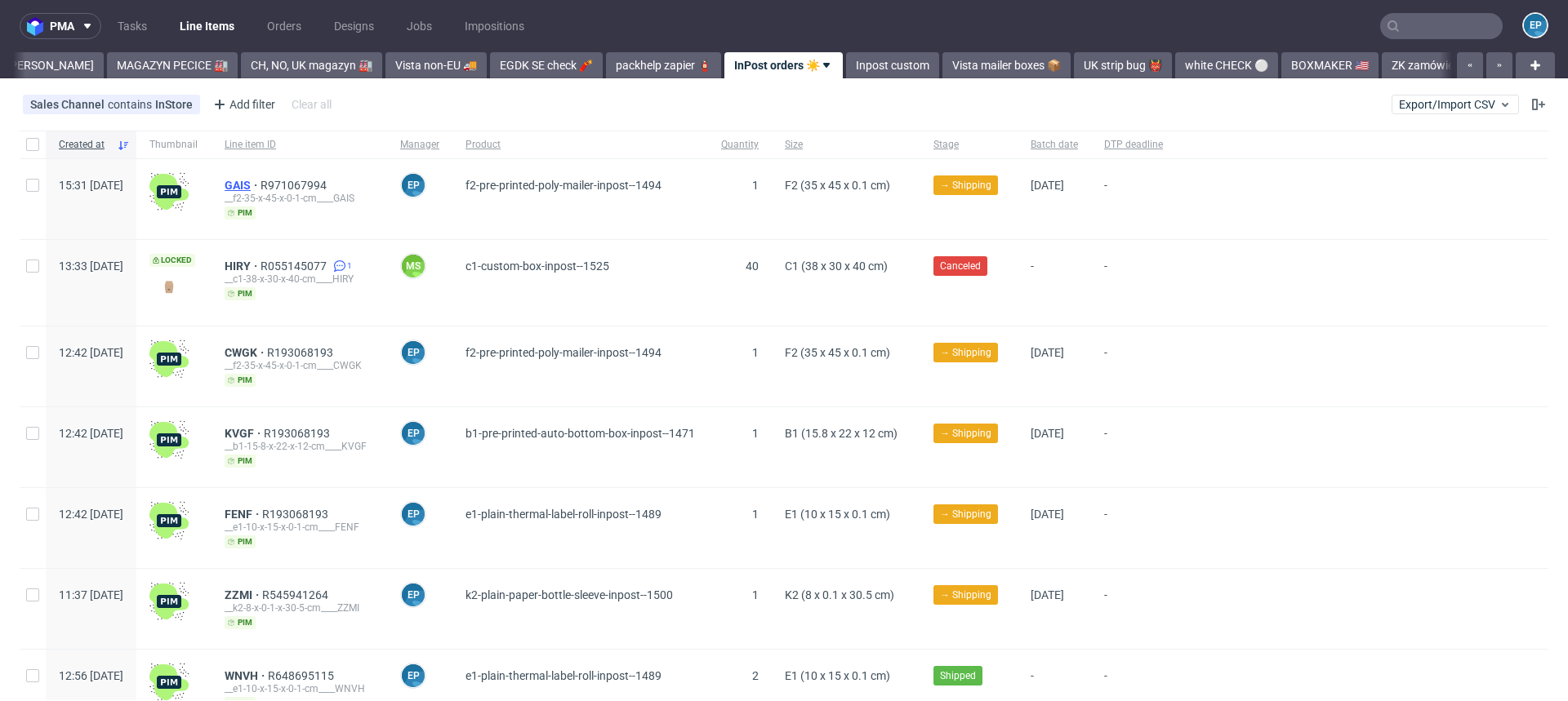
click at [261, 180] on span "GAIS" at bounding box center [242, 185] width 36 height 13
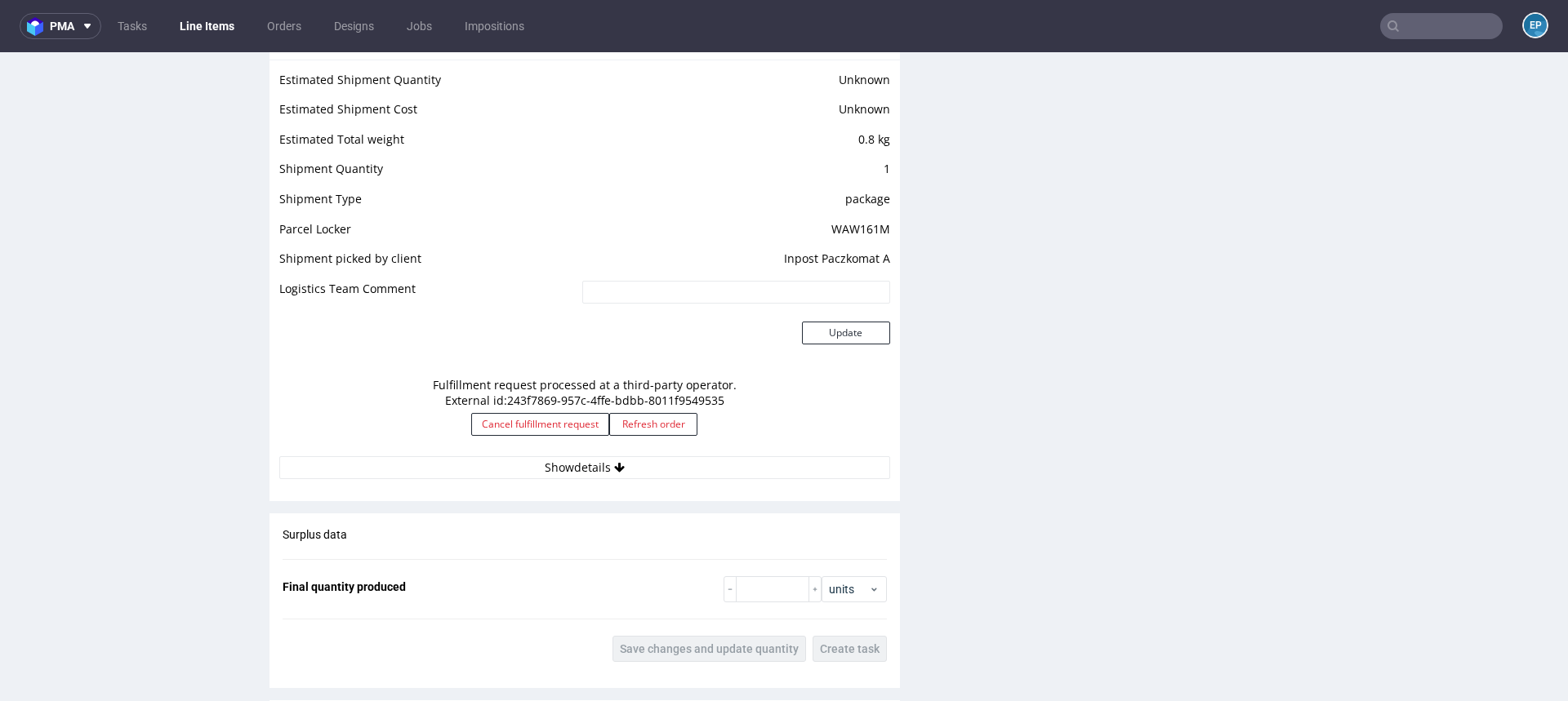
scroll to position [1373, 0]
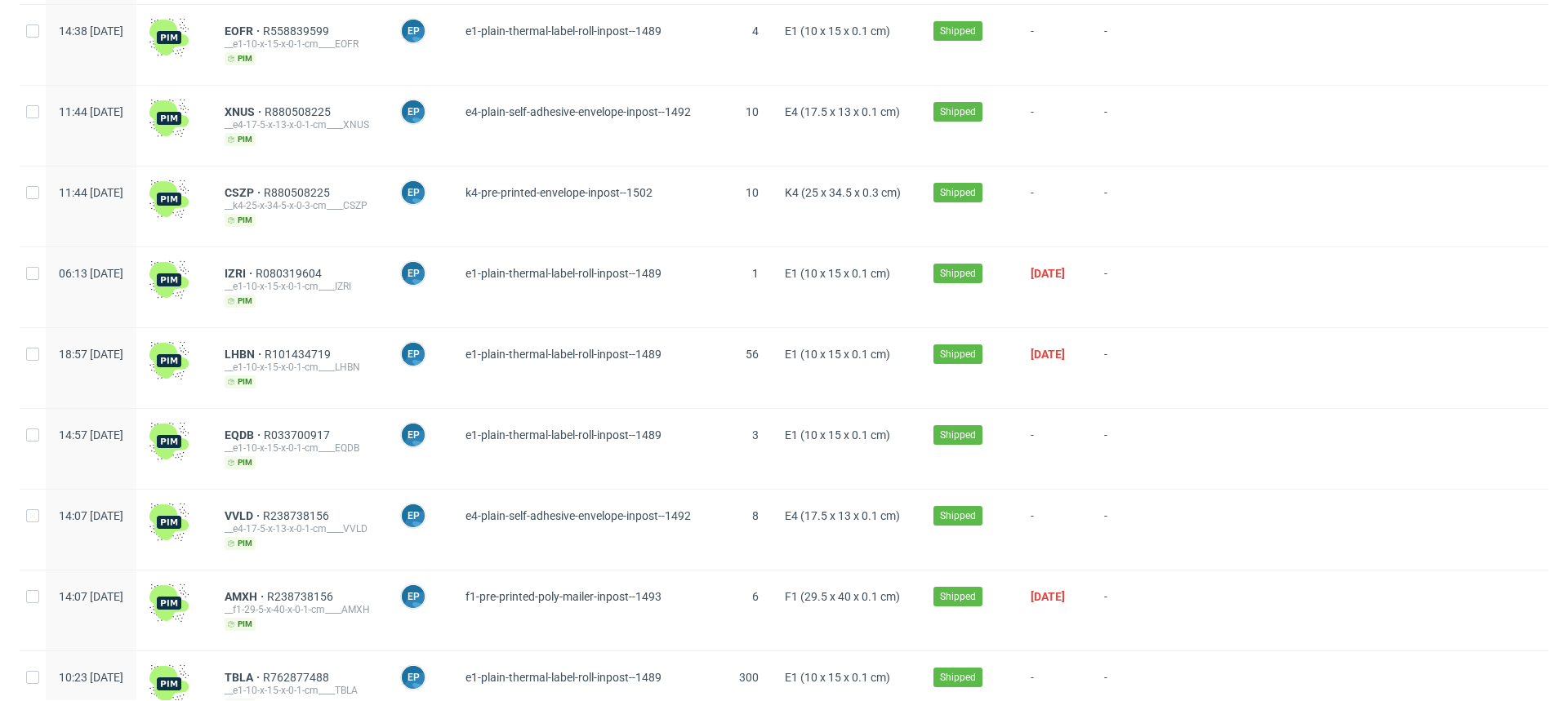
scroll to position [1925, 0]
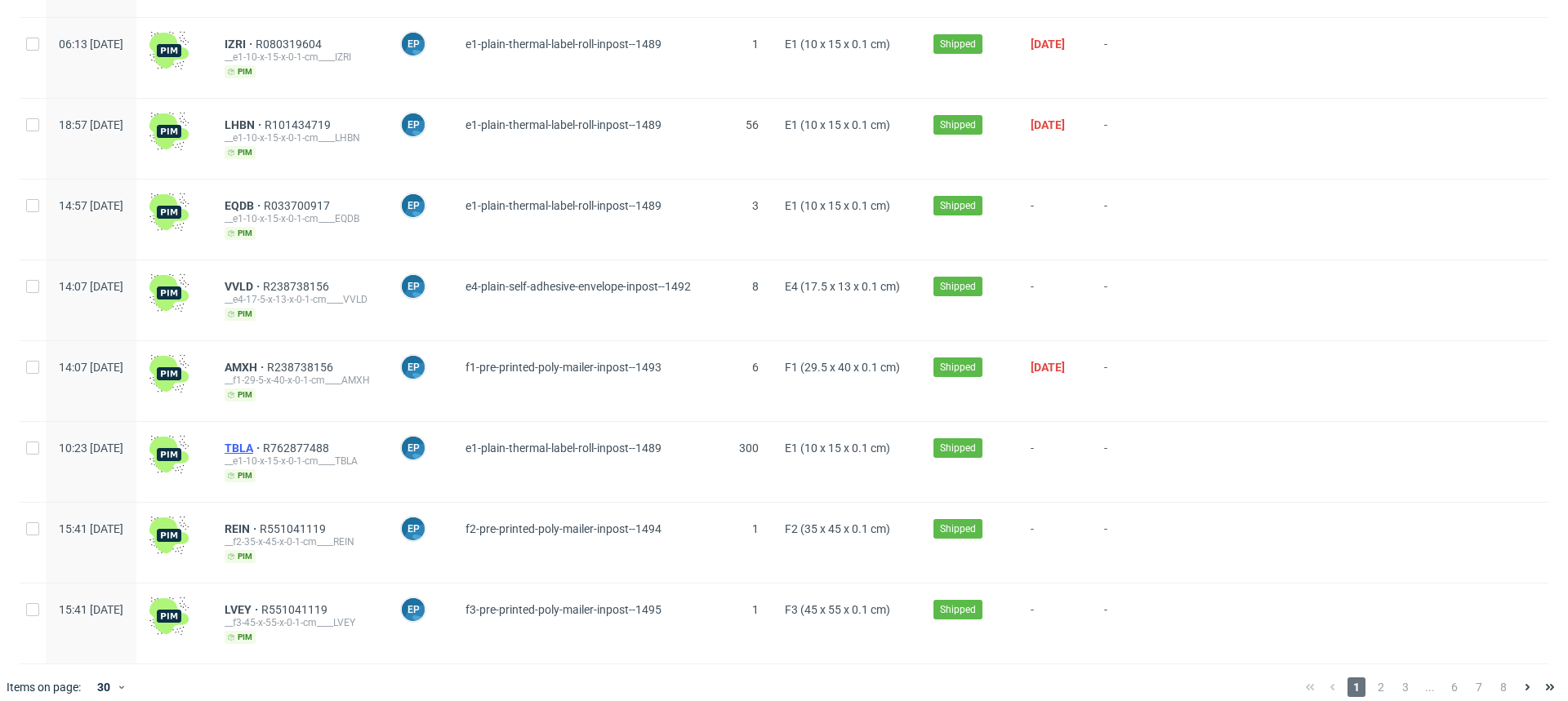
click at [263, 441] on span "TBLA" at bounding box center [243, 447] width 38 height 13
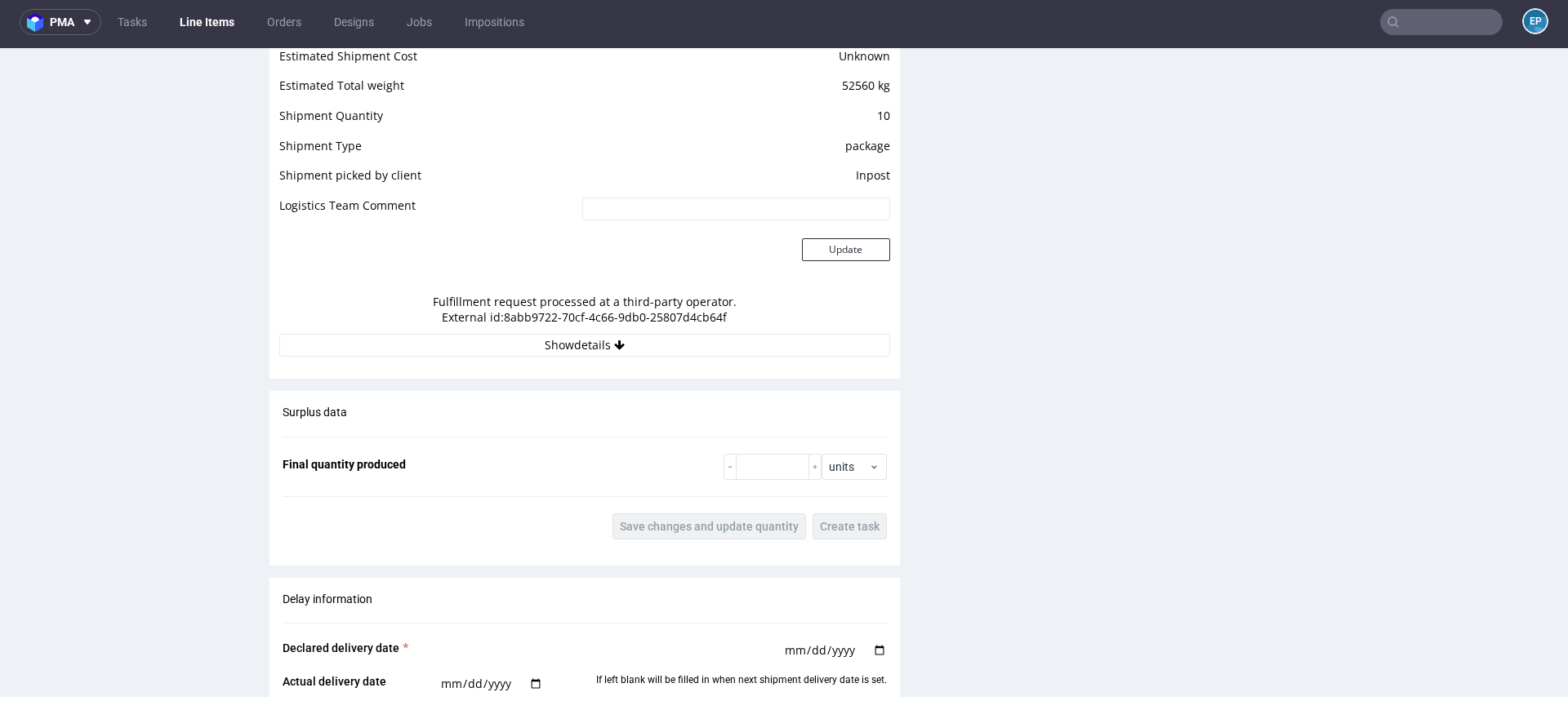
scroll to position [1540, 0]
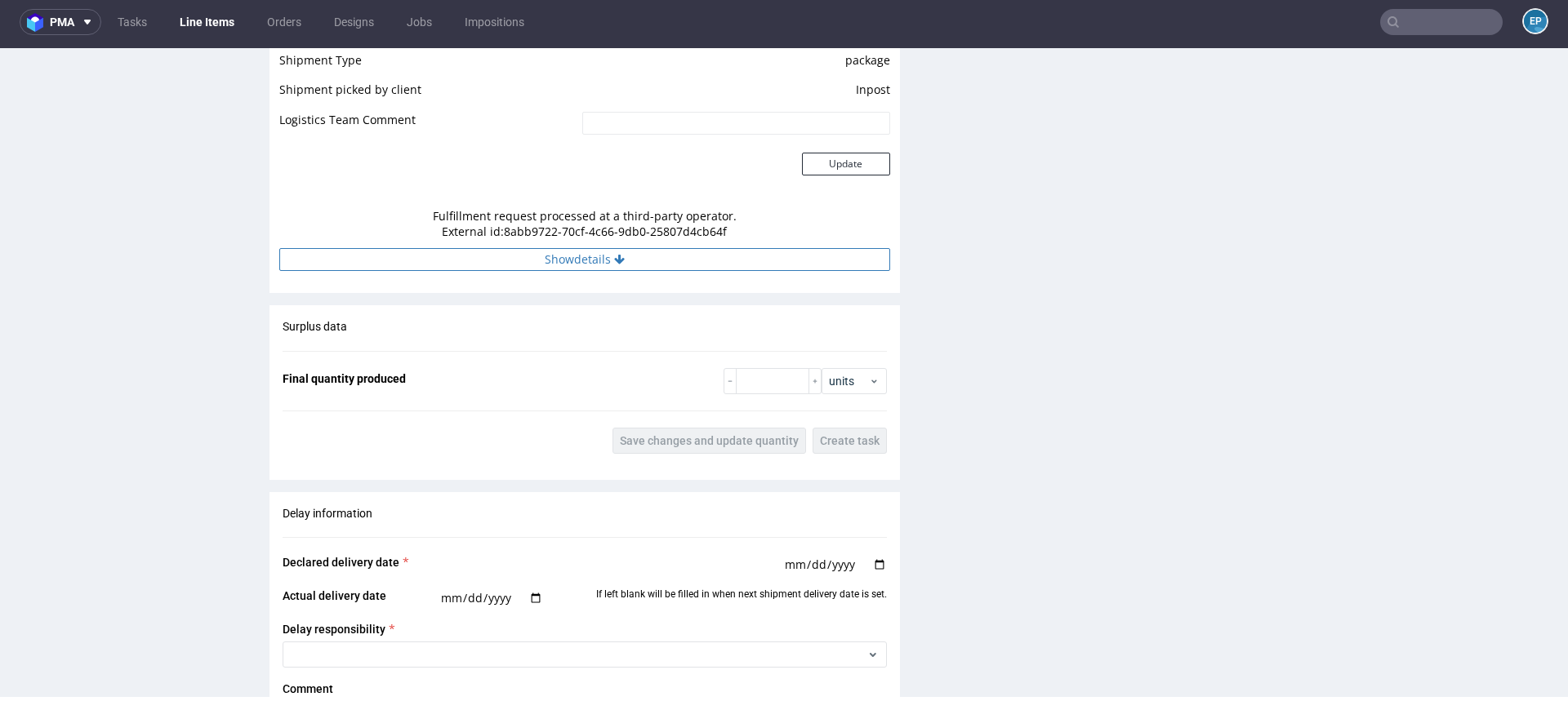
click at [481, 258] on button "Show details" at bounding box center [585, 260] width 611 height 23
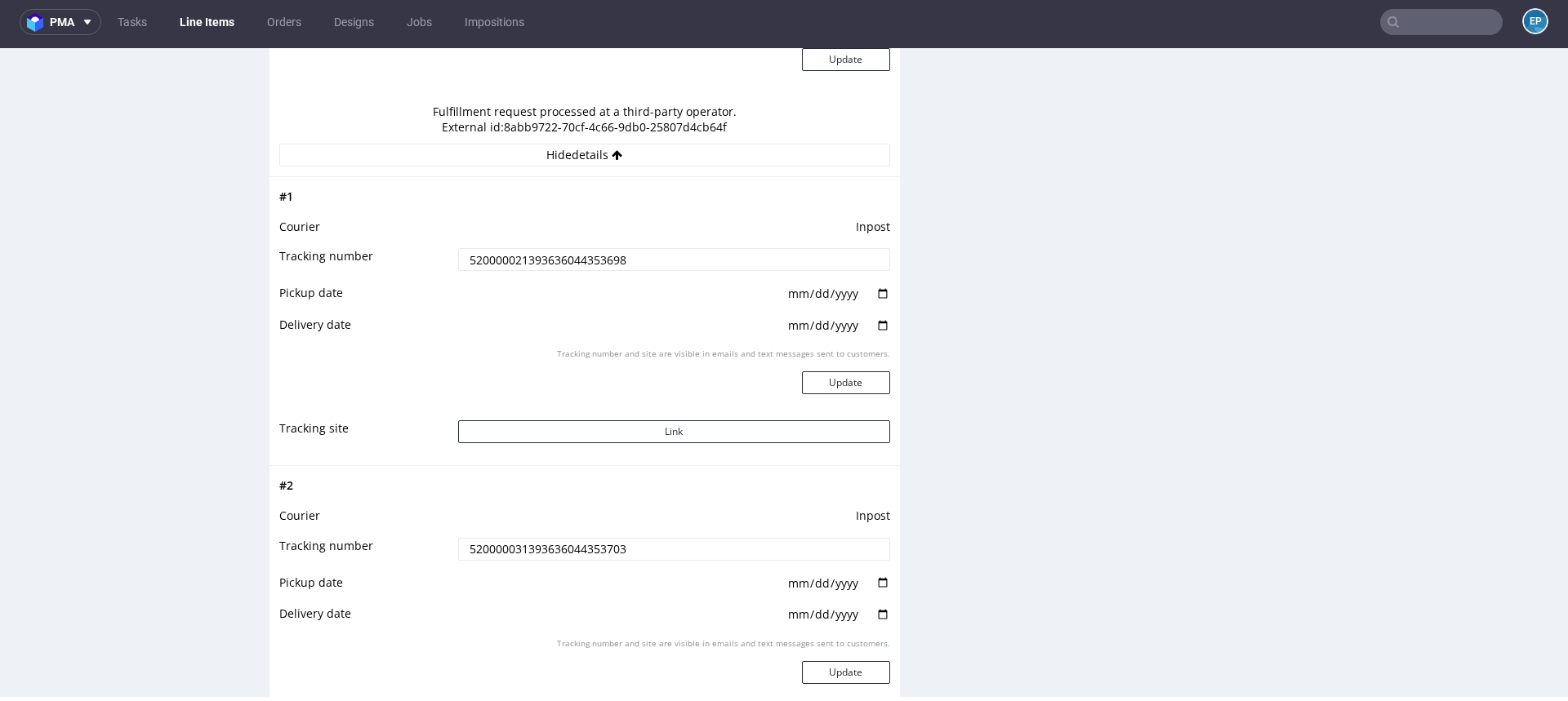
scroll to position [1675, 0]
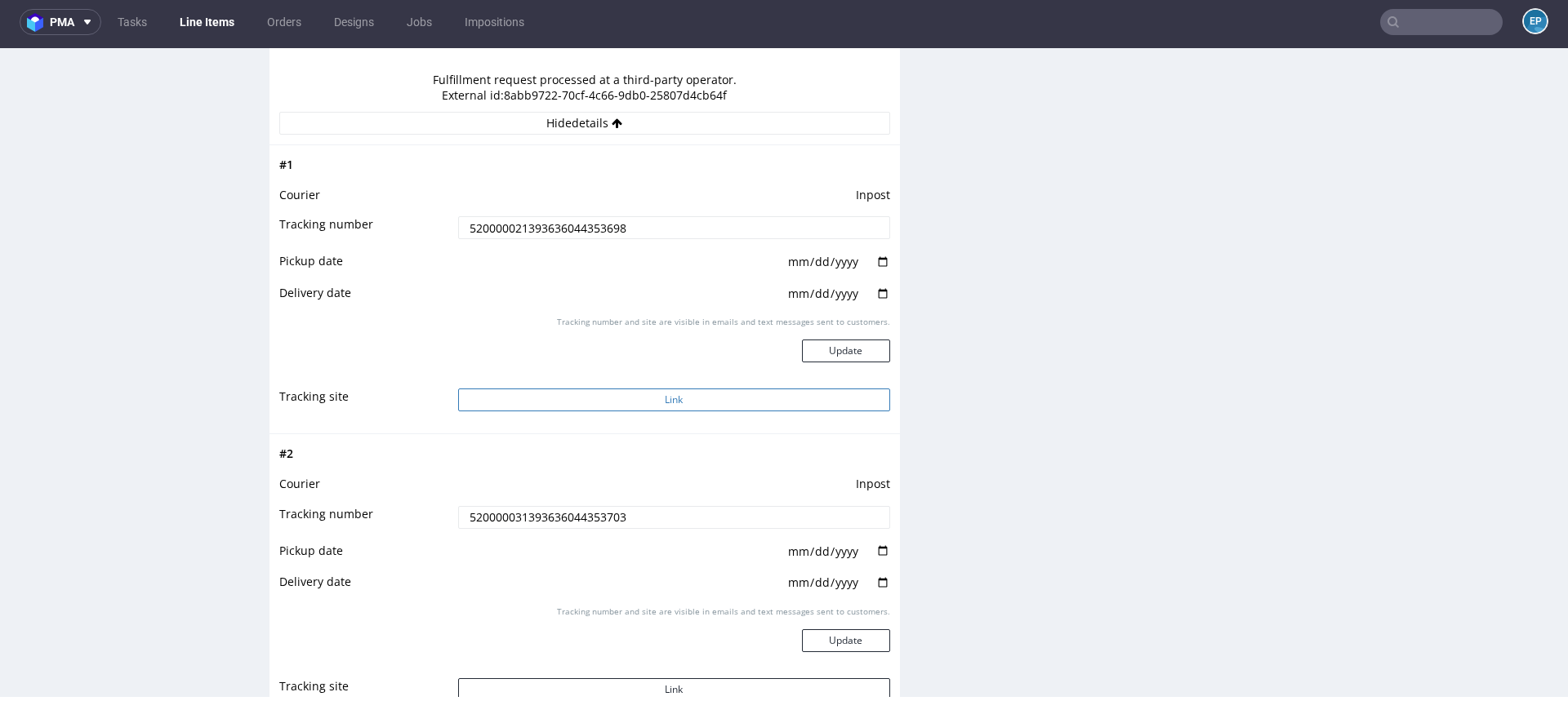
click at [626, 396] on button "Link" at bounding box center [674, 400] width 432 height 23
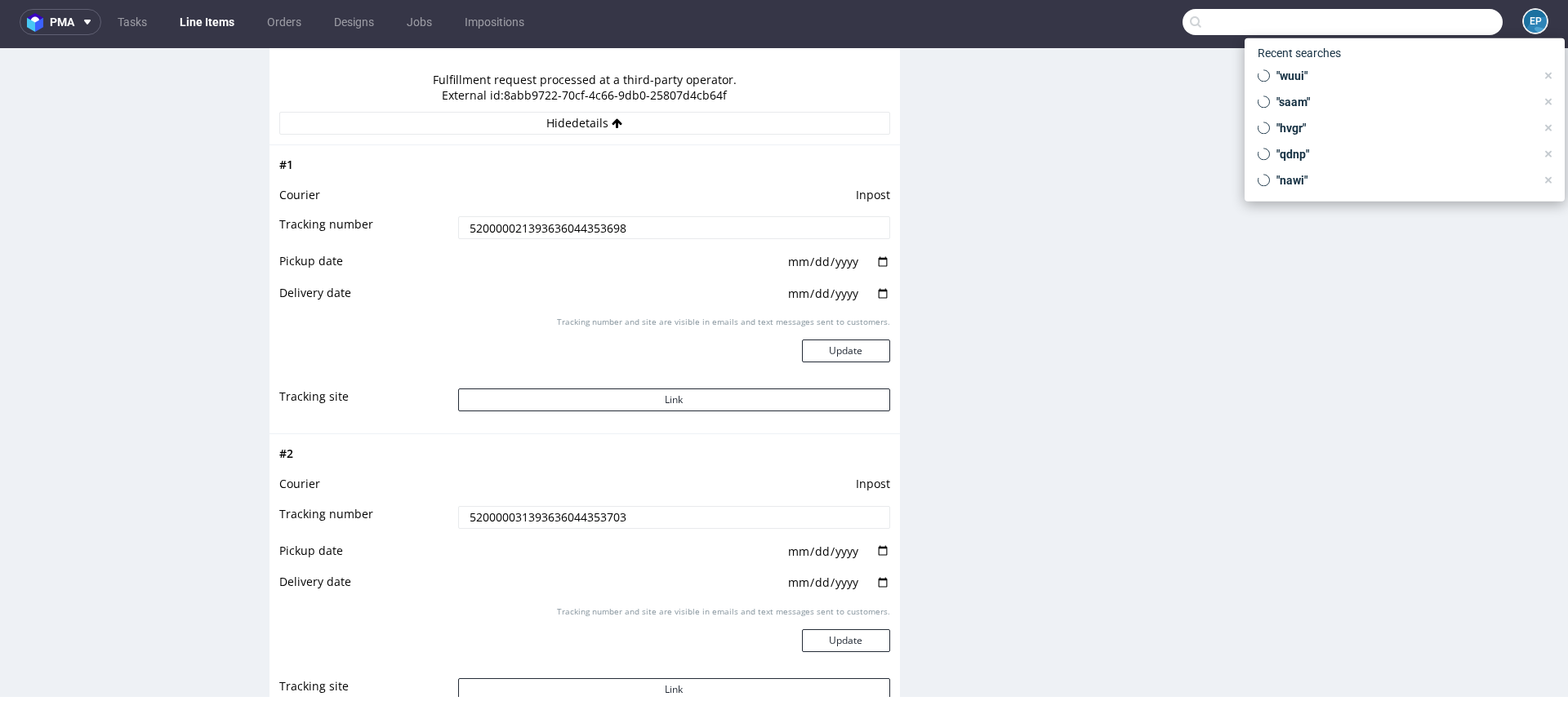
click at [1416, 10] on input "text" at bounding box center [1343, 22] width 320 height 26
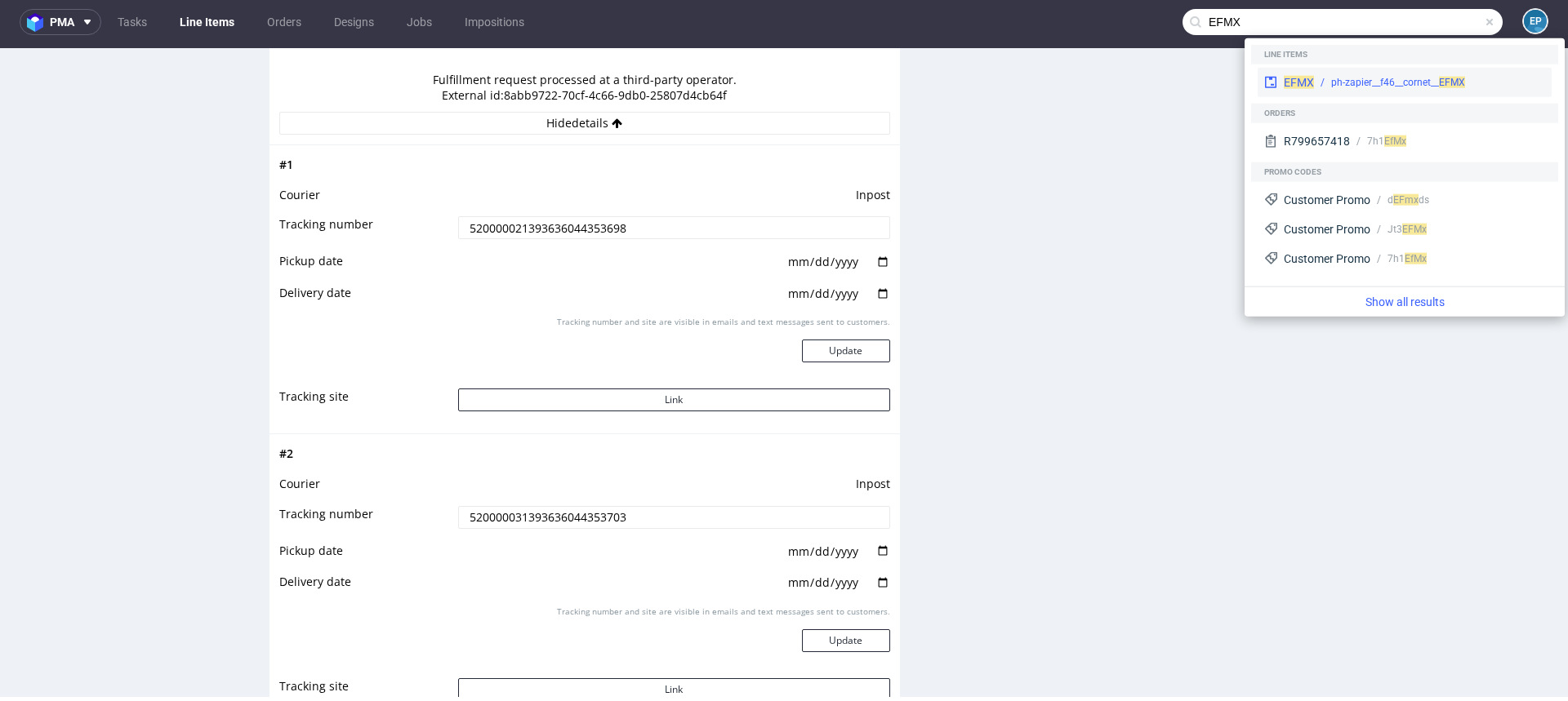
type input "EFMX"
click at [1349, 72] on div "EFMX ph-zapier__f46__cornet__ EFMX" at bounding box center [1405, 82] width 294 height 29
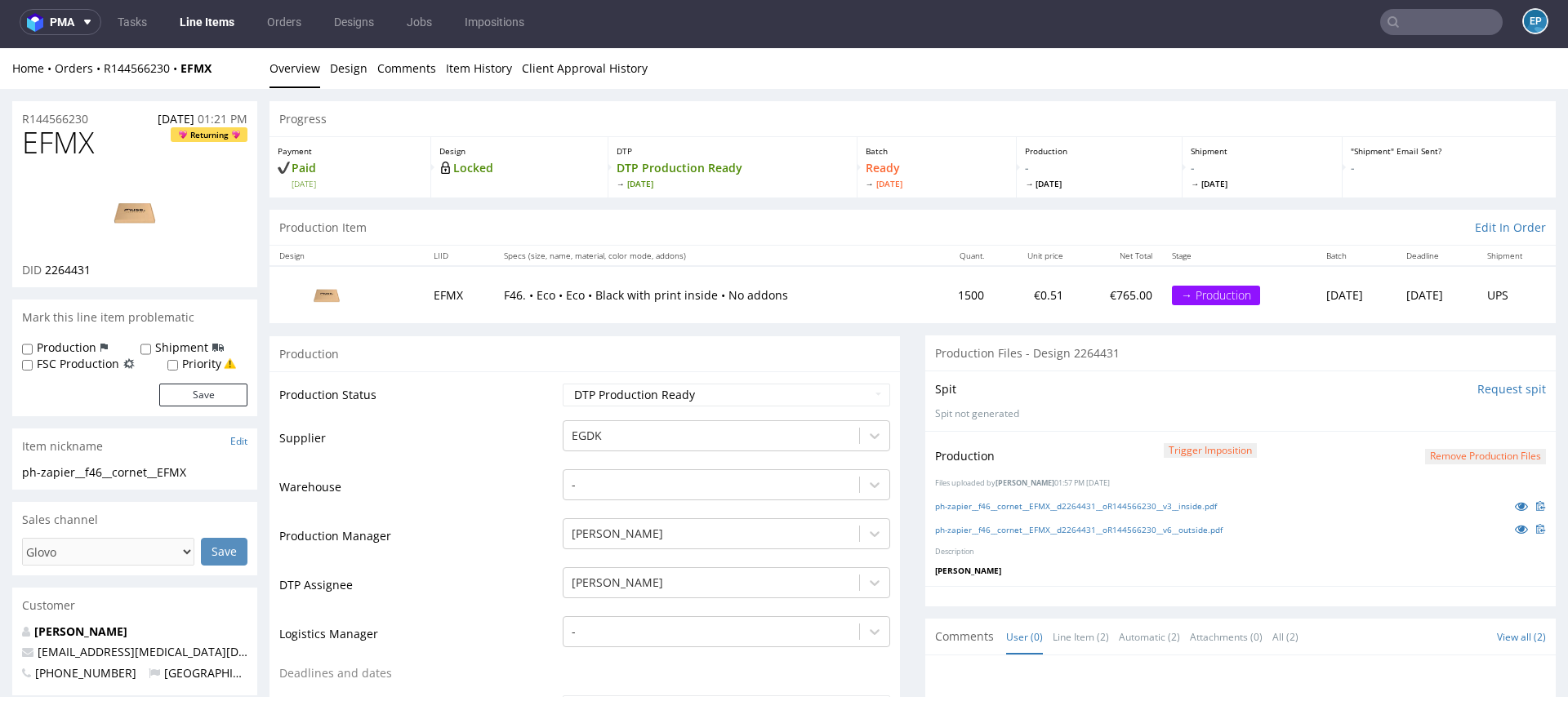
click at [223, 30] on link "Line Items" at bounding box center [207, 22] width 74 height 26
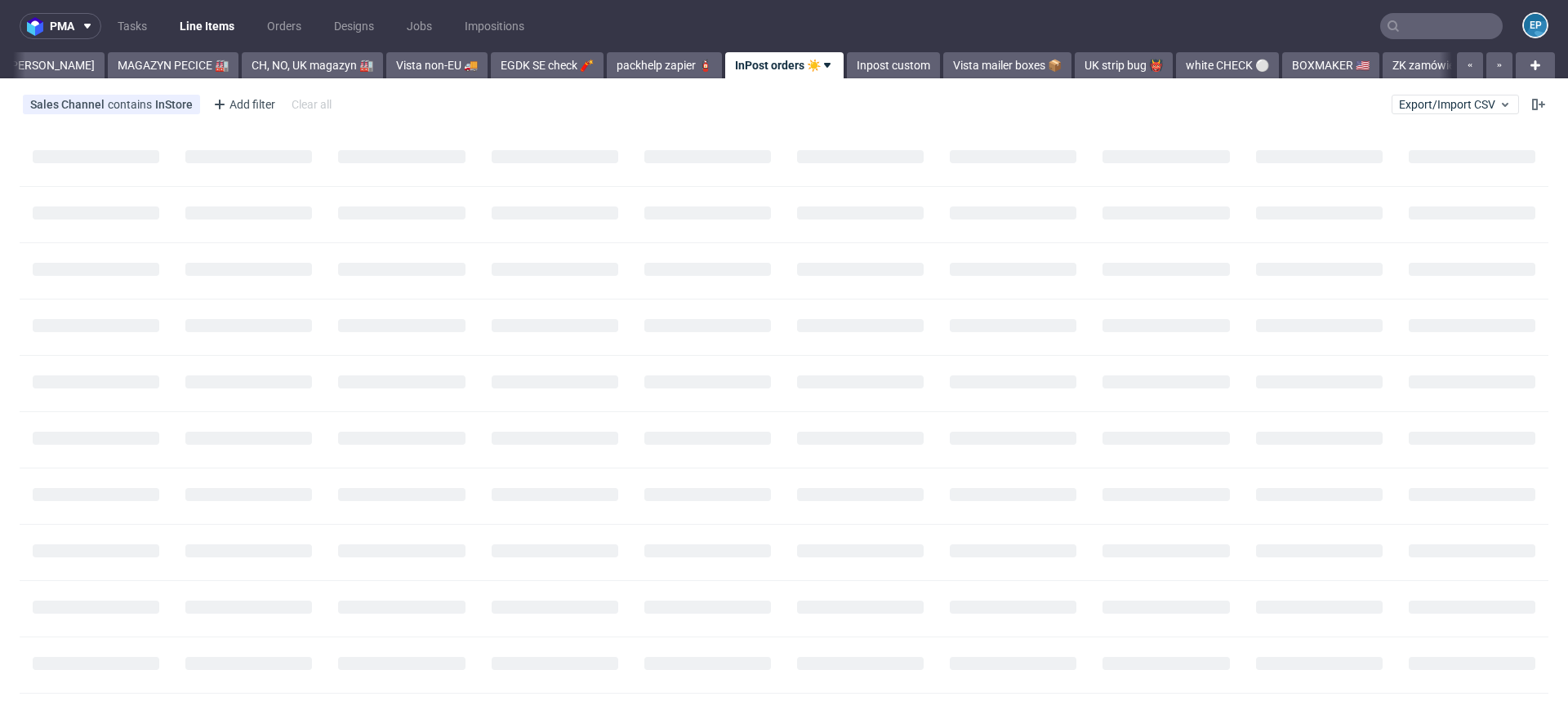
scroll to position [0, 361]
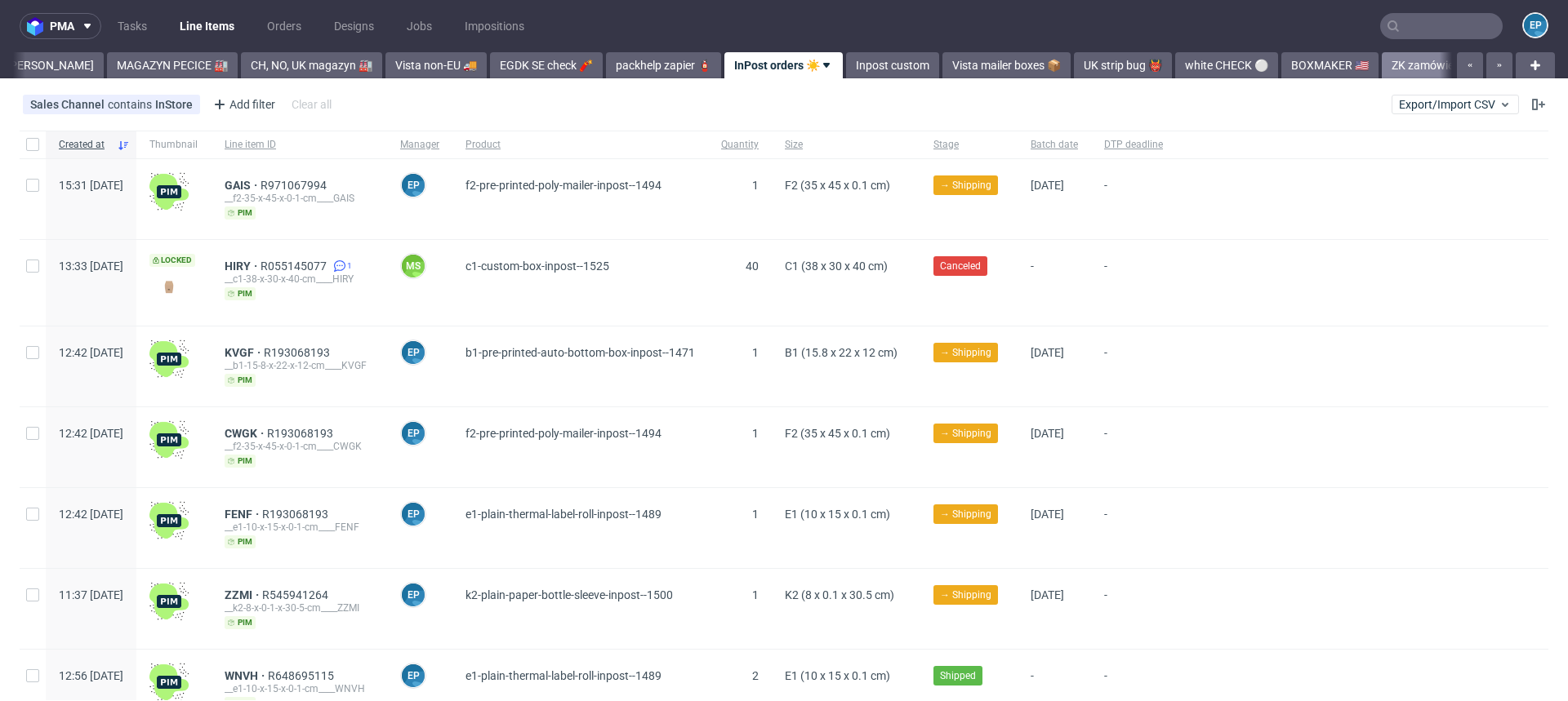
click at [1382, 60] on link "ZK zamówienia UK" at bounding box center [1439, 65] width 114 height 26
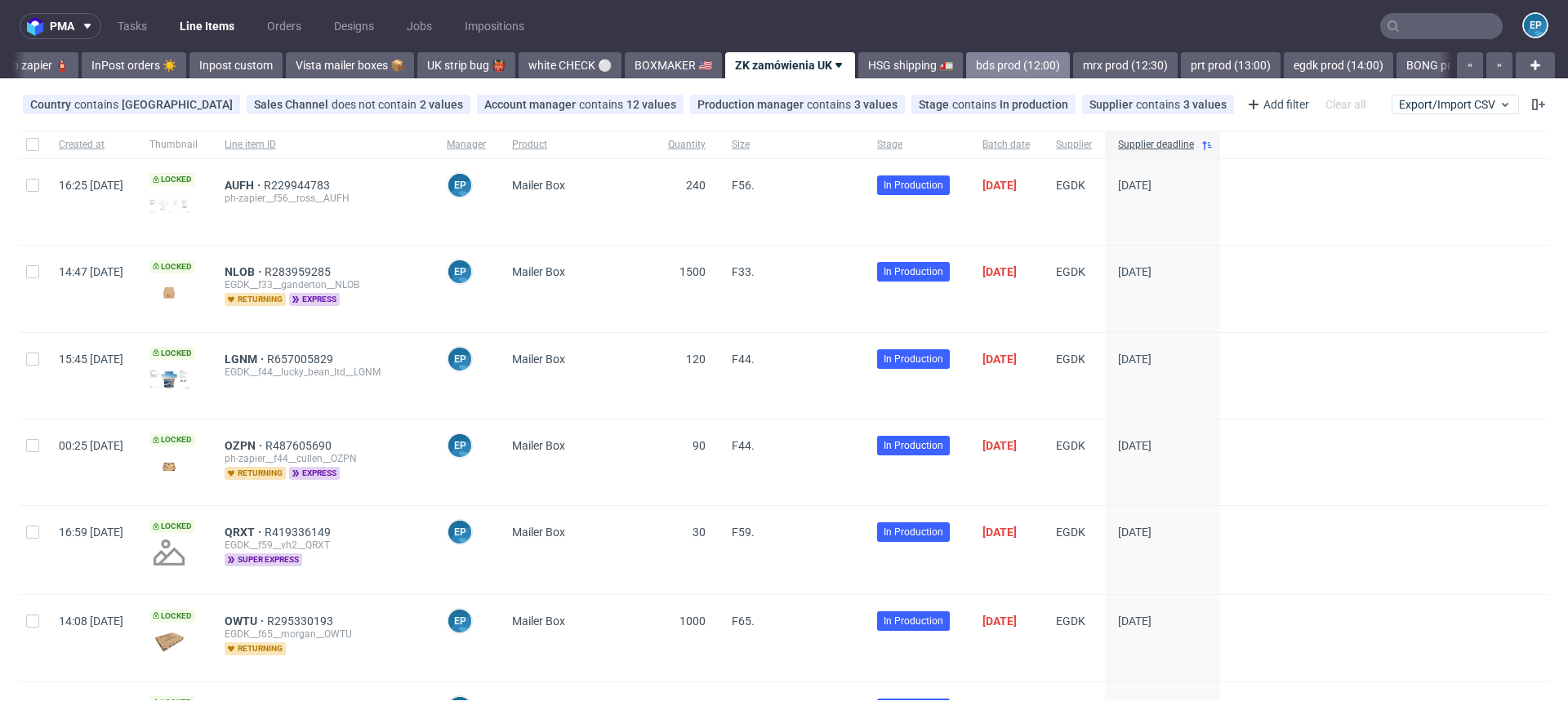
scroll to position [0, 1004]
click at [1283, 61] on link "egdk prod (14:00)" at bounding box center [1338, 65] width 109 height 26
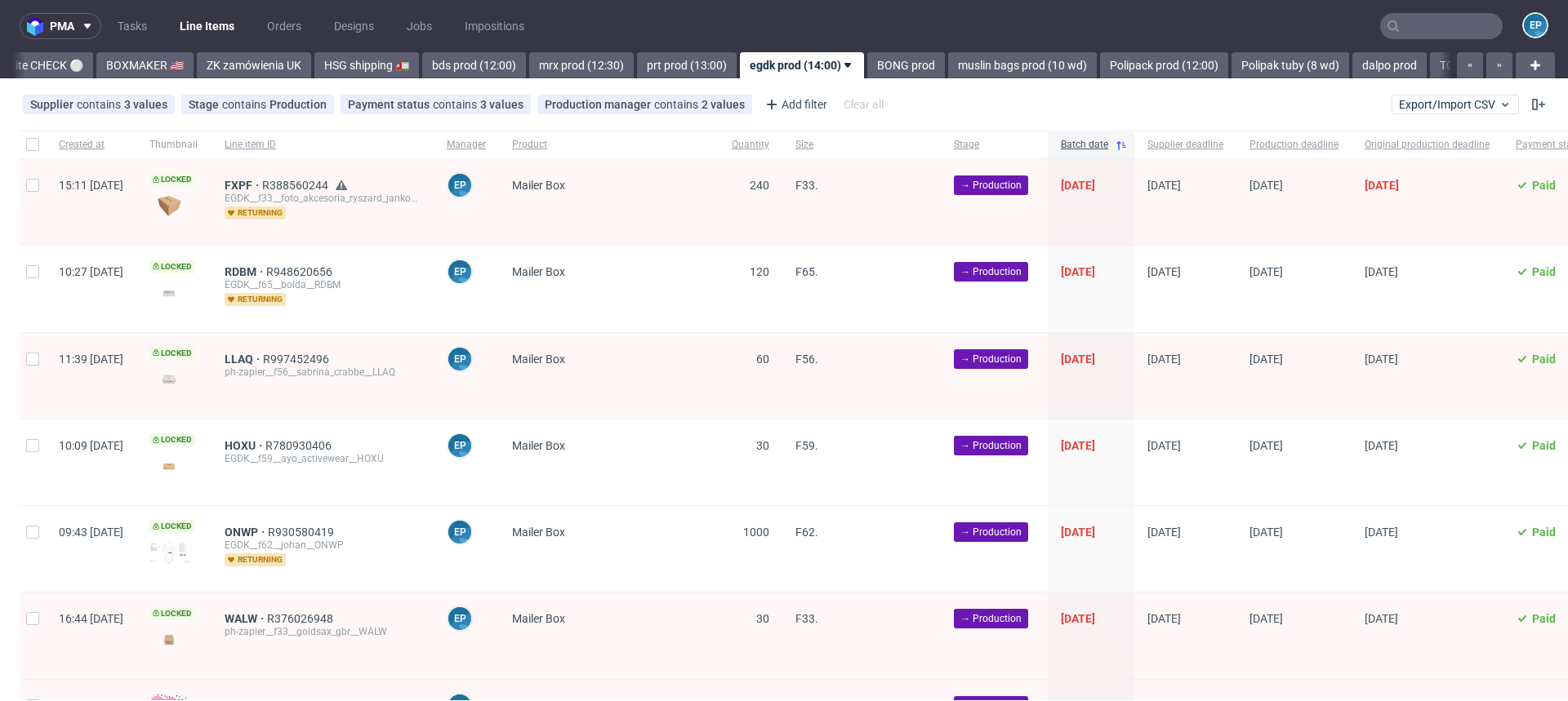
scroll to position [0, 1545]
click at [1134, 177] on div "[DATE]" at bounding box center [1091, 202] width 87 height 86
click at [1095, 179] on span "[DATE]" at bounding box center [1078, 185] width 35 height 13
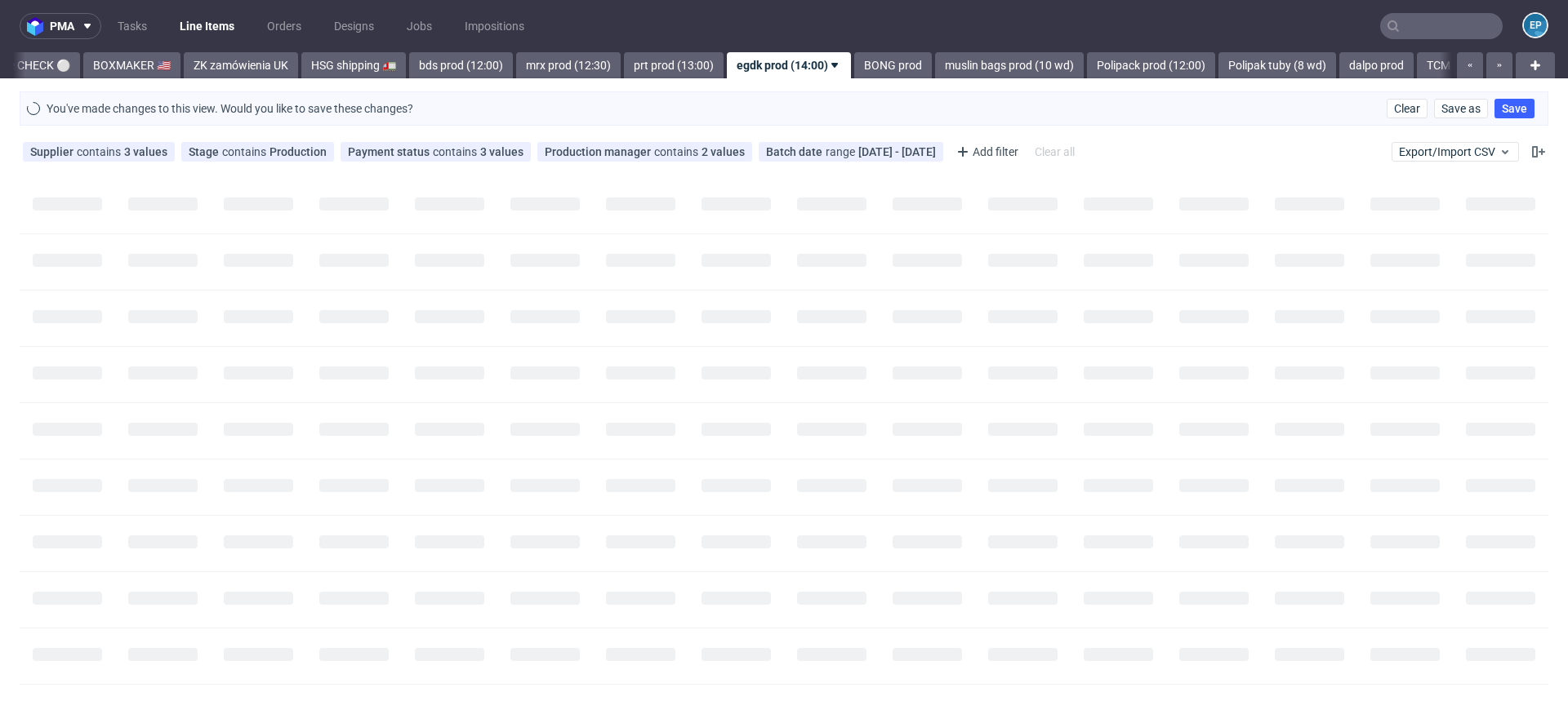
click at [1137, 178] on div at bounding box center [1119, 206] width 95 height 55
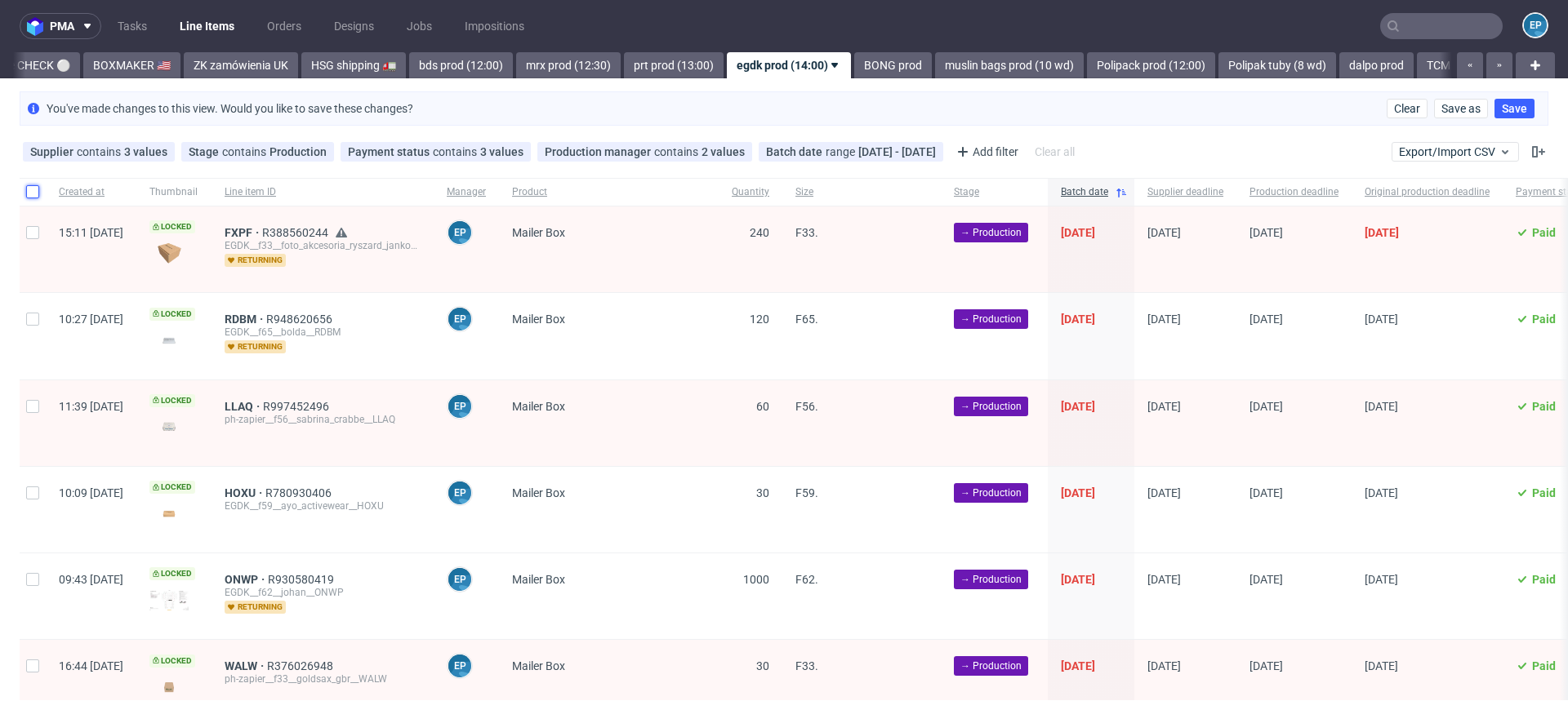
click at [31, 189] on input "checkbox" at bounding box center [32, 191] width 13 height 13
checkbox input "true"
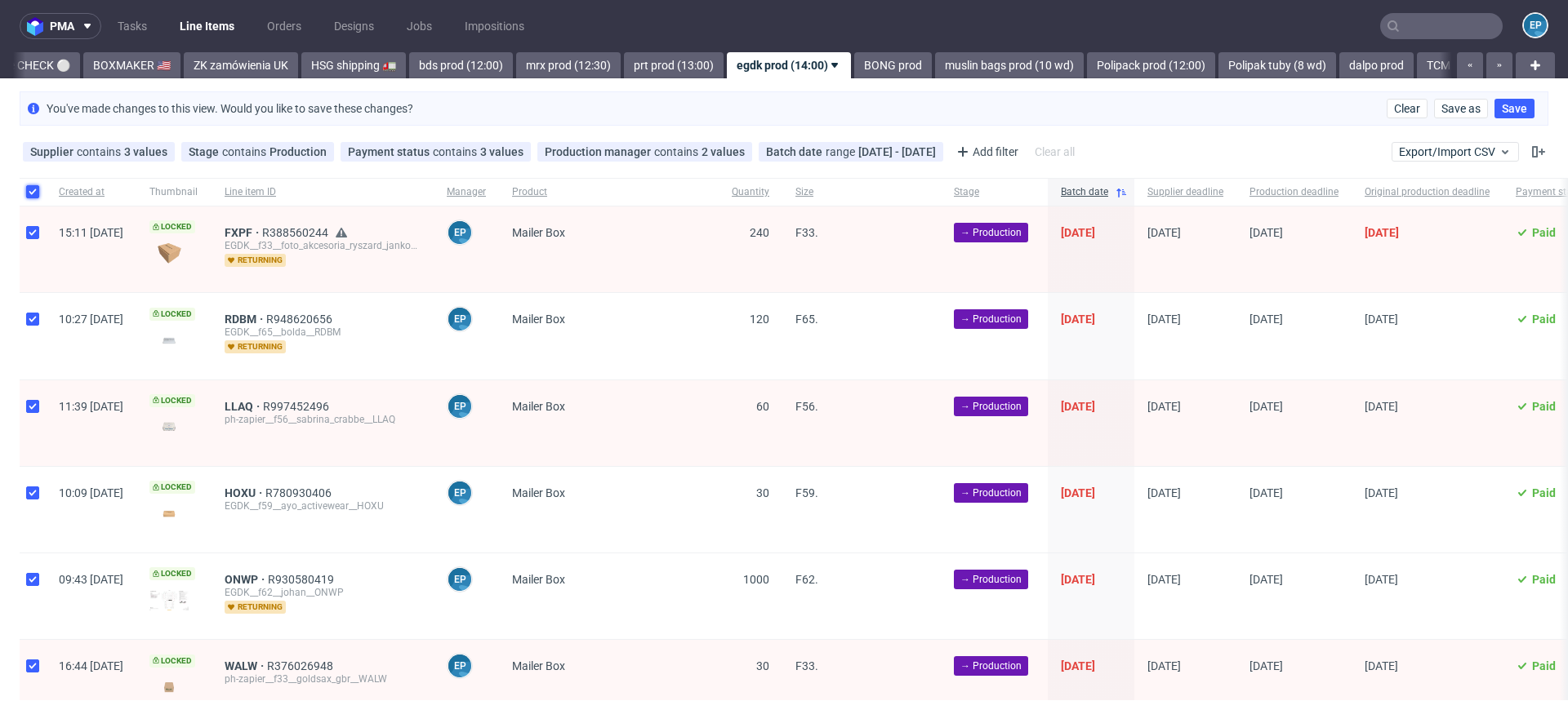
checkbox input "true"
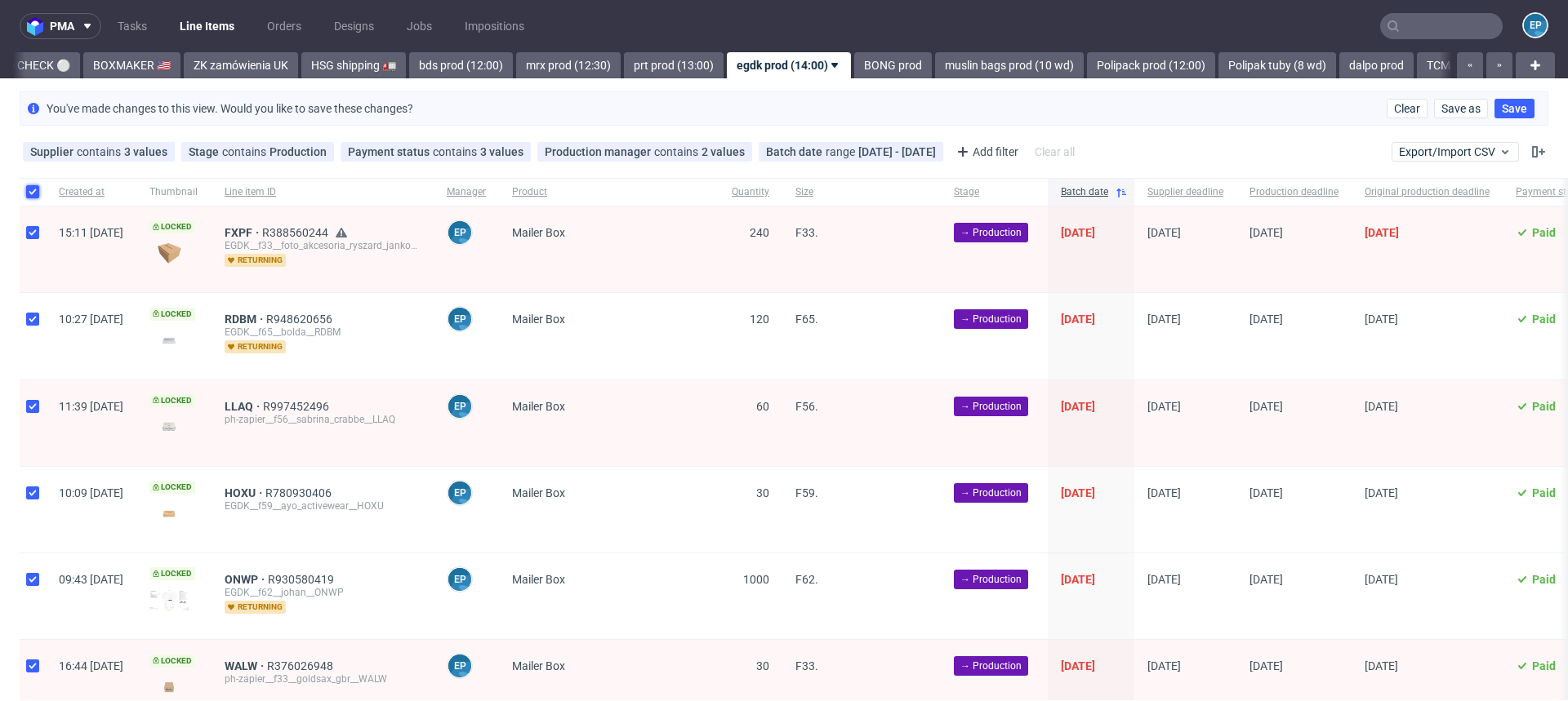
checkbox input "true"
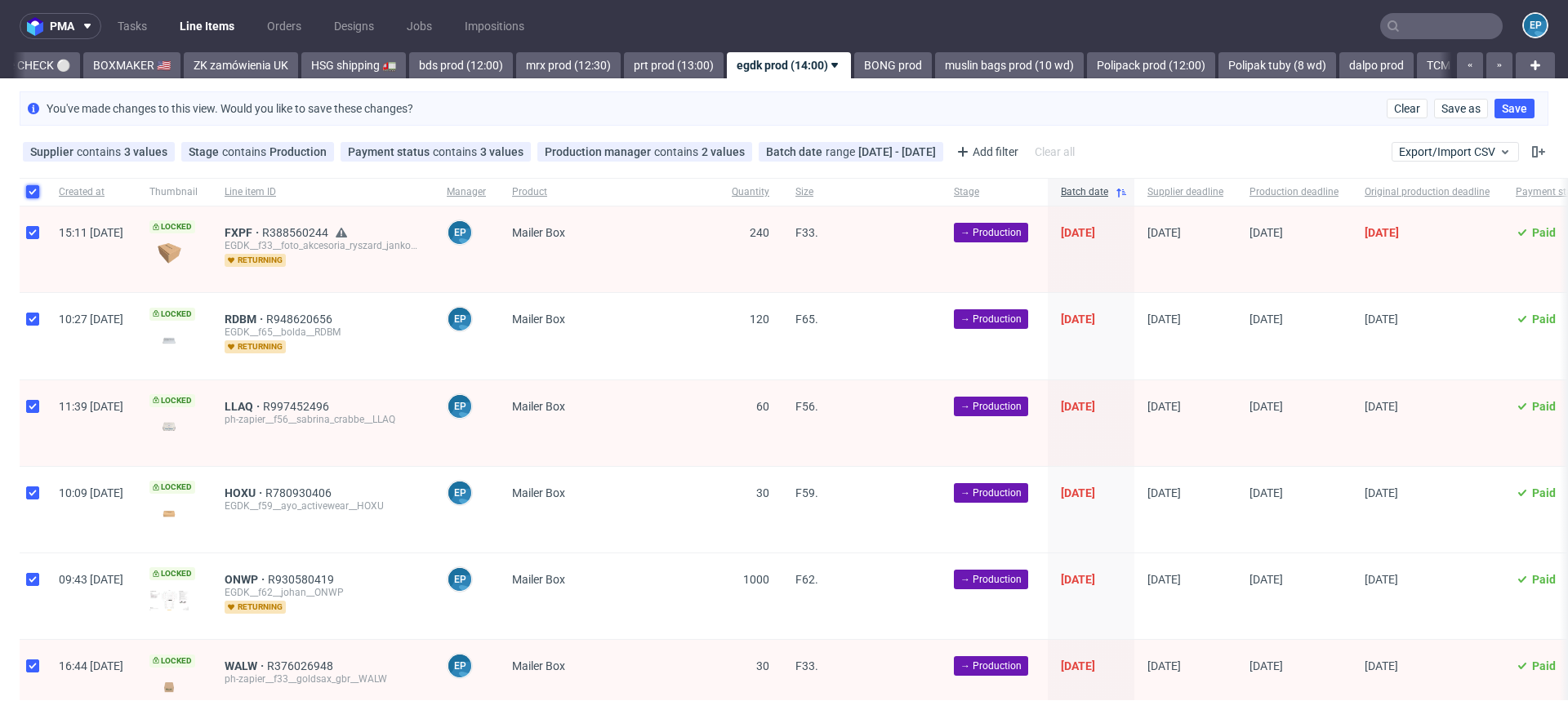
checkbox input "true"
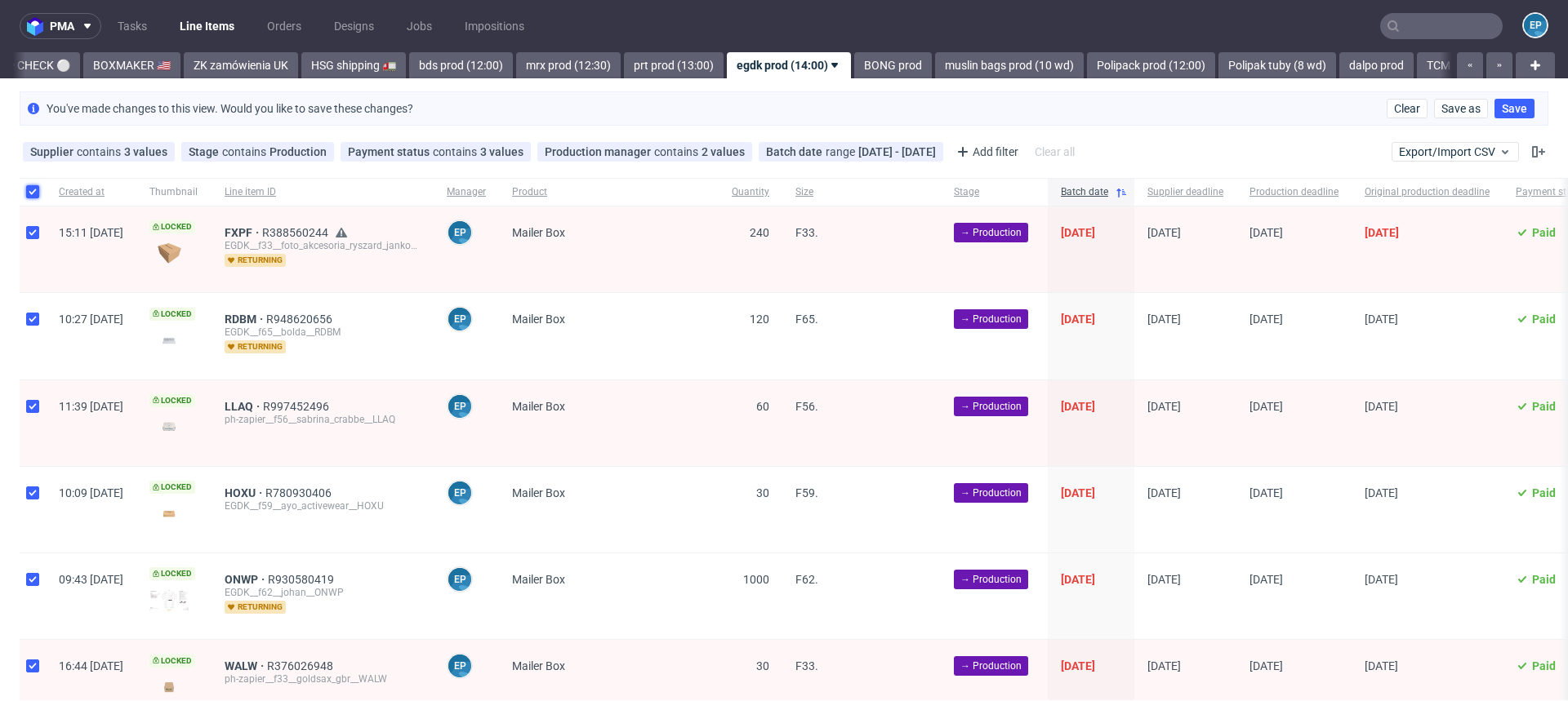
checkbox input "true"
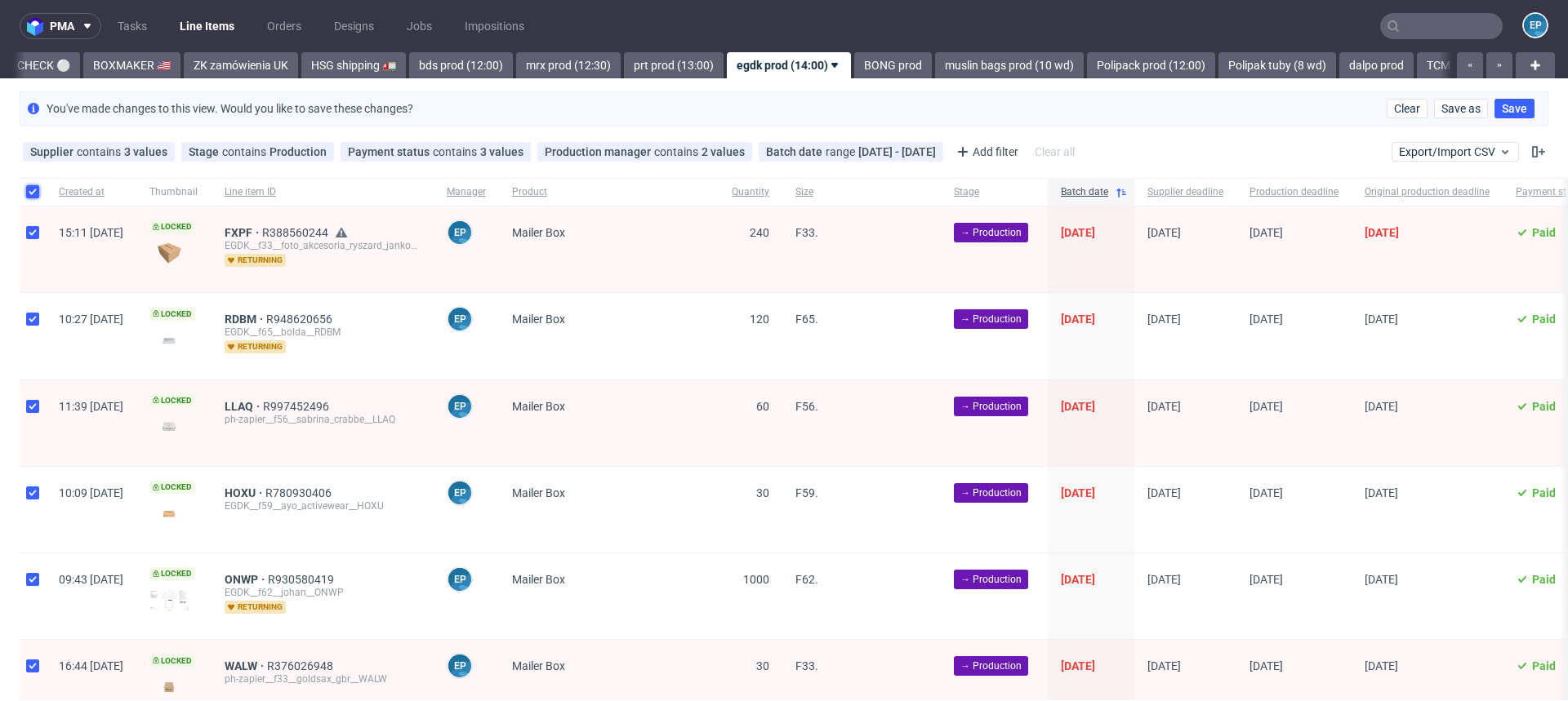
checkbox input "true"
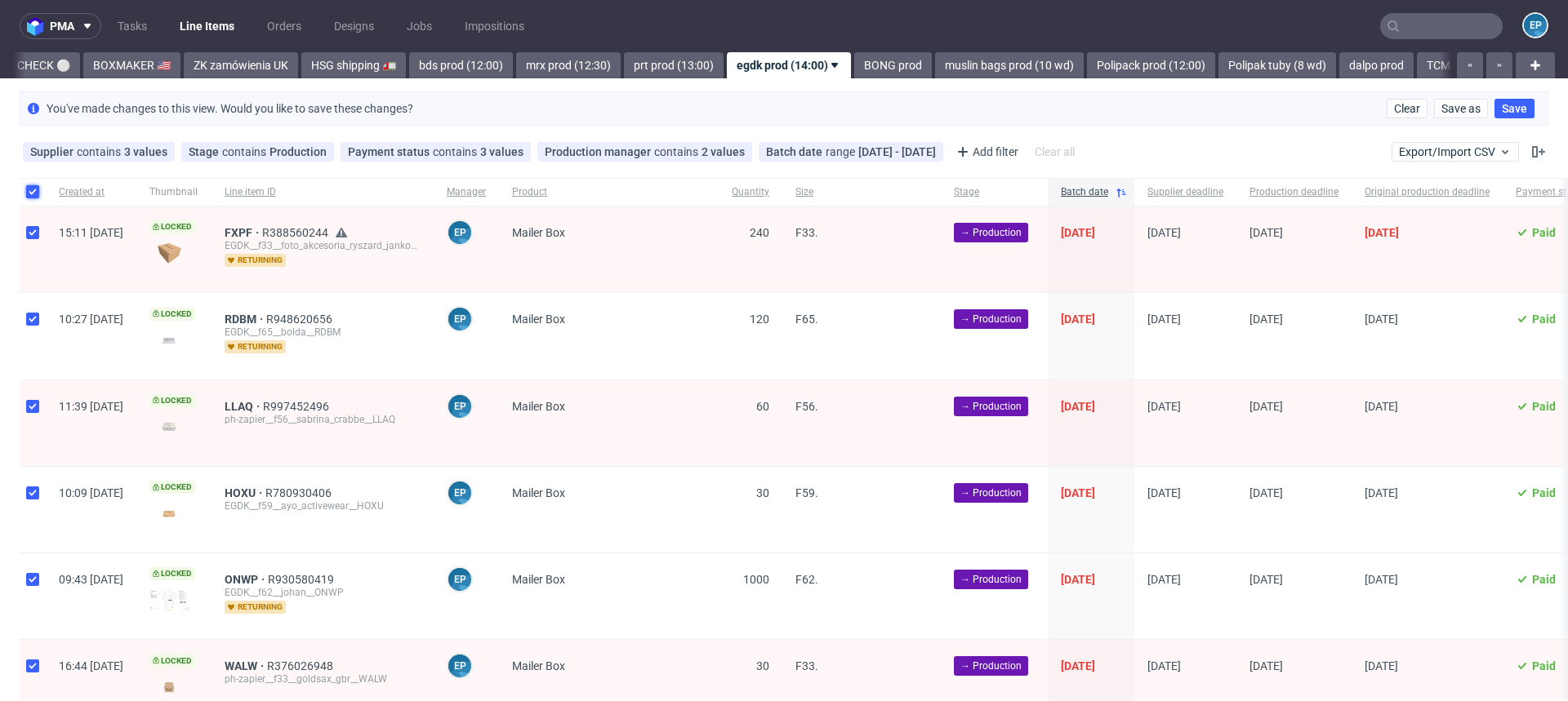
checkbox input "true"
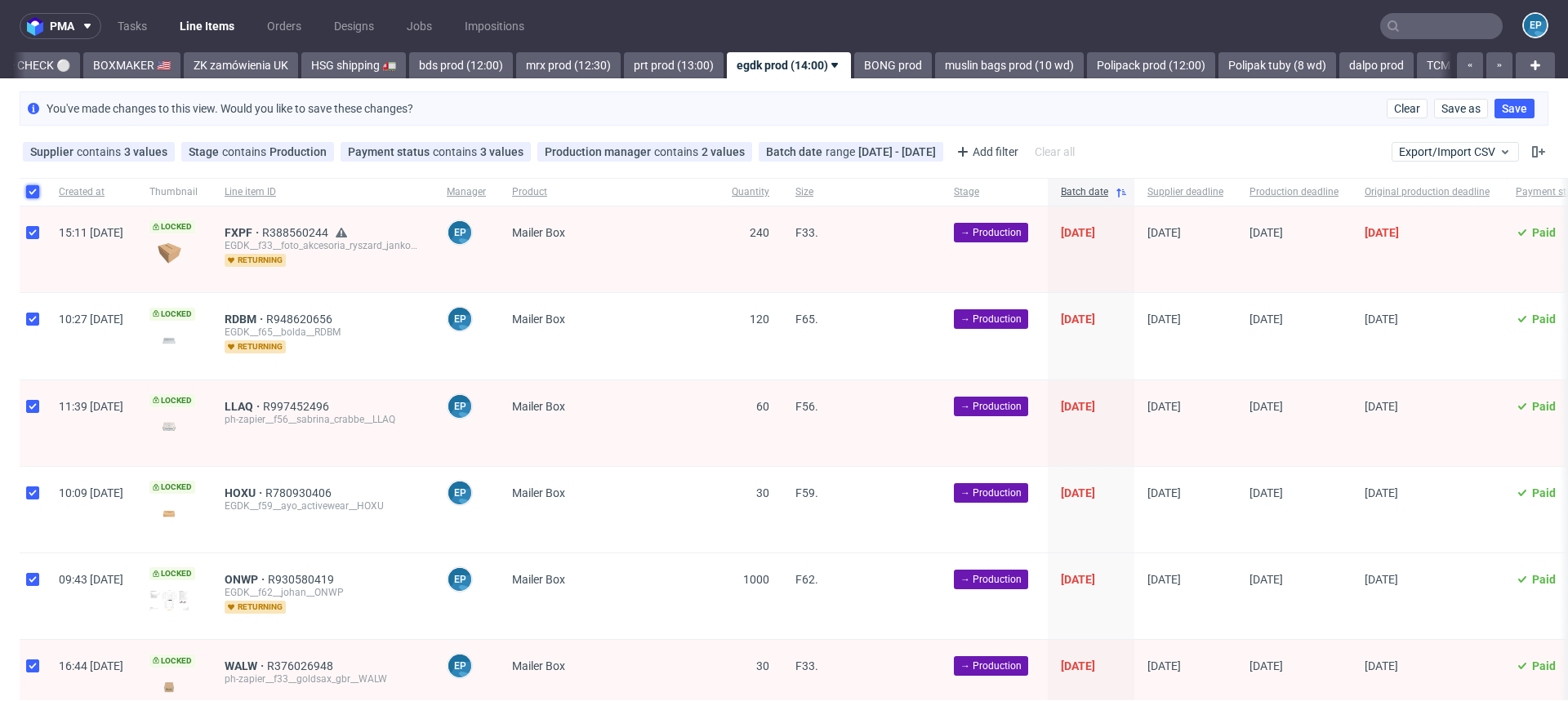
checkbox input "true"
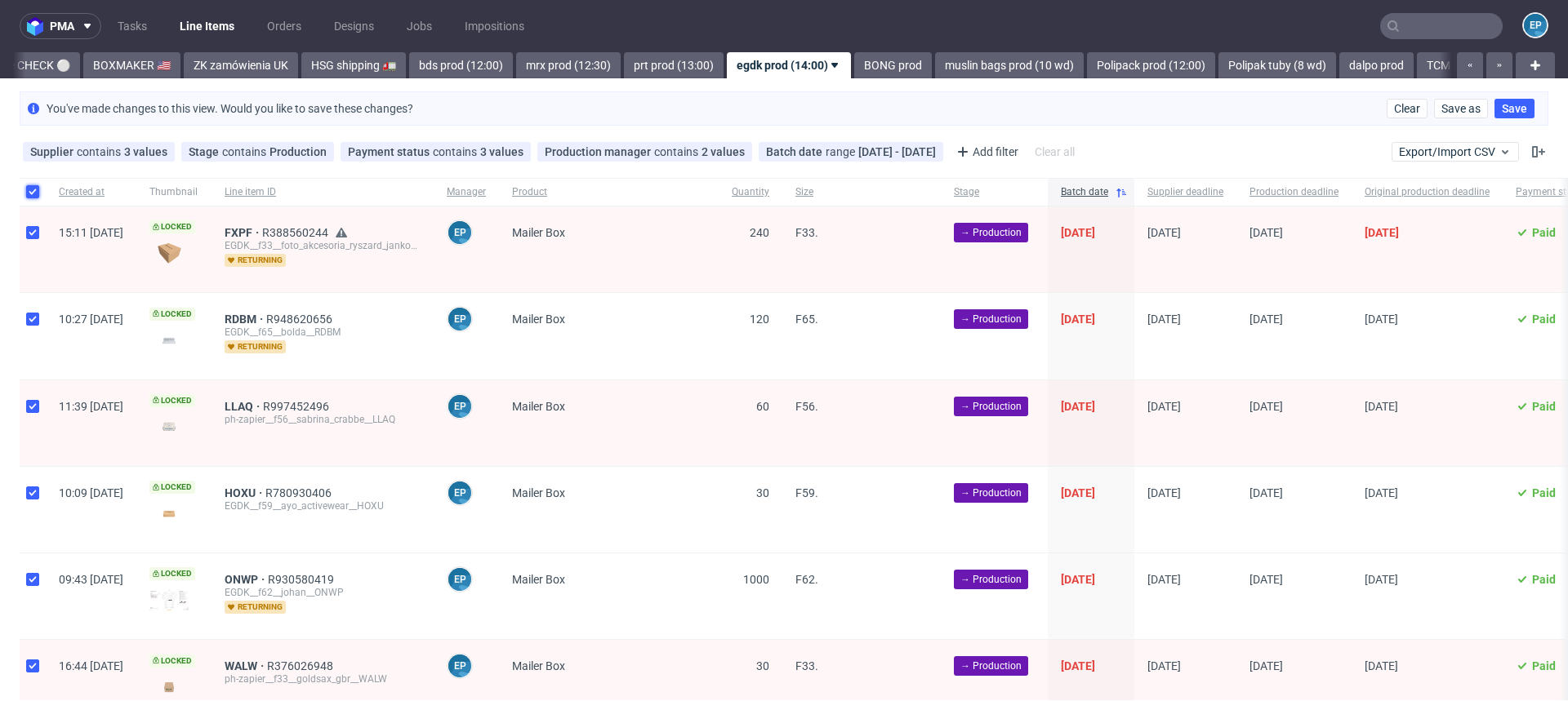
checkbox input "true"
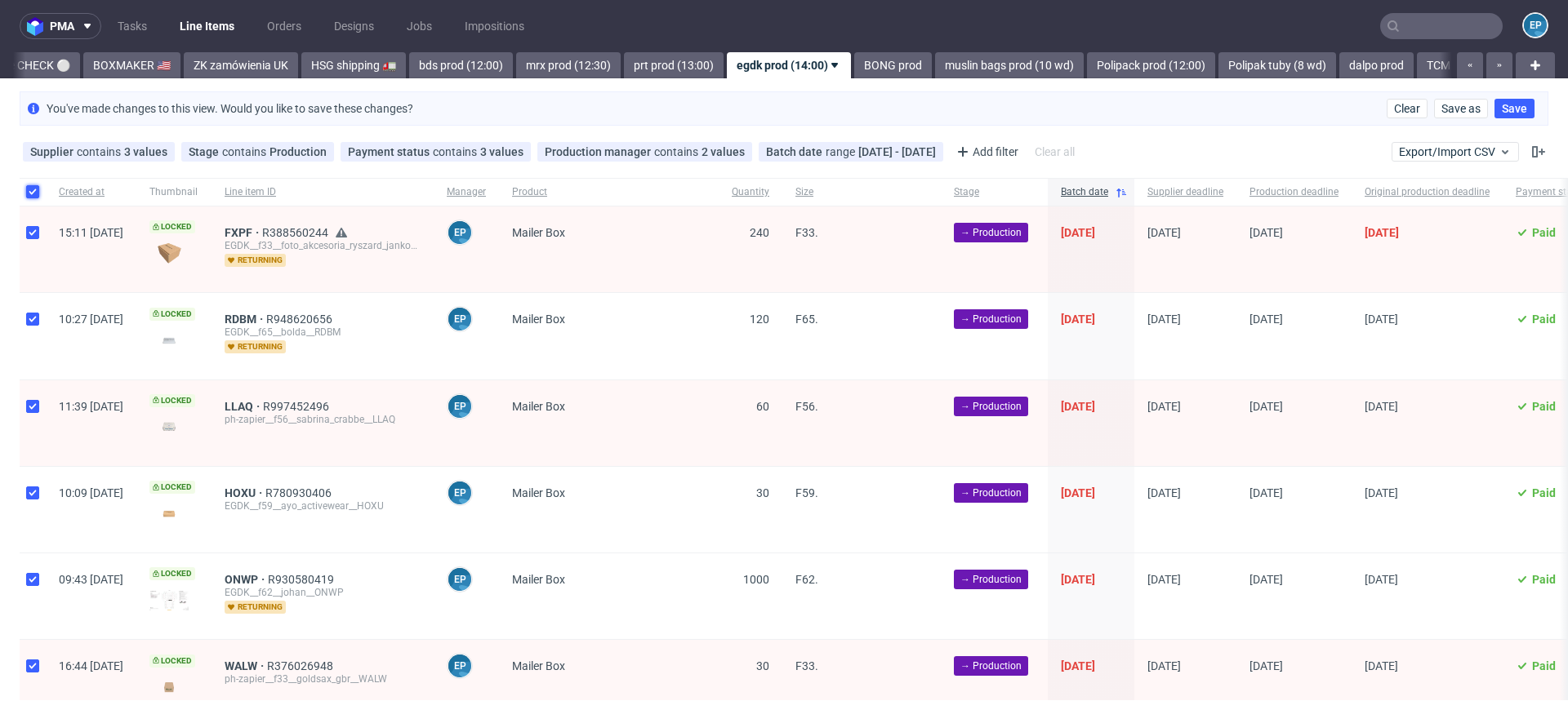
checkbox input "true"
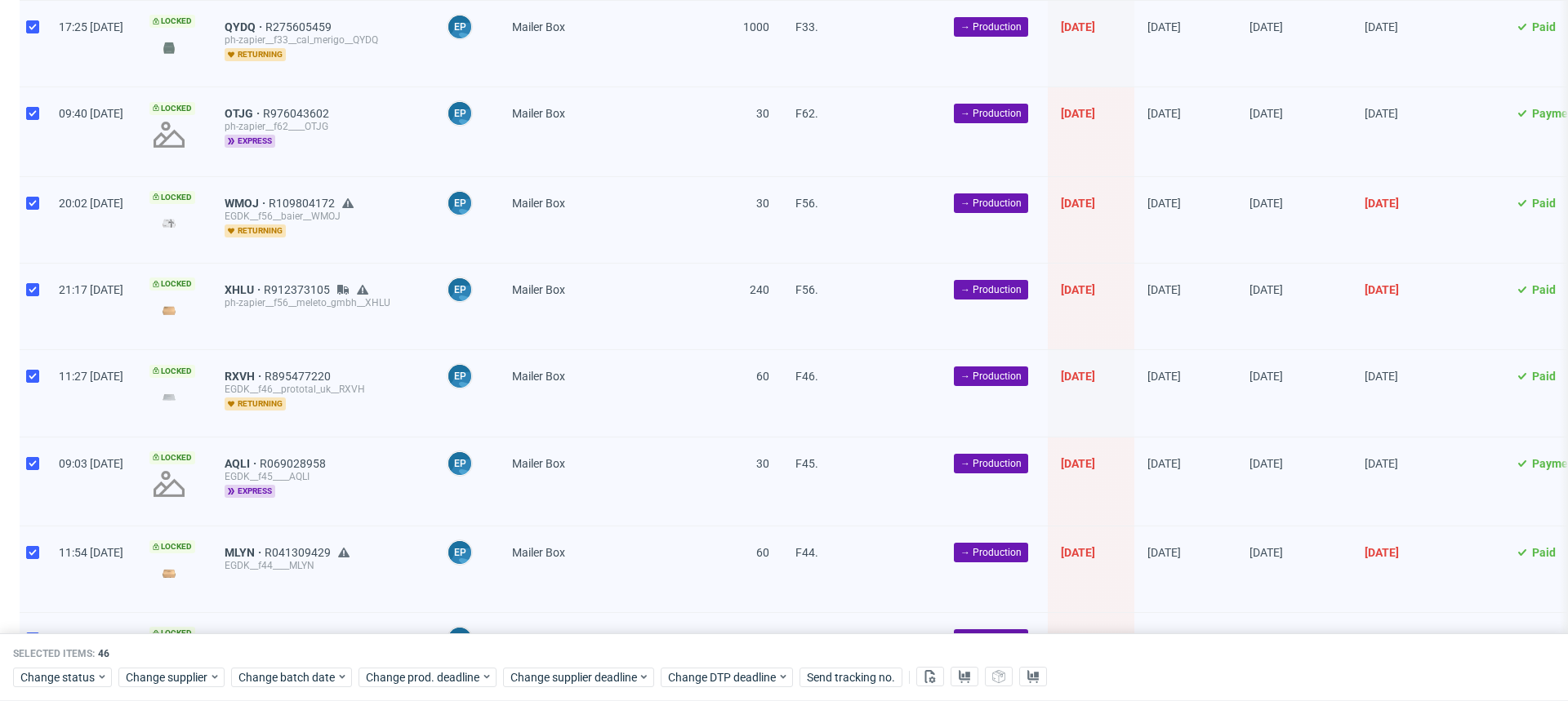
scroll to position [3602, 0]
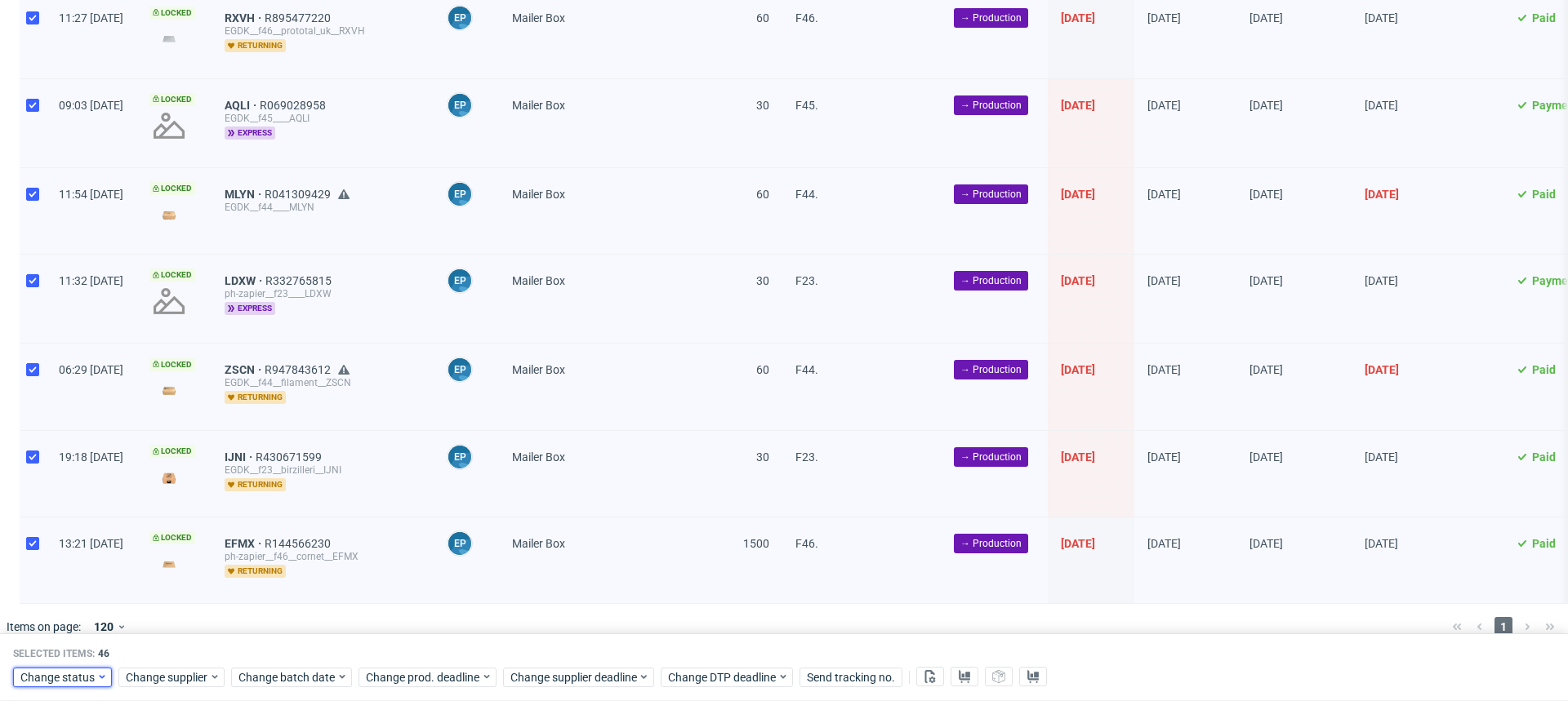
click at [76, 675] on span "Change status" at bounding box center [59, 677] width 76 height 16
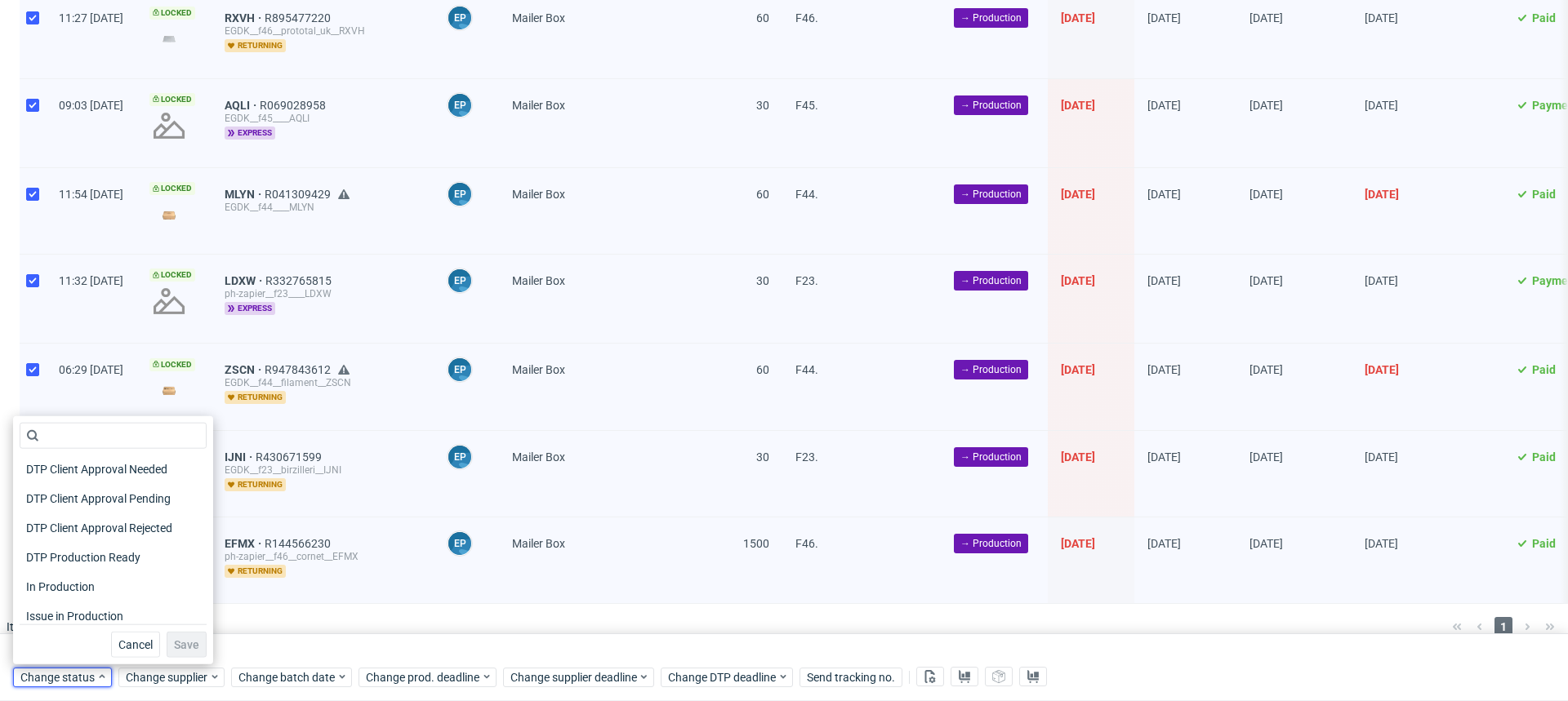
scroll to position [157, 0]
click at [84, 547] on span "In Production" at bounding box center [61, 549] width 82 height 23
click at [183, 642] on span "Save" at bounding box center [186, 645] width 25 height 11
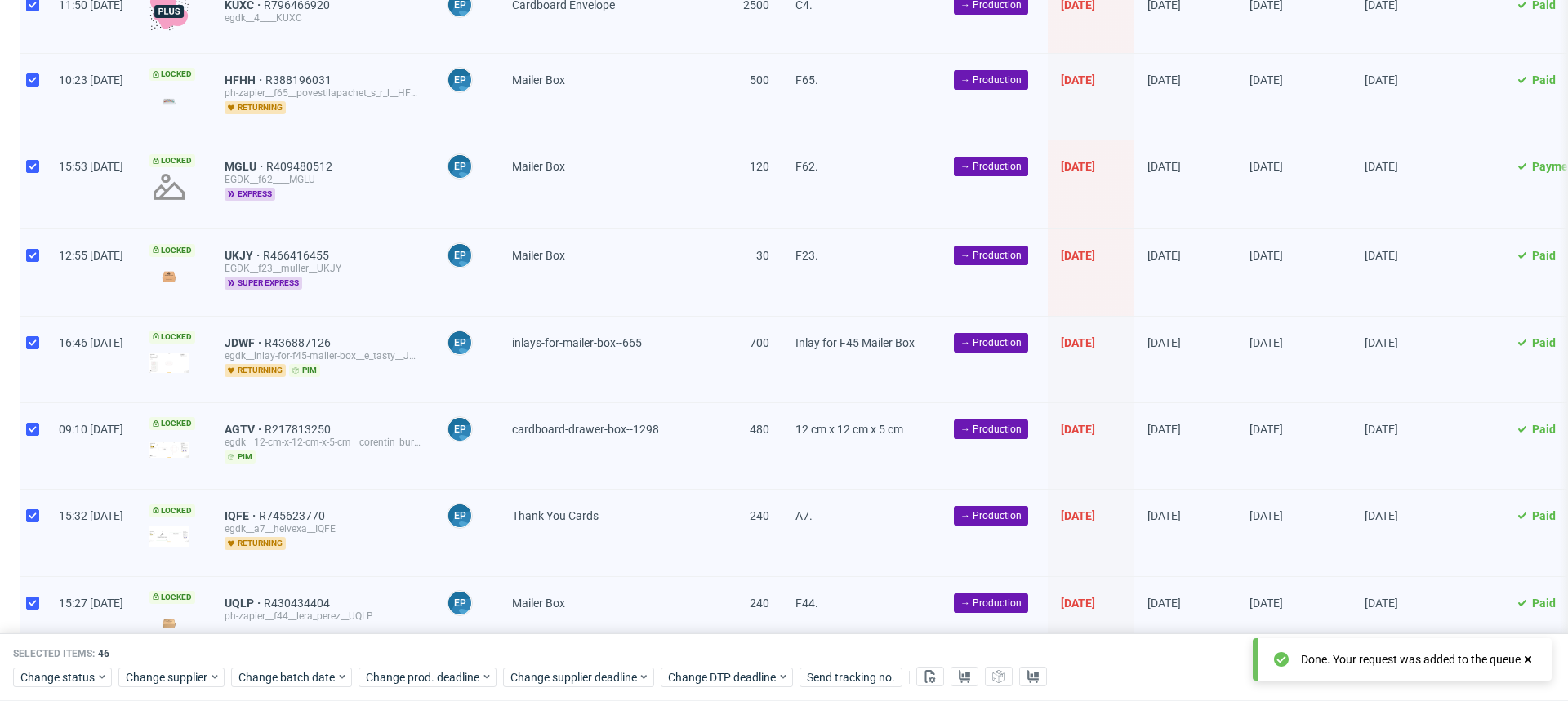
scroll to position [0, 0]
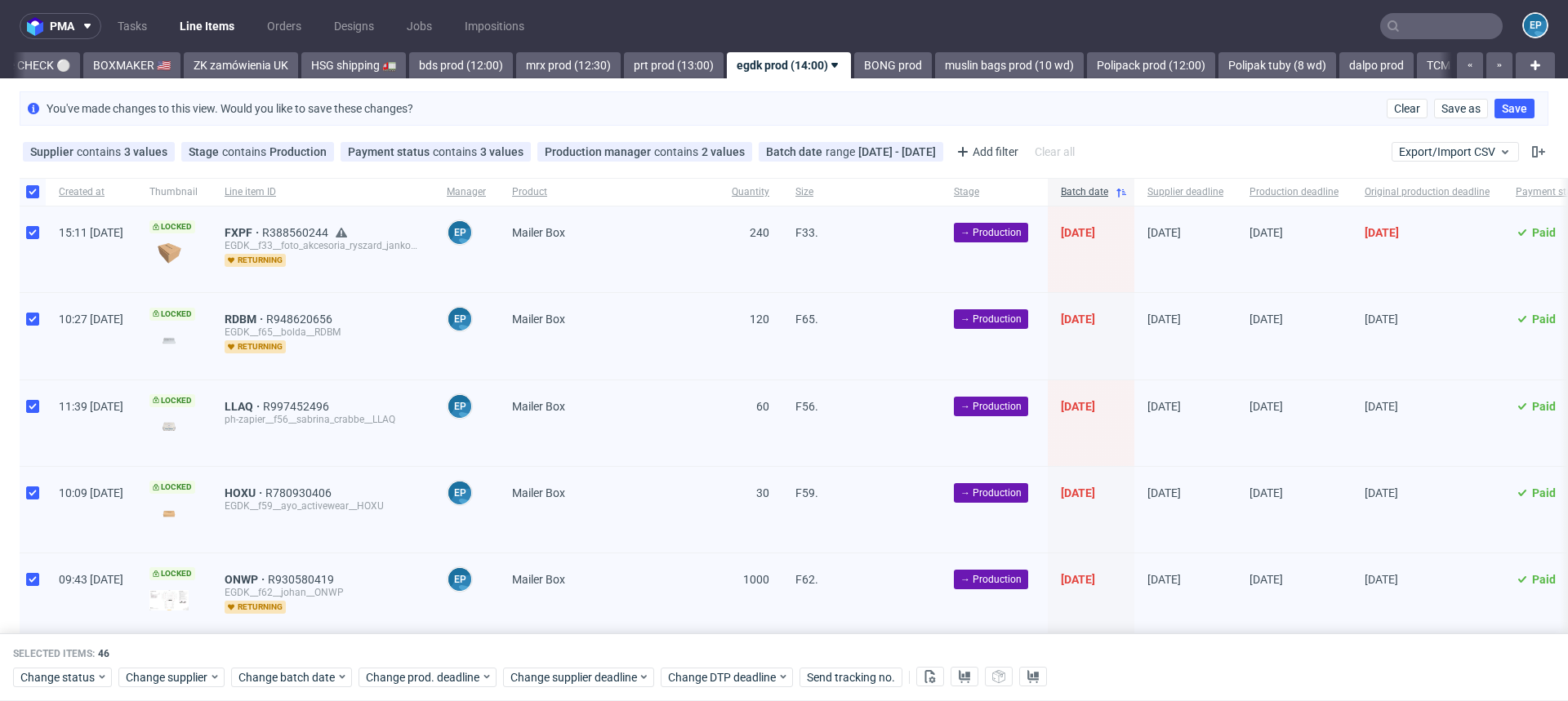
click at [1418, 13] on input "text" at bounding box center [1441, 26] width 122 height 26
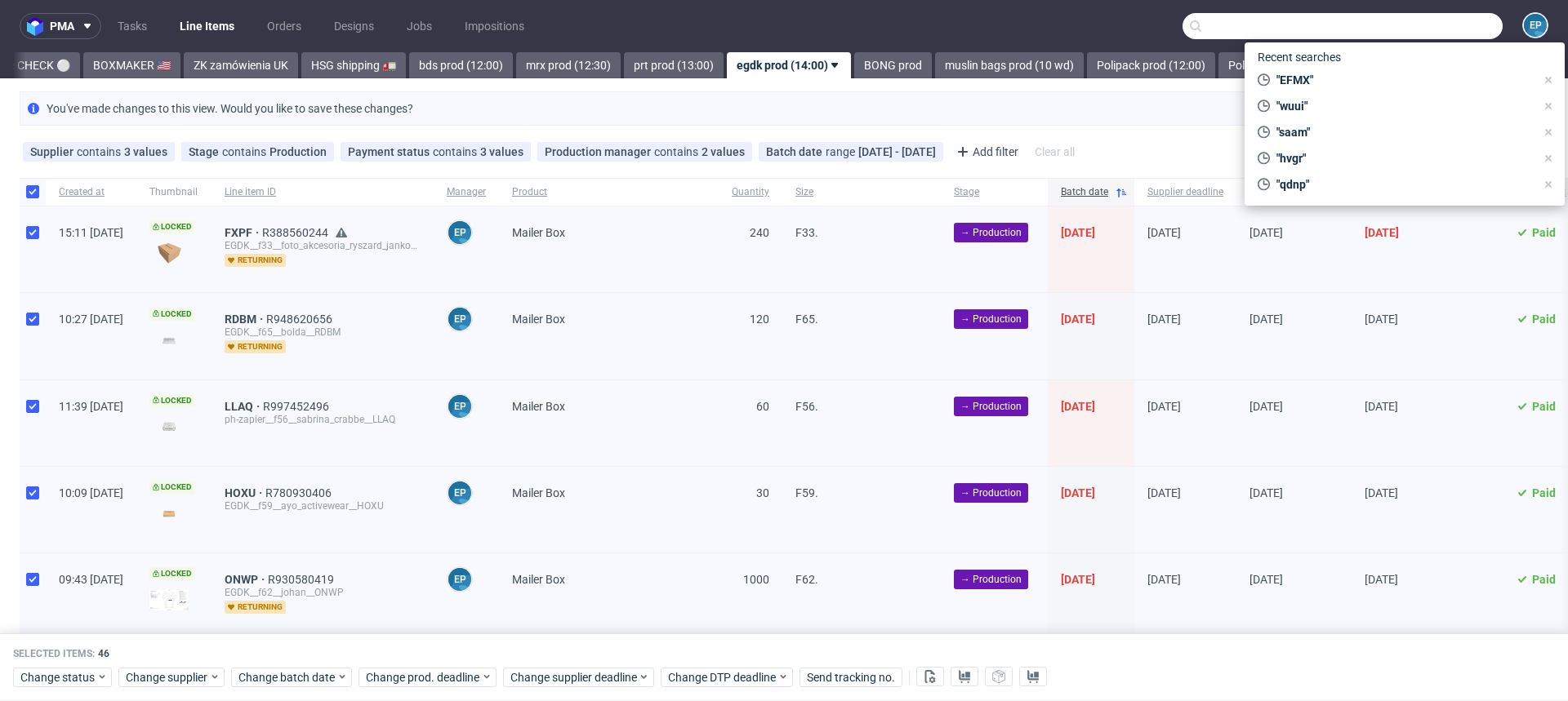
paste input "EFMX"
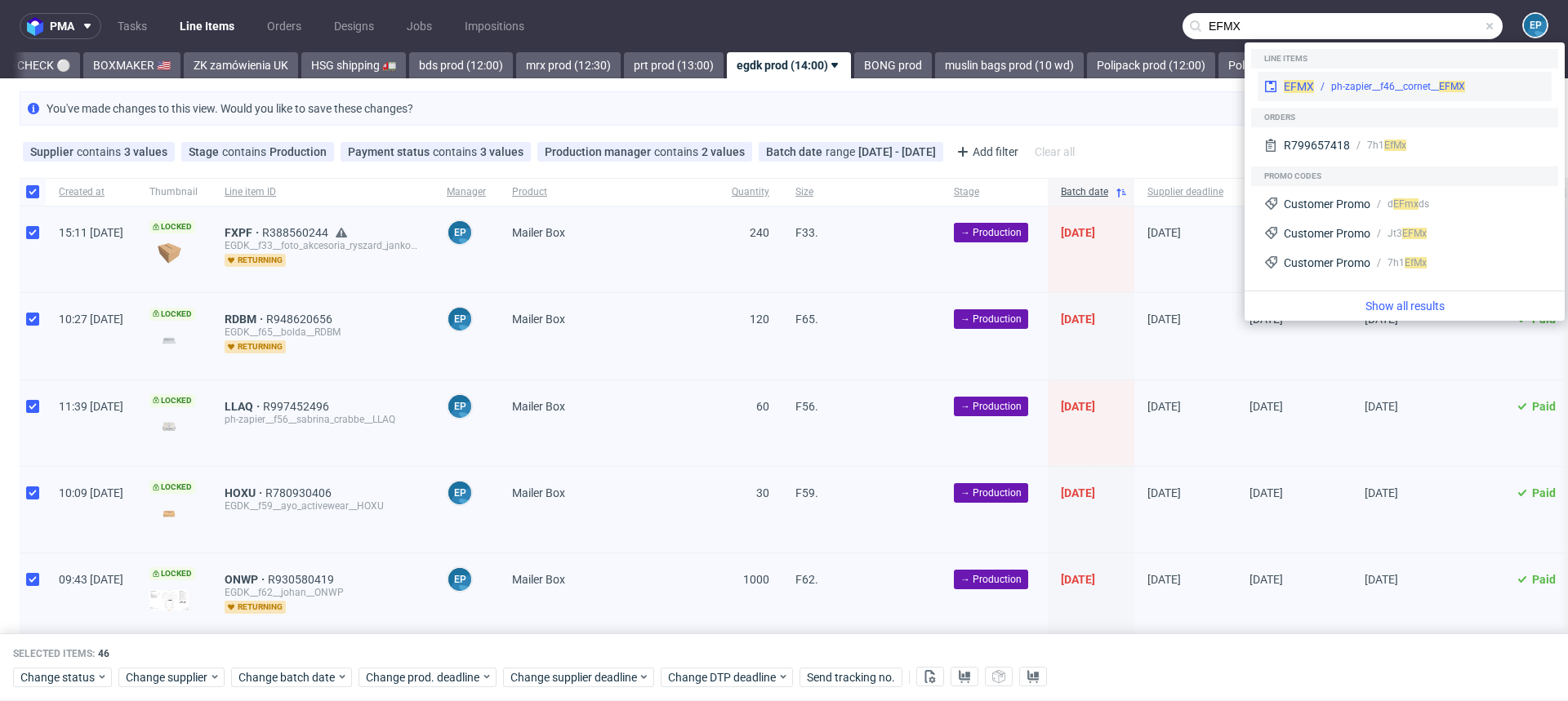
type input "EFMX"
click at [1362, 80] on div "ph-zapier__f46__cornet__ EFMX" at bounding box center [1397, 86] width 134 height 15
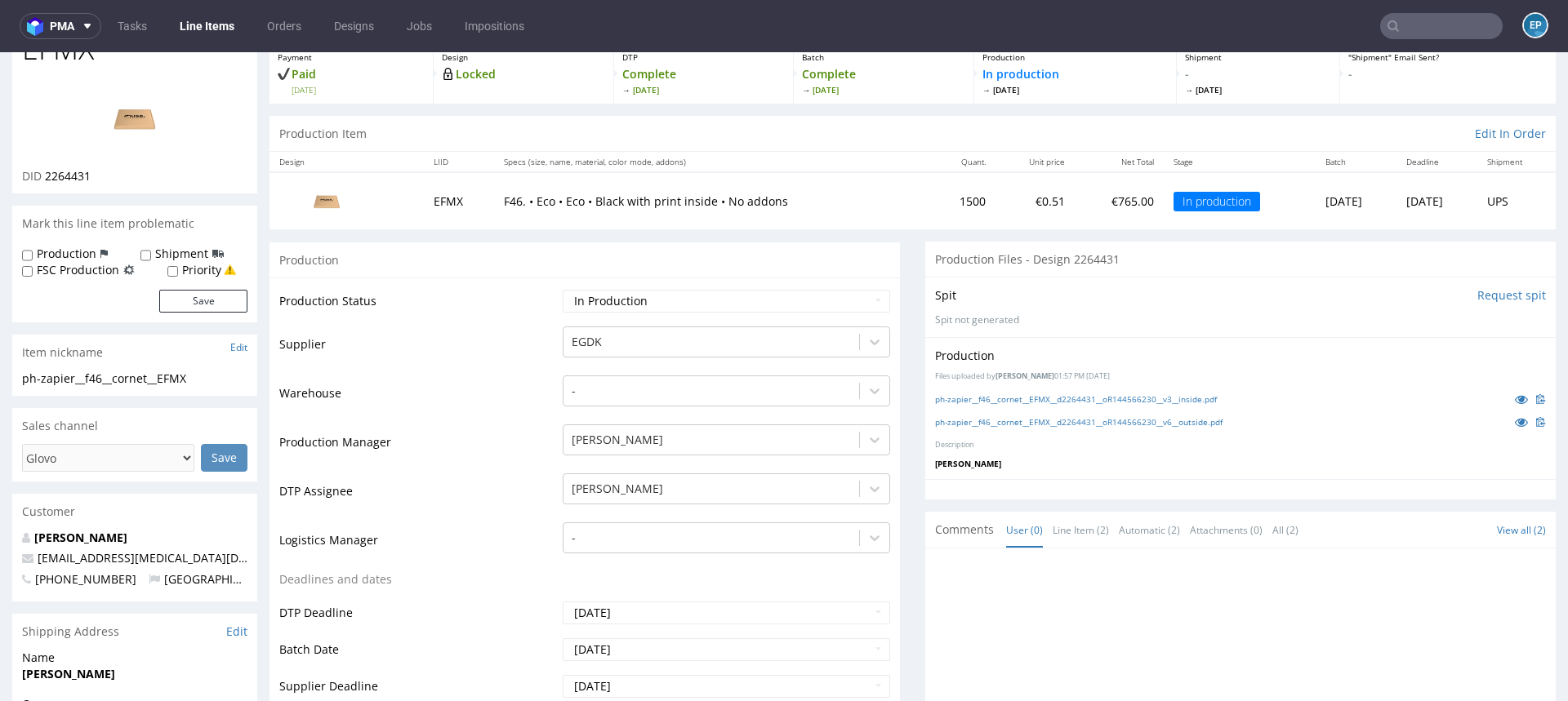
scroll to position [96, 0]
click at [1515, 396] on icon at bounding box center [1521, 401] width 13 height 11
click at [1515, 424] on icon at bounding box center [1521, 423] width 13 height 11
click at [1515, 396] on icon at bounding box center [1521, 401] width 13 height 11
click at [1515, 400] on icon at bounding box center [1521, 401] width 13 height 11
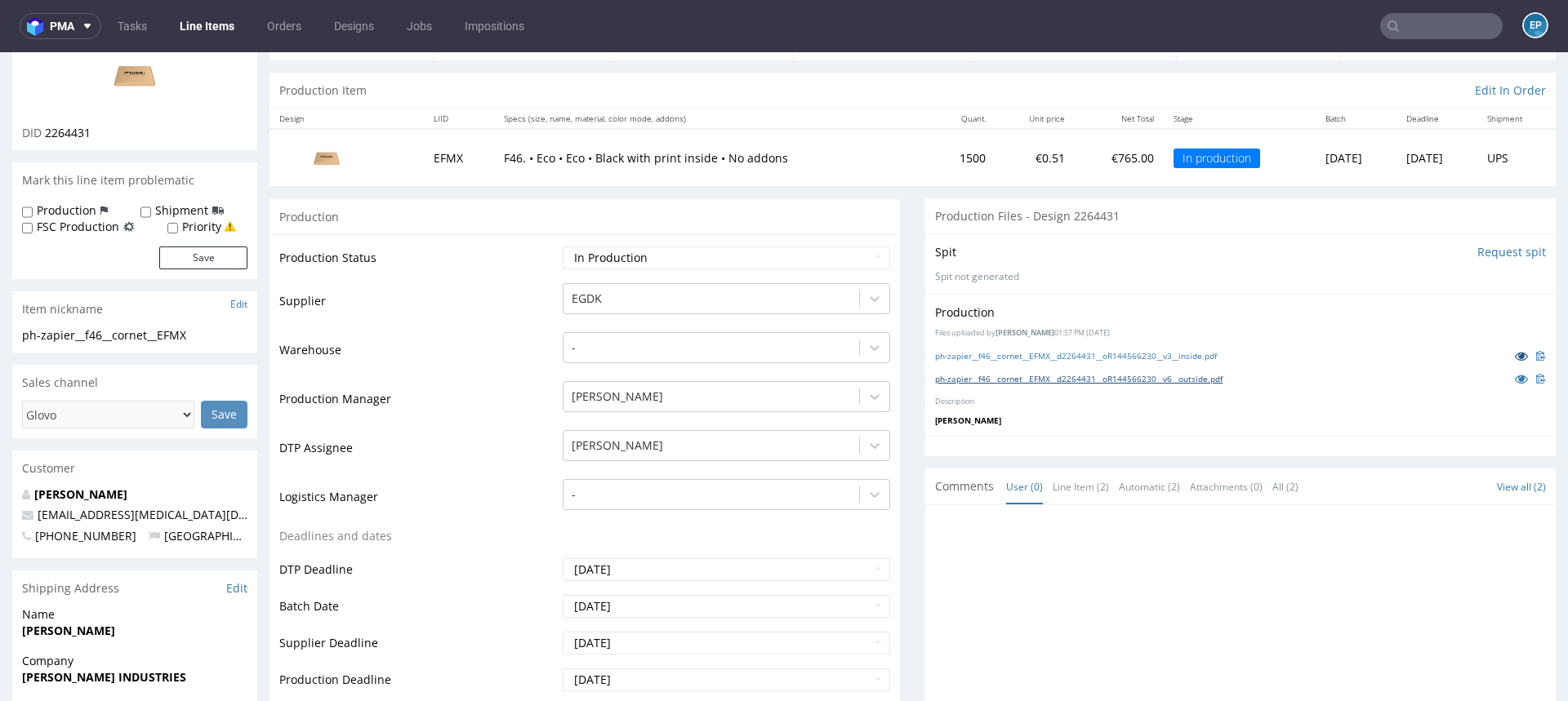
scroll to position [158, 0]
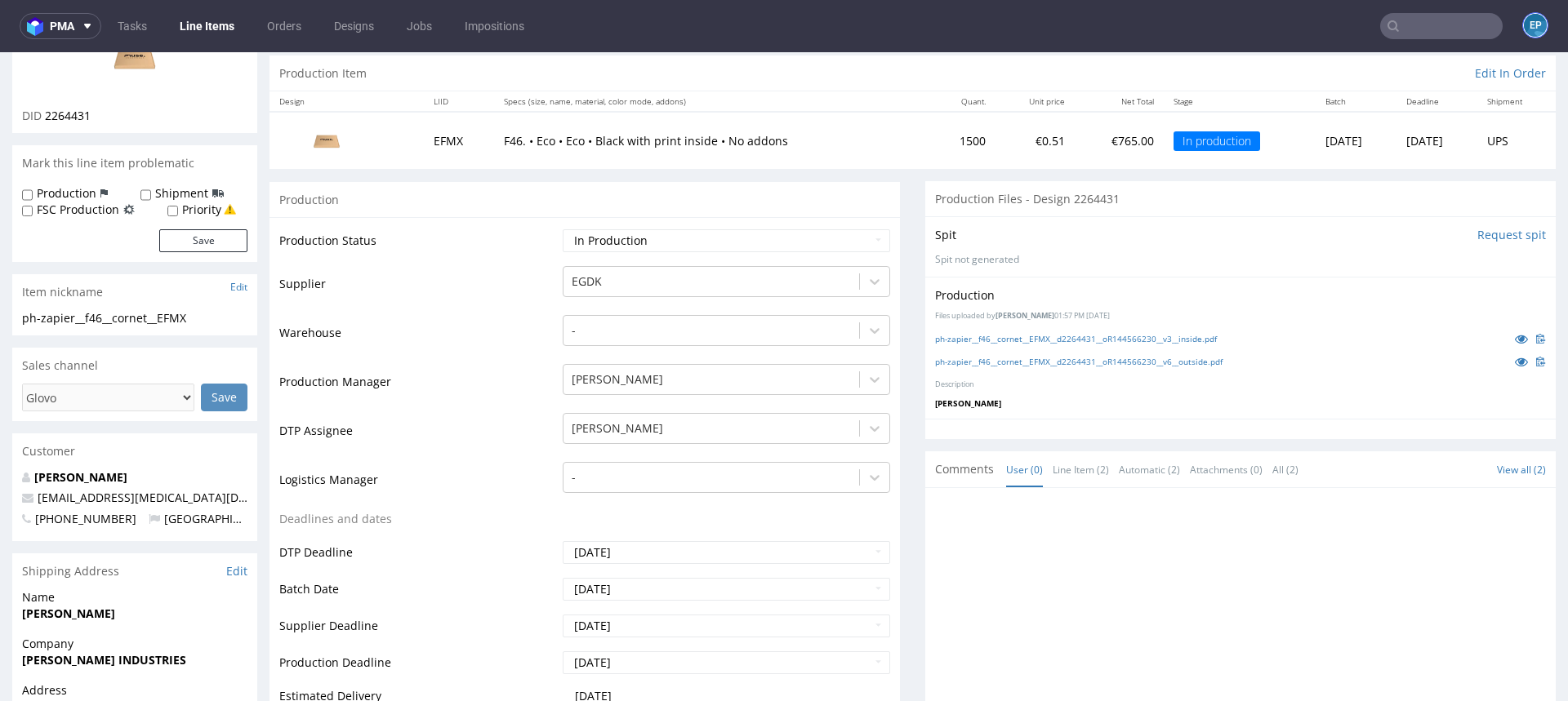
click at [1530, 23] on div "EP" at bounding box center [1535, 25] width 26 height 26
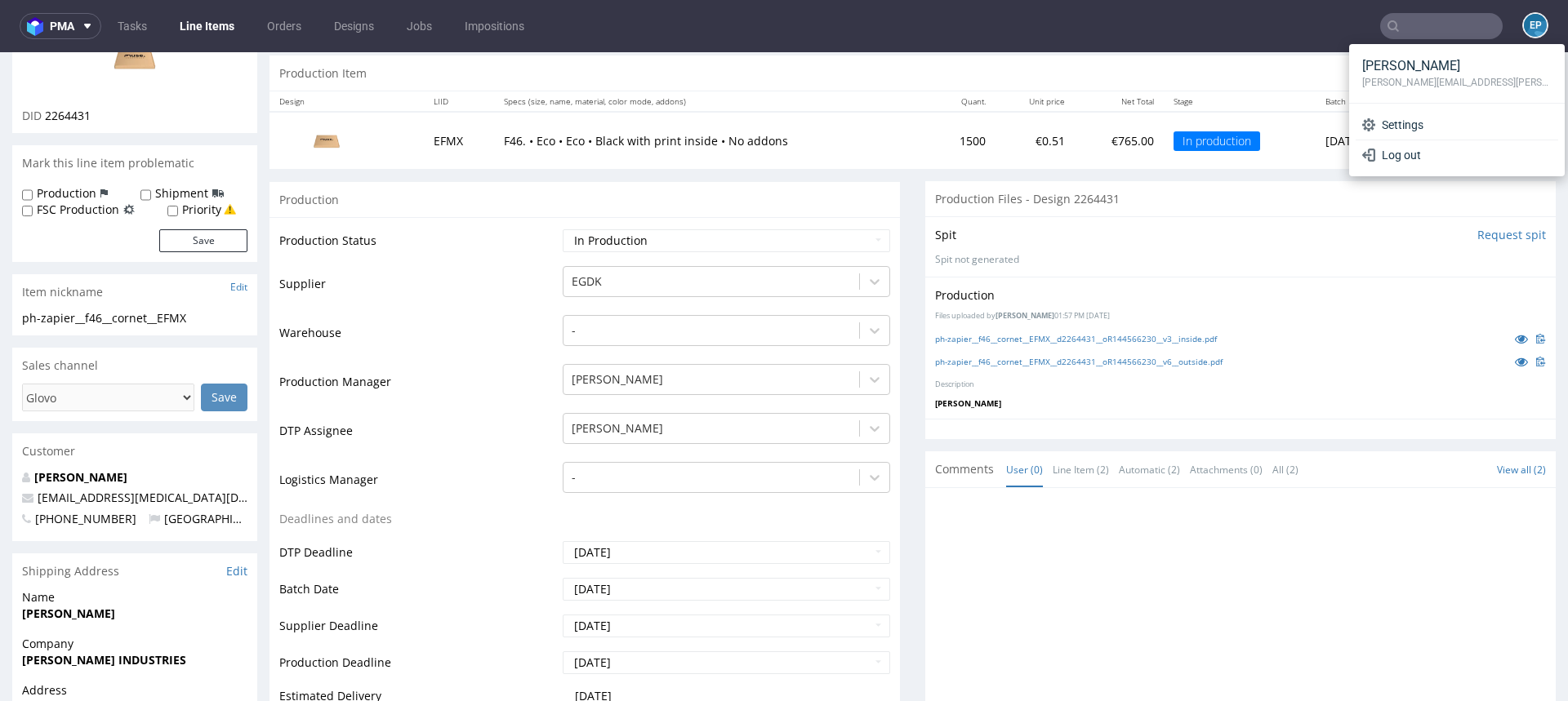
click at [1376, 108] on div "Settings Log out" at bounding box center [1456, 140] width 216 height 73
click at [1378, 119] on span "Settings" at bounding box center [1463, 125] width 177 height 16
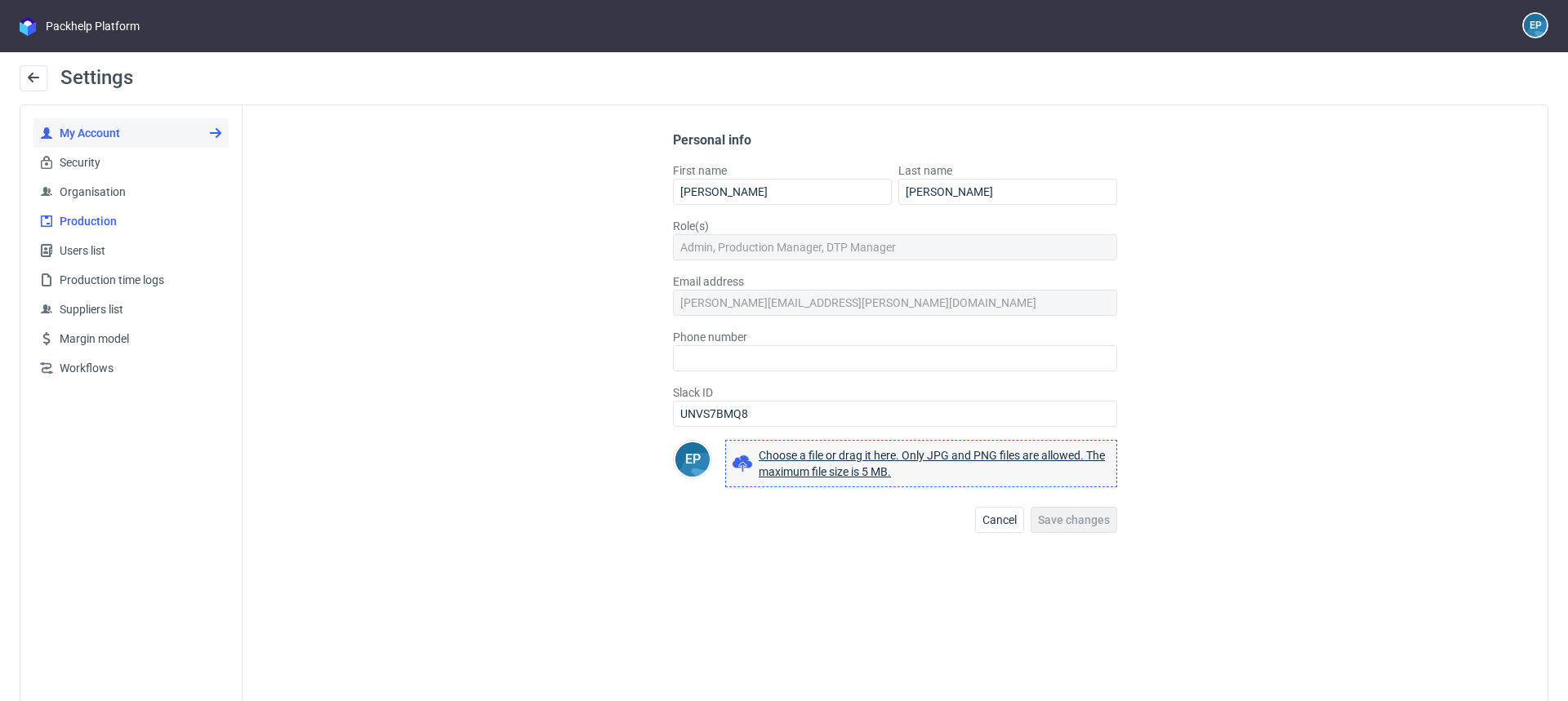
click at [152, 228] on span "Production" at bounding box center [137, 221] width 169 height 16
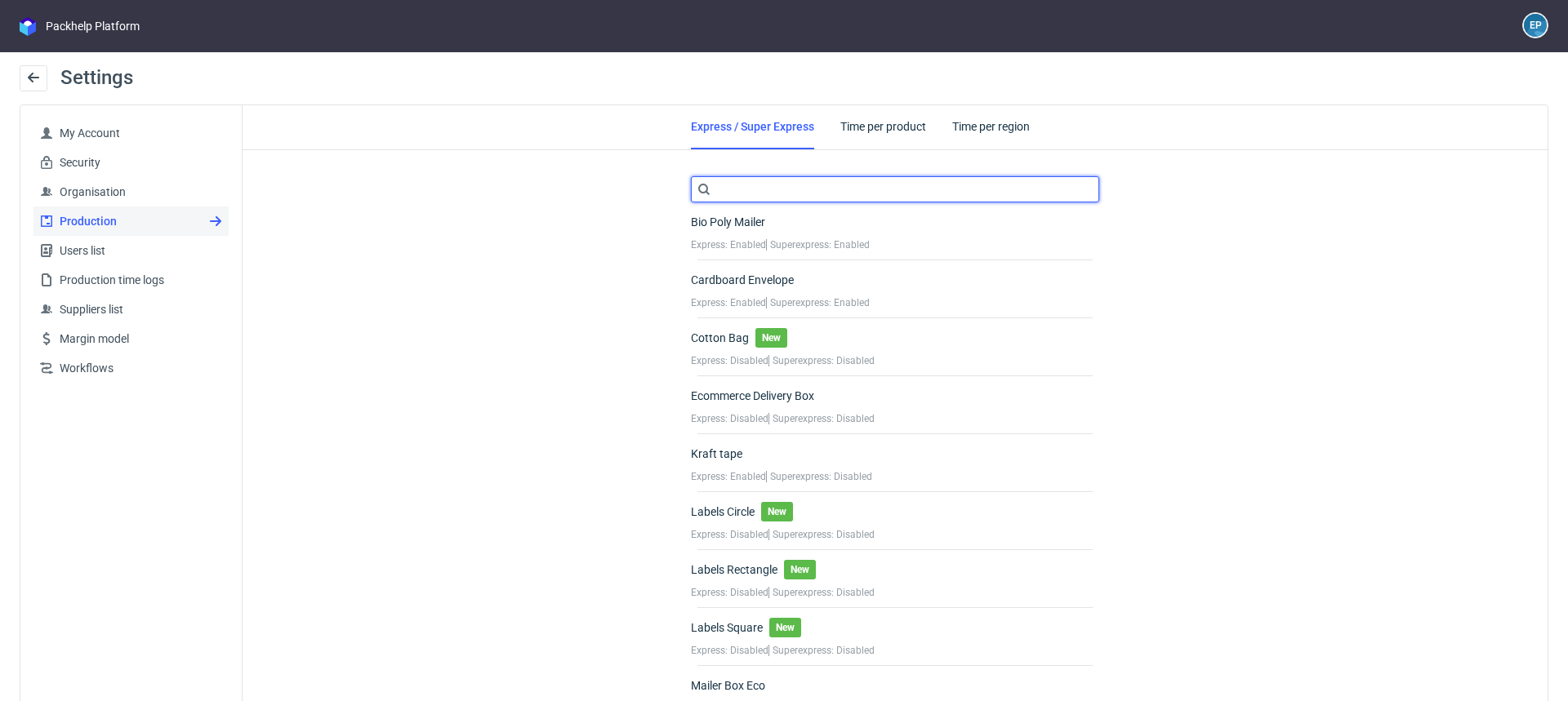
click at [739, 187] on input "text" at bounding box center [895, 190] width 409 height 26
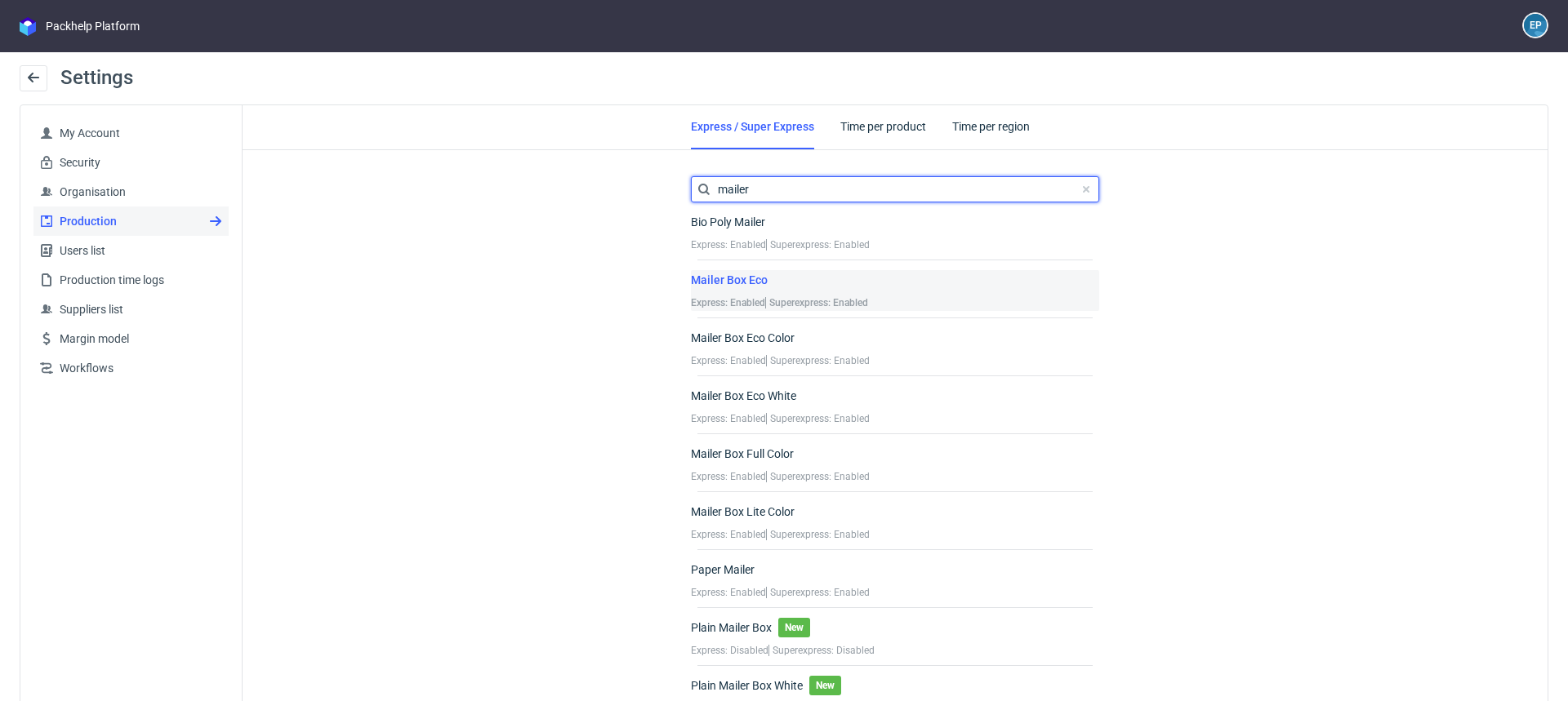
type input "mailer"
click at [765, 288] on div "Mailer Box Eco" at bounding box center [779, 282] width 177 height 24
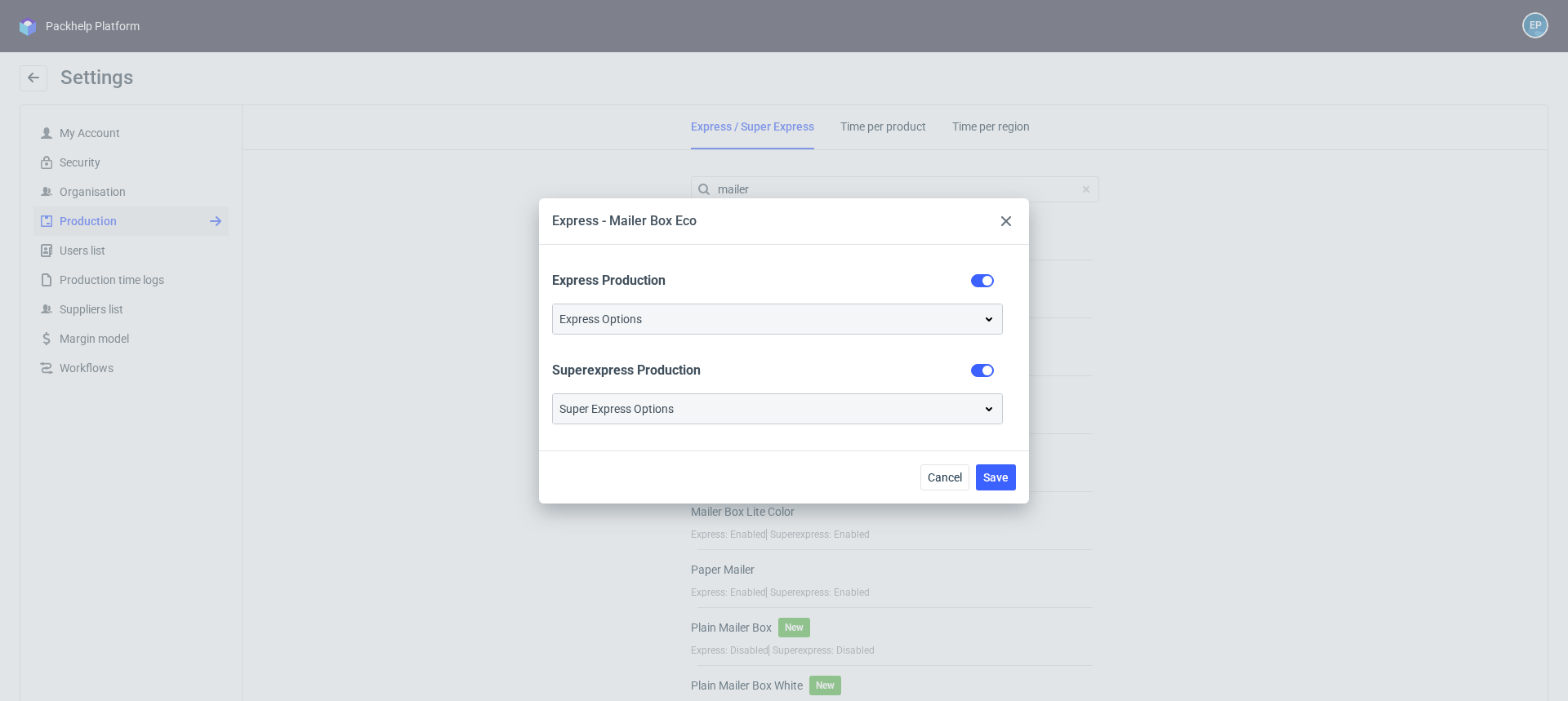
click at [1009, 222] on icon at bounding box center [1005, 221] width 10 height 10
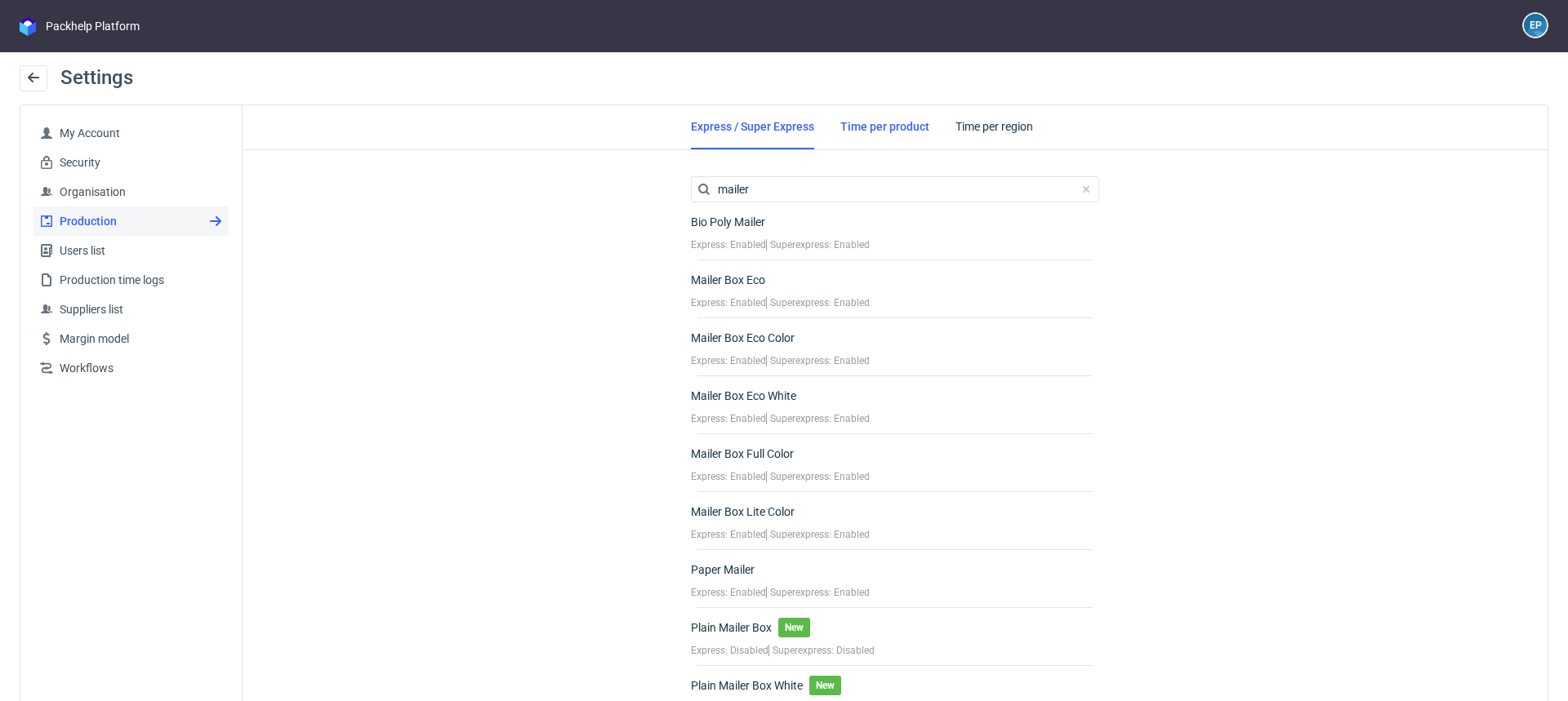
click at [881, 122] on link "Time per product" at bounding box center [885, 126] width 89 height 42
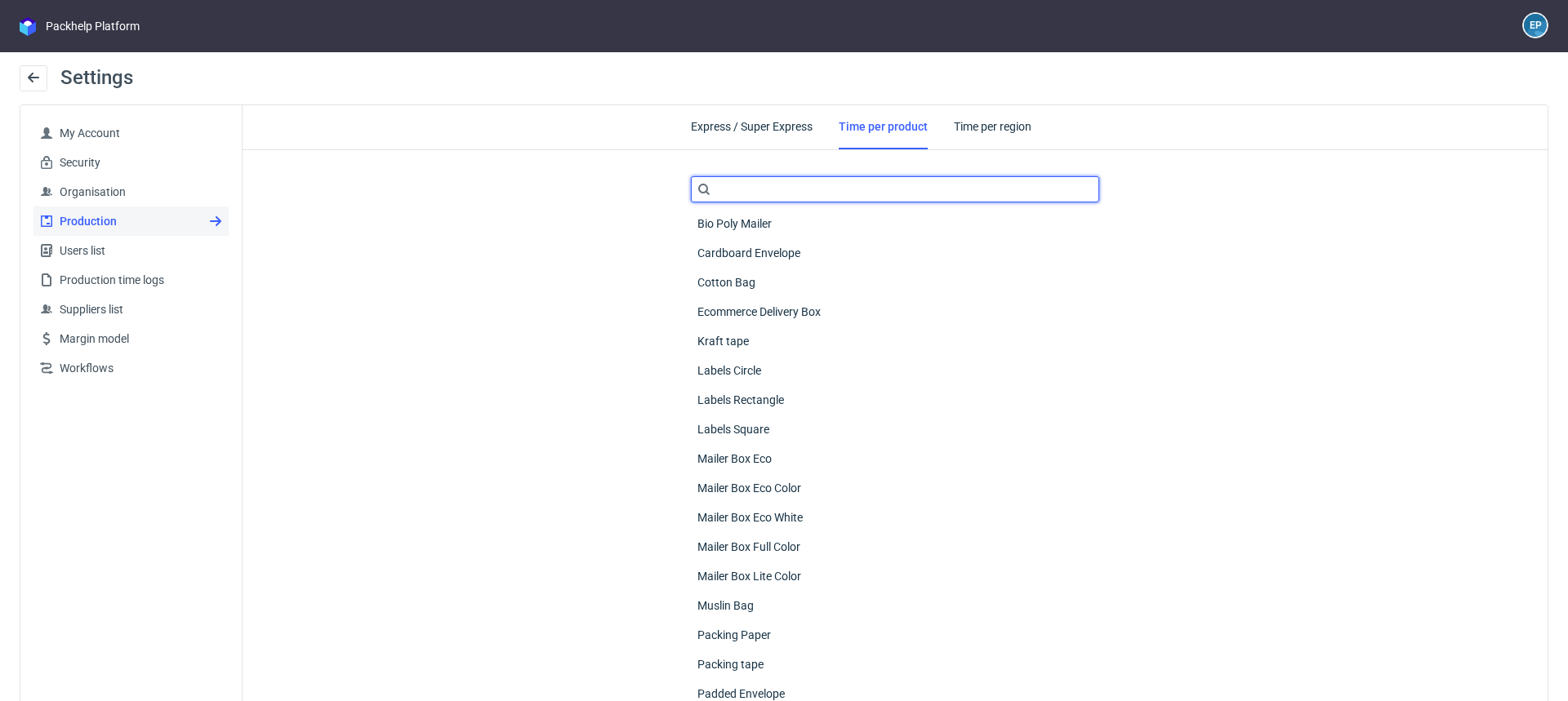
click at [829, 202] on input "text" at bounding box center [895, 190] width 409 height 26
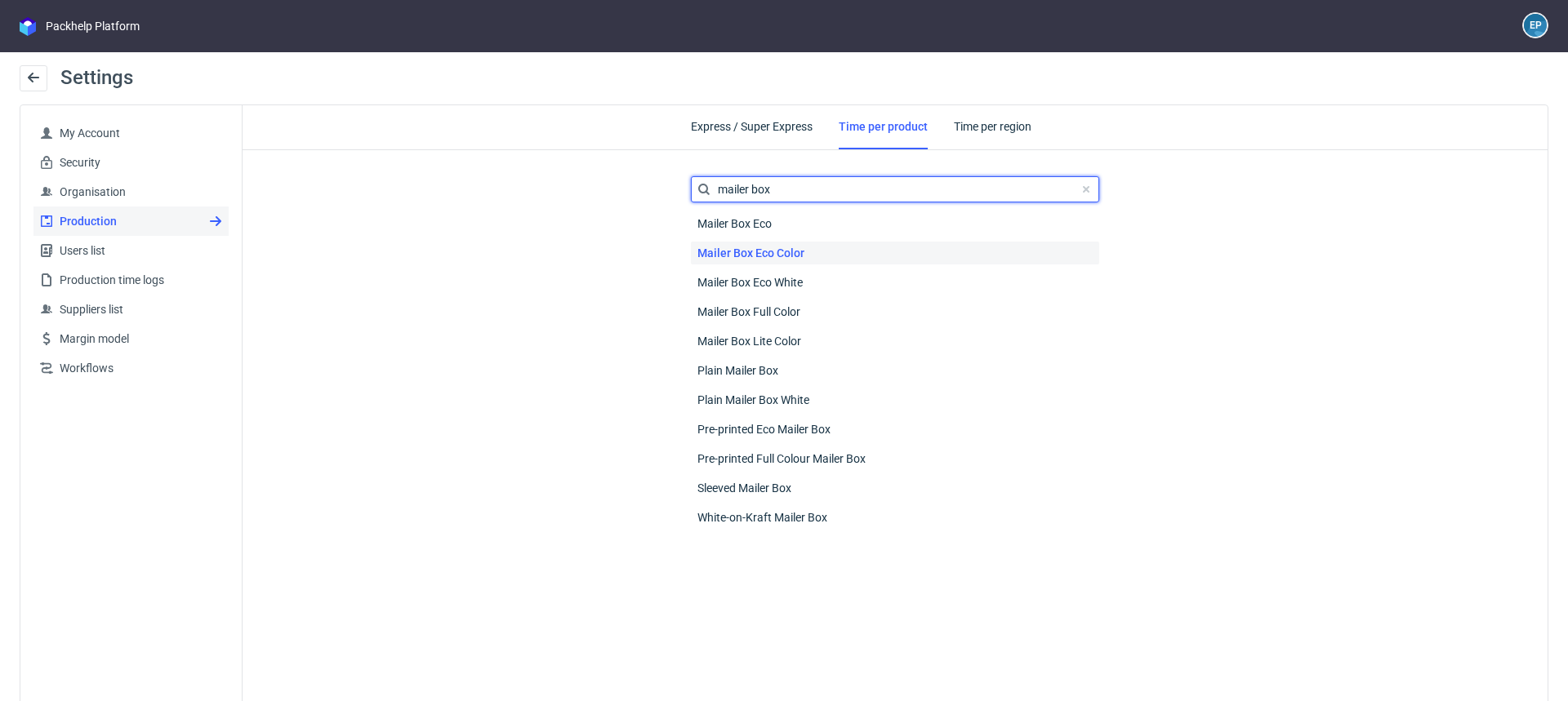
type input "mailer box"
click at [797, 249] on span "Mailer Box Eco Color" at bounding box center [751, 253] width 120 height 23
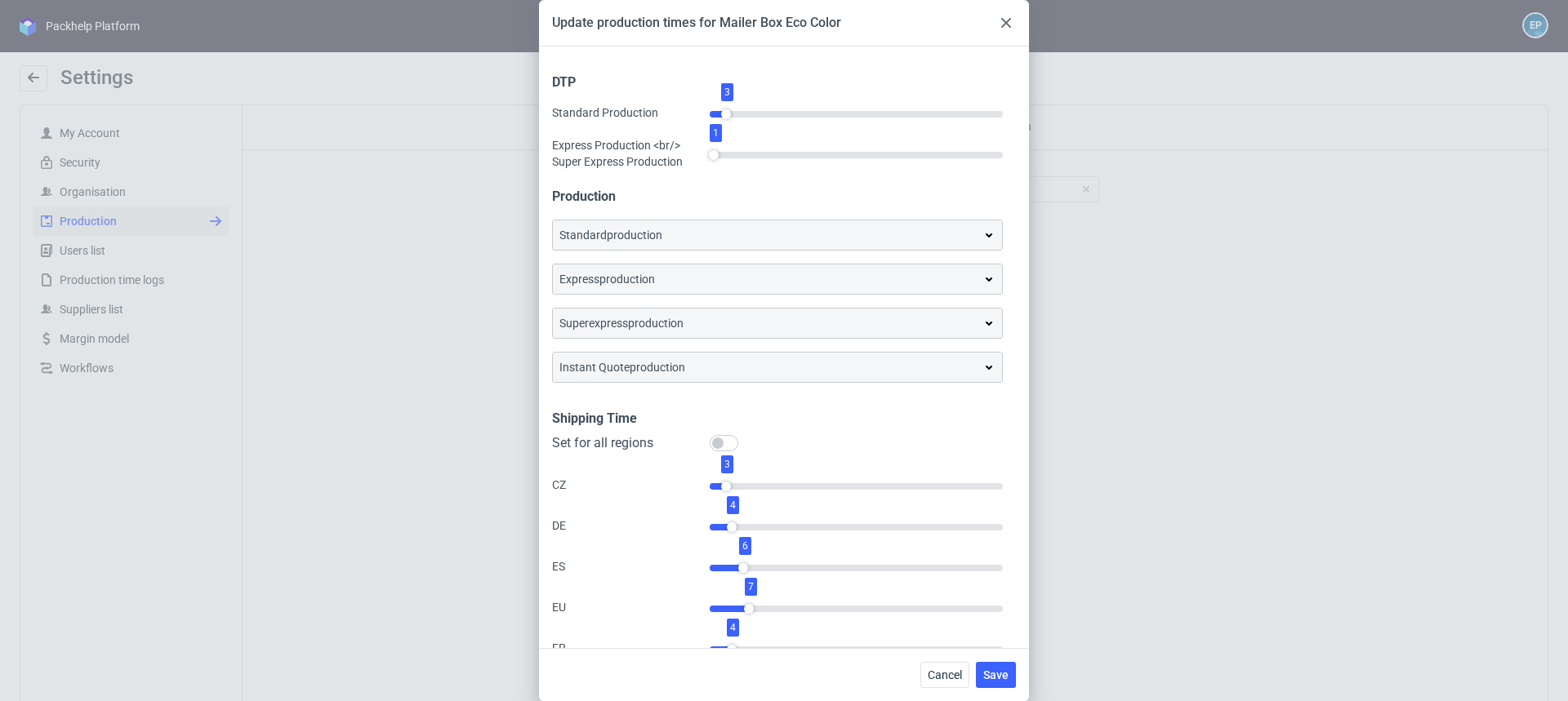
click at [782, 245] on div "standard production" at bounding box center [778, 235] width 449 height 29
click at [864, 228] on div "standard production" at bounding box center [778, 235] width 436 height 16
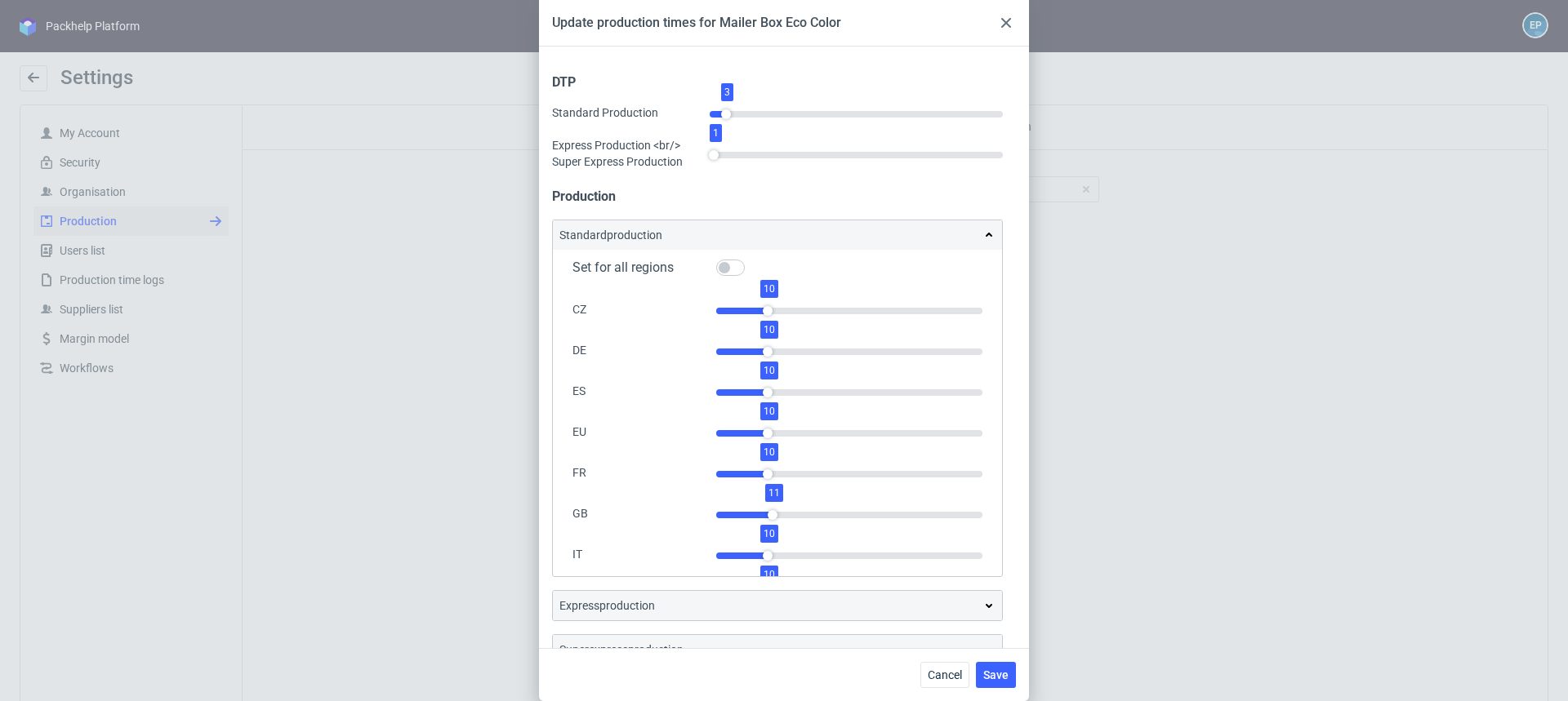
click at [1000, 22] on div at bounding box center [1006, 23] width 20 height 20
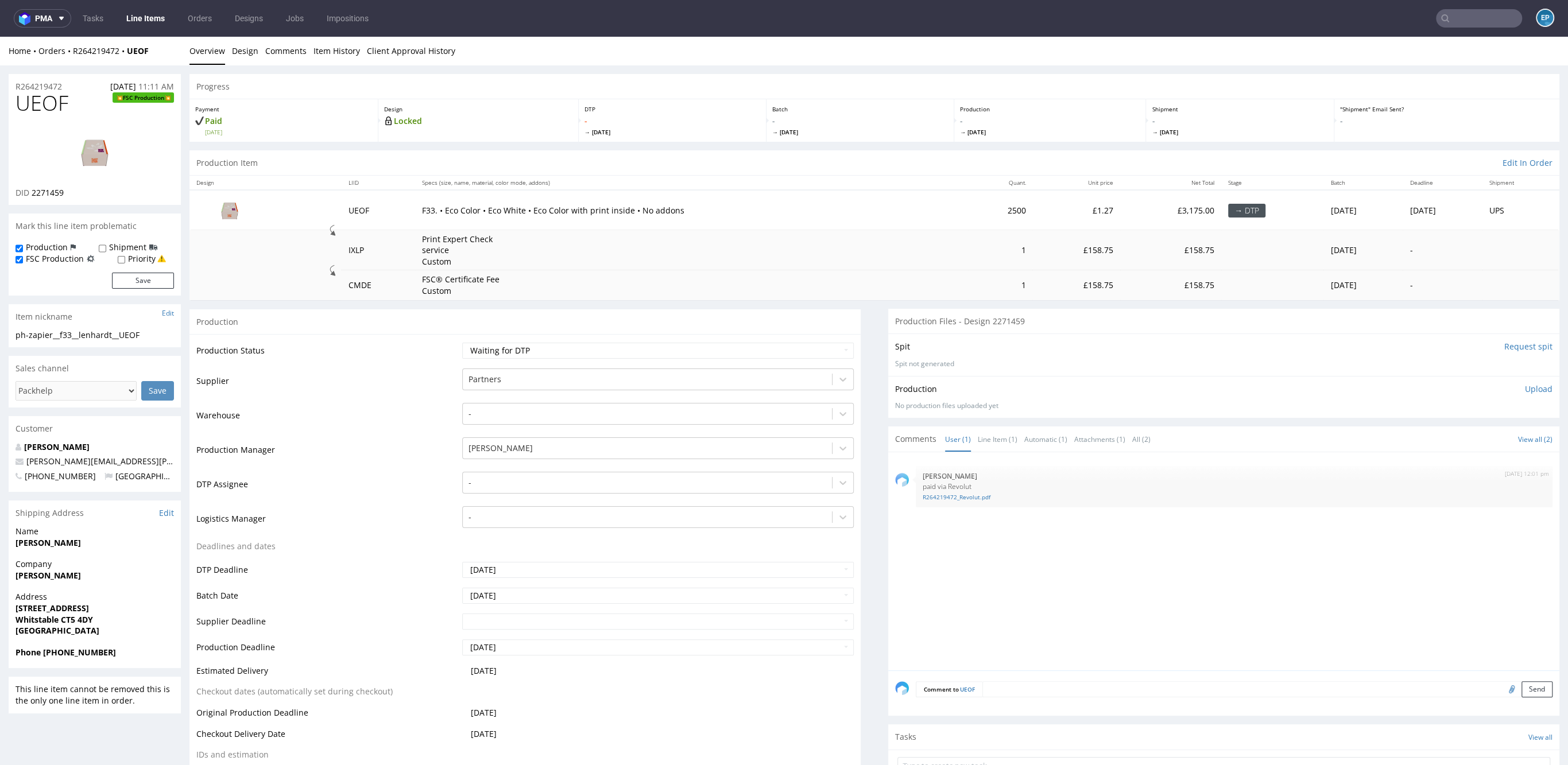
scroll to position [37, 0]
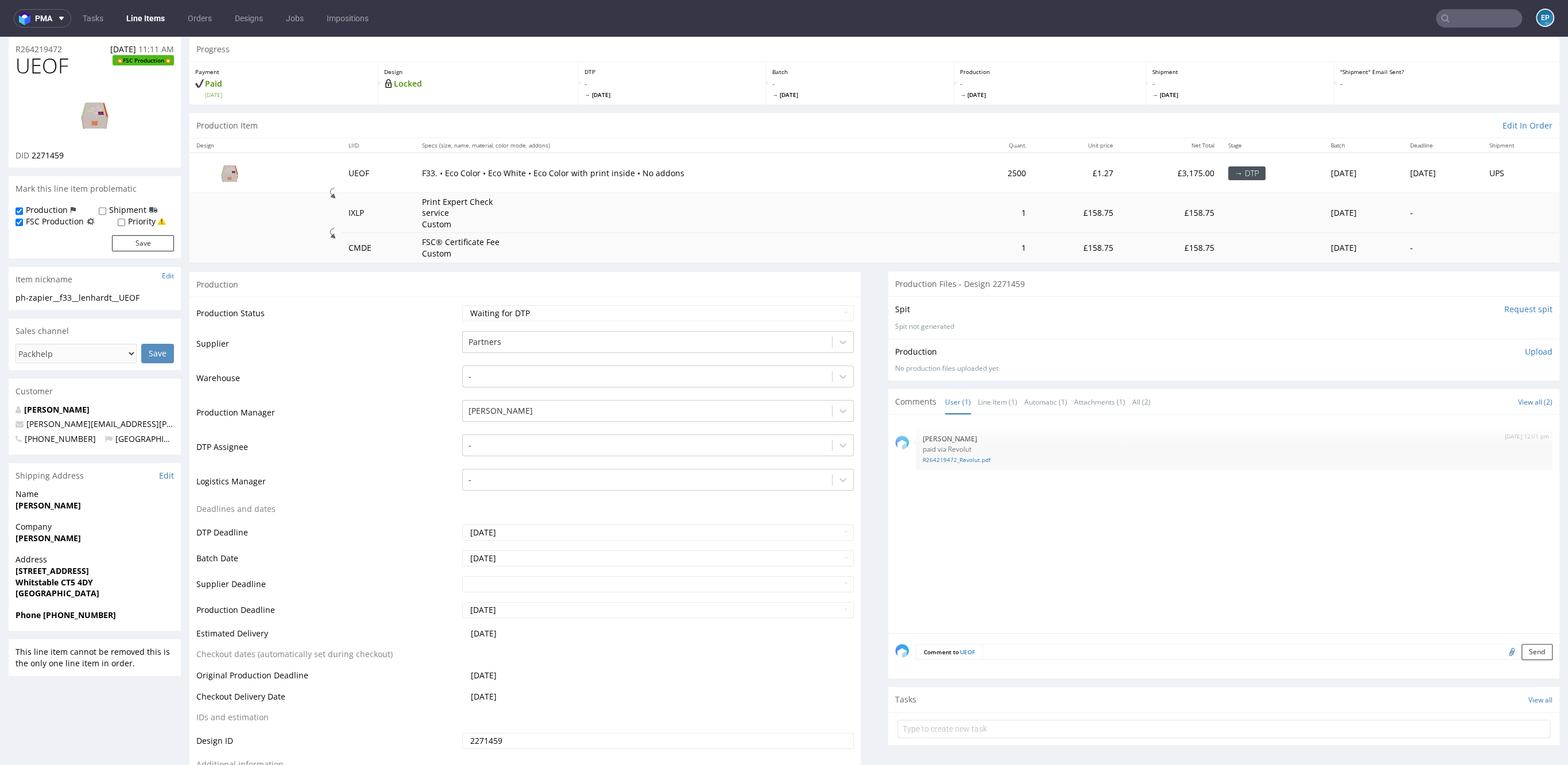
click at [1004, 642] on div "Comment to UEOF Send" at bounding box center [1223, 655] width 671 height 46
click at [1010, 646] on textarea at bounding box center [1267, 652] width 570 height 16
type textarea "C"
click at [1502, 698] on input "file" at bounding box center [1510, 705] width 16 height 15
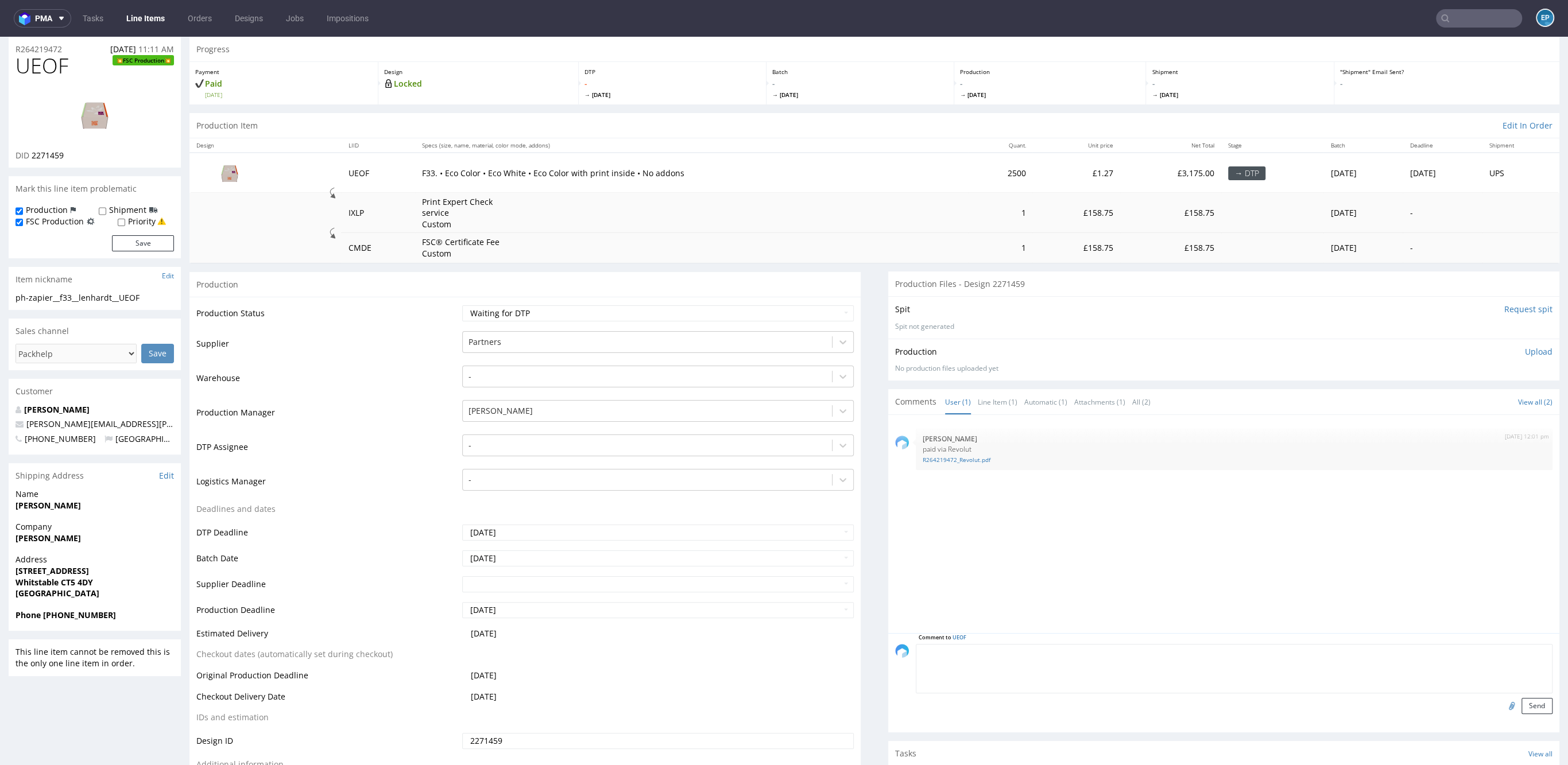
click at [997, 669] on textarea at bounding box center [1234, 668] width 637 height 49
paste textarea "[URL][DOMAIN_NAME]"
type textarea "CZEKAMY NA WYCENĘ SALES TOUCH [URL][DOMAIN_NAME]"
click at [1522, 703] on button "Send" at bounding box center [1537, 706] width 31 height 16
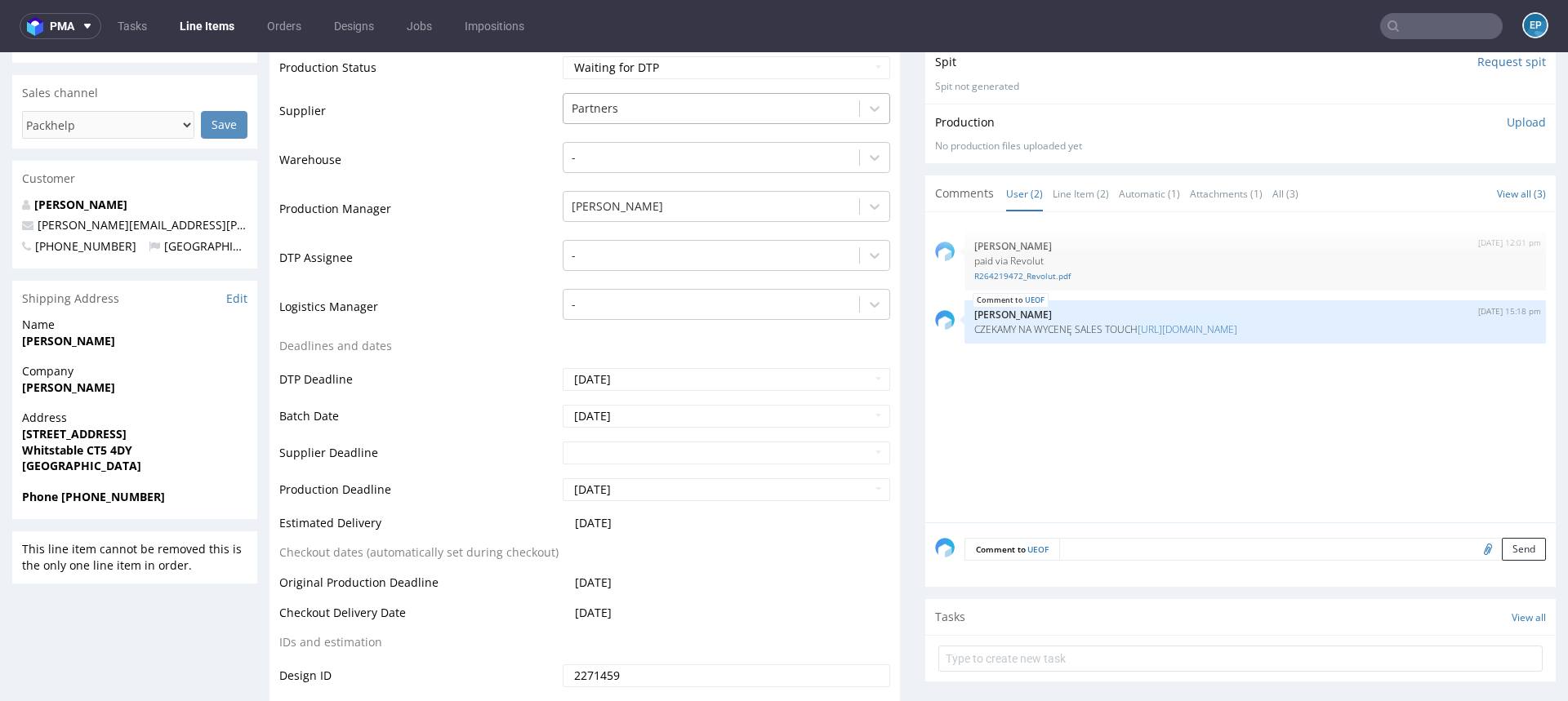
scroll to position [510, 0]
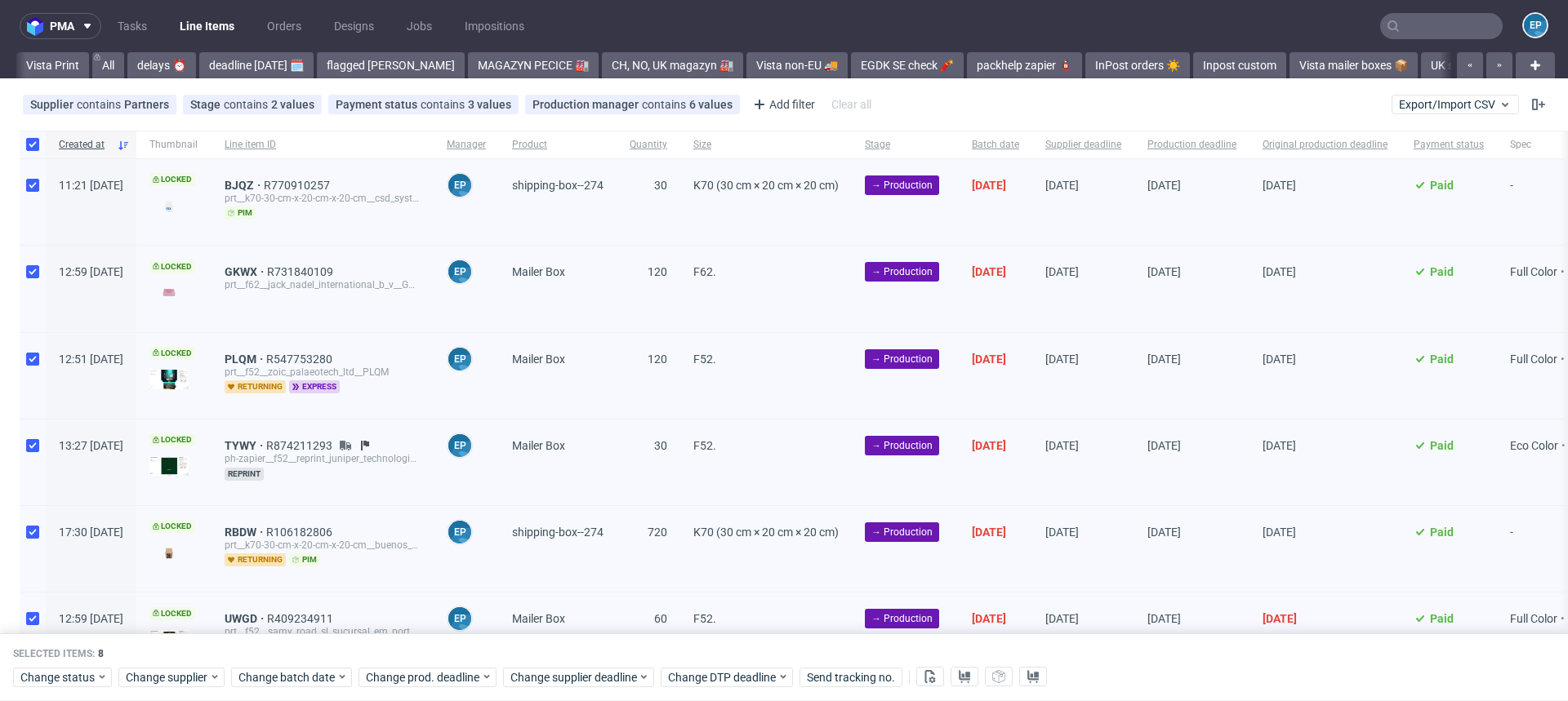
scroll to position [0, 1437]
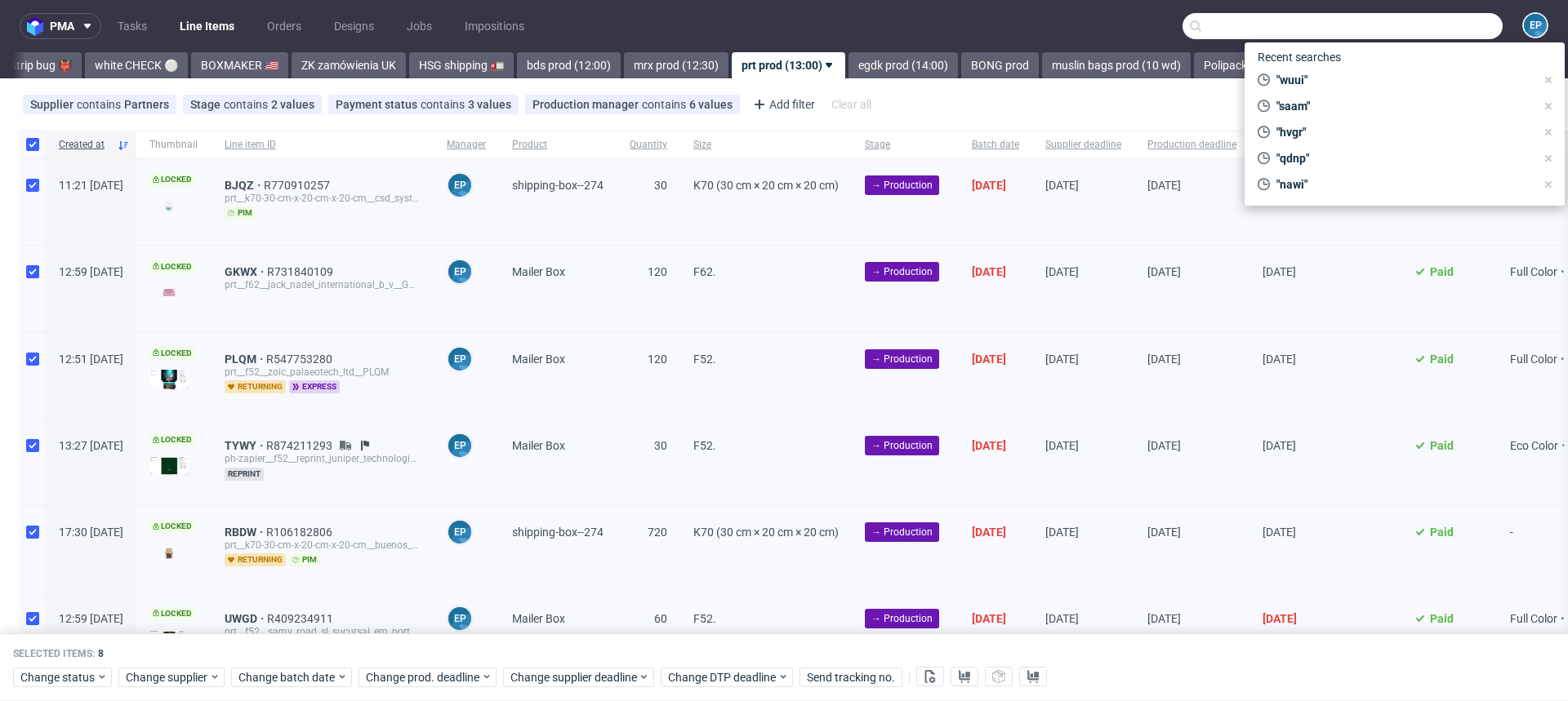
click at [1418, 17] on input "text" at bounding box center [1343, 26] width 320 height 26
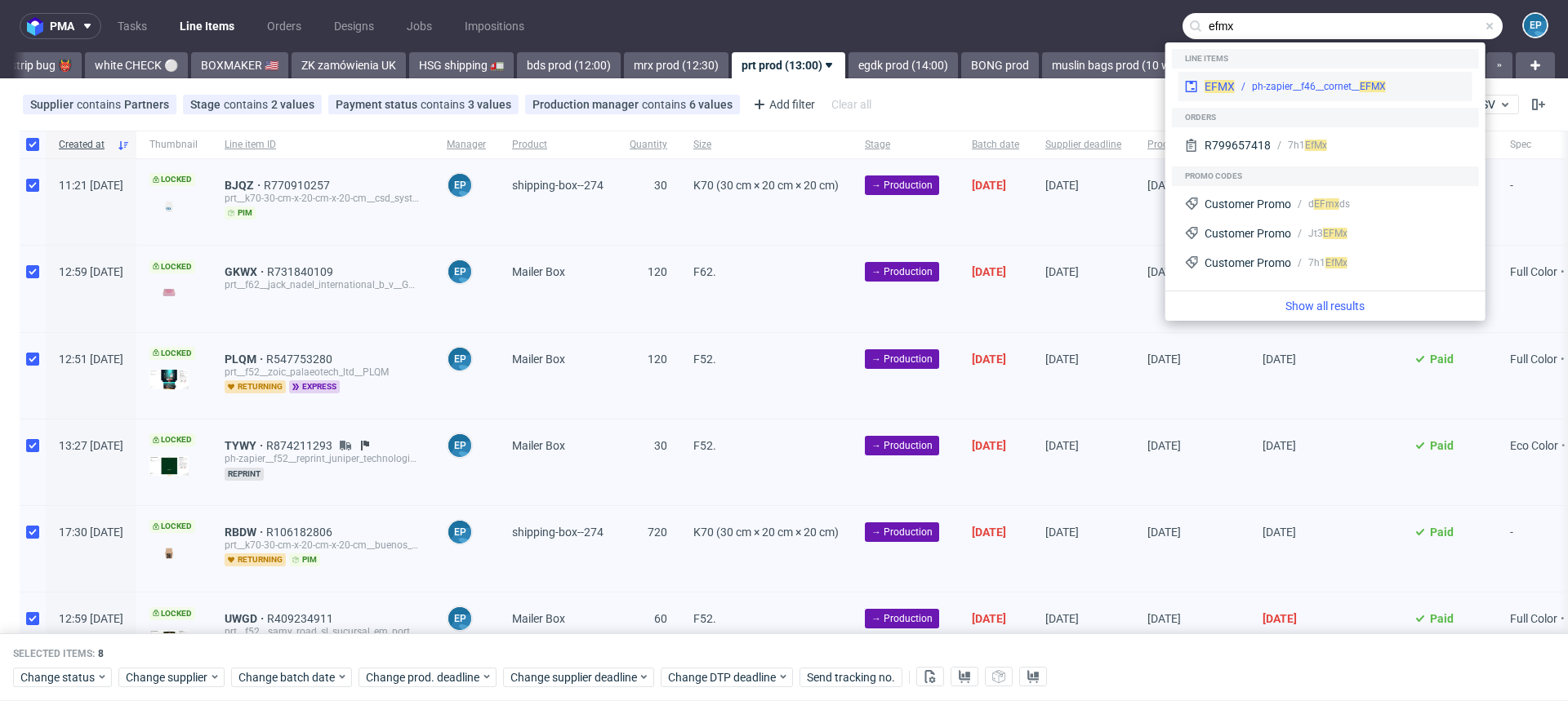
type input "efmx"
click at [1308, 73] on div "EFMX ph-zapier__f46__cornet__ EFMX" at bounding box center [1326, 87] width 294 height 29
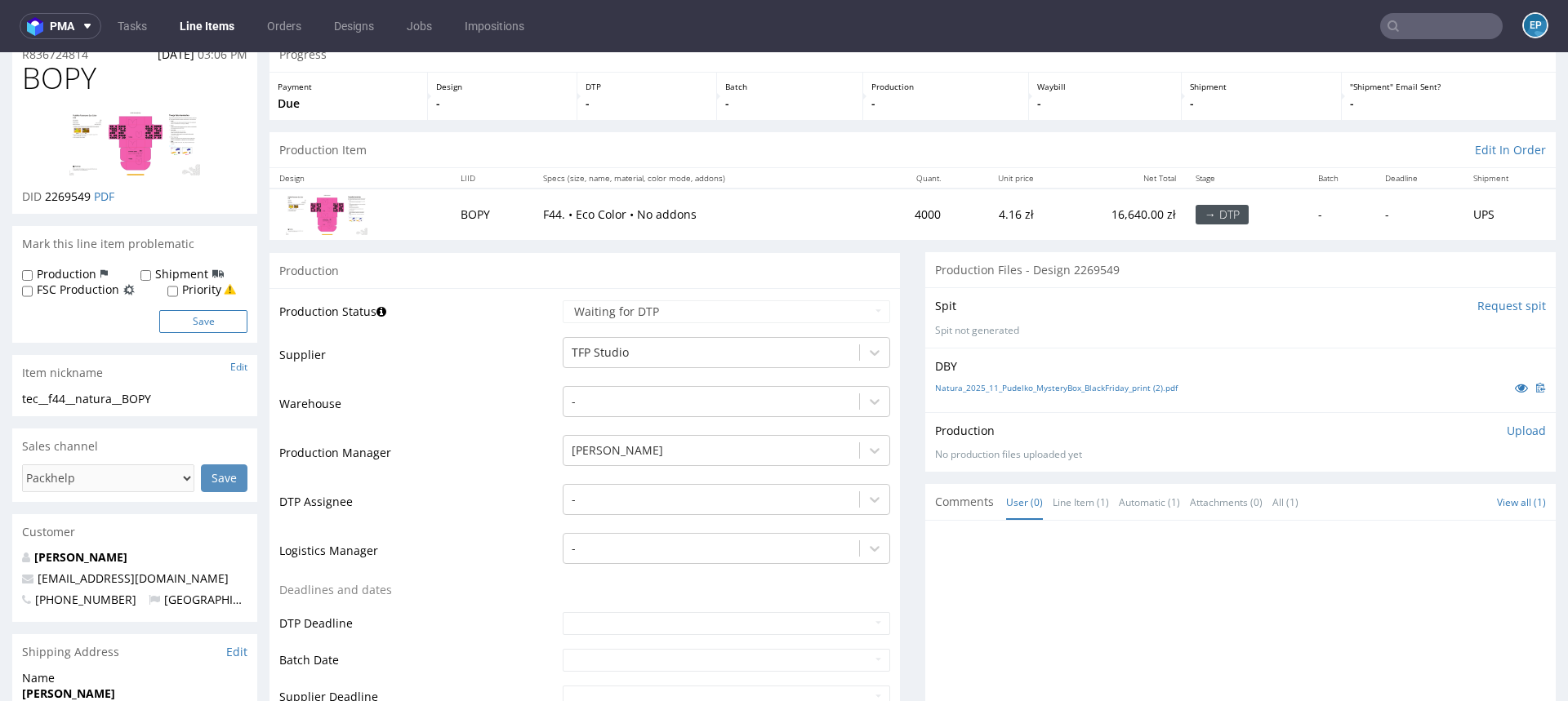
scroll to position [108, 0]
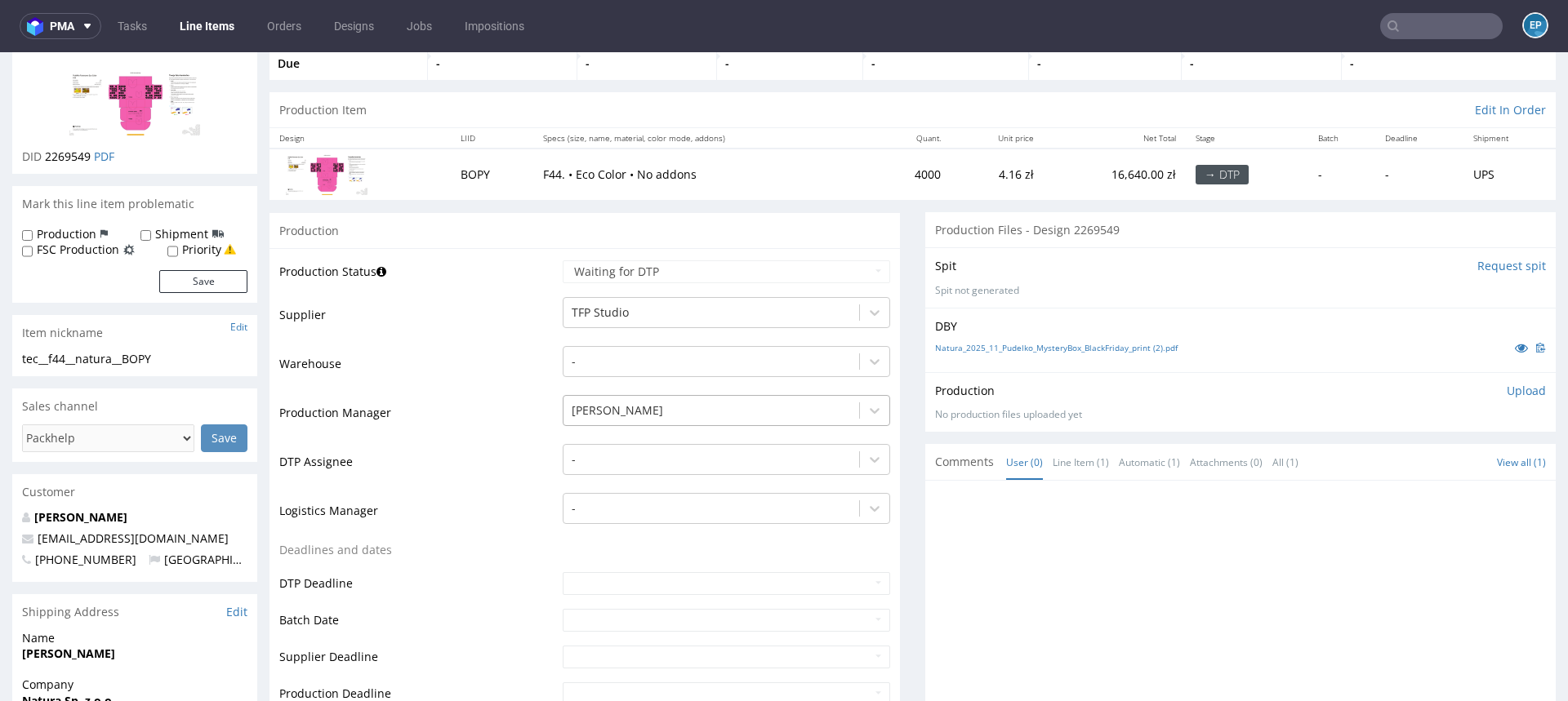
click at [588, 408] on div at bounding box center [711, 410] width 280 height 20
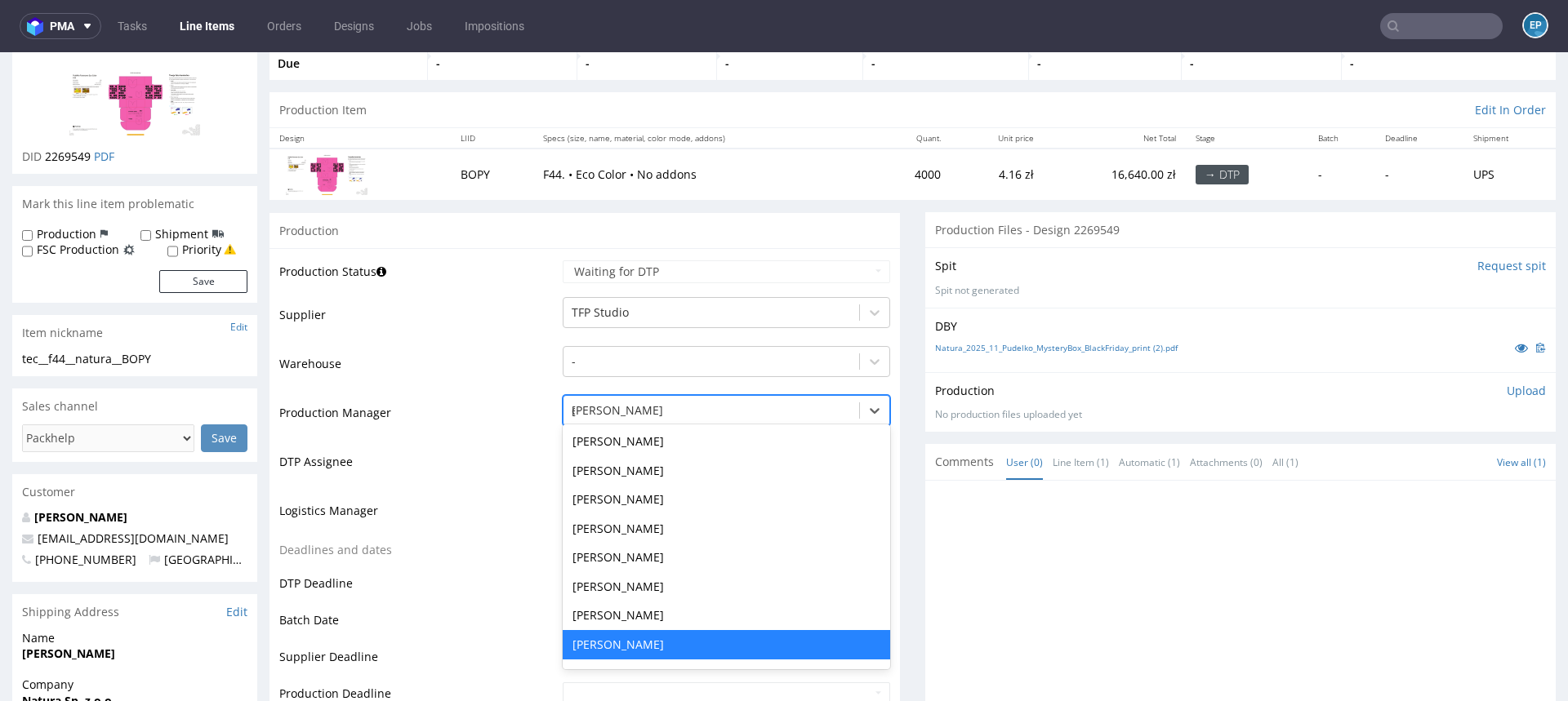
scroll to position [814, 0]
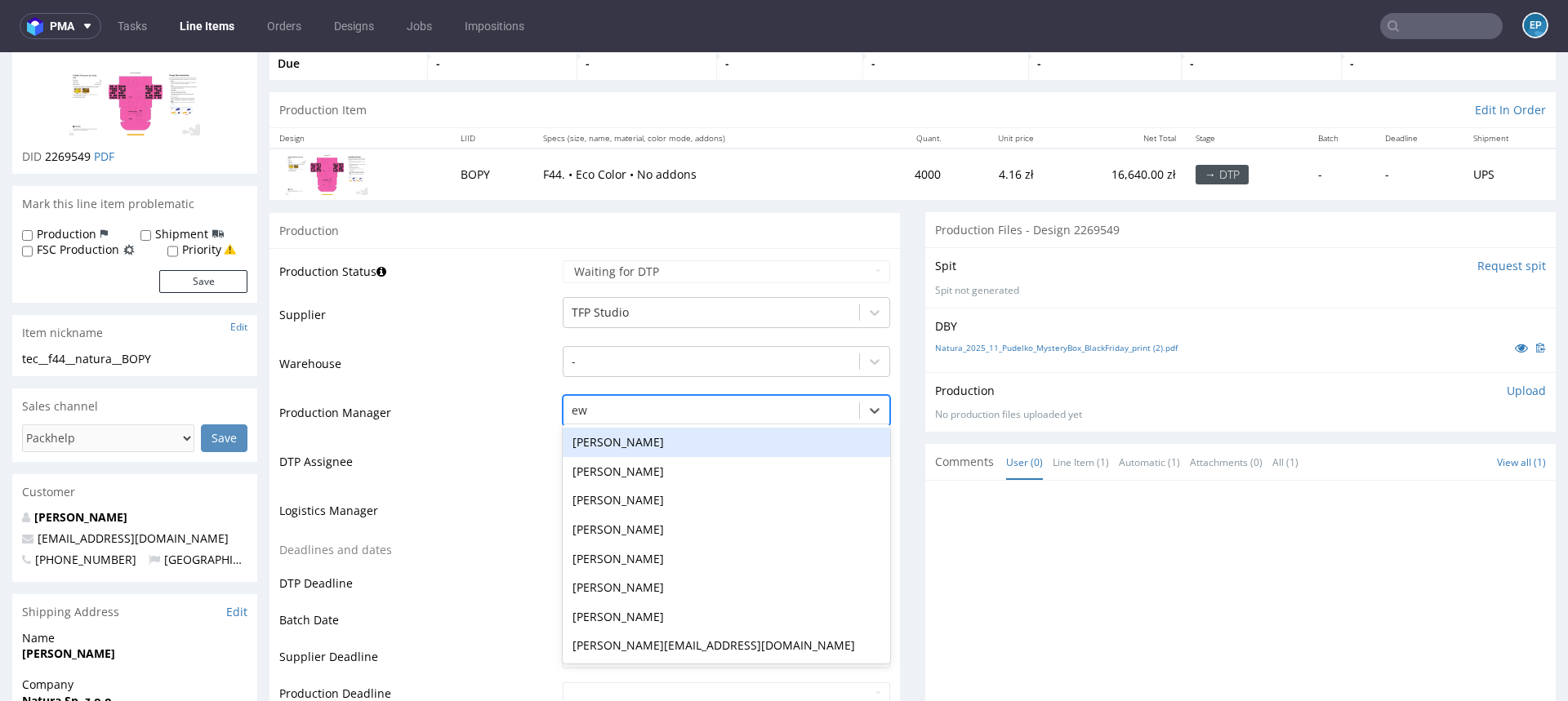
type input "ewa"
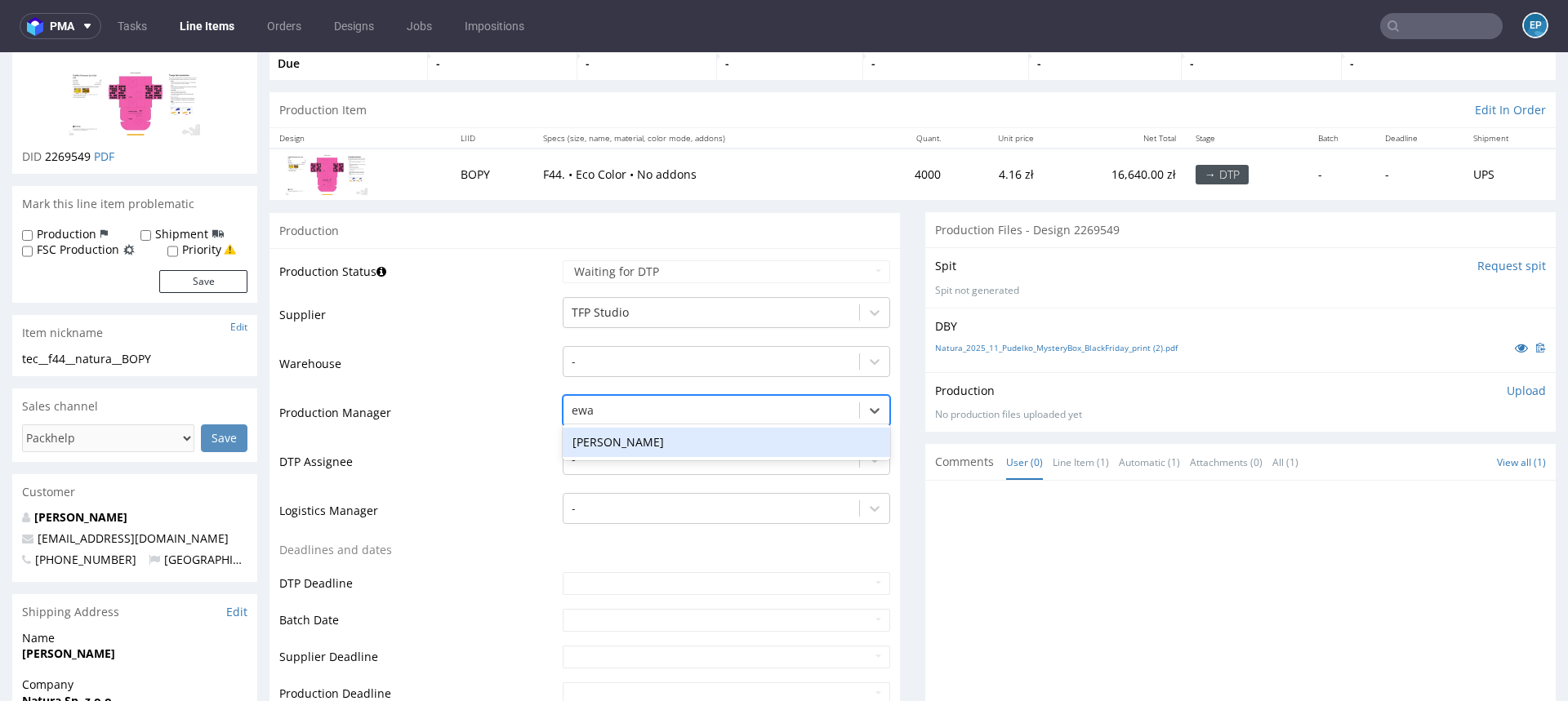
click at [603, 440] on div "[PERSON_NAME]" at bounding box center [726, 442] width 327 height 29
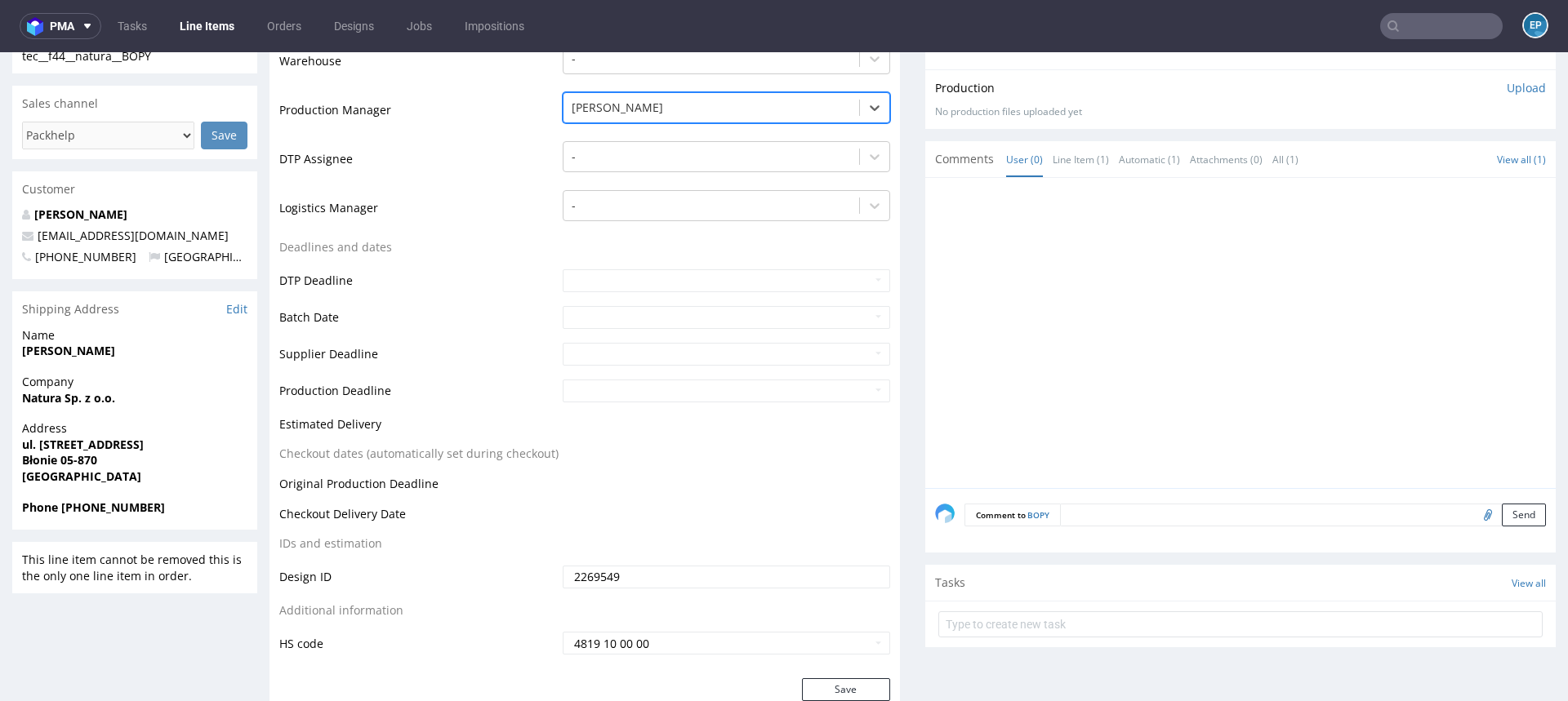
scroll to position [555, 0]
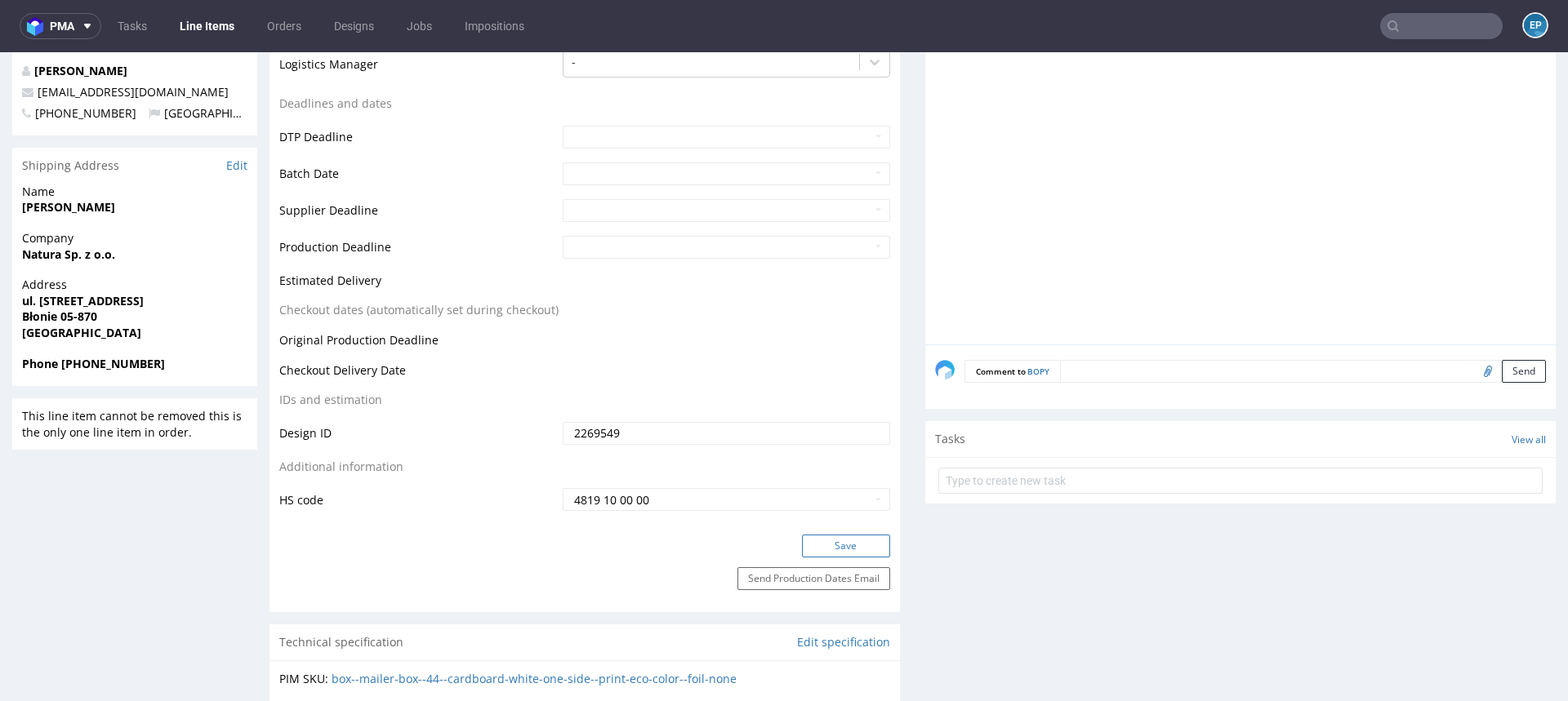
click at [849, 550] on button "Save" at bounding box center [846, 546] width 88 height 23
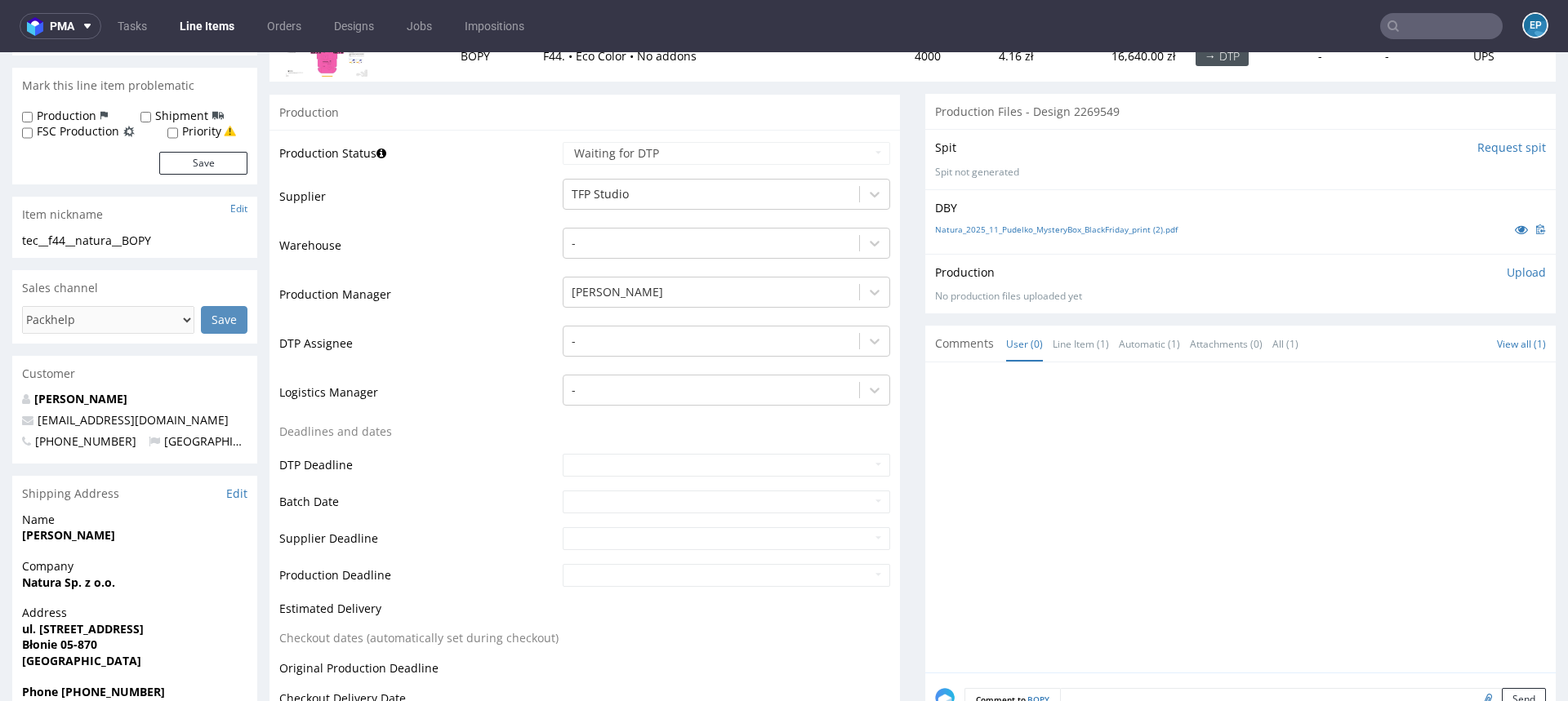
scroll to position [125, 0]
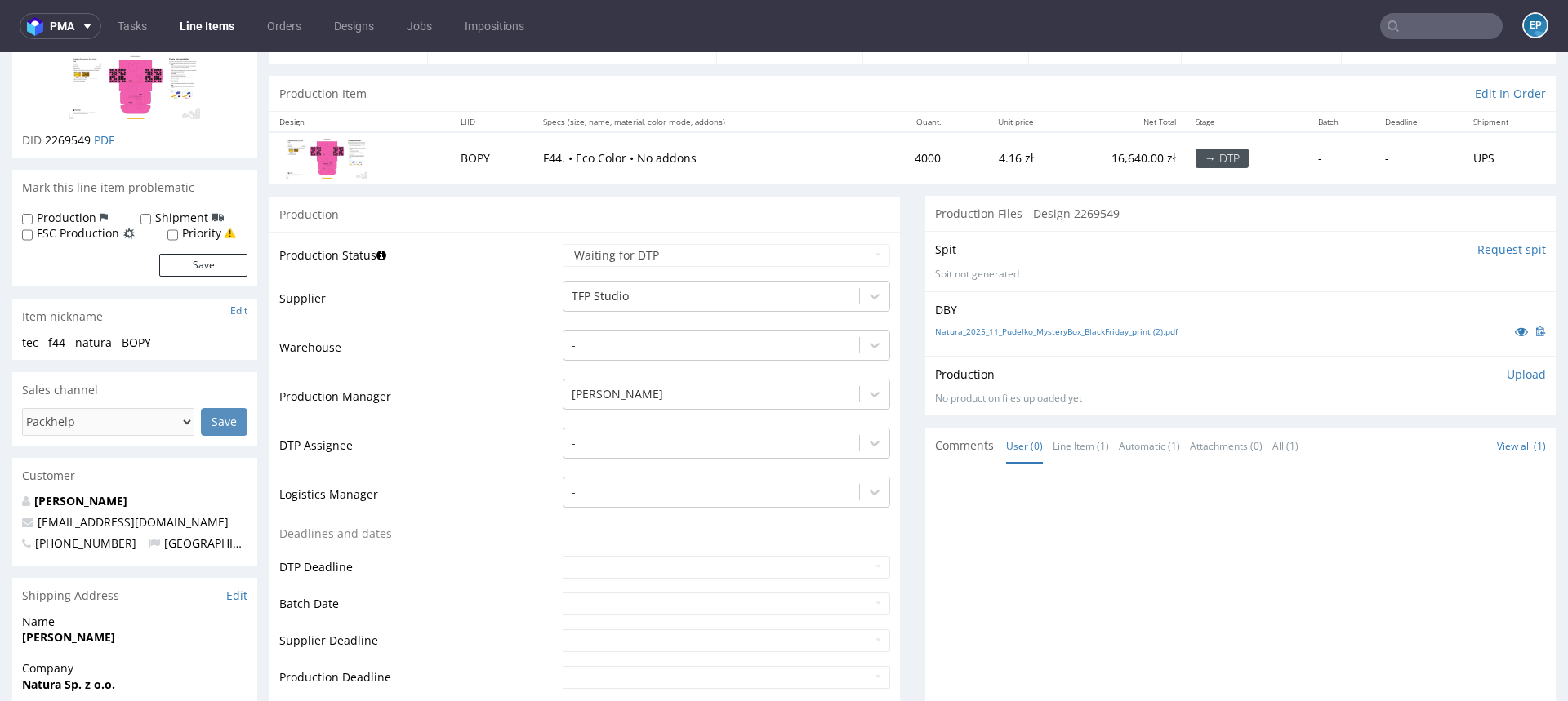
click at [94, 221] on label "Production" at bounding box center [66, 217] width 60 height 16
click at [33, 221] on input "Production" at bounding box center [27, 219] width 10 height 13
checkbox input "true"
click at [176, 260] on button "Save" at bounding box center [203, 265] width 88 height 23
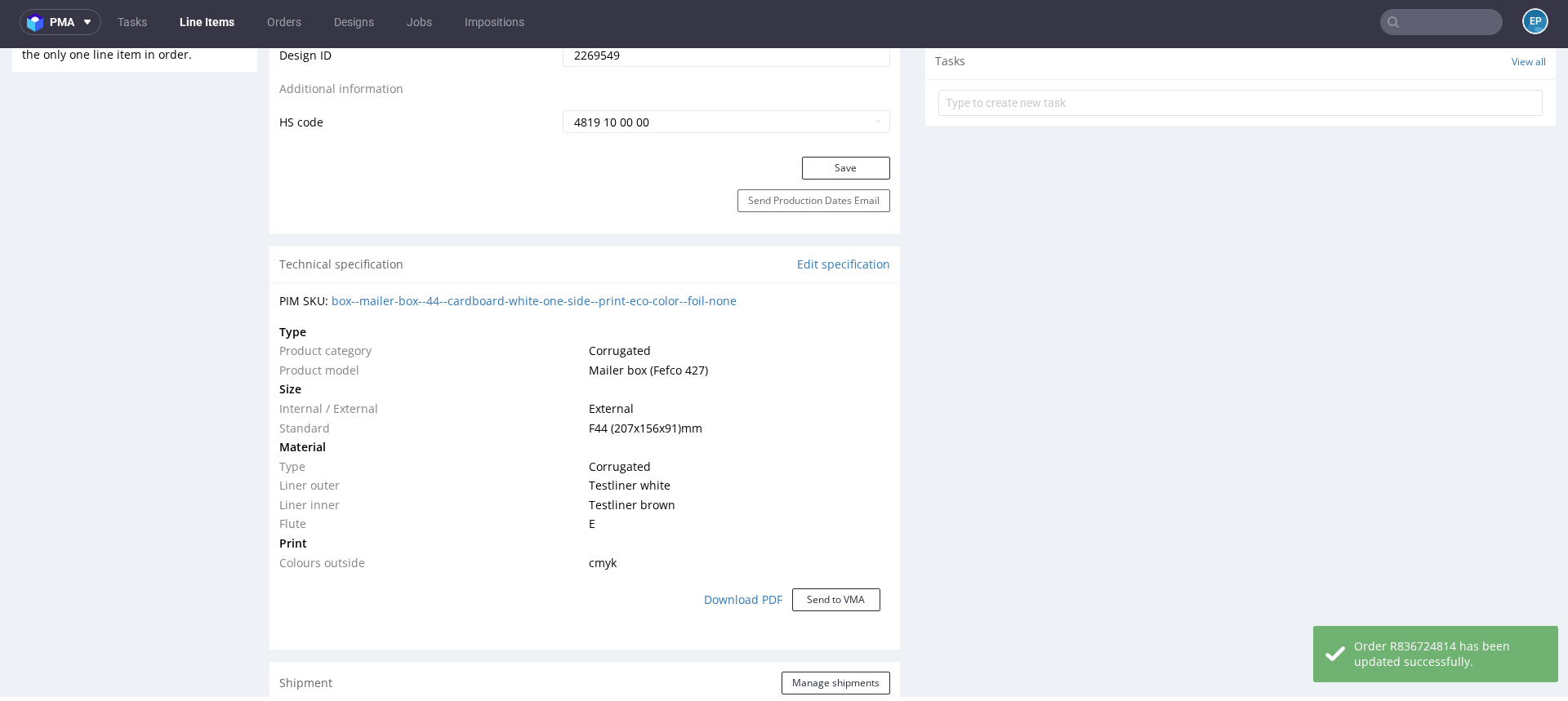
scroll to position [908, 0]
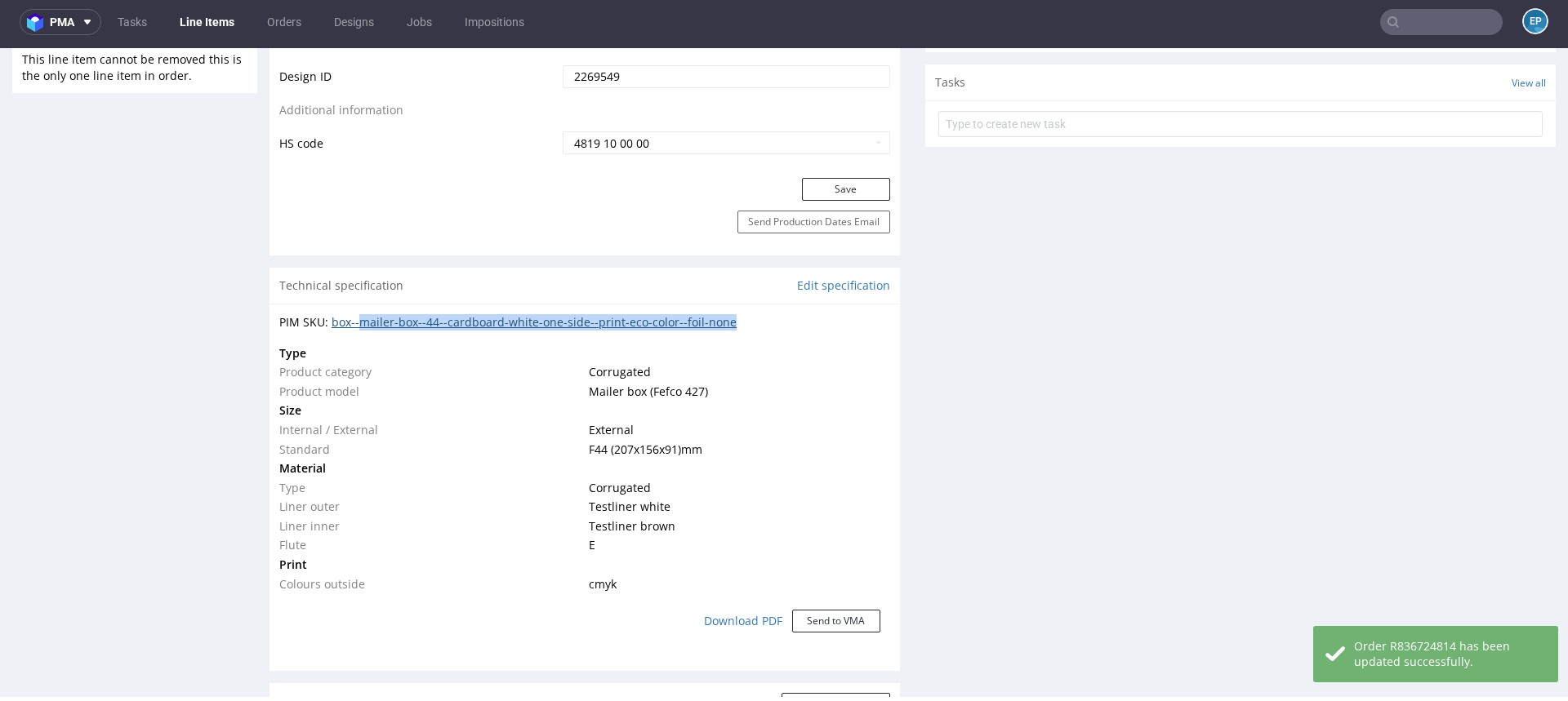
drag, startPoint x: 763, startPoint y: 315, endPoint x: 364, endPoint y: 324, distance: 399.1
click at [364, 324] on div "PIM SKU: box--mailer-box--44--cardboard-white-one-side--print-eco-color--foil-n…" at bounding box center [585, 322] width 611 height 16
copy link "mailer-box--44--cardboard-white-one-side--print-eco-color--foil-none"
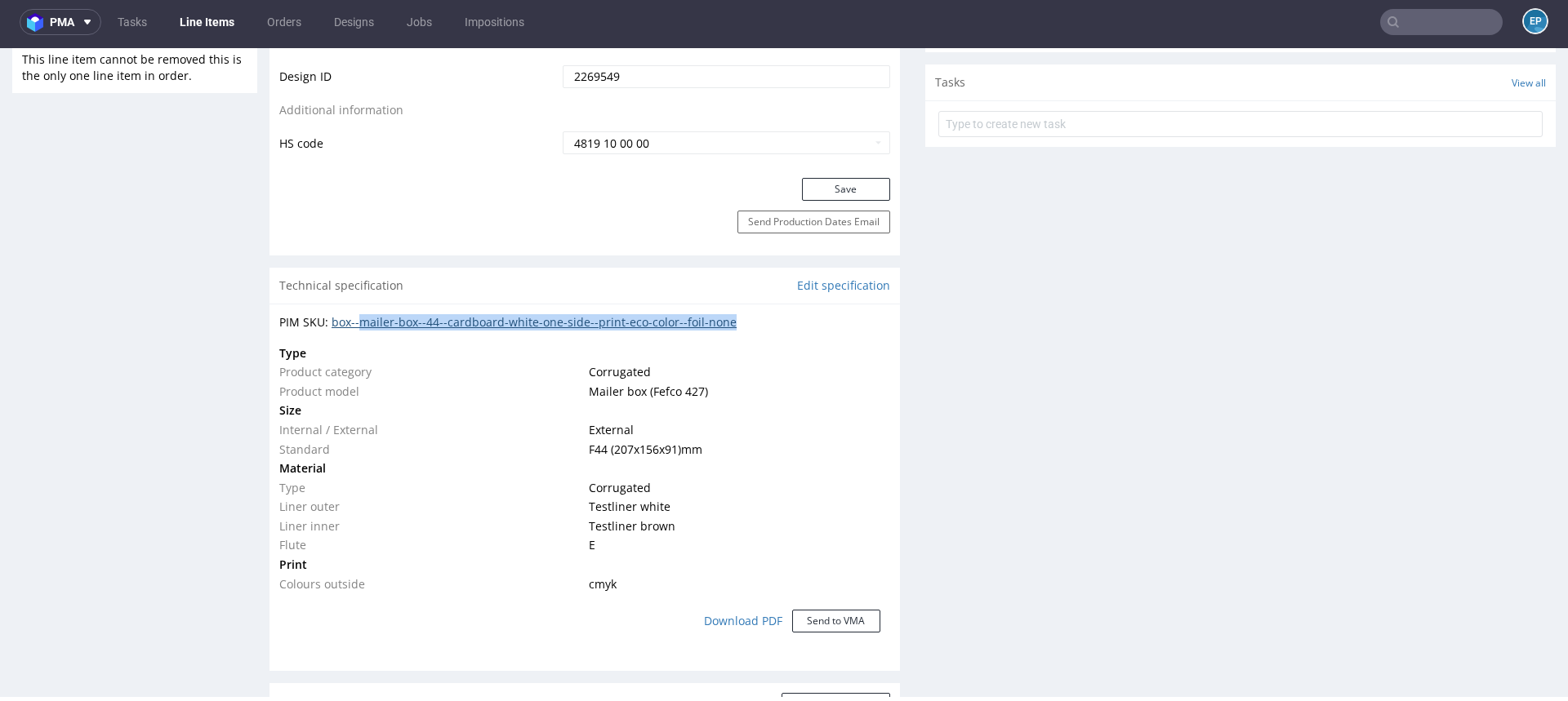
copy link "mailer-box--44--cardboard-white-one-side--print-eco-color--foil-none"
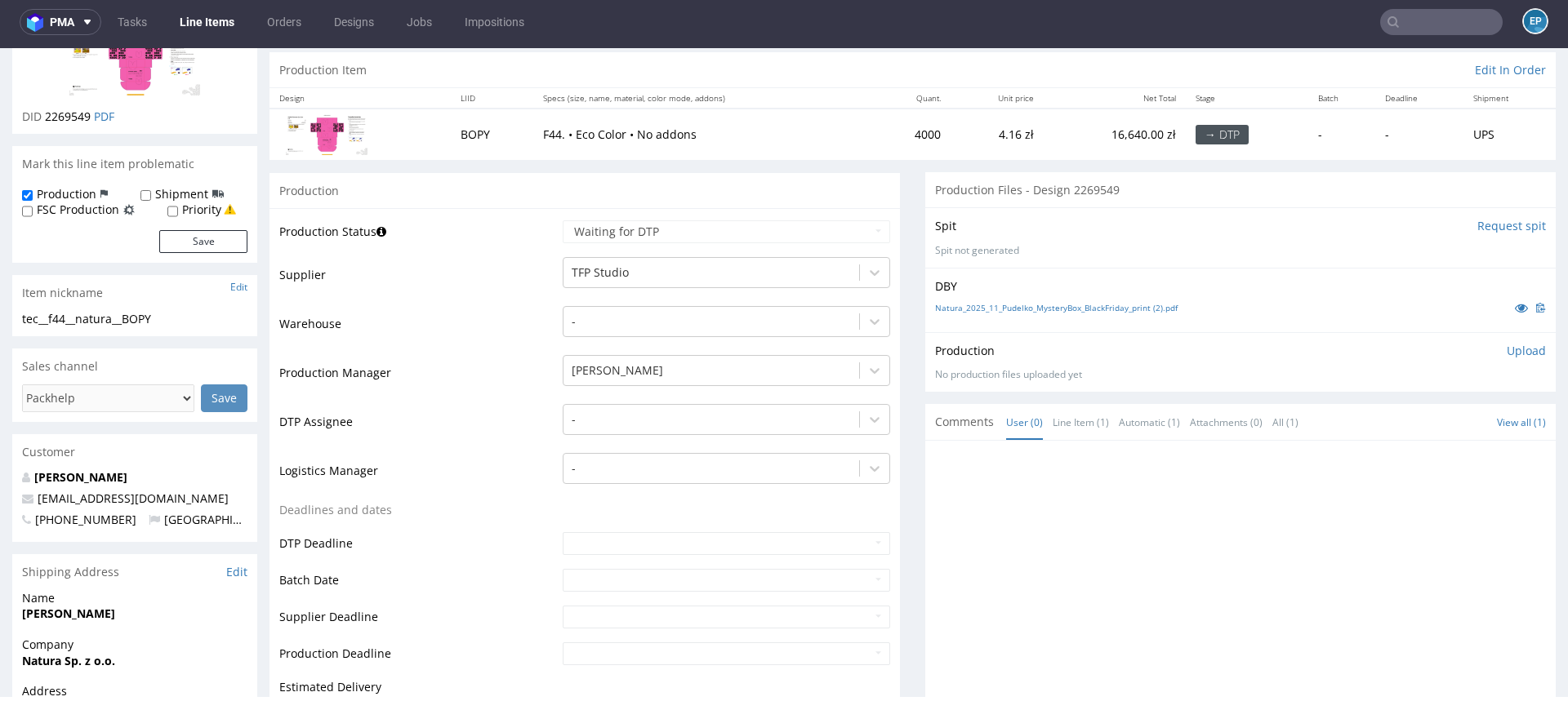
scroll to position [0, 0]
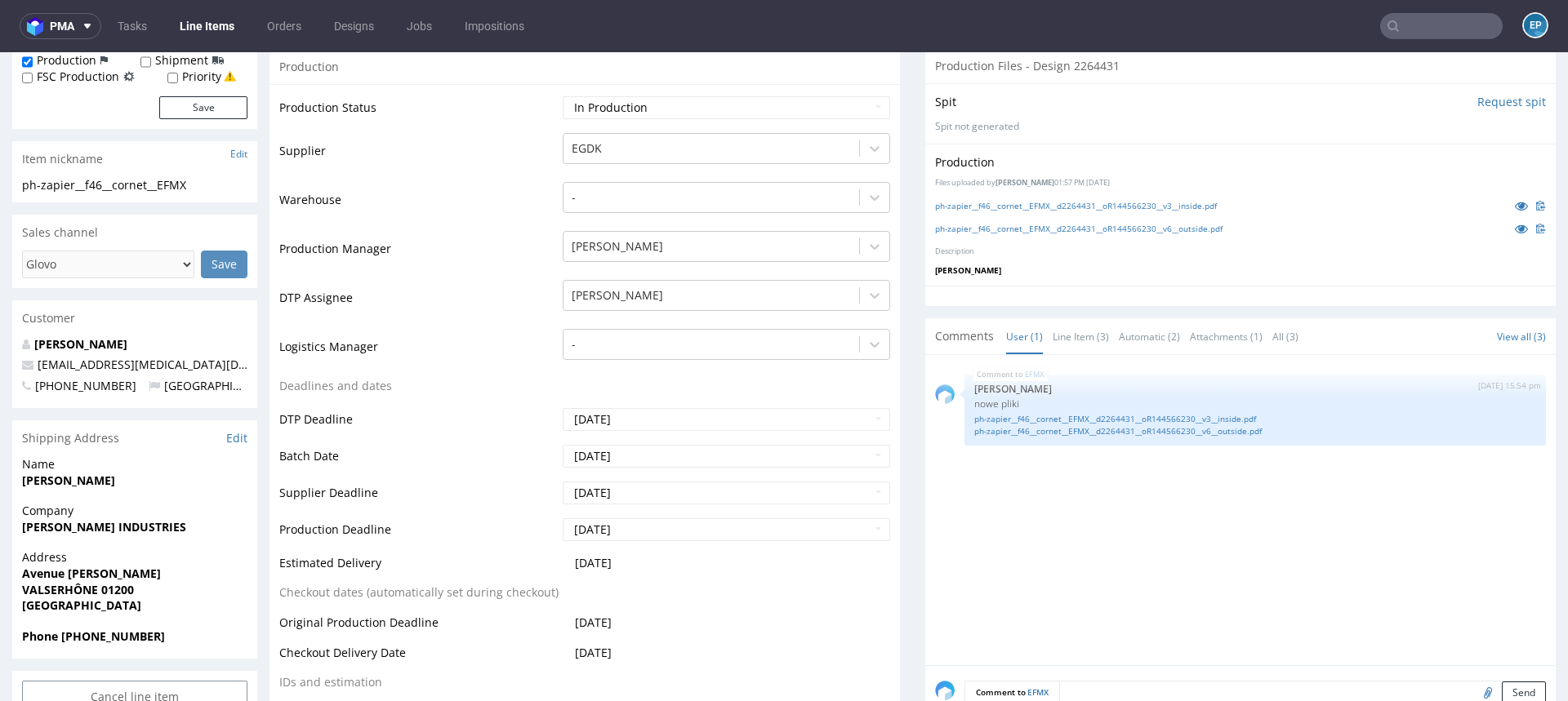
scroll to position [327, 0]
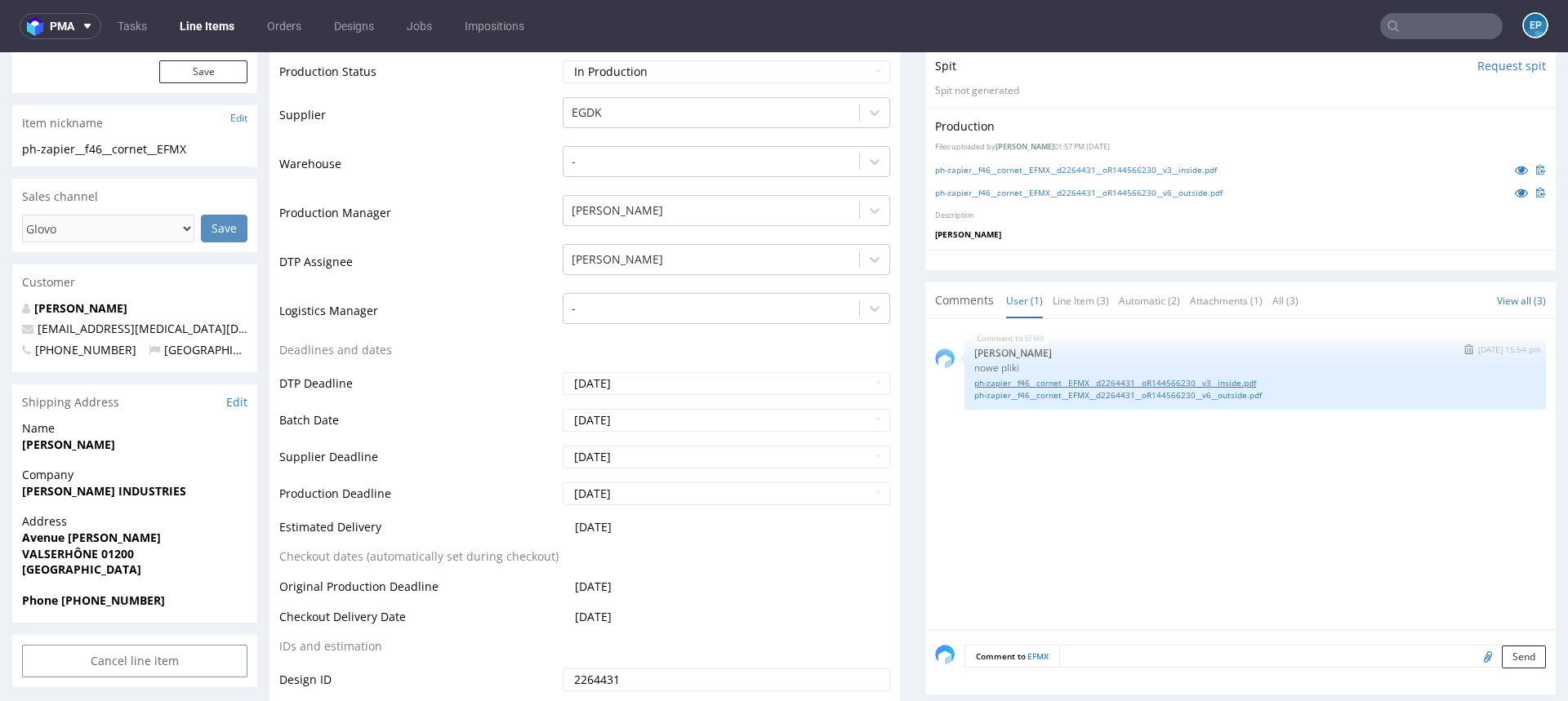
click at [1053, 378] on link "ph-zapier__f46__cornet__EFMX__d2264431__oR144566230__v3__inside.pdf" at bounding box center [1255, 383] width 562 height 12
click at [1246, 395] on link "ph-zapier__f46__cornet__EFMX__d2264431__oR144566230__v6__outside.pdf" at bounding box center [1255, 396] width 562 height 12
click at [1432, 22] on input "text" at bounding box center [1441, 26] width 122 height 26
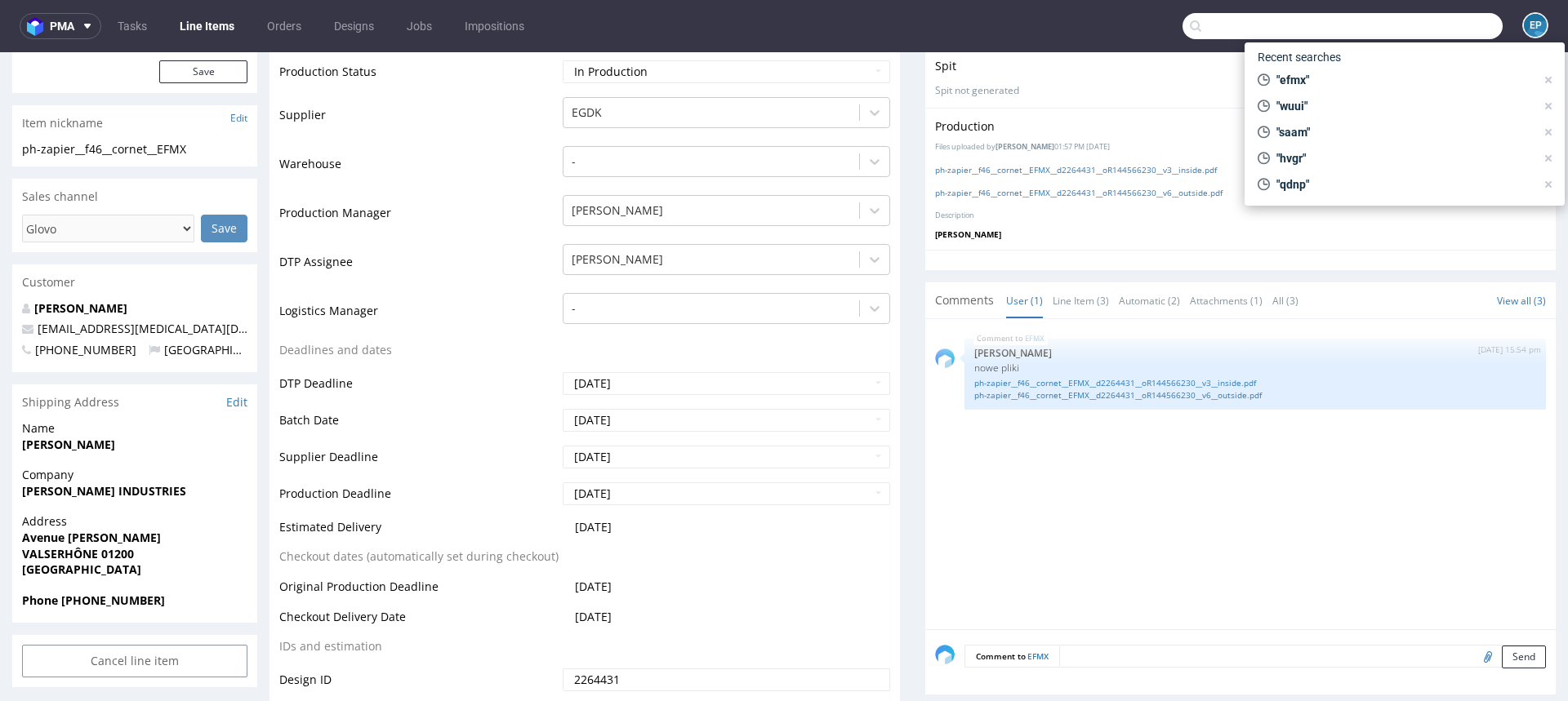
paste input "AGTV"
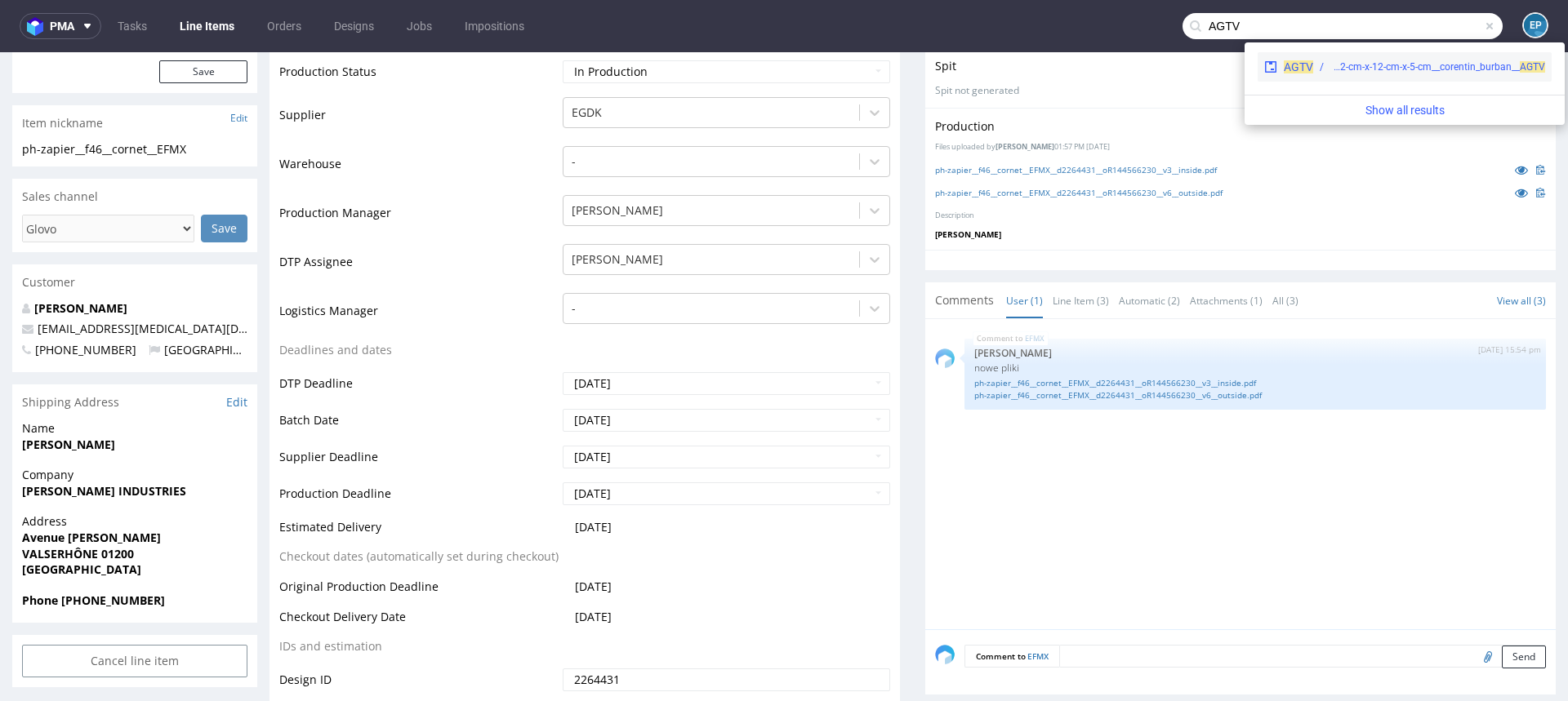
type input "AGTV"
click at [1368, 65] on div "egdk__12-cm-x-12-cm-x-5-cm__corentin_burban__ AGTV" at bounding box center [1438, 67] width 215 height 15
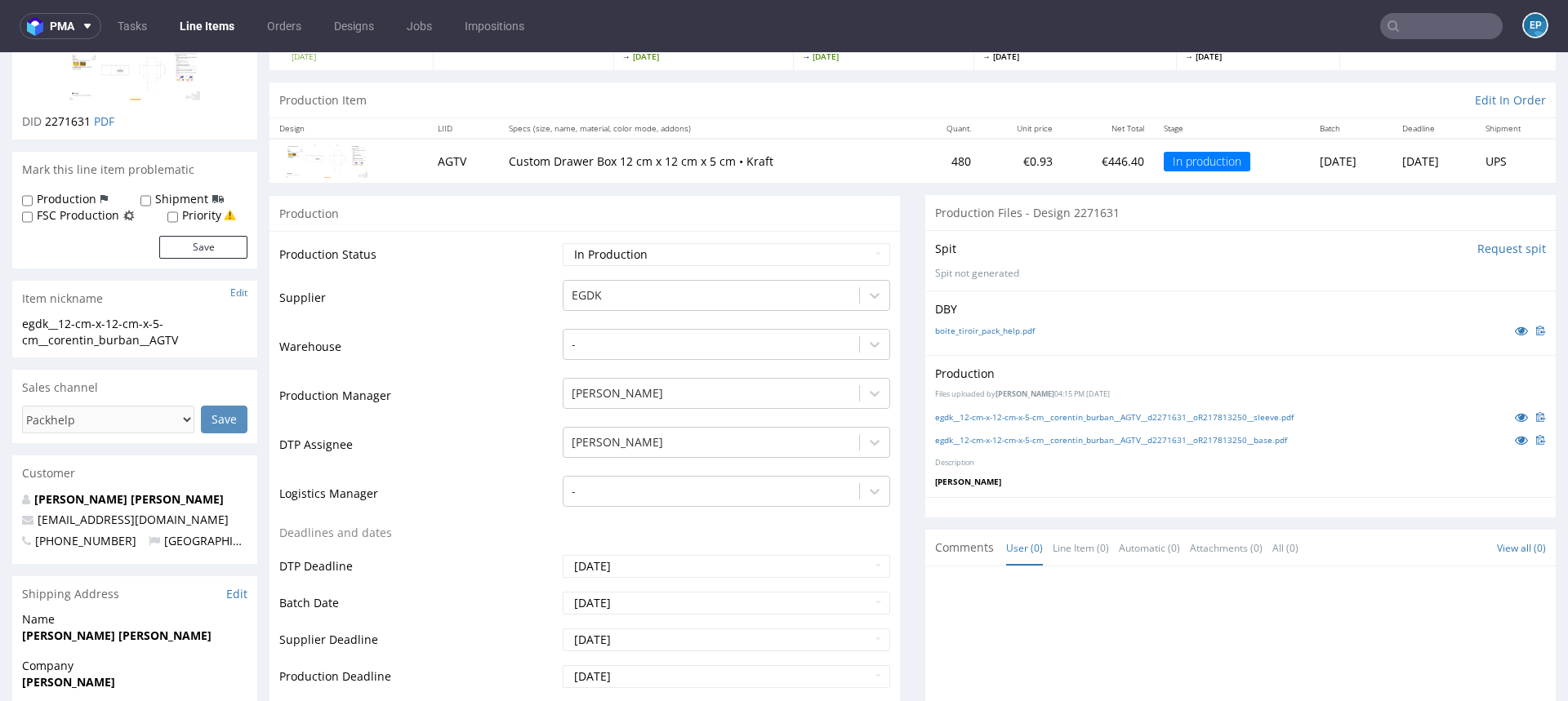
scroll to position [145, 0]
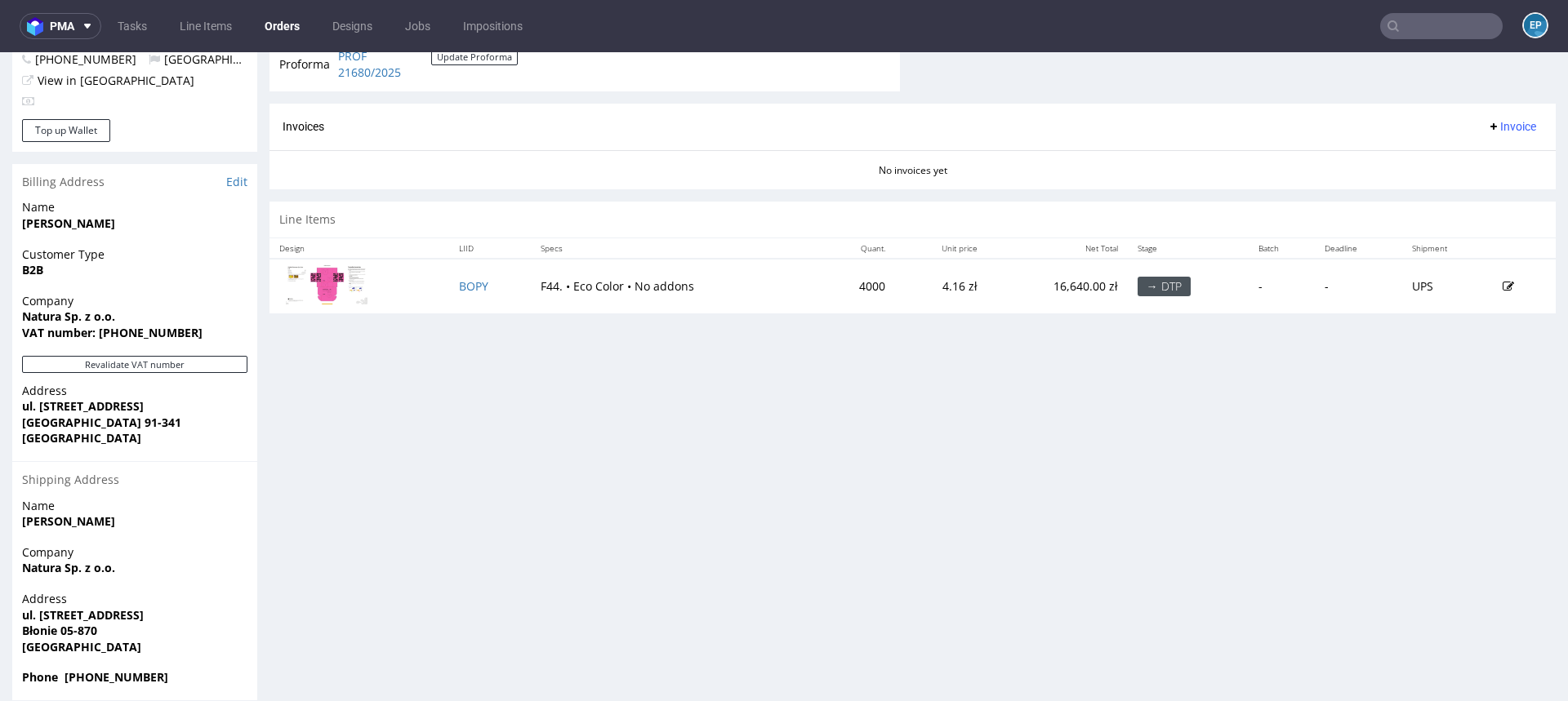
scroll to position [664, 0]
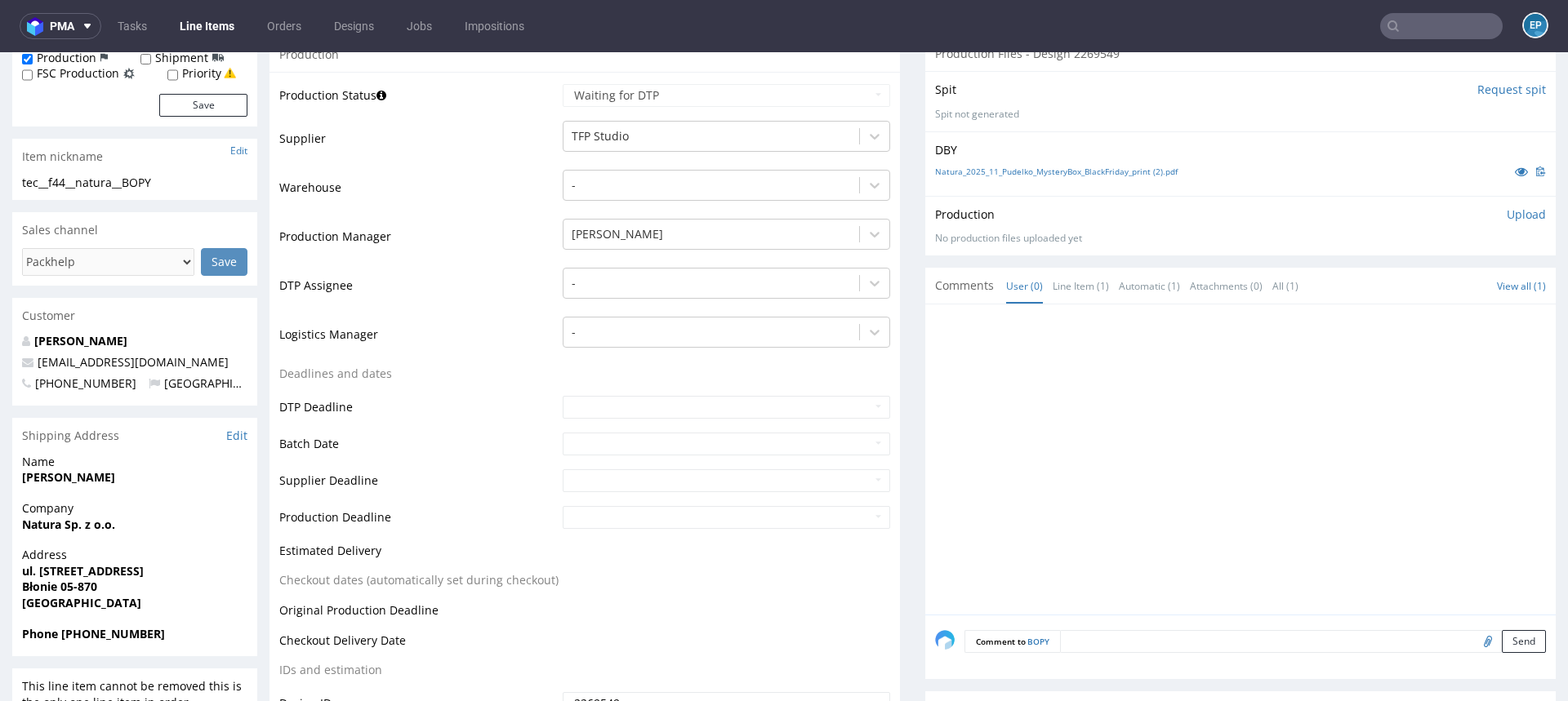
scroll to position [95, 0]
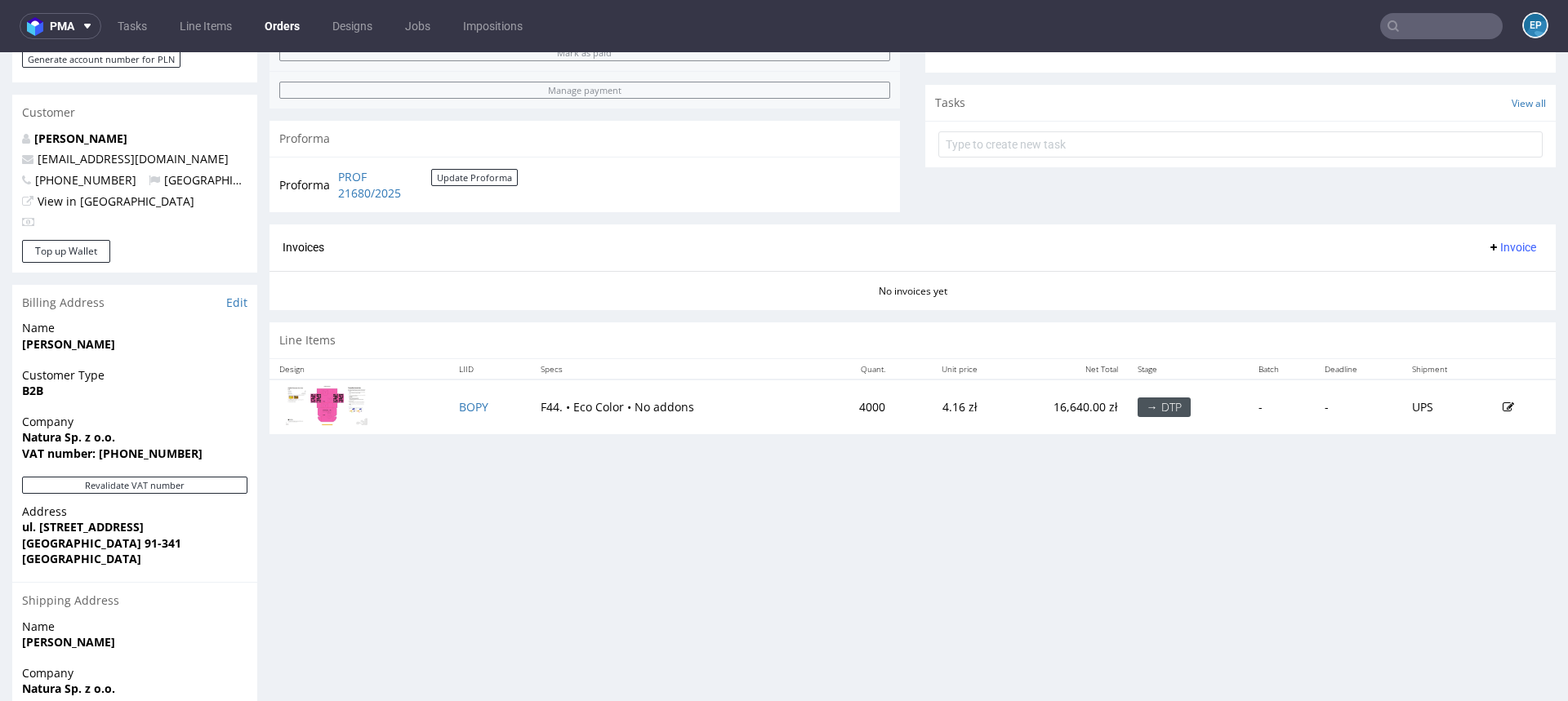
scroll to position [545, 0]
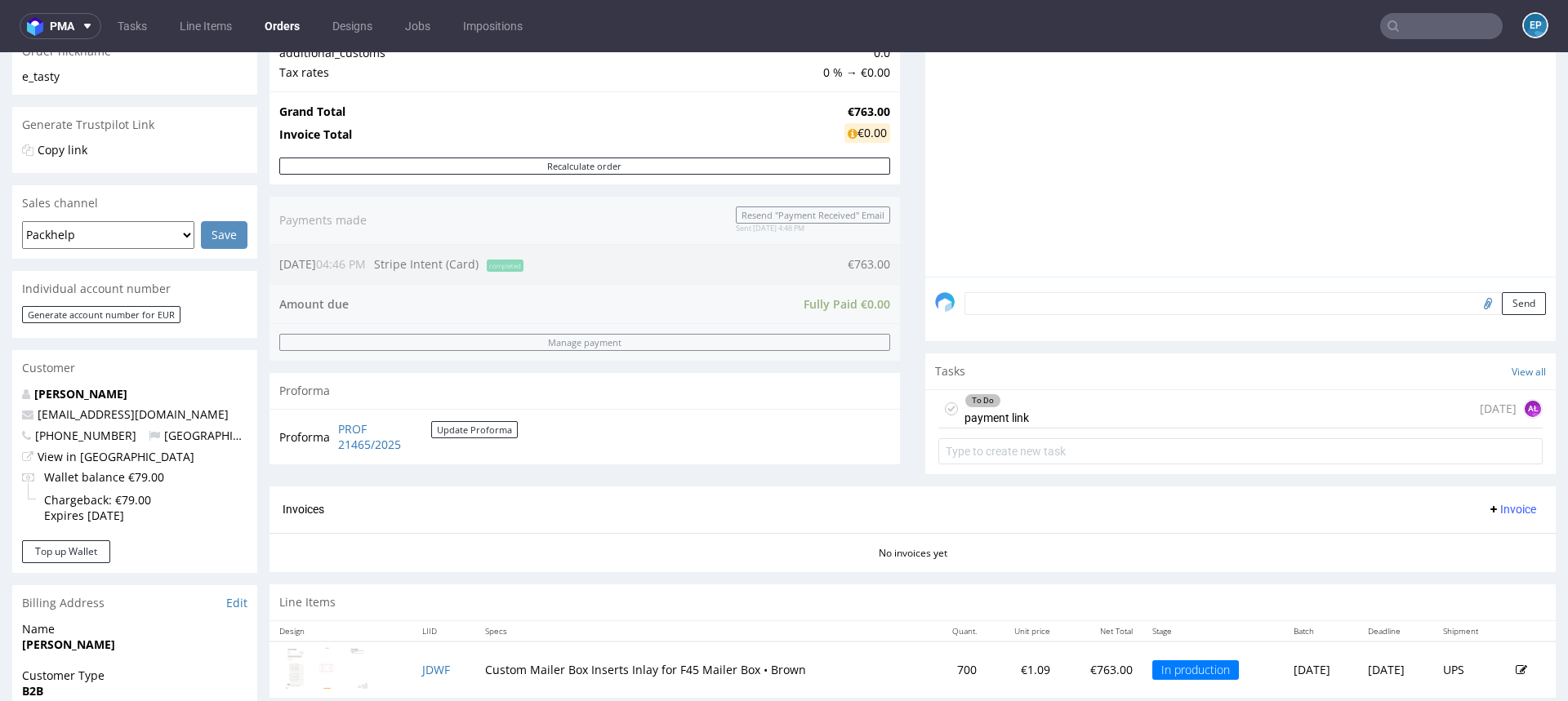
scroll to position [356, 0]
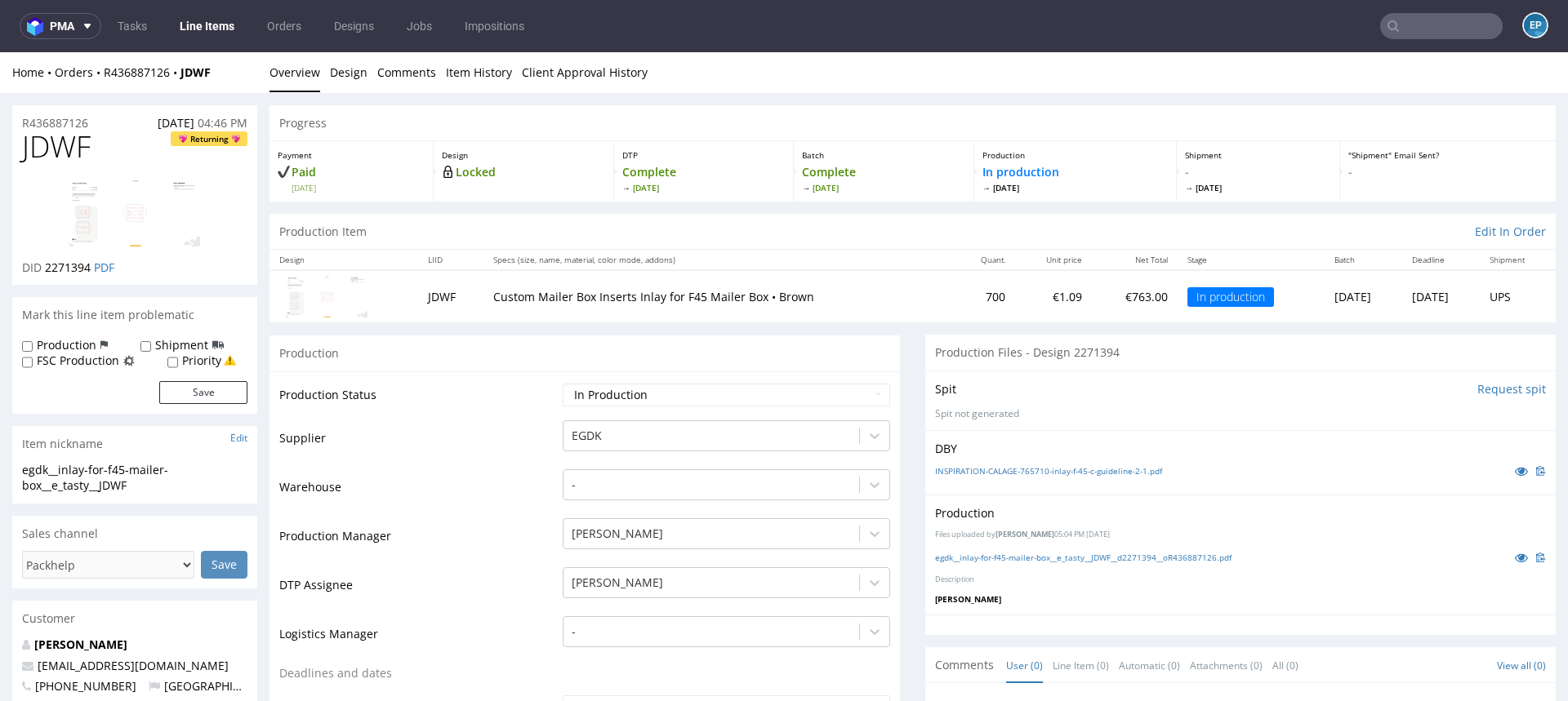
click at [157, 342] on label "Shipment" at bounding box center [181, 345] width 53 height 16
click at [152, 342] on input "Shipment" at bounding box center [145, 346] width 10 height 13
checkbox input "true"
click at [177, 383] on button "Save" at bounding box center [203, 392] width 88 height 23
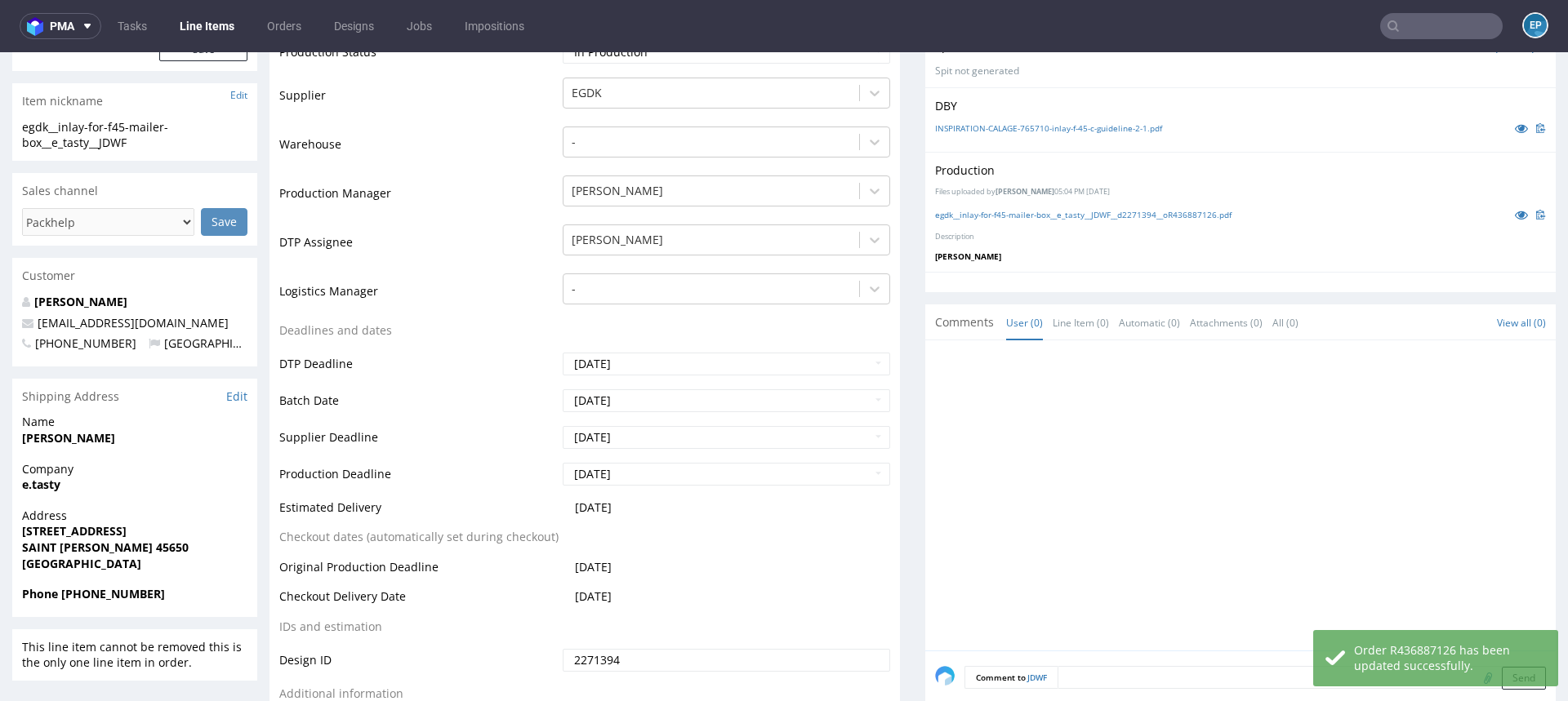
scroll to position [447, 0]
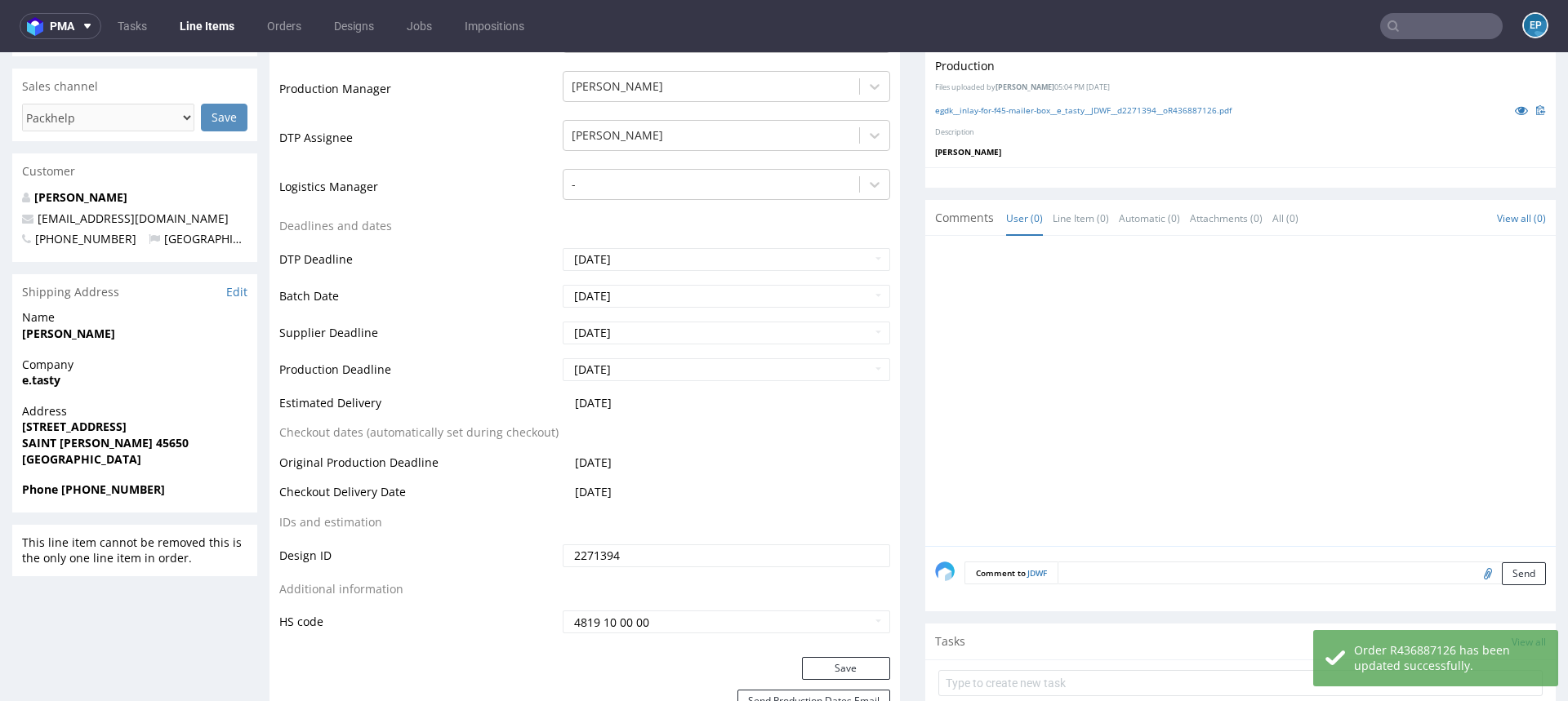
click at [1100, 575] on textarea at bounding box center [1302, 573] width 488 height 23
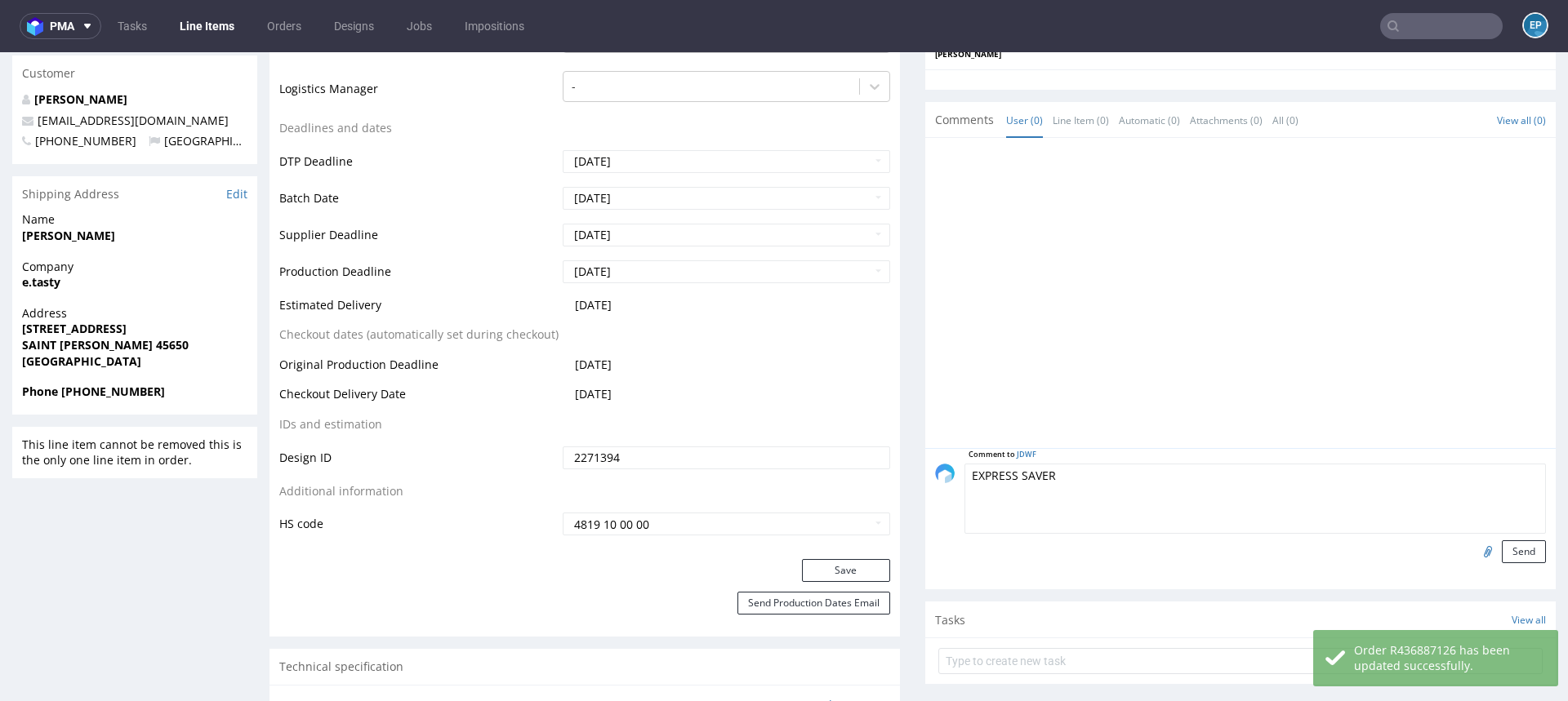
scroll to position [569, 0]
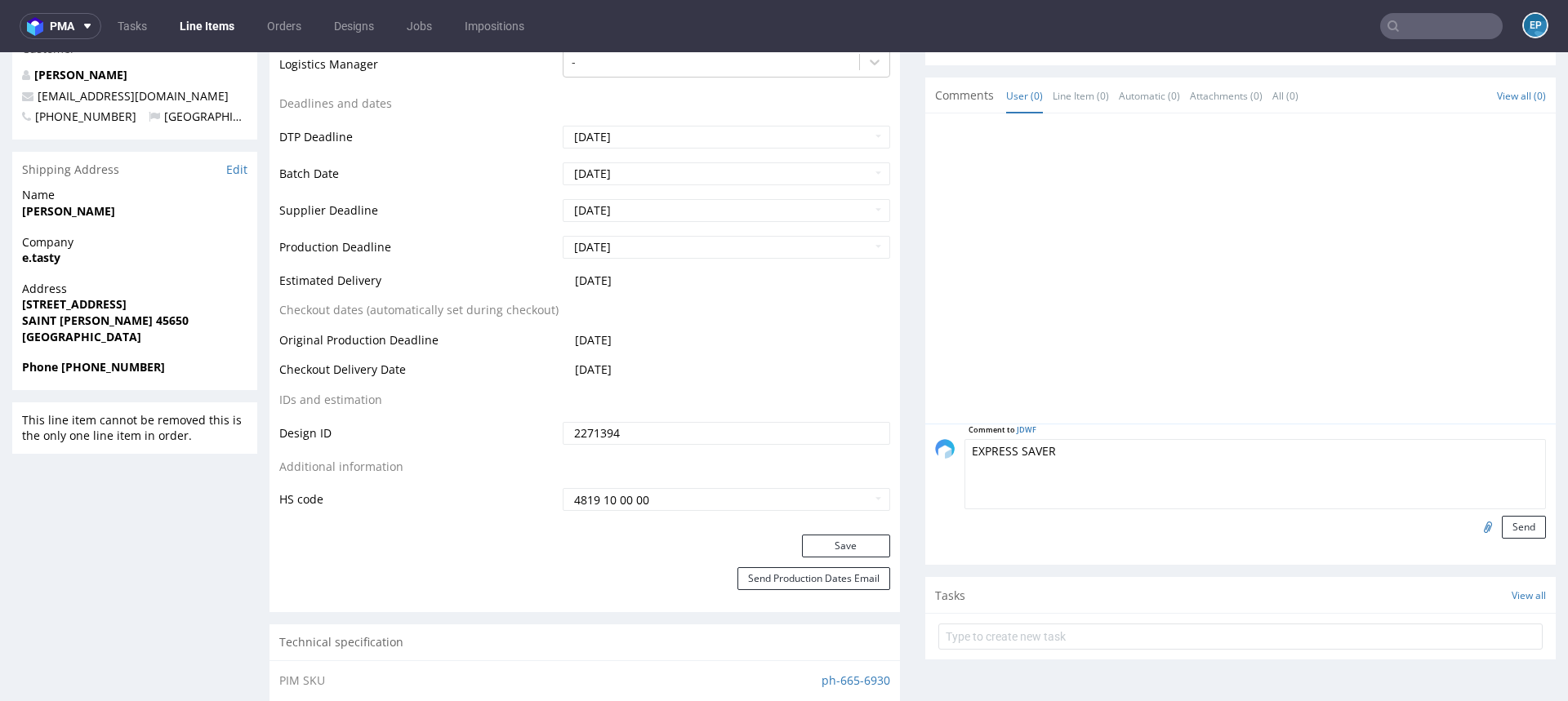
paste textarea "[URL][DOMAIN_NAME]"
type textarea "EXPRESS SAVER [URL][DOMAIN_NAME]"
click at [1511, 532] on button "Send" at bounding box center [1524, 527] width 44 height 23
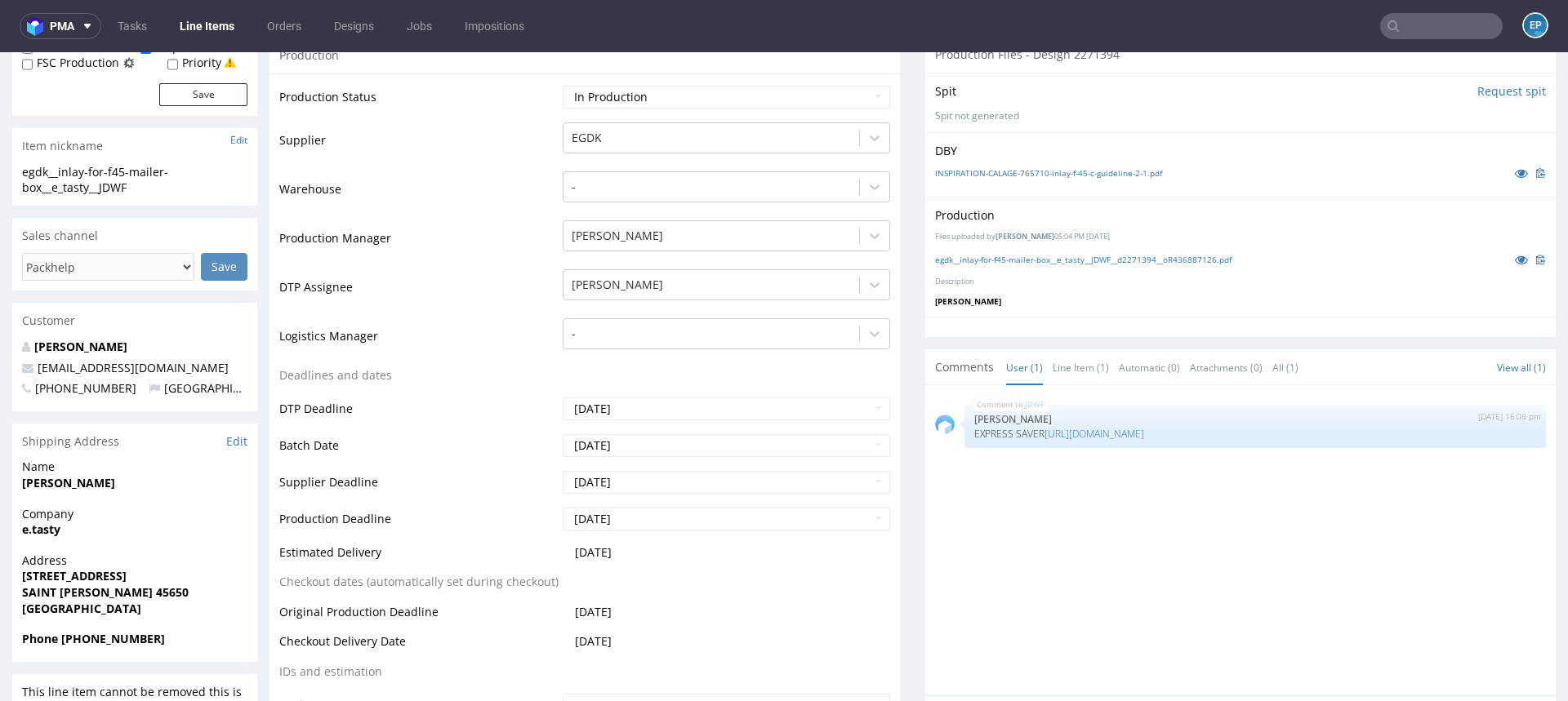
scroll to position [302, 0]
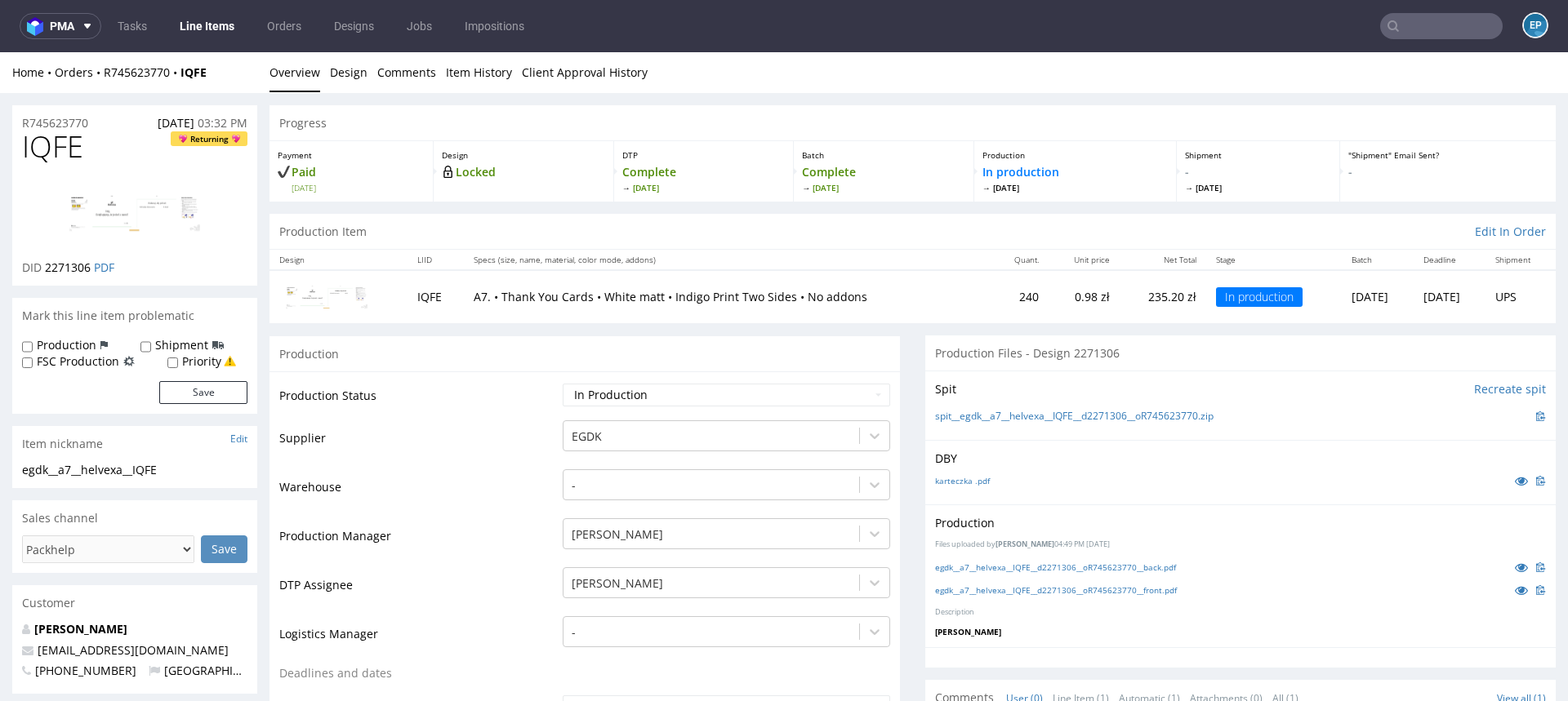
click at [68, 151] on span "IQFE" at bounding box center [52, 147] width 61 height 33
copy span "IQFE"
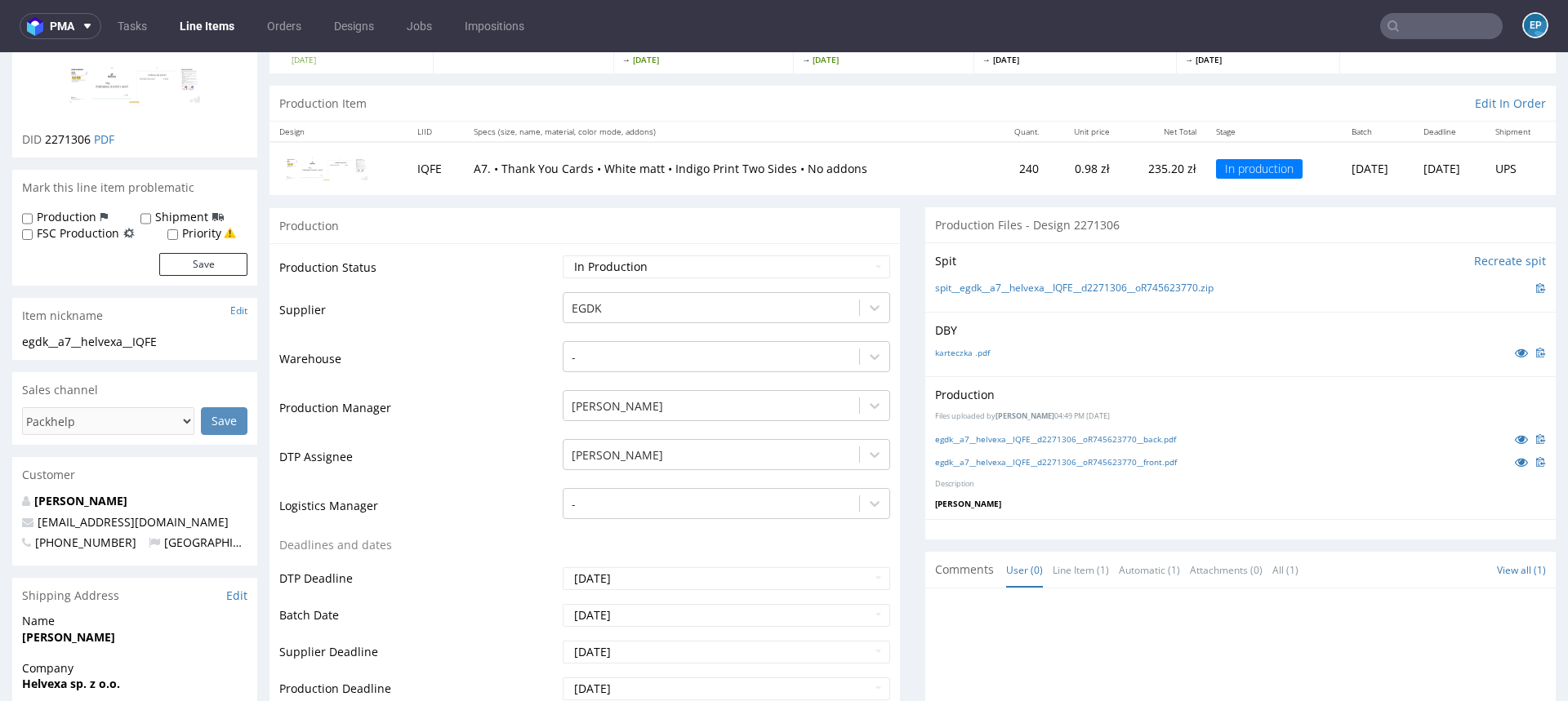
scroll to position [129, 0]
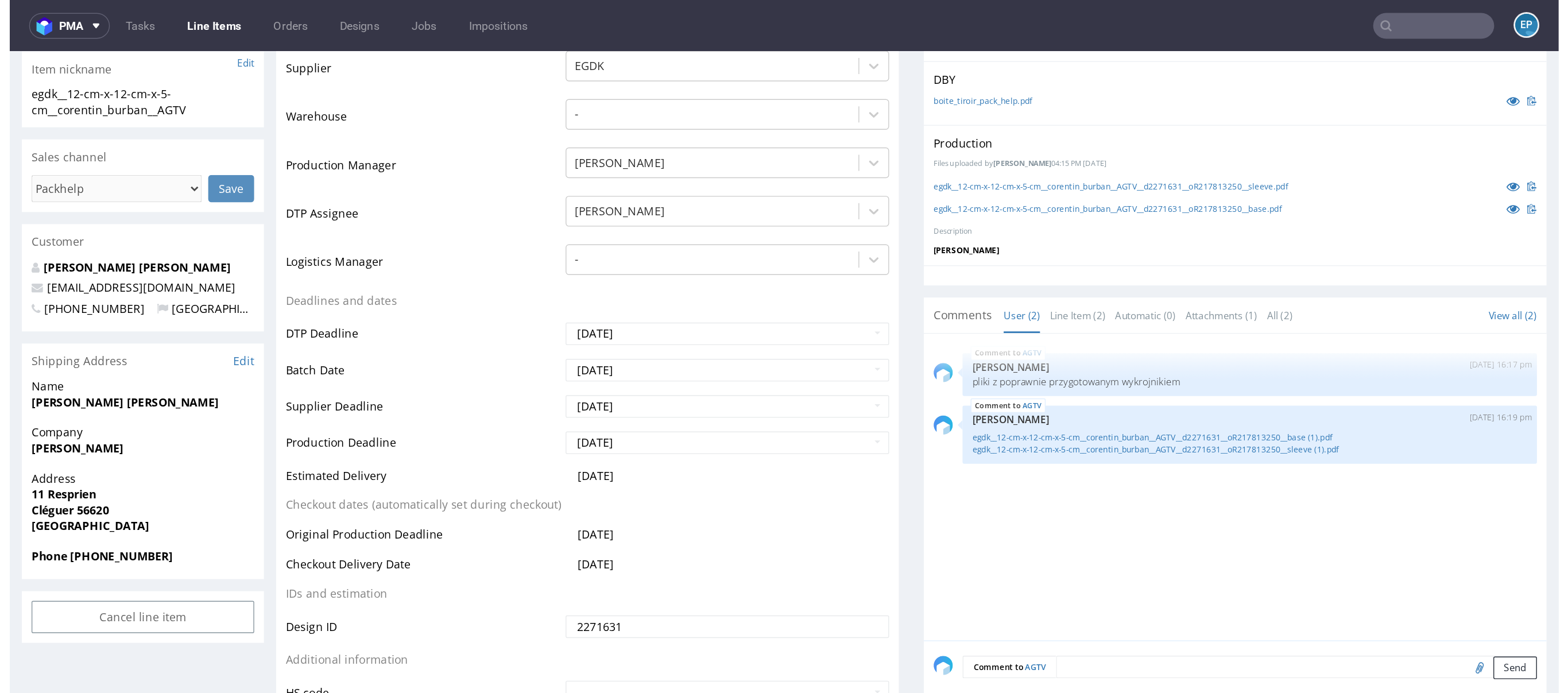
scroll to position [255, 0]
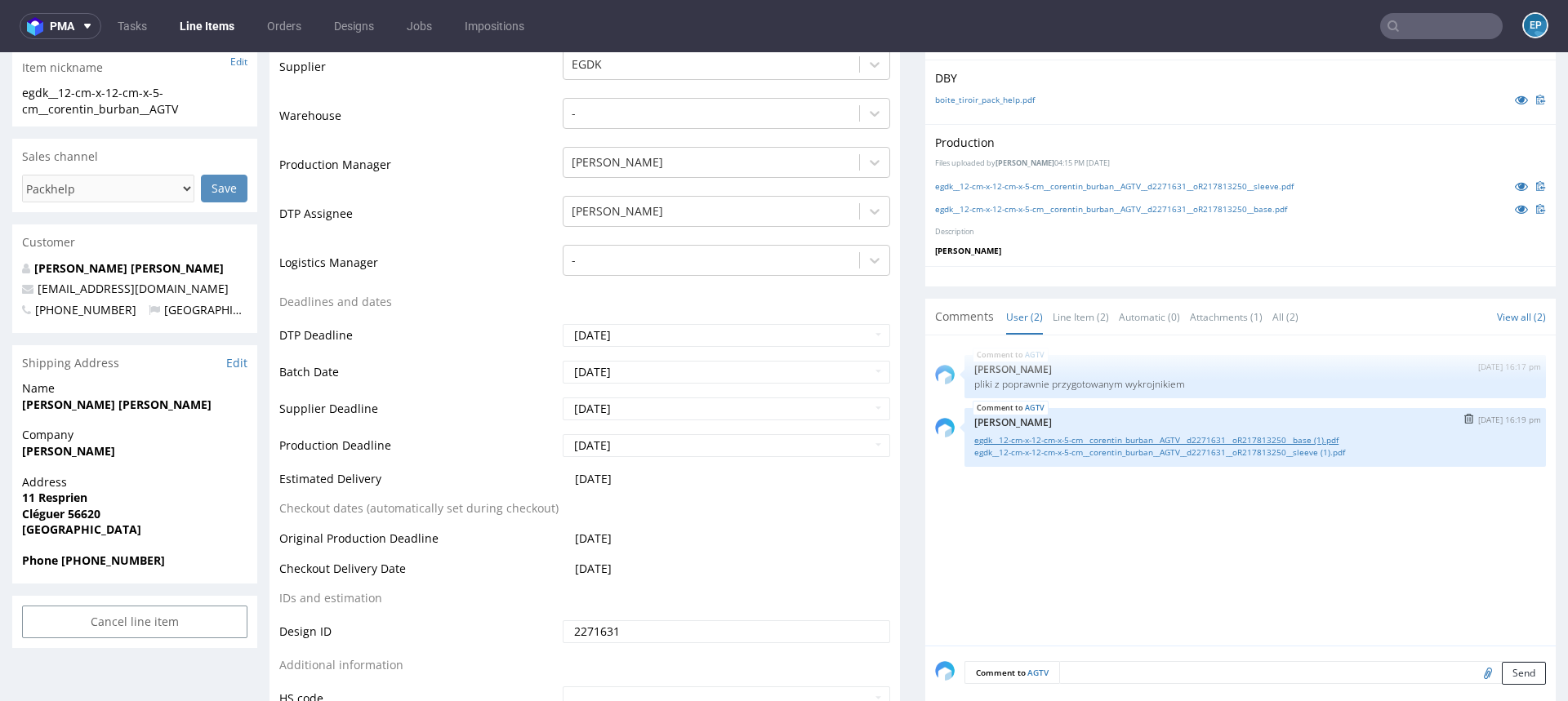
click at [1050, 434] on link "egdk__12-cm-x-12-cm-x-5-cm__corentin_burban__AGTV__d2271631__oR217813250__base …" at bounding box center [1255, 441] width 562 height 12
click at [1181, 449] on link "egdk__12-cm-x-12-cm-x-5-cm__corentin_burban__AGTV__d2271631__oR217813250__sleev…" at bounding box center [1255, 453] width 562 height 12
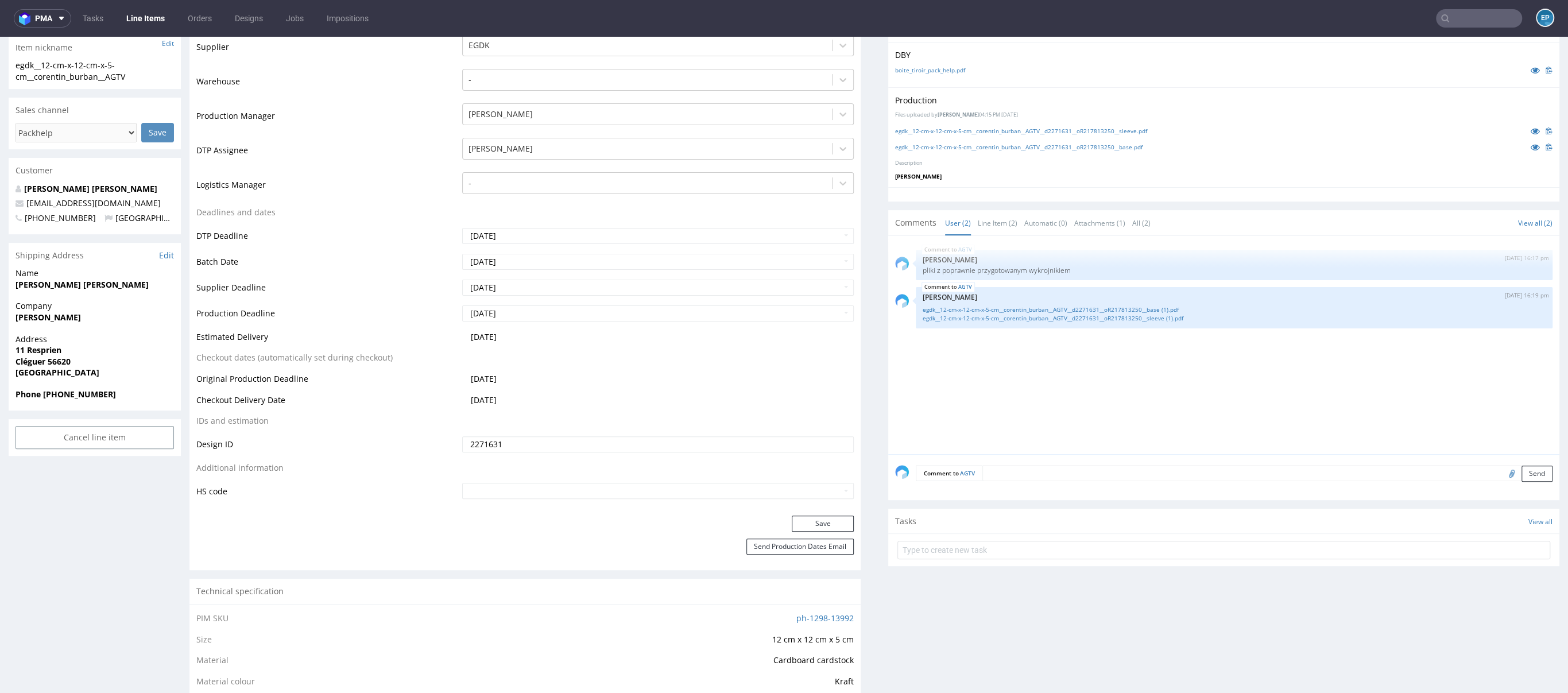
click at [1102, 18] on input "text" at bounding box center [1479, 18] width 86 height 18
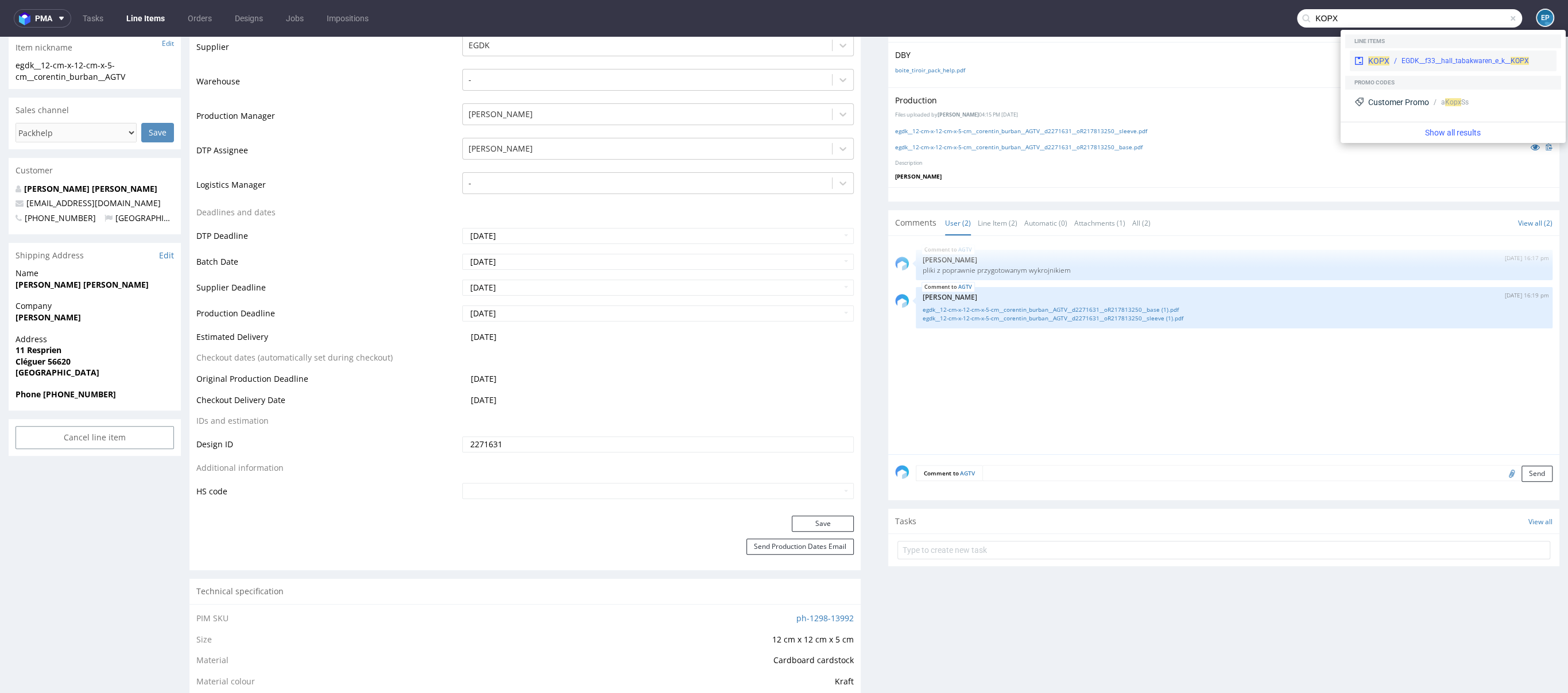
type input "KOPX"
click at [1102, 55] on div "EGDK__f33__hall_tabakwaren_e_k__ KOPX" at bounding box center [1465, 60] width 127 height 10
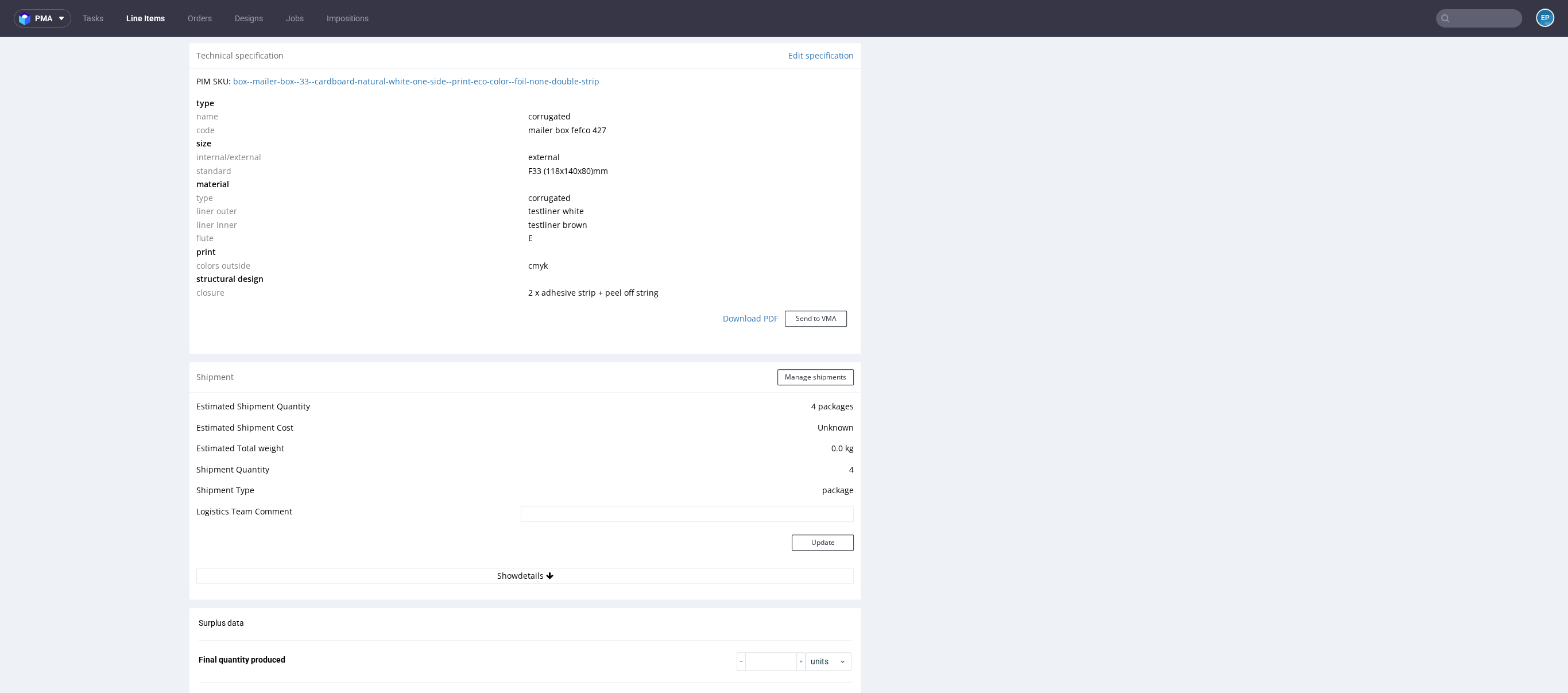
scroll to position [1141, 0]
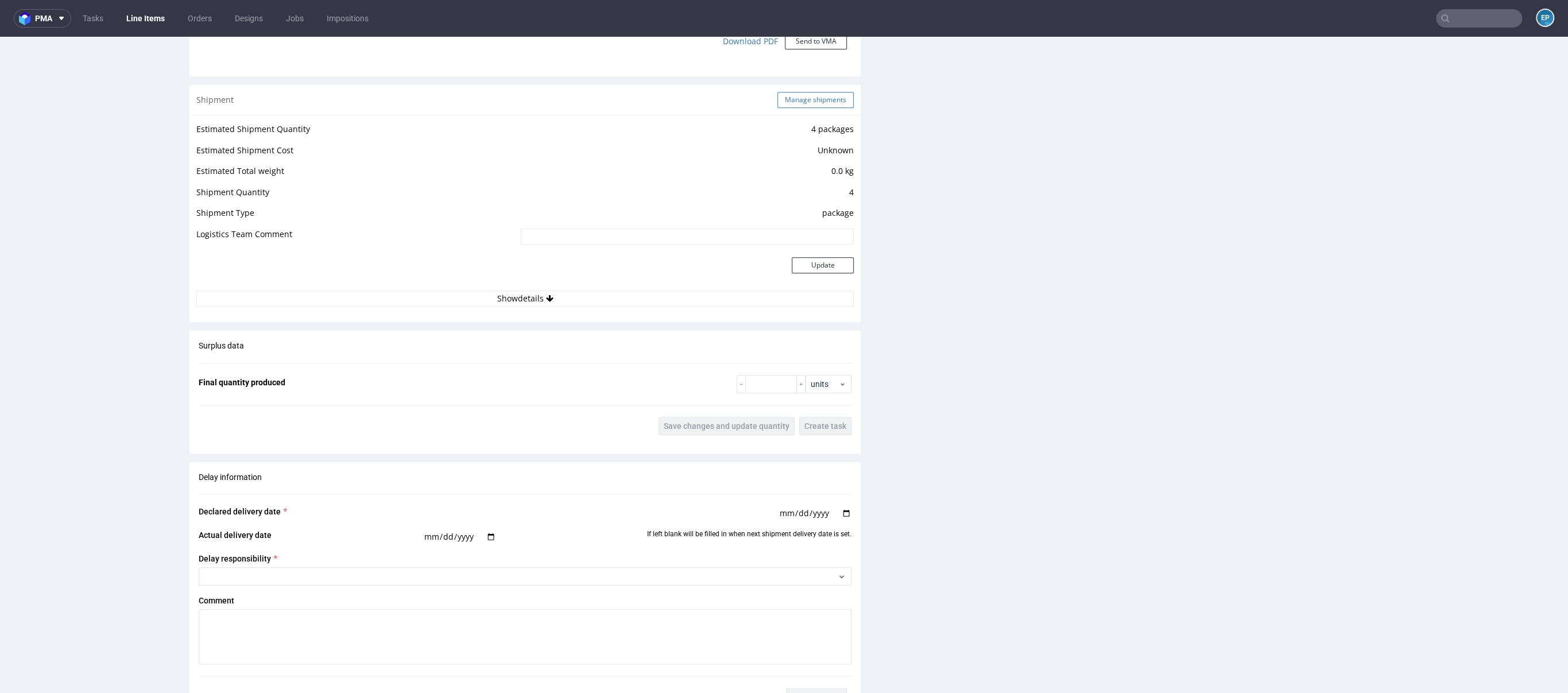
click at [797, 100] on button "Manage shipments" at bounding box center [815, 100] width 76 height 16
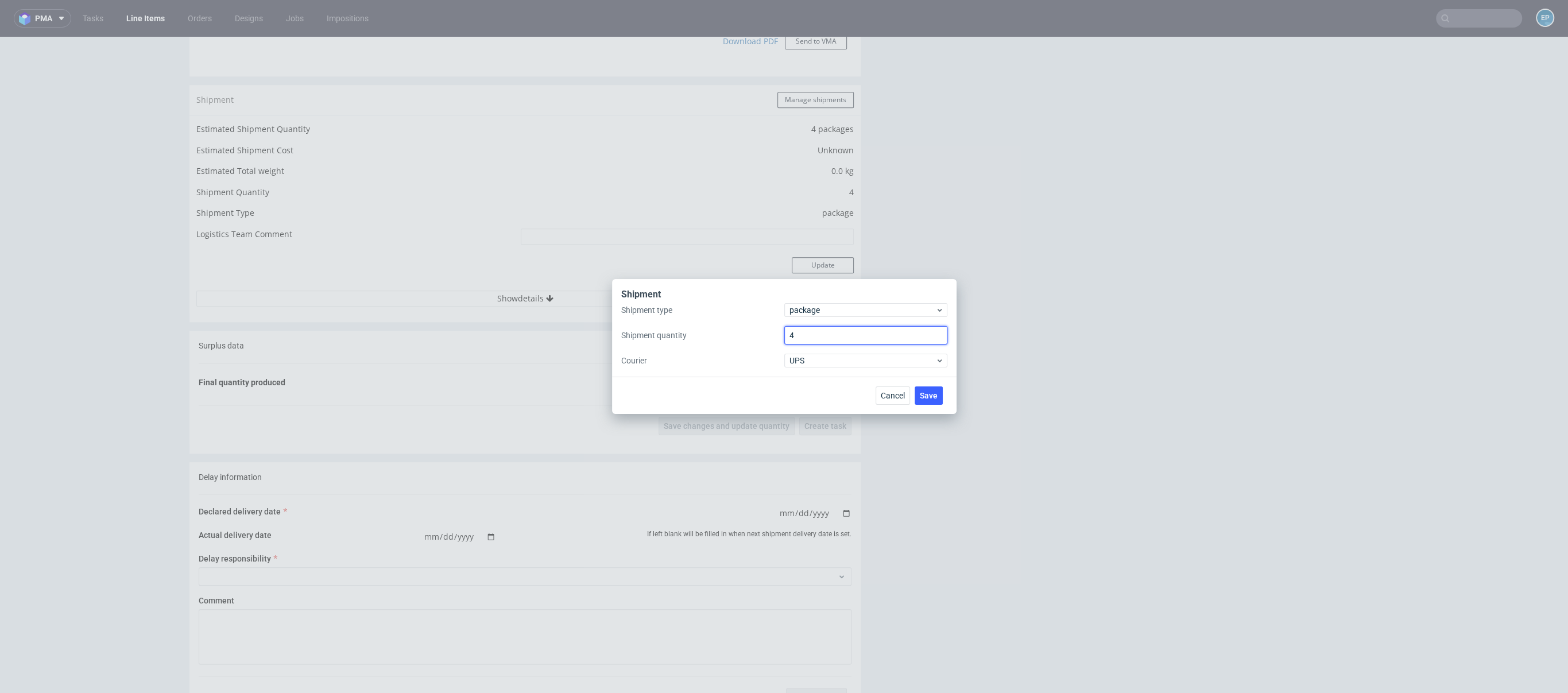
click at [820, 342] on input "4" at bounding box center [866, 336] width 163 height 18
type input "5"
click at [931, 393] on span "Save" at bounding box center [928, 395] width 18 height 8
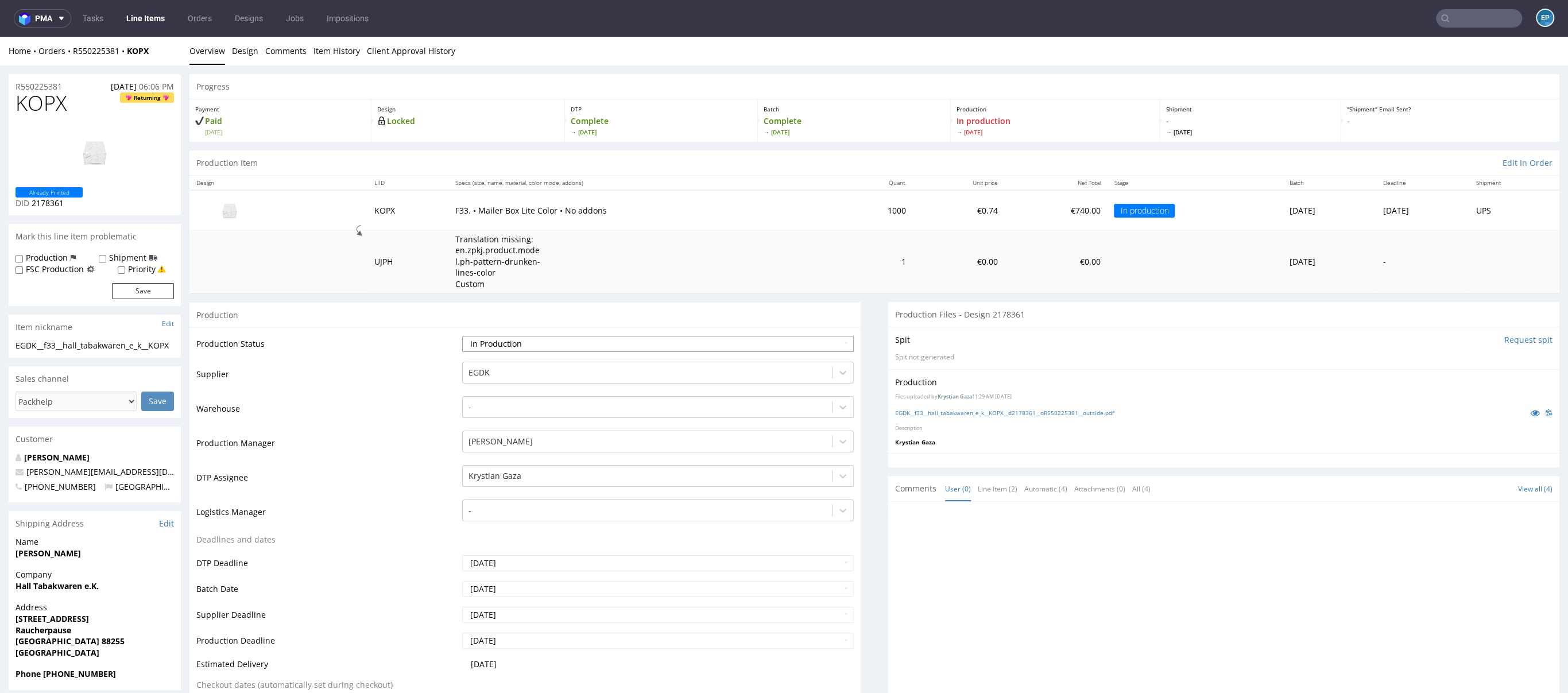
click at [578, 336] on select "Waiting for Artwork Waiting for Diecut Waiting for Mockup Waiting for DTP Waiti…" at bounding box center [657, 344] width 391 height 16
select select "production_complete"
click at [462, 336] on select "Waiting for Artwork Waiting for Diecut Waiting for Mockup Waiting for DTP Waiti…" at bounding box center [657, 344] width 391 height 16
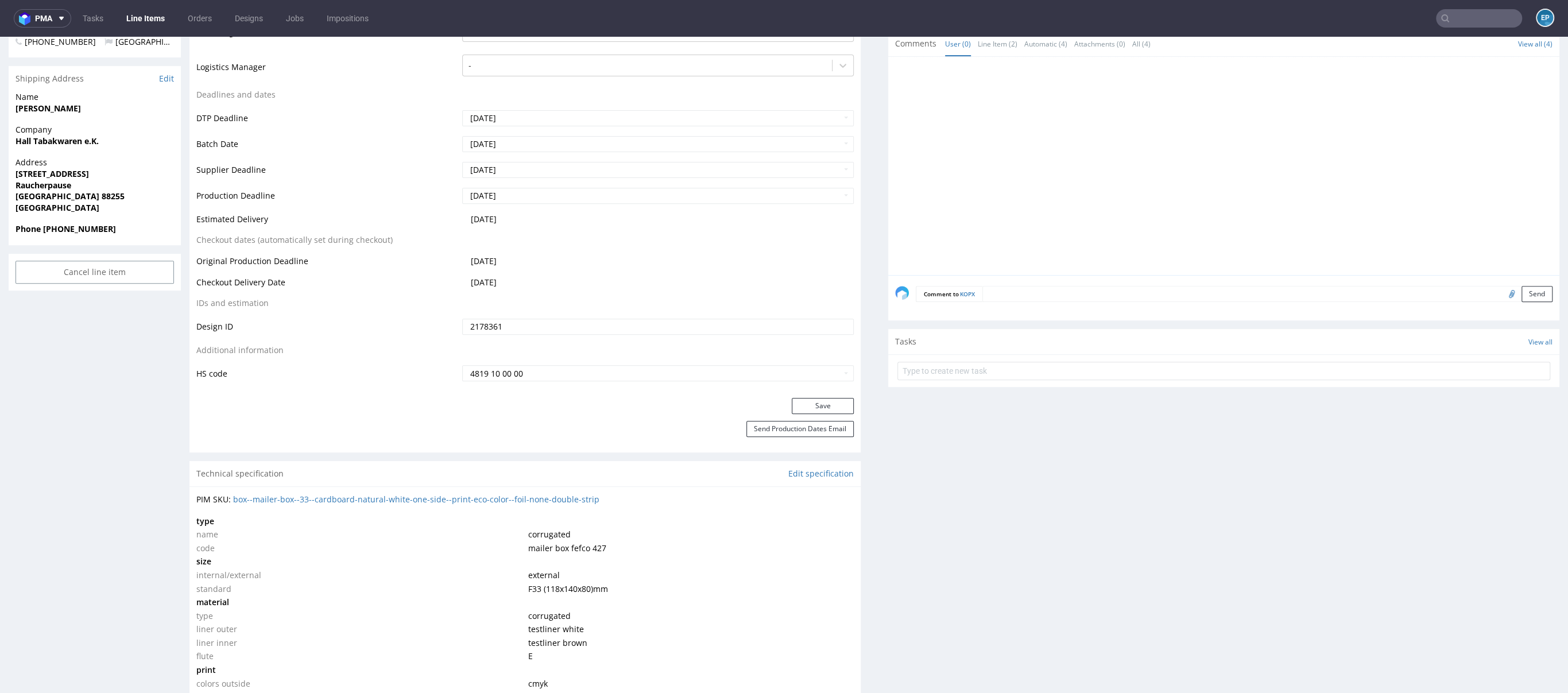
scroll to position [447, 0]
click at [792, 406] on button "Save" at bounding box center [823, 404] width 62 height 16
